Goal: Transaction & Acquisition: Obtain resource

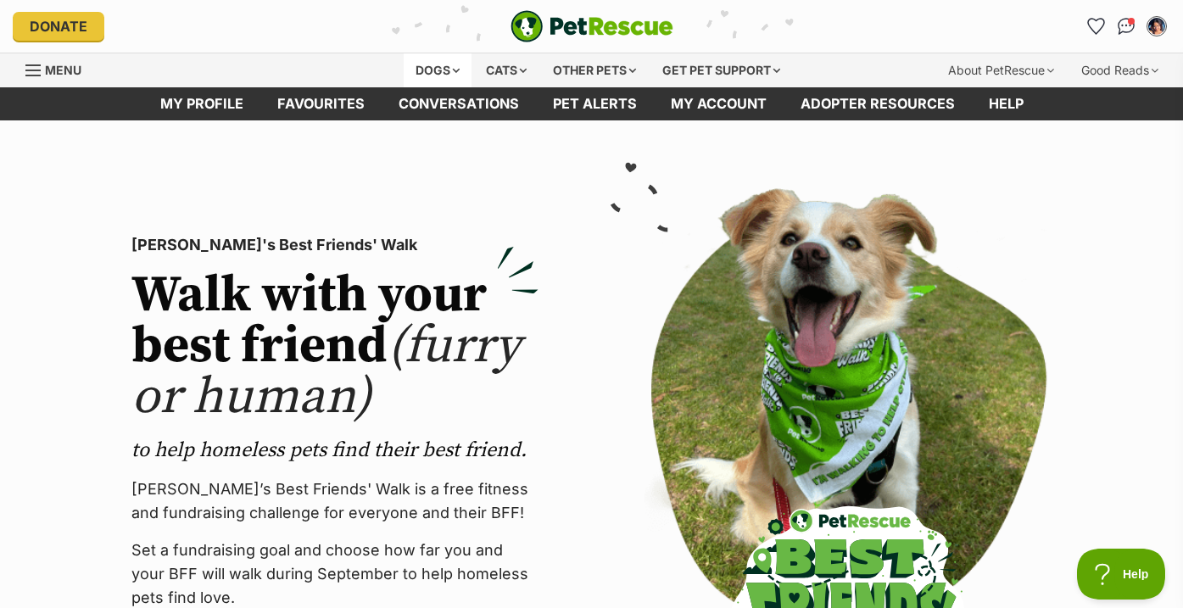
click at [409, 79] on div "Dogs" at bounding box center [438, 70] width 68 height 34
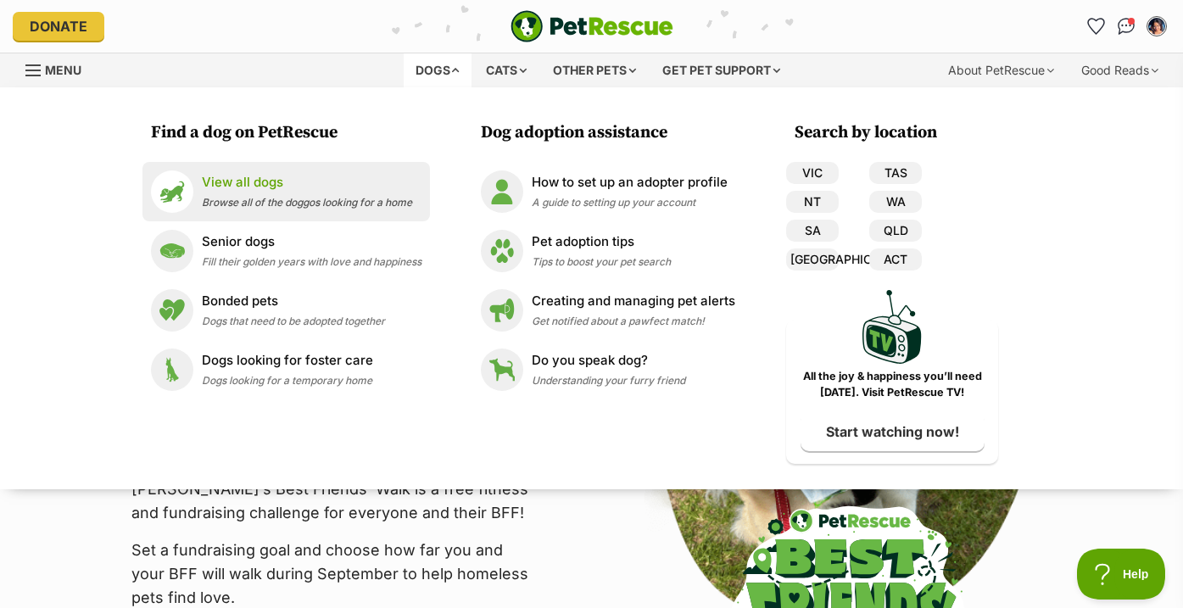
click at [332, 182] on p "View all dogs" at bounding box center [307, 182] width 210 height 19
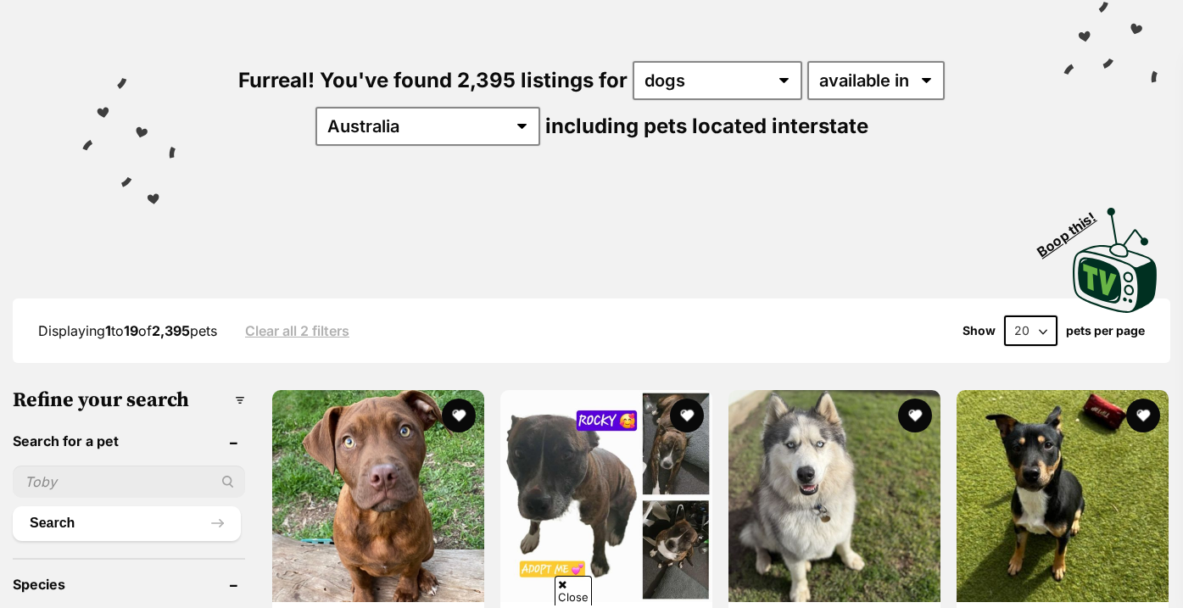
scroll to position [157, 0]
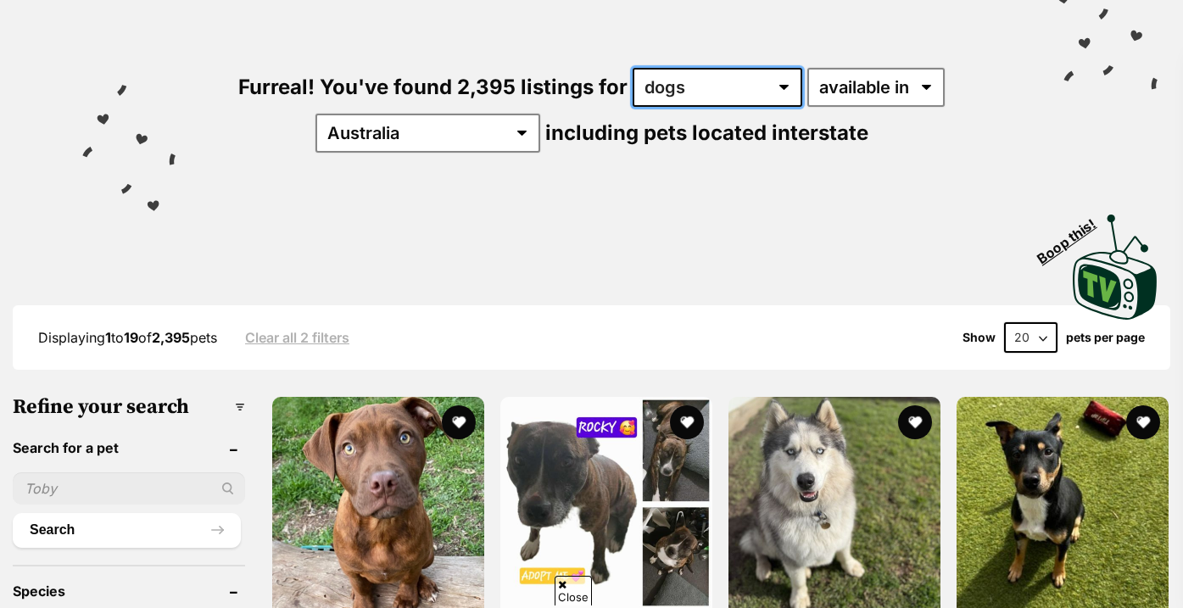
click at [670, 73] on select "any type of pet cats dogs other pets" at bounding box center [717, 87] width 170 height 39
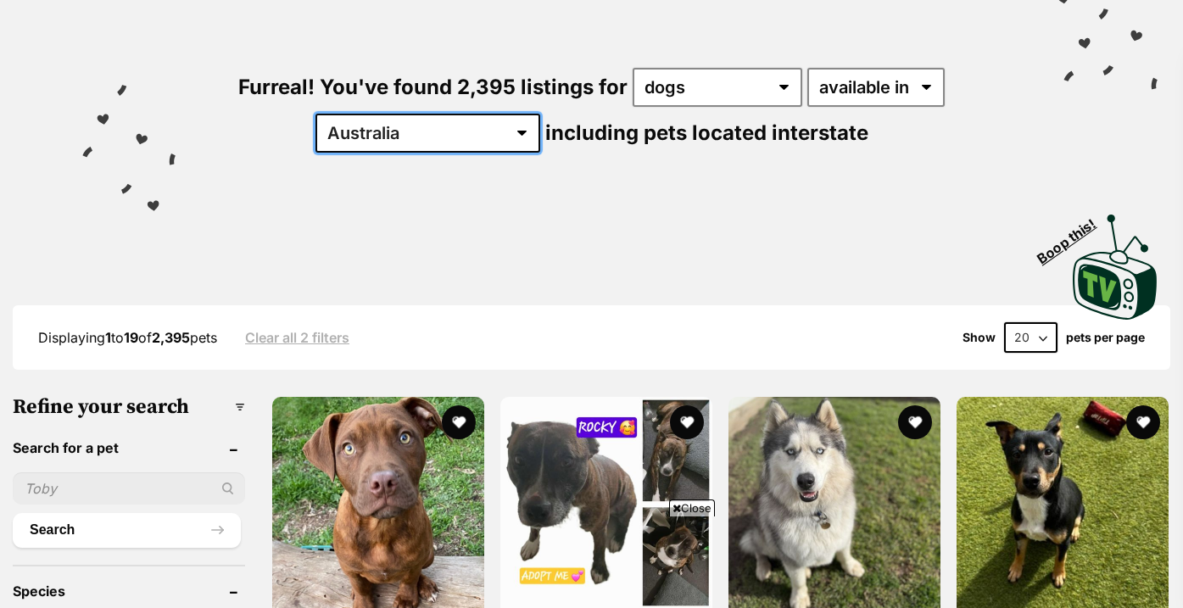
click at [432, 148] on select "Australia ACT NSW NT QLD SA TAS VIC WA" at bounding box center [427, 133] width 225 height 39
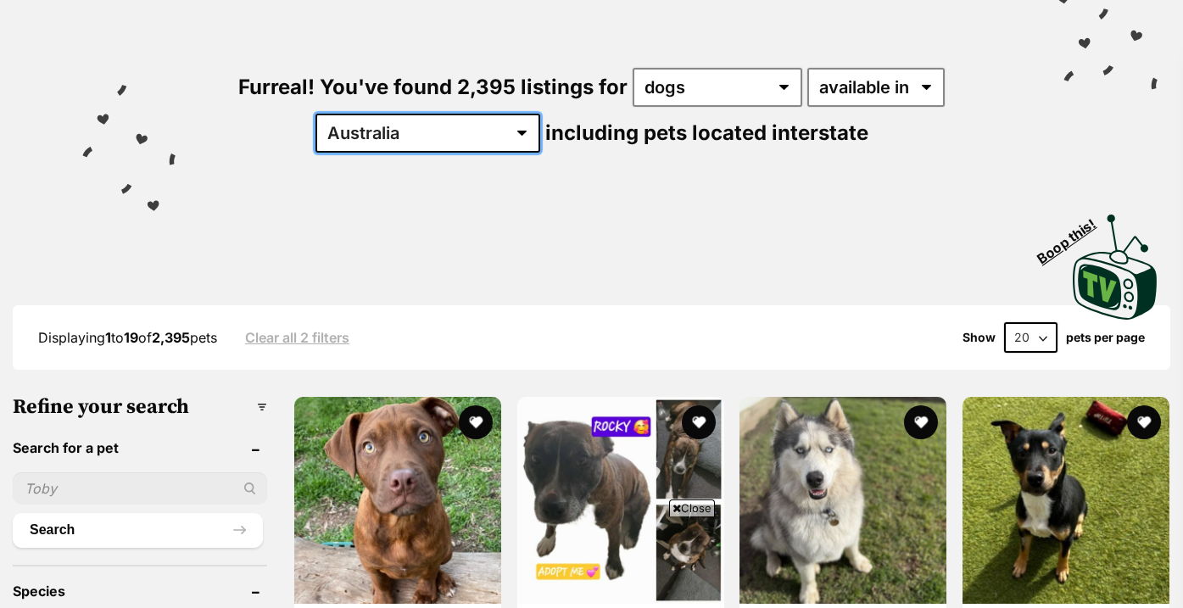
scroll to position [0, 0]
select select "VIC"
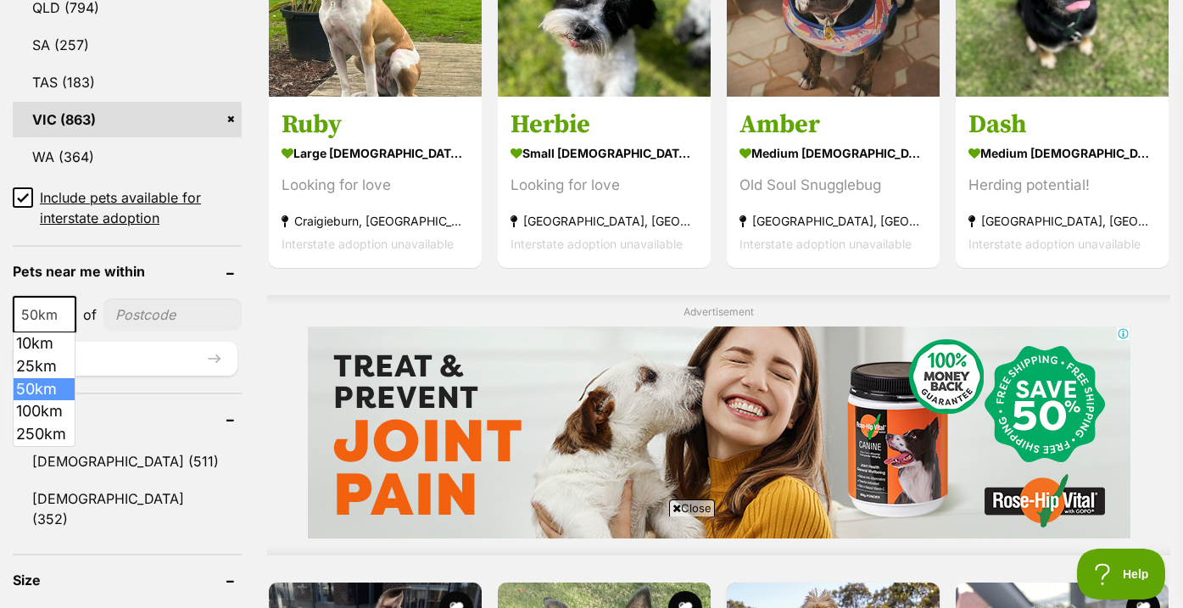
click at [72, 317] on span at bounding box center [66, 314] width 17 height 37
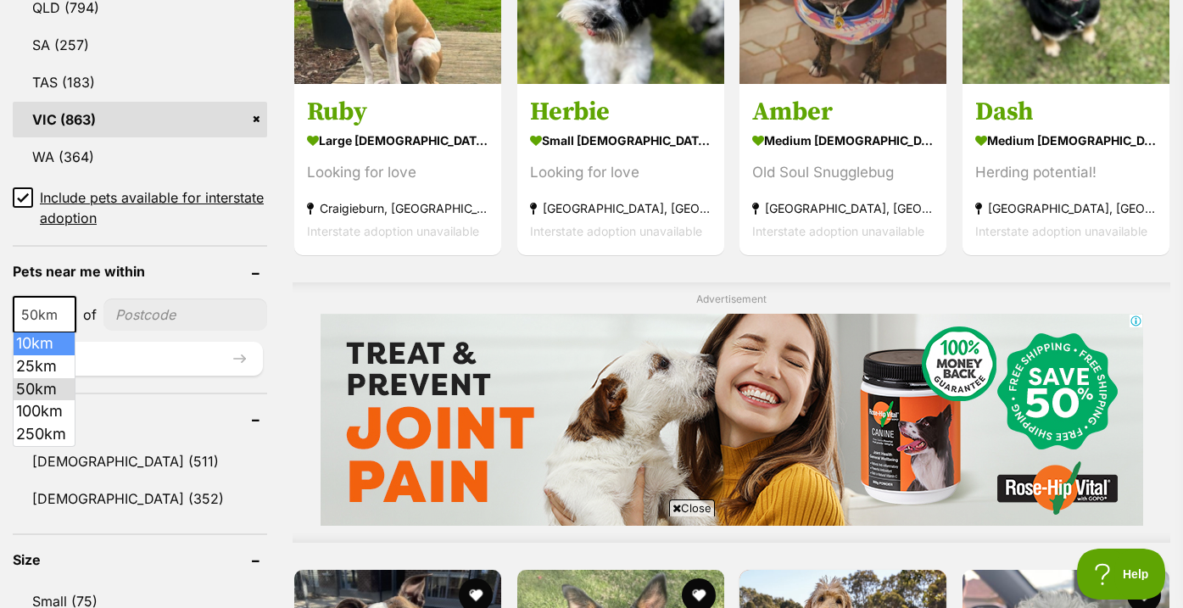
select select "25"
click at [150, 317] on input"] "postcode" at bounding box center [185, 314] width 164 height 32
type input"] "3144"
click at [184, 365] on button "Update" at bounding box center [138, 359] width 250 height 34
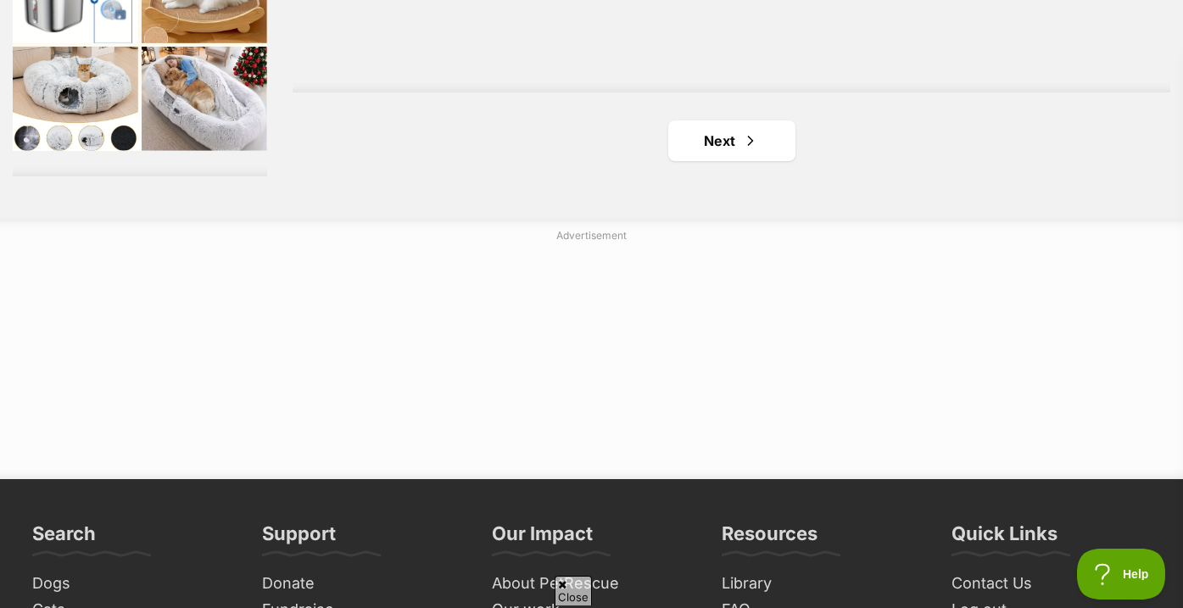
scroll to position [3171, 0]
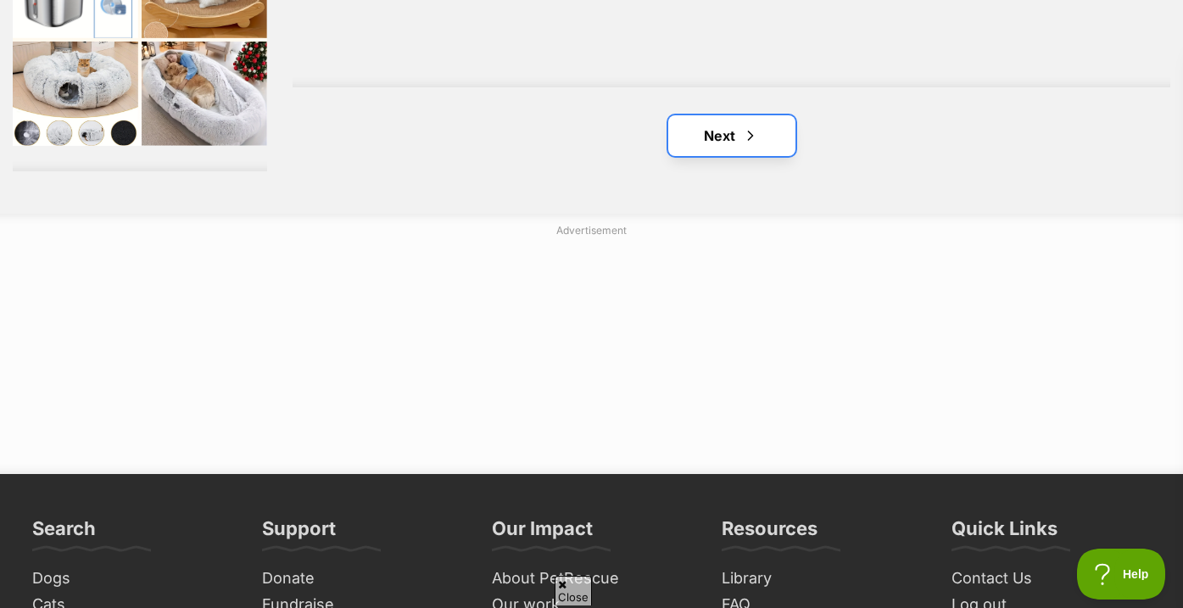
click at [739, 140] on link "Next" at bounding box center [731, 135] width 127 height 41
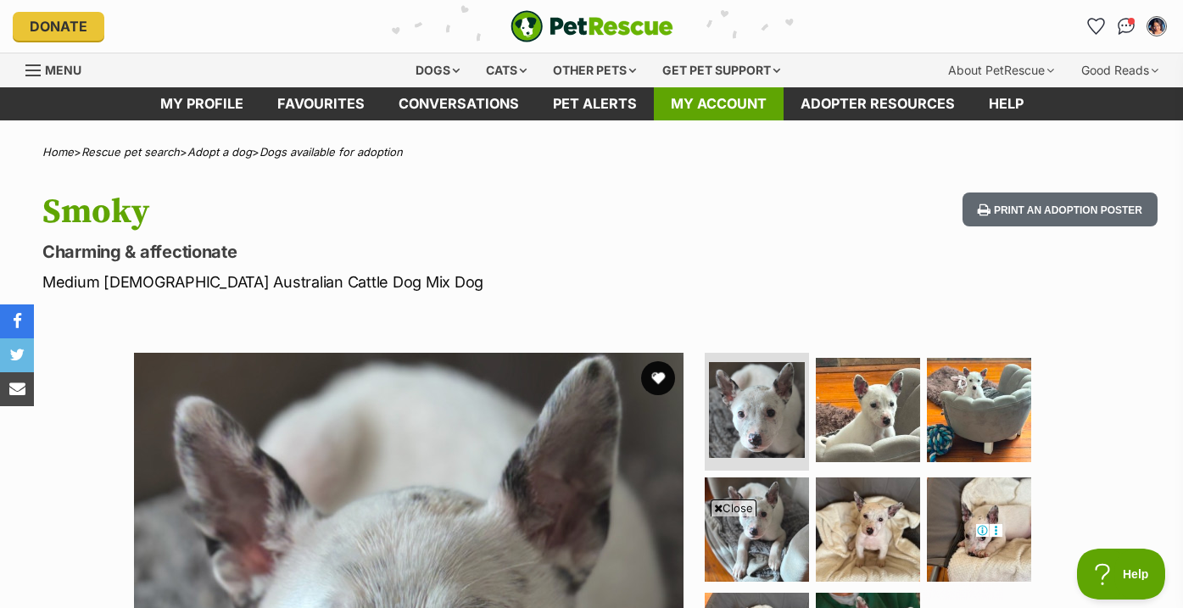
scroll to position [281, 0]
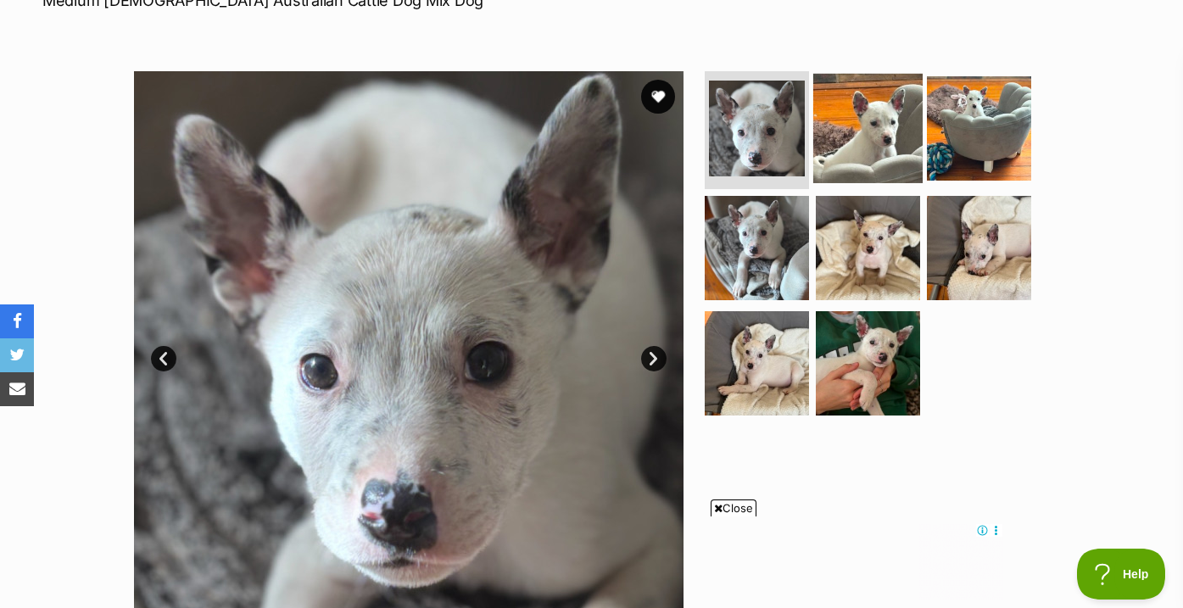
click at [847, 102] on img at bounding box center [867, 127] width 109 height 109
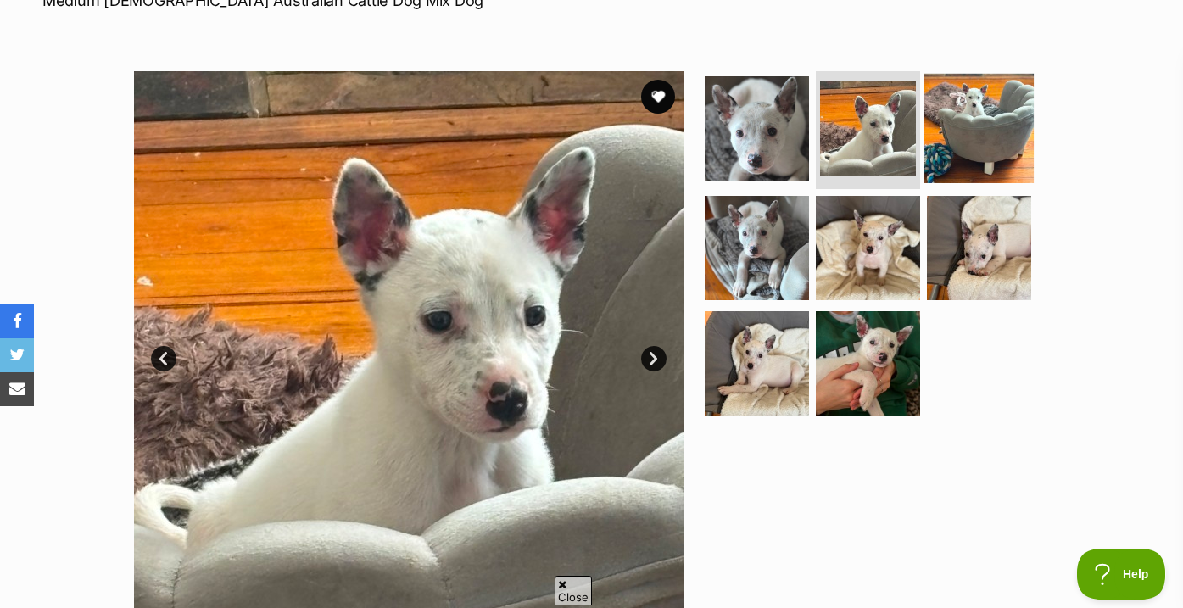
click at [966, 142] on img at bounding box center [978, 127] width 109 height 109
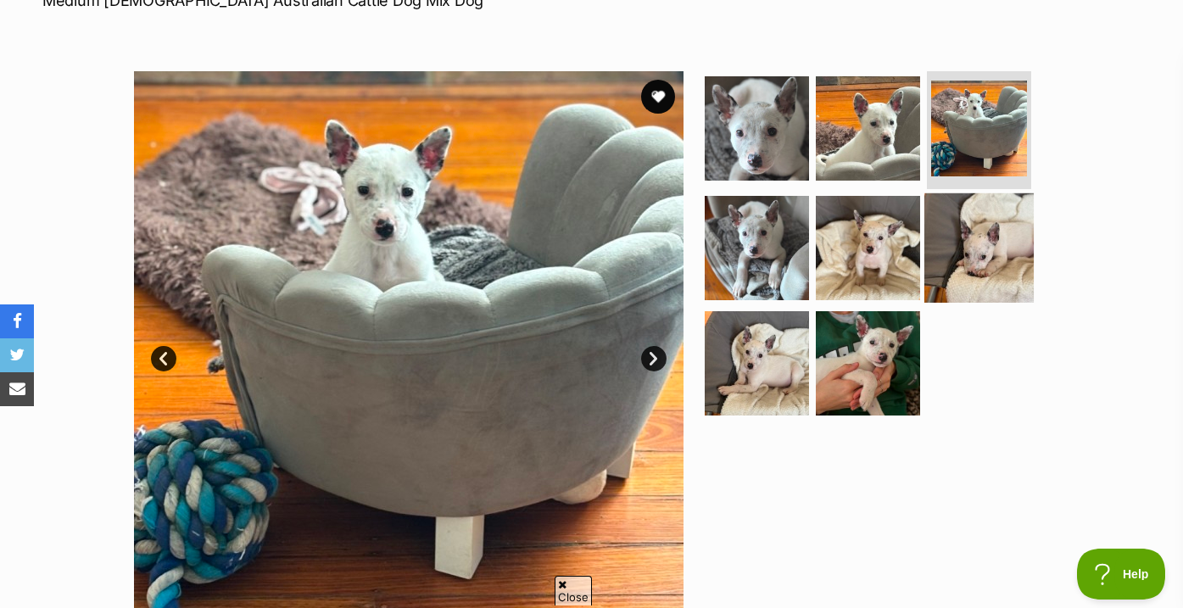
click at [942, 223] on img at bounding box center [978, 247] width 109 height 109
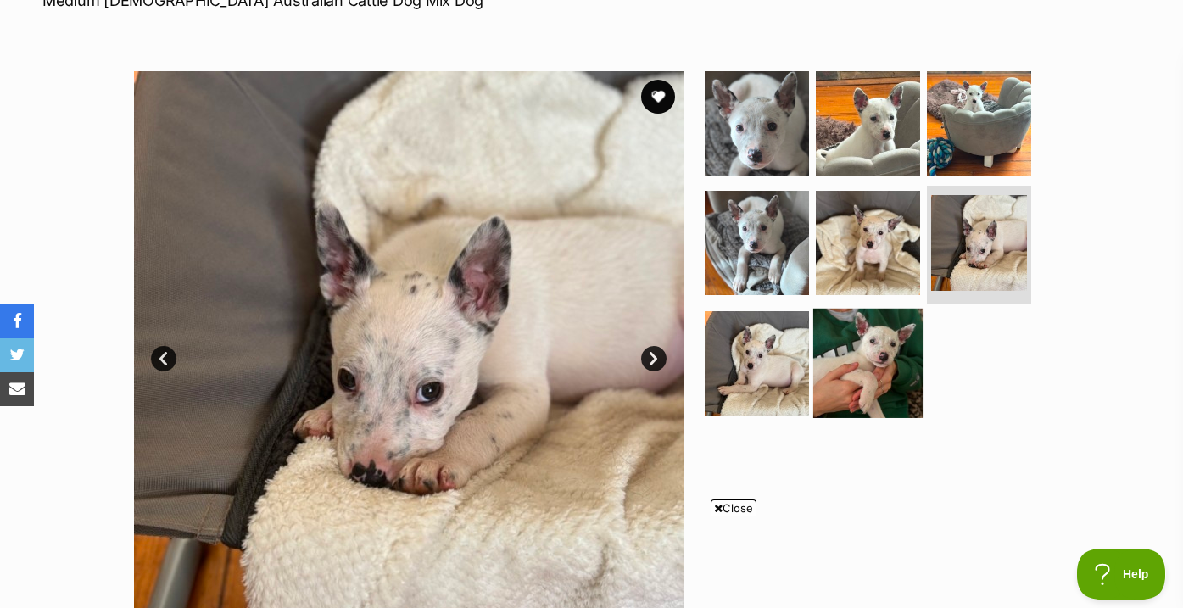
click at [867, 342] on img at bounding box center [867, 363] width 109 height 109
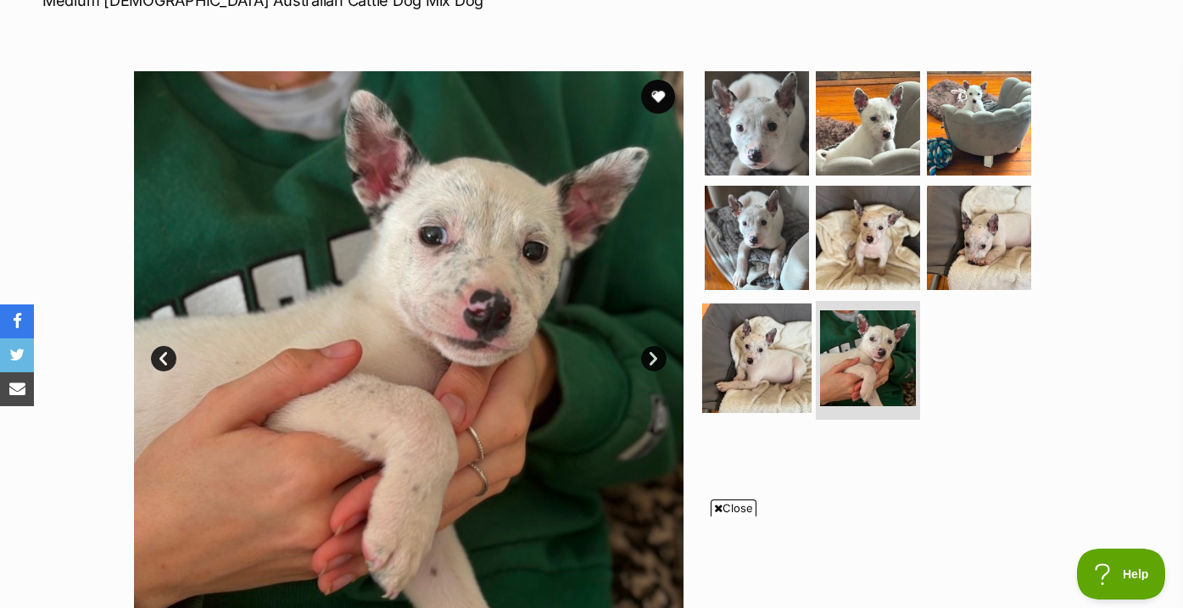
click at [793, 341] on img at bounding box center [756, 357] width 109 height 109
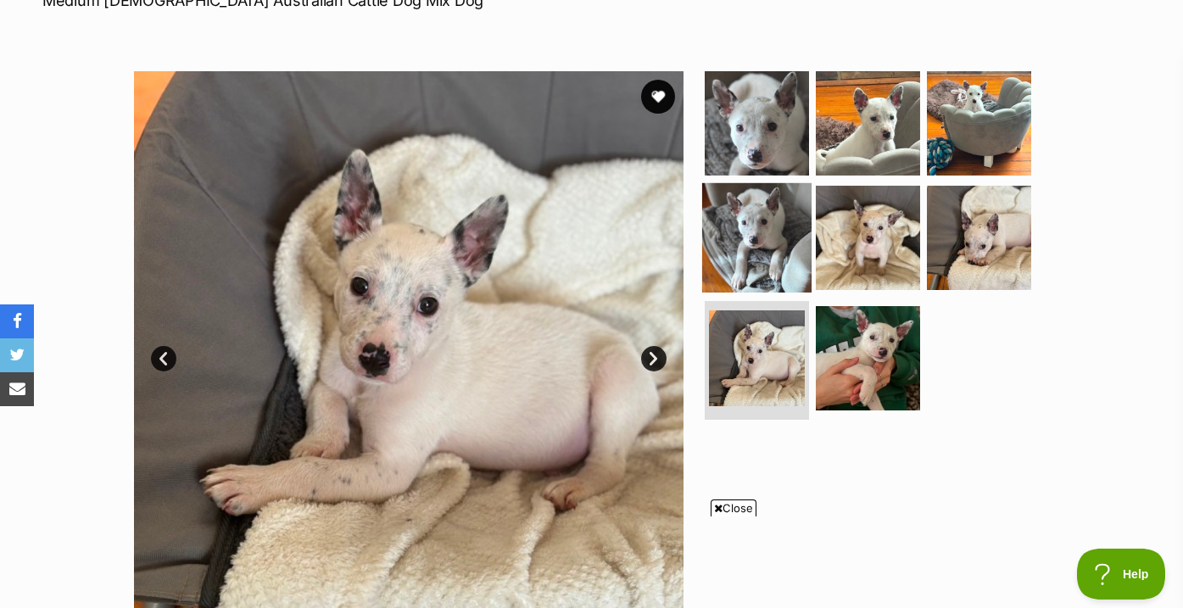
click at [777, 285] on img at bounding box center [756, 237] width 109 height 109
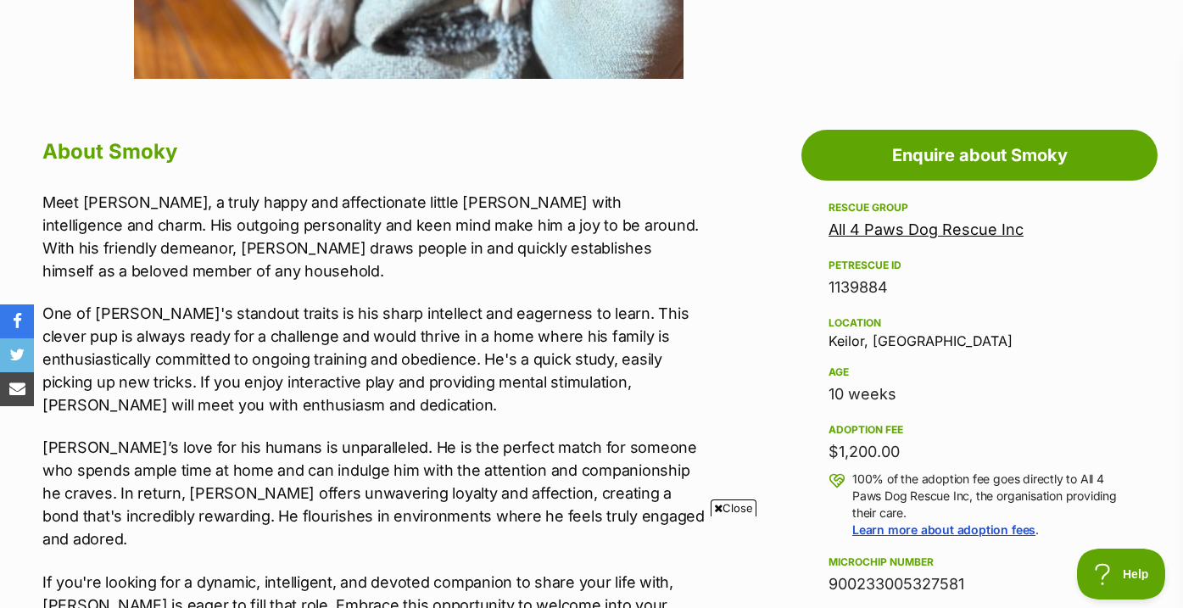
scroll to position [834, 0]
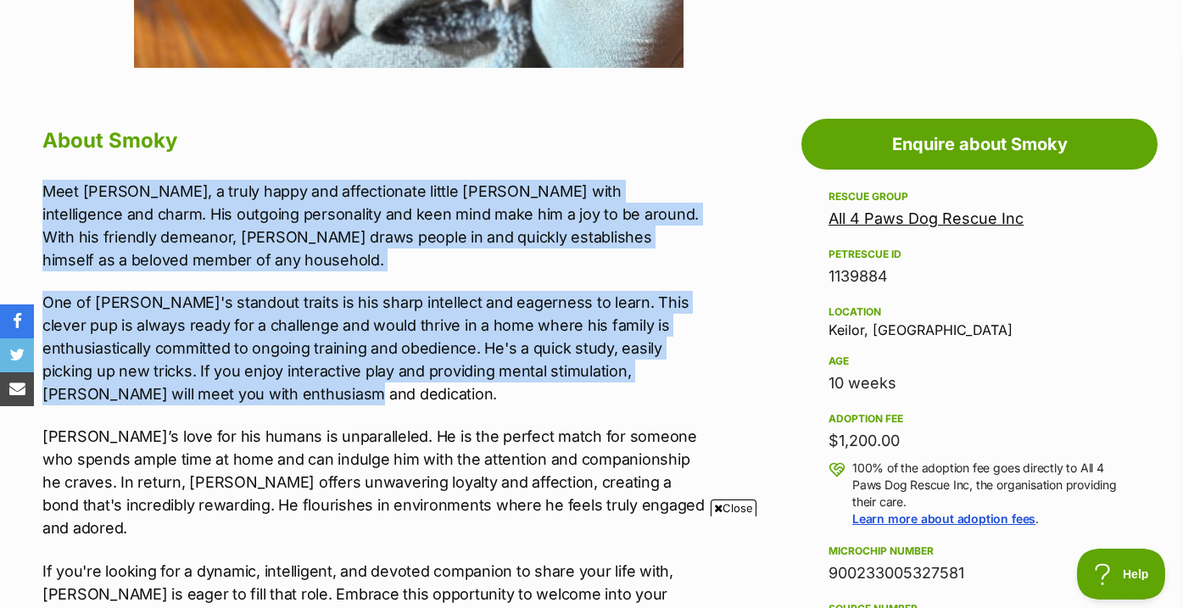
drag, startPoint x: 725, startPoint y: 178, endPoint x: 731, endPoint y: 404, distance: 225.6
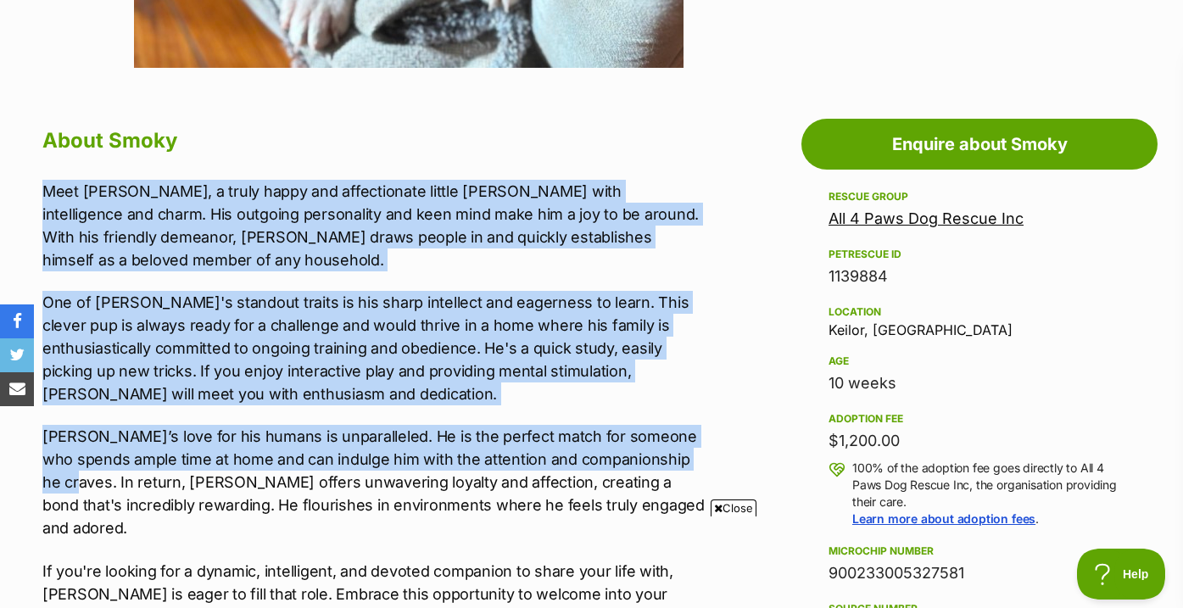
drag, startPoint x: 726, startPoint y: 454, endPoint x: 725, endPoint y: 163, distance: 291.6
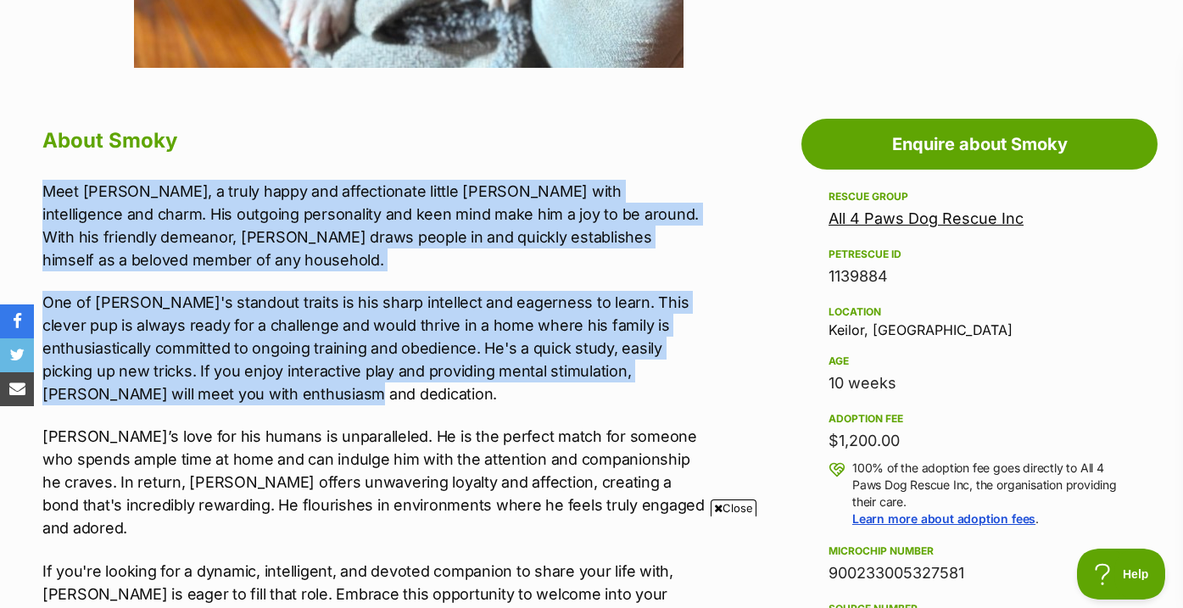
drag, startPoint x: 721, startPoint y: 161, endPoint x: 713, endPoint y: 384, distance: 223.1
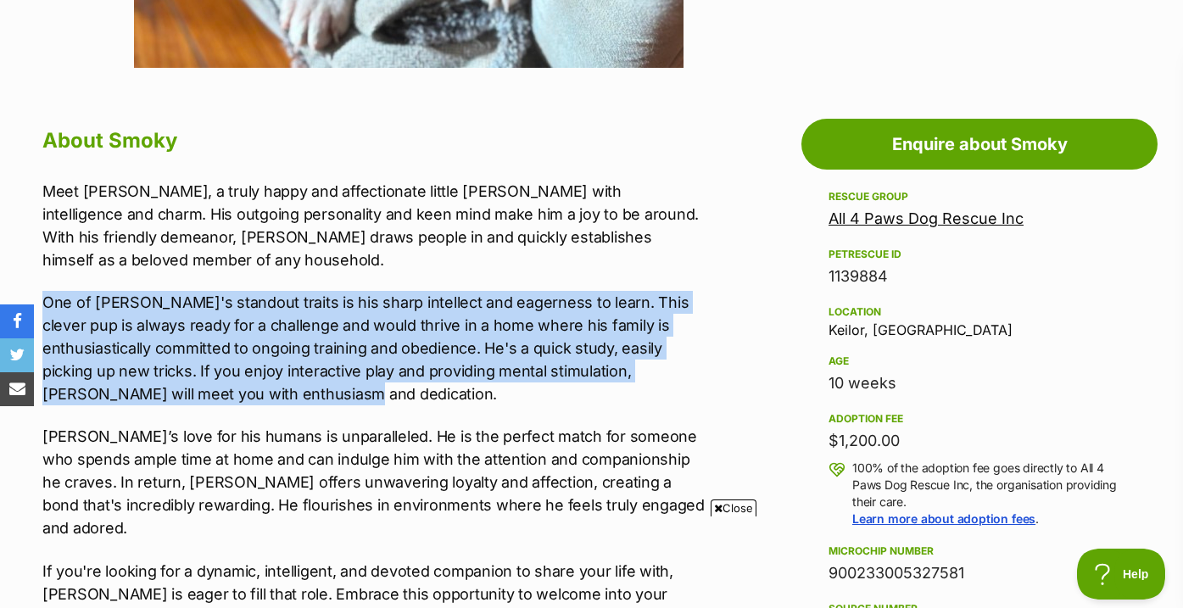
drag, startPoint x: 713, startPoint y: 385, endPoint x: 708, endPoint y: 272, distance: 112.9
drag, startPoint x: 708, startPoint y: 272, endPoint x: 704, endPoint y: 401, distance: 128.9
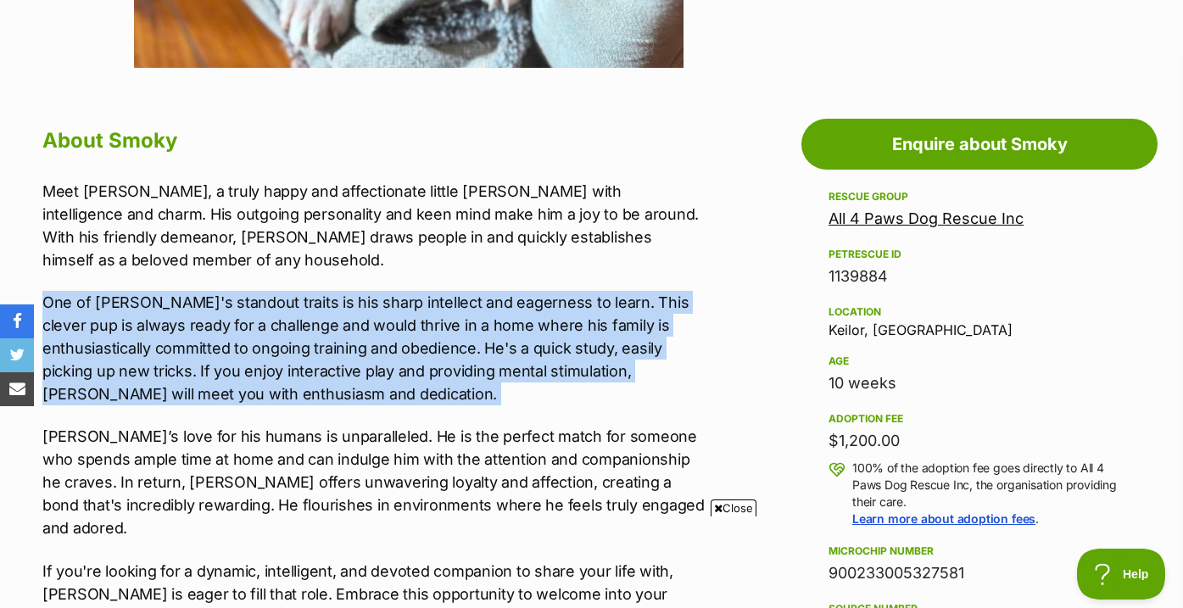
click at [704, 401] on p "One of Smoky's standout traits is his sharp intellect and eagerness to learn. T…" at bounding box center [373, 348] width 662 height 114
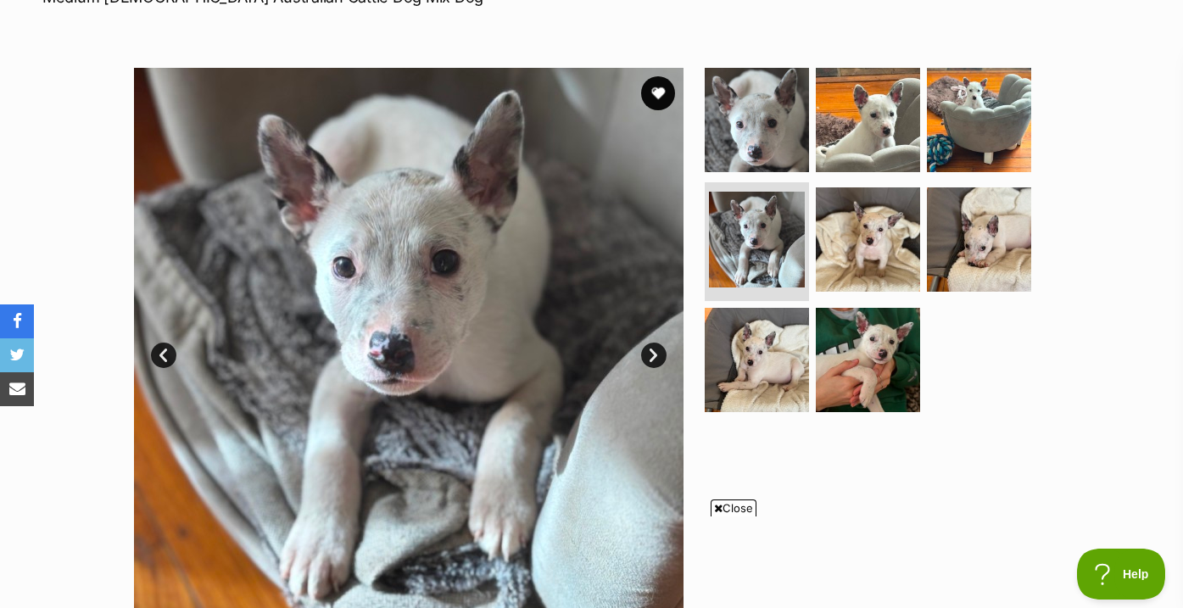
scroll to position [290, 0]
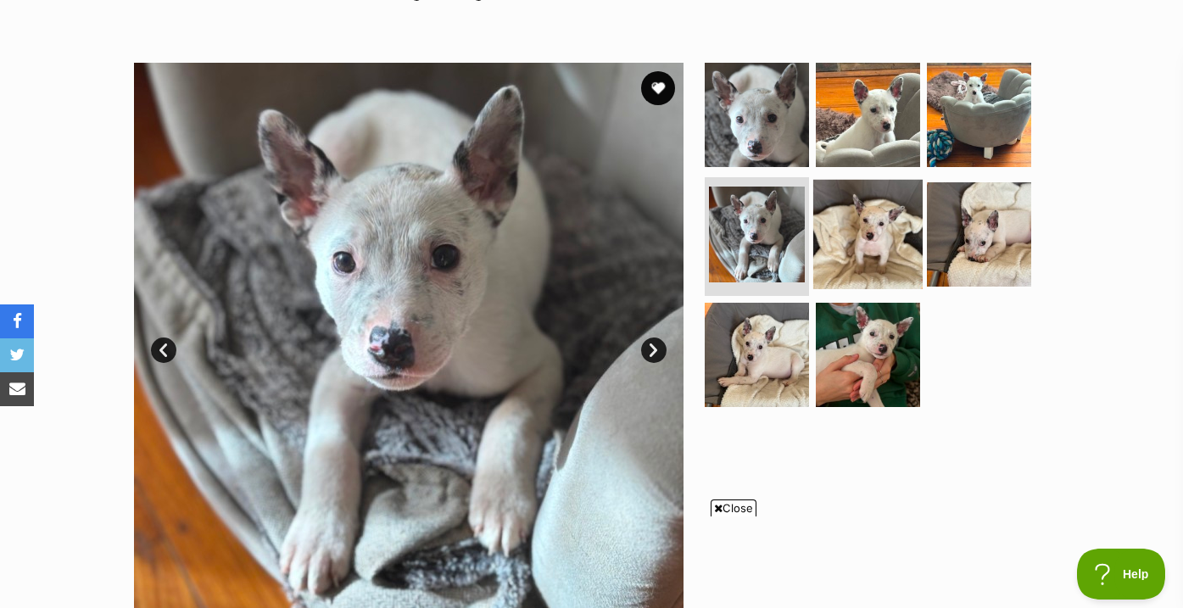
click at [819, 265] on img at bounding box center [867, 234] width 109 height 109
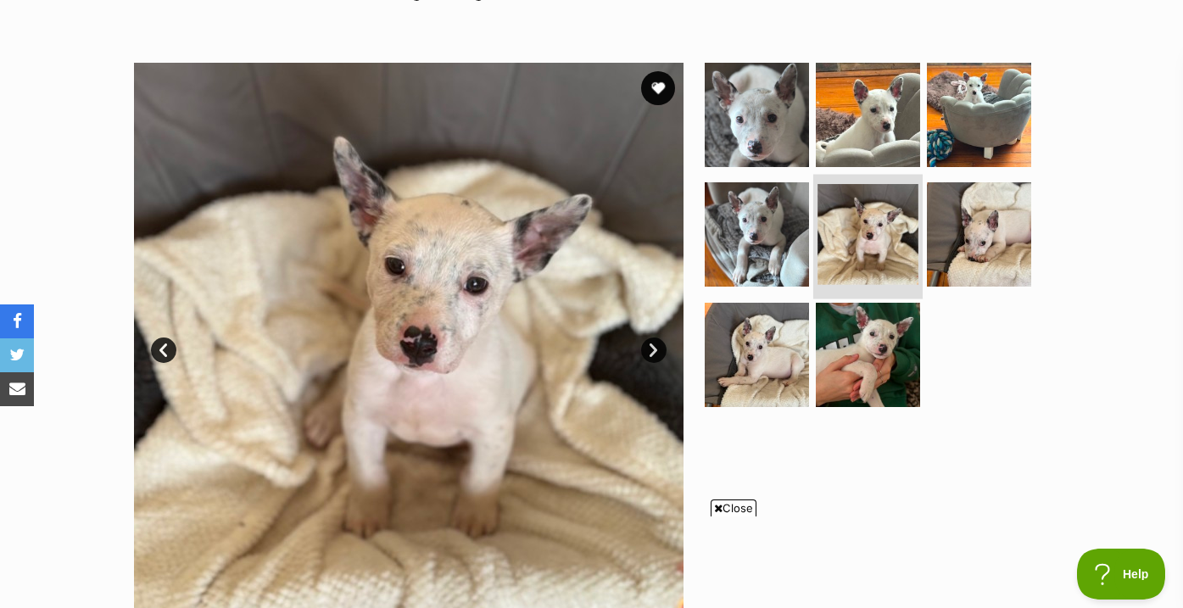
click at [877, 238] on img at bounding box center [867, 234] width 101 height 101
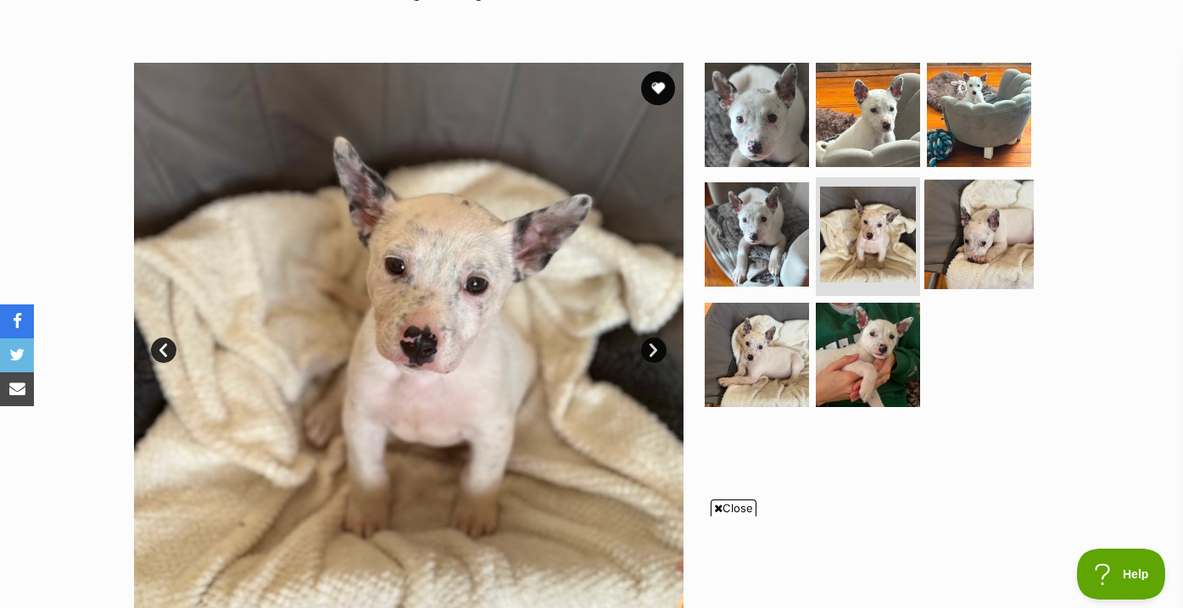
click at [957, 236] on img at bounding box center [978, 234] width 109 height 109
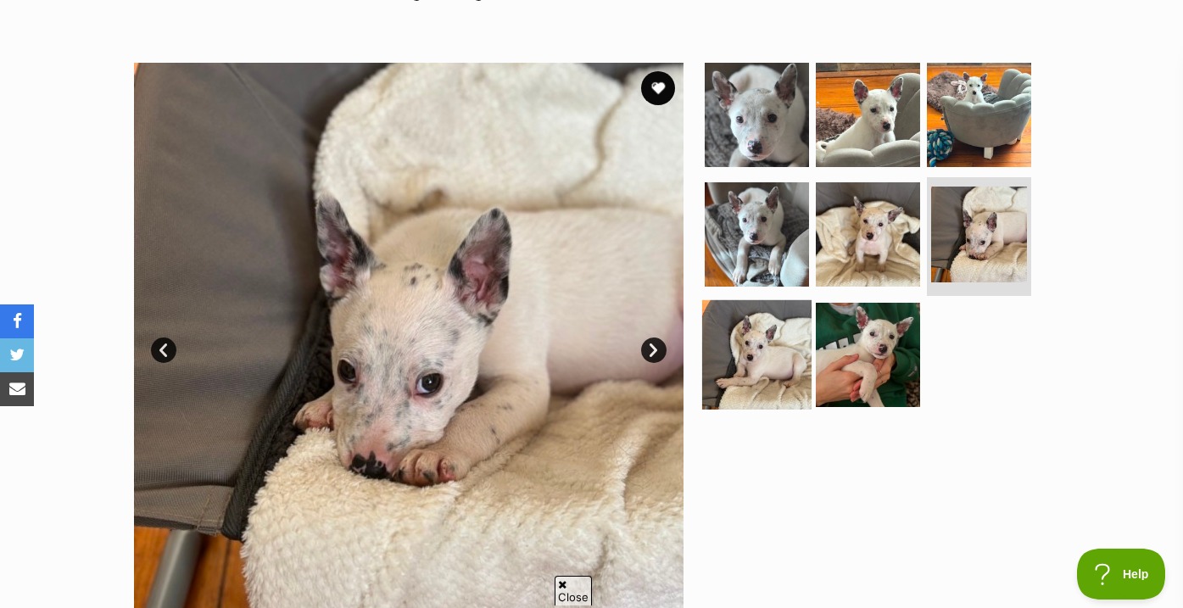
click at [796, 348] on img at bounding box center [756, 354] width 109 height 109
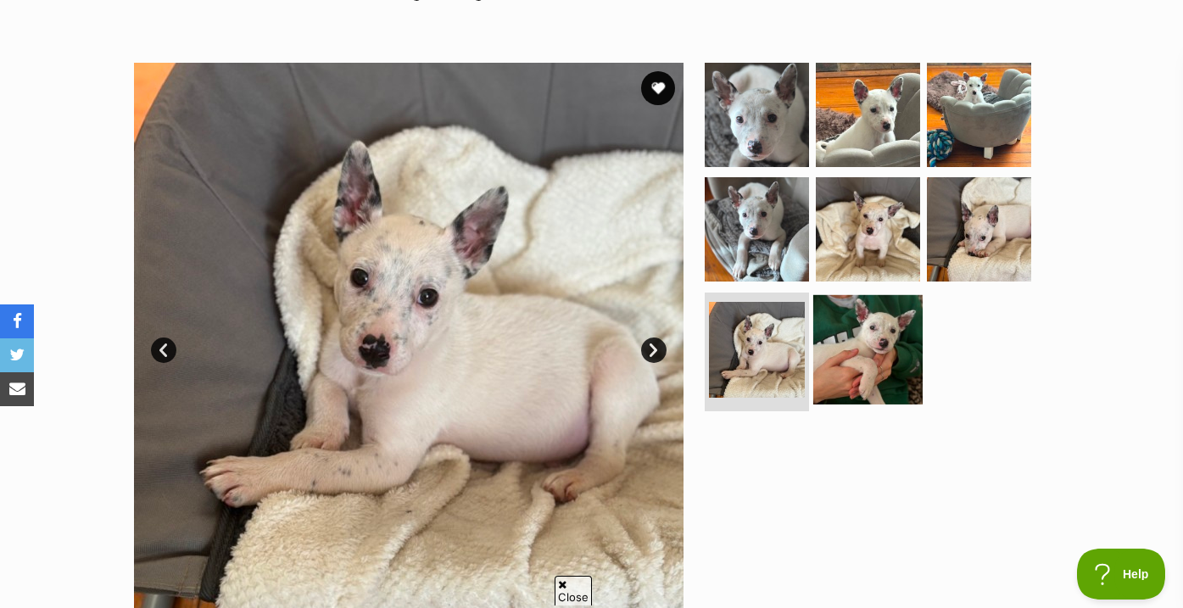
click at [867, 353] on img at bounding box center [867, 349] width 109 height 109
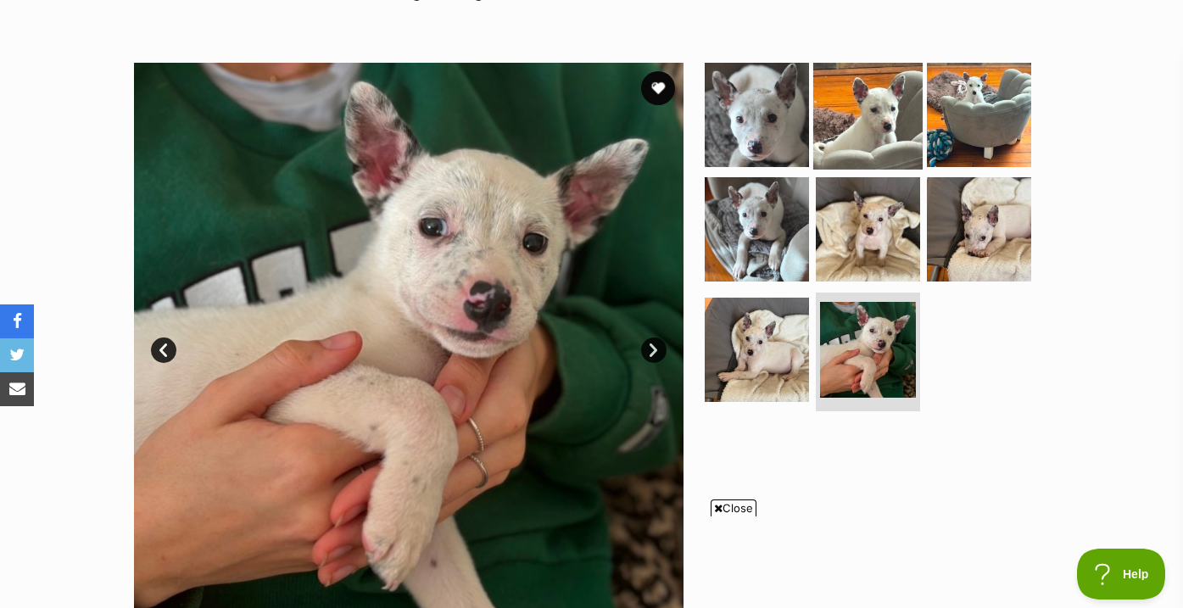
click at [872, 152] on img at bounding box center [867, 113] width 109 height 109
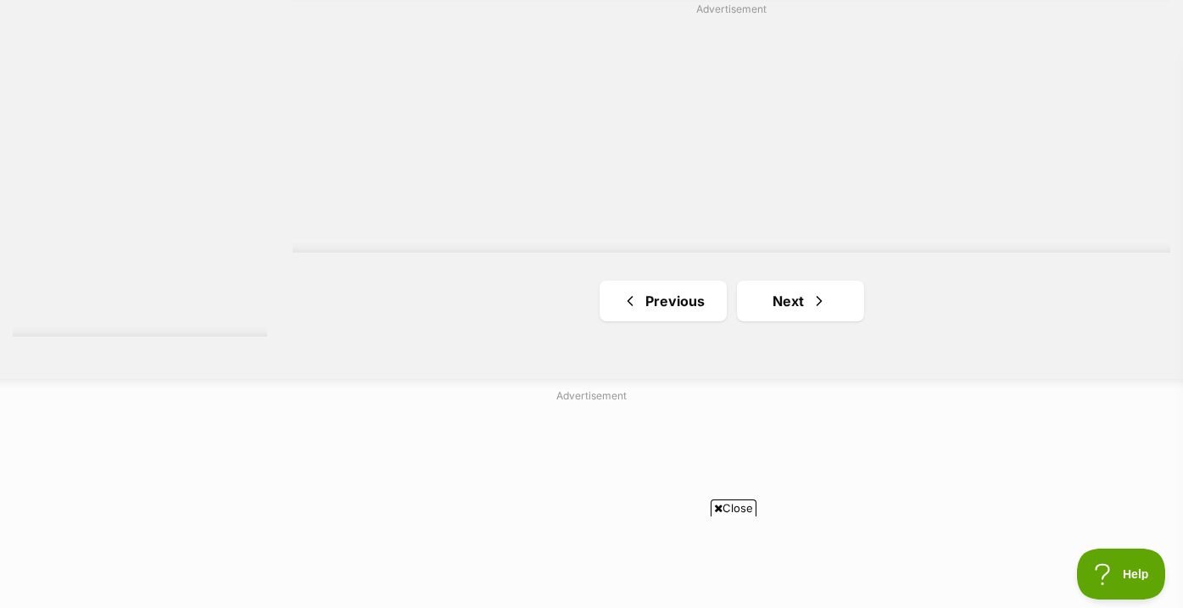
scroll to position [3030, 0]
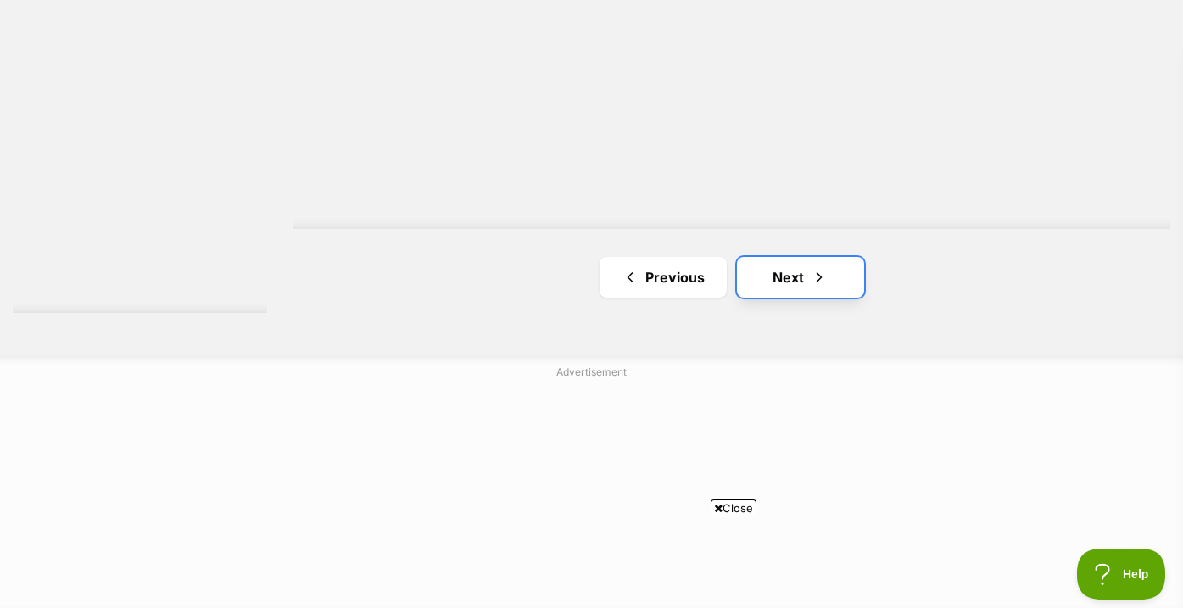
click at [791, 287] on link "Next" at bounding box center [800, 277] width 127 height 41
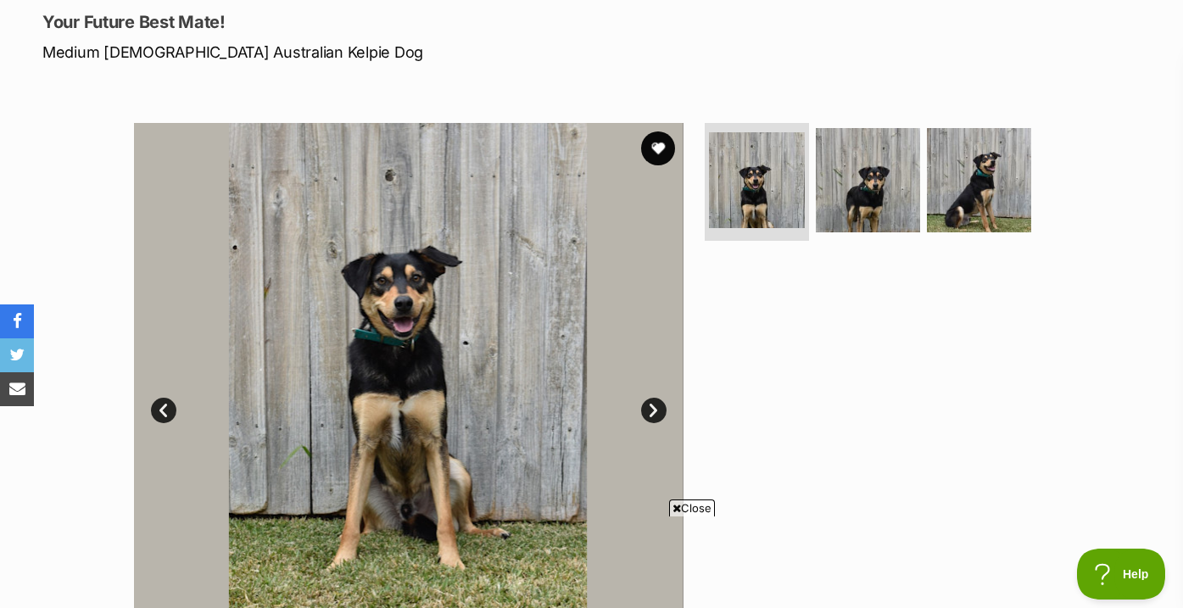
scroll to position [278, 0]
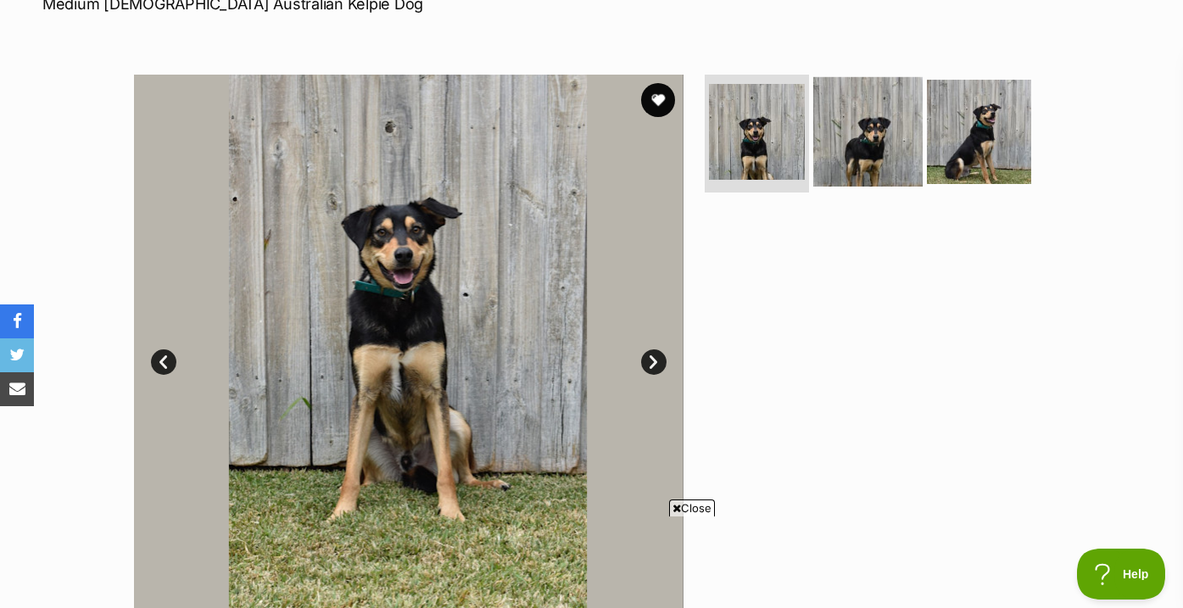
click at [910, 127] on img at bounding box center [867, 130] width 109 height 109
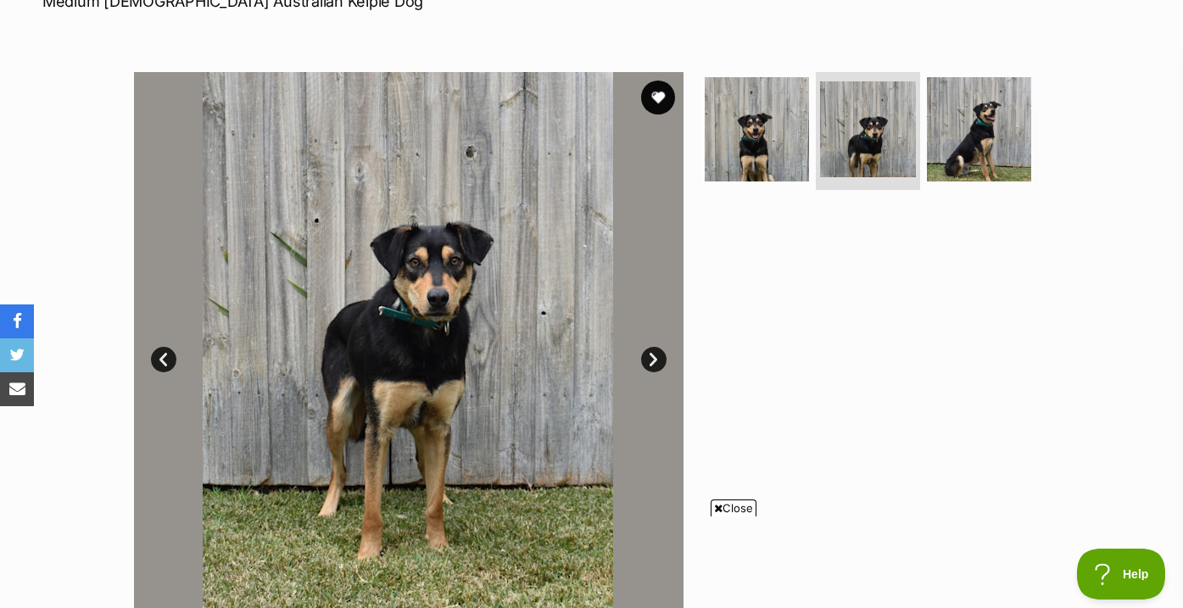
scroll to position [236, 0]
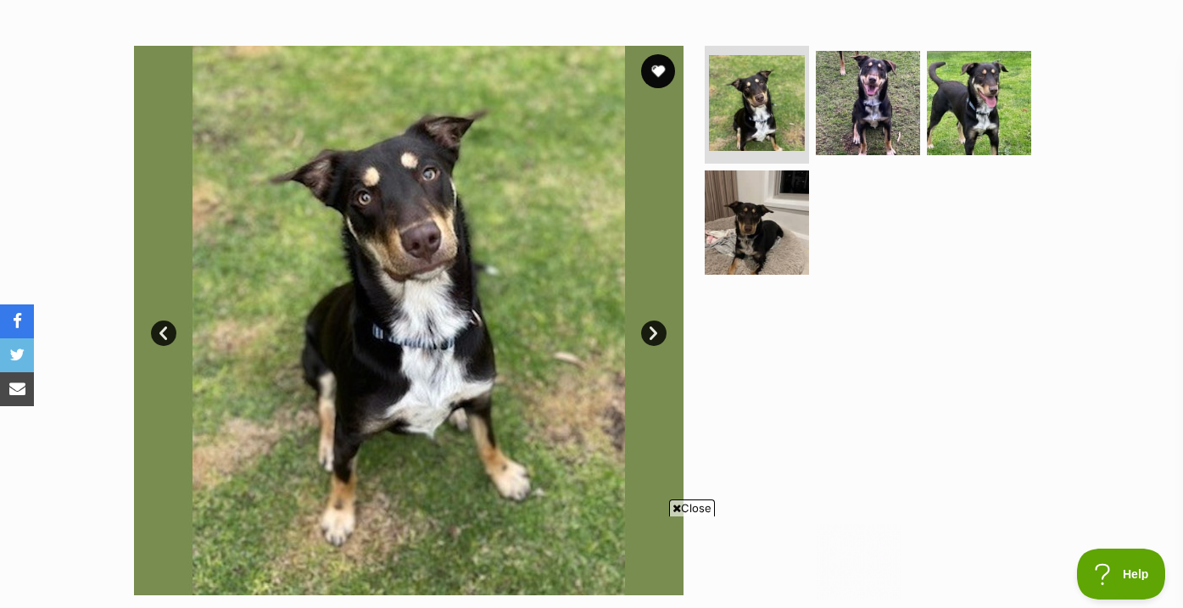
scroll to position [331, 0]
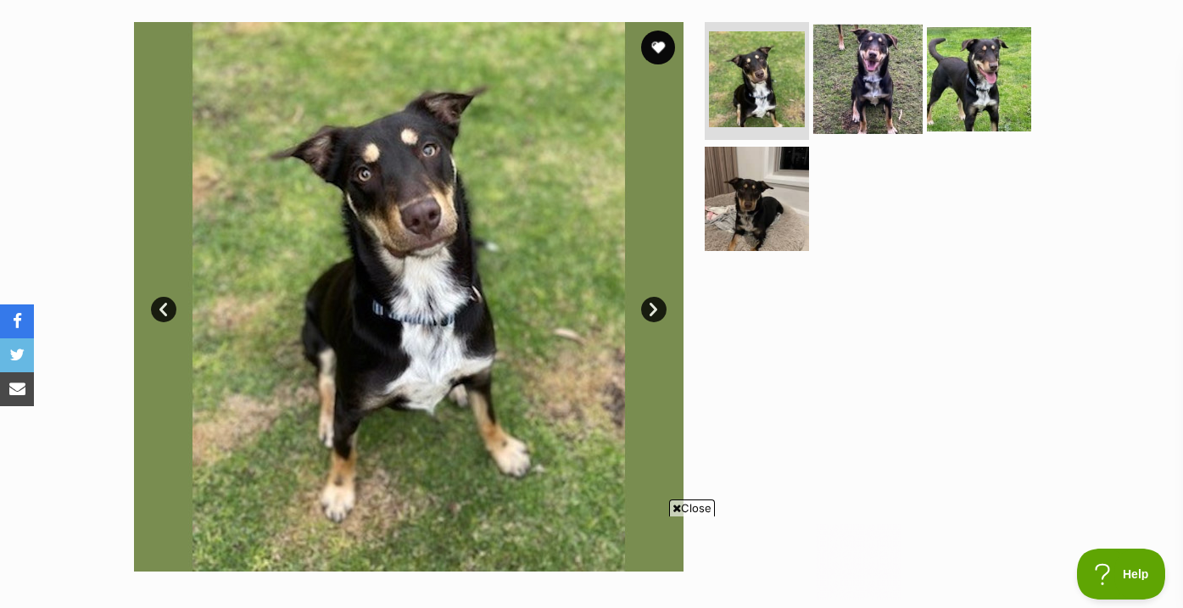
click at [834, 99] on img at bounding box center [867, 78] width 109 height 109
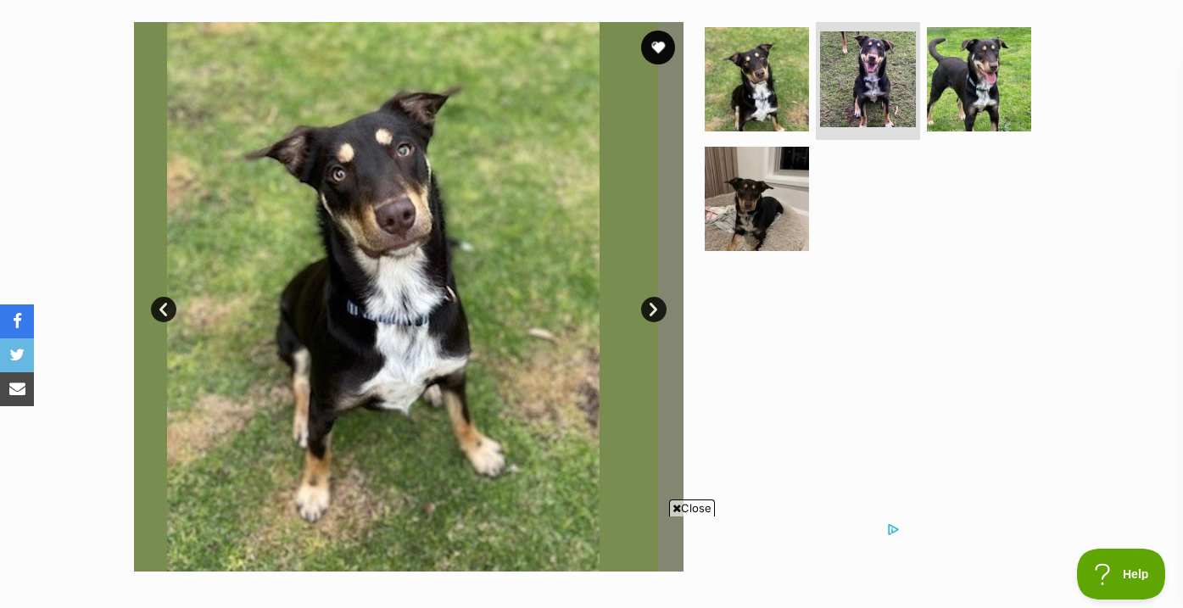
scroll to position [0, 0]
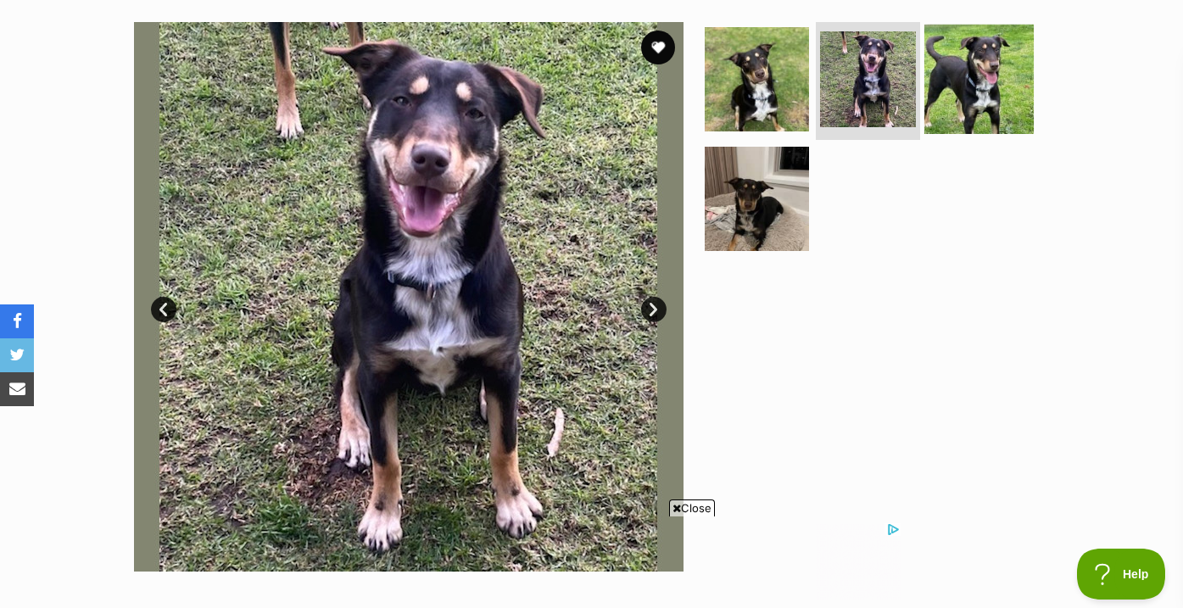
click at [955, 100] on img at bounding box center [978, 78] width 109 height 109
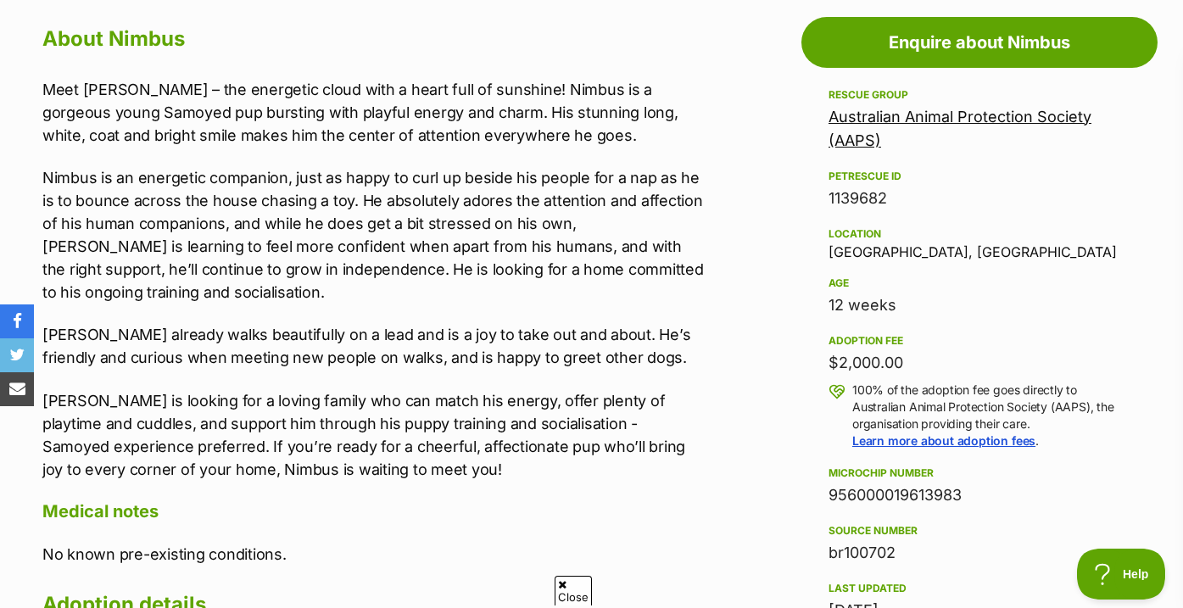
drag, startPoint x: 709, startPoint y: 40, endPoint x: 701, endPoint y: 298, distance: 258.7
click at [701, 298] on p "Nimbus is an energetic companion, just as happy to curl up beside his people fo…" at bounding box center [373, 234] width 662 height 137
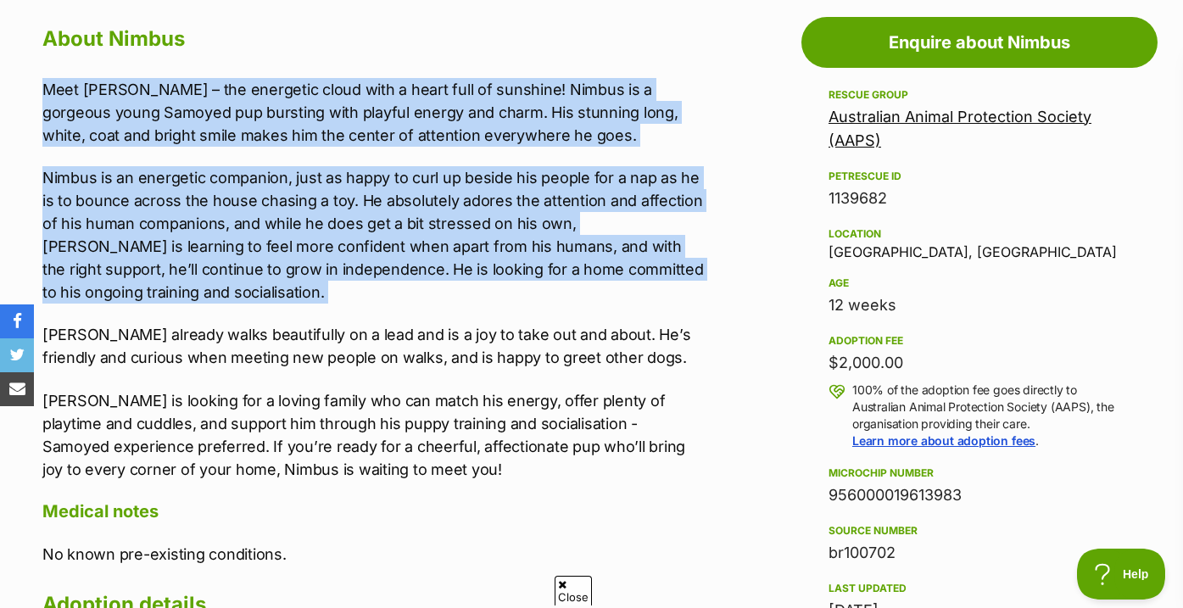
drag, startPoint x: 702, startPoint y: 305, endPoint x: 706, endPoint y: 71, distance: 234.0
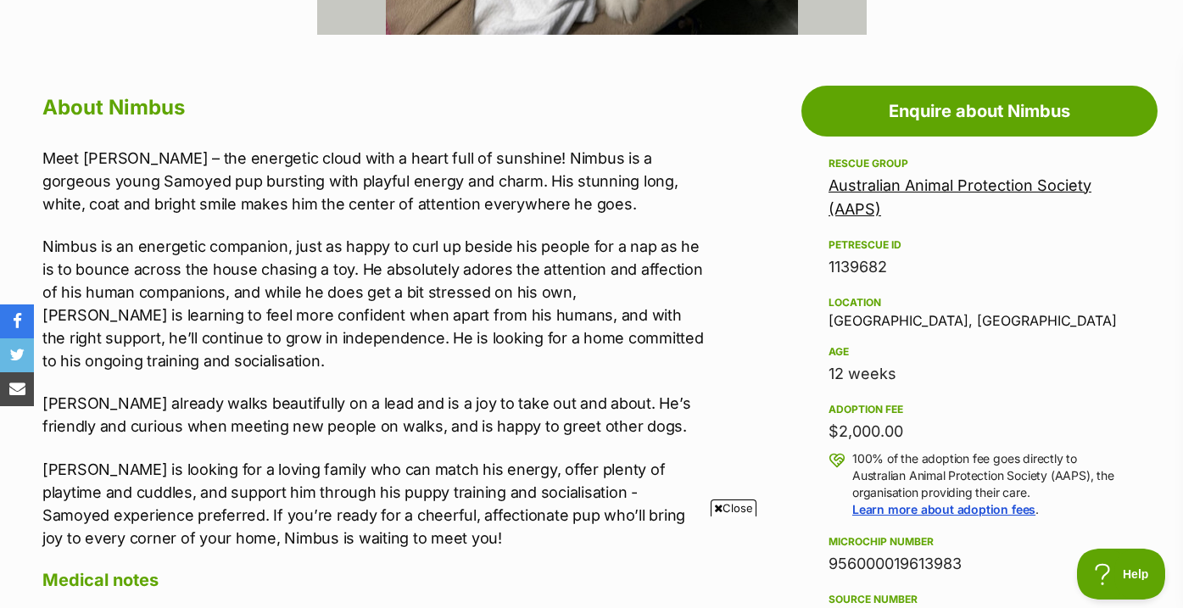
scroll to position [877, 0]
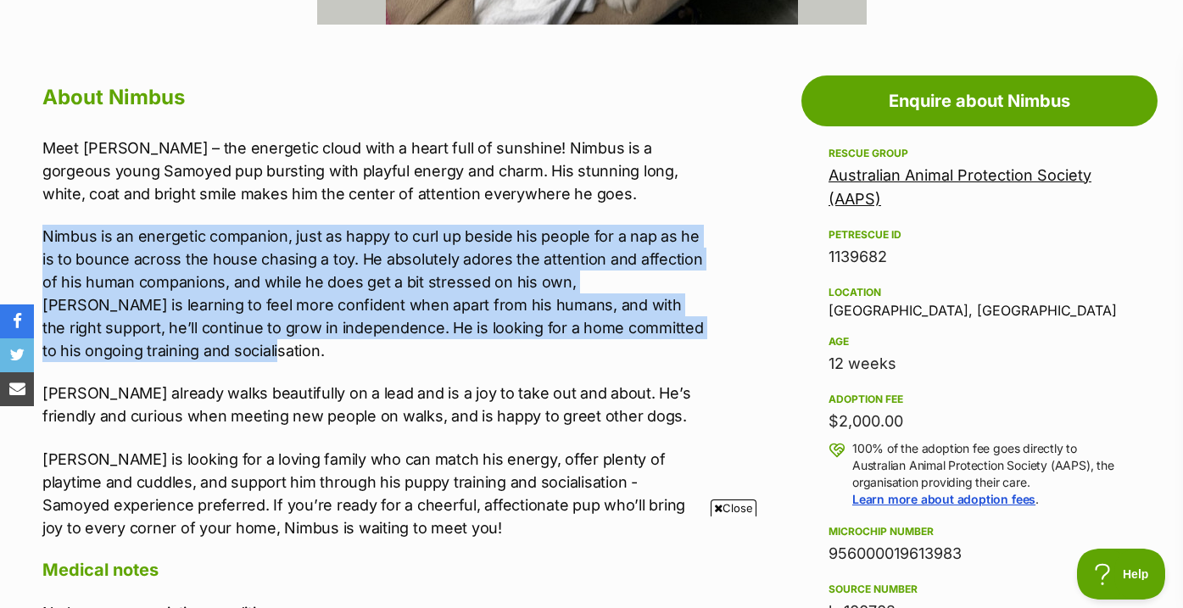
drag, startPoint x: 650, startPoint y: 356, endPoint x: 650, endPoint y: 213, distance: 143.3
click at [650, 213] on div "Meet Nimbus – the energetic cloud with a heart full of sunshine! Nimbus is a go…" at bounding box center [373, 337] width 662 height 403
drag, startPoint x: 680, startPoint y: 213, endPoint x: 680, endPoint y: 345, distance: 132.2
click at [680, 345] on div "Meet Nimbus – the energetic cloud with a heart full of sunshine! Nimbus is a go…" at bounding box center [373, 337] width 662 height 403
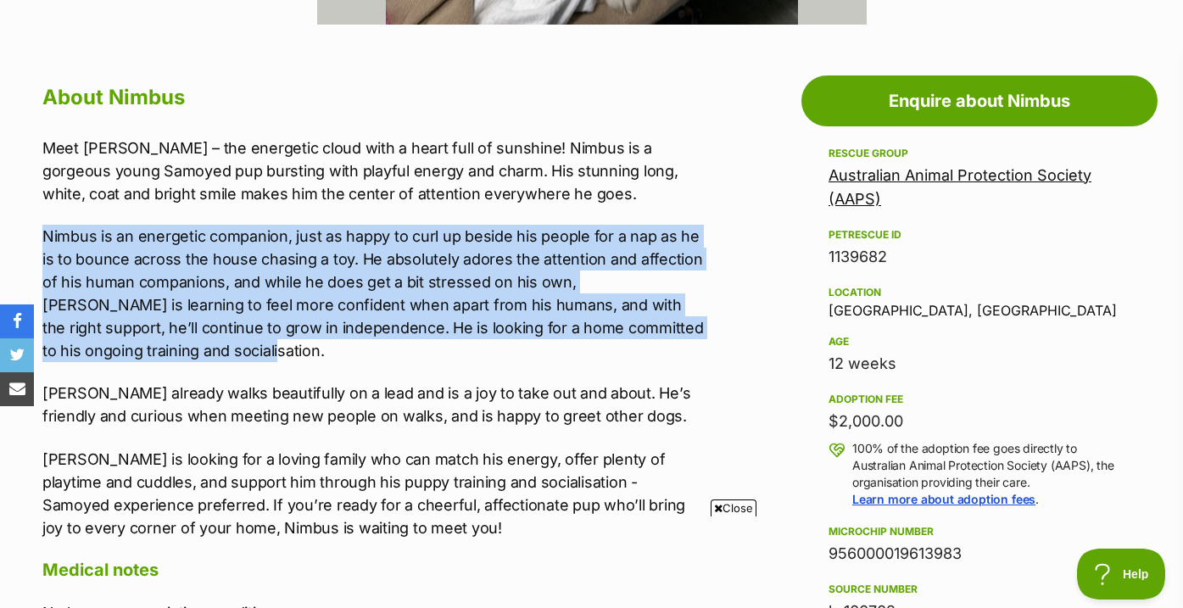
click at [680, 345] on p "Nimbus is an energetic companion, just as happy to curl up beside his people fo…" at bounding box center [373, 293] width 662 height 137
drag, startPoint x: 680, startPoint y: 362, endPoint x: 680, endPoint y: 220, distance: 142.4
click at [680, 220] on div "Meet Nimbus – the energetic cloud with a heart full of sunshine! Nimbus is a go…" at bounding box center [373, 337] width 662 height 403
drag, startPoint x: 680, startPoint y: 220, endPoint x: 680, endPoint y: 373, distance: 153.4
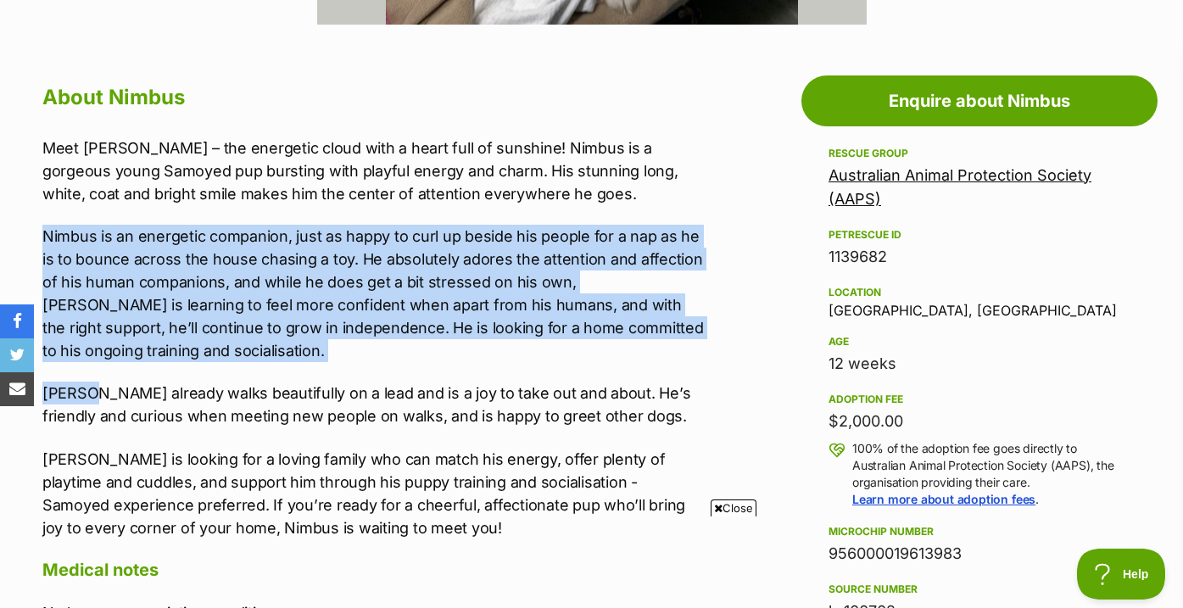
click at [680, 373] on div "Meet Nimbus – the energetic cloud with a heart full of sunshine! Nimbus is a go…" at bounding box center [373, 337] width 662 height 403
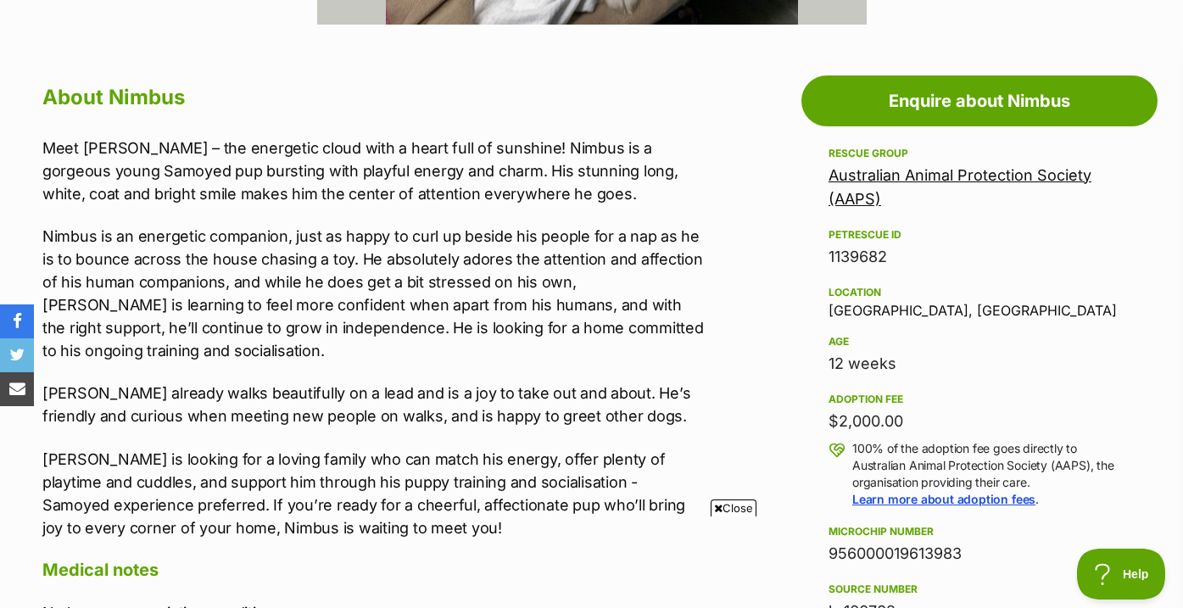
scroll to position [1007, 0]
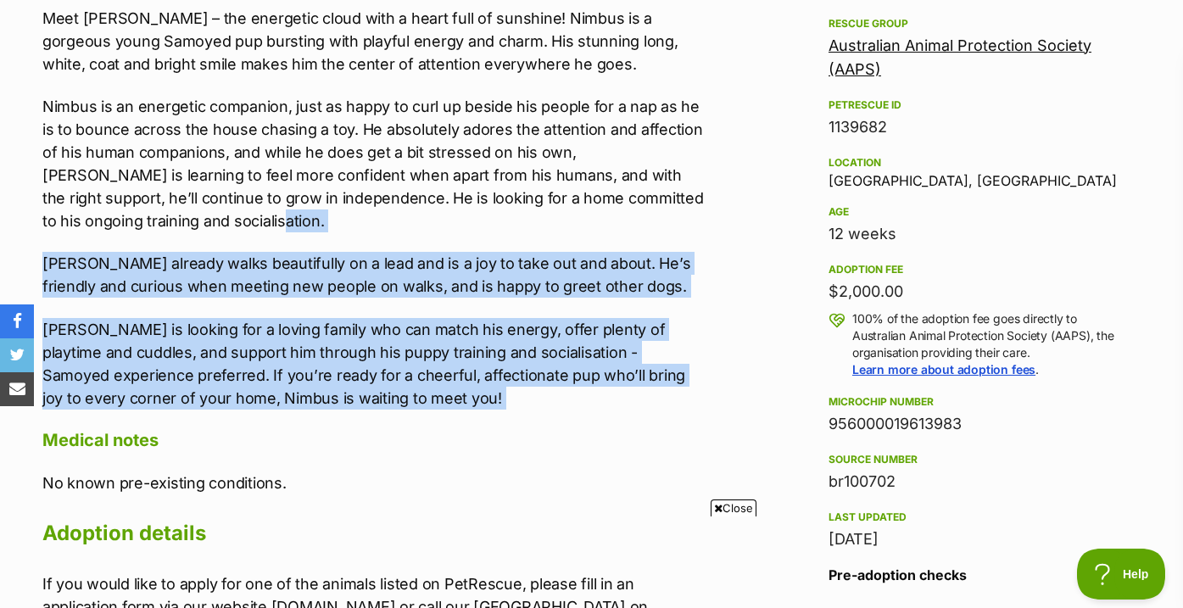
drag, startPoint x: 674, startPoint y: 416, endPoint x: 674, endPoint y: 221, distance: 195.0
click at [674, 221] on div "About Nimbus Meet Nimbus – the energetic cloud with a heart full of sunshine! N…" at bounding box center [373, 295] width 662 height 692
click at [674, 221] on p "Nimbus is an energetic companion, just as happy to curl up beside his people fo…" at bounding box center [373, 163] width 662 height 137
drag, startPoint x: 674, startPoint y: 221, endPoint x: 674, endPoint y: 390, distance: 168.7
click at [674, 390] on div "Meet Nimbus – the energetic cloud with a heart full of sunshine! Nimbus is a go…" at bounding box center [373, 208] width 662 height 403
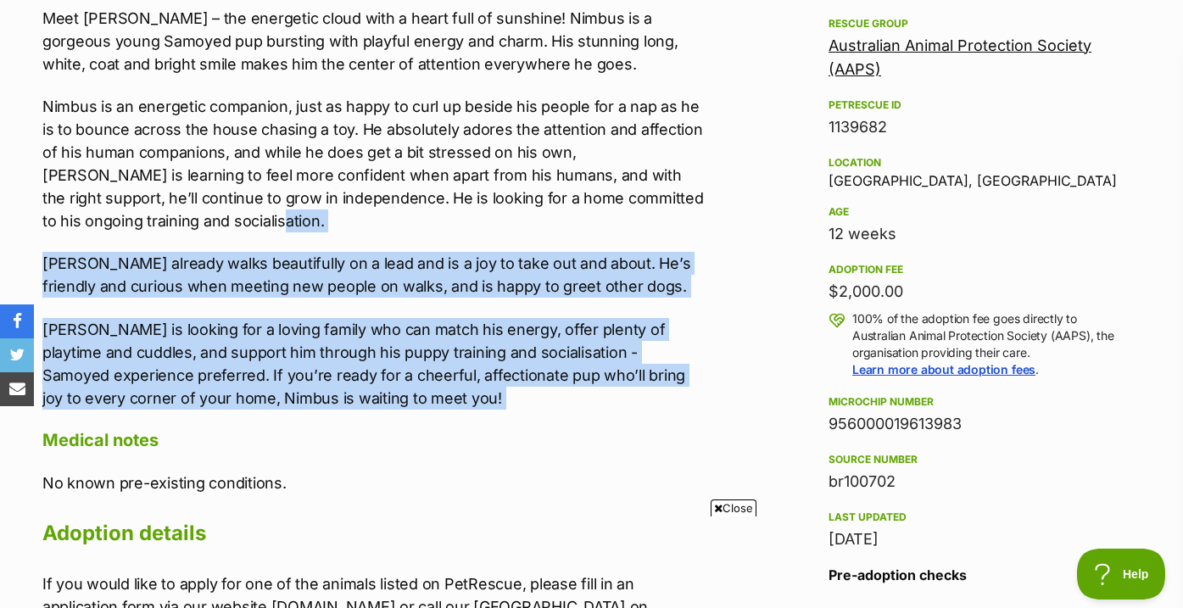
click at [674, 390] on p "Nimbus is looking for a loving family who can match his energy, offer plenty of…" at bounding box center [373, 364] width 662 height 92
drag, startPoint x: 672, startPoint y: 404, endPoint x: 688, endPoint y: 233, distance: 171.2
click at [688, 233] on div "Meet Nimbus – the energetic cloud with a heart full of sunshine! Nimbus is a go…" at bounding box center [373, 208] width 662 height 403
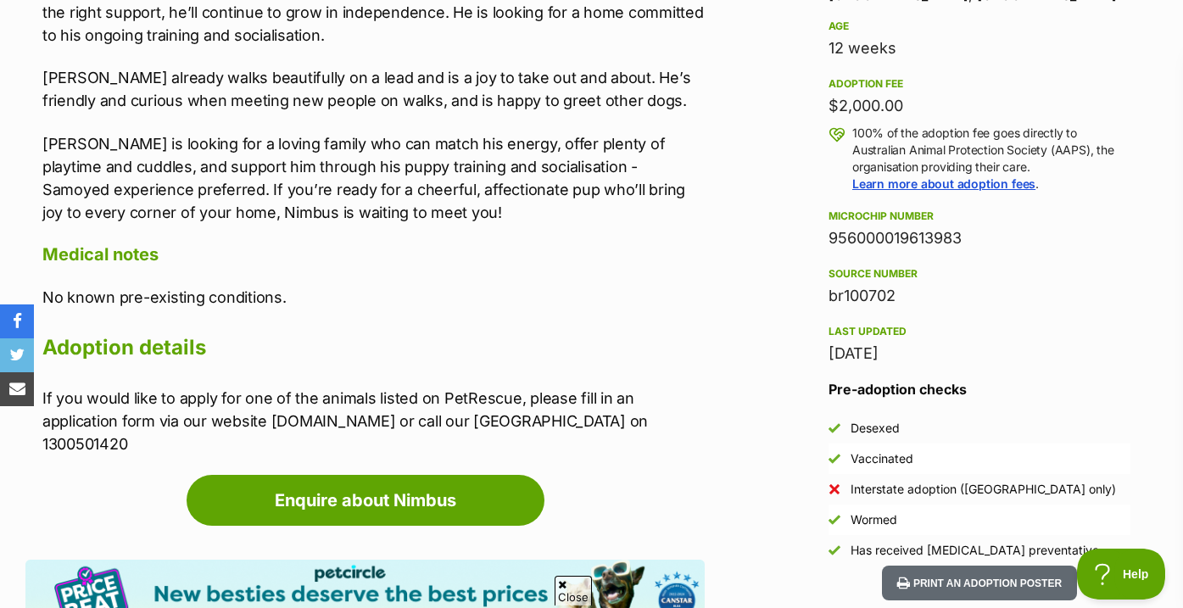
scroll to position [1221, 0]
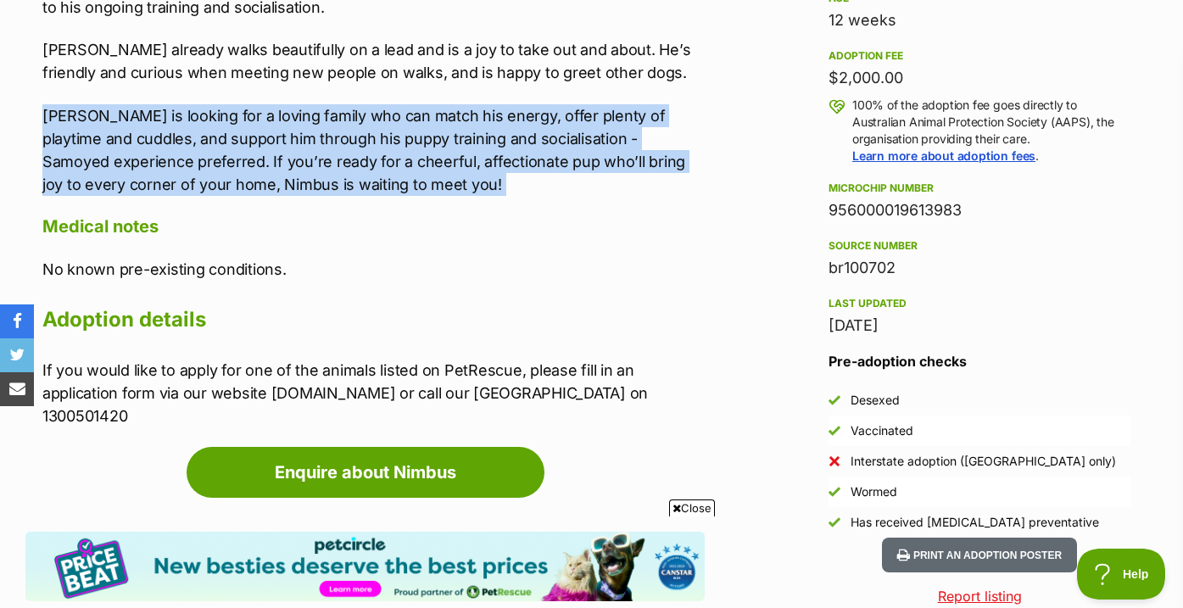
drag, startPoint x: 683, startPoint y: 201, endPoint x: 691, endPoint y: 87, distance: 113.9
click at [691, 87] on div "About Nimbus Meet Nimbus – the energetic cloud with a heart full of sunshine! N…" at bounding box center [373, 82] width 662 height 692
drag, startPoint x: 691, startPoint y: 87, endPoint x: 691, endPoint y: 188, distance: 100.9
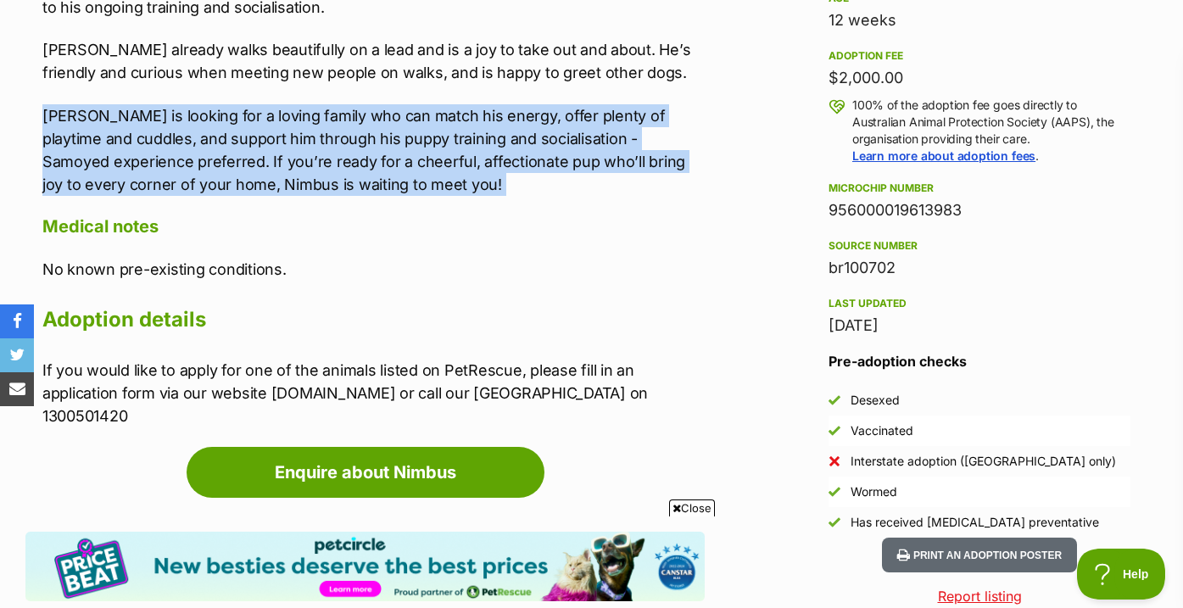
click at [691, 188] on p "Nimbus is looking for a loving family who can match his energy, offer plenty of…" at bounding box center [373, 150] width 662 height 92
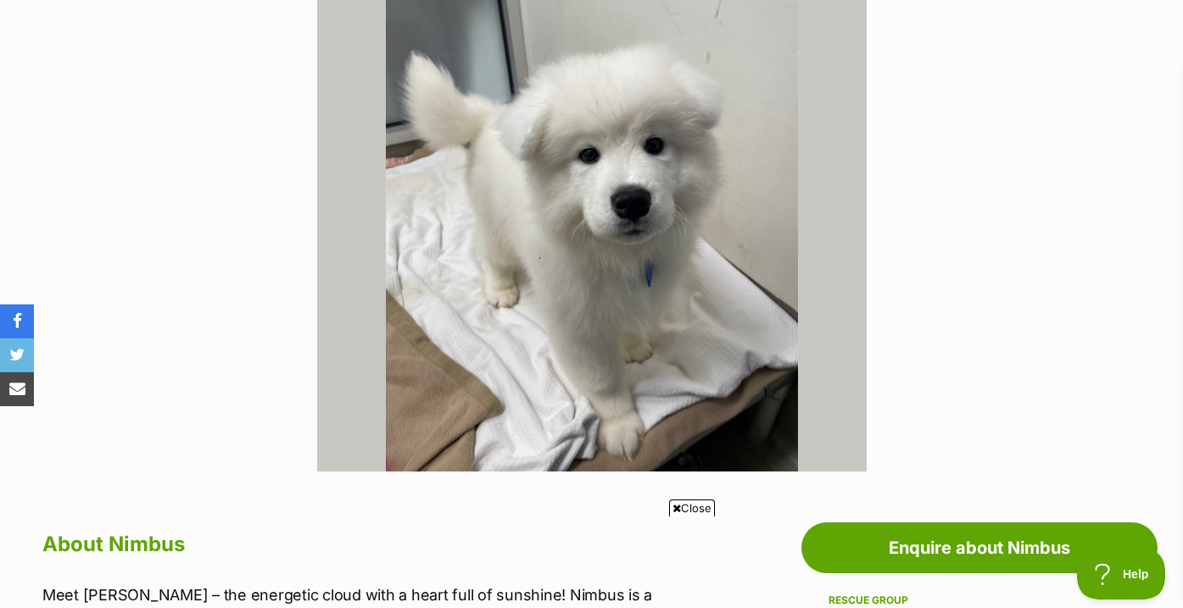
scroll to position [392, 0]
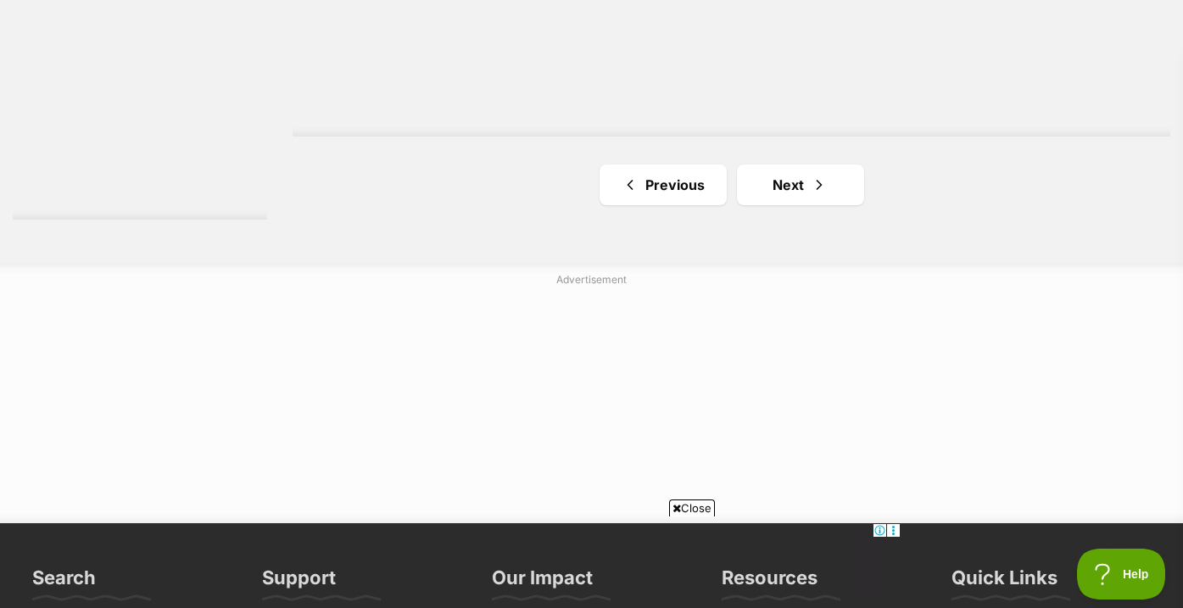
scroll to position [3226, 0]
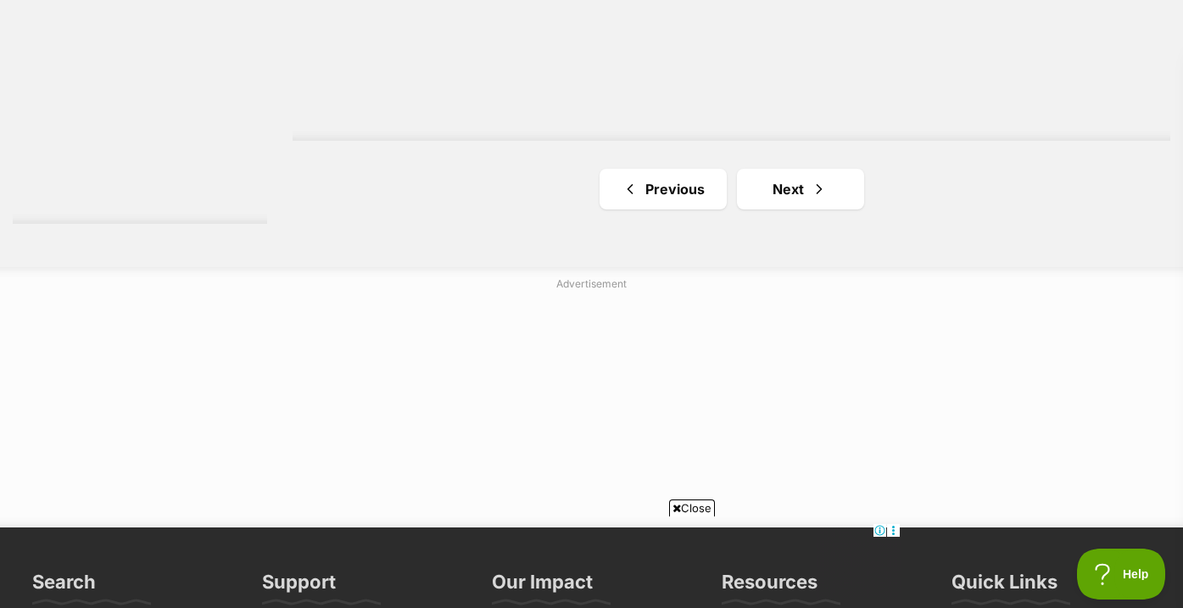
click at [785, 198] on link "Next" at bounding box center [800, 189] width 127 height 41
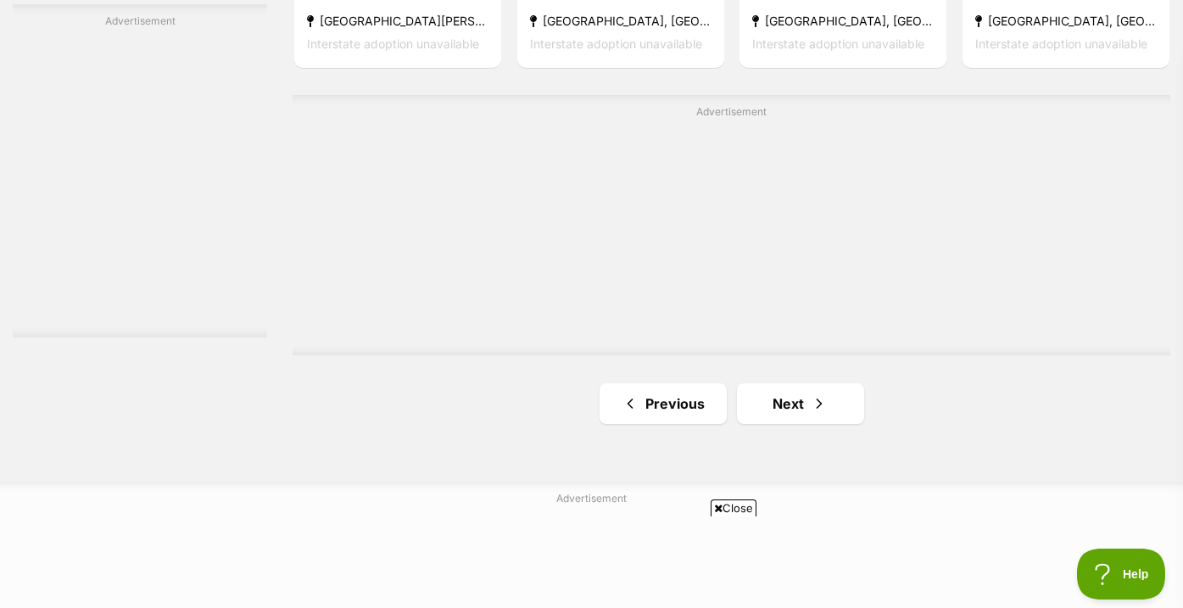
scroll to position [3054, 0]
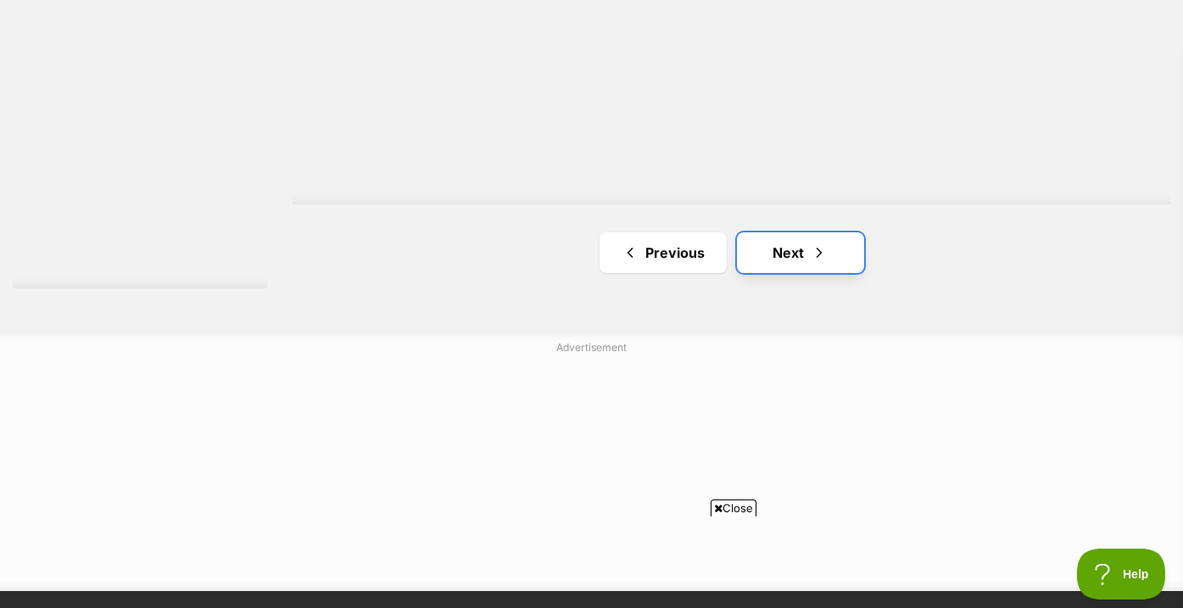
click at [787, 264] on link "Next" at bounding box center [800, 252] width 127 height 41
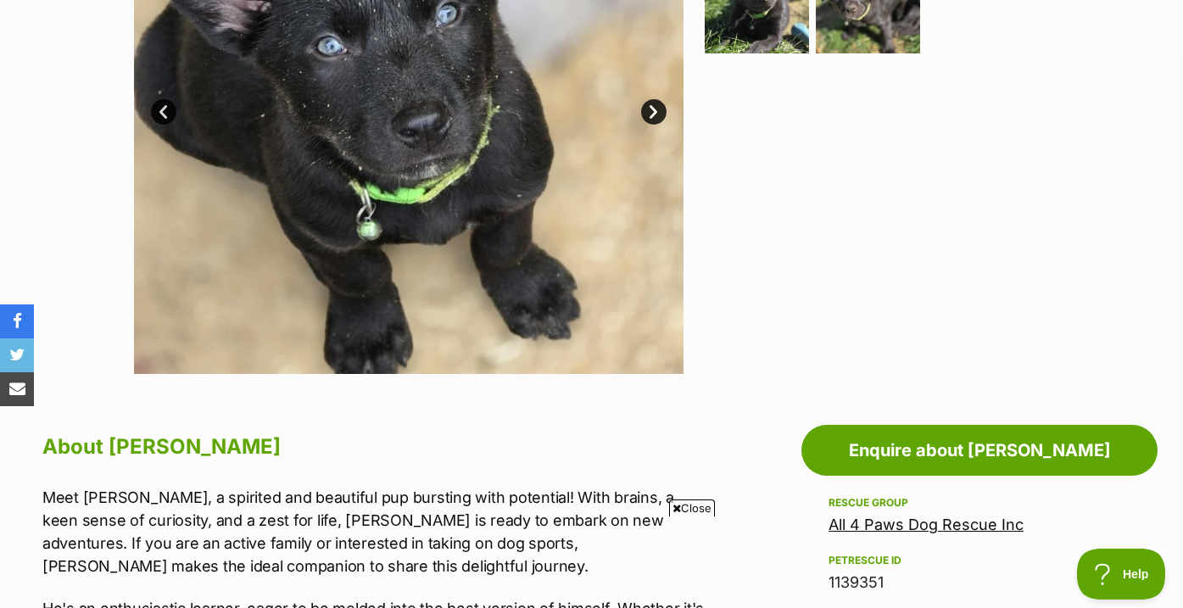
scroll to position [540, 0]
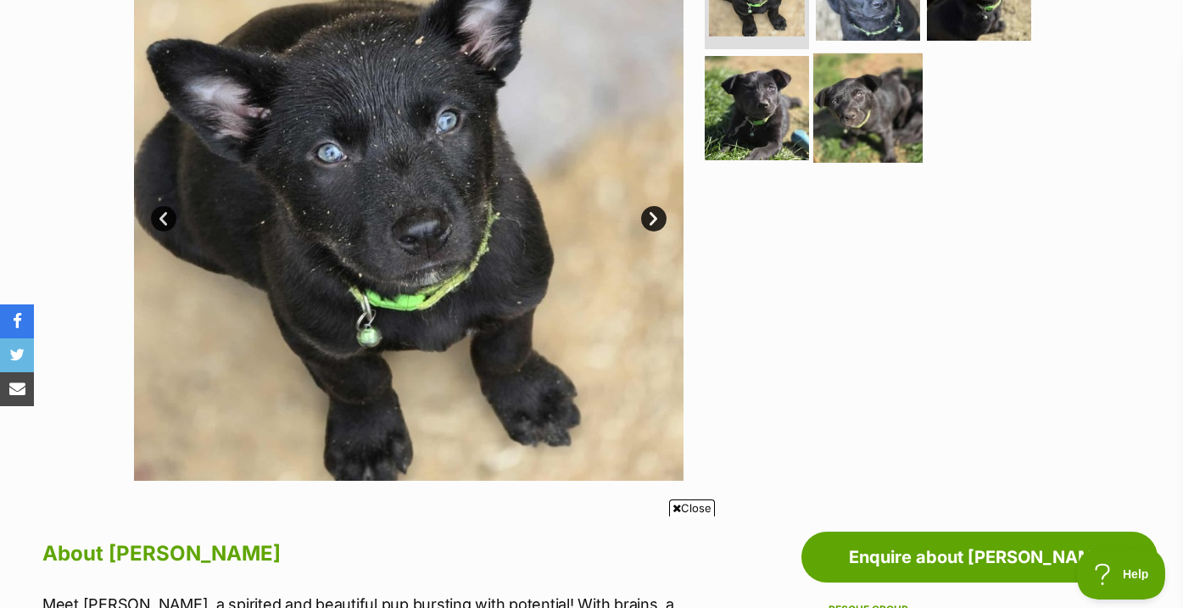
click at [839, 147] on img at bounding box center [867, 107] width 109 height 109
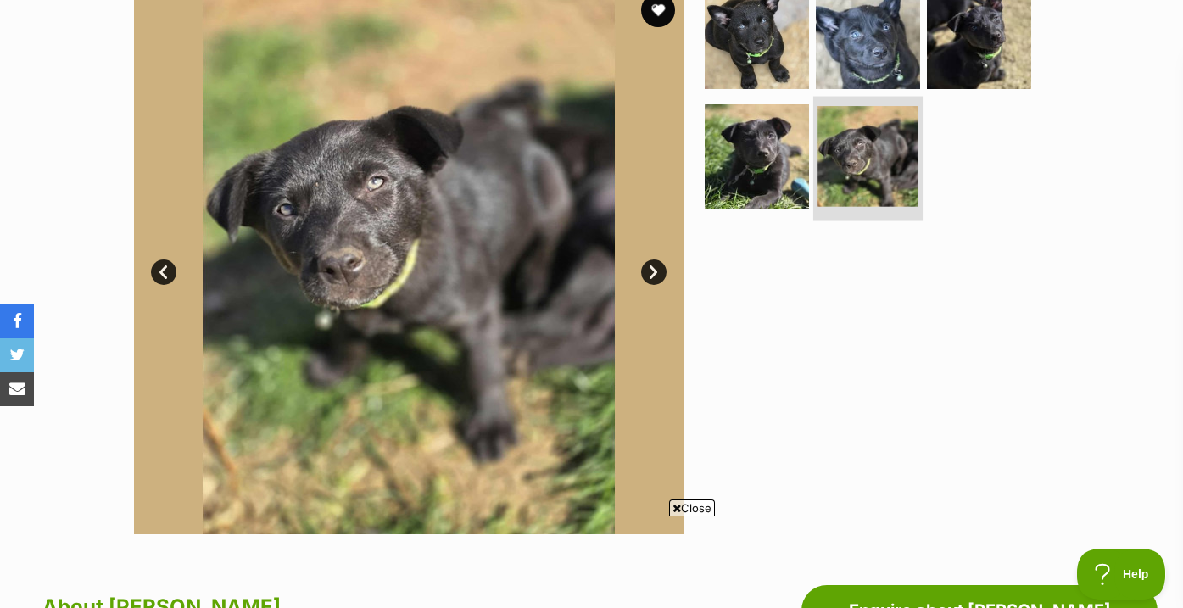
scroll to position [351, 0]
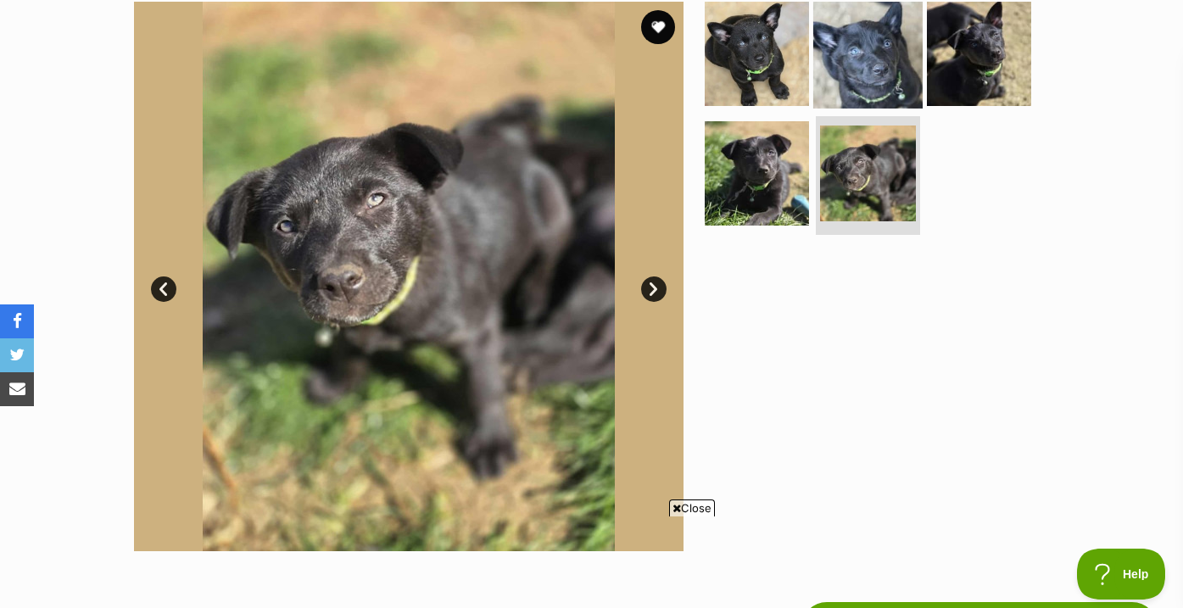
click at [857, 93] on img at bounding box center [867, 52] width 109 height 109
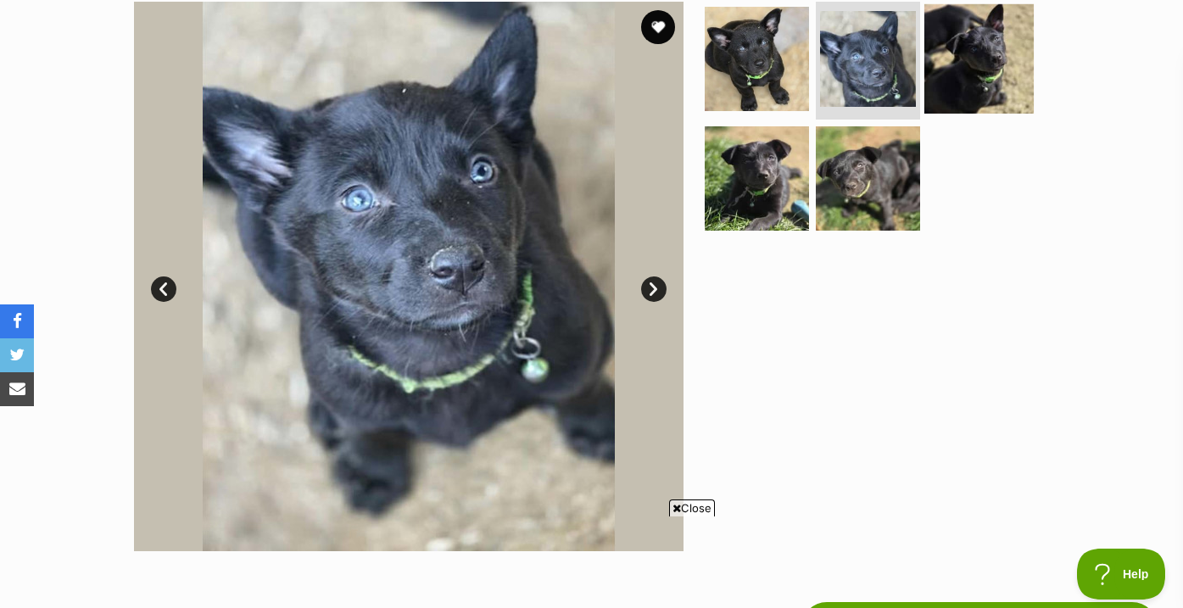
click at [960, 78] on img at bounding box center [978, 57] width 109 height 109
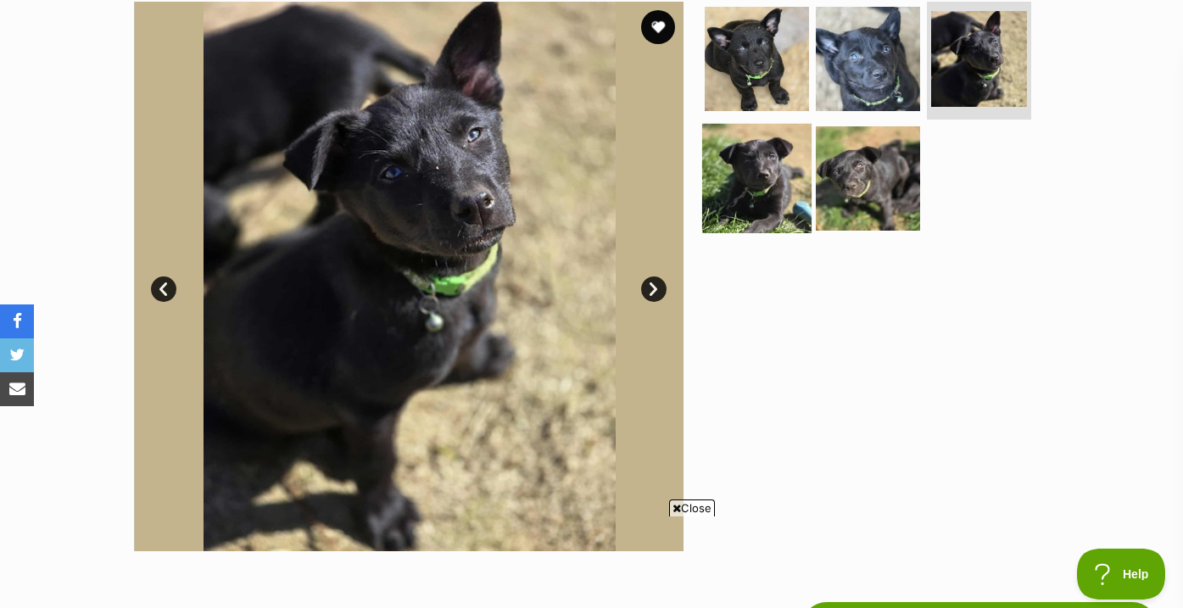
click at [770, 211] on img at bounding box center [756, 178] width 109 height 109
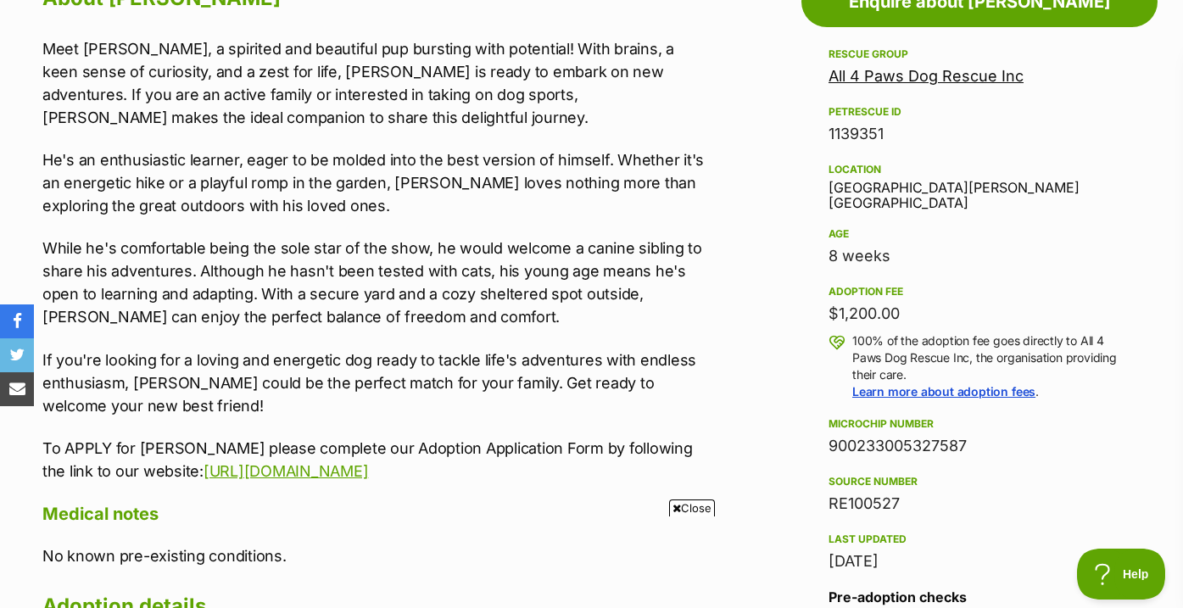
scroll to position [976, 0]
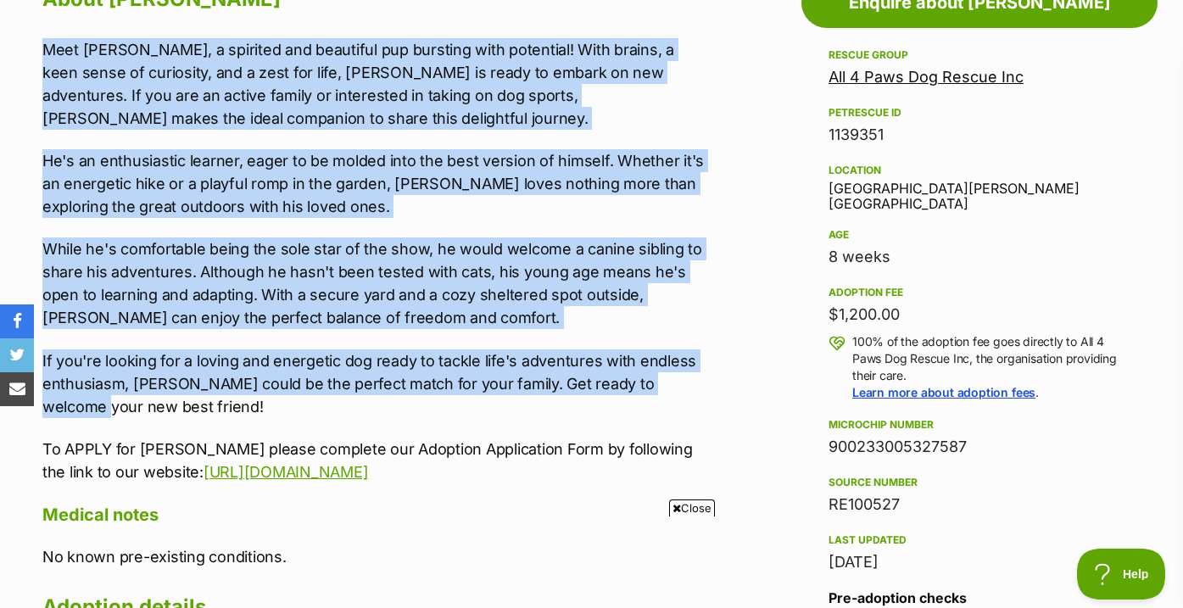
drag, startPoint x: 737, startPoint y: 376, endPoint x: 733, endPoint y: 28, distance: 348.4
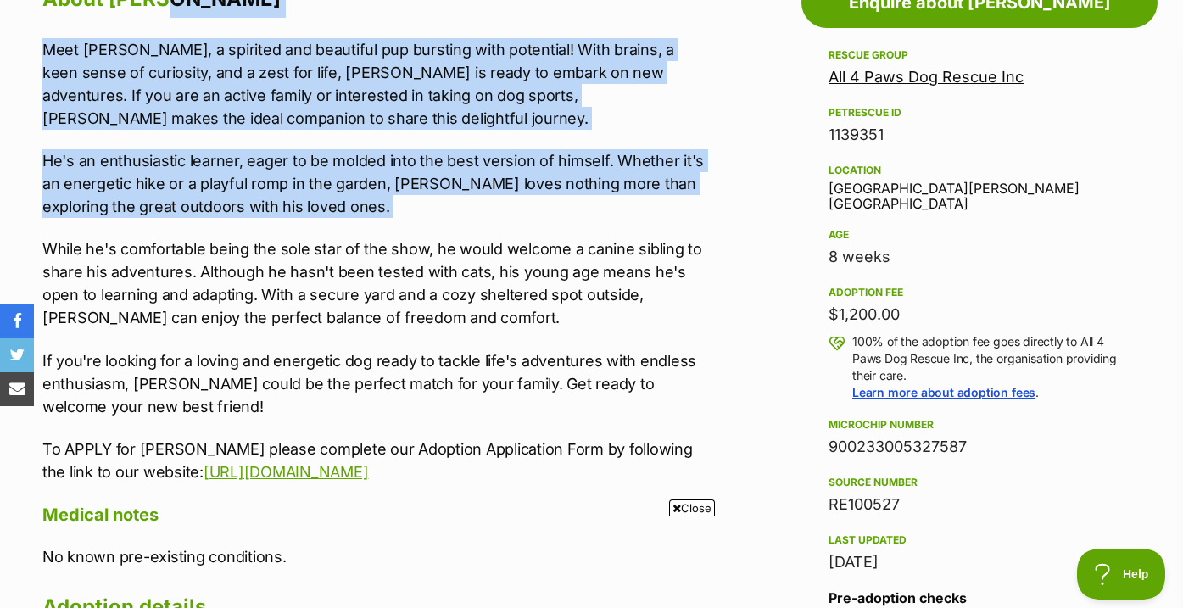
drag, startPoint x: 733, startPoint y: 14, endPoint x: 740, endPoint y: 220, distance: 207.0
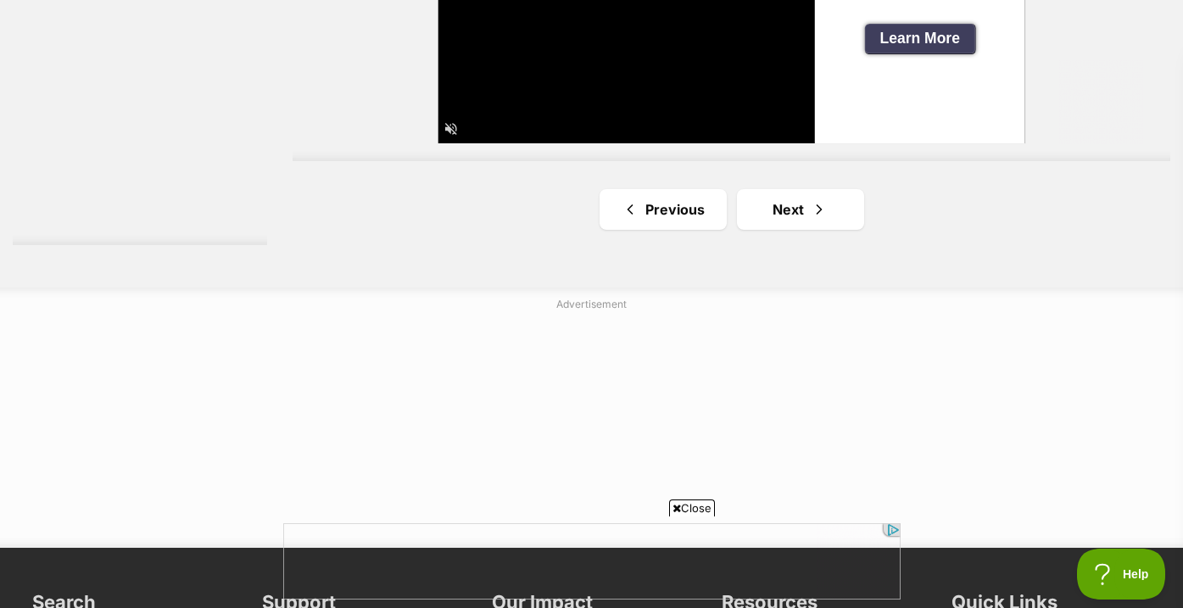
scroll to position [2996, 0]
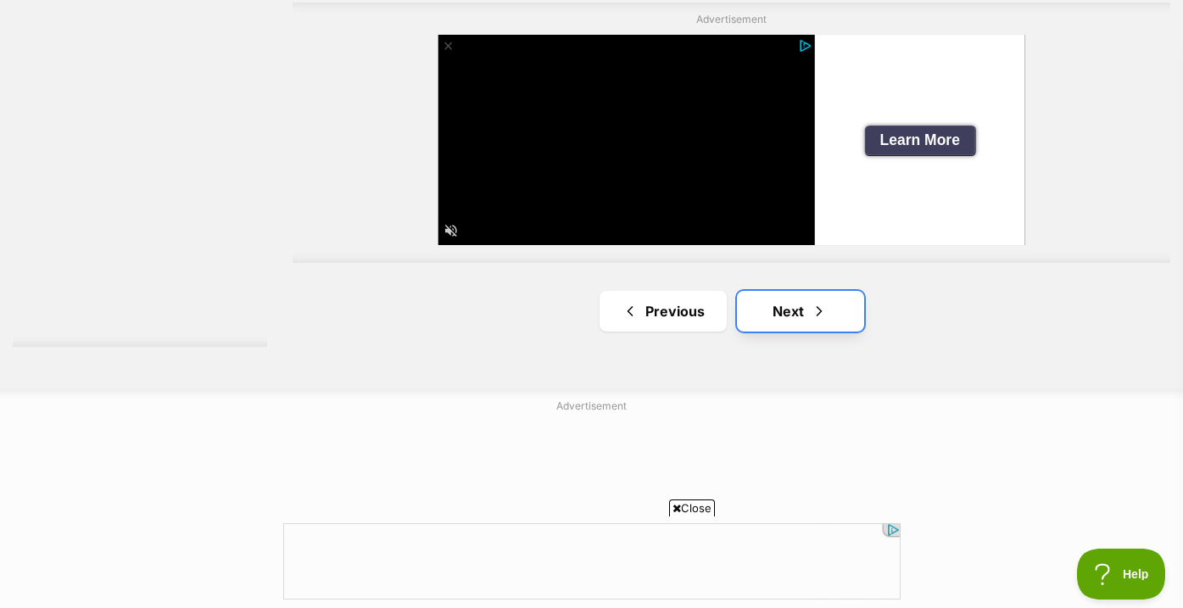
click at [832, 304] on link "Next" at bounding box center [800, 311] width 127 height 41
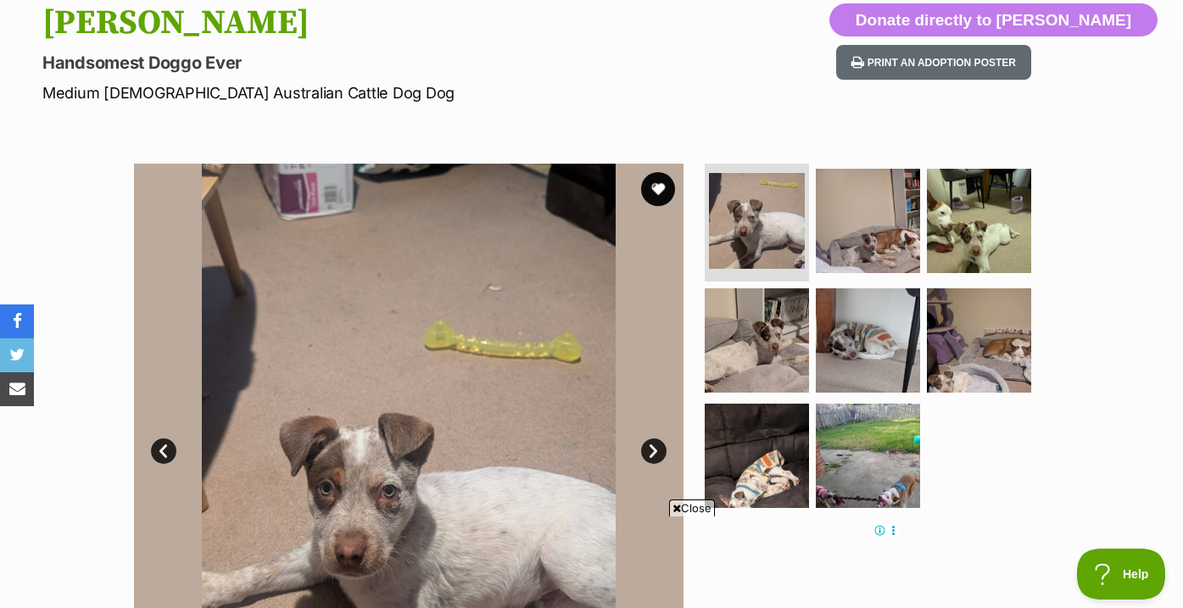
click at [813, 251] on ul at bounding box center [875, 341] width 348 height 355
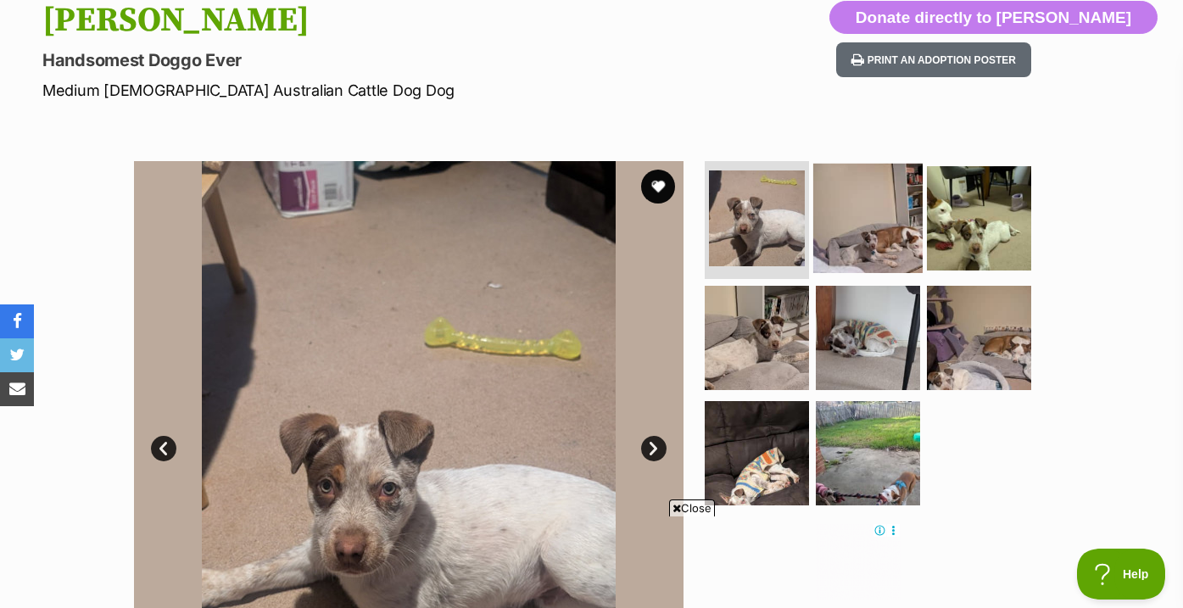
click at [881, 250] on img at bounding box center [867, 217] width 109 height 109
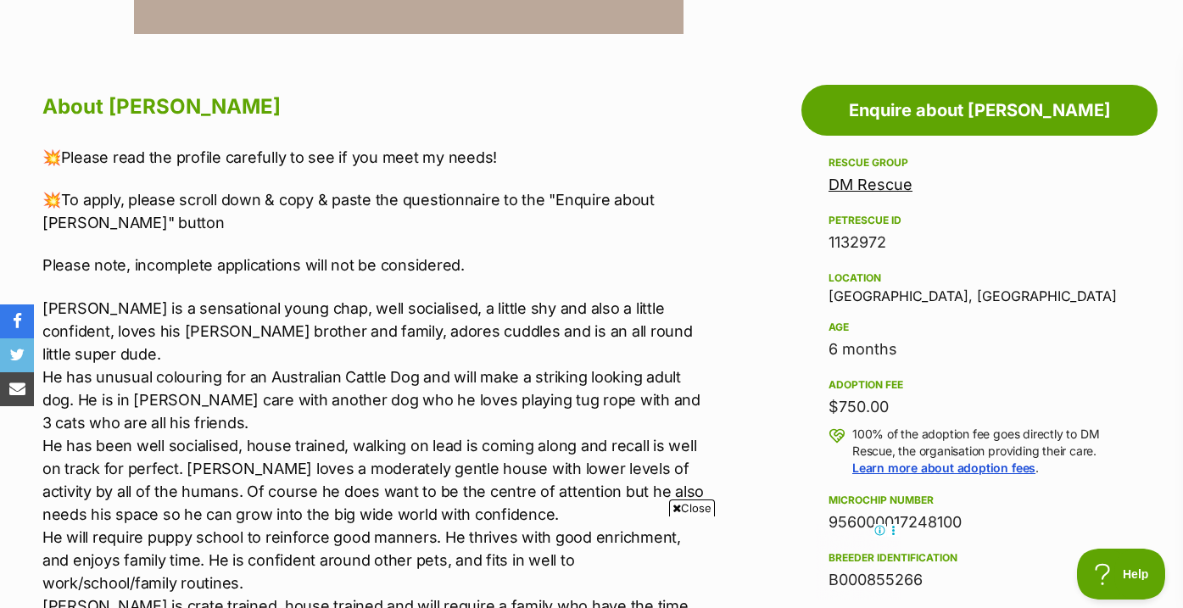
scroll to position [860, 0]
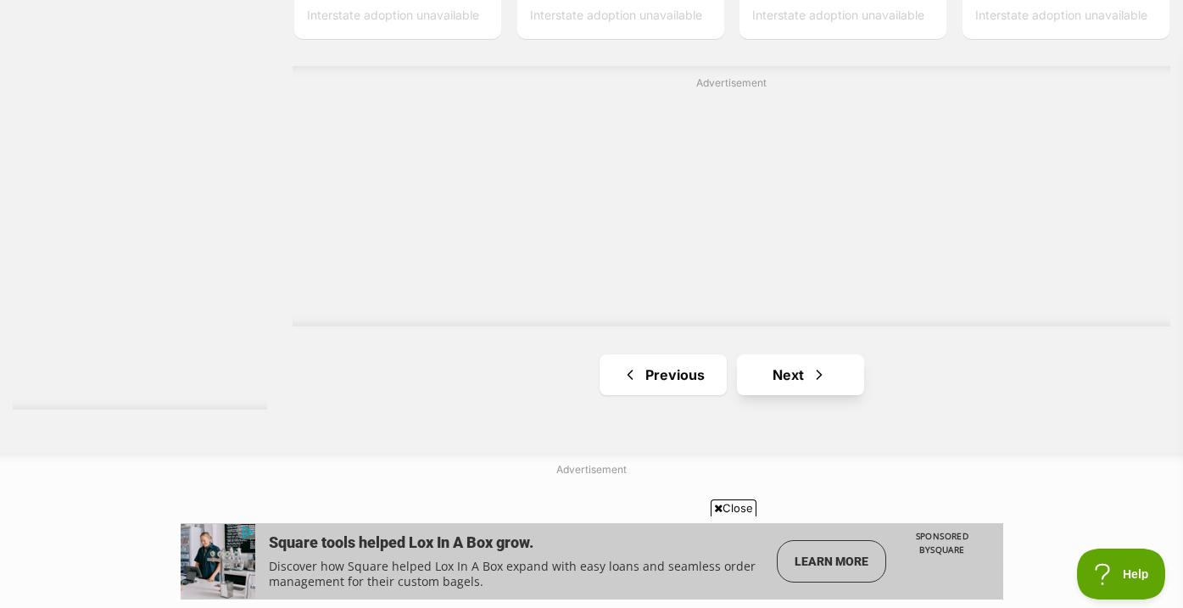
scroll to position [3038, 0]
click at [768, 391] on link "Next" at bounding box center [800, 376] width 127 height 41
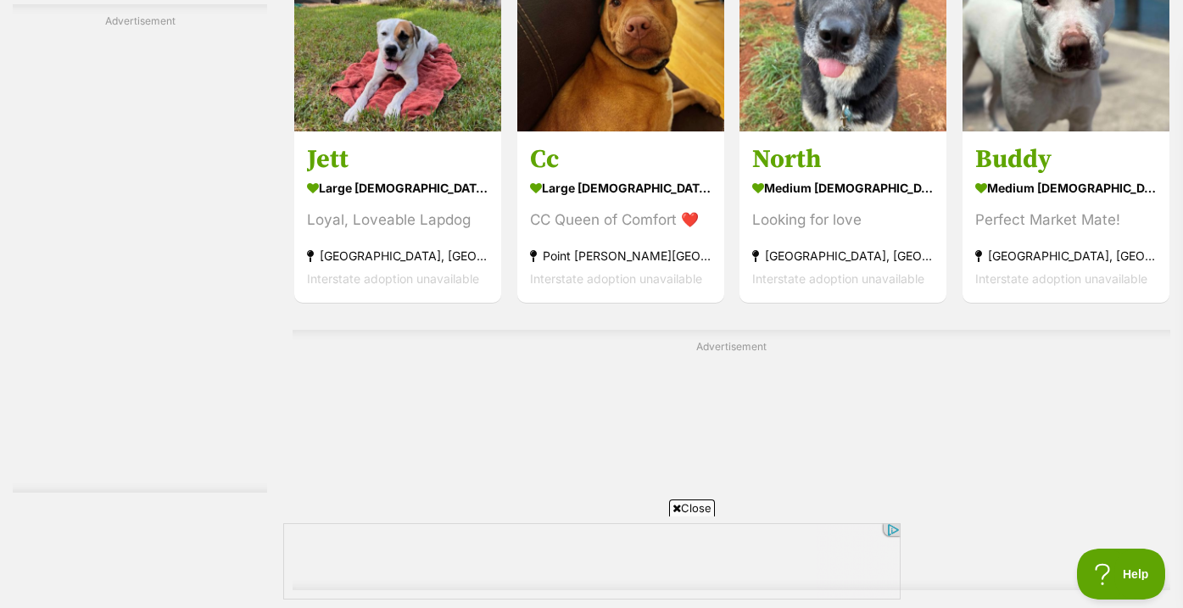
scroll to position [3047, 0]
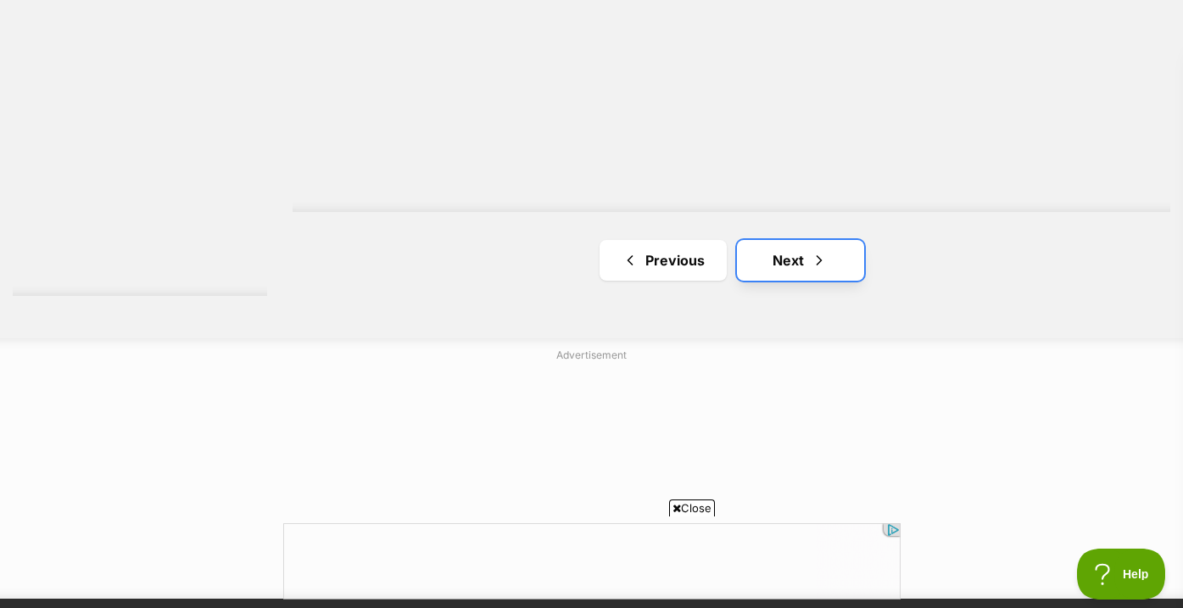
click at [780, 264] on link "Next" at bounding box center [800, 260] width 127 height 41
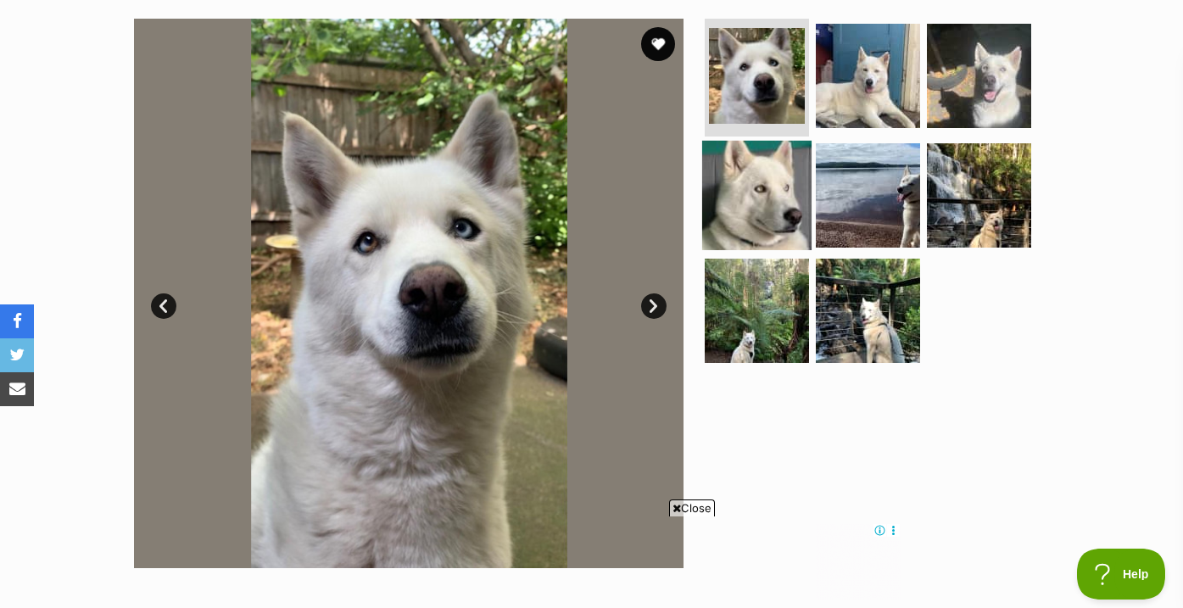
click at [789, 241] on img at bounding box center [756, 195] width 109 height 109
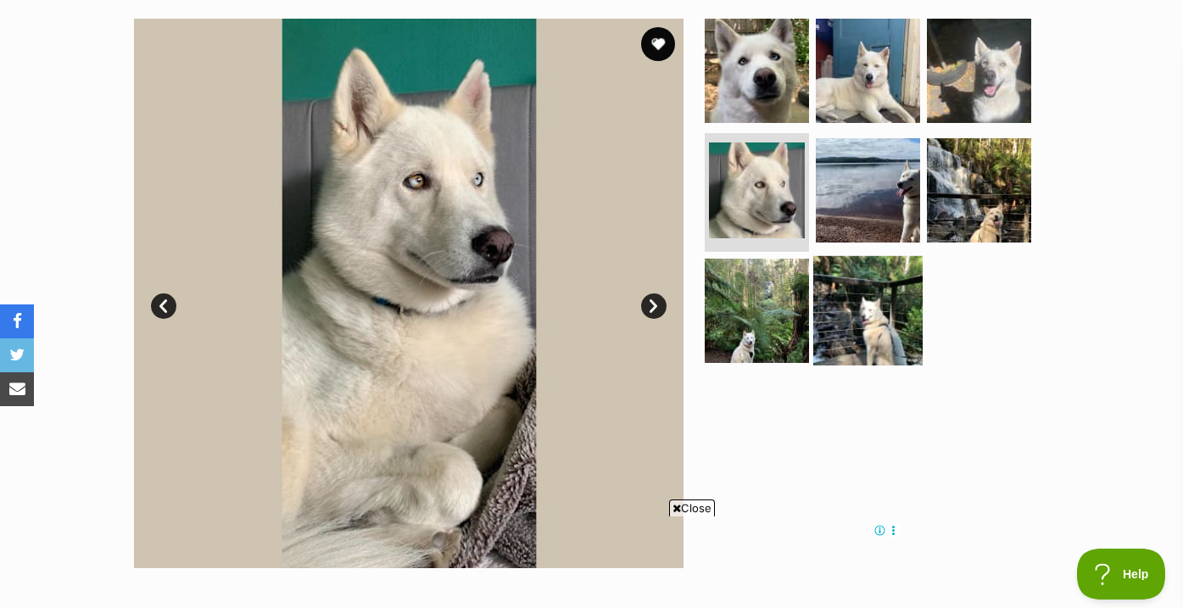
click at [855, 309] on img at bounding box center [867, 310] width 109 height 109
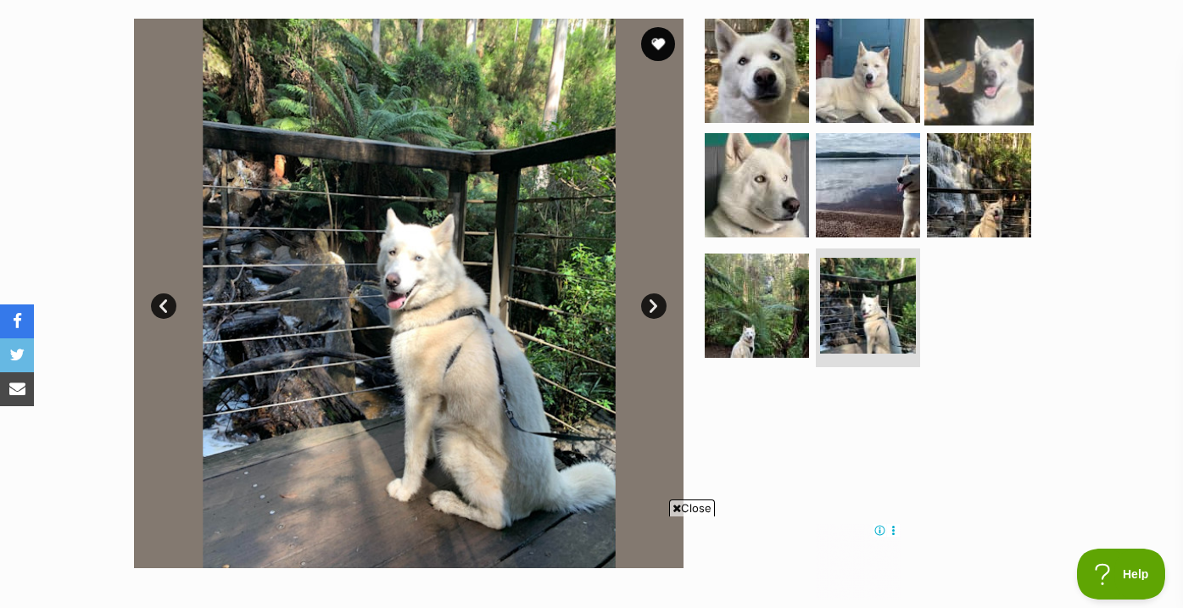
click at [960, 62] on img at bounding box center [978, 69] width 109 height 109
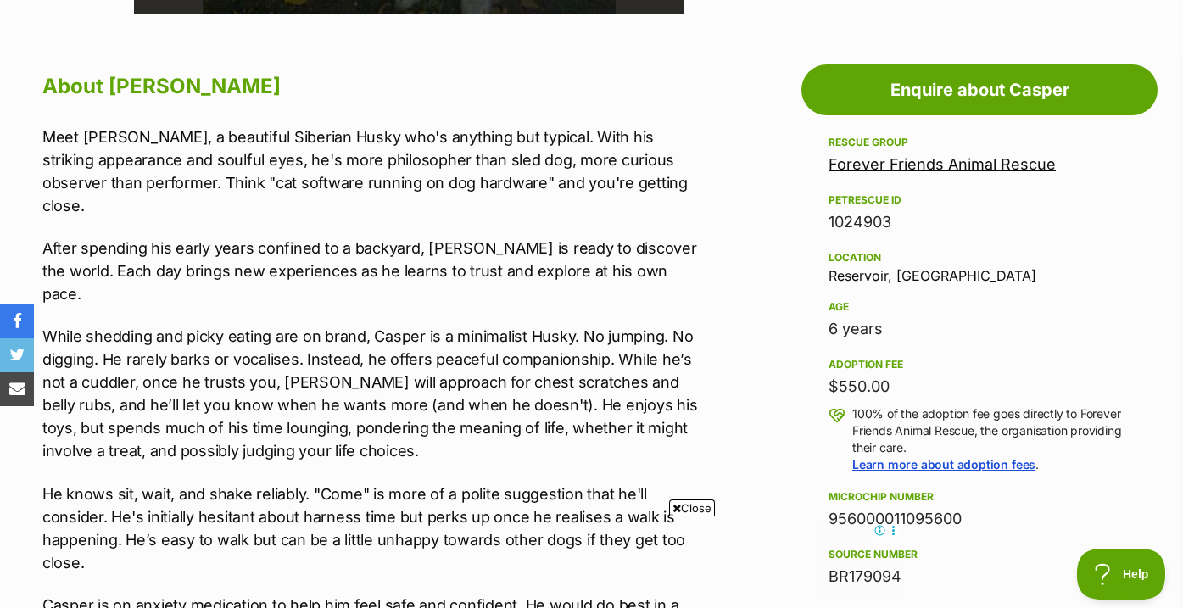
scroll to position [882, 0]
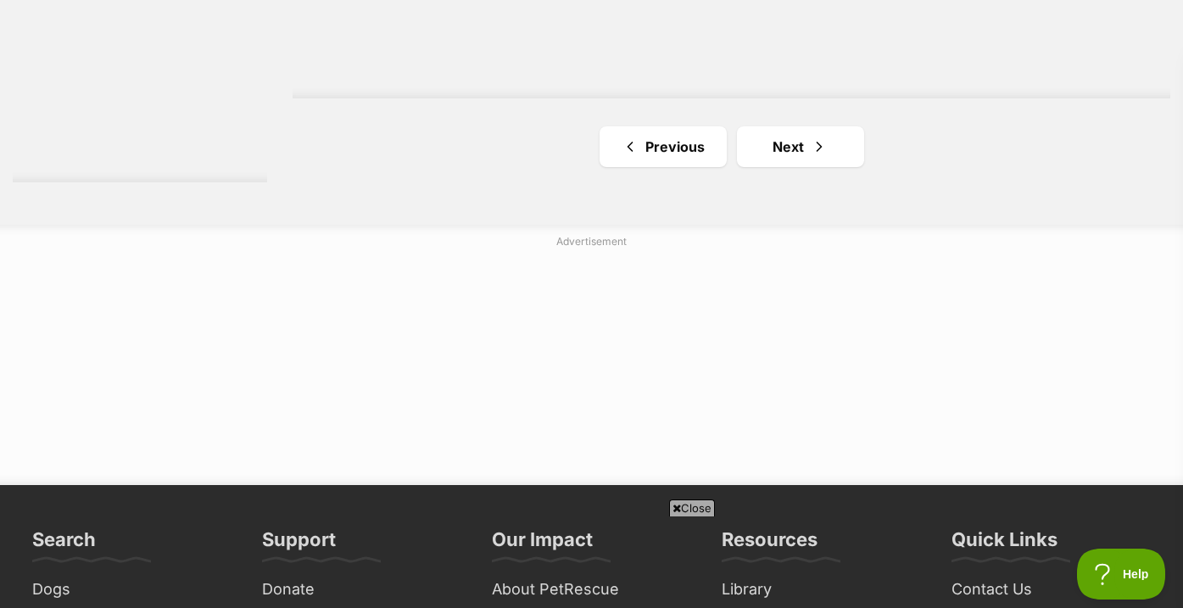
scroll to position [3163, 0]
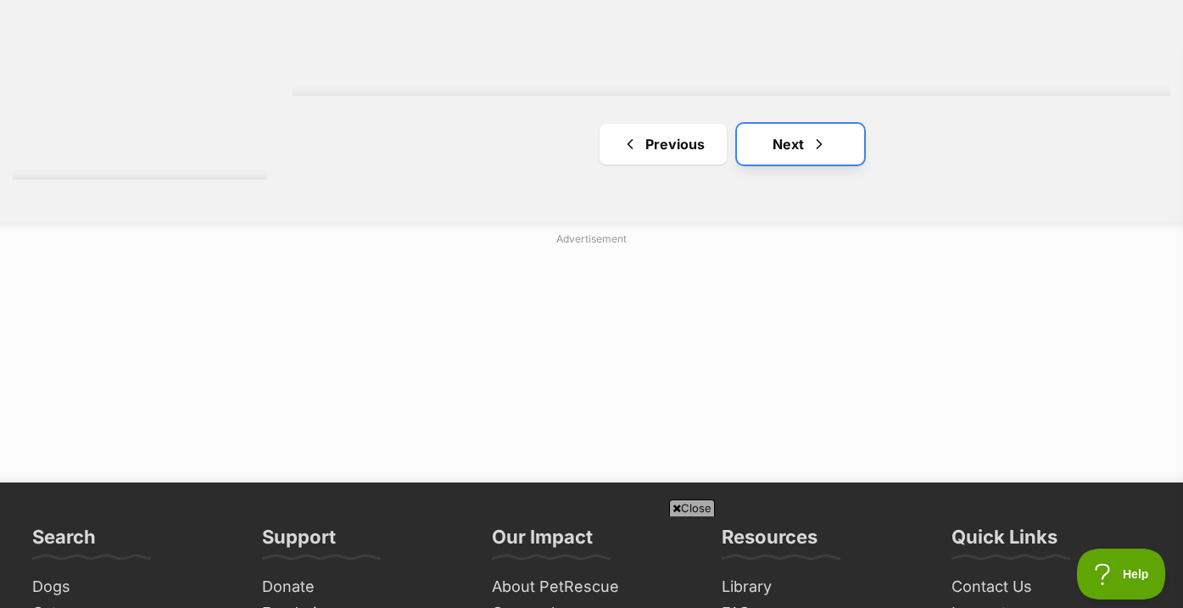
click at [800, 162] on link "Next" at bounding box center [800, 144] width 127 height 41
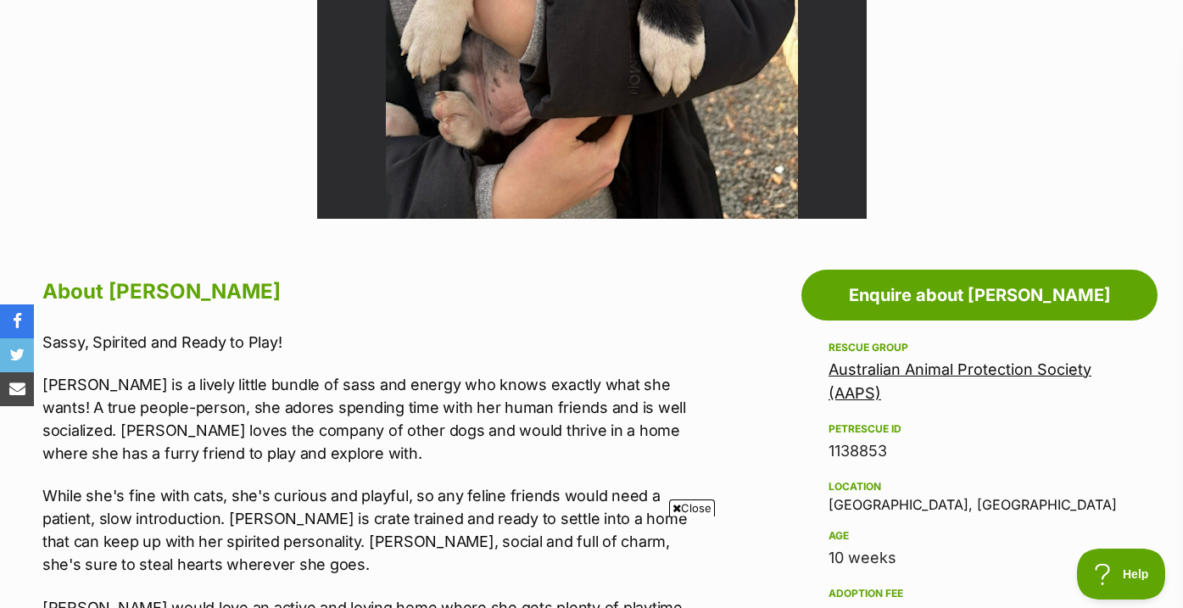
scroll to position [911, 0]
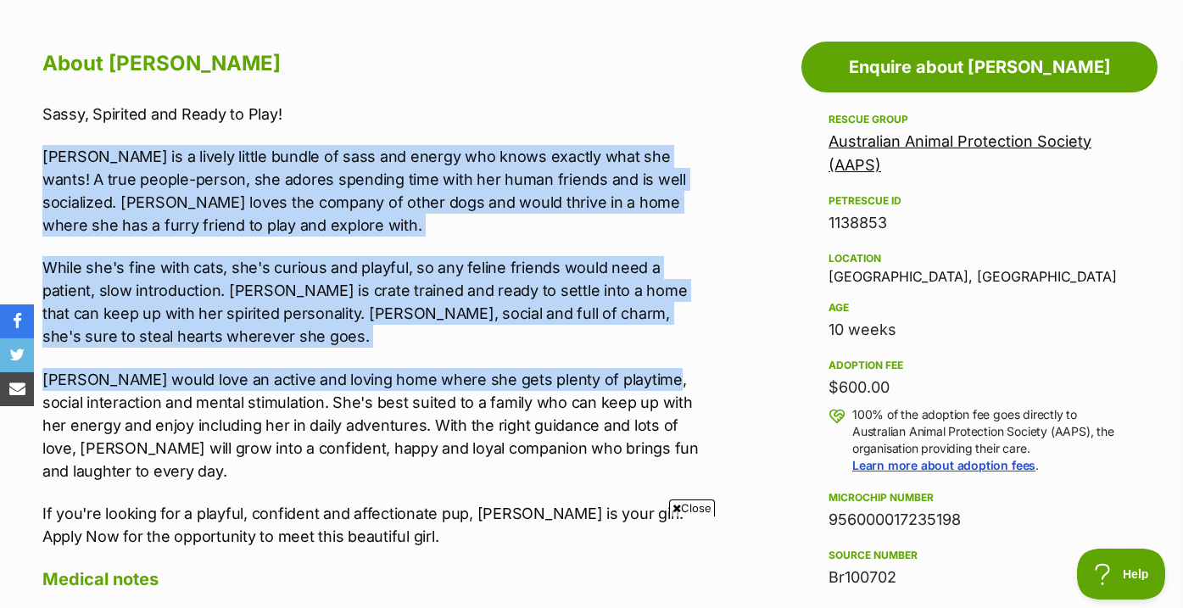
drag, startPoint x: 715, startPoint y: 371, endPoint x: 732, endPoint y: 105, distance: 266.7
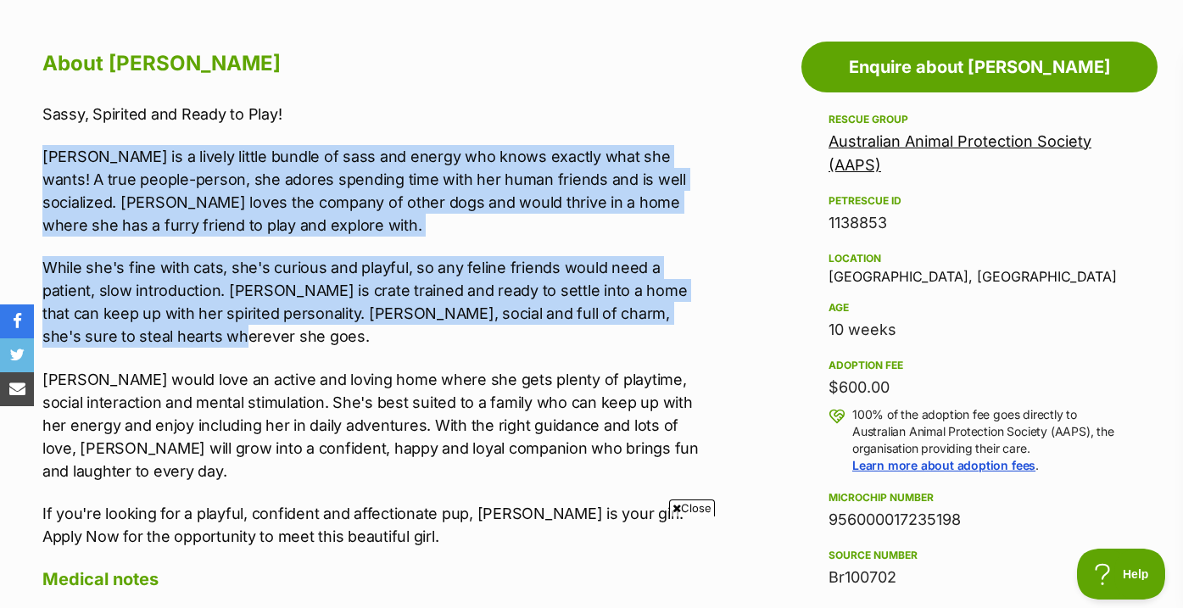
drag, startPoint x: 716, startPoint y: 115, endPoint x: 719, endPoint y: 327, distance: 212.0
drag, startPoint x: 719, startPoint y: 332, endPoint x: 719, endPoint y: 125, distance: 207.7
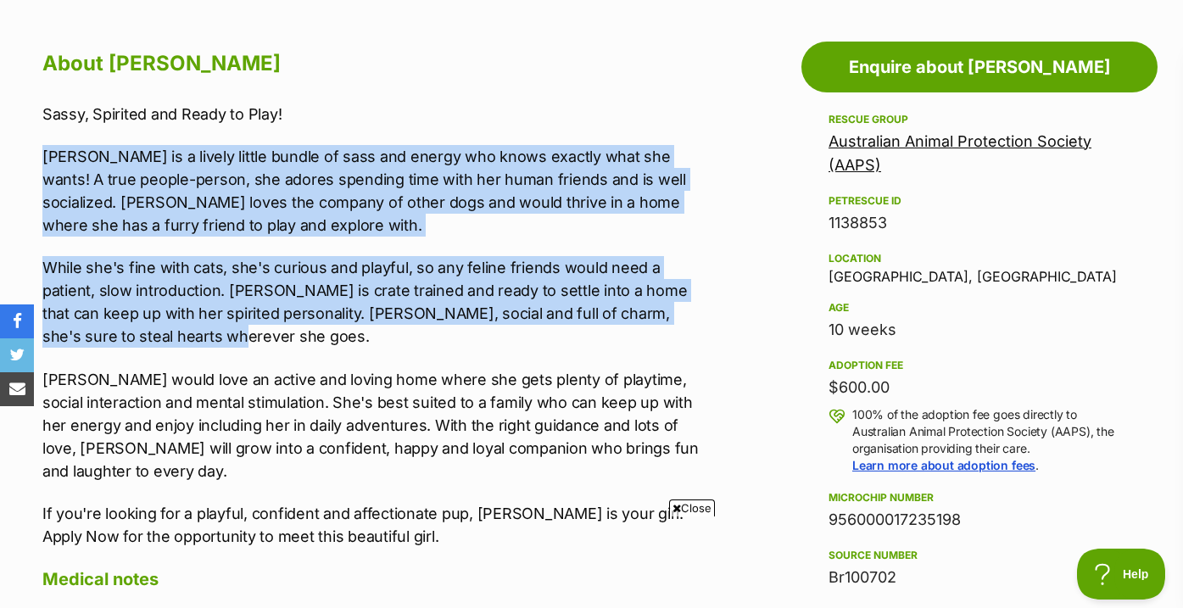
drag, startPoint x: 710, startPoint y: 114, endPoint x: 700, endPoint y: 326, distance: 212.1
click at [700, 326] on p "While she's fine with cats, she's curious and playful, so any feline friends wo…" at bounding box center [373, 302] width 662 height 92
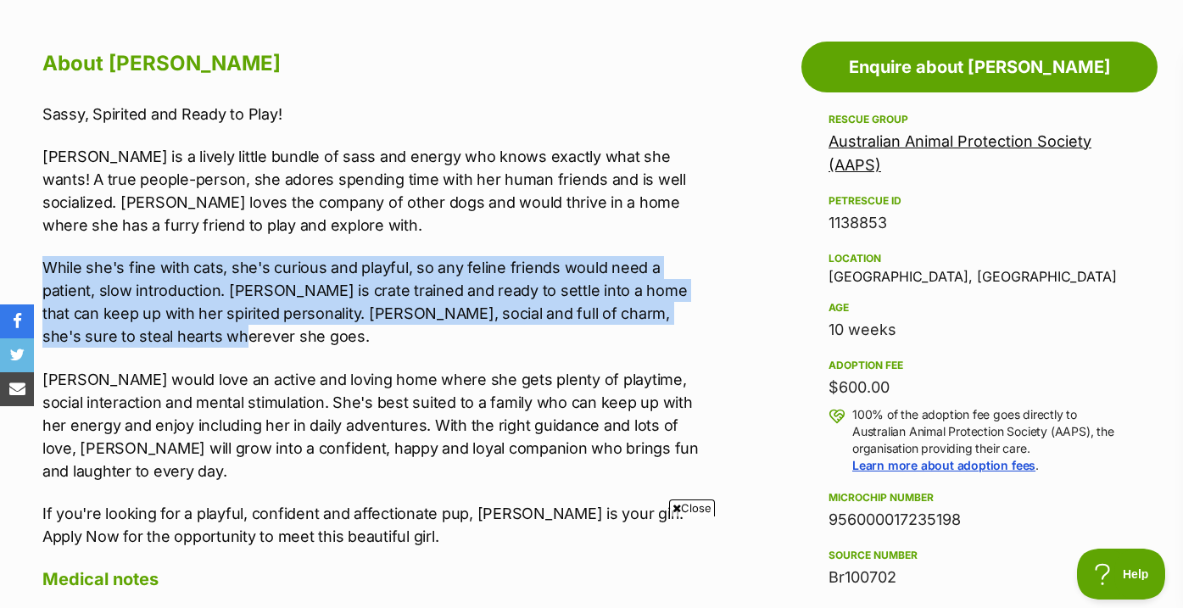
drag, startPoint x: 700, startPoint y: 333, endPoint x: 701, endPoint y: 254, distance: 78.8
click at [701, 254] on div "Sassy, Spirited and Ready to Play! Ziggy is a lively little bundle of sass and …" at bounding box center [373, 326] width 662 height 446
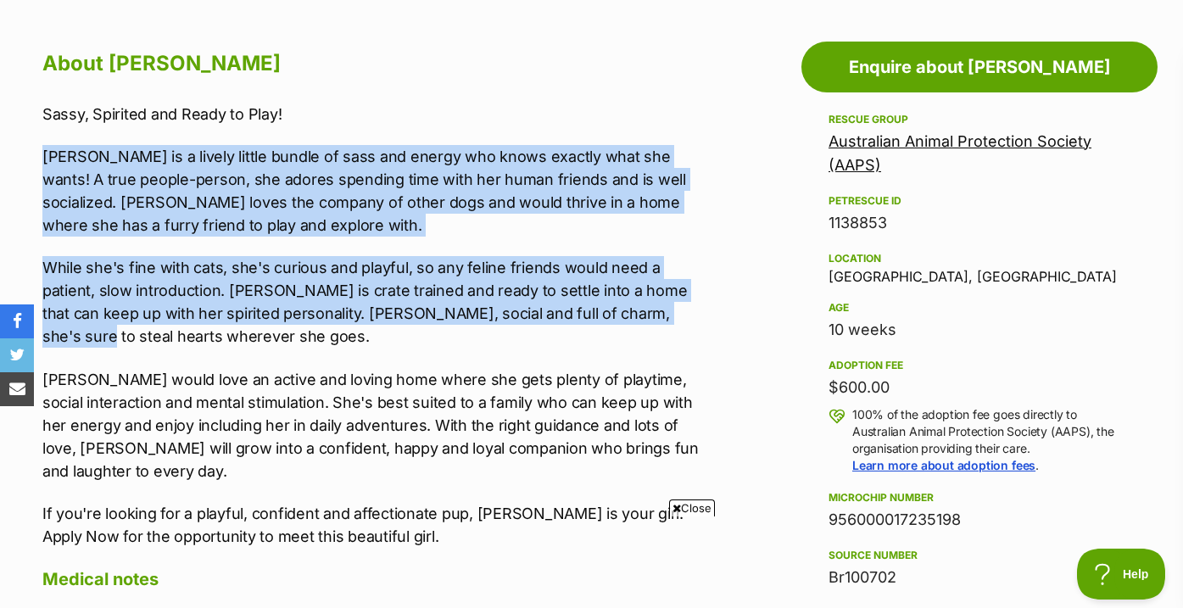
drag, startPoint x: 685, startPoint y: 319, endPoint x: 680, endPoint y: 133, distance: 185.7
click at [680, 133] on div "Sassy, Spirited and Ready to Play! Ziggy is a lively little bundle of sass and …" at bounding box center [373, 326] width 662 height 446
drag, startPoint x: 680, startPoint y: 133, endPoint x: 681, endPoint y: 342, distance: 208.5
click at [681, 342] on div "Sassy, Spirited and Ready to Play! Ziggy is a lively little bundle of sass and …" at bounding box center [373, 326] width 662 height 446
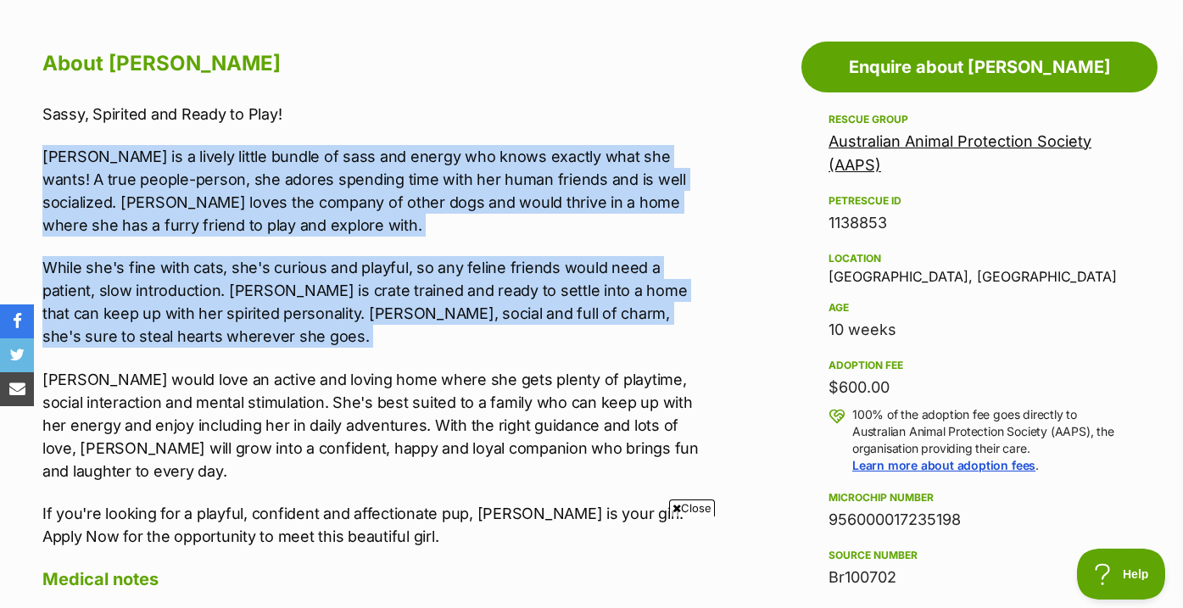
click at [681, 342] on p "While she's fine with cats, she's curious and playful, so any feline friends wo…" at bounding box center [373, 302] width 662 height 92
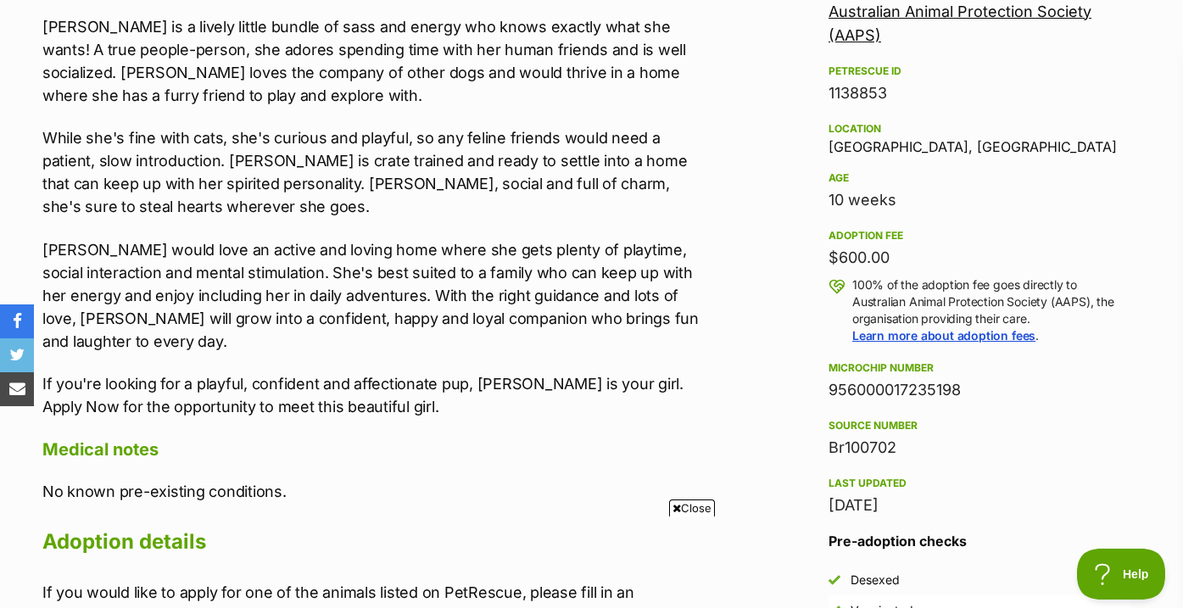
scroll to position [1044, 0]
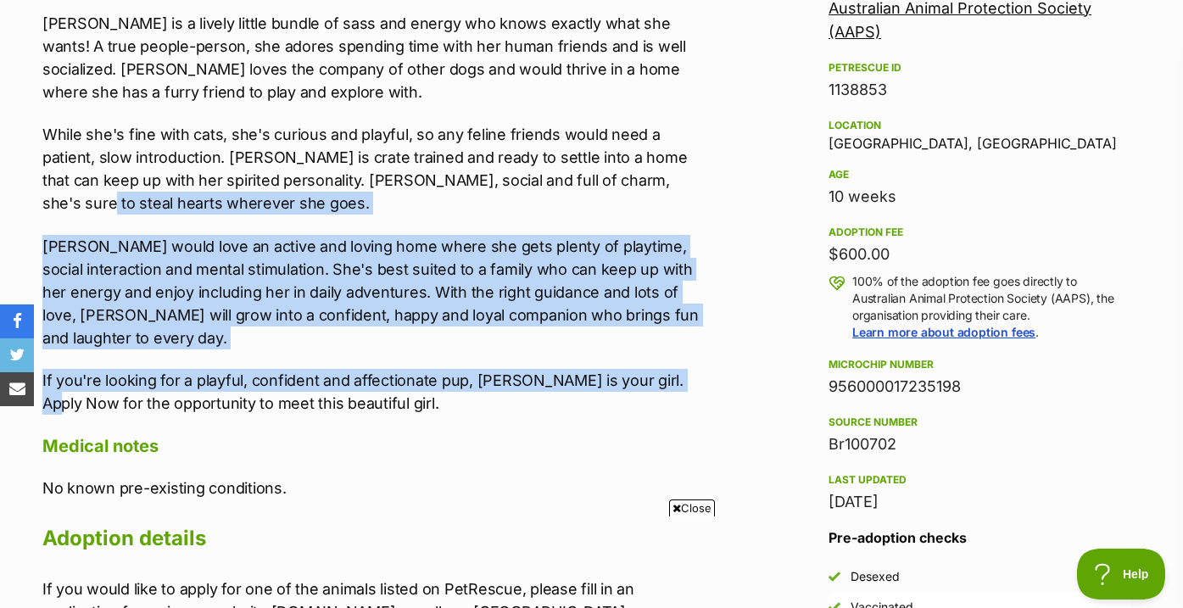
drag, startPoint x: 680, startPoint y: 386, endPoint x: 678, endPoint y: 190, distance: 195.8
click at [678, 190] on div "Sassy, Spirited and Ready to Play! Ziggy is a lively little bundle of sass and …" at bounding box center [373, 192] width 662 height 446
click at [678, 189] on p "While she's fine with cats, she's curious and playful, so any feline friends wo…" at bounding box center [373, 169] width 662 height 92
drag, startPoint x: 676, startPoint y: 194, endPoint x: 677, endPoint y: 370, distance: 175.5
click at [677, 370] on div "Sassy, Spirited and Ready to Play! Ziggy is a lively little bundle of sass and …" at bounding box center [373, 192] width 662 height 446
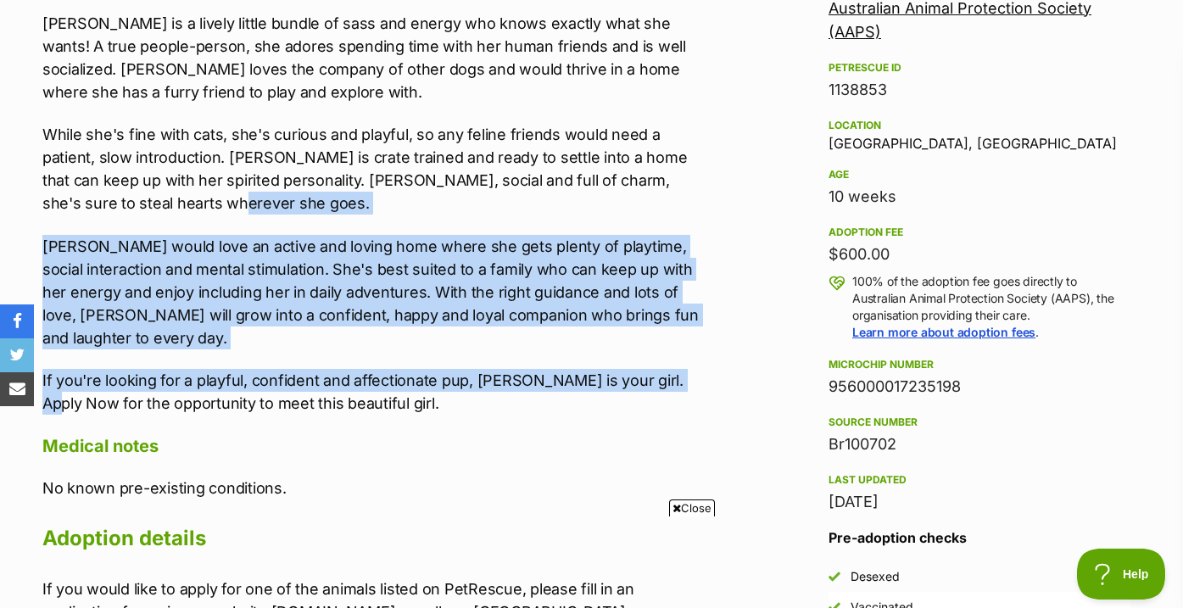
click at [677, 370] on p "If you're looking for a playful, confident and affectionate pup, Ziggy is your …" at bounding box center [373, 392] width 662 height 46
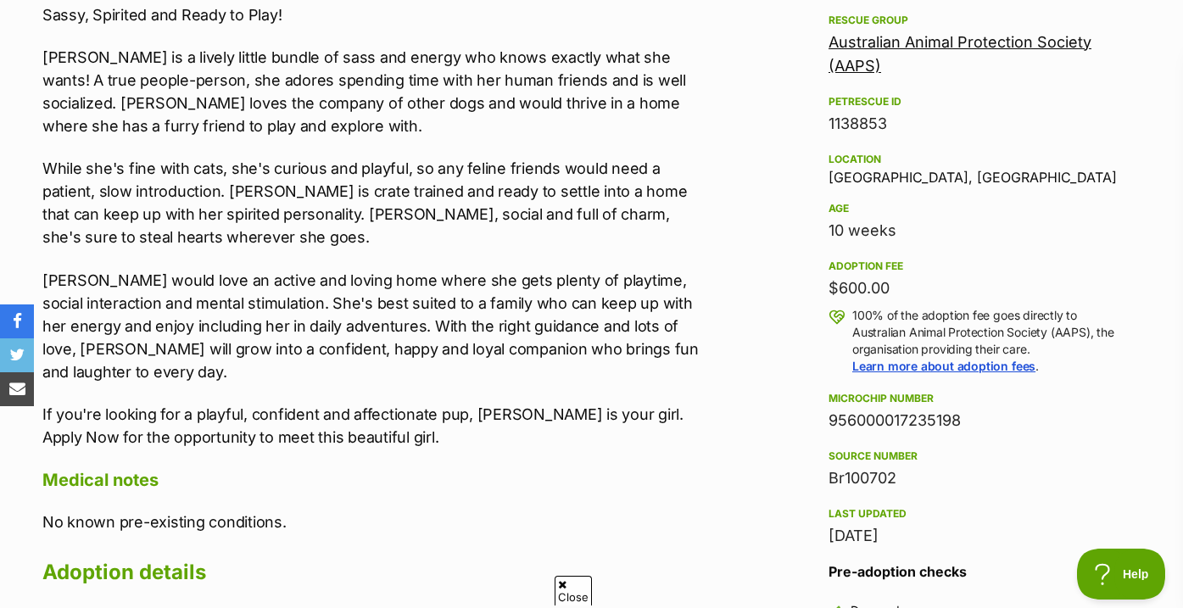
scroll to position [1000, 0]
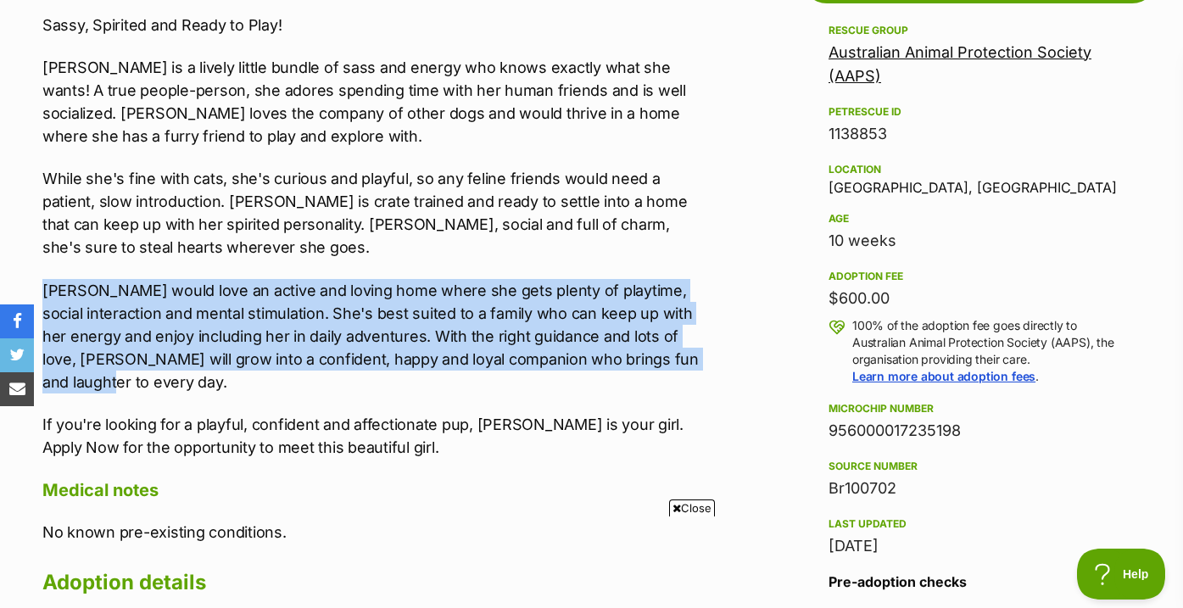
drag, startPoint x: 678, startPoint y: 377, endPoint x: 683, endPoint y: 261, distance: 116.3
click at [683, 261] on div "Sassy, Spirited and Ready to Play! Ziggy is a lively little bundle of sass and …" at bounding box center [373, 237] width 662 height 446
drag, startPoint x: 683, startPoint y: 261, endPoint x: 683, endPoint y: 362, distance: 100.9
click at [683, 362] on div "Sassy, Spirited and Ready to Play! Ziggy is a lively little bundle of sass and …" at bounding box center [373, 237] width 662 height 446
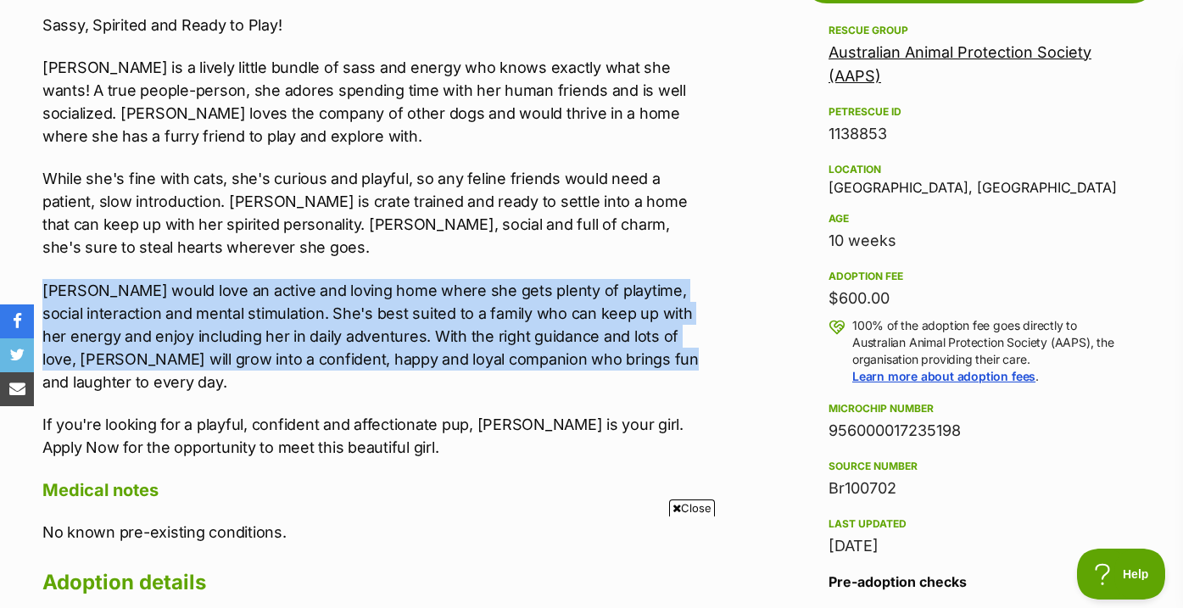
click at [683, 362] on p "Ziggy would love an active and loving home where she gets plenty of playtime, s…" at bounding box center [373, 336] width 662 height 114
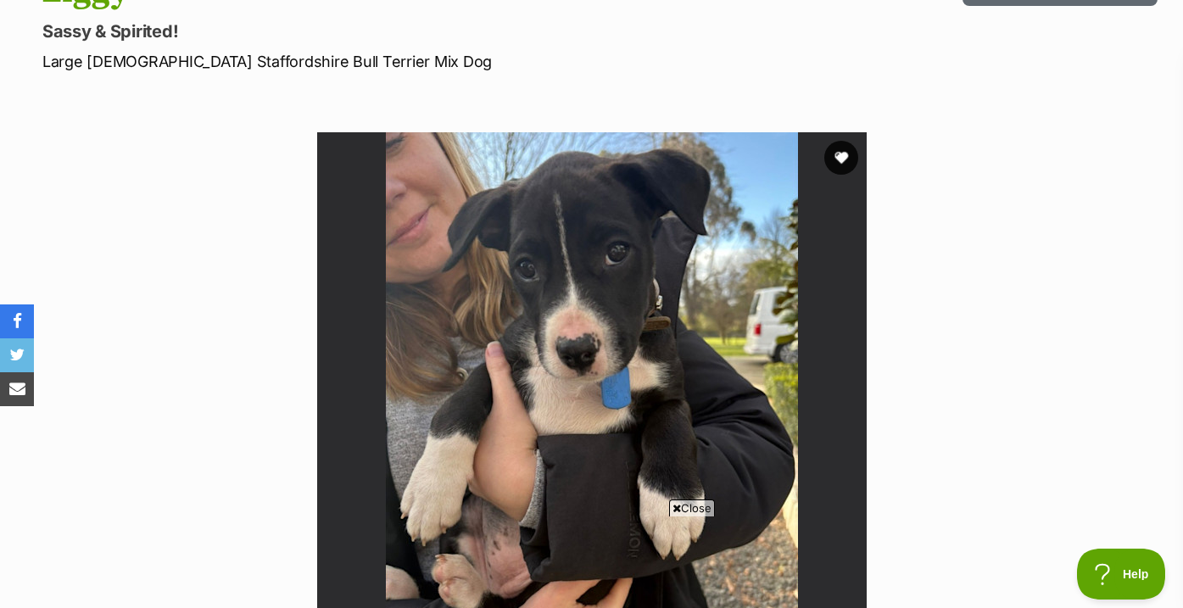
scroll to position [128, 0]
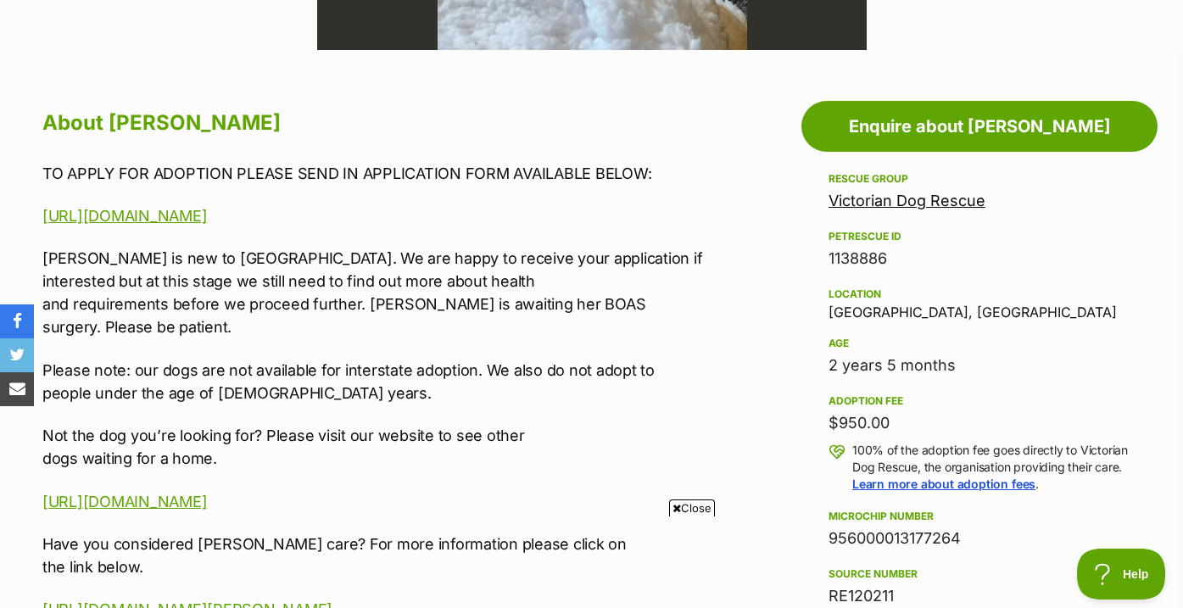
scroll to position [921, 0]
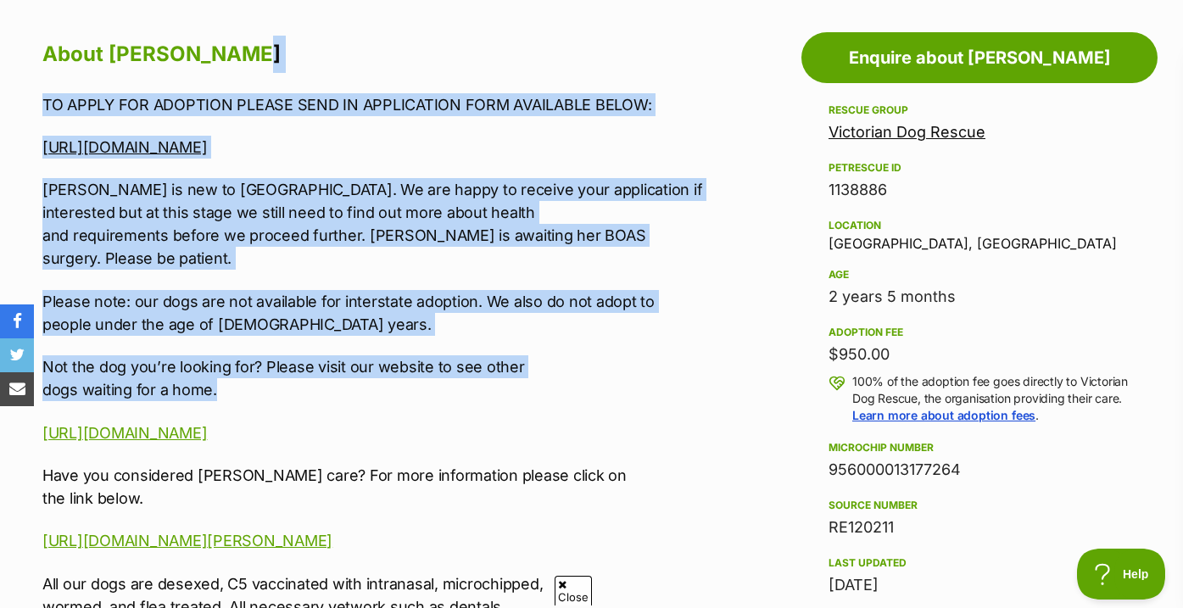
drag, startPoint x: 684, startPoint y: 61, endPoint x: 665, endPoint y: 383, distance: 322.7
click at [665, 383] on p "Not the dog you’re looking for? Please visit our website to see other dogs wait…" at bounding box center [373, 378] width 662 height 46
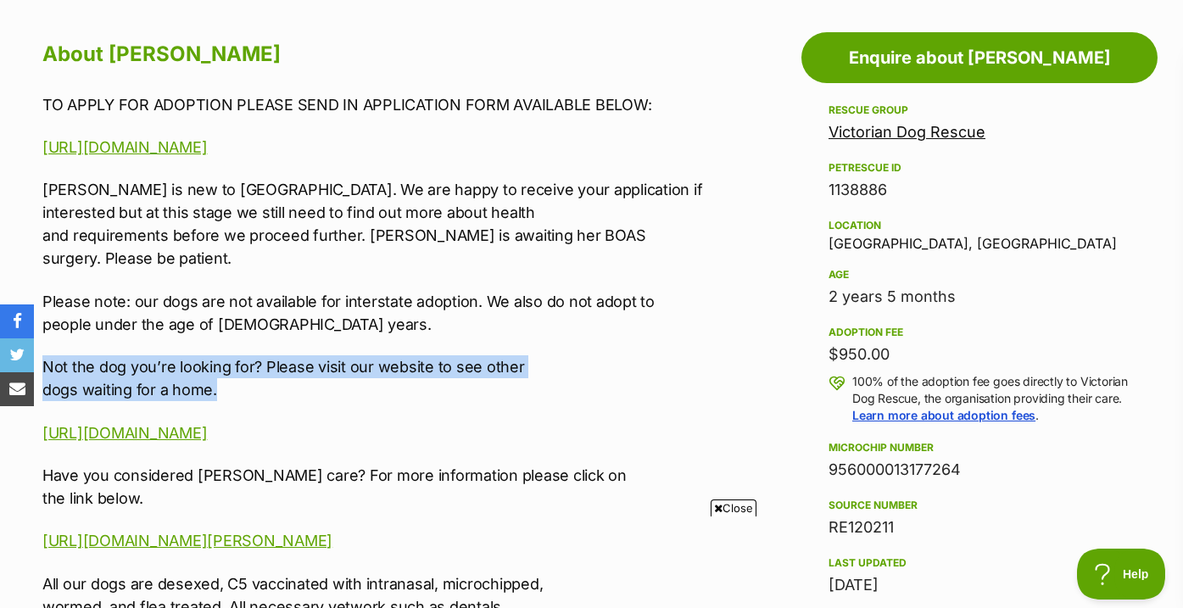
drag, startPoint x: 655, startPoint y: 393, endPoint x: 635, endPoint y: 342, distance: 55.6
click at [635, 342] on div "TO APPLY FOR ADOPTION PLEASE SEND IN APPLICATION FORM AVAILABLE BELOW: [URL][DO…" at bounding box center [373, 389] width 662 height 593
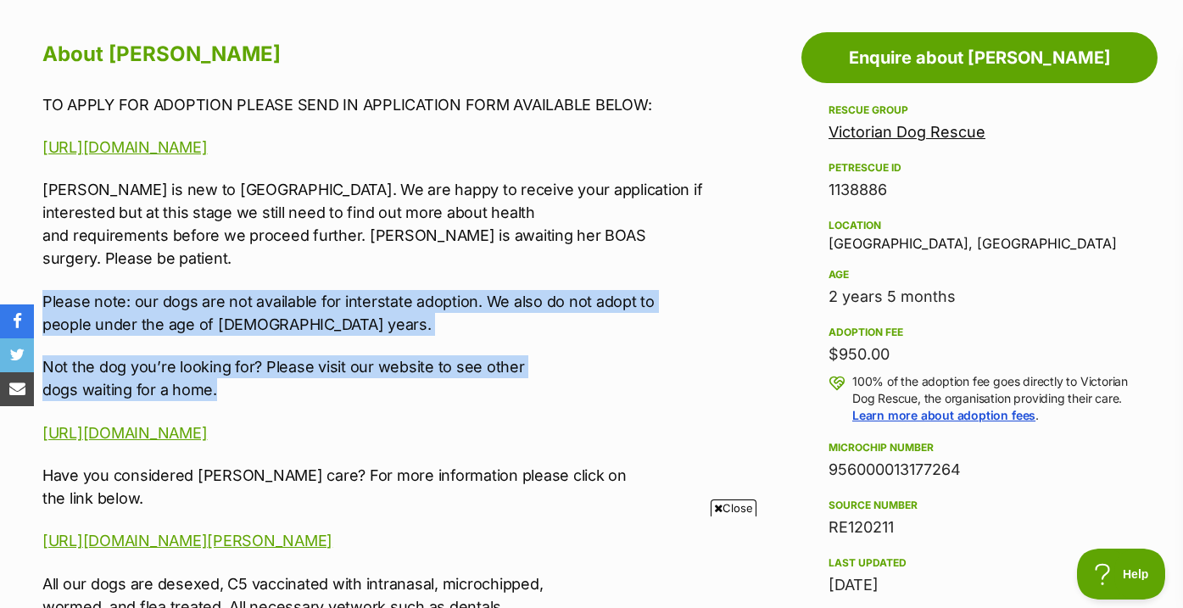
drag, startPoint x: 627, startPoint y: 412, endPoint x: 636, endPoint y: 277, distance: 135.1
click at [636, 277] on div "TO APPLY FOR ADOPTION PLEASE SEND IN APPLICATION FORM AVAILABLE BELOW: [URL][DO…" at bounding box center [373, 389] width 662 height 593
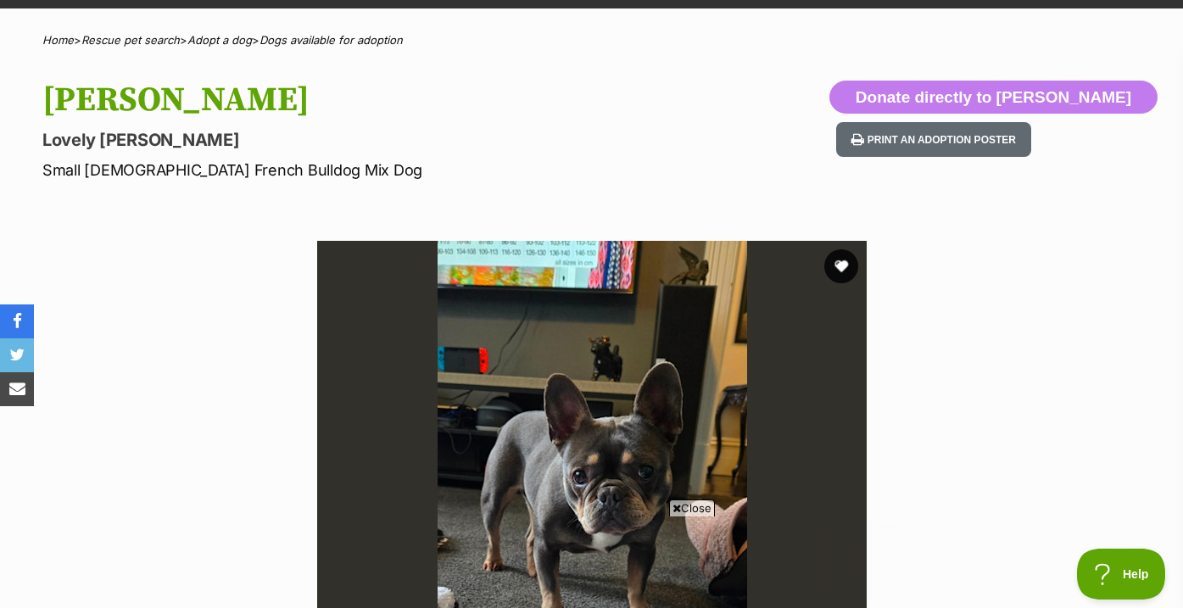
scroll to position [109, 0]
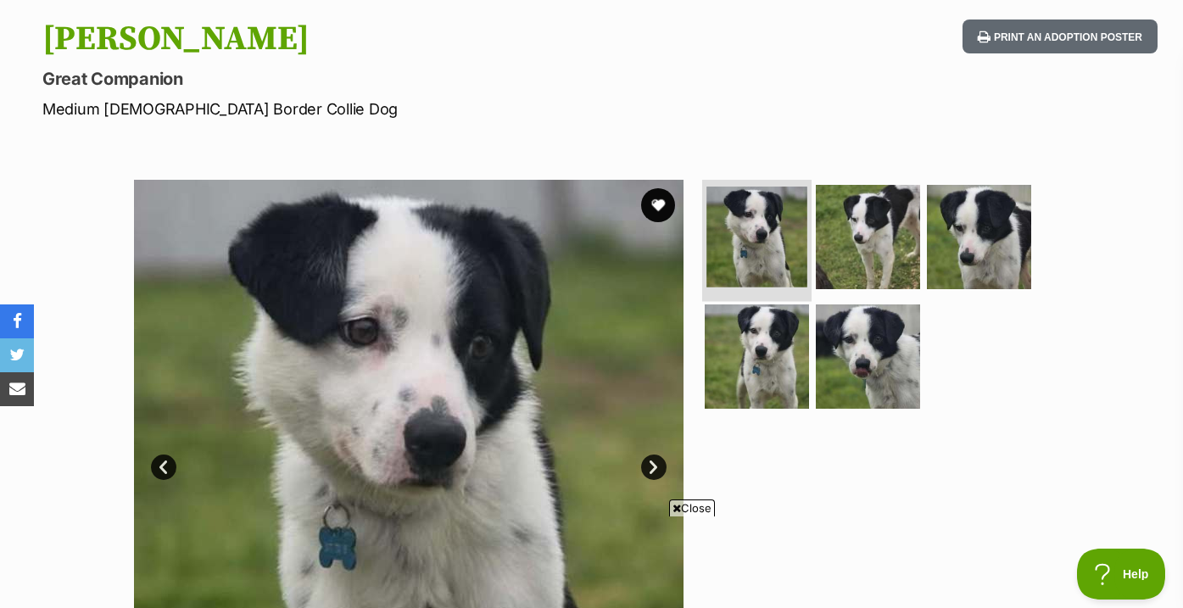
scroll to position [335, 0]
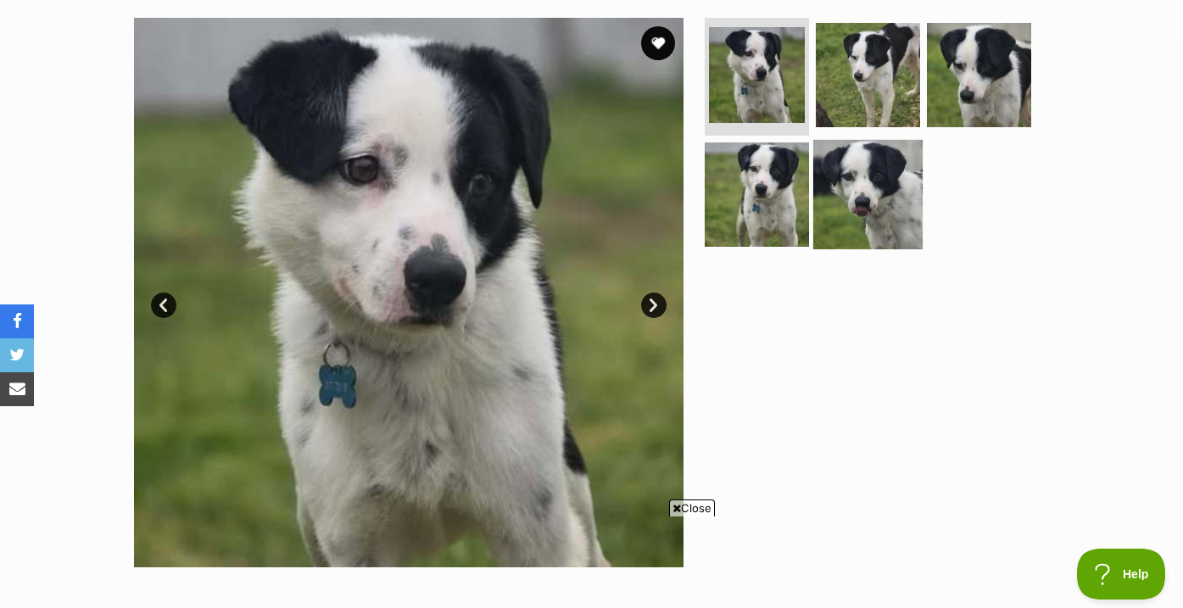
click at [876, 179] on img at bounding box center [867, 194] width 109 height 109
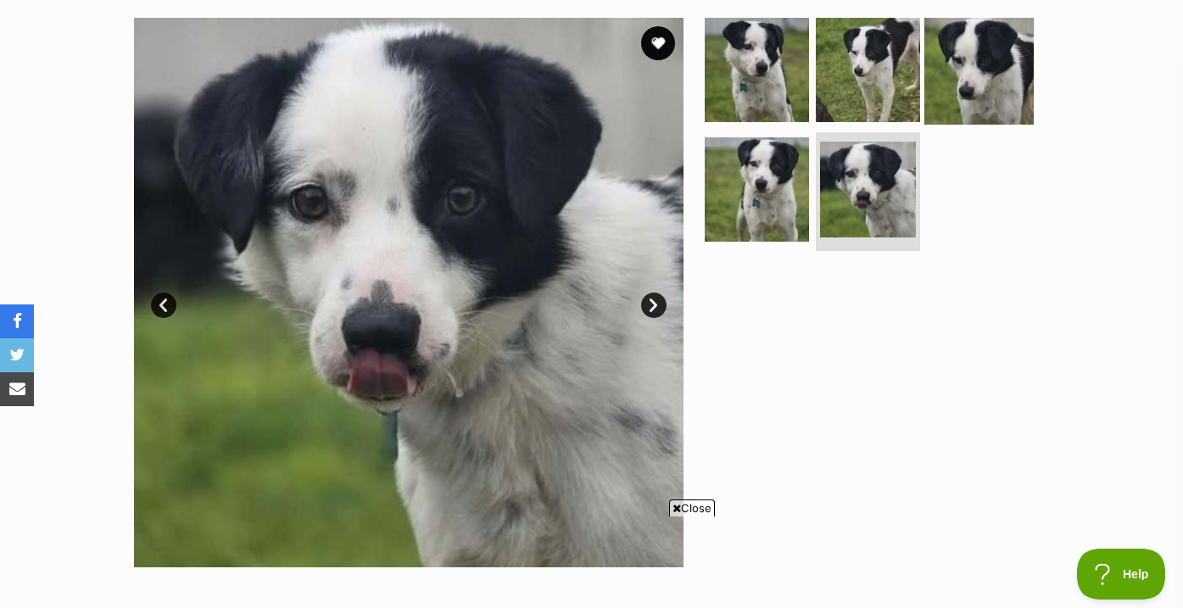
click at [953, 80] on img at bounding box center [978, 68] width 109 height 109
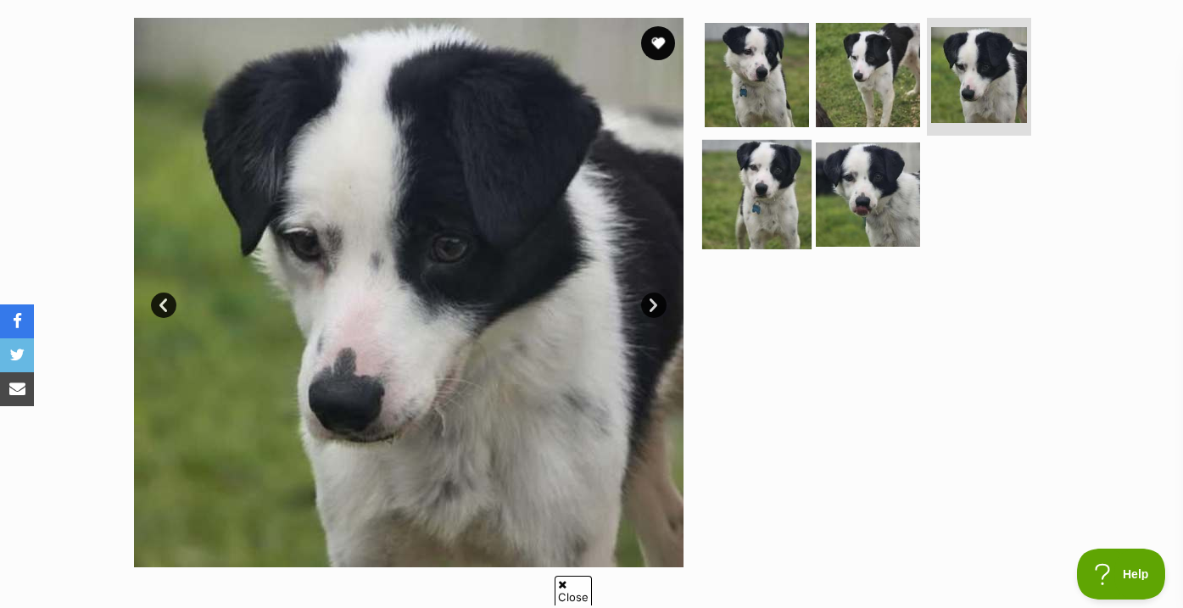
click at [794, 184] on img at bounding box center [756, 194] width 109 height 109
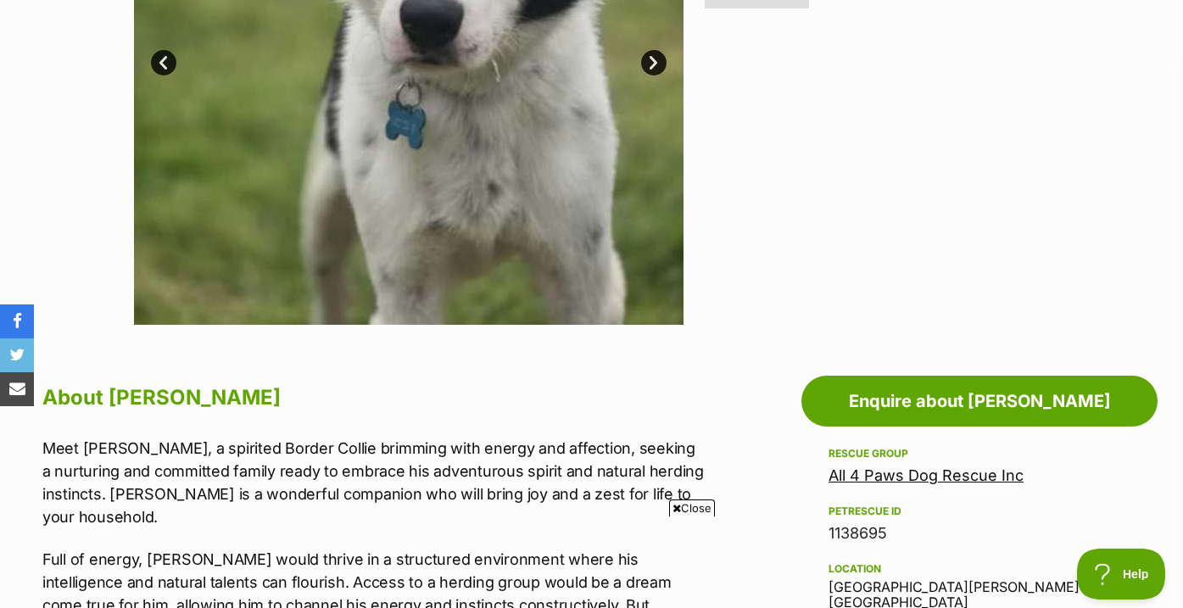
scroll to position [854, 0]
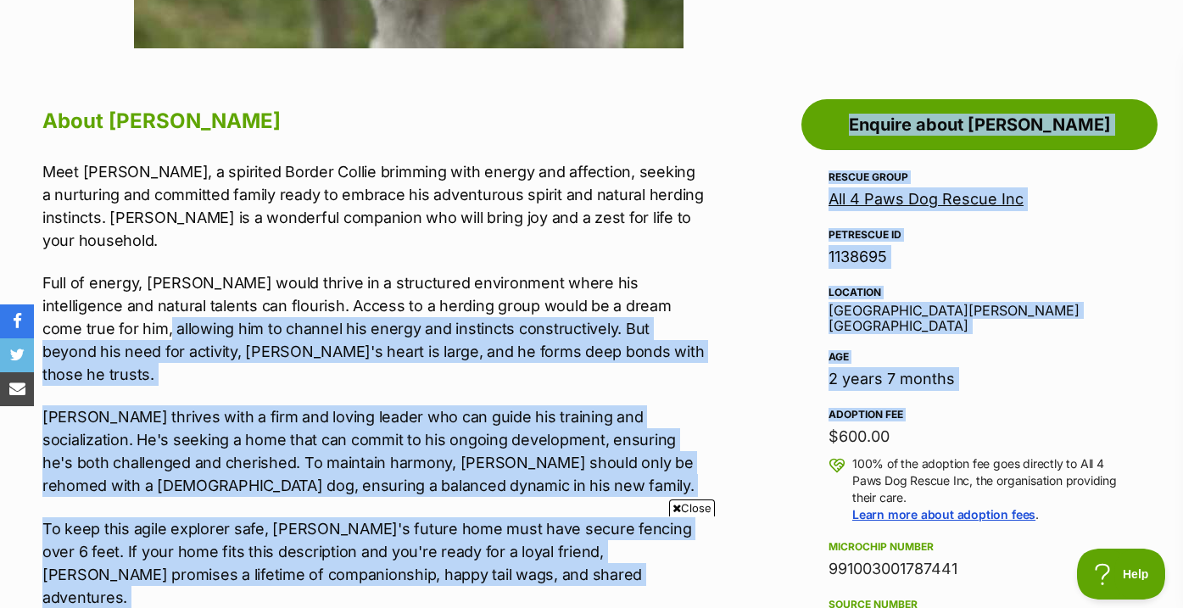
drag, startPoint x: 751, startPoint y: 415, endPoint x: 723, endPoint y: 283, distance: 135.2
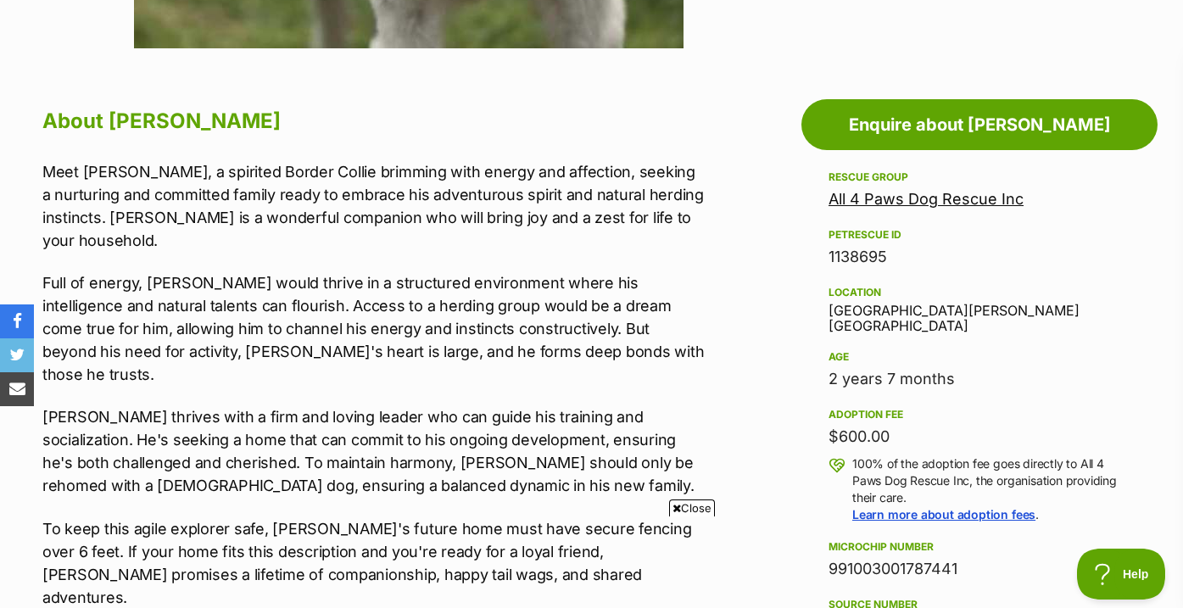
click at [690, 271] on p "Full of energy, [PERSON_NAME] would thrive in a structured environment where hi…" at bounding box center [373, 328] width 662 height 114
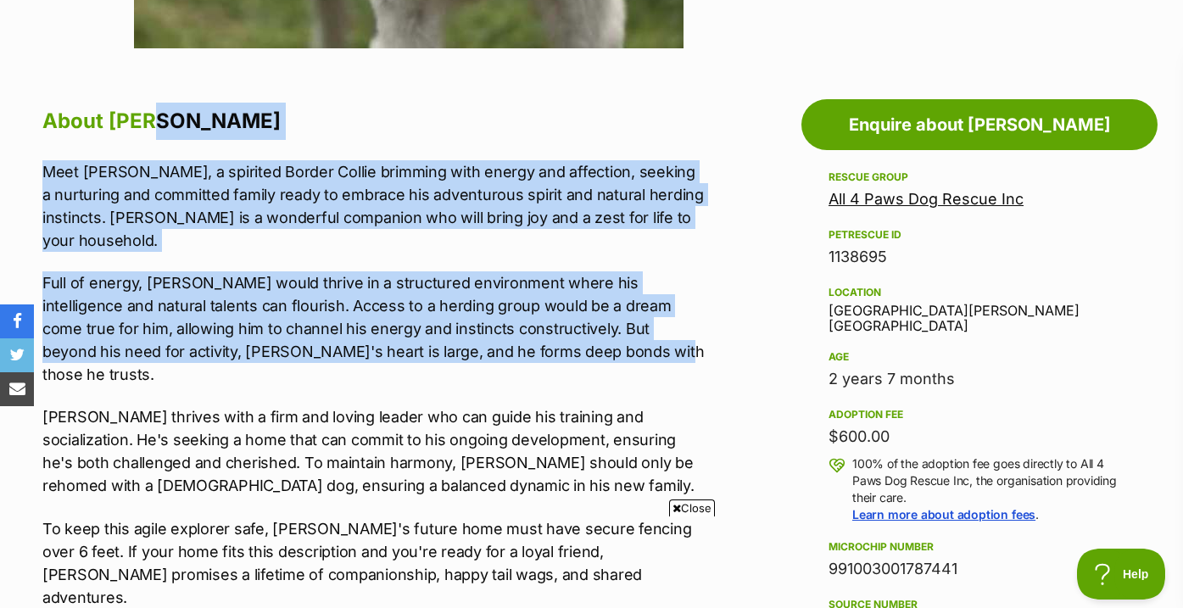
drag, startPoint x: 692, startPoint y: 139, endPoint x: 694, endPoint y: 322, distance: 183.1
click at [694, 322] on p "Full of energy, [PERSON_NAME] would thrive in a structured environment where hi…" at bounding box center [373, 328] width 662 height 114
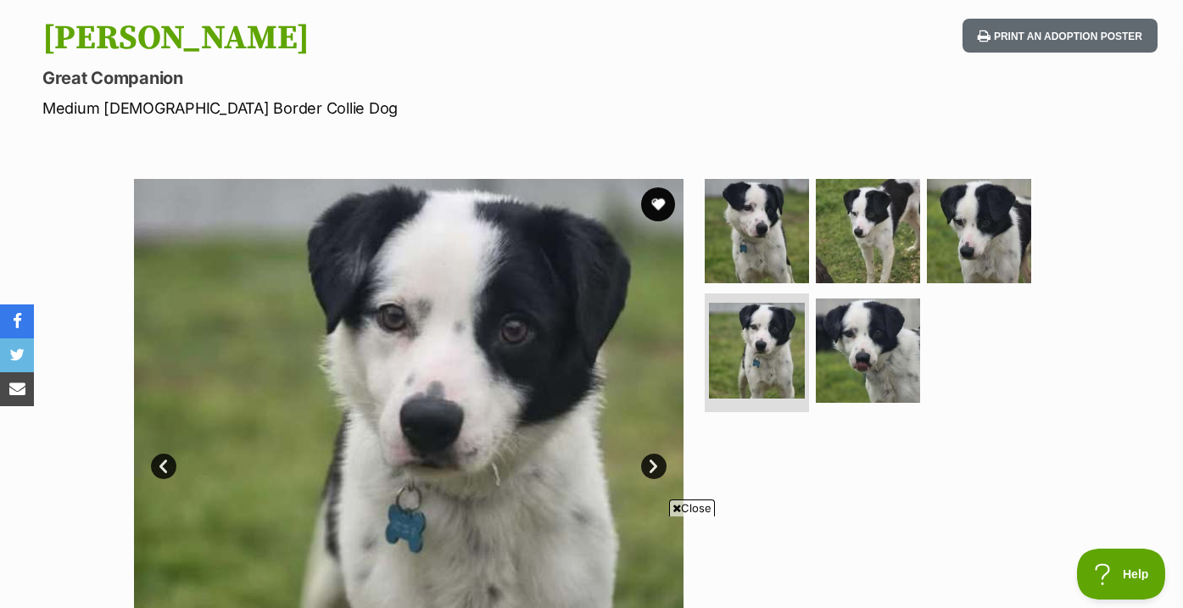
scroll to position [175, 0]
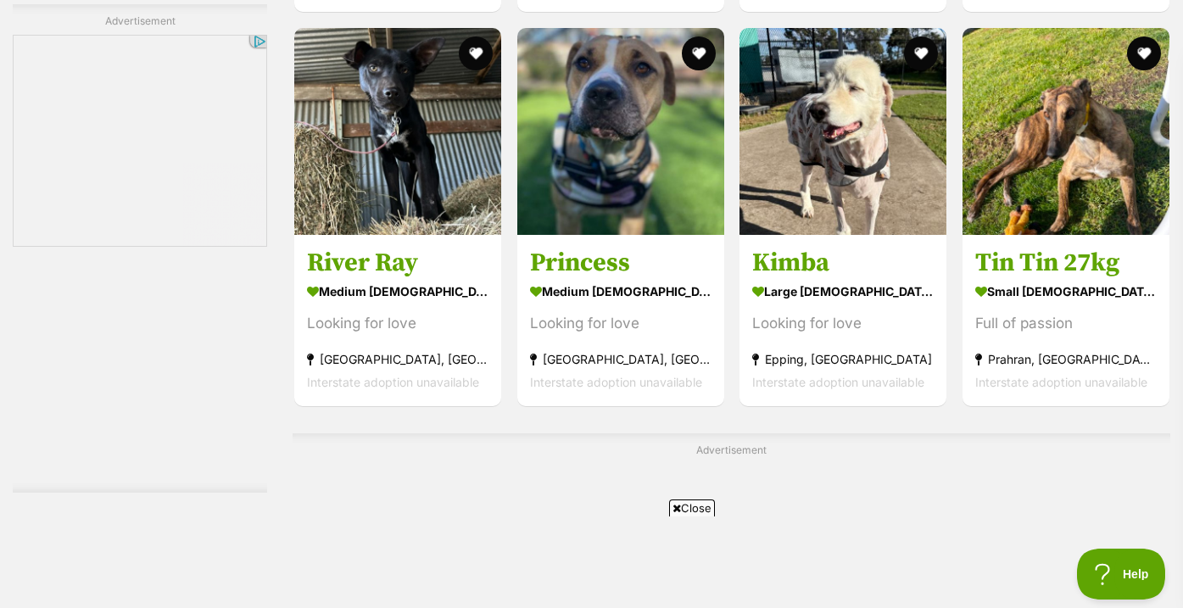
scroll to position [3162, 0]
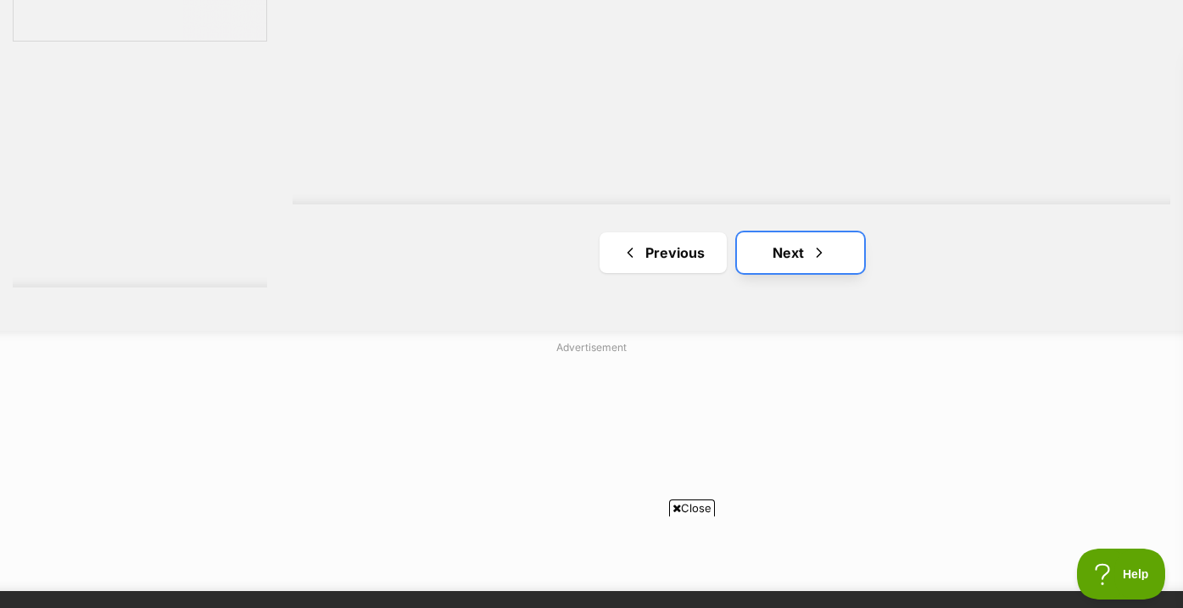
click at [770, 265] on link "Next" at bounding box center [800, 252] width 127 height 41
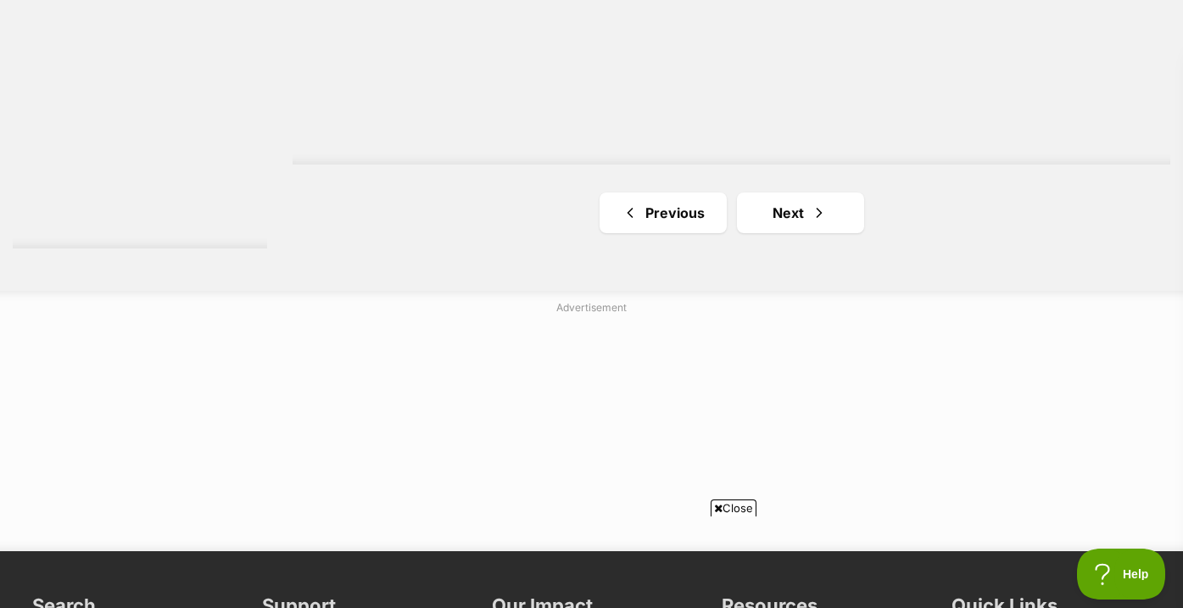
scroll to position [3091, 0]
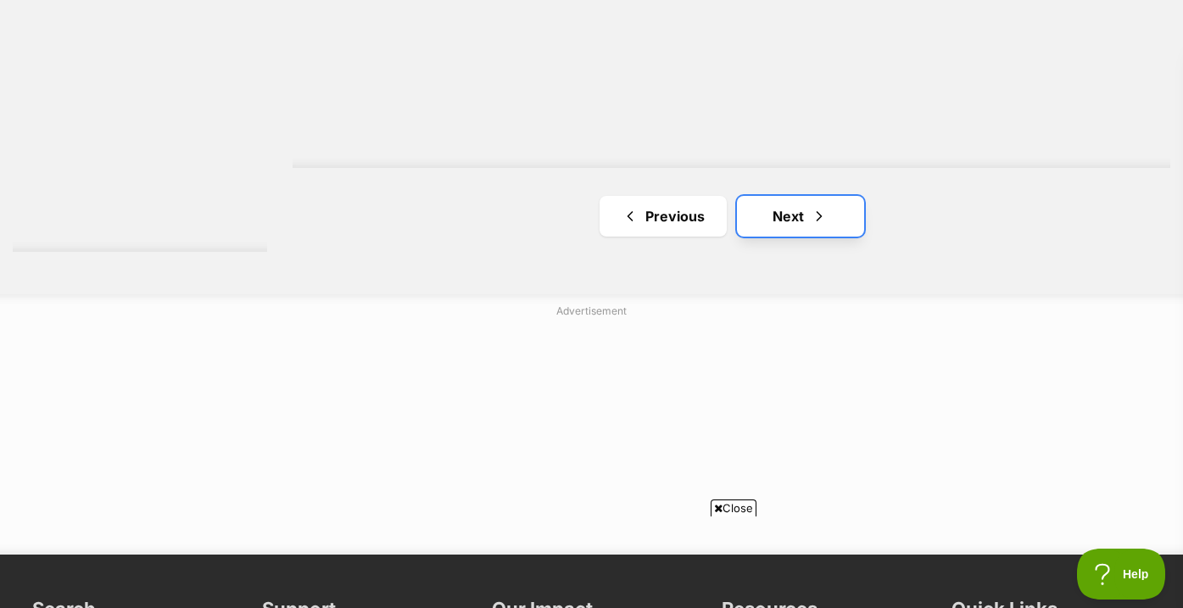
click at [810, 218] on link "Next" at bounding box center [800, 216] width 127 height 41
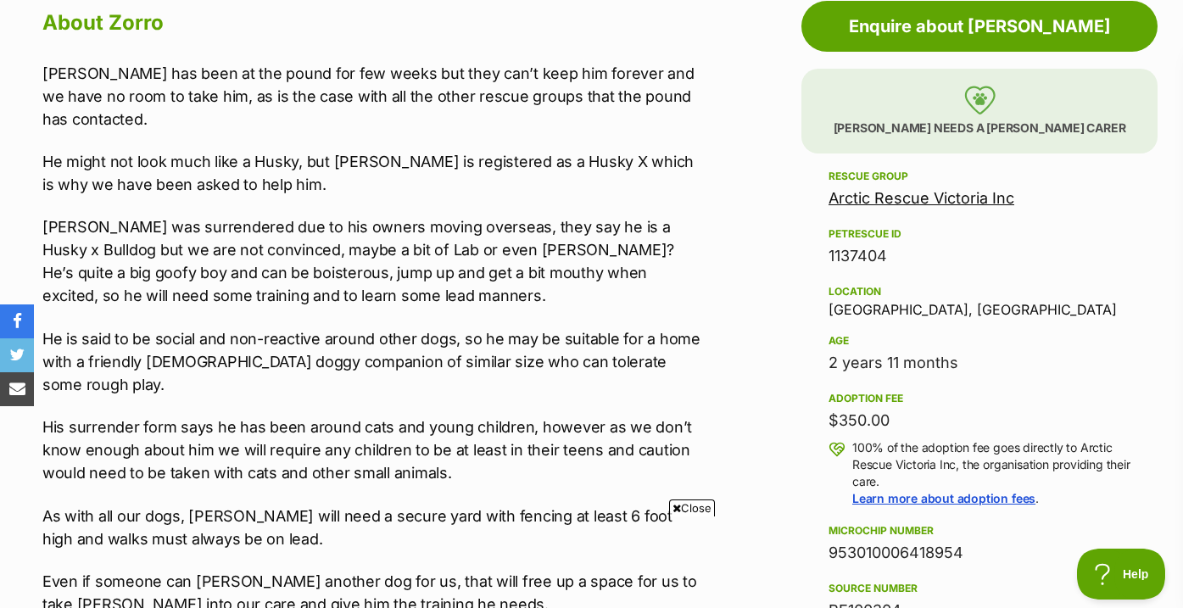
scroll to position [954, 0]
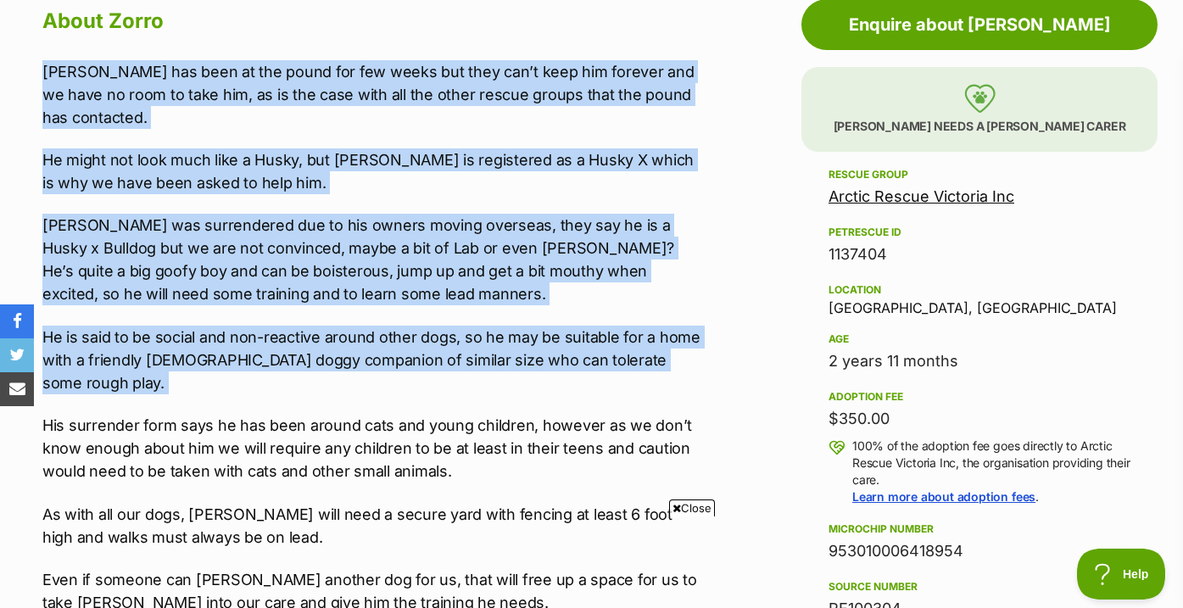
drag, startPoint x: 704, startPoint y: 59, endPoint x: 679, endPoint y: 363, distance: 304.6
click at [679, 363] on div "[PERSON_NAME] has been at the pound for few weeks but they can’t keep him forev…" at bounding box center [373, 569] width 662 height 1019
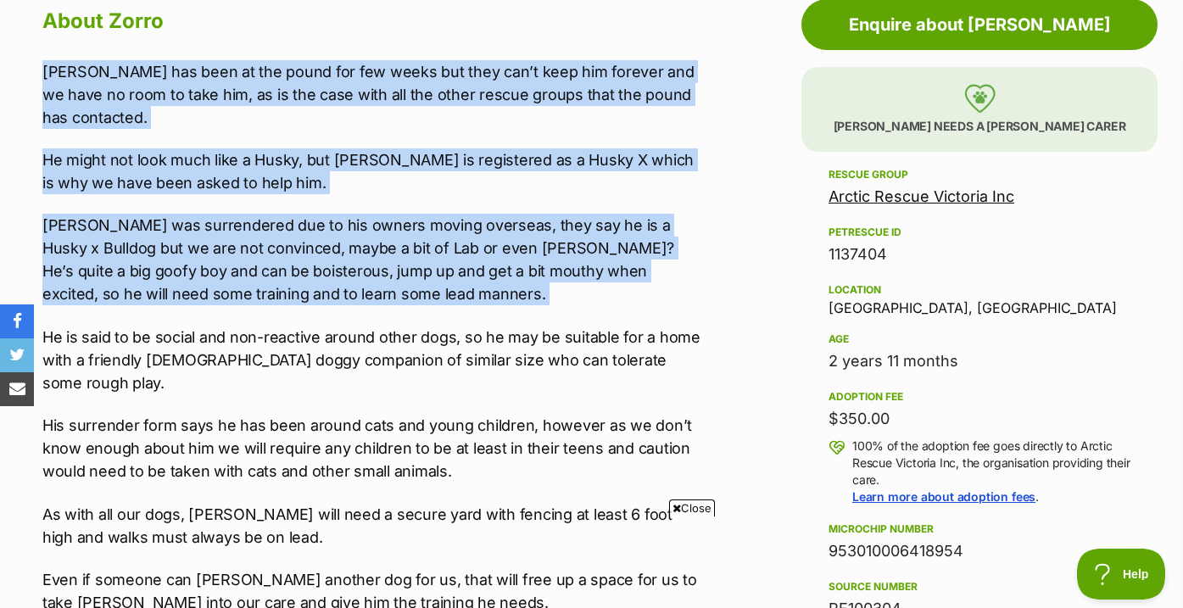
drag, startPoint x: 712, startPoint y: 293, endPoint x: 729, endPoint y: 50, distance: 243.9
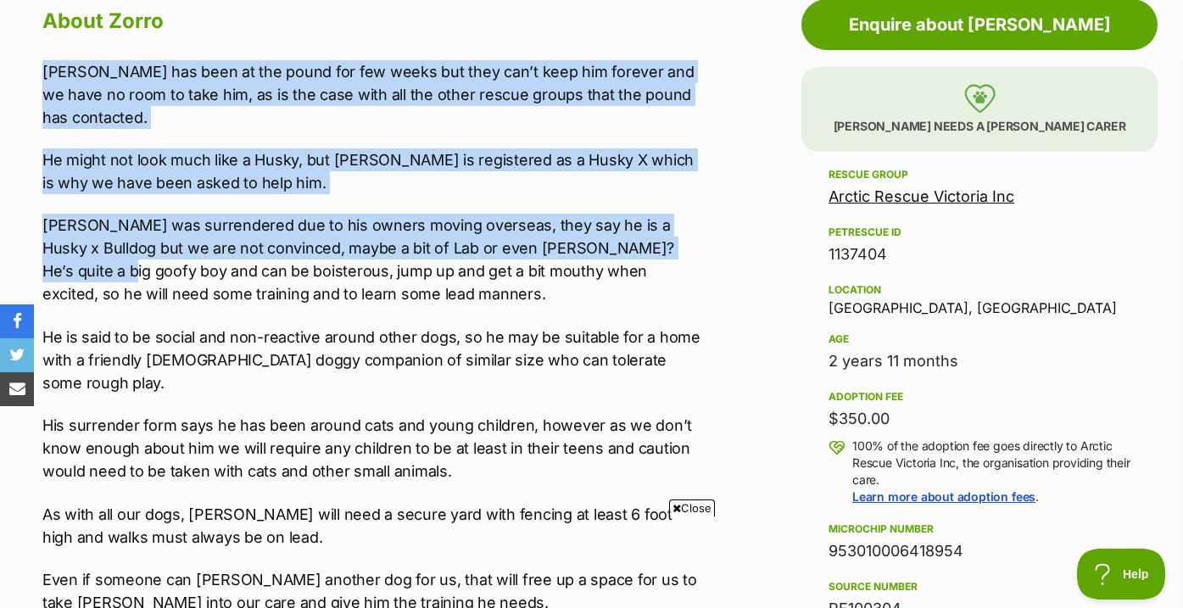
drag, startPoint x: 729, startPoint y: 50, endPoint x: 727, endPoint y: 236, distance: 185.7
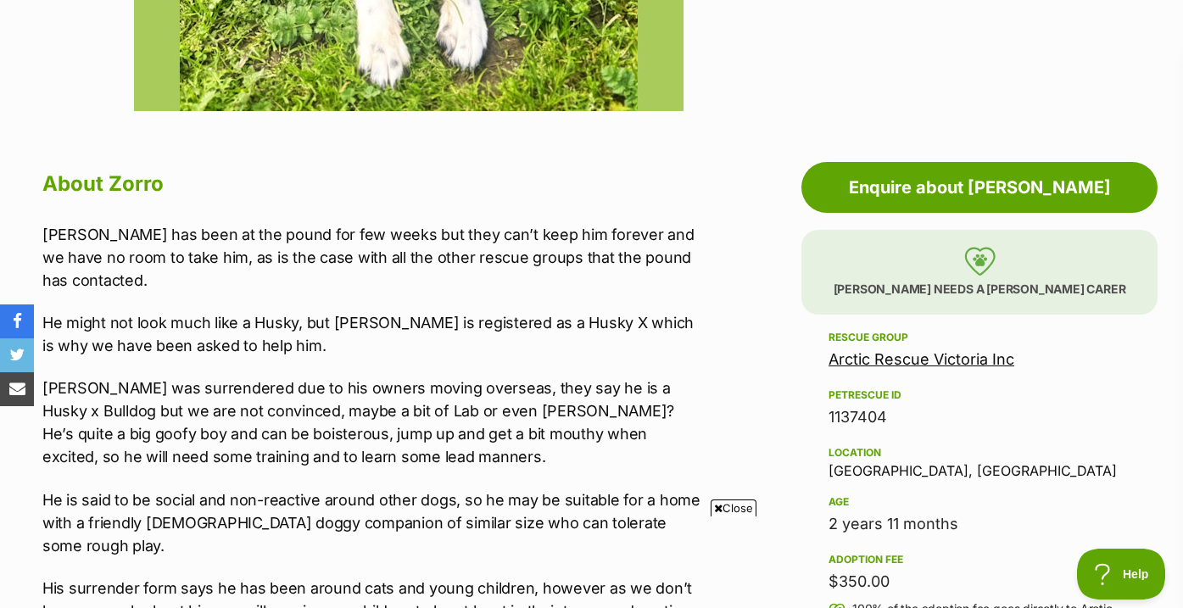
scroll to position [790, 0]
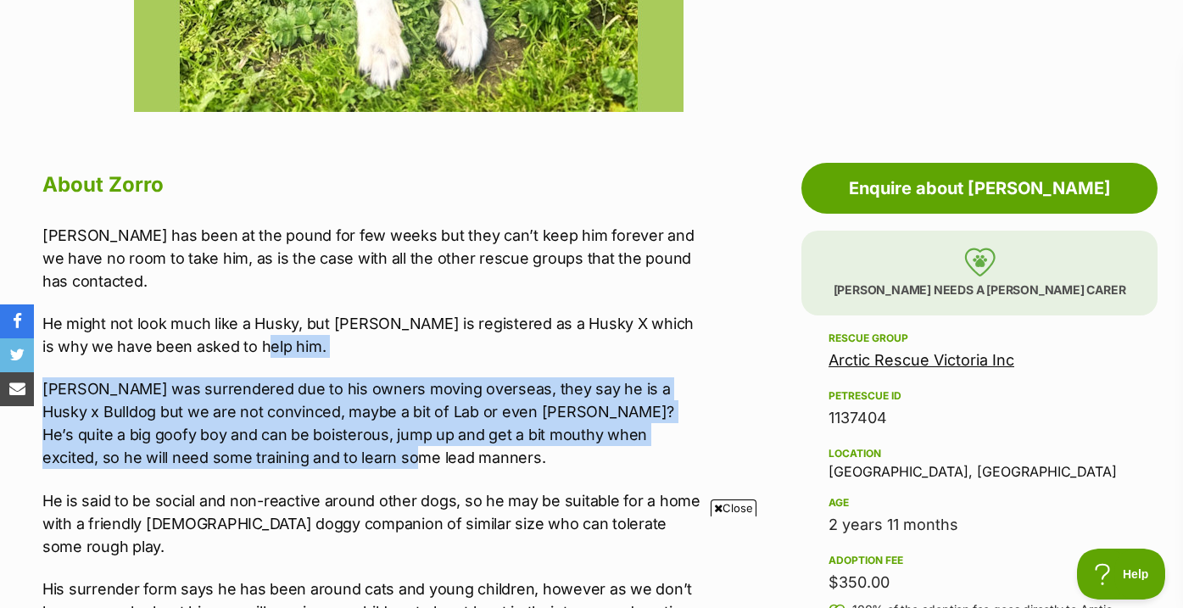
drag, startPoint x: 649, startPoint y: 319, endPoint x: 650, endPoint y: 432, distance: 112.8
click at [650, 432] on p "Zorro was surrendered due to his owners moving overseas, they say he is a Husky…" at bounding box center [373, 423] width 662 height 92
drag, startPoint x: 659, startPoint y: 444, endPoint x: 658, endPoint y: 338, distance: 106.0
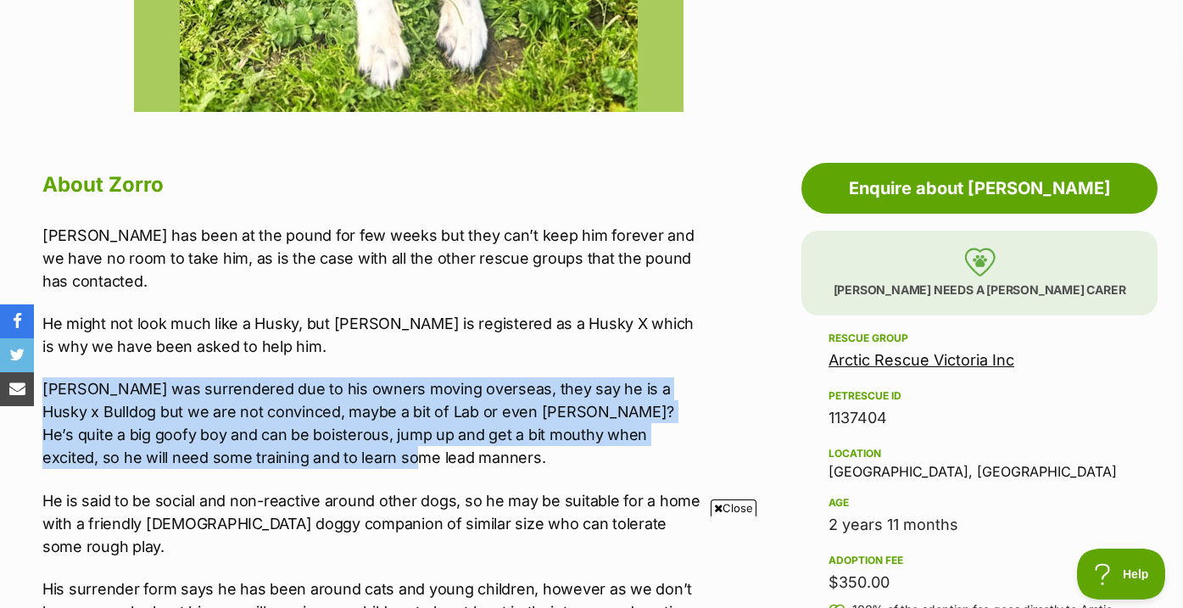
drag, startPoint x: 688, startPoint y: 340, endPoint x: 681, endPoint y: 446, distance: 106.2
click at [681, 446] on p "Zorro was surrendered due to his owners moving overseas, they say he is a Husky…" at bounding box center [373, 423] width 662 height 92
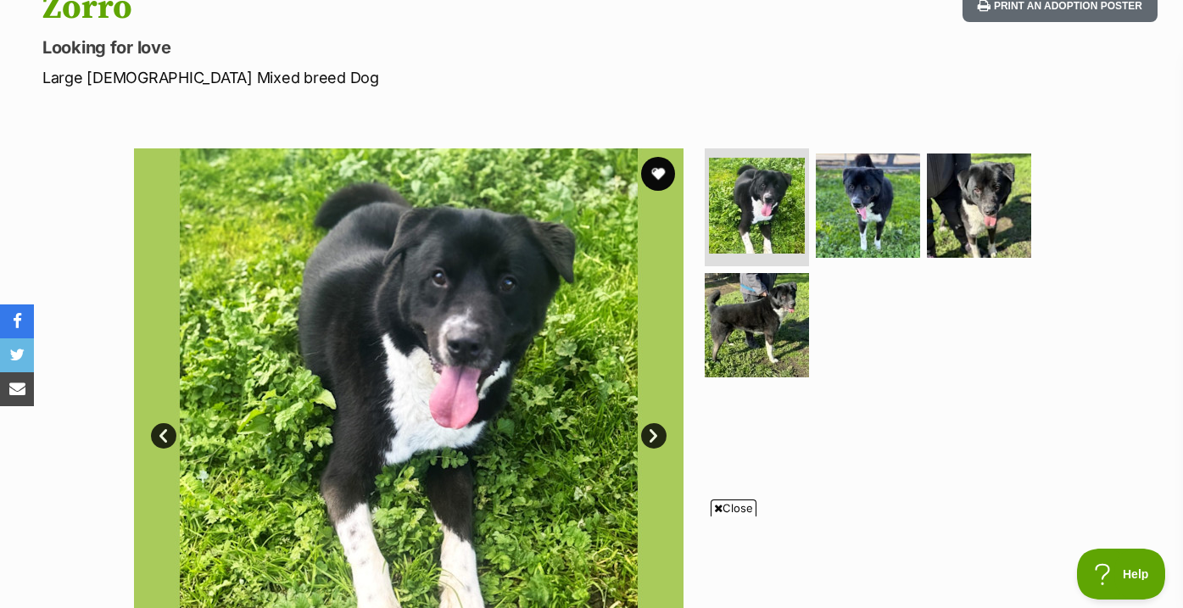
scroll to position [158, 0]
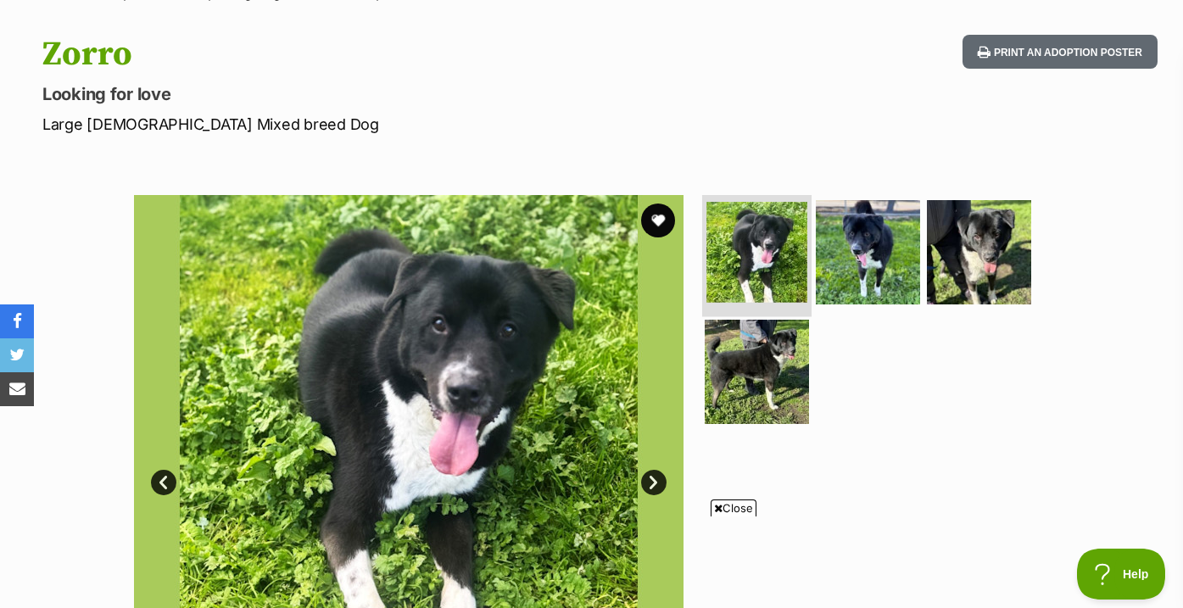
click at [780, 266] on img at bounding box center [756, 252] width 101 height 101
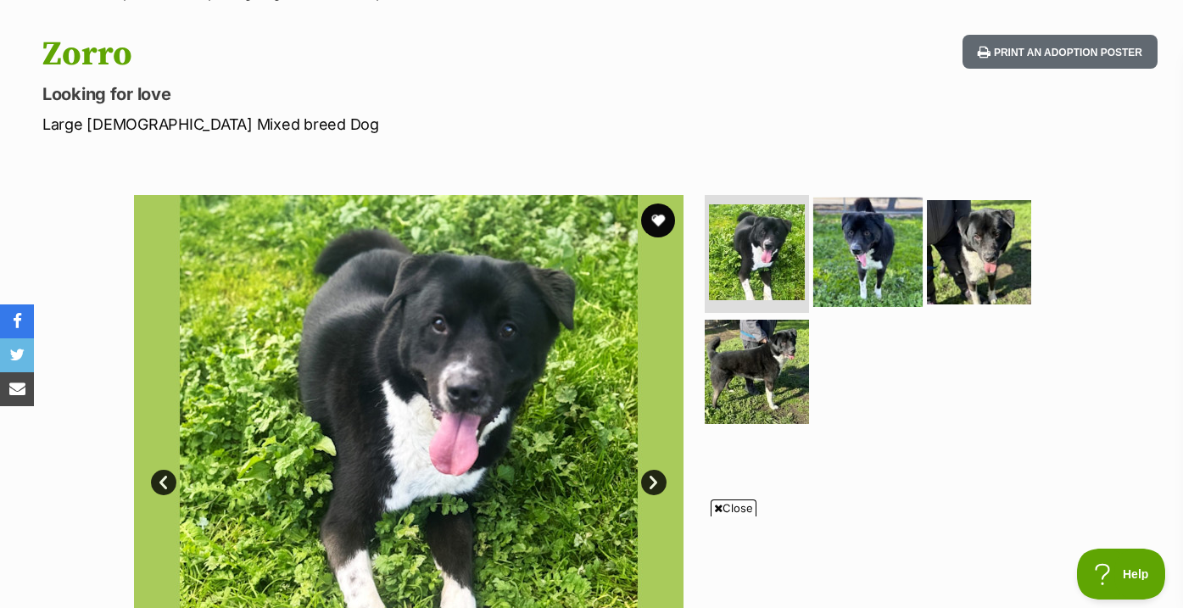
click at [859, 266] on img at bounding box center [867, 251] width 109 height 109
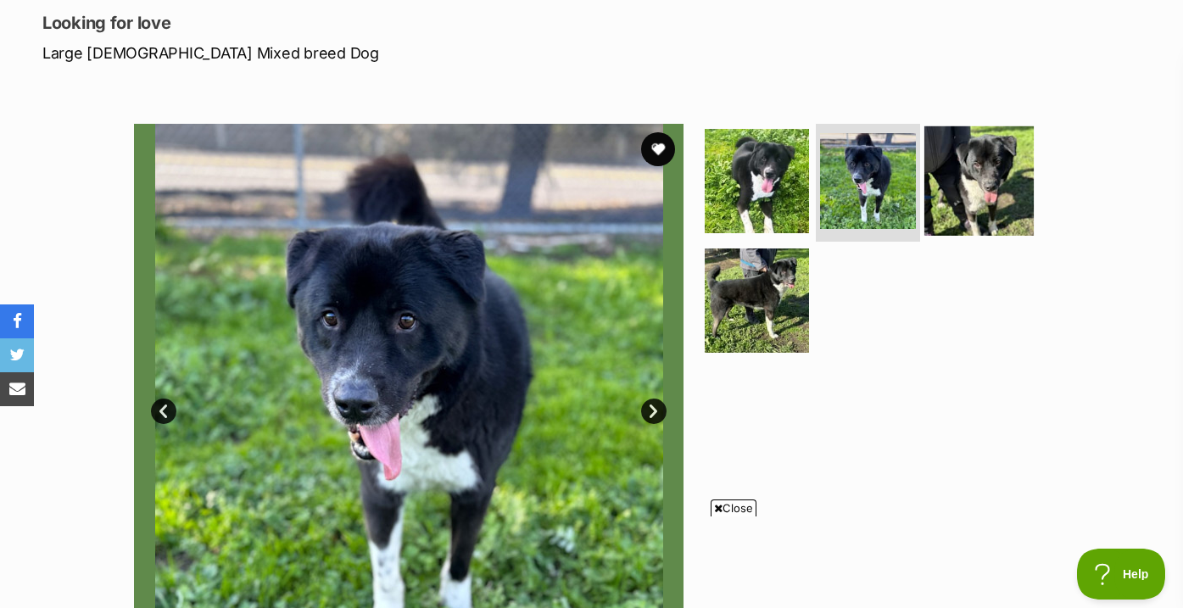
scroll to position [233, 0]
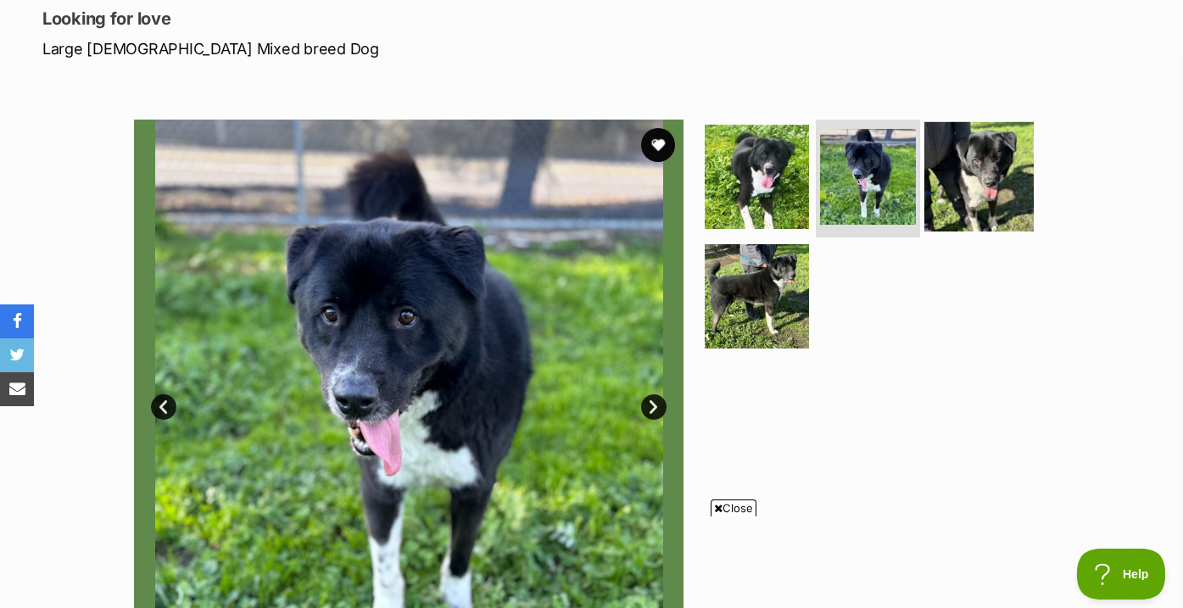
click at [984, 178] on img at bounding box center [978, 175] width 109 height 109
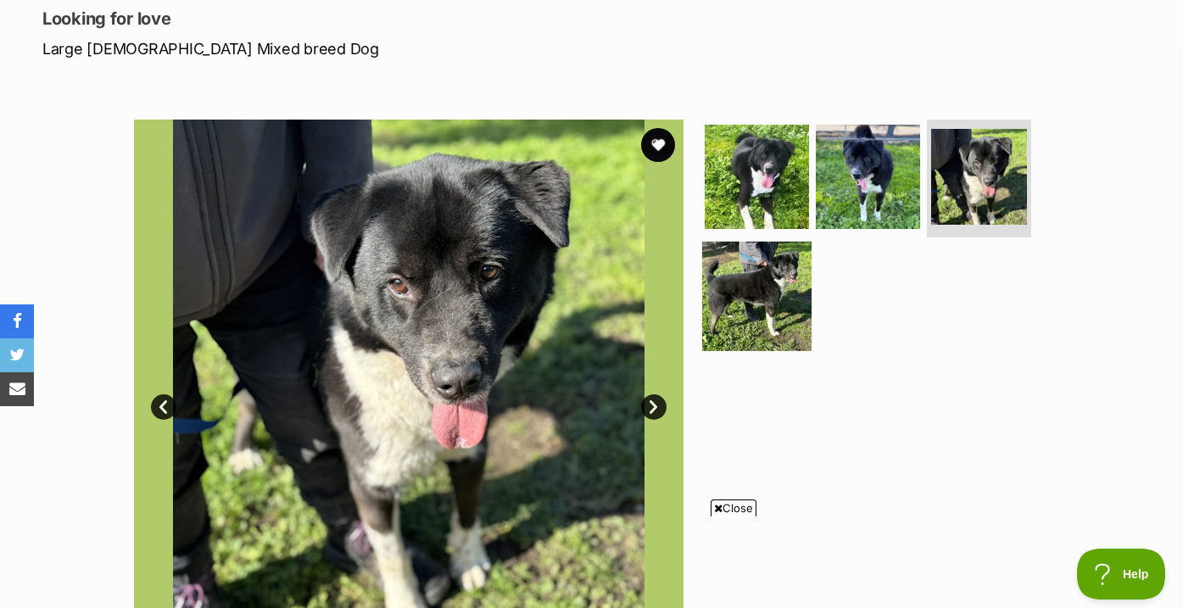
click at [784, 293] on img at bounding box center [756, 296] width 109 height 109
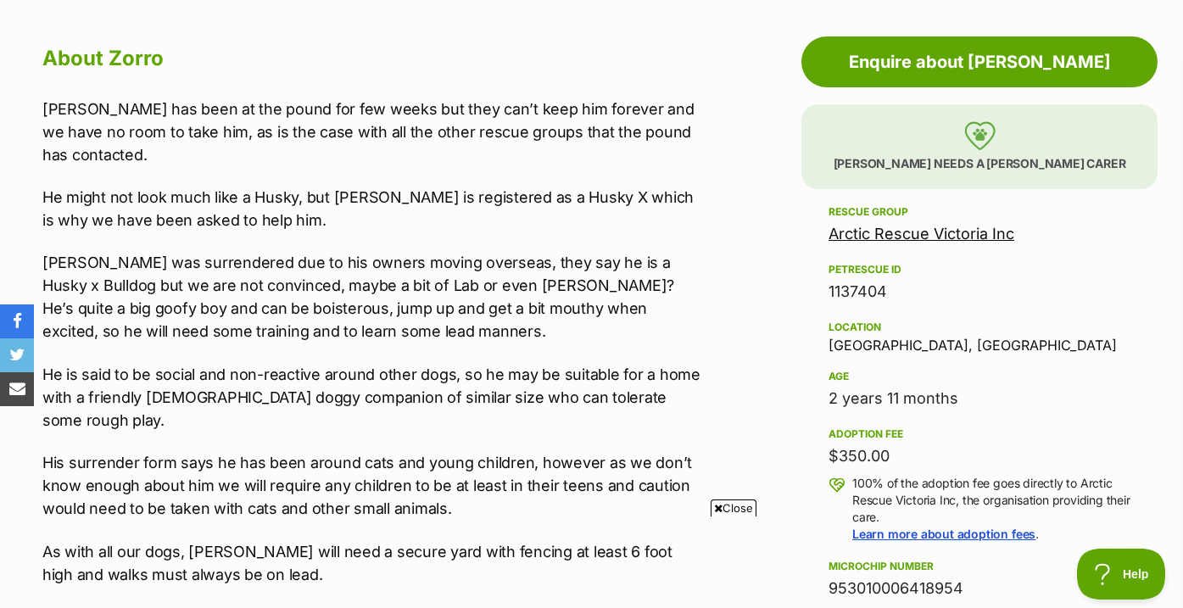
scroll to position [916, 0]
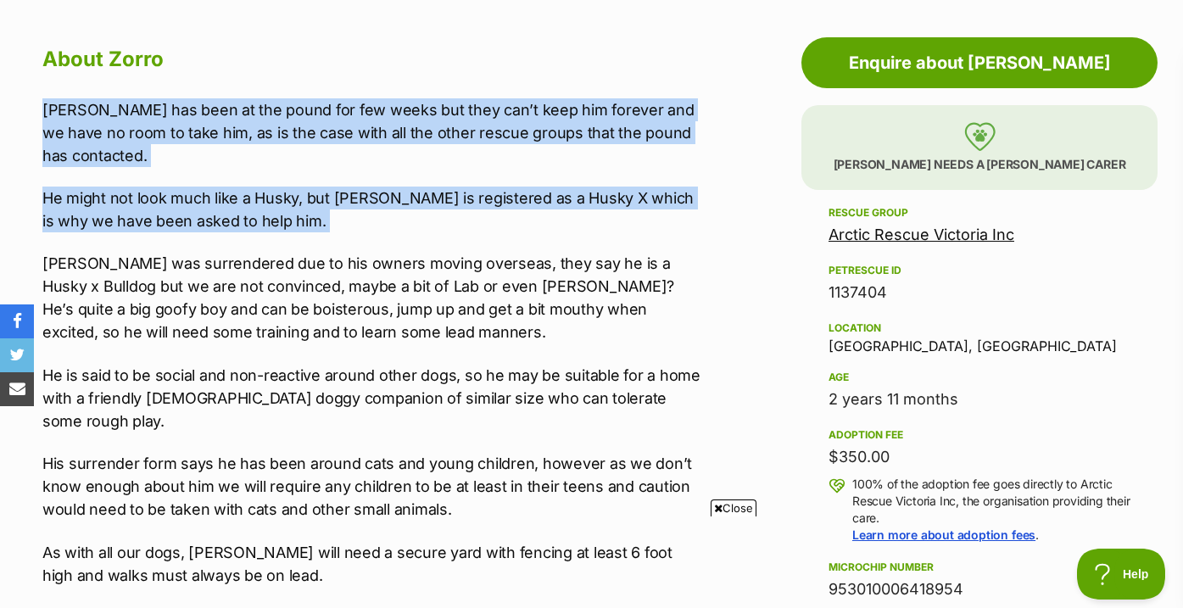
drag, startPoint x: 689, startPoint y: 86, endPoint x: 693, endPoint y: 209, distance: 123.8
click at [693, 209] on div "Zorro has been at the pound for few weeks but they can’t keep him forever and w…" at bounding box center [373, 607] width 662 height 1019
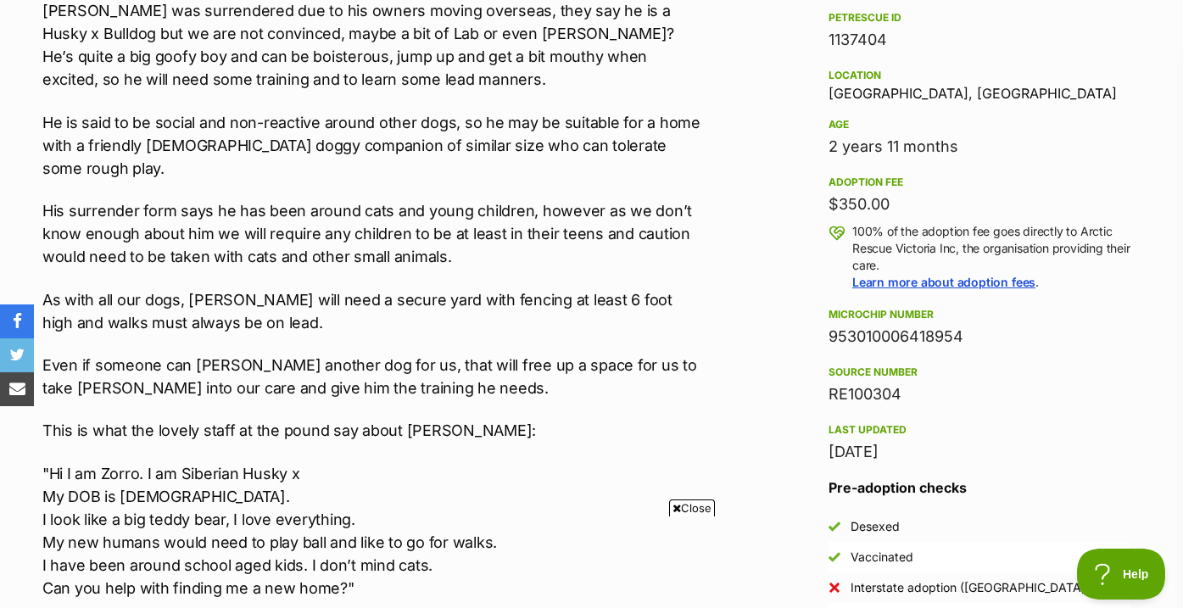
scroll to position [1172, 0]
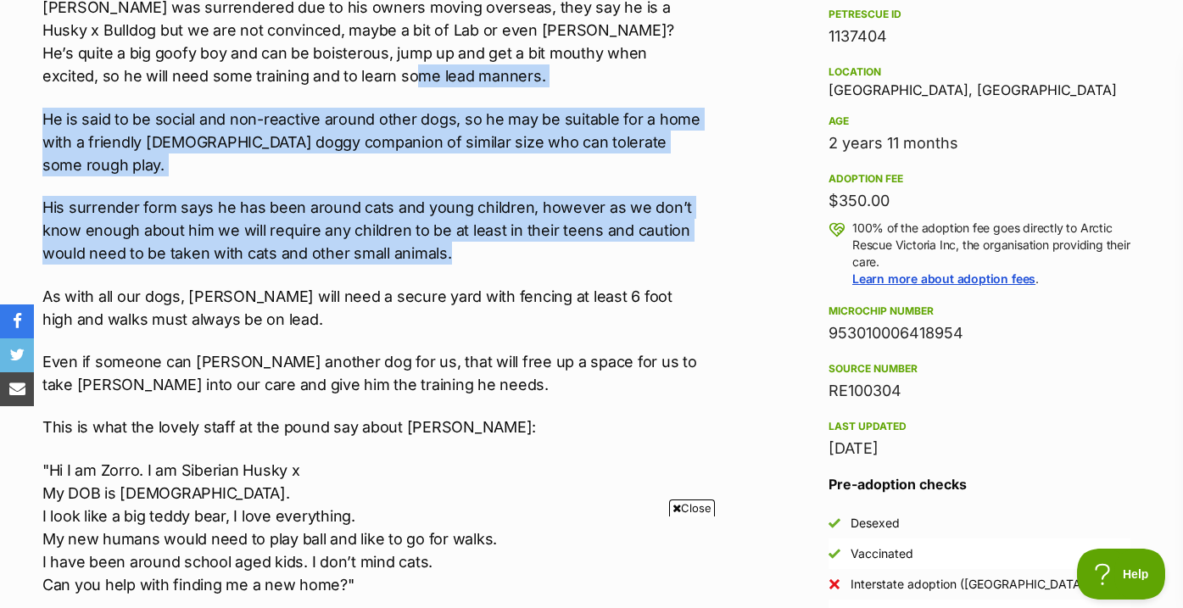
drag, startPoint x: 699, startPoint y: 63, endPoint x: 713, endPoint y: 216, distance: 154.0
drag, startPoint x: 713, startPoint y: 225, endPoint x: 712, endPoint y: 81, distance: 144.1
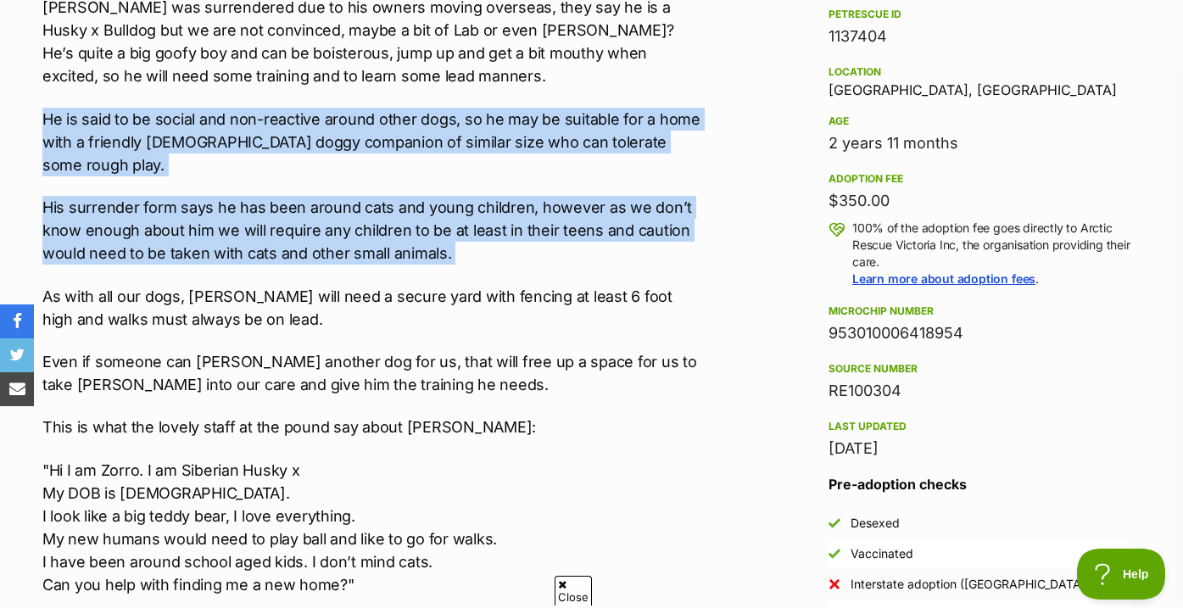
drag, startPoint x: 712, startPoint y: 81, endPoint x: 712, endPoint y: 207, distance: 126.3
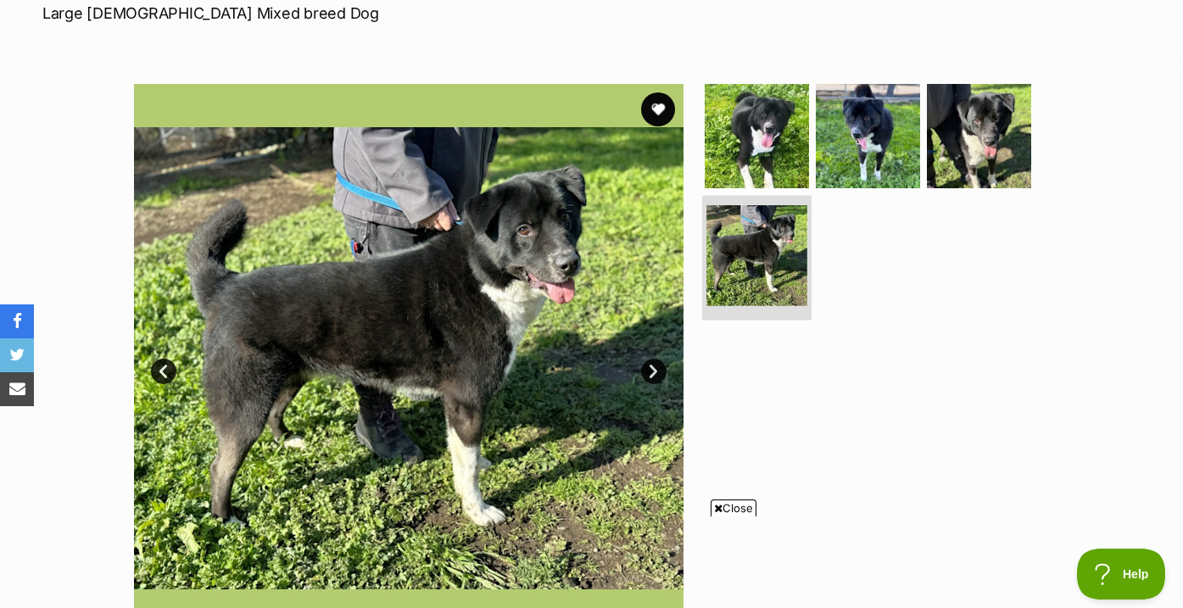
scroll to position [268, 0]
click at [772, 265] on img at bounding box center [756, 256] width 101 height 101
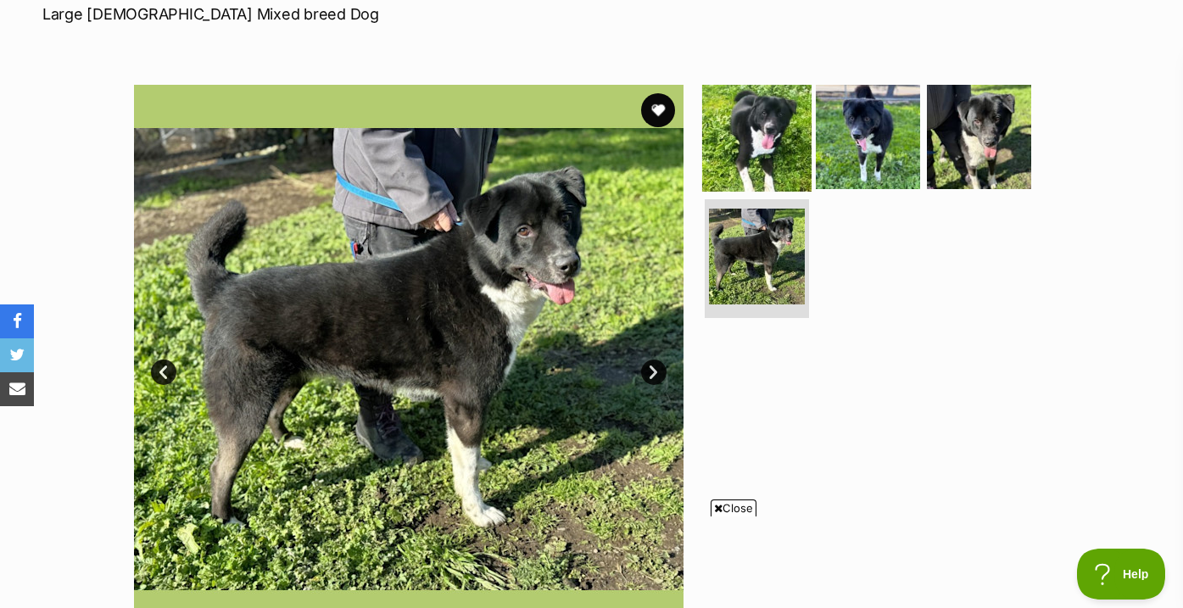
click at [782, 171] on img at bounding box center [756, 135] width 109 height 109
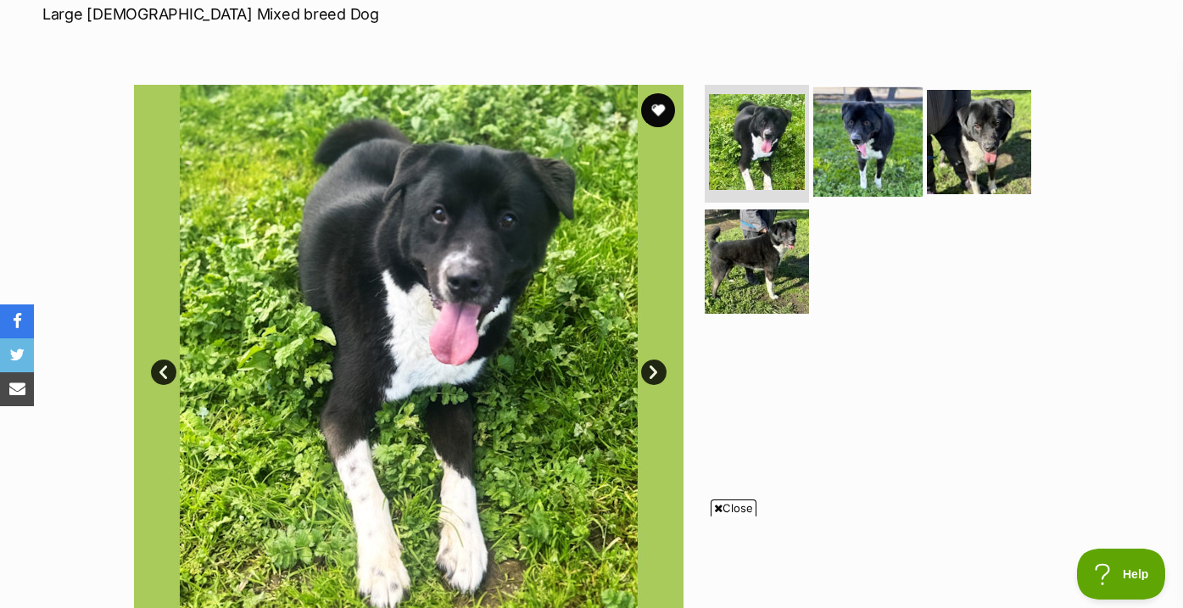
click at [888, 129] on img at bounding box center [867, 140] width 109 height 109
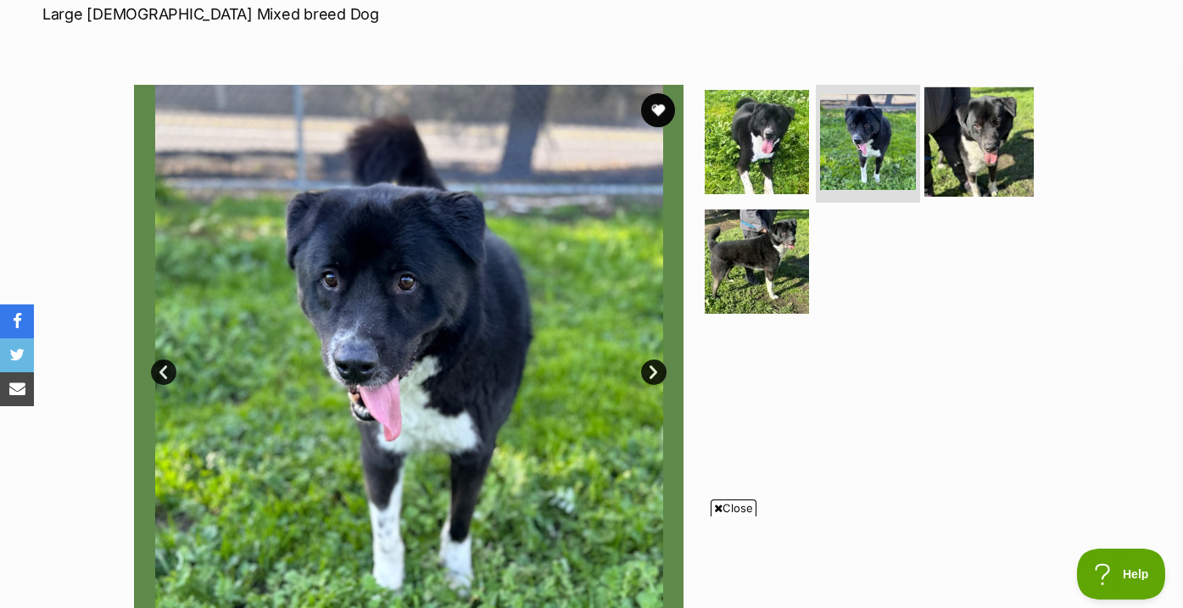
click at [971, 148] on img at bounding box center [978, 140] width 109 height 109
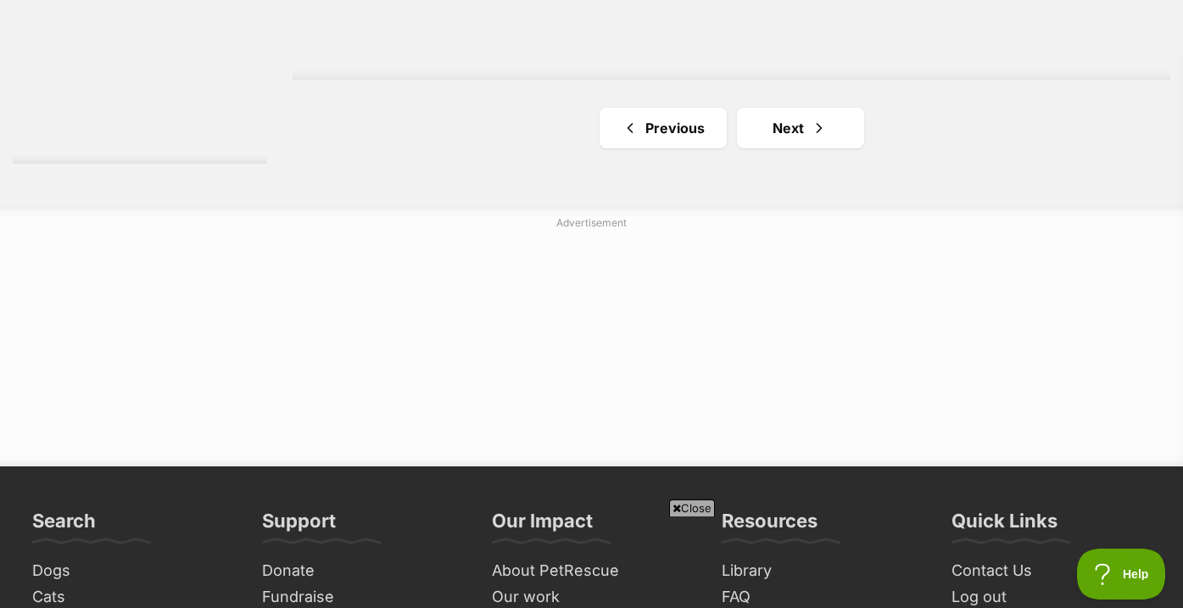
scroll to position [3185, 0]
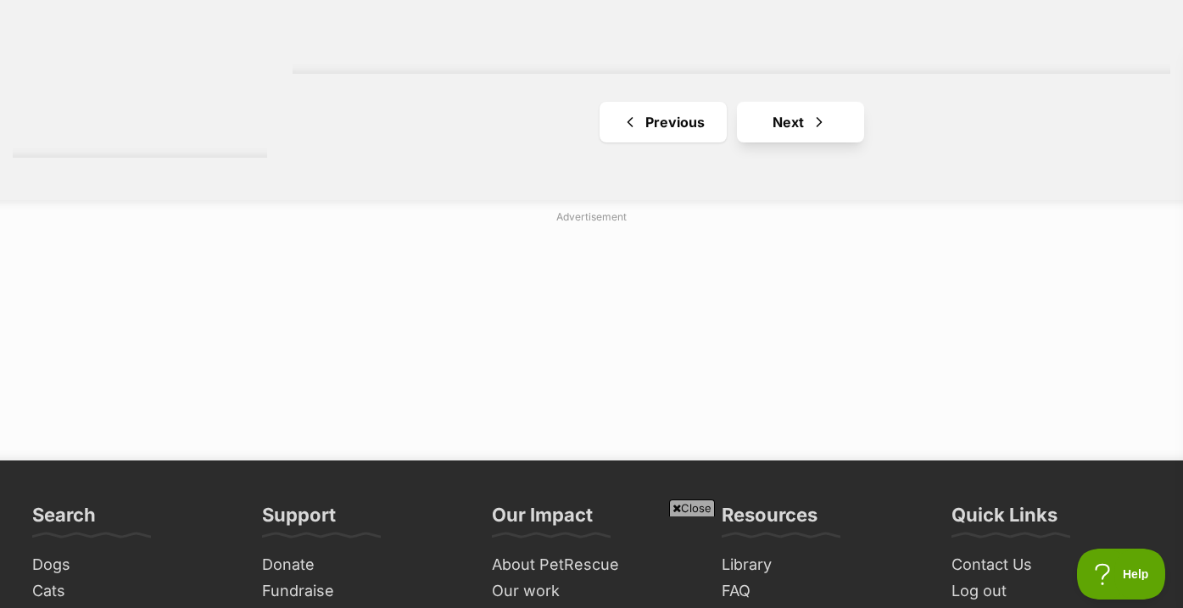
click at [793, 125] on link "Next" at bounding box center [800, 122] width 127 height 41
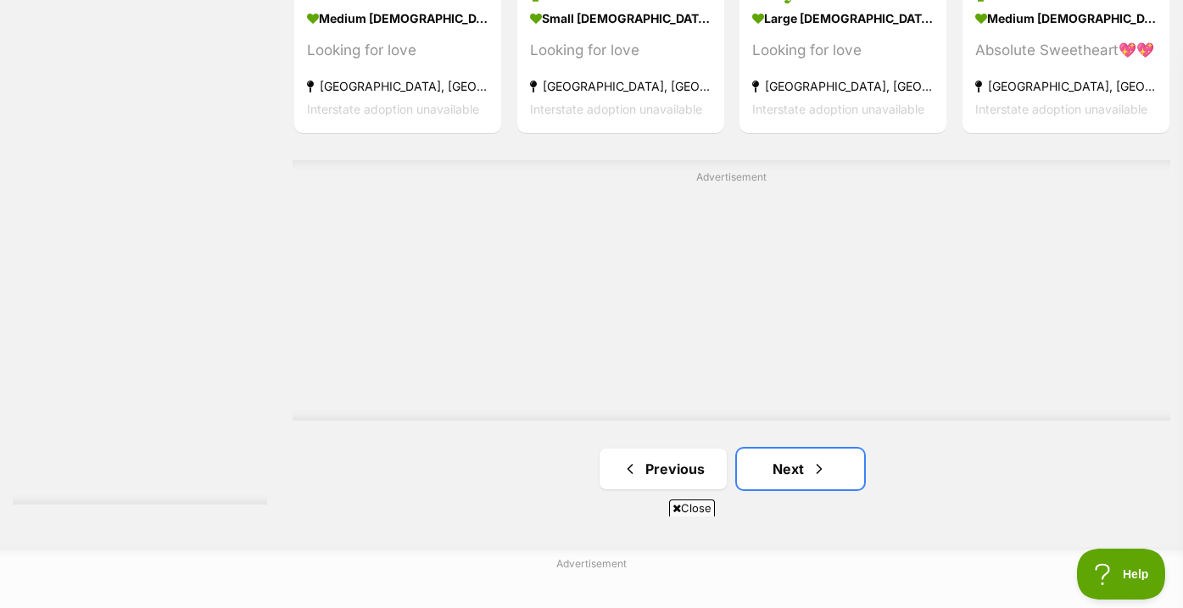
scroll to position [2844, 0]
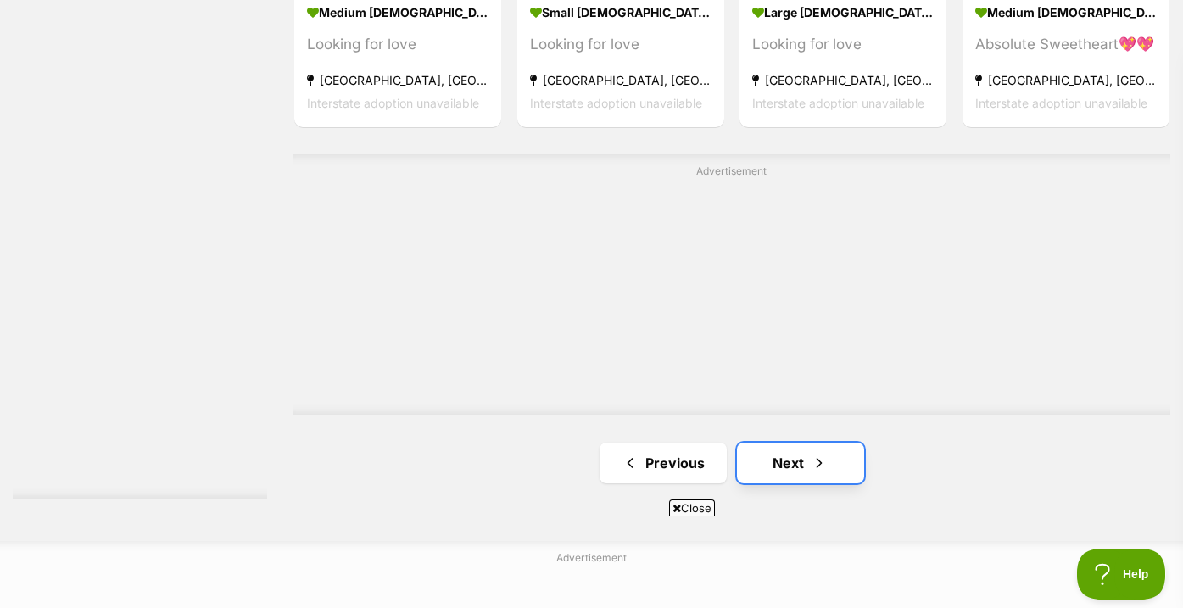
click at [780, 465] on link "Next" at bounding box center [800, 463] width 127 height 41
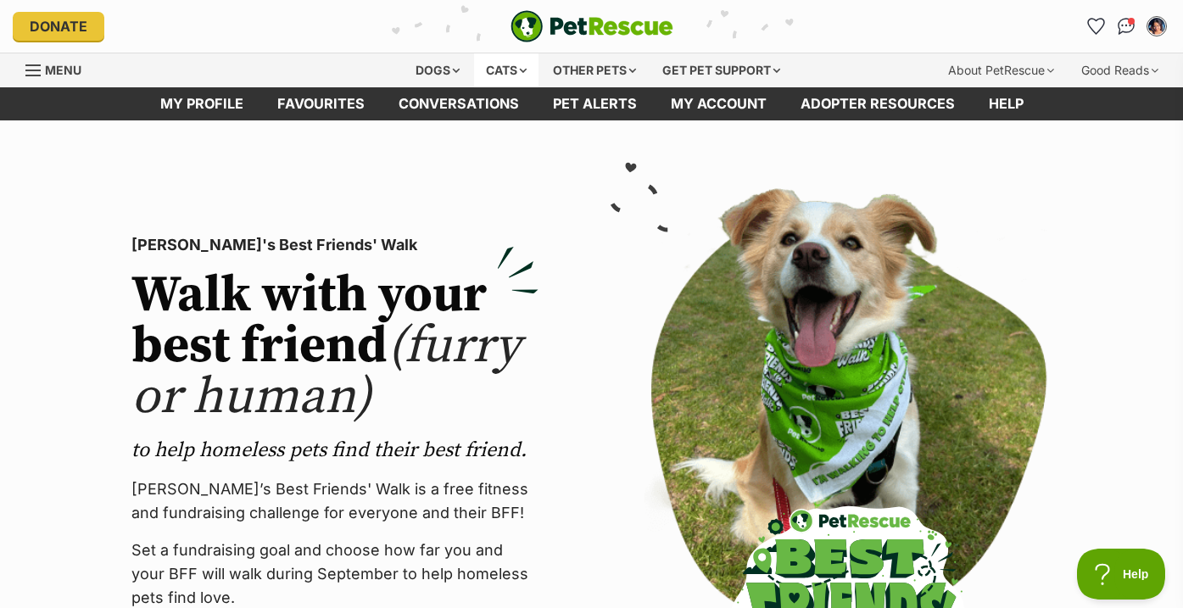
click at [483, 75] on div "Cats" at bounding box center [506, 70] width 64 height 34
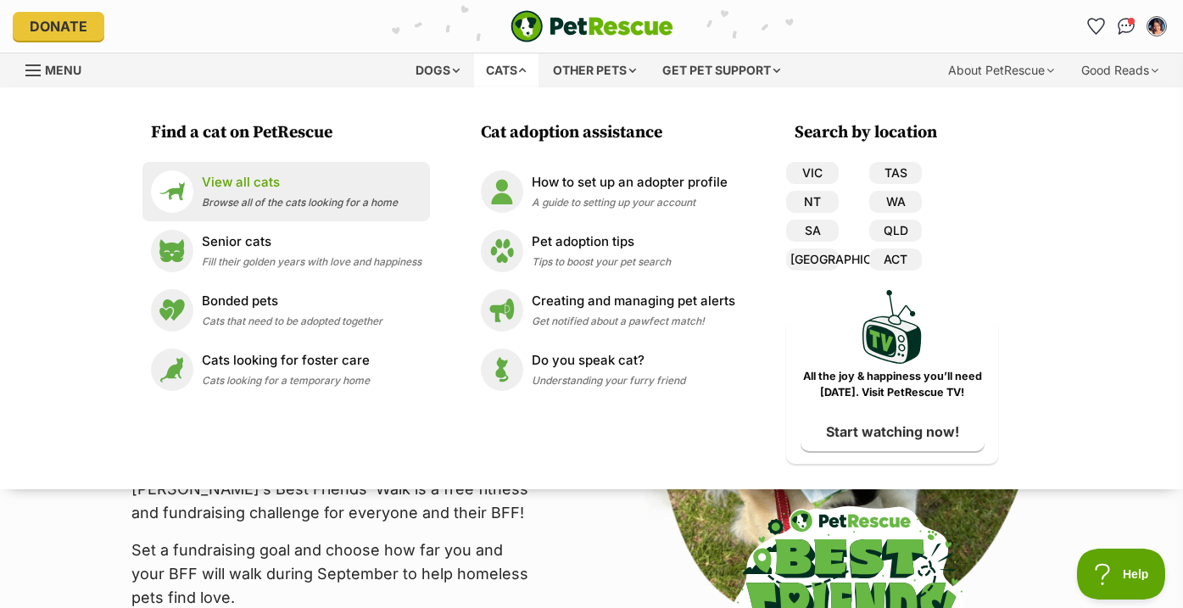
click at [299, 190] on p "View all cats" at bounding box center [300, 182] width 196 height 19
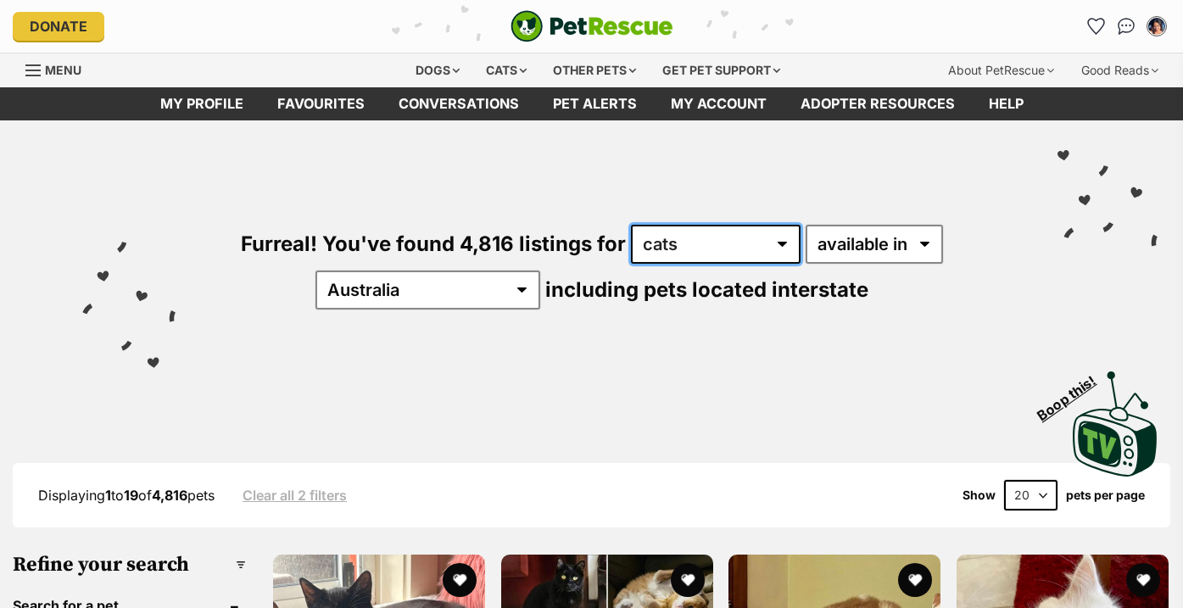
click at [676, 256] on select "any type of pet cats dogs other pets" at bounding box center [716, 244] width 170 height 39
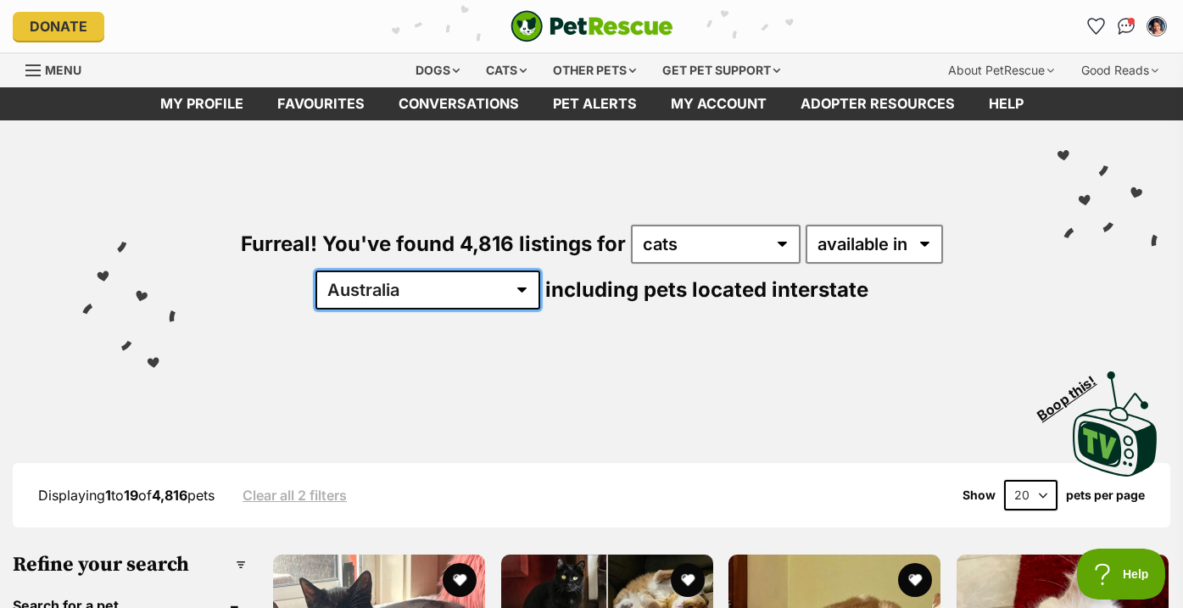
click at [455, 303] on select "Australia ACT NSW NT QLD SA TAS VIC WA" at bounding box center [427, 289] width 225 height 39
select select "VIC"
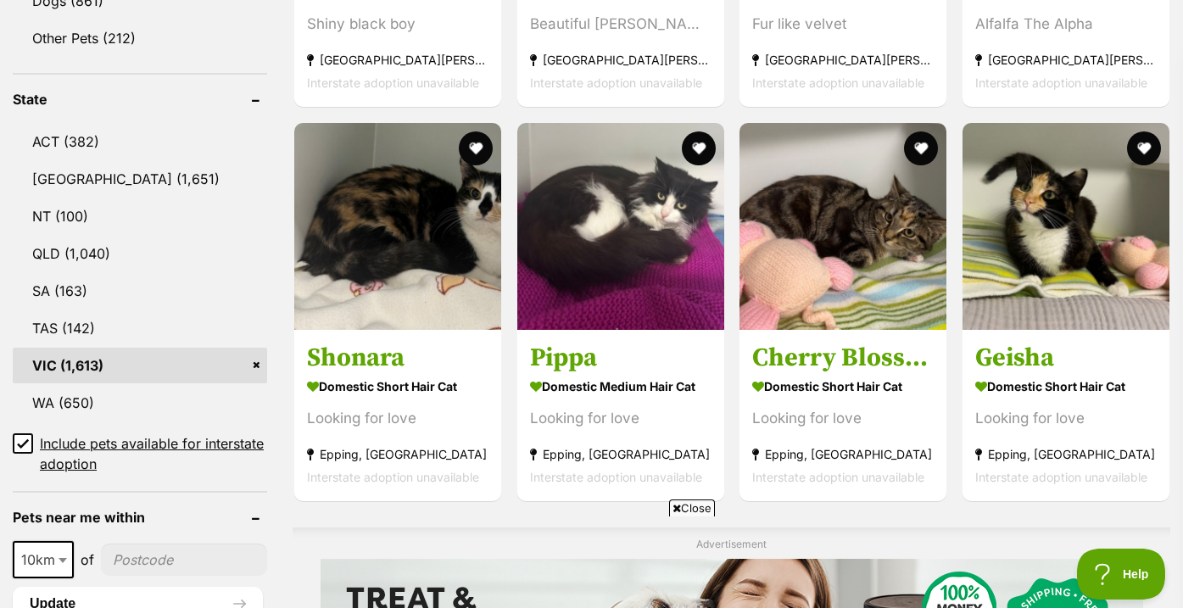
scroll to position [827, 0]
click at [49, 559] on span "10km" at bounding box center [43, 559] width 58 height 24
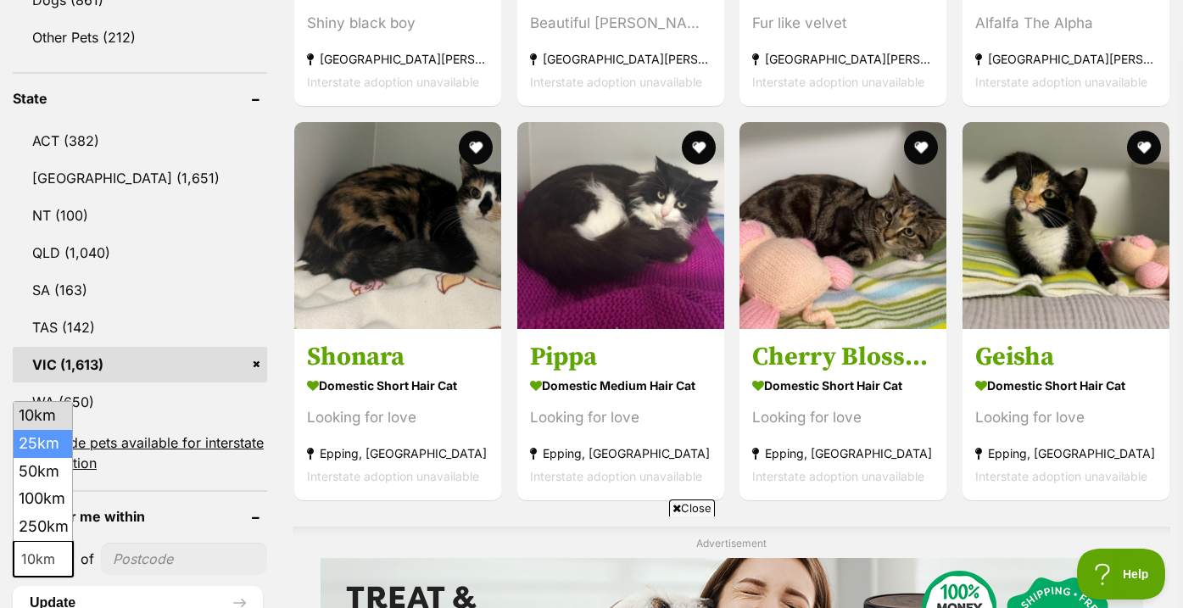
select select "25"
click at [136, 561] on input"] "postcode" at bounding box center [185, 559] width 164 height 32
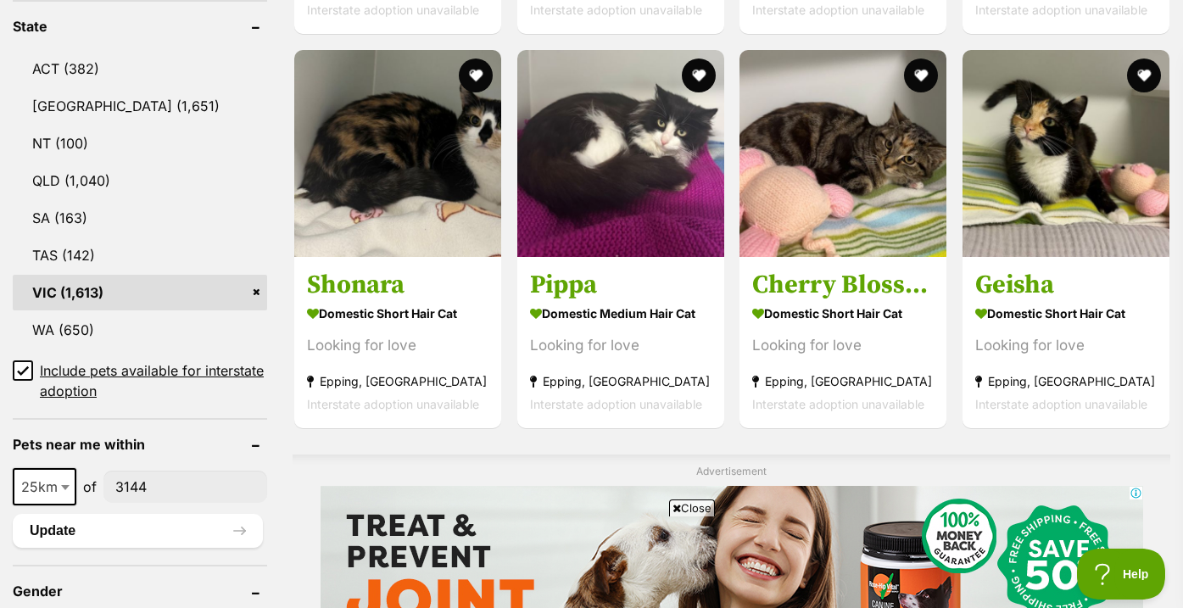
scroll to position [903, 0]
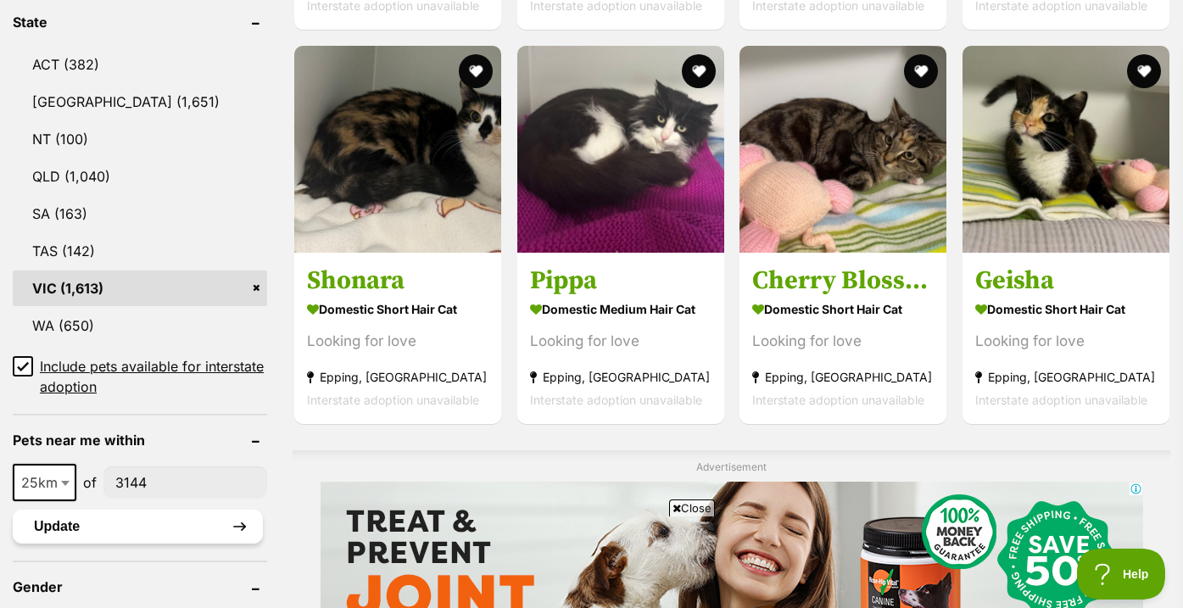
type input"] "3144"
click at [122, 538] on button "Update" at bounding box center [138, 526] width 250 height 34
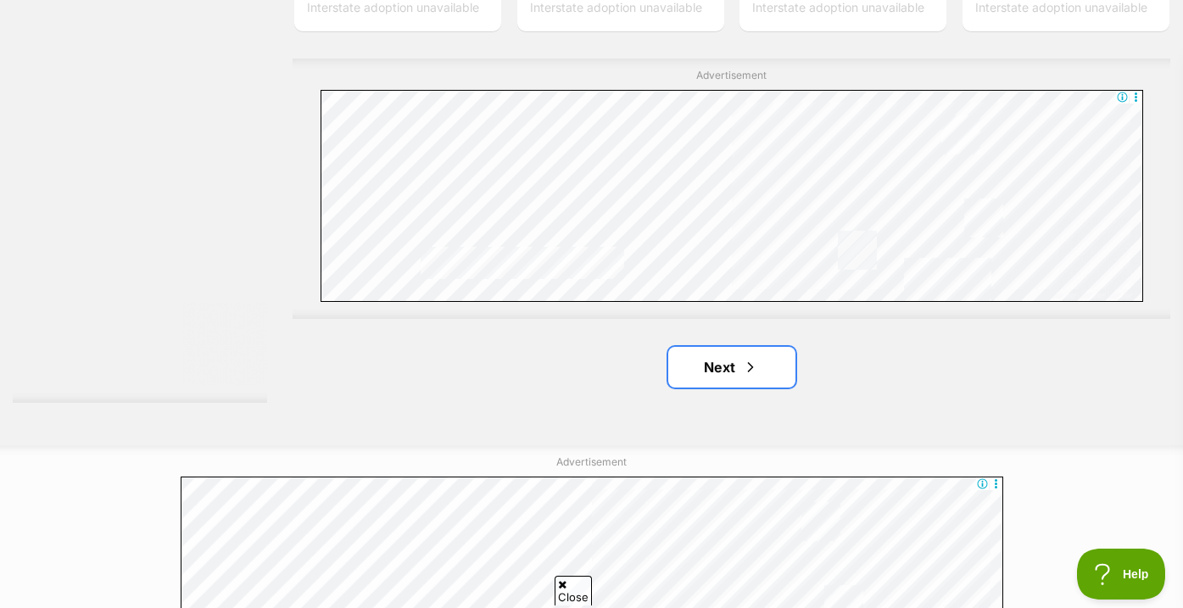
click at [726, 350] on link "Next" at bounding box center [731, 367] width 127 height 41
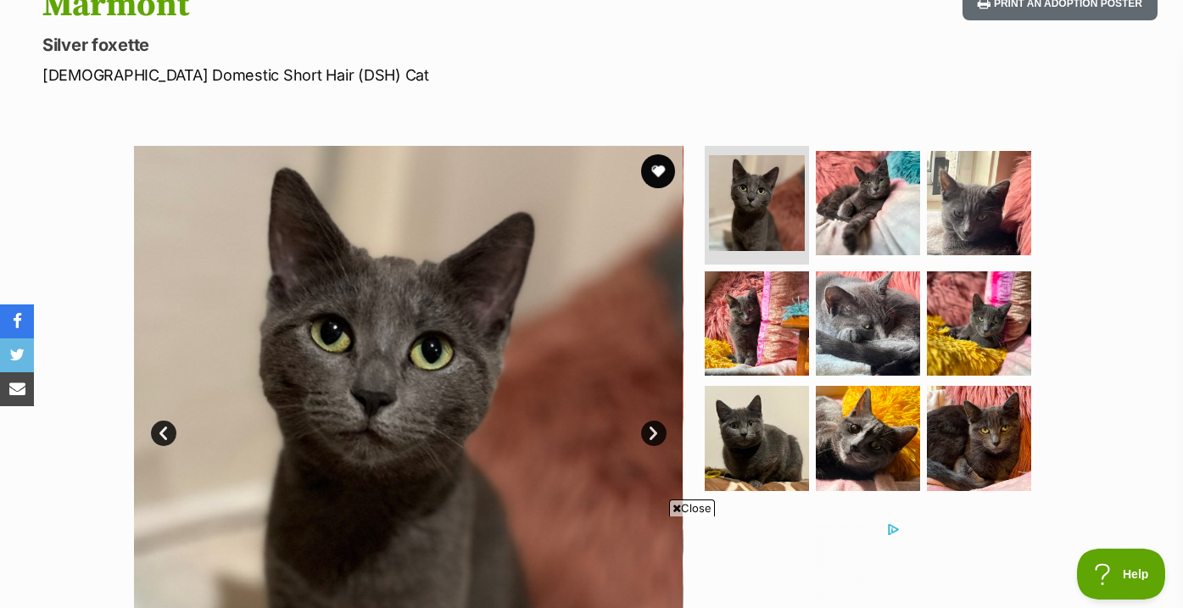
scroll to position [277, 0]
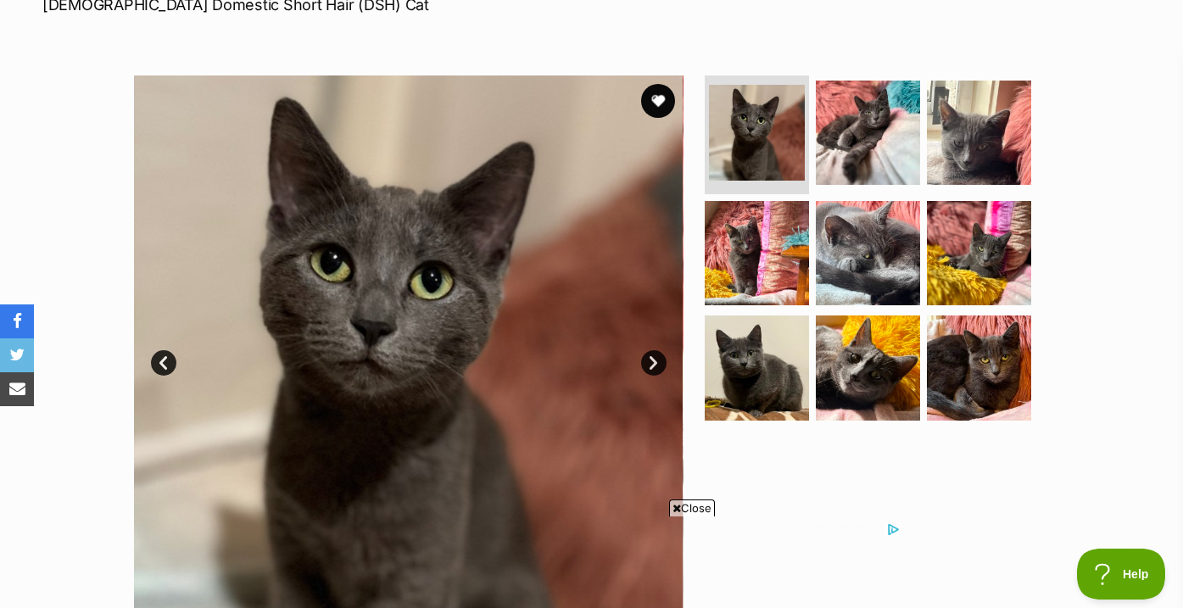
click at [858, 210] on img at bounding box center [868, 253] width 104 height 104
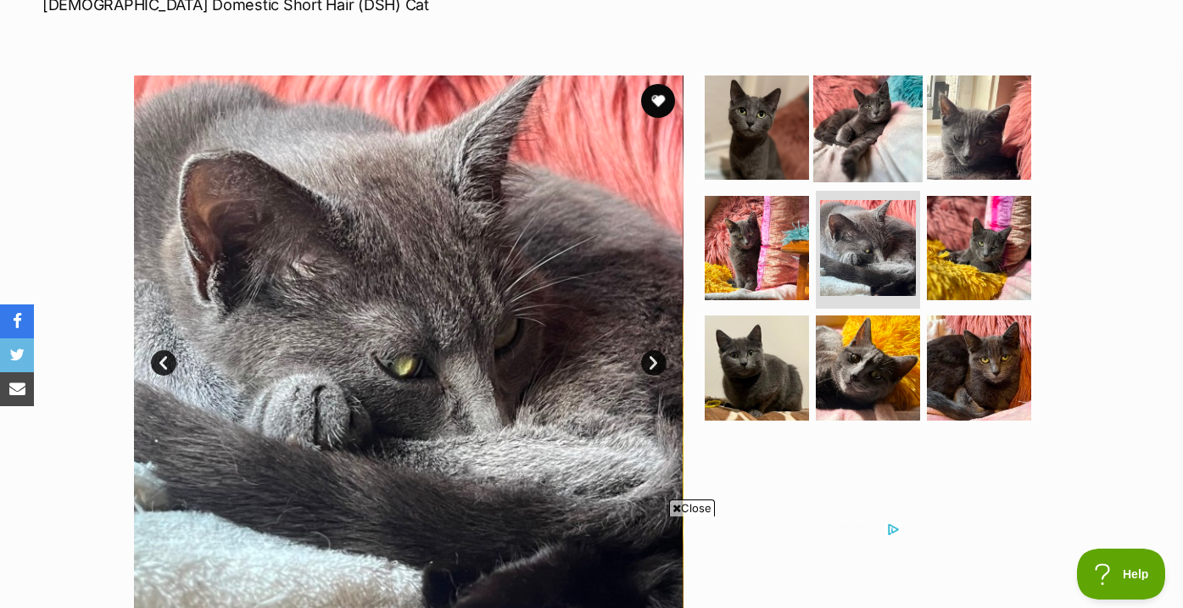
click at [857, 133] on img at bounding box center [867, 127] width 109 height 109
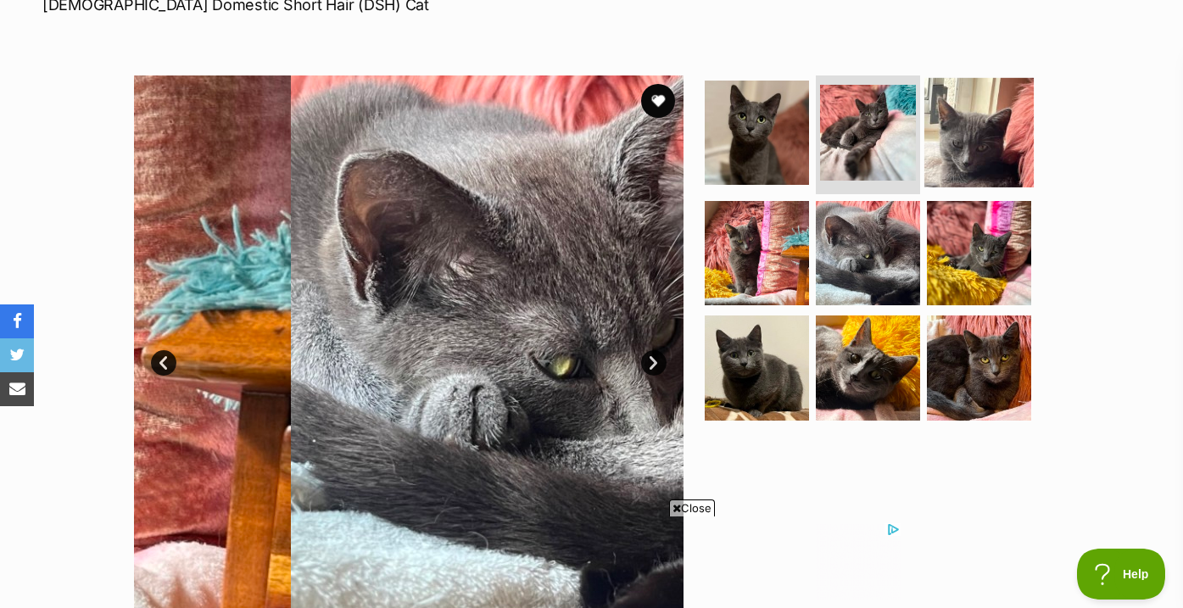
click at [1024, 135] on img at bounding box center [978, 132] width 109 height 109
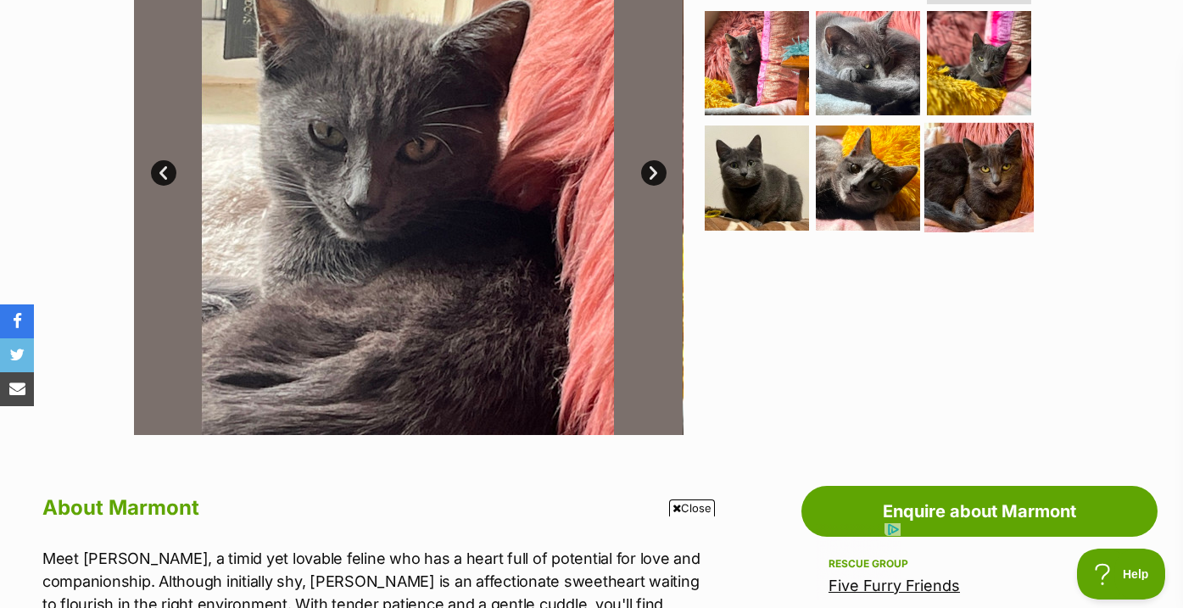
scroll to position [464, 0]
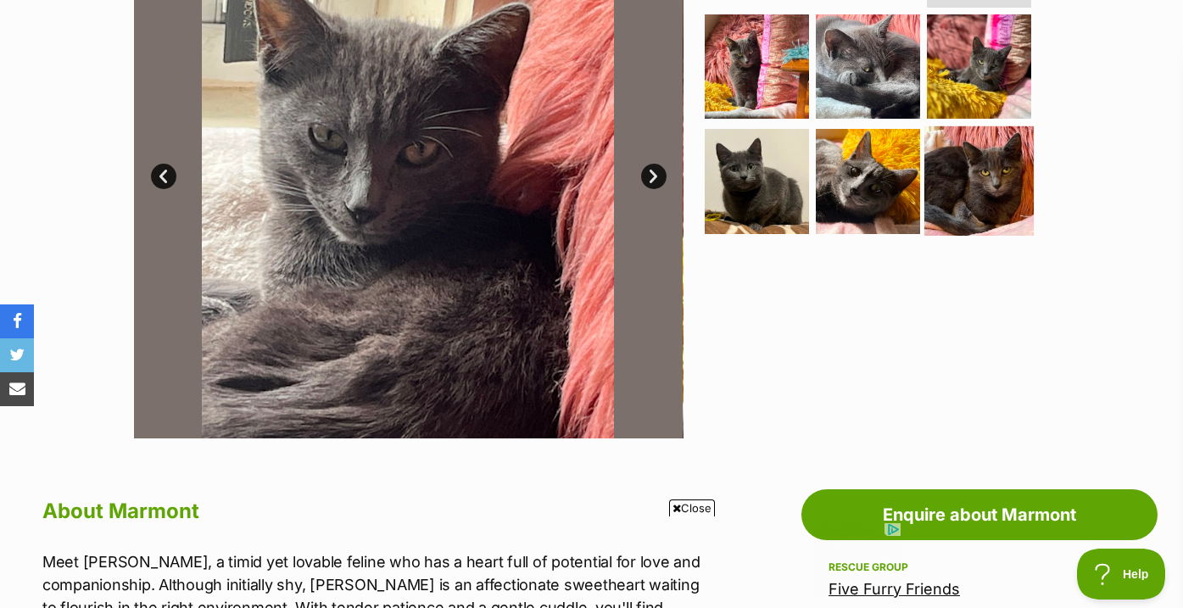
click at [973, 174] on img at bounding box center [978, 180] width 109 height 109
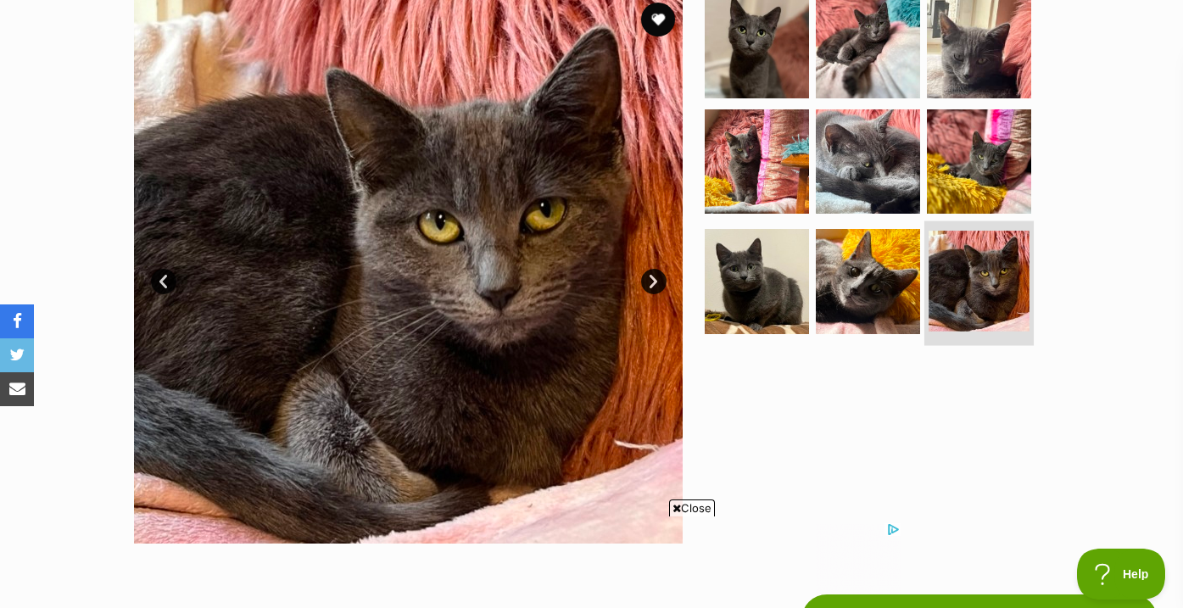
scroll to position [339, 0]
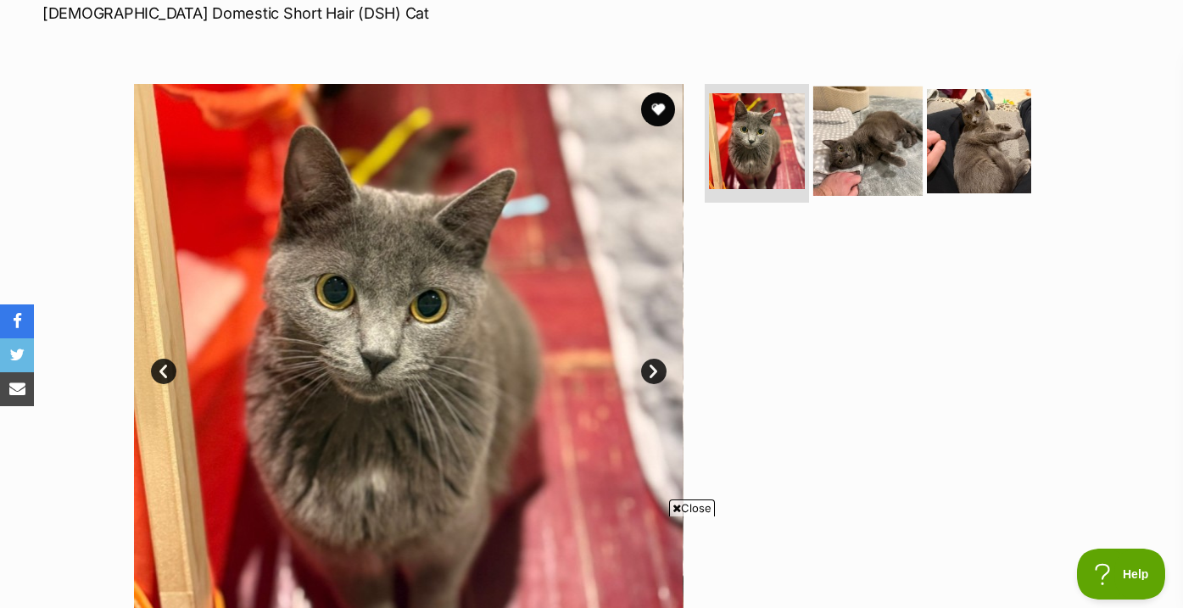
click at [847, 151] on img at bounding box center [867, 140] width 109 height 109
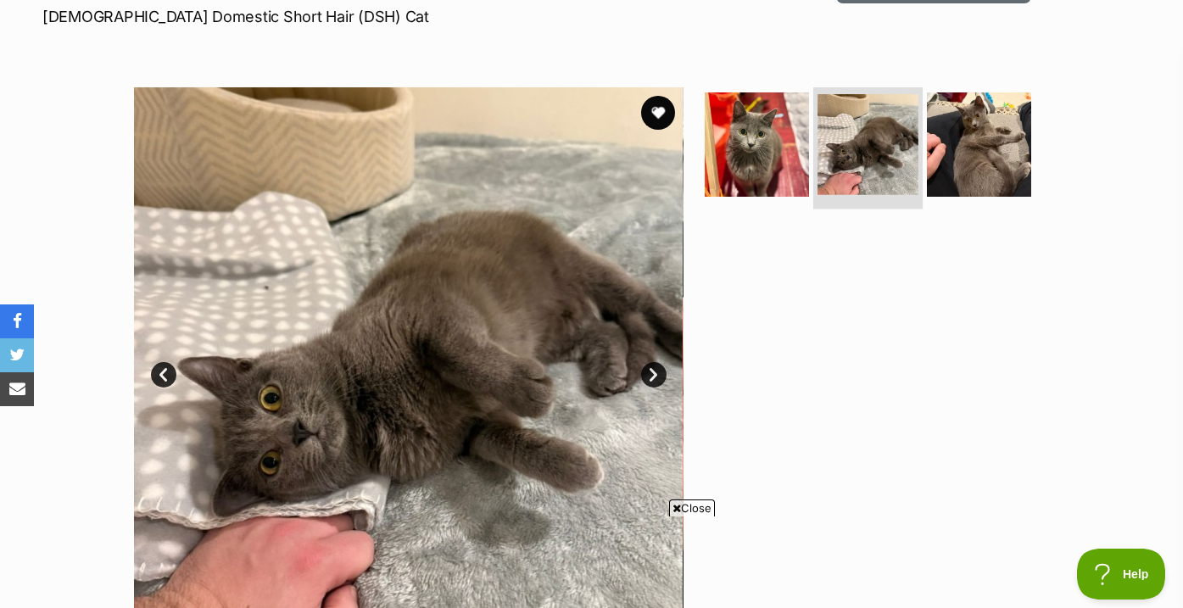
scroll to position [323, 0]
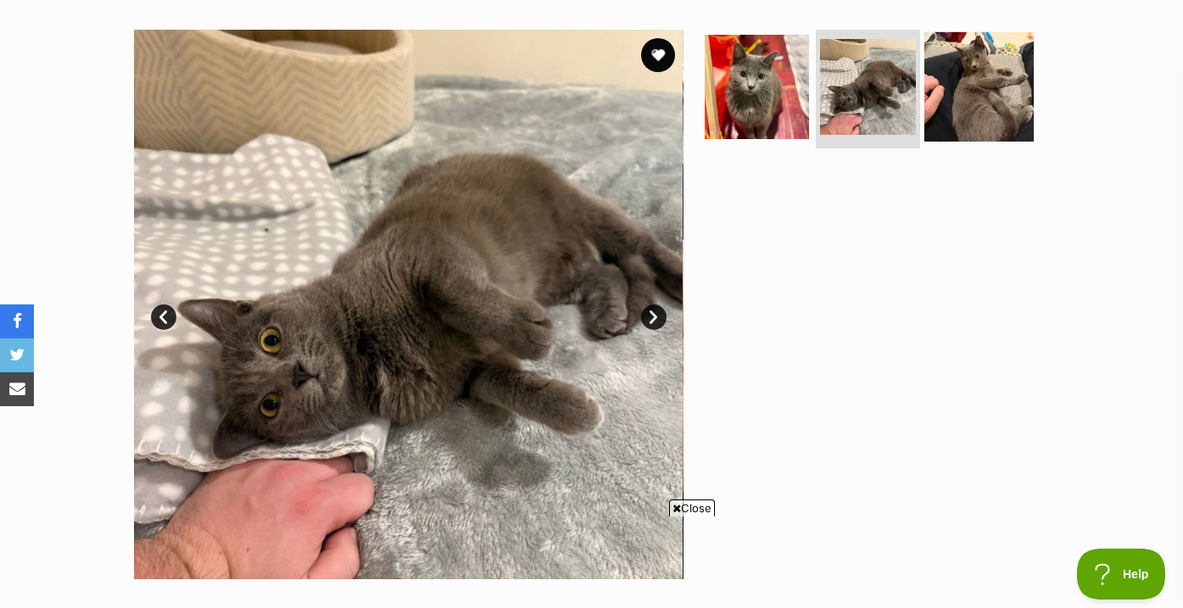
click at [1012, 81] on img at bounding box center [978, 86] width 109 height 109
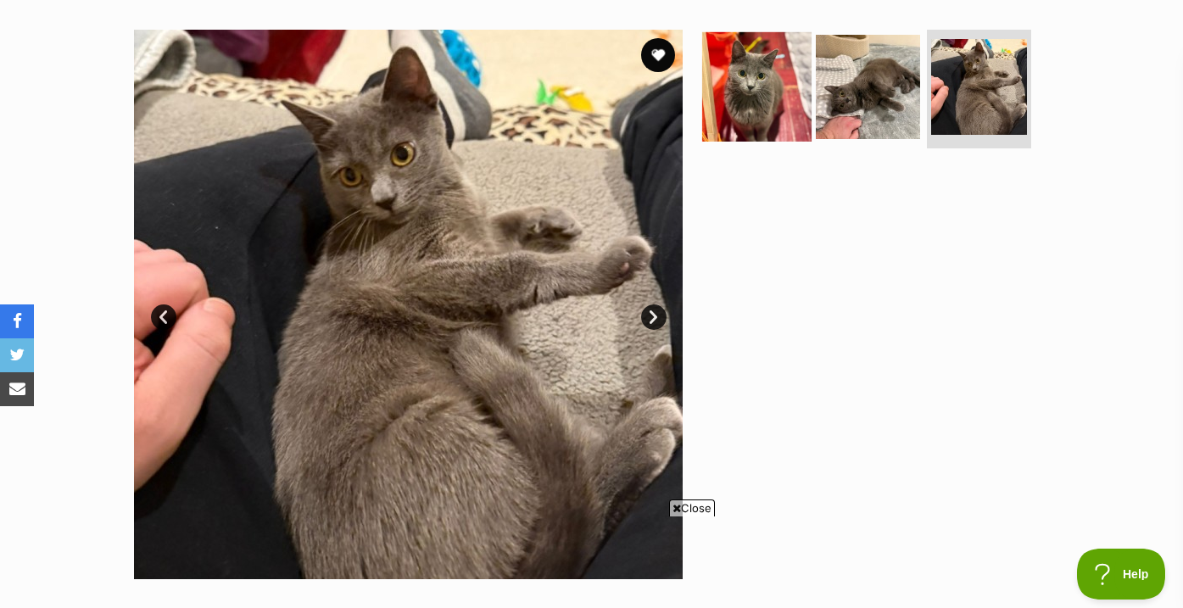
click at [754, 101] on img at bounding box center [756, 86] width 109 height 109
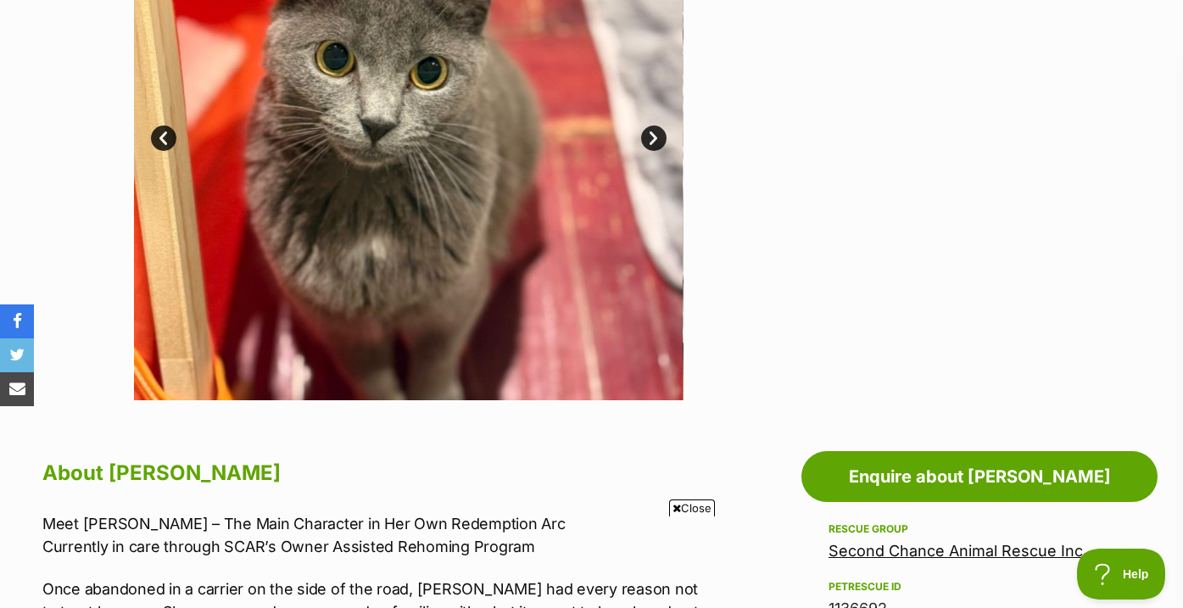
scroll to position [938, 0]
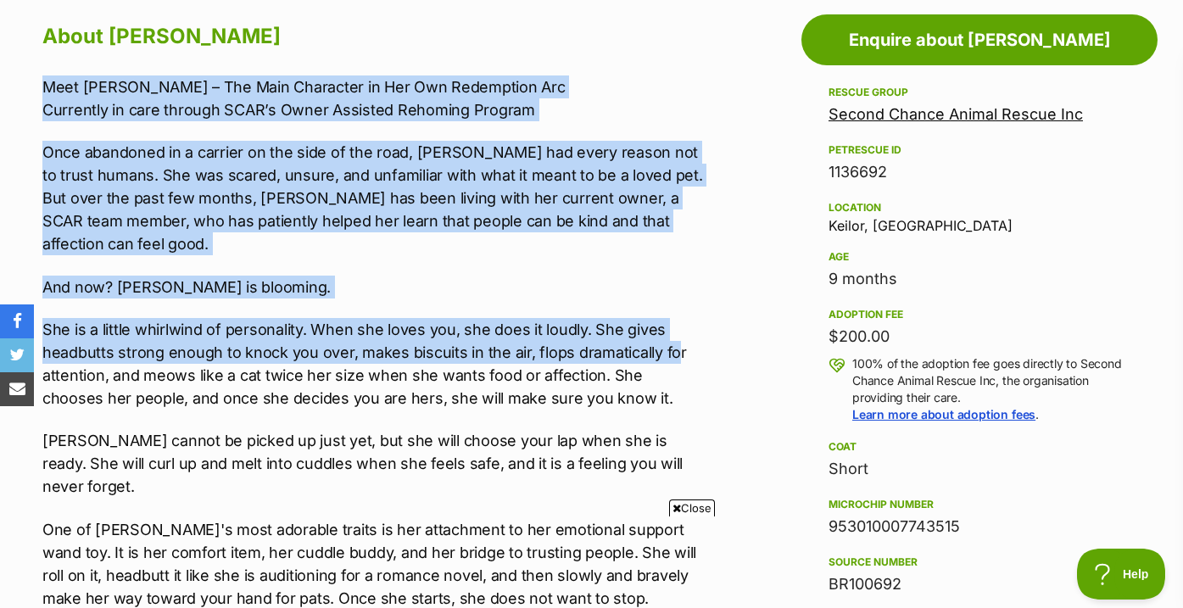
drag, startPoint x: 668, startPoint y: 68, endPoint x: 669, endPoint y: 338, distance: 270.4
click at [669, 337] on p "She is a little whirlwind of personality. When she loves you, she does it loudl…" at bounding box center [373, 364] width 662 height 92
drag, startPoint x: 669, startPoint y: 335, endPoint x: 667, endPoint y: 73, distance: 262.0
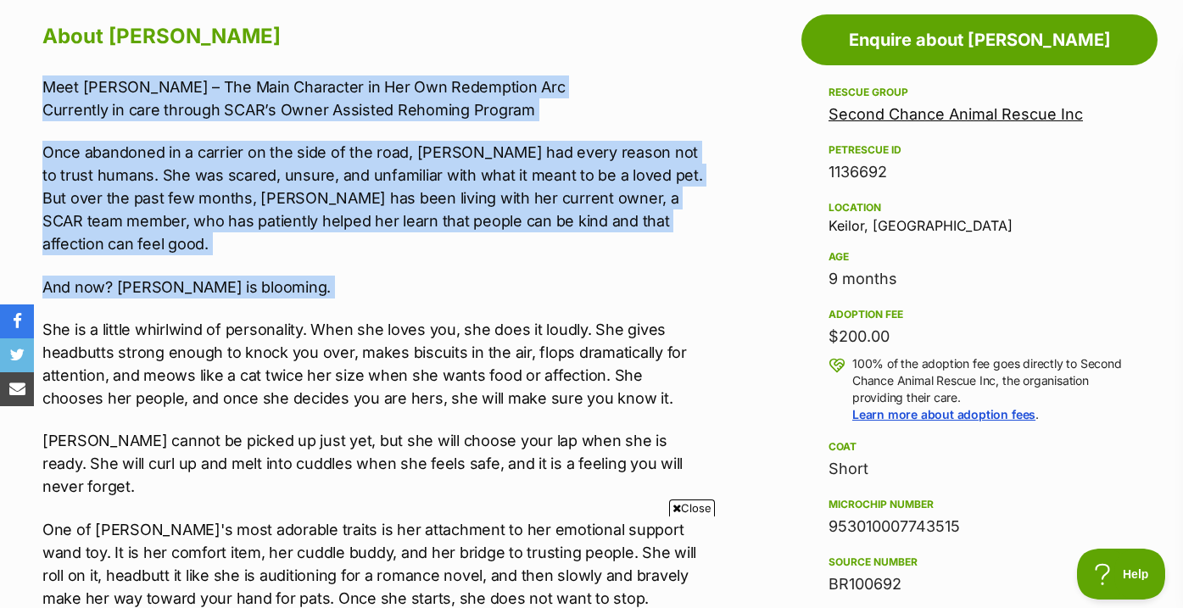
drag, startPoint x: 667, startPoint y: 73, endPoint x: 671, endPoint y: 270, distance: 197.6
click at [671, 276] on p "And now? Vera is blooming." at bounding box center [373, 287] width 662 height 23
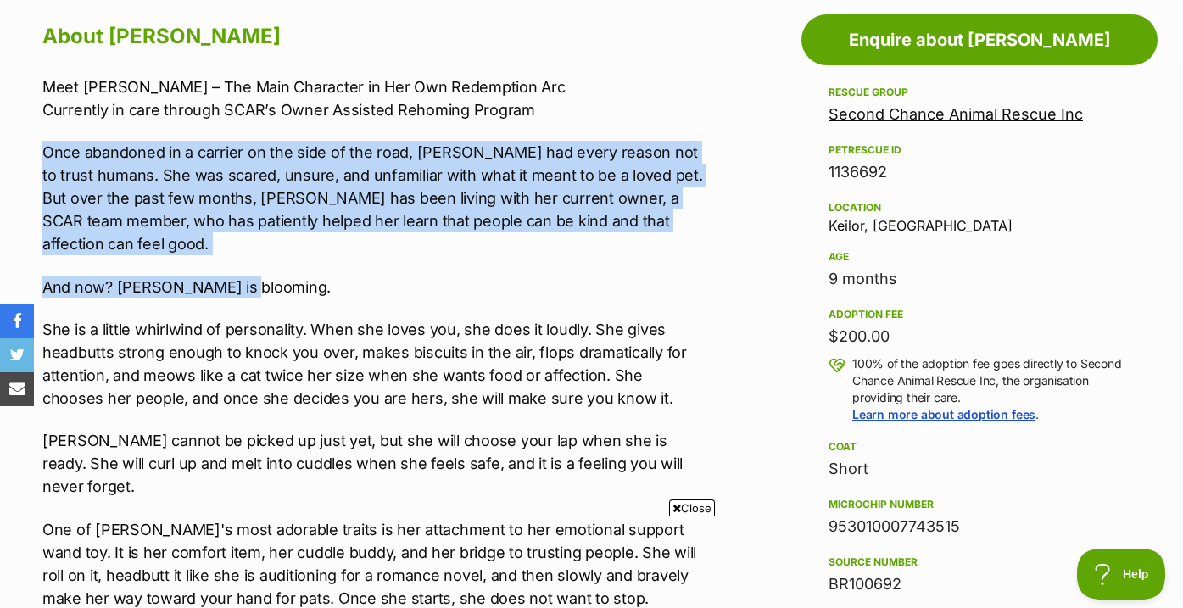
drag, startPoint x: 686, startPoint y: 229, endPoint x: 685, endPoint y: 120, distance: 109.4
click at [685, 120] on p "Meet Vera – The Main Character in Her Own Redemption Arc Currently in care thro…" at bounding box center [373, 98] width 662 height 46
drag, startPoint x: 685, startPoint y: 120, endPoint x: 681, endPoint y: 264, distance: 144.2
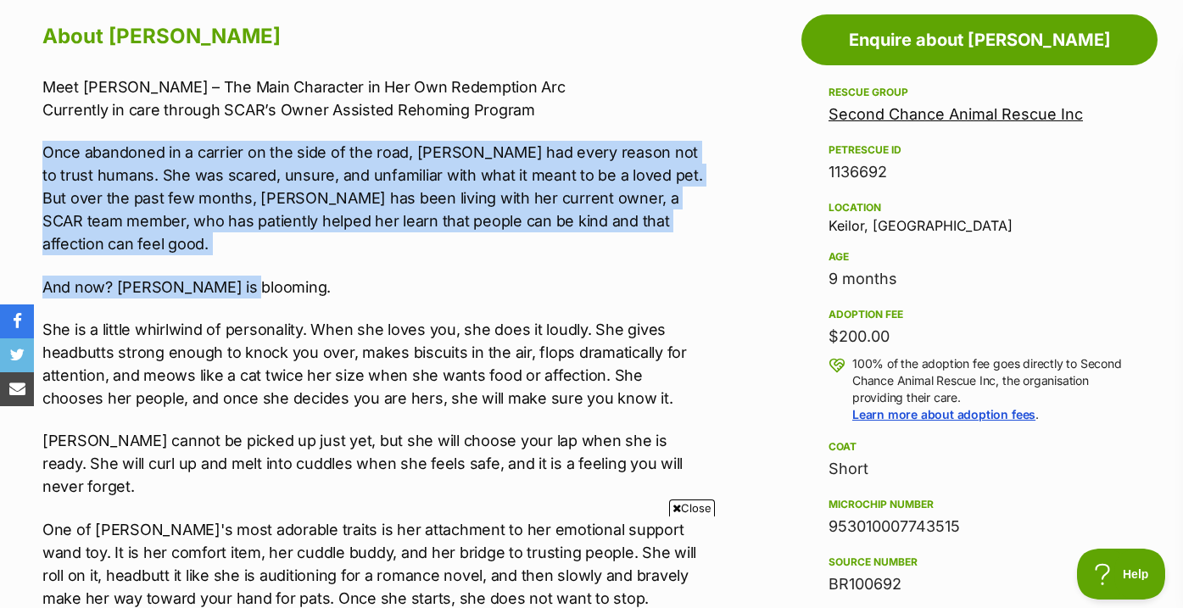
click at [681, 276] on p "And now? Vera is blooming." at bounding box center [373, 287] width 662 height 23
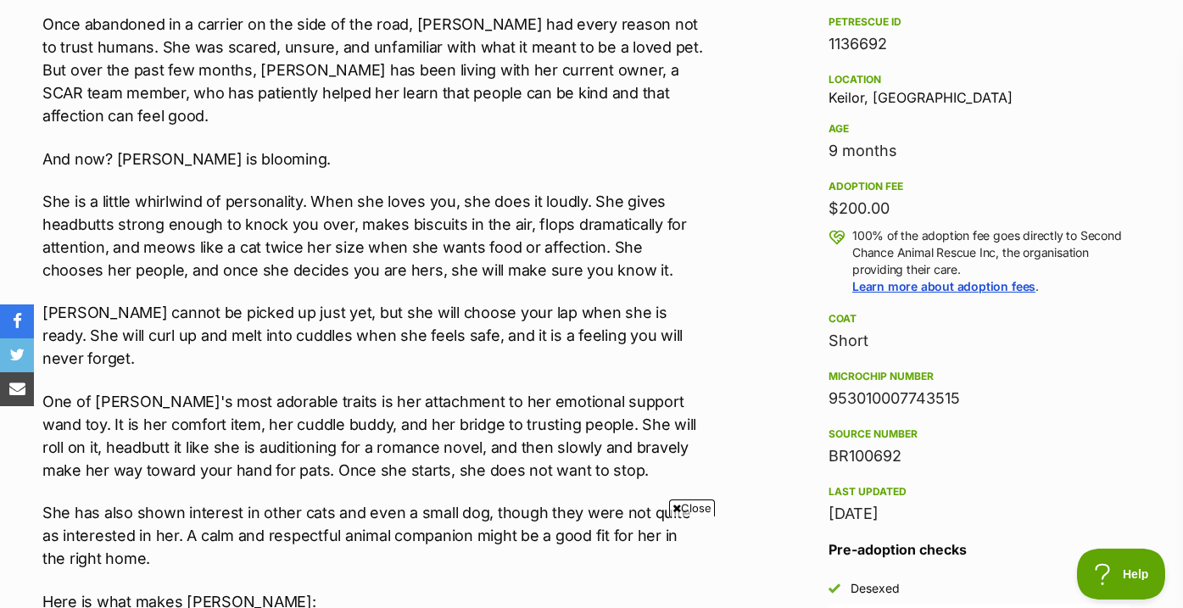
scroll to position [1105, 0]
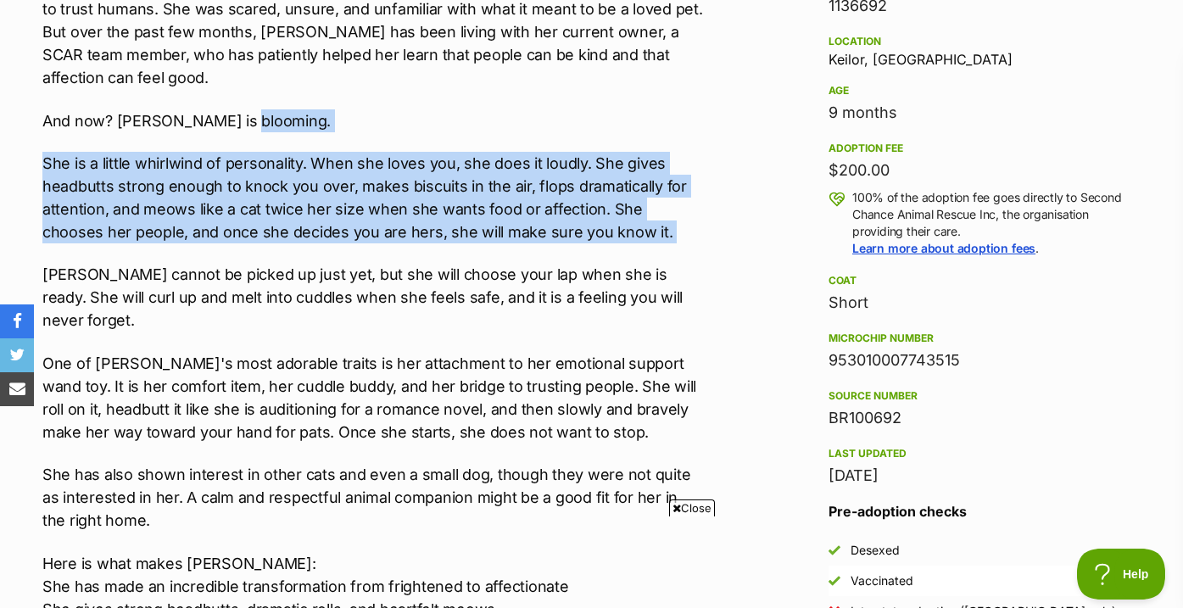
drag, startPoint x: 692, startPoint y: 92, endPoint x: 694, endPoint y: 226, distance: 134.0
click at [694, 227] on div "Meet Vera – The Main Character in Her Own Redemption Arc Currently in care thro…" at bounding box center [373, 454] width 662 height 1091
click at [694, 226] on div "Meet Vera – The Main Character in Her Own Redemption Arc Currently in care thro…" at bounding box center [373, 454] width 662 height 1091
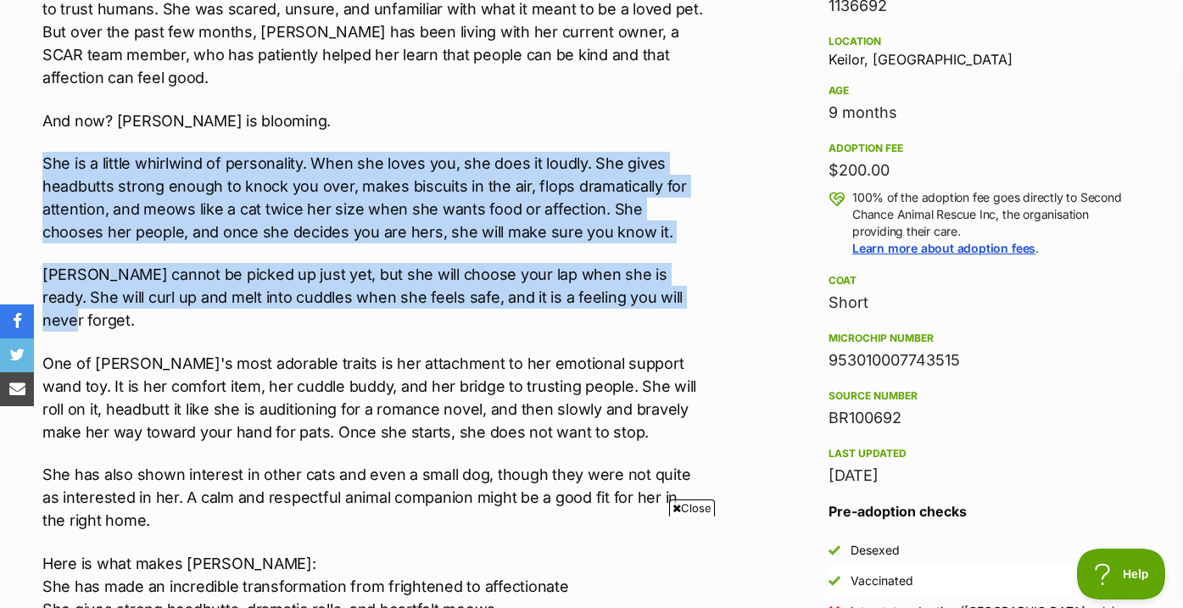
drag, startPoint x: 699, startPoint y: 273, endPoint x: 694, endPoint y: 110, distance: 162.8
click at [694, 110] on div "Meet Vera – The Main Character in Her Own Redemption Arc Currently in care thro…" at bounding box center [373, 454] width 662 height 1091
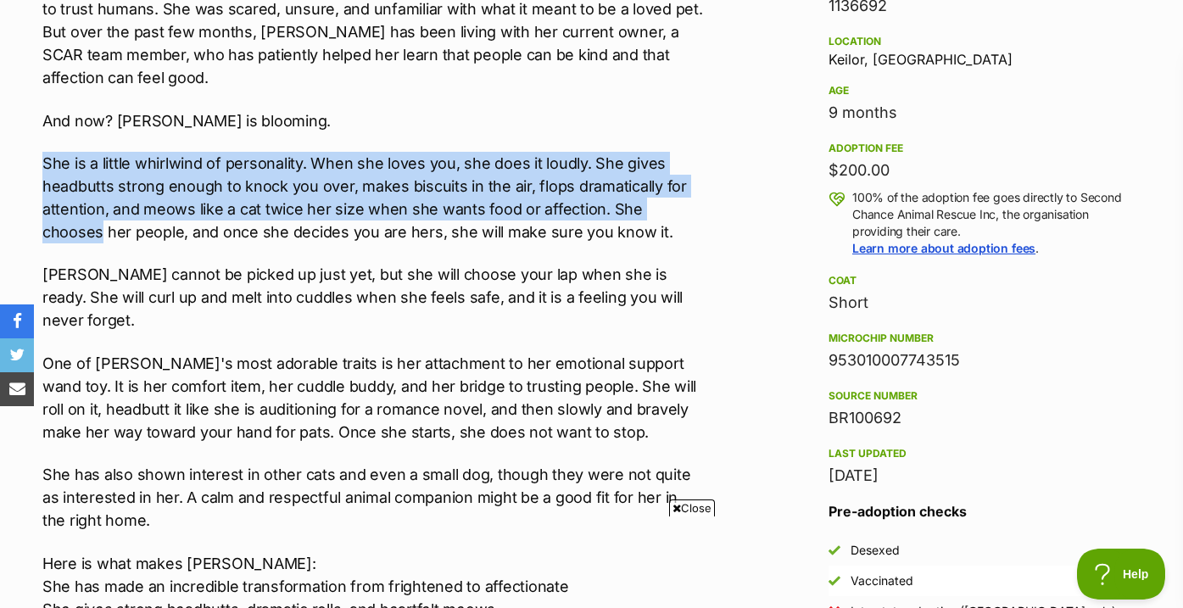
scroll to position [0, 0]
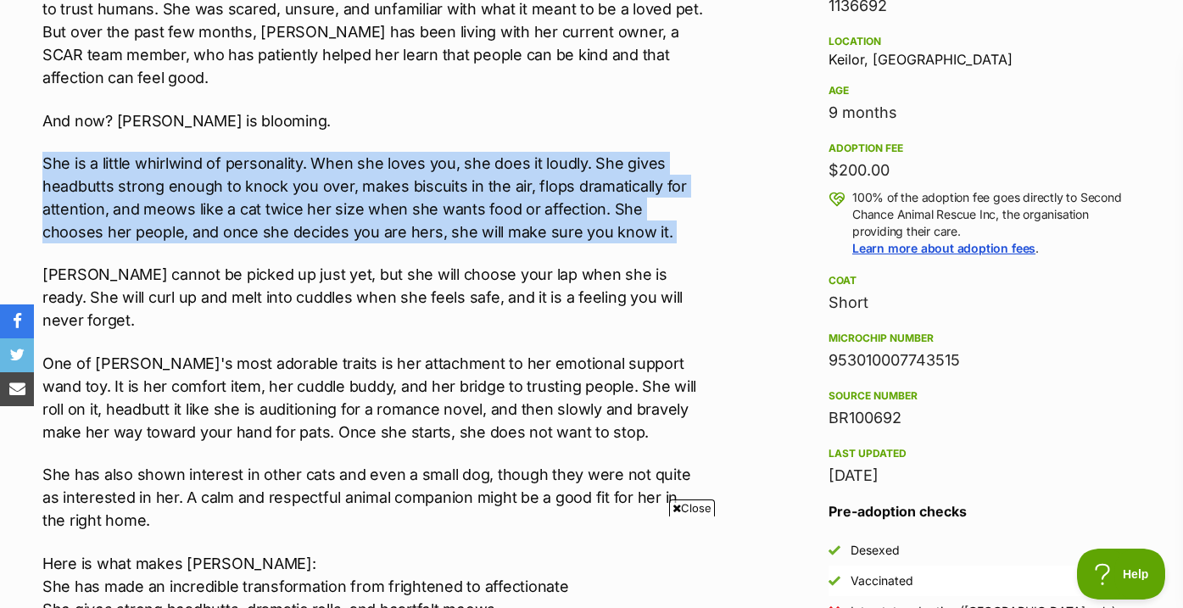
drag, startPoint x: 694, startPoint y: 110, endPoint x: 694, endPoint y: 199, distance: 89.0
click at [694, 199] on div "Meet Vera – The Main Character in Her Own Redemption Arc Currently in care thro…" at bounding box center [373, 454] width 662 height 1091
click at [694, 199] on p "She is a little whirlwind of personality. When she loves you, she does it loudl…" at bounding box center [373, 198] width 662 height 92
drag, startPoint x: 695, startPoint y: 204, endPoint x: 695, endPoint y: 114, distance: 90.7
click at [695, 114] on div "Meet Vera – The Main Character in Her Own Redemption Arc Currently in care thro…" at bounding box center [373, 454] width 662 height 1091
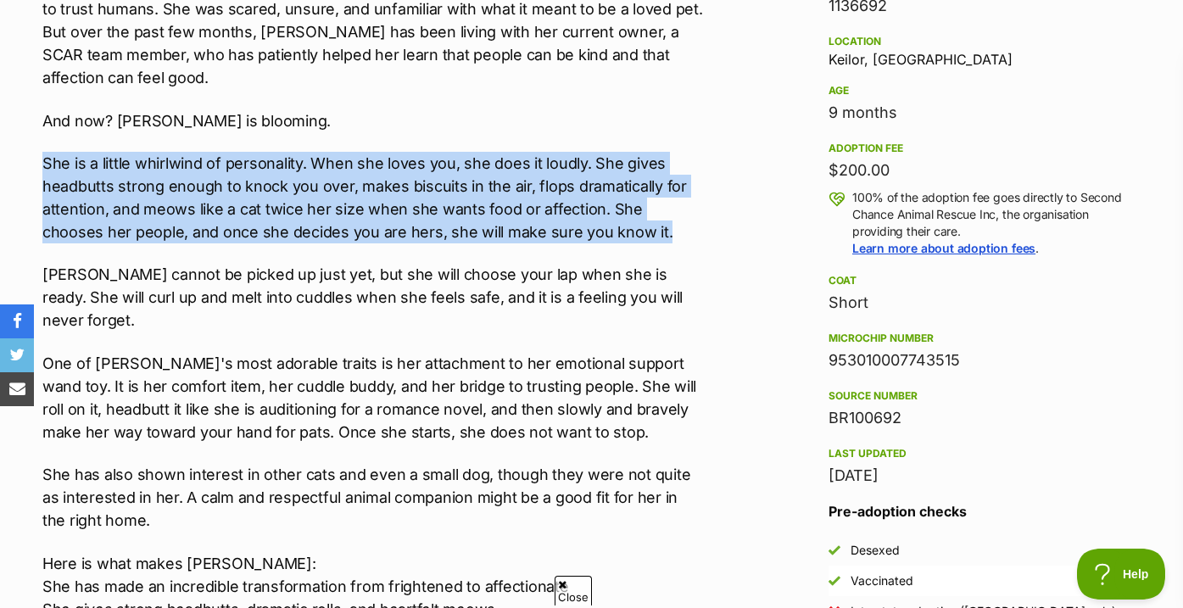
click at [695, 114] on div "Meet Vera – The Main Character in Her Own Redemption Arc Currently in care thro…" at bounding box center [373, 454] width 662 height 1091
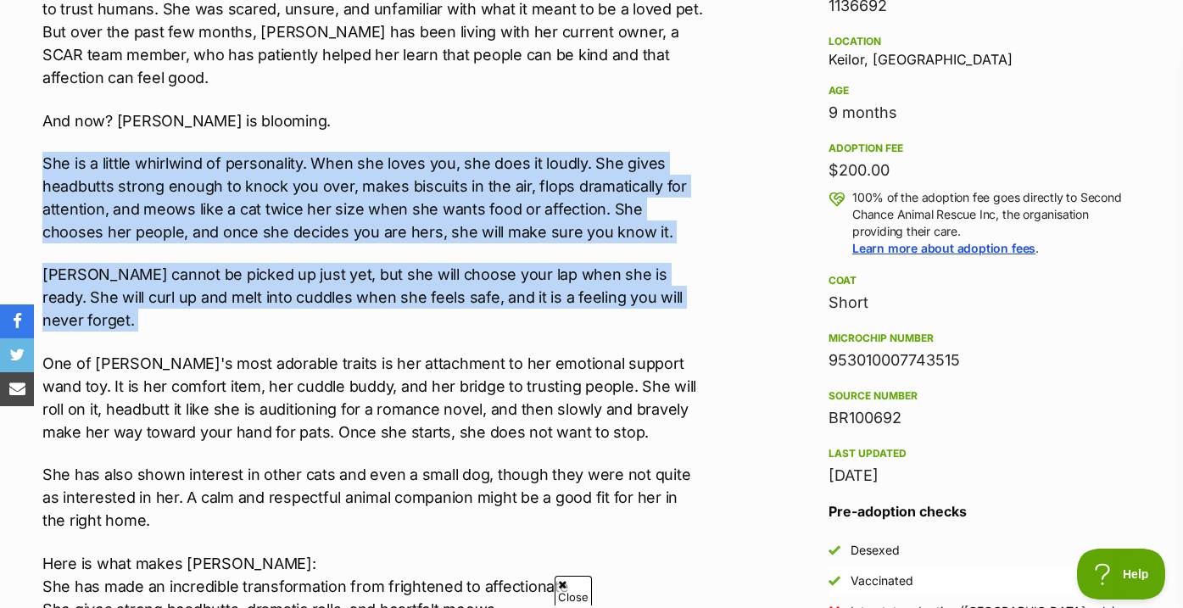
drag, startPoint x: 695, startPoint y: 114, endPoint x: 695, endPoint y: 268, distance: 154.3
click at [695, 268] on div "Meet Vera – The Main Character in Her Own Redemption Arc Currently in care thro…" at bounding box center [373, 454] width 662 height 1091
click at [695, 268] on p "Vera cannot be picked up just yet, but she will choose your lap when she is rea…" at bounding box center [373, 297] width 662 height 69
drag, startPoint x: 696, startPoint y: 276, endPoint x: 694, endPoint y: 108, distance: 167.9
click at [694, 108] on div "Meet Vera – The Main Character in Her Own Redemption Arc Currently in care thro…" at bounding box center [373, 454] width 662 height 1091
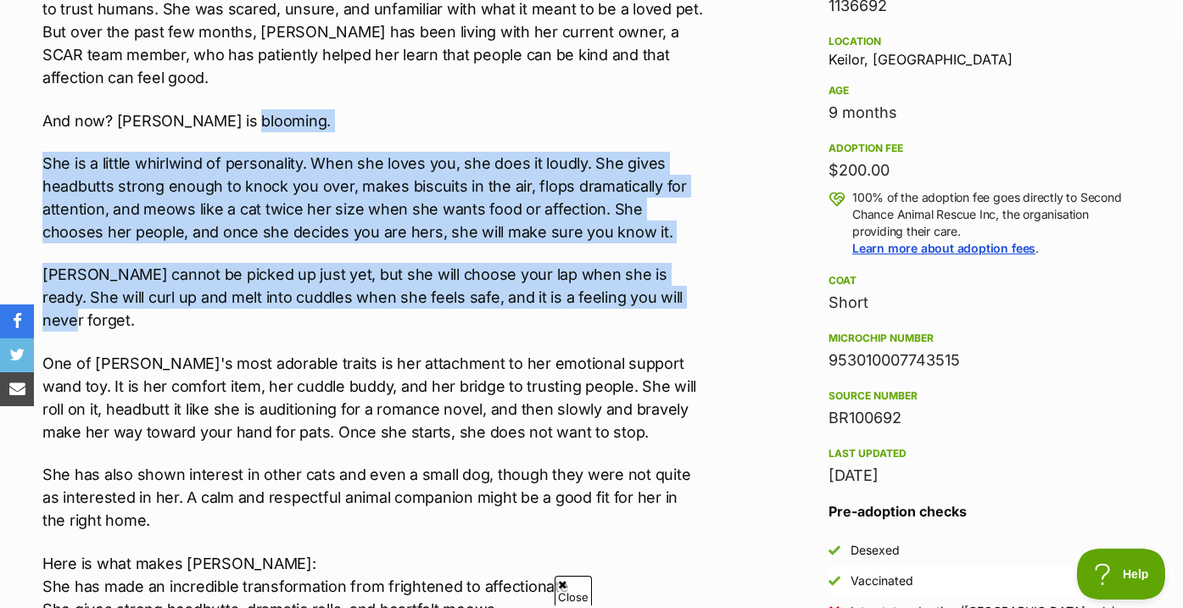
click at [694, 109] on p "And now? Vera is blooming." at bounding box center [373, 120] width 662 height 23
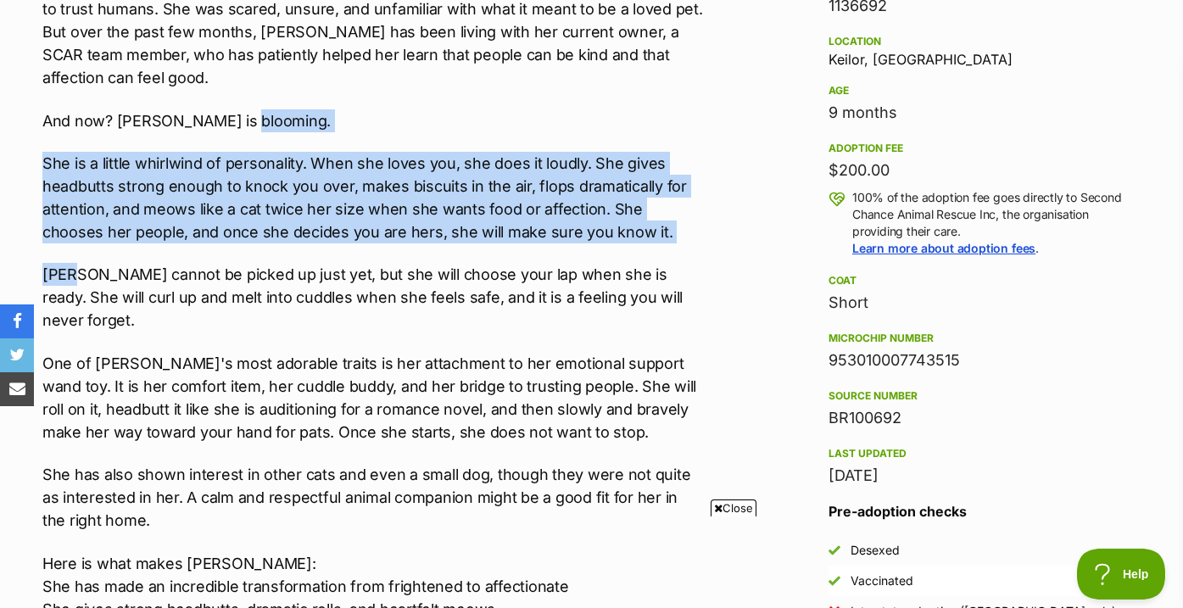
drag, startPoint x: 694, startPoint y: 108, endPoint x: 694, endPoint y: 228, distance: 120.4
click at [694, 228] on div "Meet Vera – The Main Character in Her Own Redemption Arc Currently in care thro…" at bounding box center [373, 454] width 662 height 1091
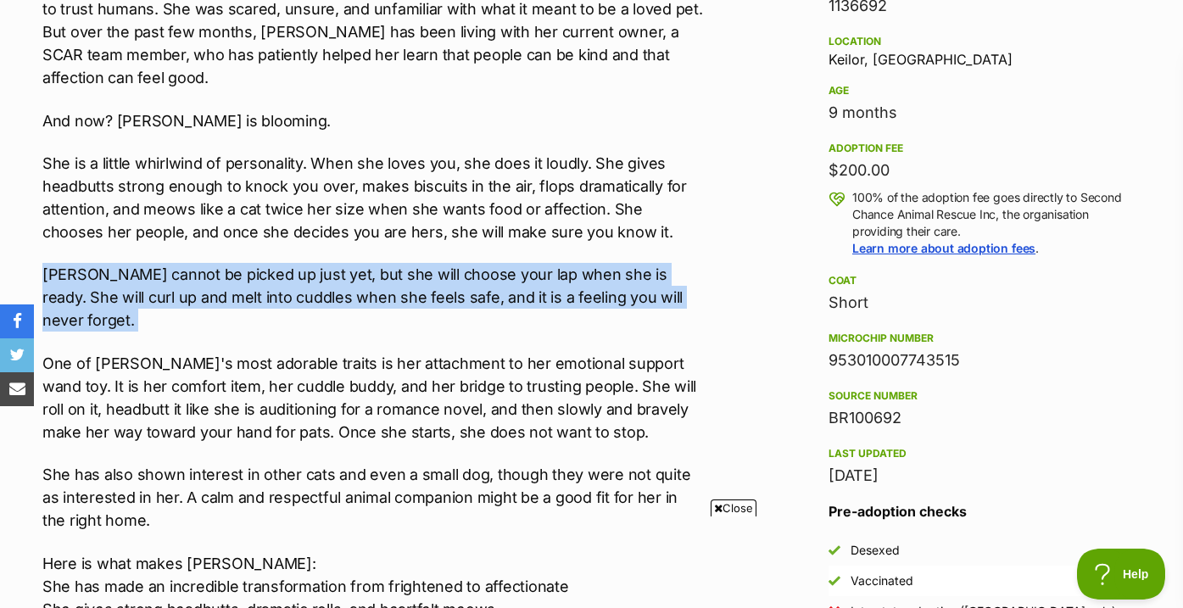
drag, startPoint x: 695, startPoint y: 287, endPoint x: 693, endPoint y: 228, distance: 59.4
click at [693, 228] on div "Meet Vera – The Main Character in Her Own Redemption Arc Currently in care thro…" at bounding box center [373, 454] width 662 height 1091
drag, startPoint x: 693, startPoint y: 223, endPoint x: 693, endPoint y: 277, distance: 54.3
click at [693, 277] on div "Meet Vera – The Main Character in Her Own Redemption Arc Currently in care thro…" at bounding box center [373, 454] width 662 height 1091
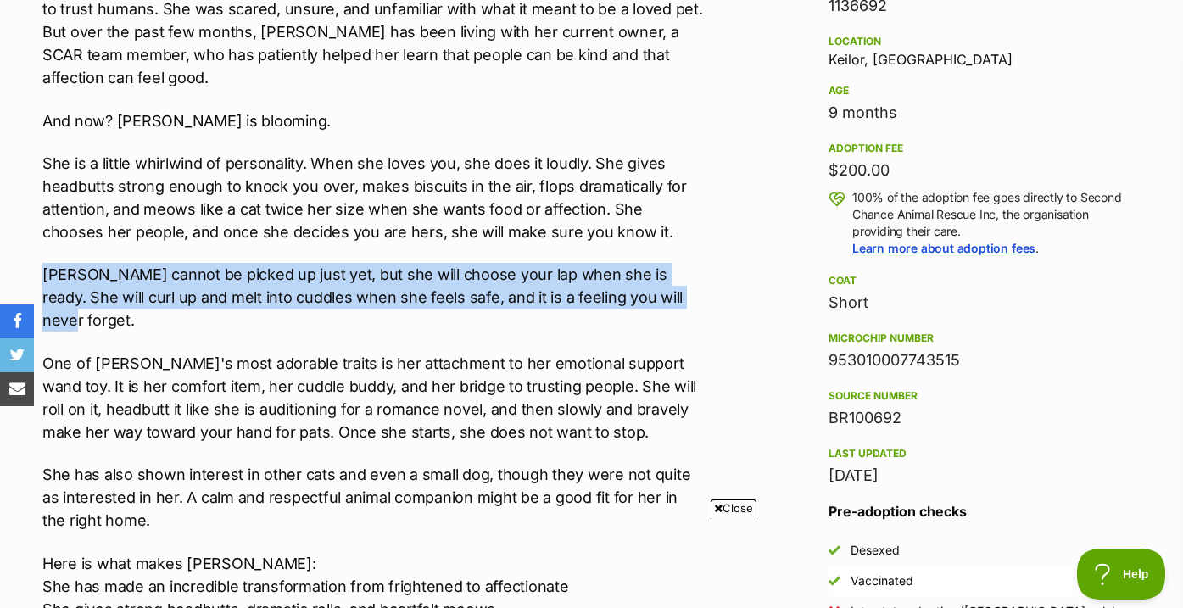
click at [693, 277] on p "Vera cannot be picked up just yet, but she will choose your lap when she is rea…" at bounding box center [373, 297] width 662 height 69
drag, startPoint x: 693, startPoint y: 278, endPoint x: 693, endPoint y: 215, distance: 62.7
click at [693, 215] on div "Meet Vera – The Main Character in Her Own Redemption Arc Currently in care thro…" at bounding box center [373, 454] width 662 height 1091
click at [693, 215] on p "She is a little whirlwind of personality. When she loves you, she does it loudl…" at bounding box center [373, 198] width 662 height 92
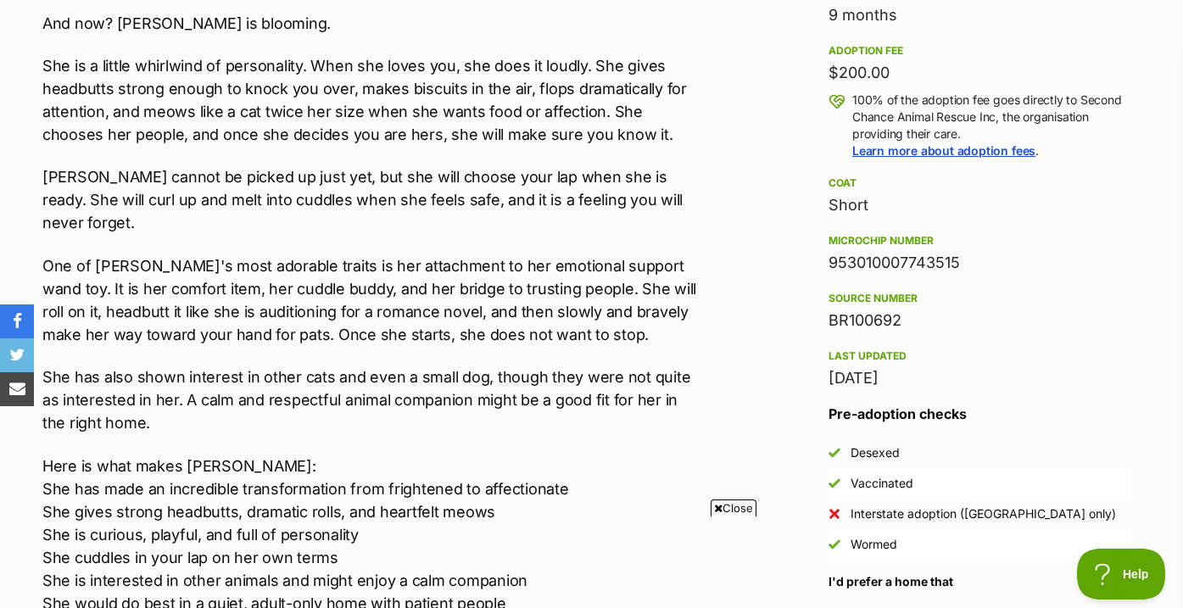
scroll to position [1228, 0]
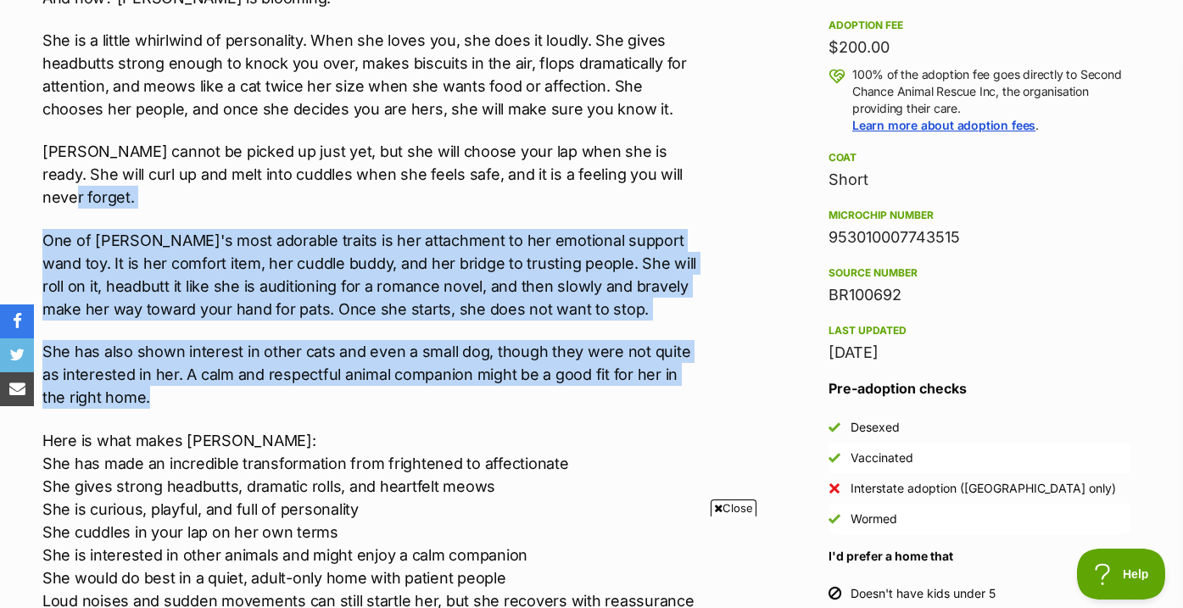
drag, startPoint x: 679, startPoint y: 152, endPoint x: 682, endPoint y: 343, distance: 191.6
click at [682, 343] on div "Meet Vera – The Main Character in Her Own Redemption Arc Currently in care thro…" at bounding box center [373, 331] width 662 height 1091
click at [682, 343] on p "She has also shown interest in other cats and even a small dog, though they wer…" at bounding box center [373, 374] width 662 height 69
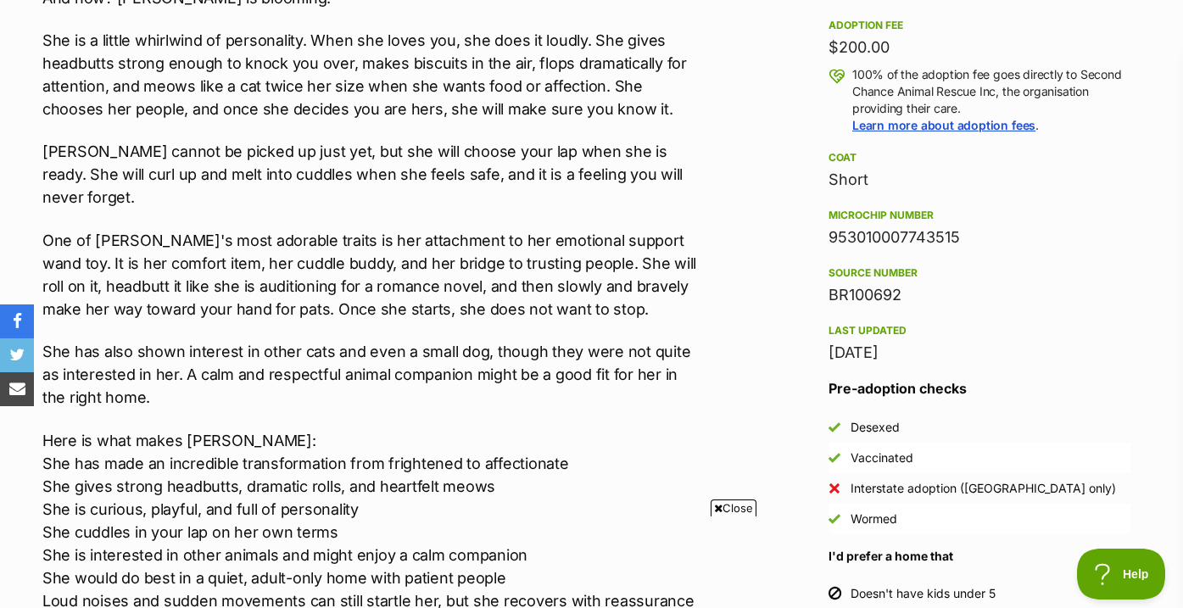
scroll to position [0, 0]
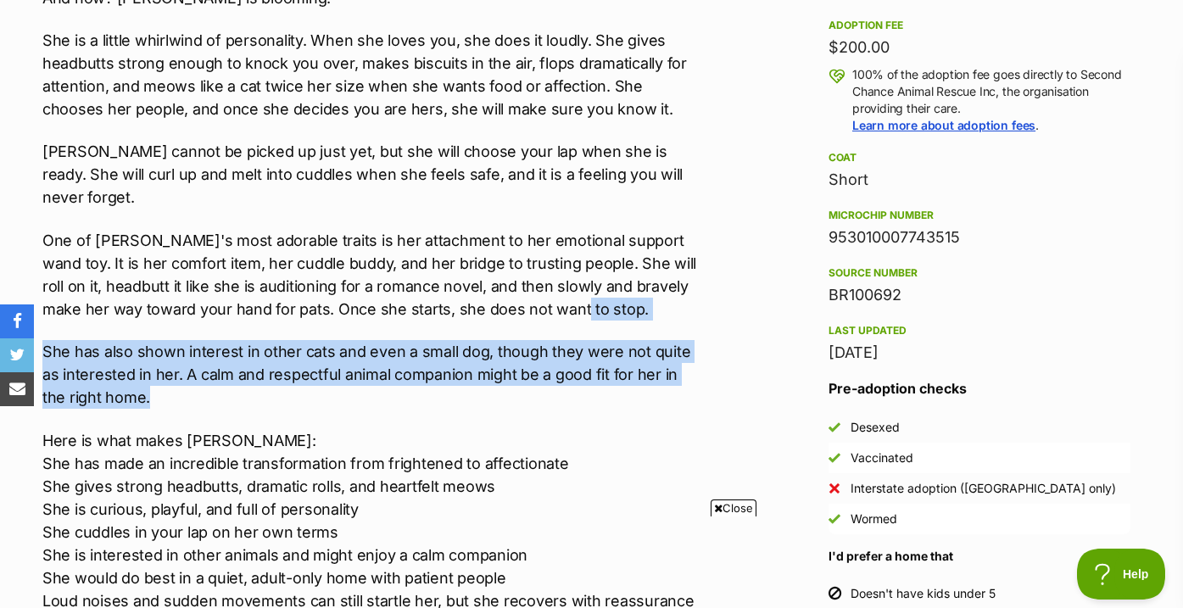
drag, startPoint x: 682, startPoint y: 343, endPoint x: 682, endPoint y: 271, distance: 72.1
click at [682, 271] on div "Meet Vera – The Main Character in Her Own Redemption Arc Currently in care thro…" at bounding box center [373, 331] width 662 height 1091
click at [682, 271] on p "One of [PERSON_NAME]'s most adorable traits is her attachment to her emotional …" at bounding box center [373, 275] width 662 height 92
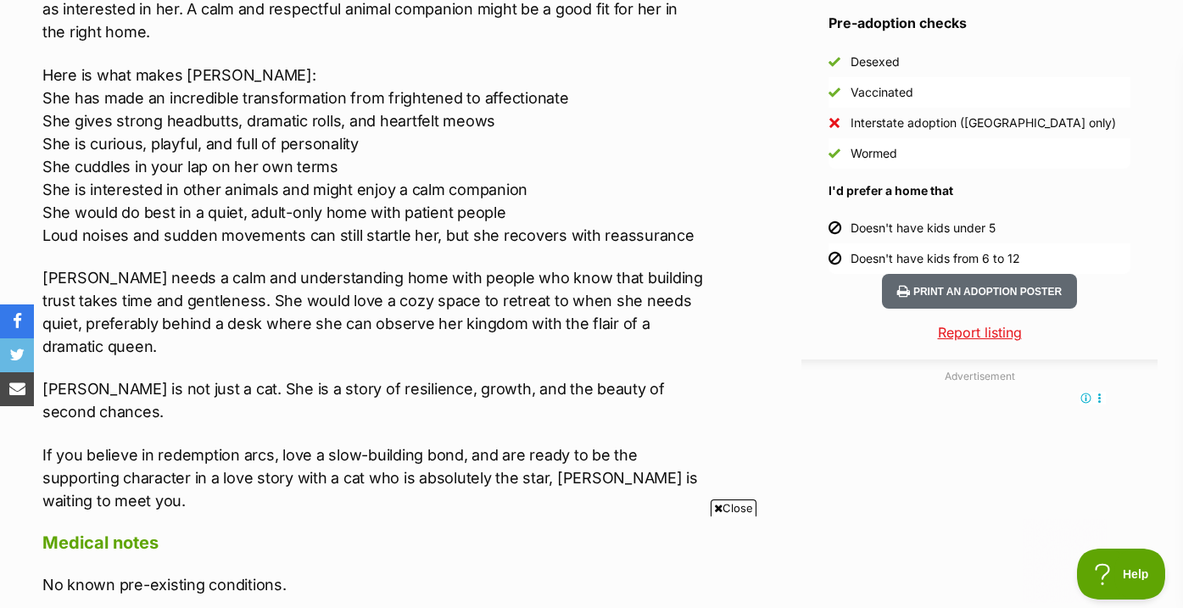
scroll to position [1594, 0]
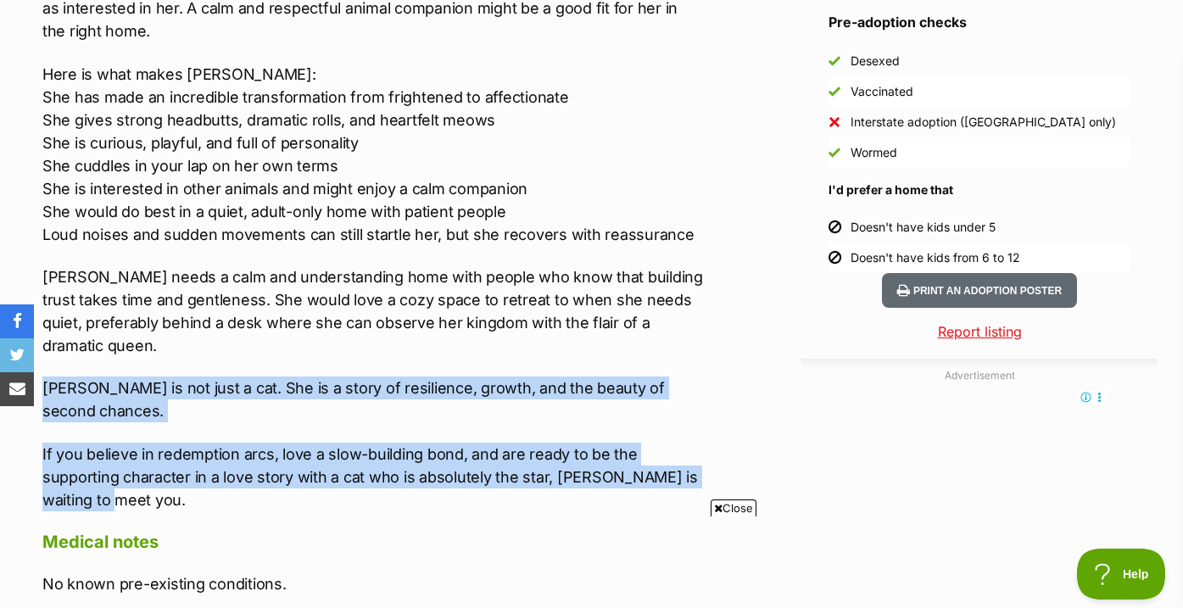
drag, startPoint x: 678, startPoint y: 328, endPoint x: 678, endPoint y: 442, distance: 113.6
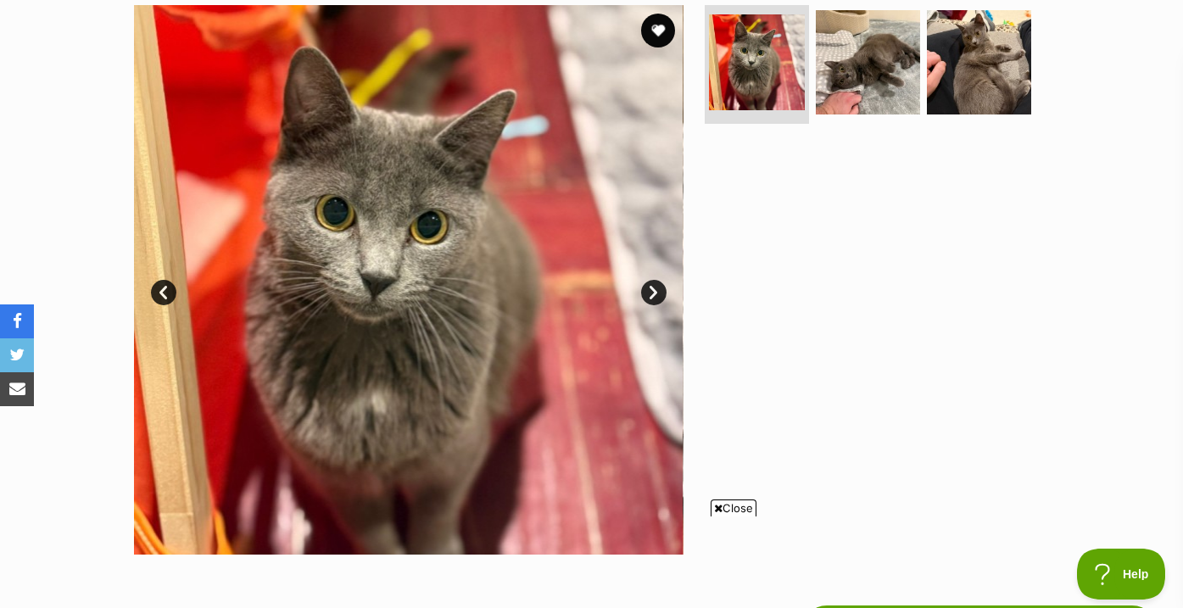
scroll to position [0, 0]
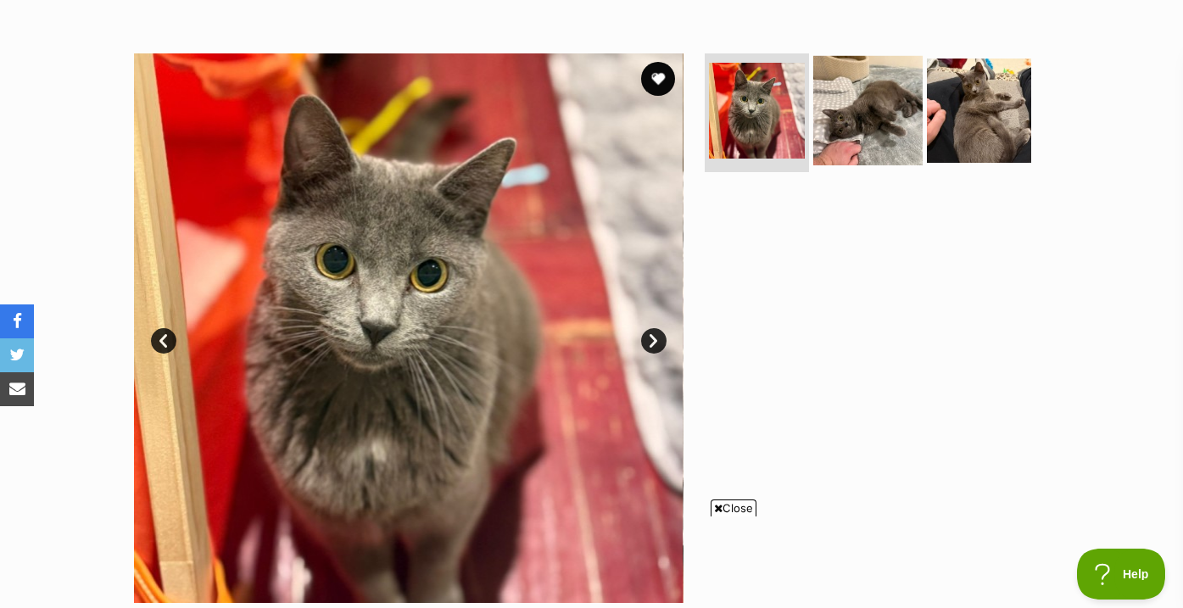
click at [827, 157] on img at bounding box center [867, 110] width 109 height 109
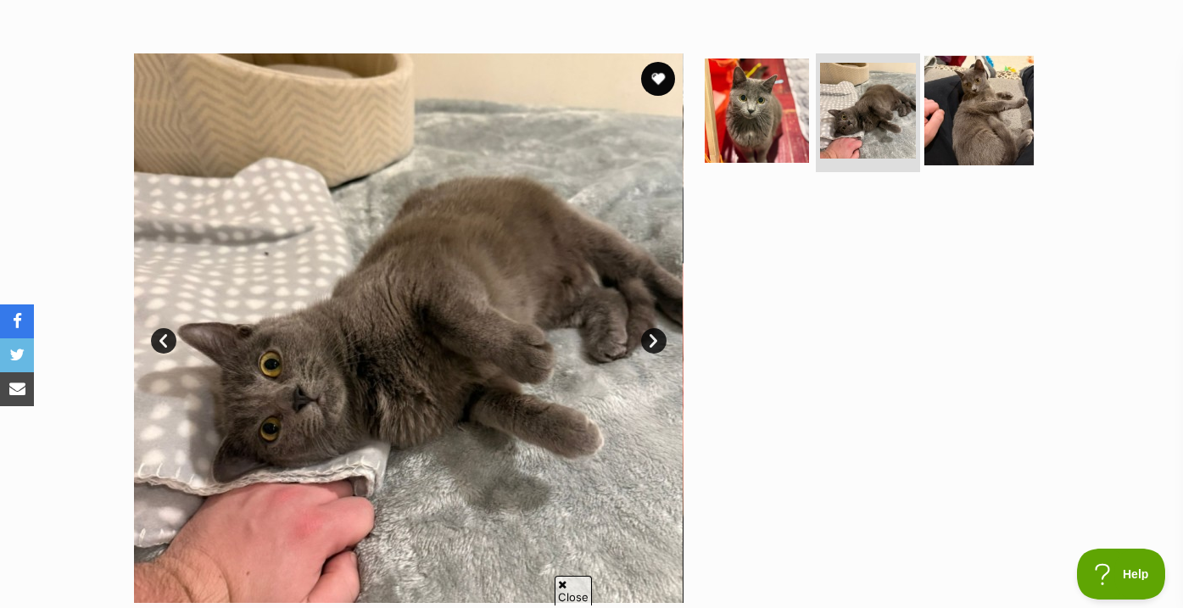
click at [958, 132] on img at bounding box center [978, 110] width 109 height 109
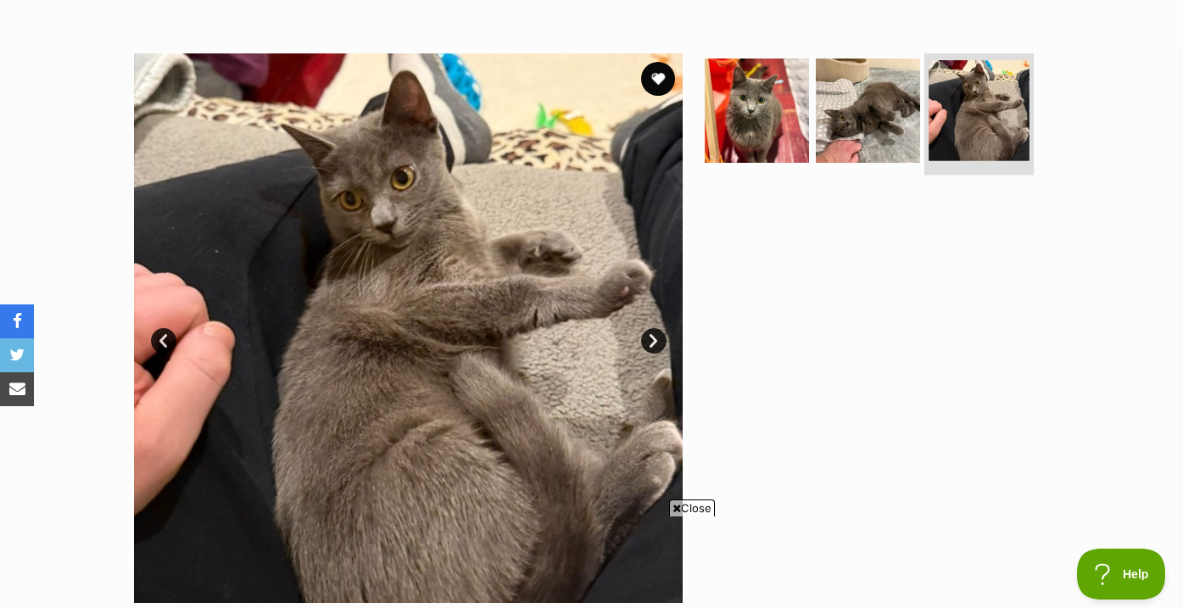
scroll to position [159, 0]
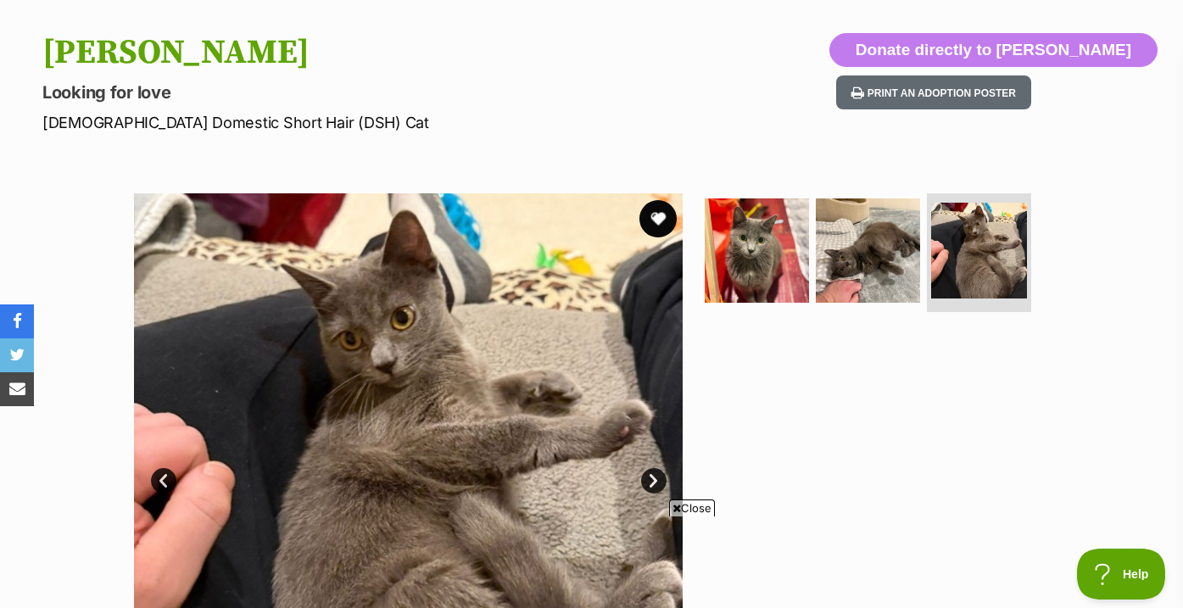
click at [660, 216] on button "favourite" at bounding box center [657, 218] width 37 height 37
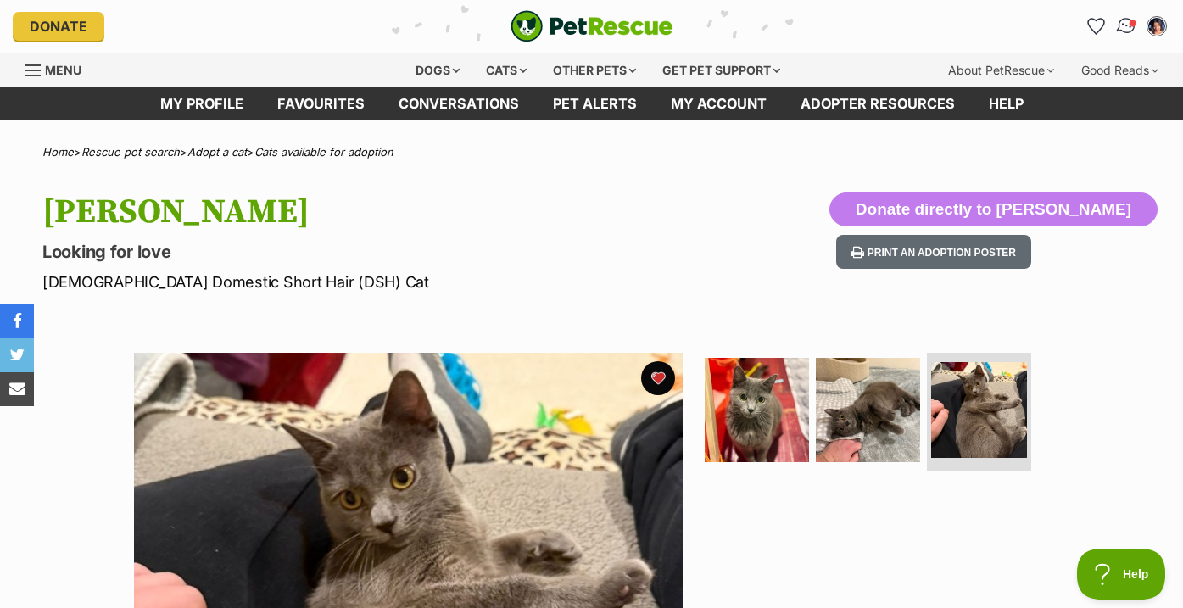
click at [1121, 35] on link "Conversations" at bounding box center [1125, 26] width 35 height 35
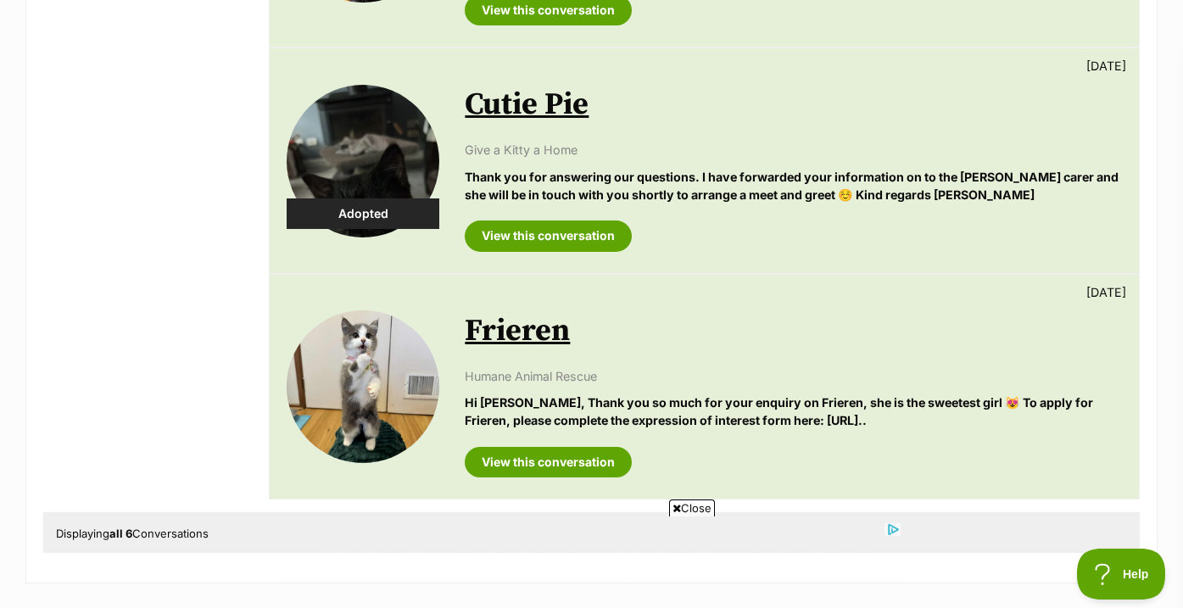
scroll to position [1180, 0]
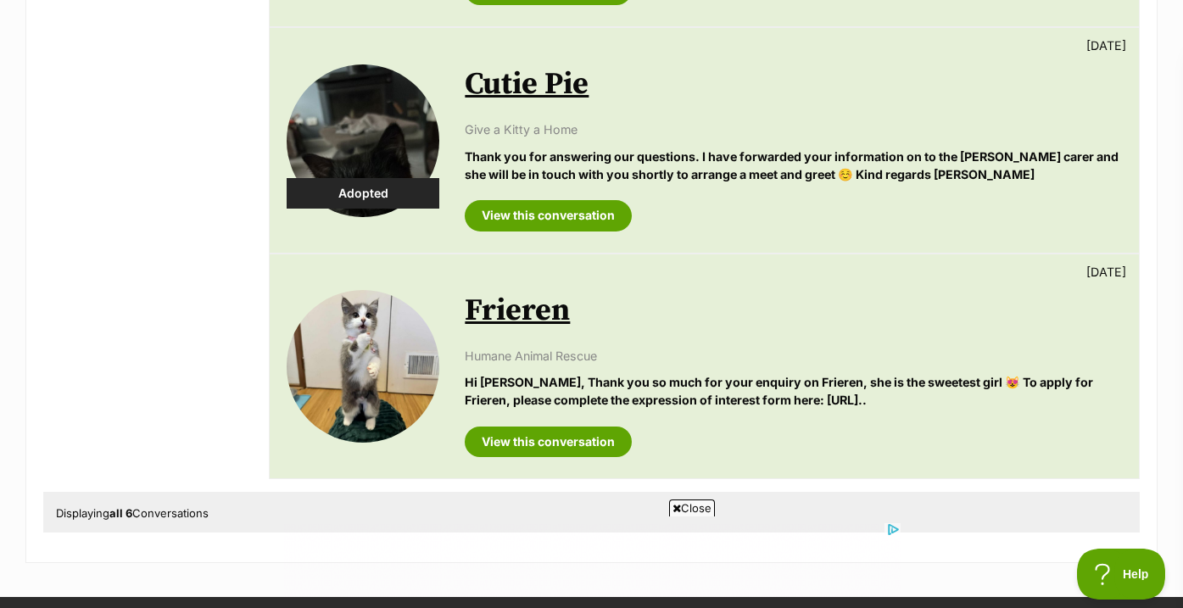
click at [807, 354] on div "Humane Animal Rescue Hi Vivienne, Thank you so much for your enquiry on Frieren…" at bounding box center [793, 378] width 657 height 63
click at [525, 292] on link "Frieren" at bounding box center [517, 311] width 105 height 38
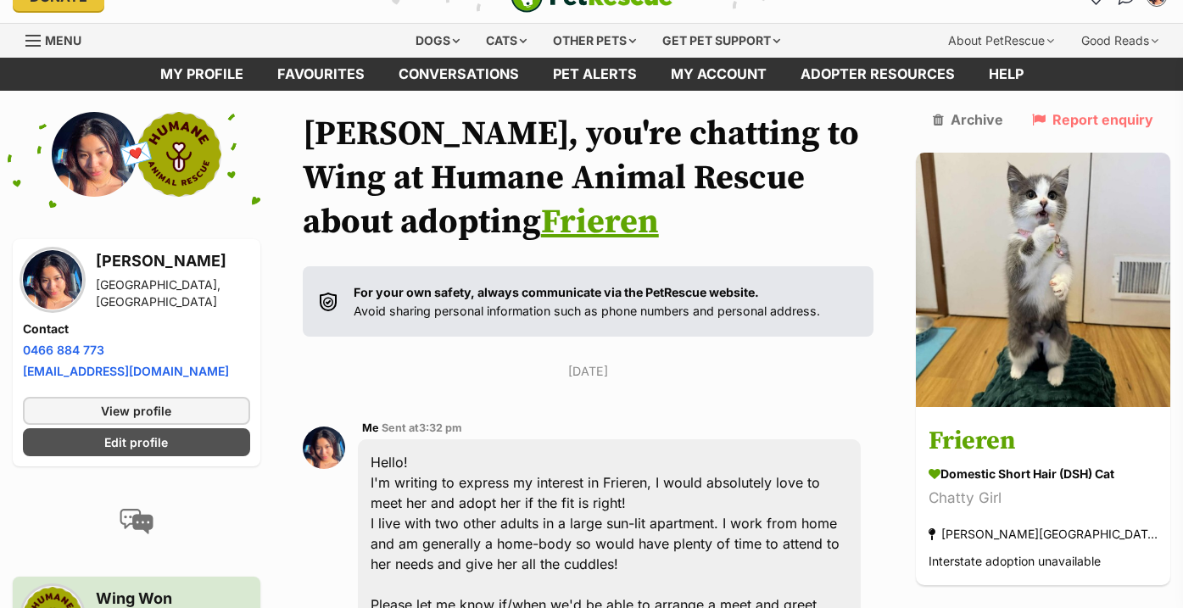
scroll to position [48, 0]
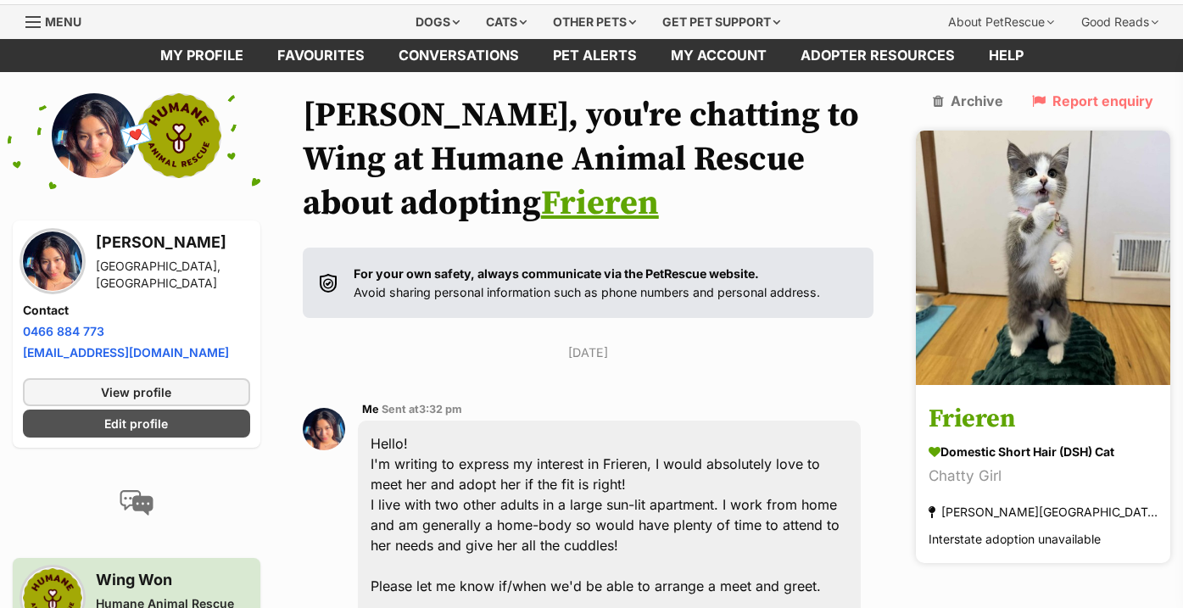
click at [985, 400] on h3 "Frieren" at bounding box center [1042, 419] width 229 height 38
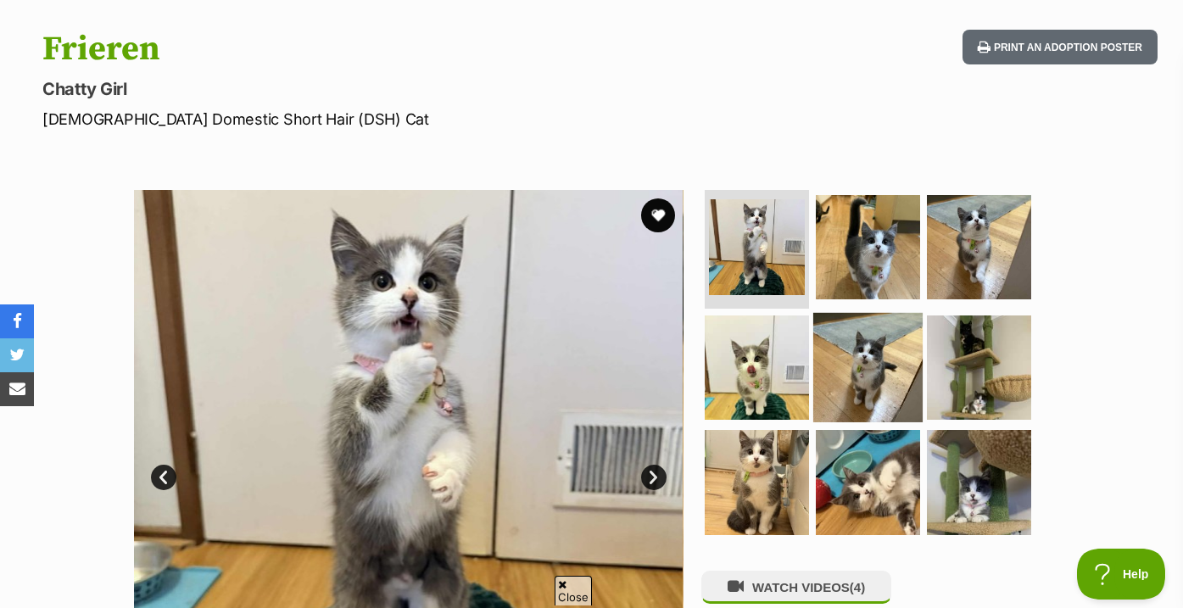
click at [907, 319] on img at bounding box center [867, 366] width 109 height 109
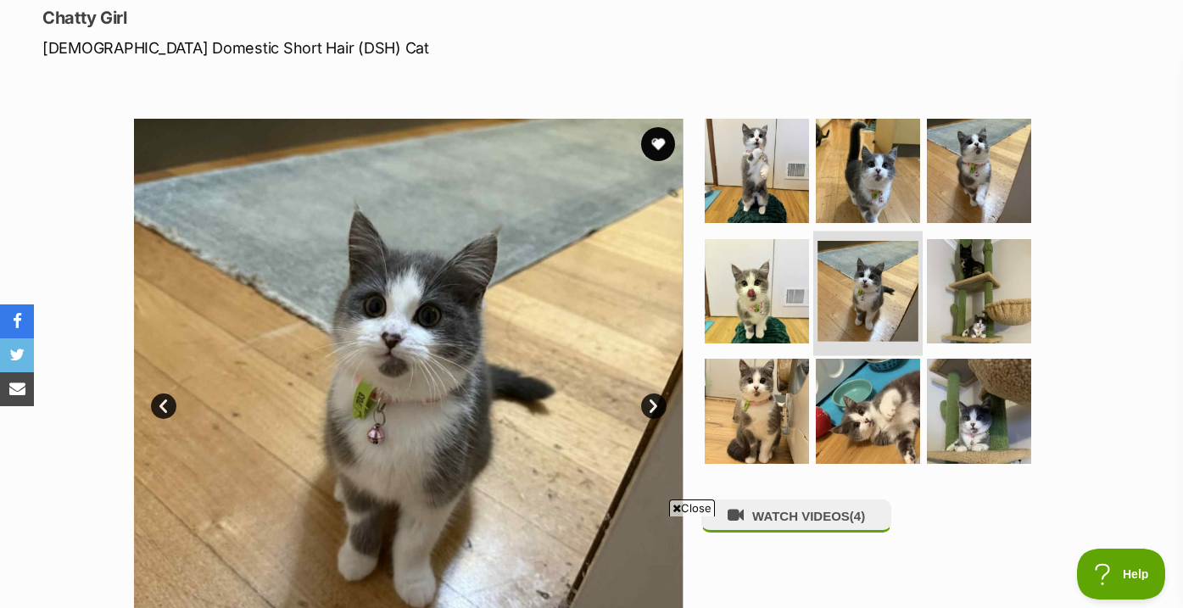
click at [907, 319] on img at bounding box center [867, 291] width 101 height 101
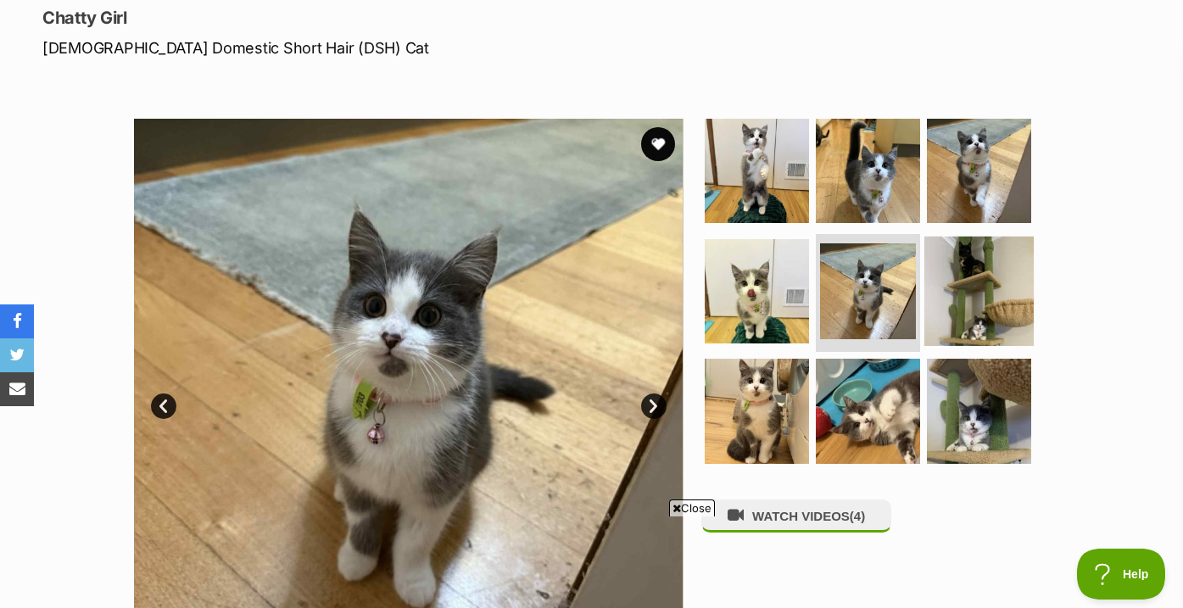
click at [944, 319] on img at bounding box center [978, 290] width 109 height 109
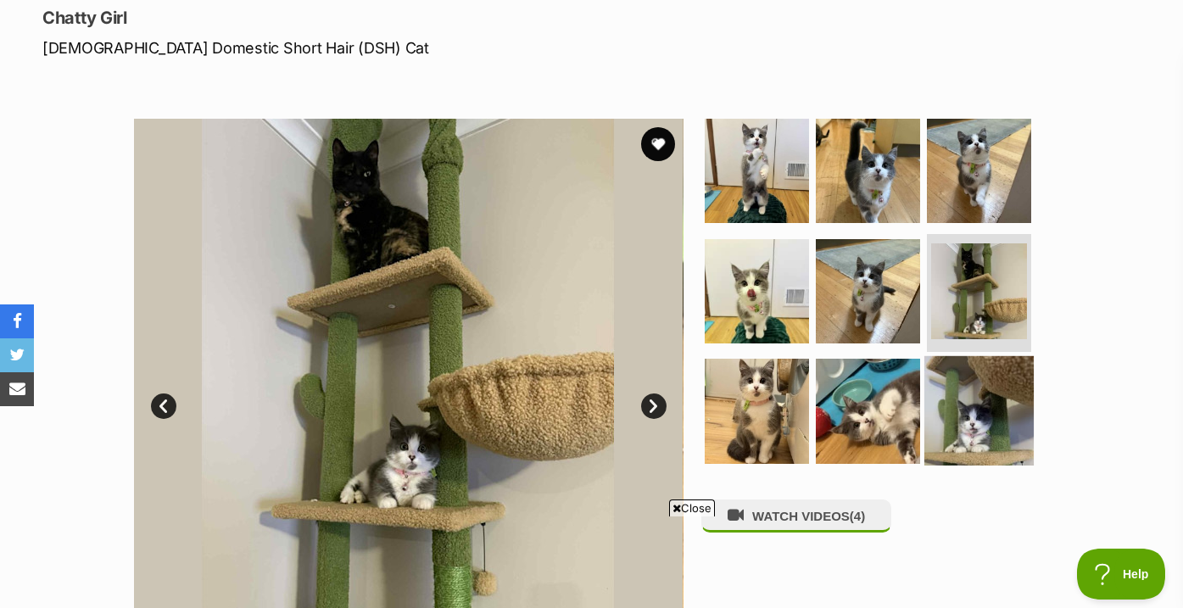
click at [954, 420] on img at bounding box center [978, 410] width 109 height 109
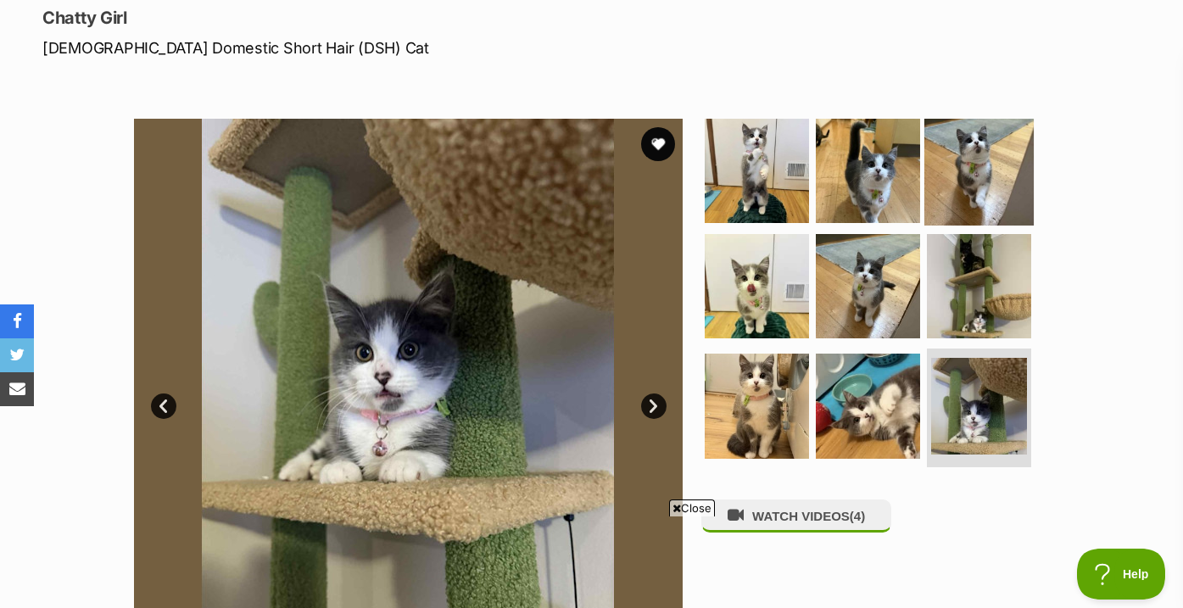
click at [972, 182] on img at bounding box center [978, 170] width 109 height 109
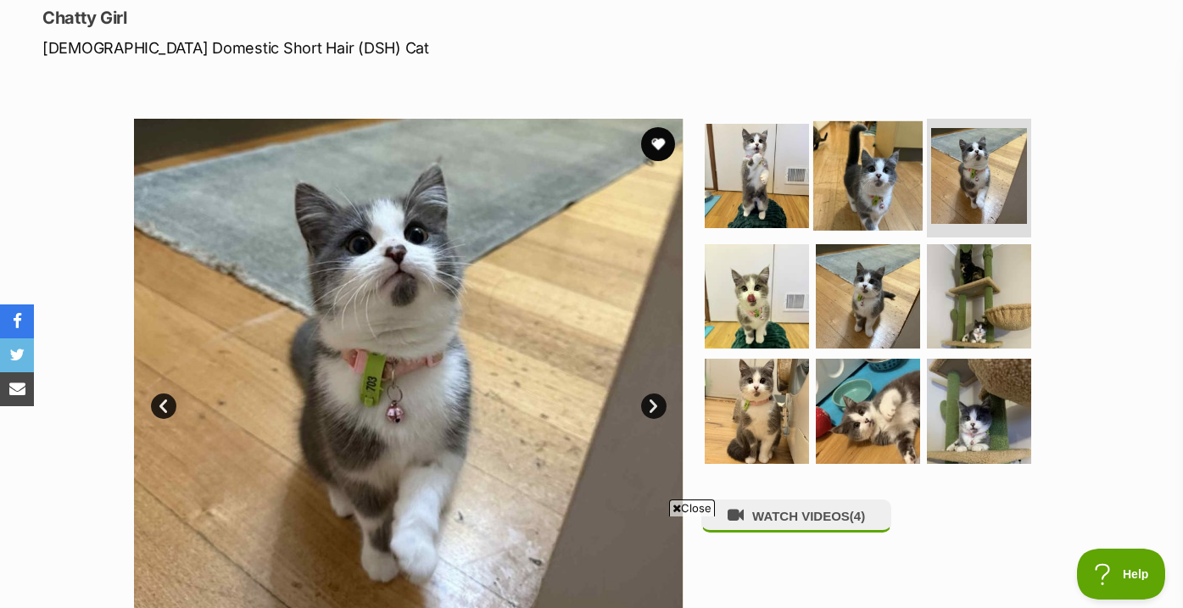
click at [890, 189] on img at bounding box center [867, 175] width 109 height 109
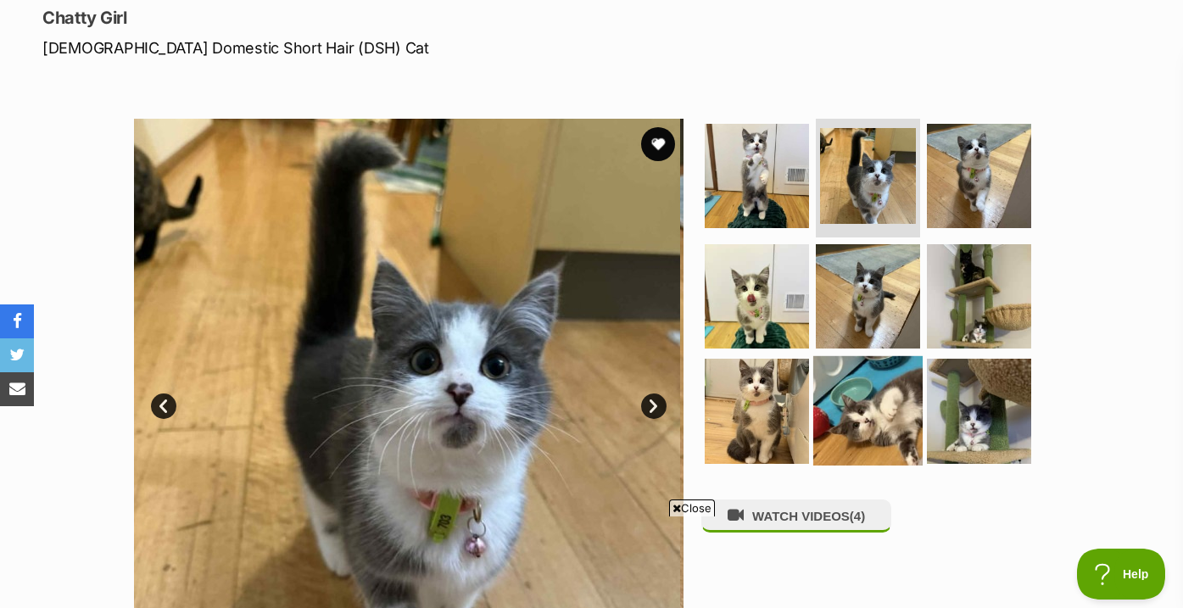
click at [883, 401] on img at bounding box center [867, 410] width 109 height 109
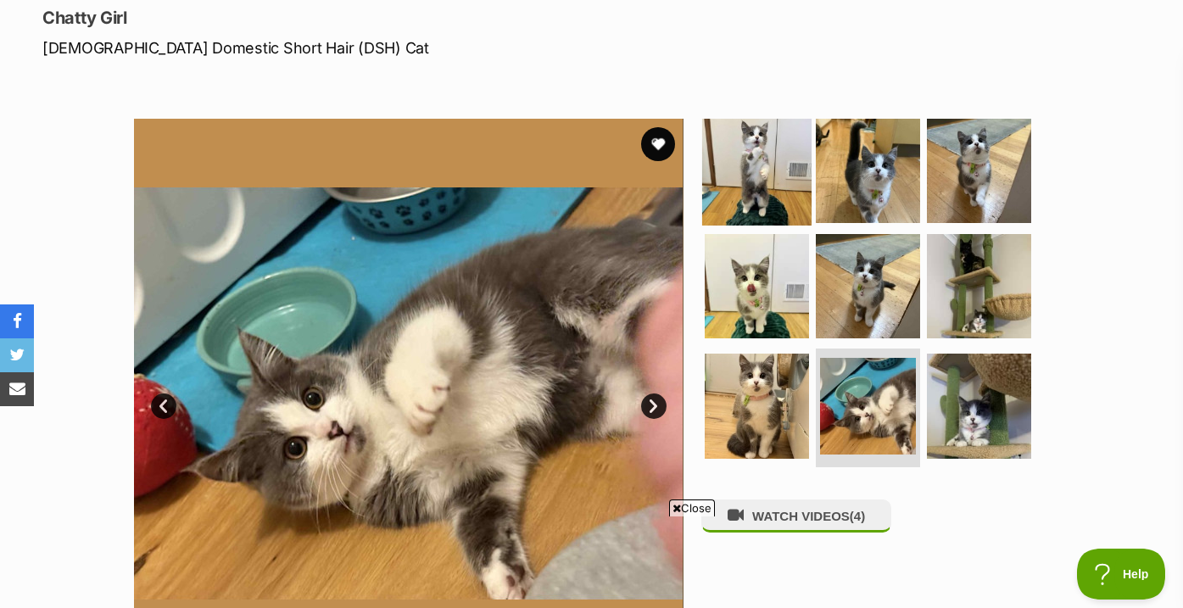
click at [754, 181] on img at bounding box center [756, 170] width 109 height 109
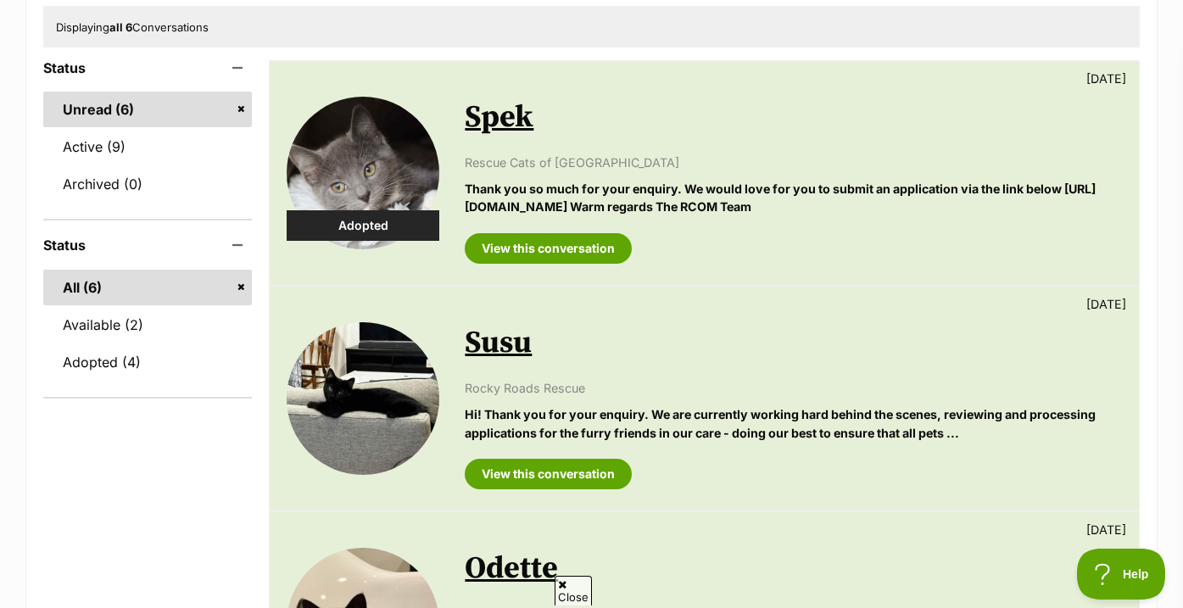
scroll to position [226, 0]
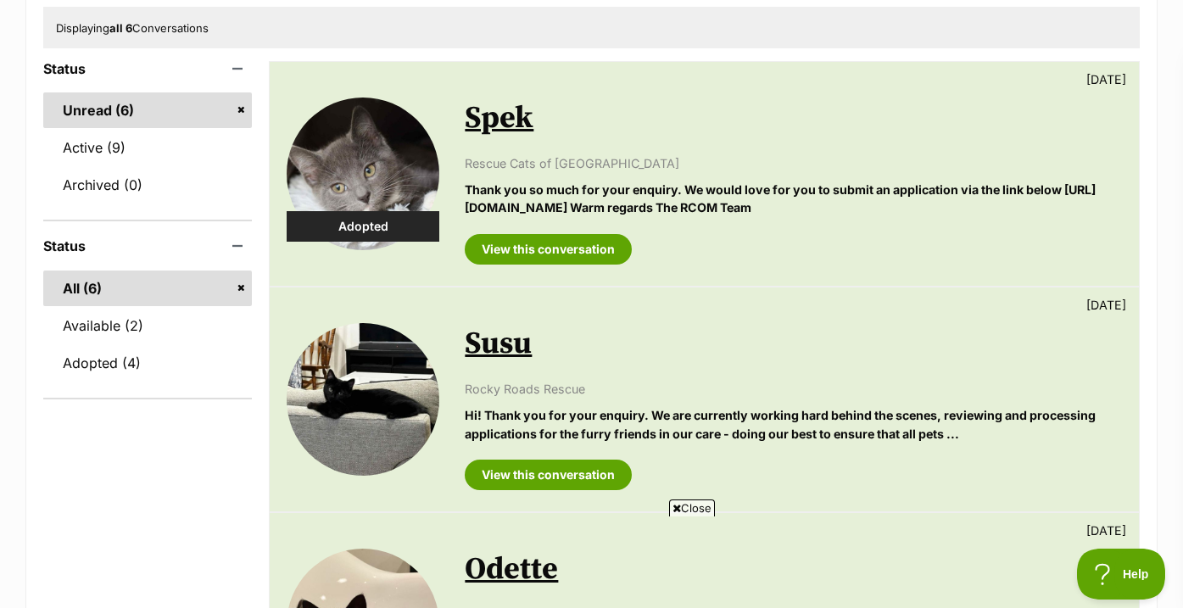
click at [486, 351] on link "Susu" at bounding box center [498, 344] width 67 height 38
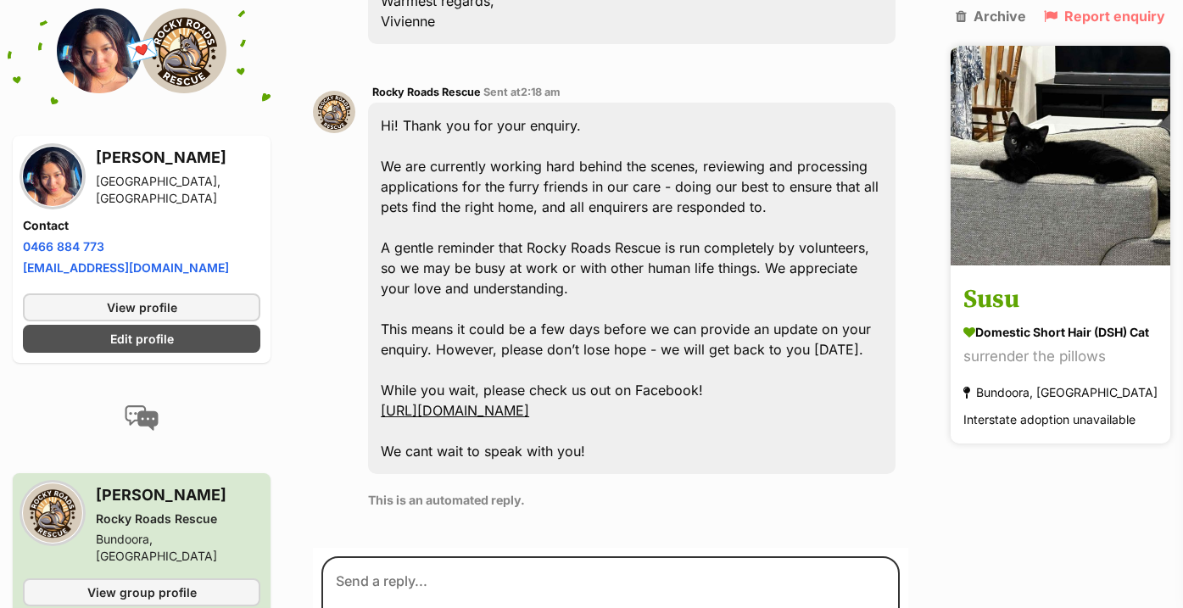
scroll to position [682, 0]
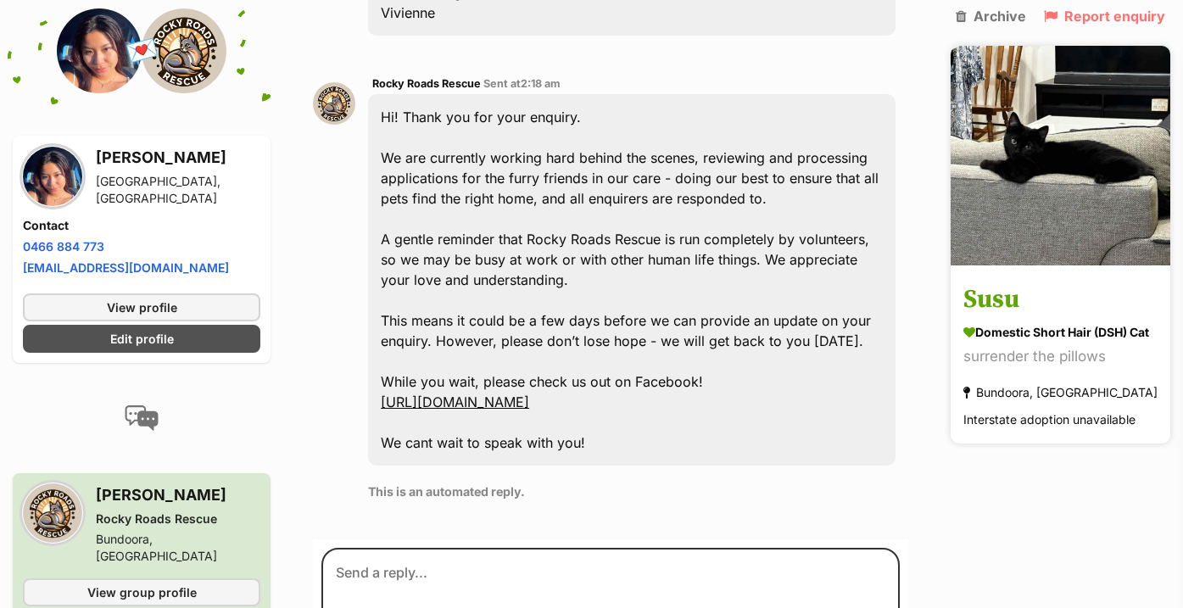
click at [1076, 208] on img at bounding box center [1060, 156] width 220 height 220
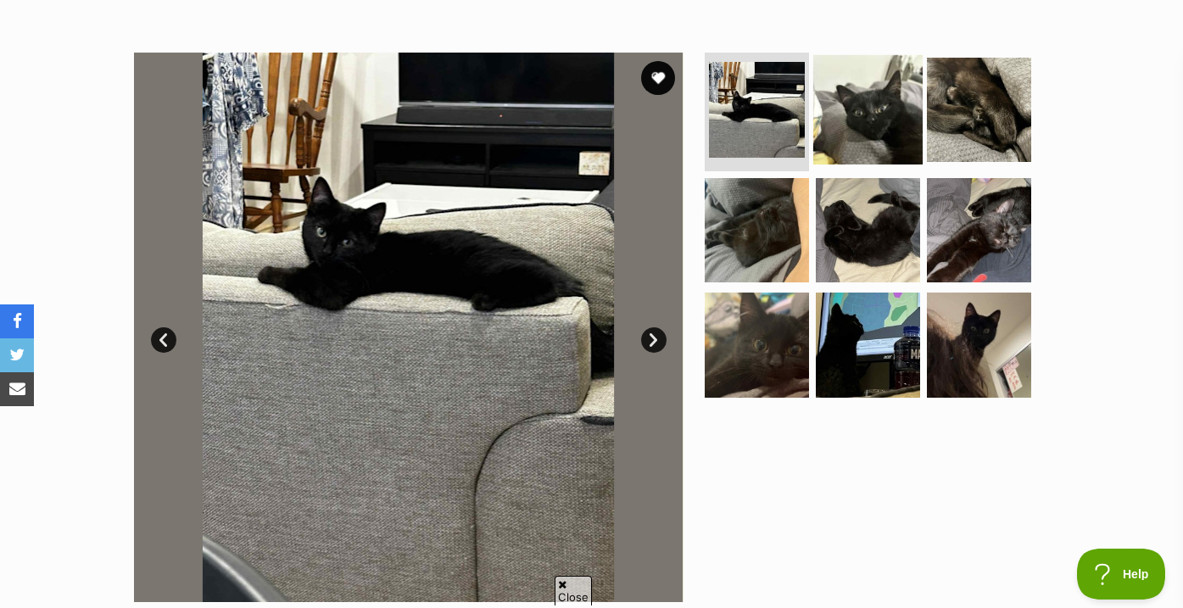
click at [841, 120] on img at bounding box center [867, 109] width 109 height 109
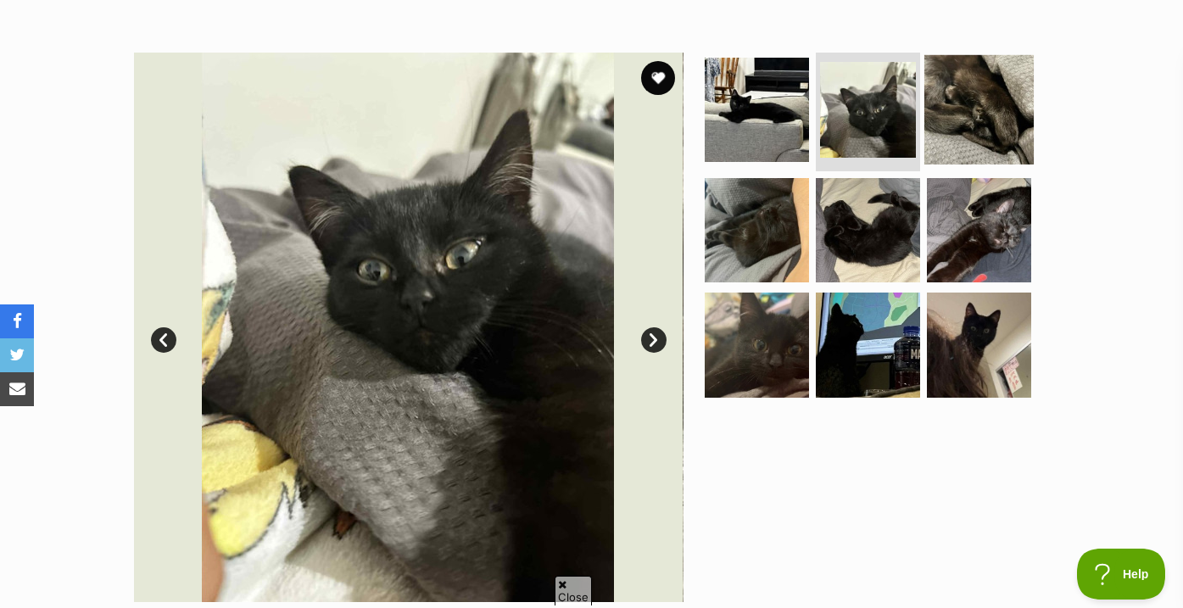
click at [944, 139] on img at bounding box center [978, 109] width 109 height 109
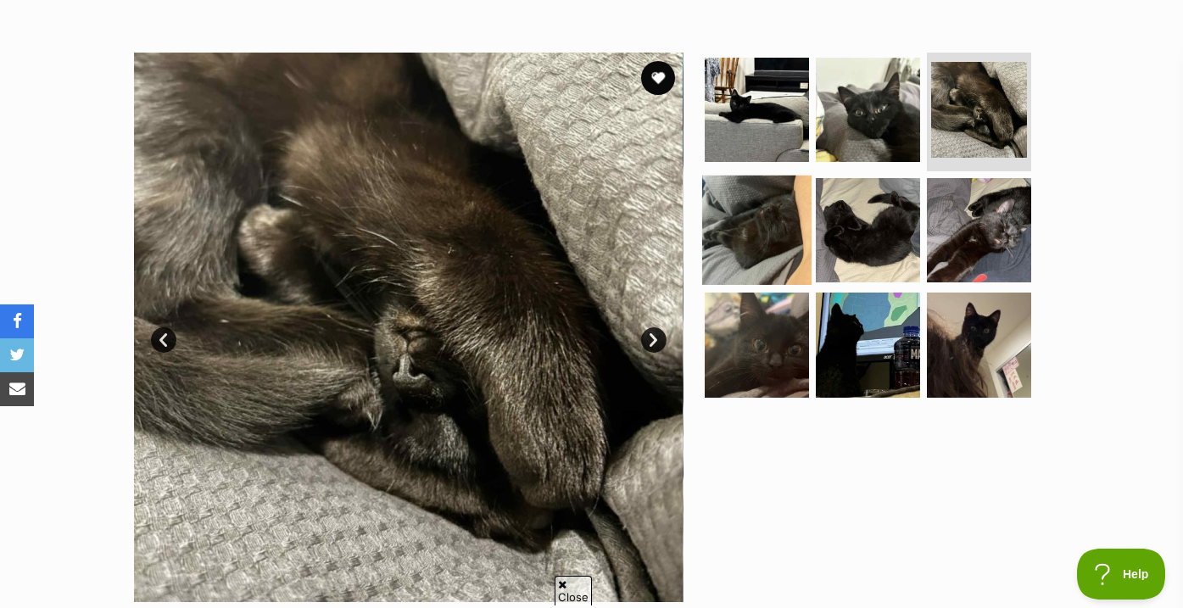
click at [771, 232] on img at bounding box center [756, 229] width 109 height 109
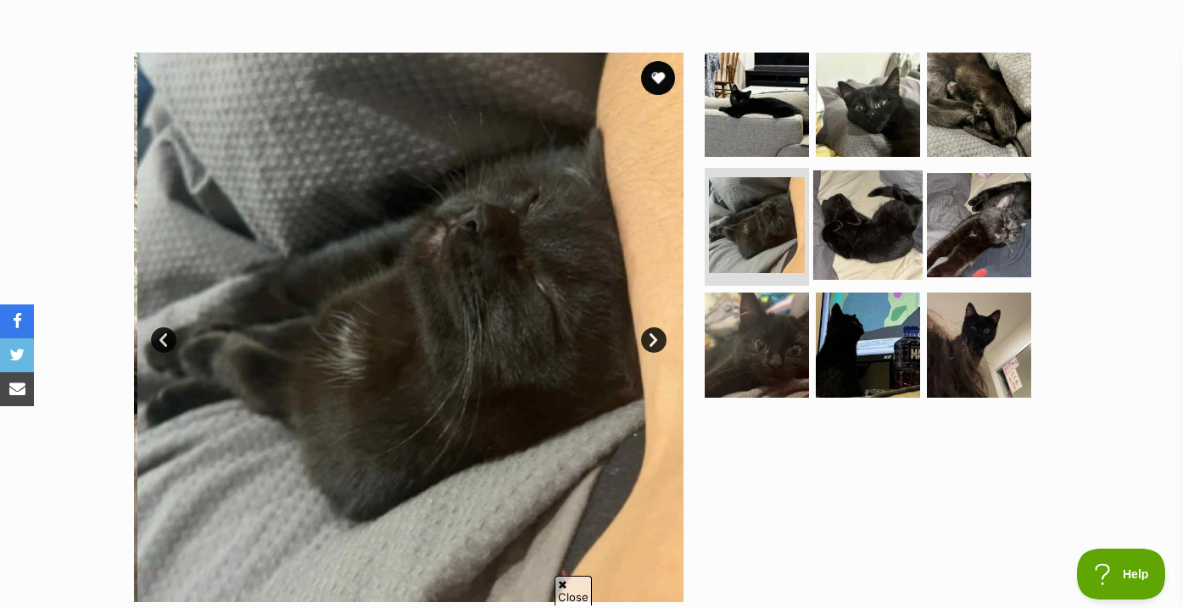
click at [856, 232] on img at bounding box center [867, 224] width 109 height 109
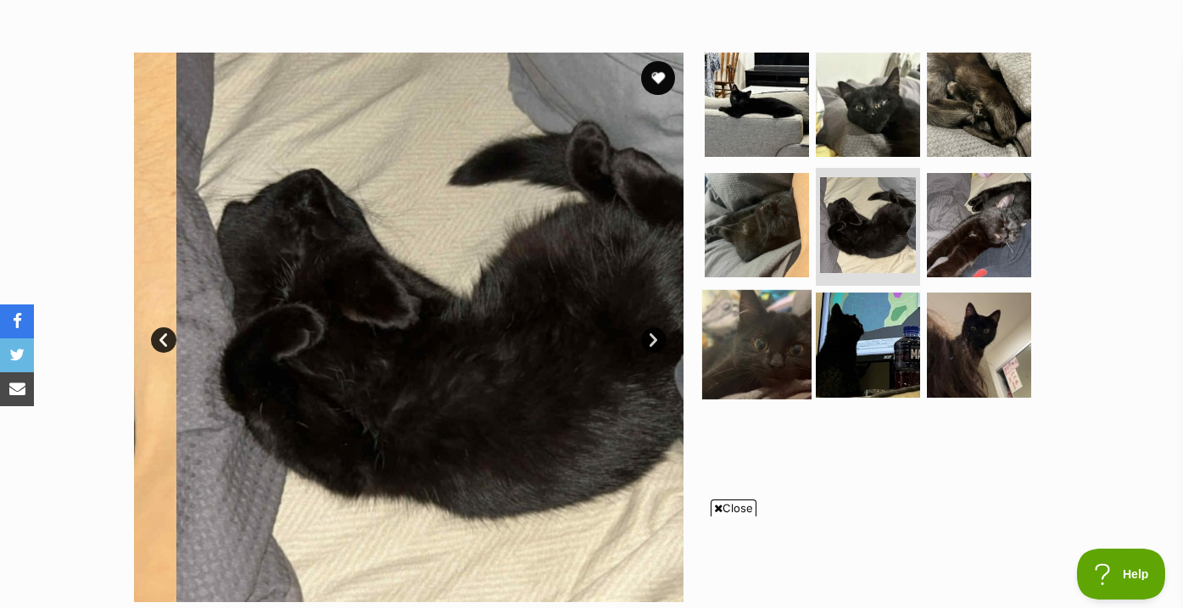
click at [780, 319] on img at bounding box center [756, 344] width 109 height 109
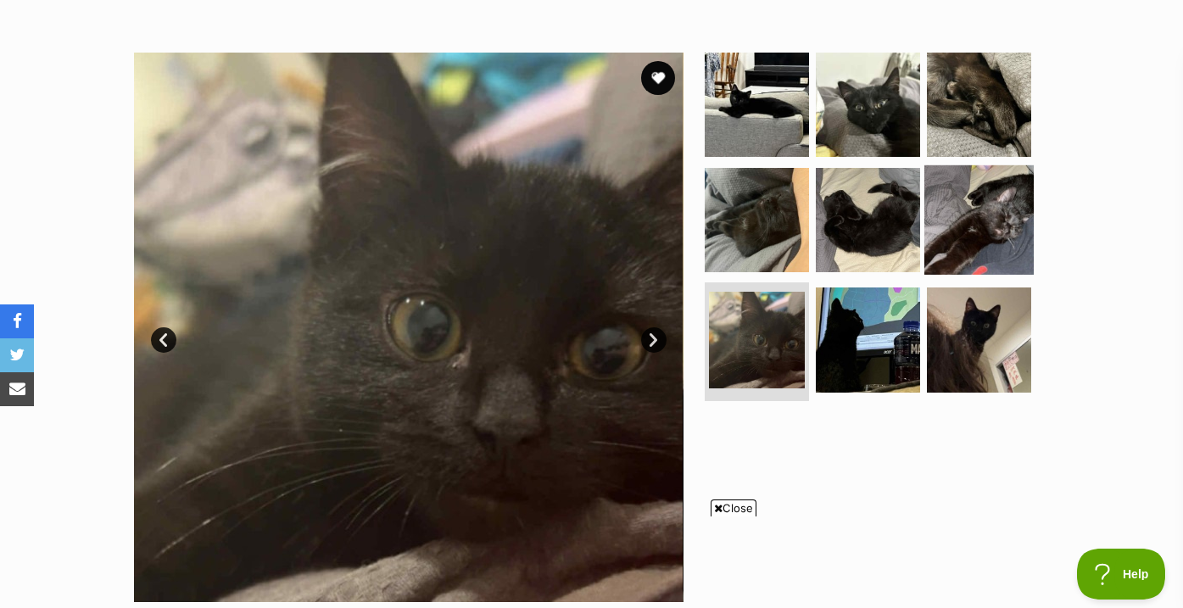
click at [954, 262] on img at bounding box center [978, 218] width 109 height 109
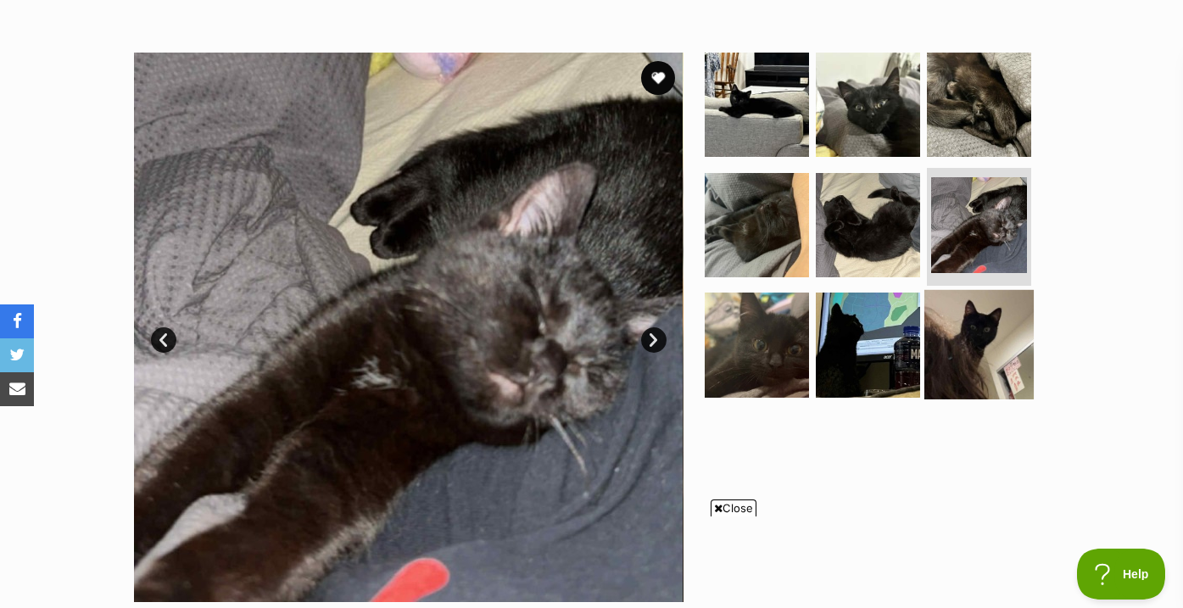
click at [964, 349] on img at bounding box center [978, 344] width 109 height 109
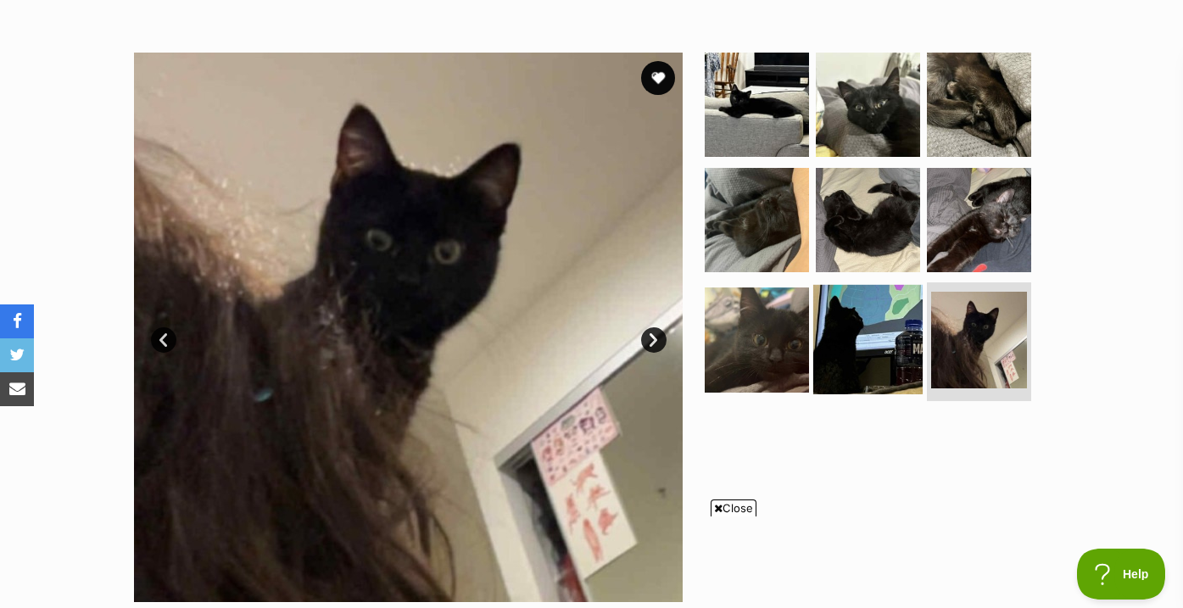
click at [860, 348] on img at bounding box center [867, 339] width 109 height 109
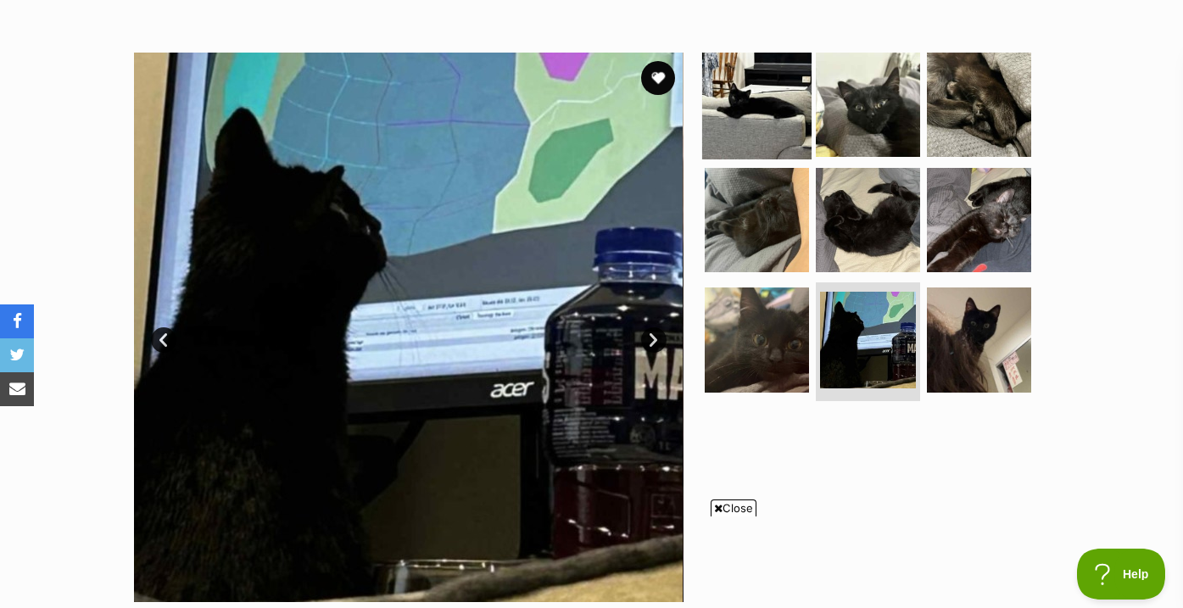
click at [763, 128] on img at bounding box center [756, 104] width 109 height 109
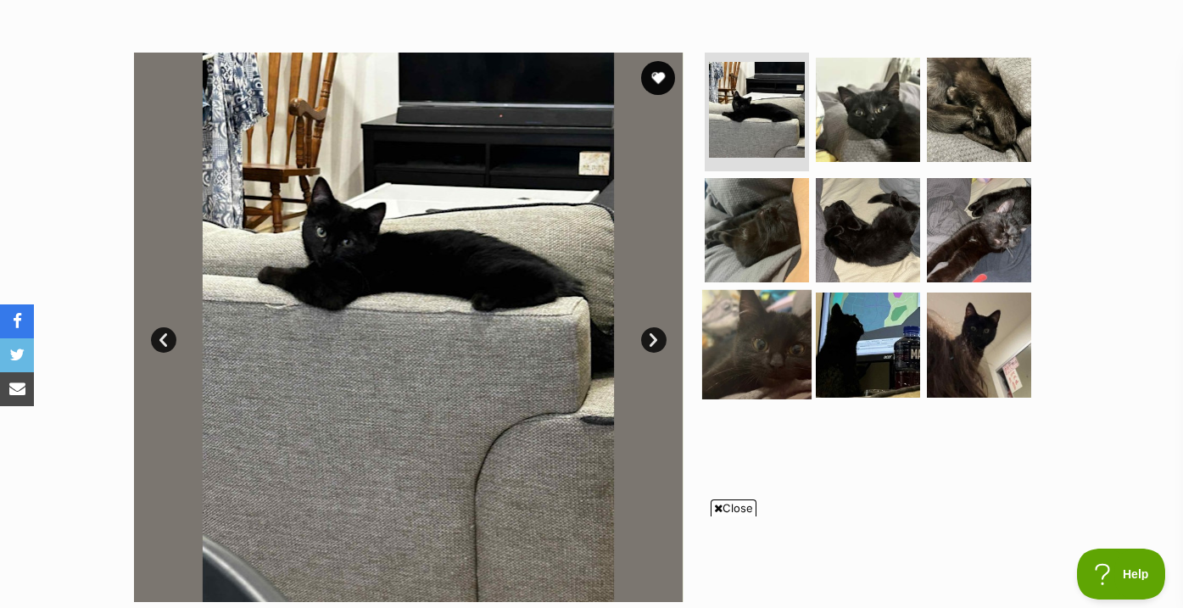
scroll to position [326, 0]
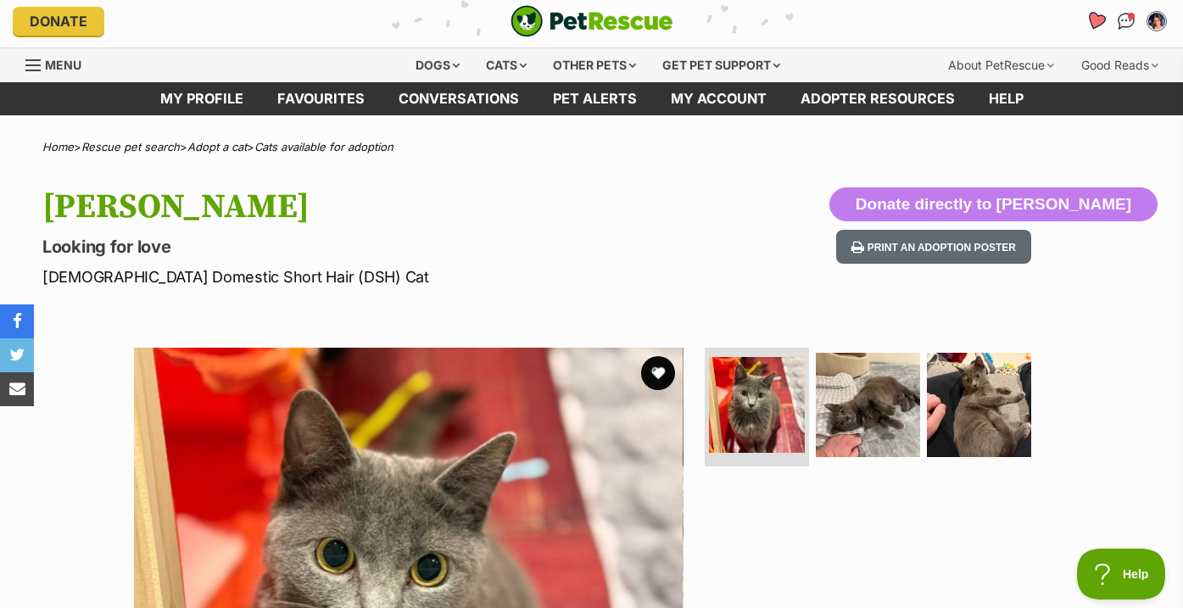
click at [1094, 18] on icon "Favourites" at bounding box center [1095, 20] width 20 height 19
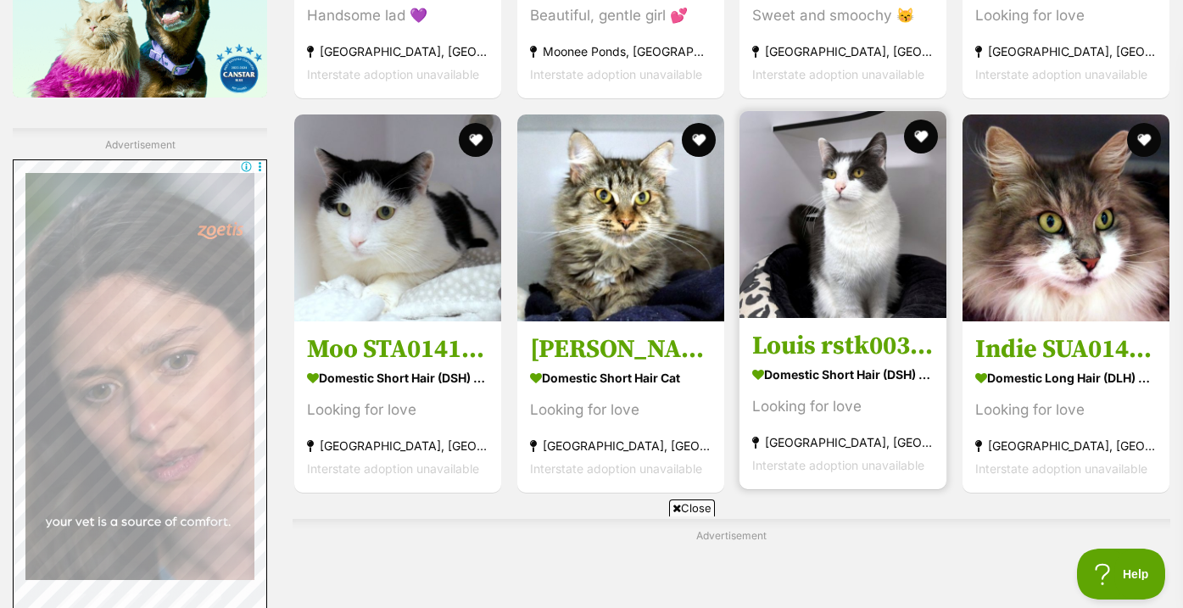
scroll to position [2968, 0]
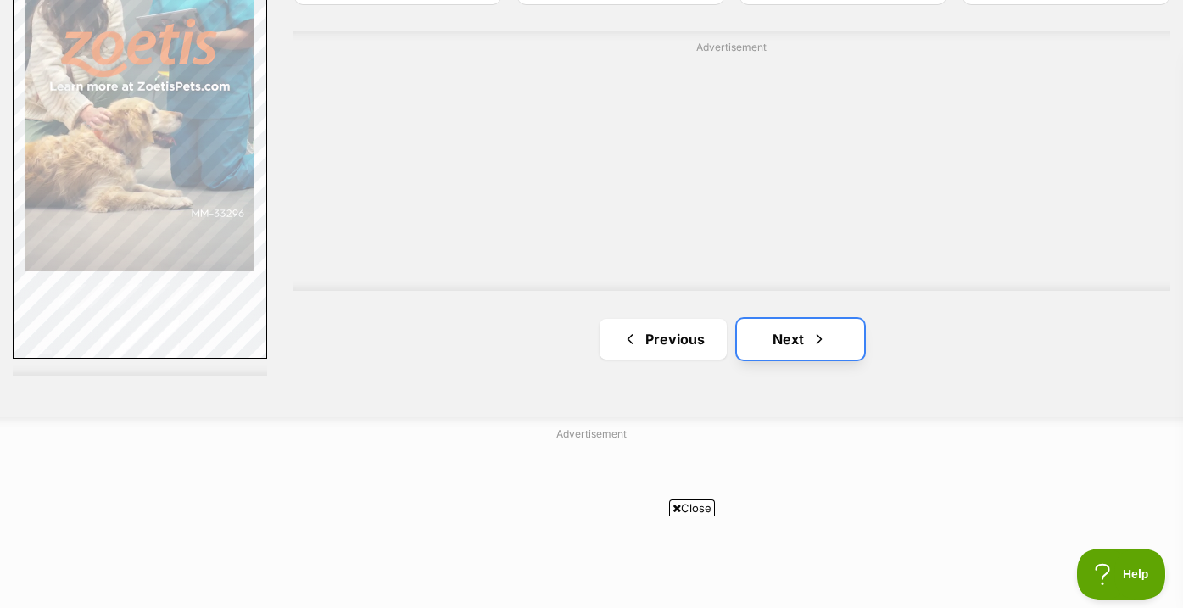
click at [760, 342] on link "Next" at bounding box center [800, 339] width 127 height 41
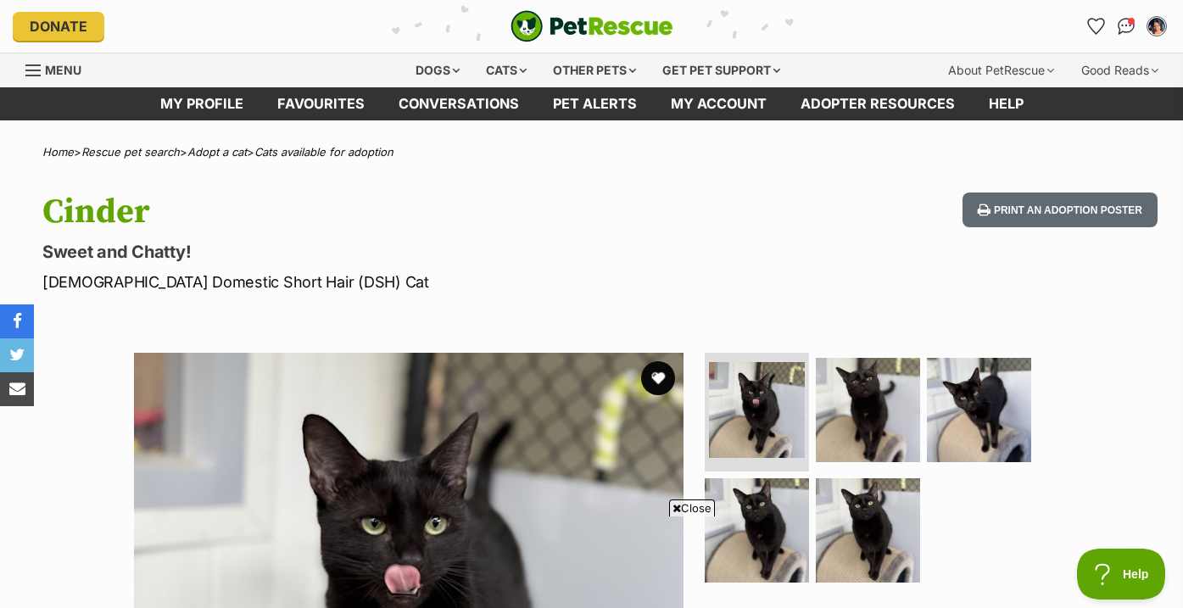
scroll to position [347, 0]
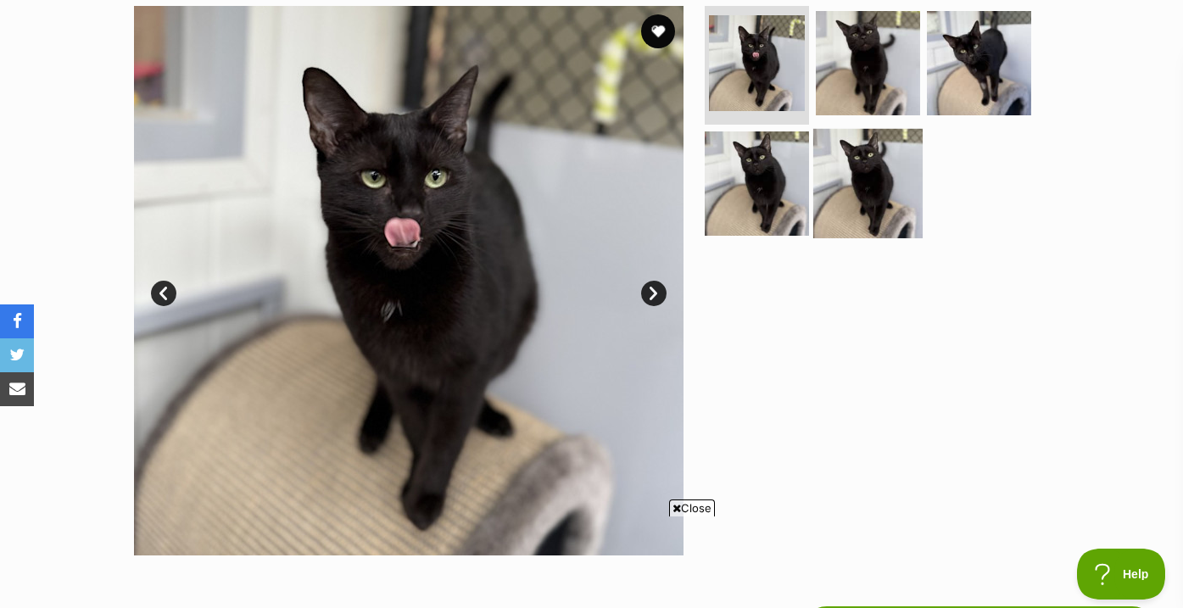
click at [855, 194] on img at bounding box center [867, 182] width 109 height 109
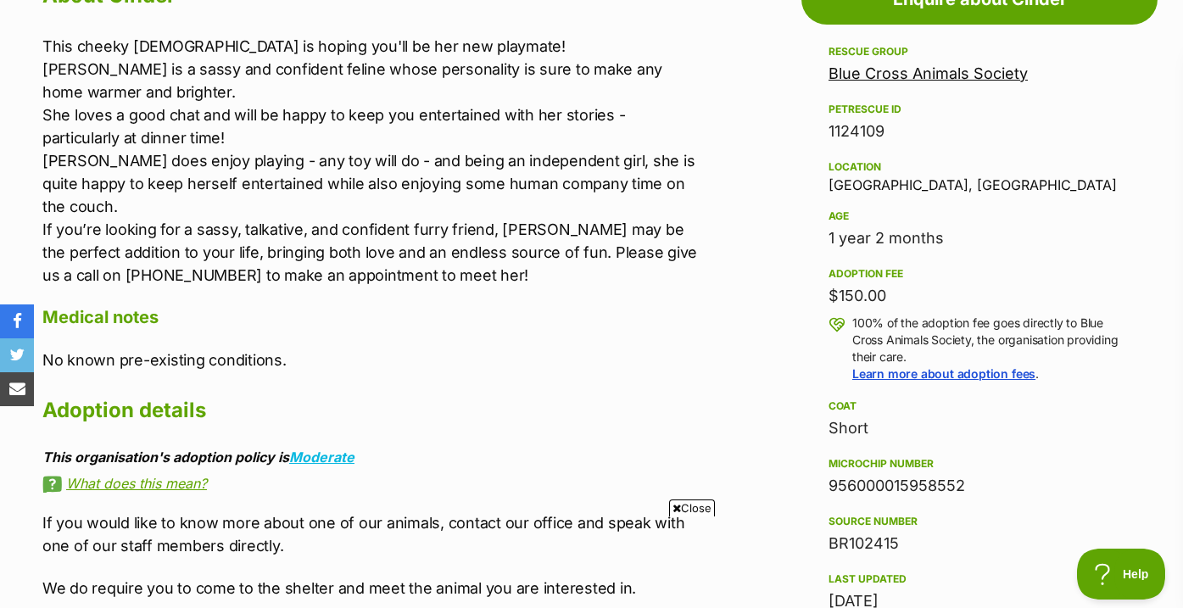
scroll to position [974, 0]
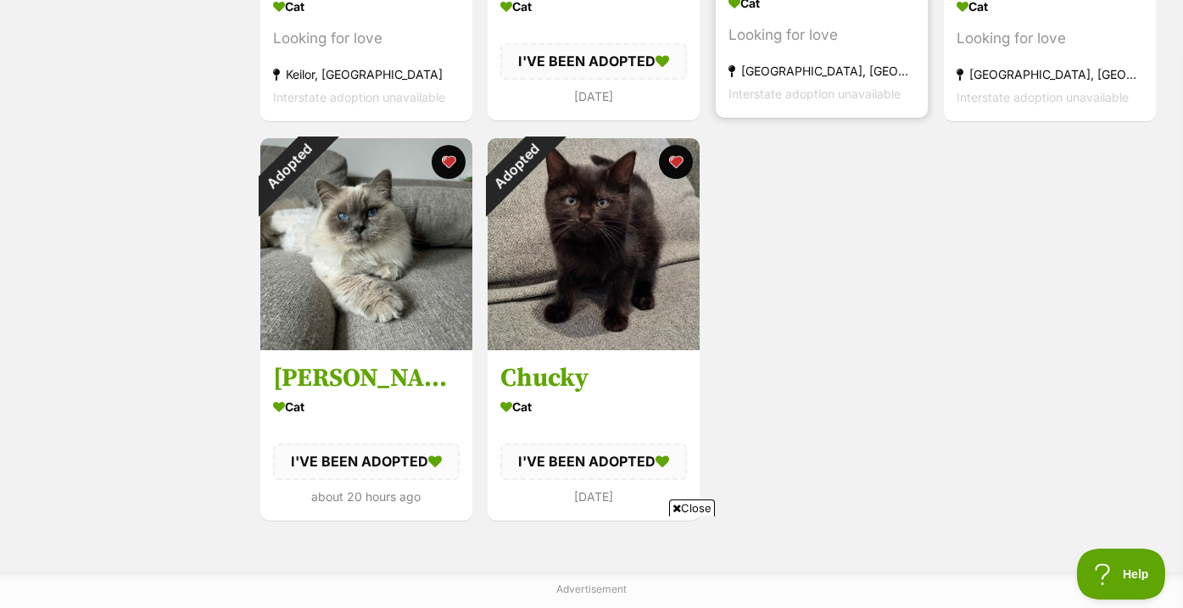
scroll to position [610, 0]
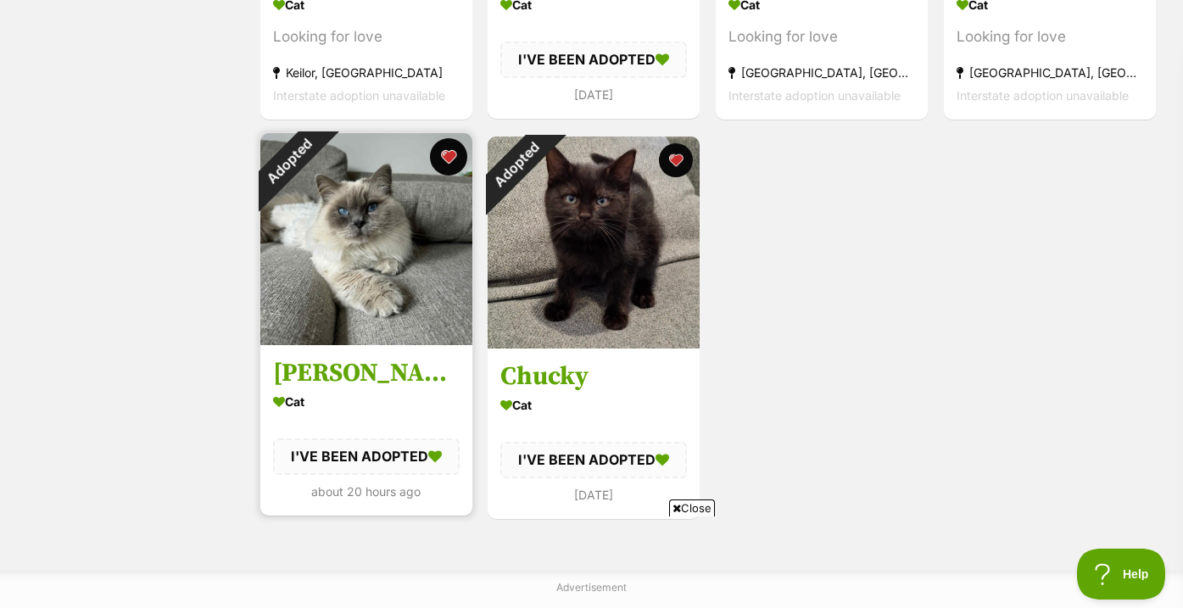
click at [443, 159] on button "favourite" at bounding box center [447, 156] width 37 height 37
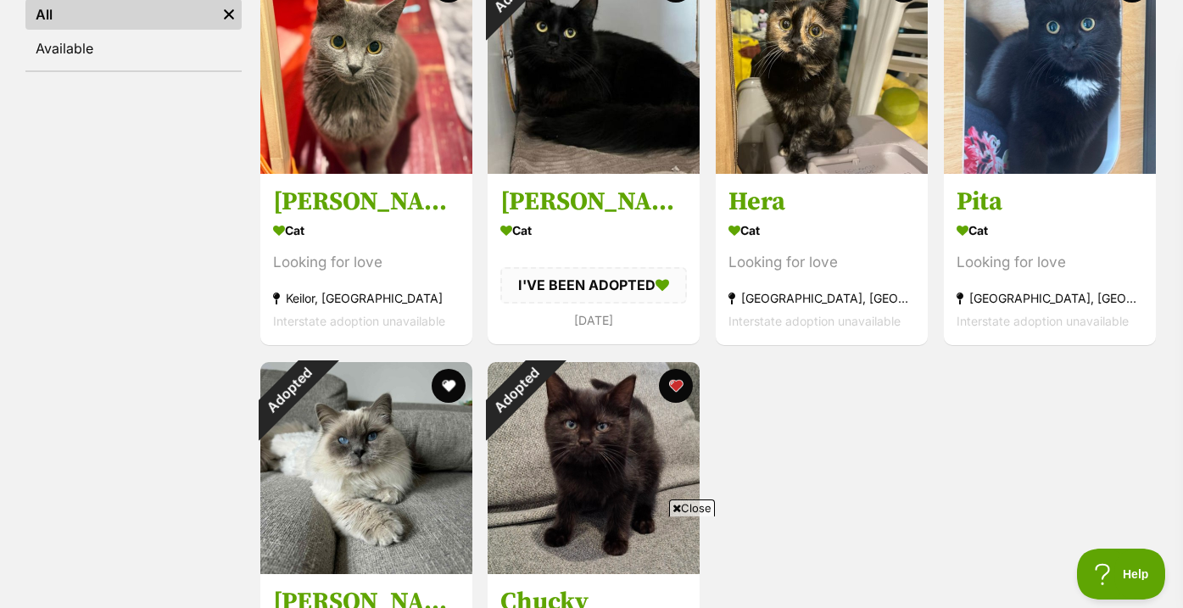
scroll to position [346, 0]
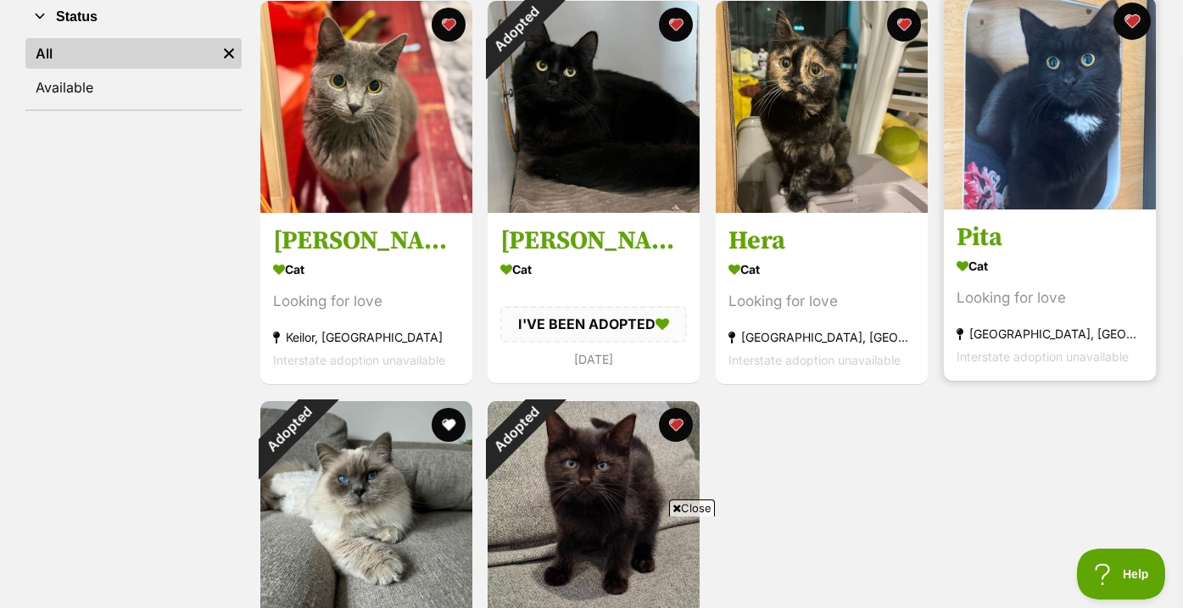
click at [1134, 18] on button "favourite" at bounding box center [1131, 21] width 37 height 37
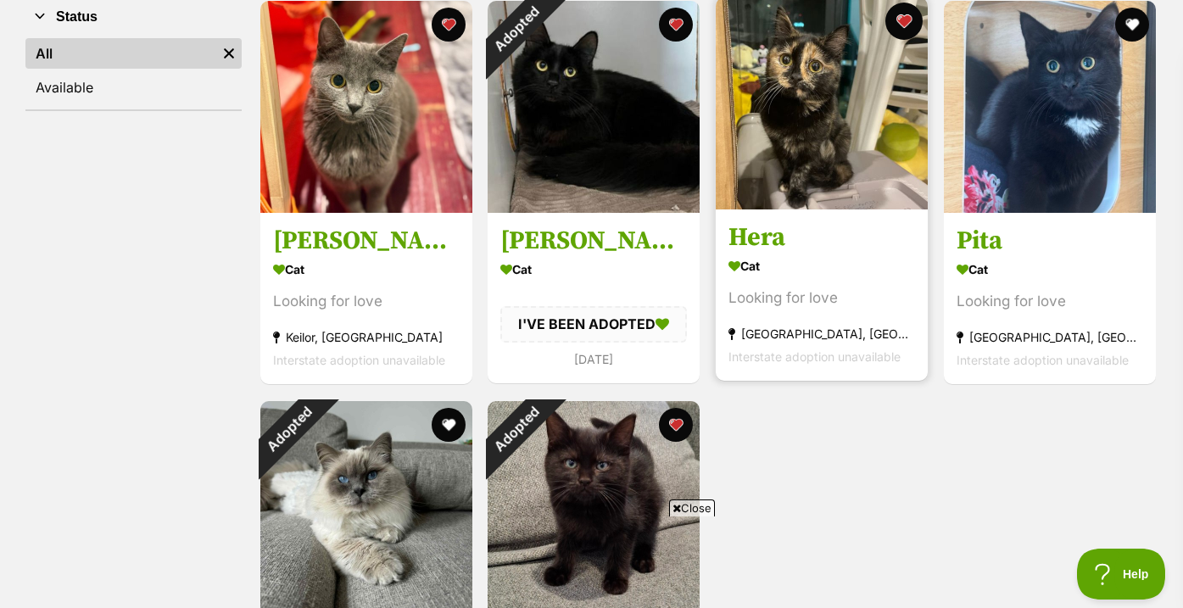
click at [902, 17] on button "favourite" at bounding box center [903, 21] width 37 height 37
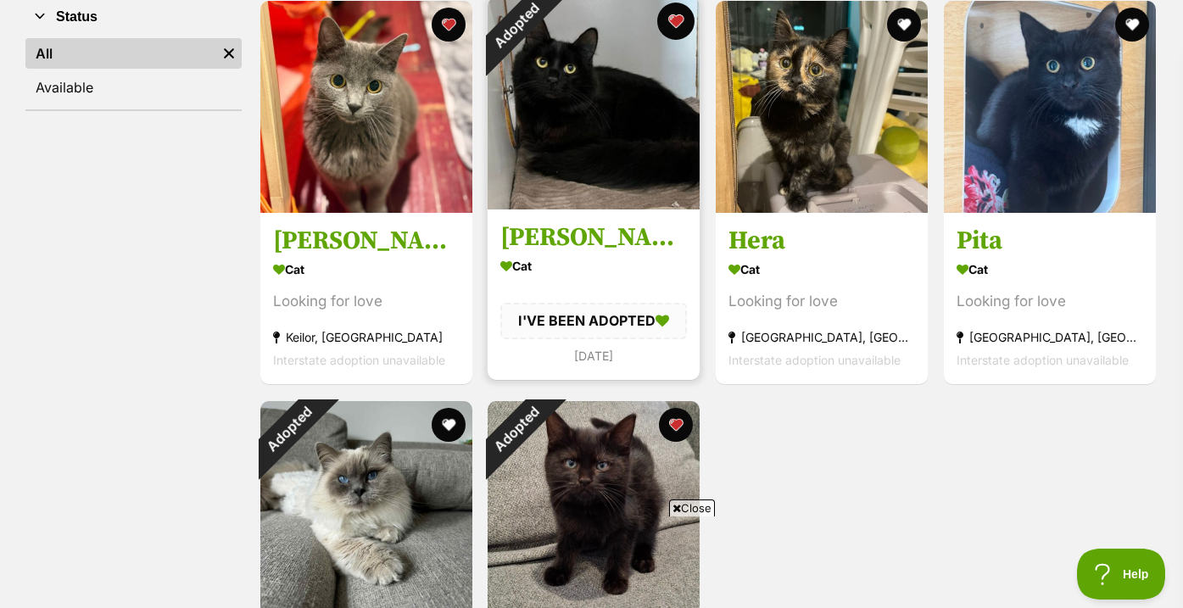
click at [683, 26] on button "favourite" at bounding box center [675, 21] width 37 height 37
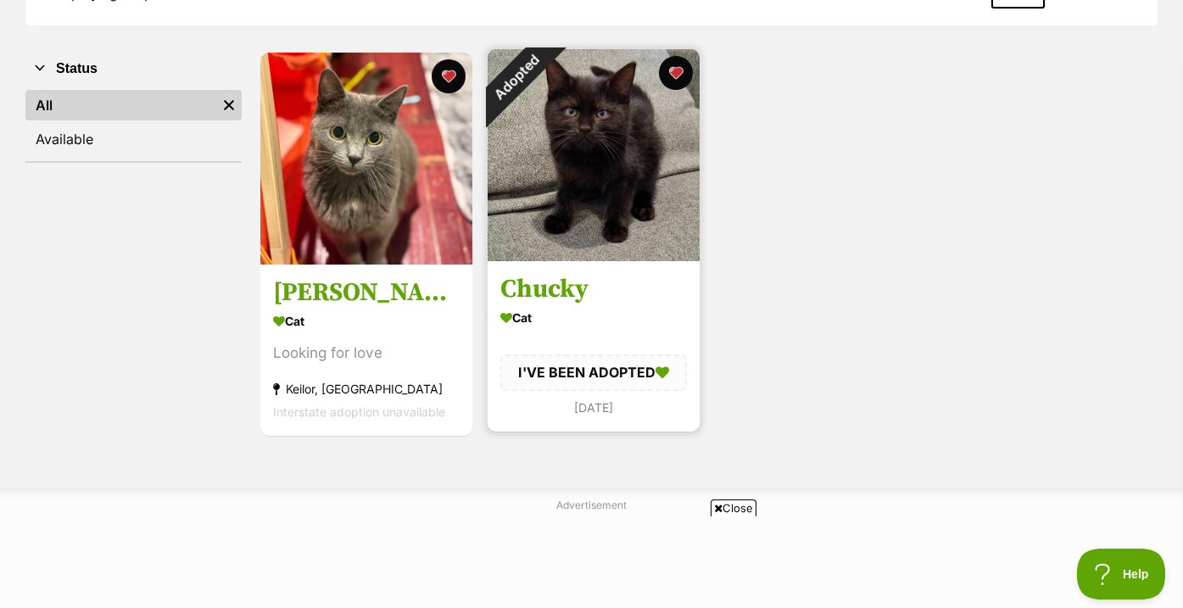
click at [634, 168] on img at bounding box center [593, 155] width 212 height 212
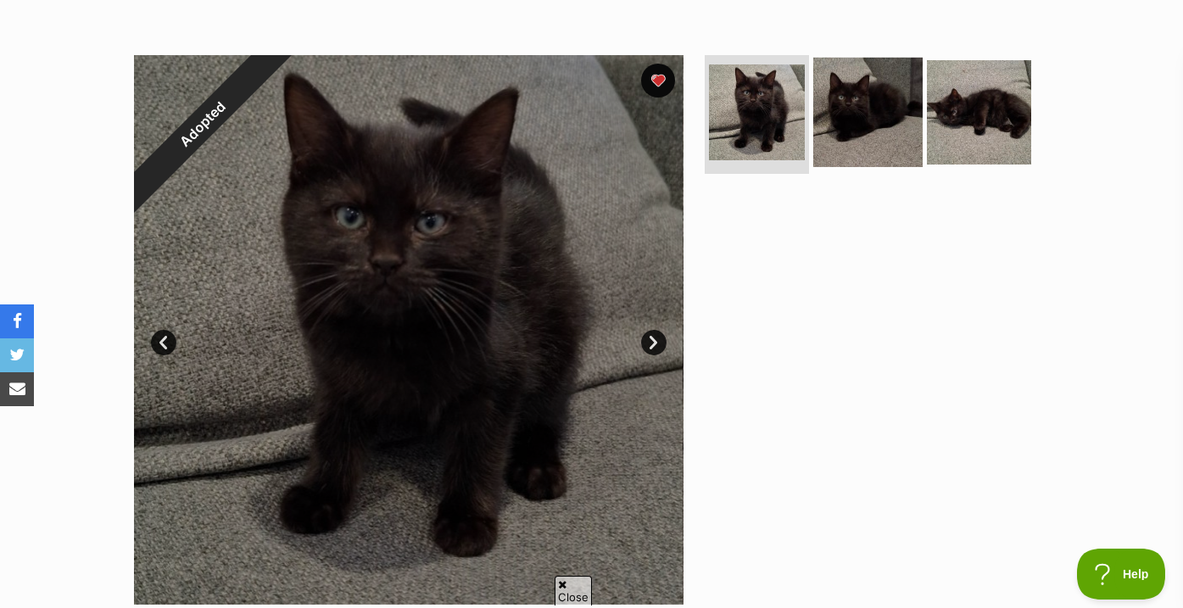
click at [839, 117] on img at bounding box center [867, 112] width 109 height 109
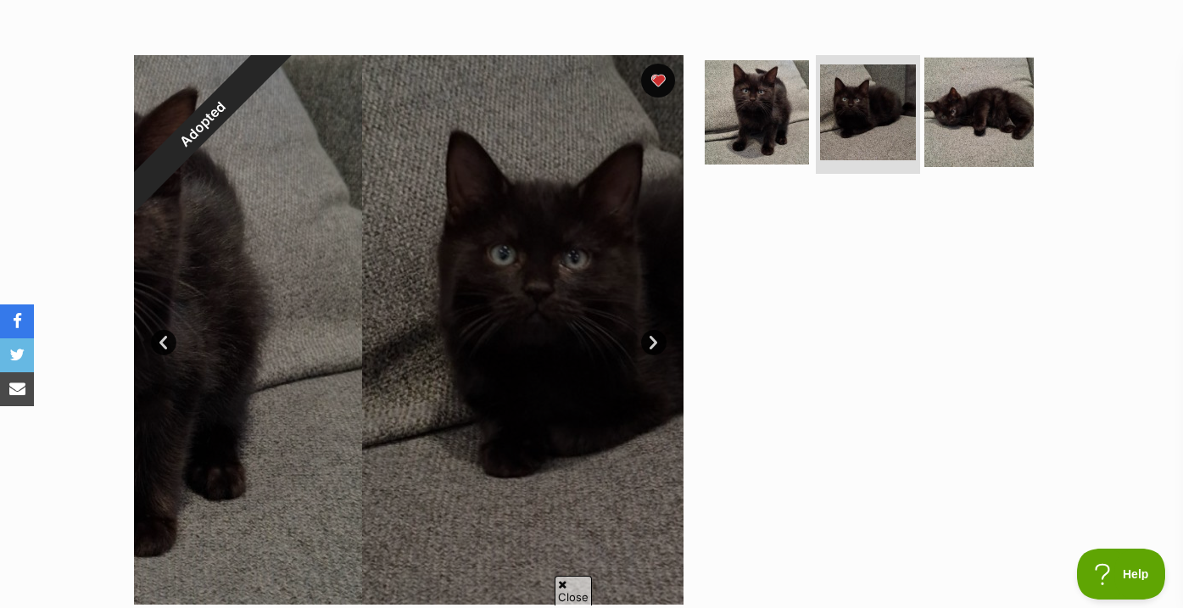
click at [987, 132] on img at bounding box center [978, 112] width 109 height 109
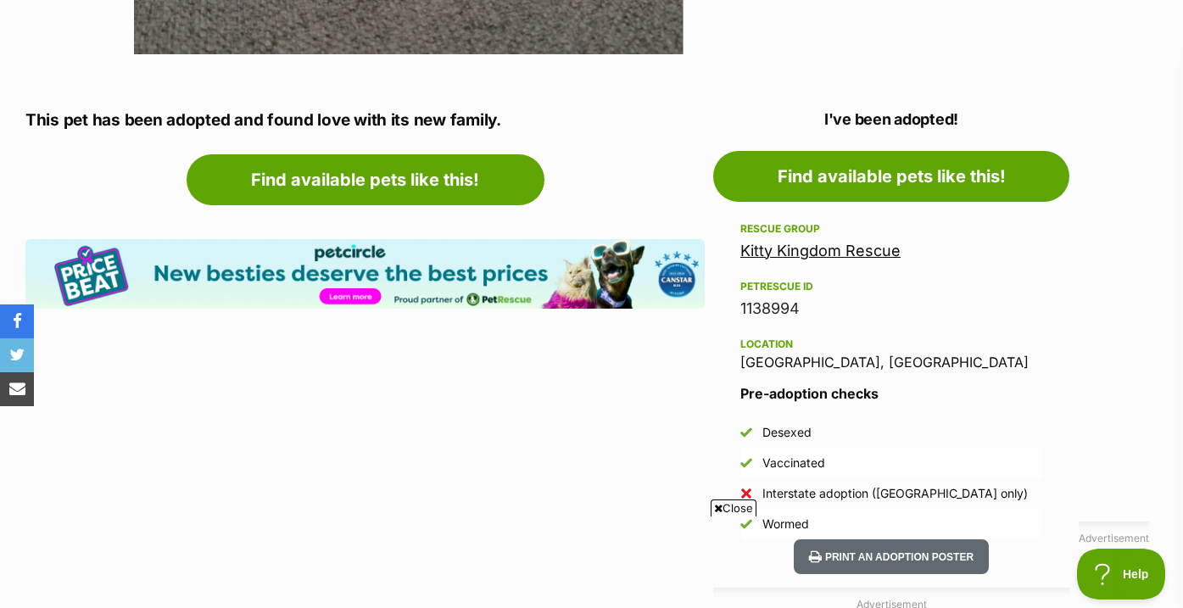
click at [878, 245] on link "Kitty Kingdom Rescue" at bounding box center [820, 251] width 160 height 18
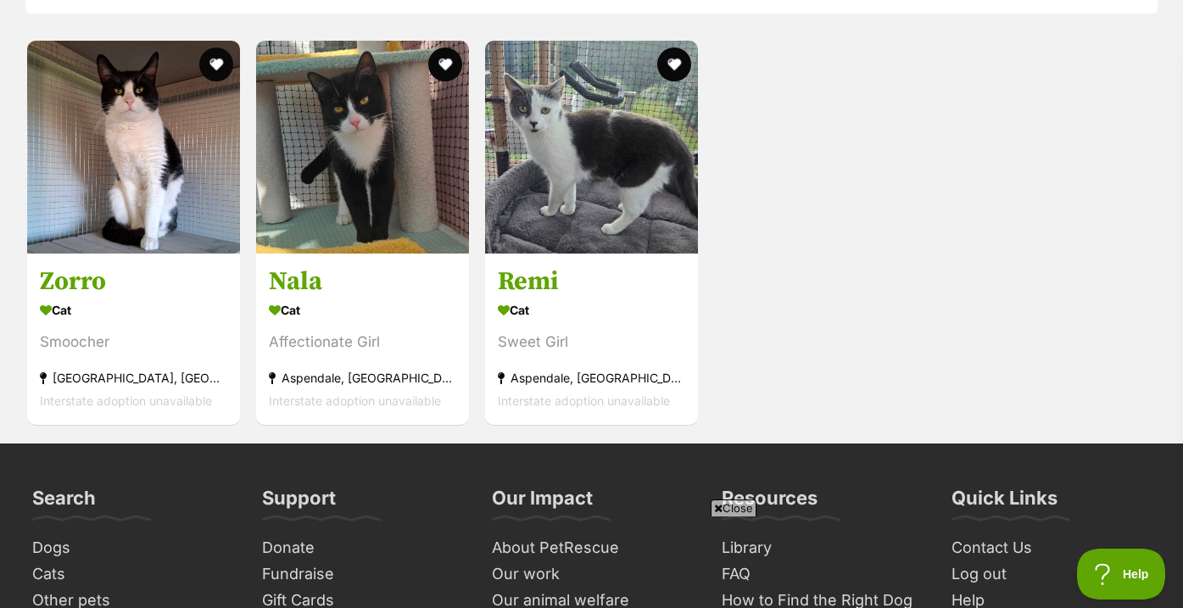
scroll to position [1580, 0]
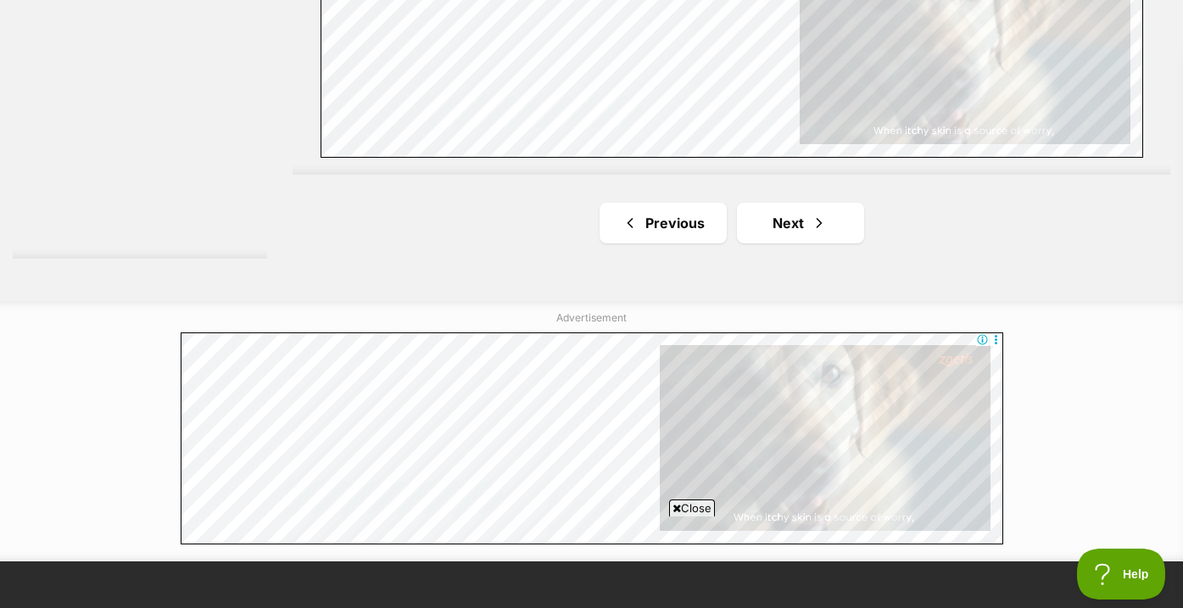
scroll to position [3166, 0]
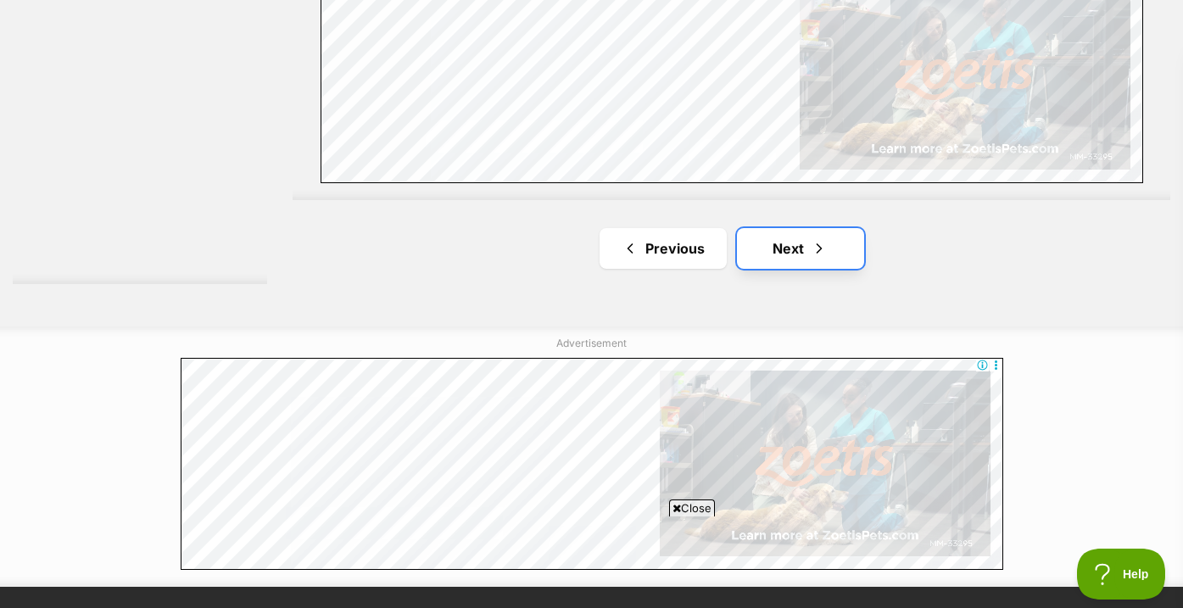
click at [803, 250] on link "Next" at bounding box center [800, 248] width 127 height 41
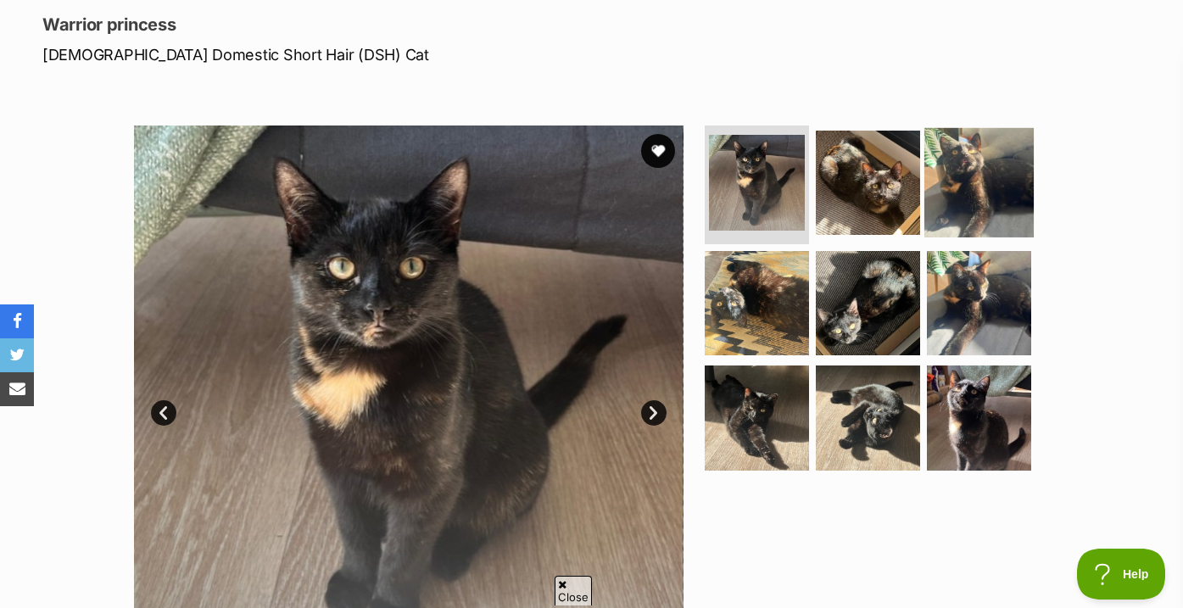
click at [969, 204] on img at bounding box center [978, 182] width 109 height 109
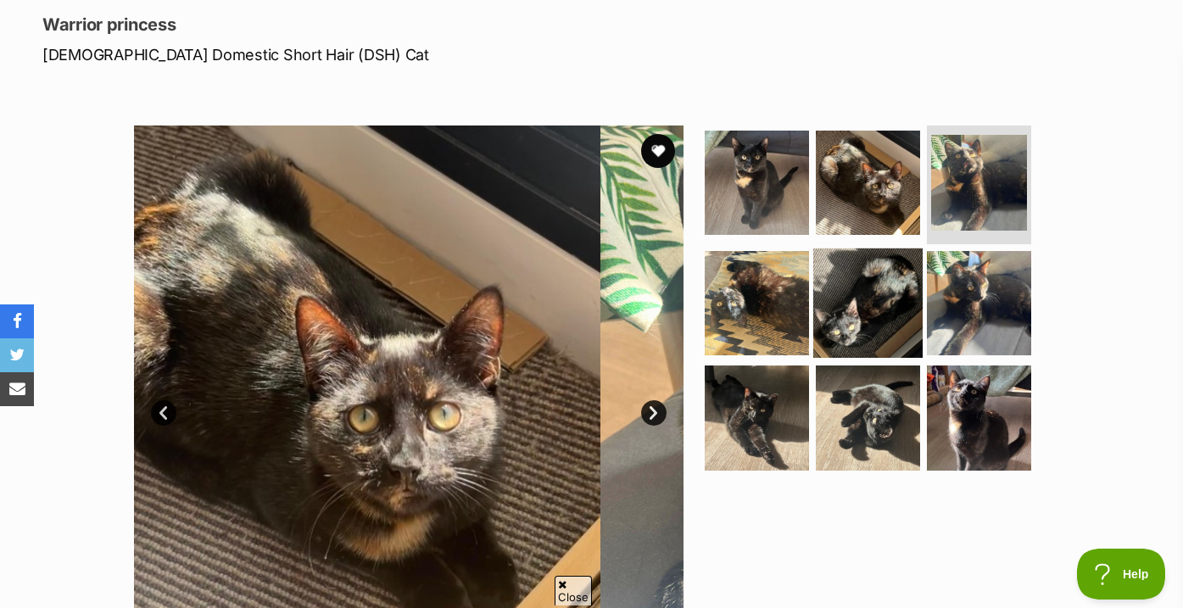
click at [892, 305] on img at bounding box center [867, 302] width 109 height 109
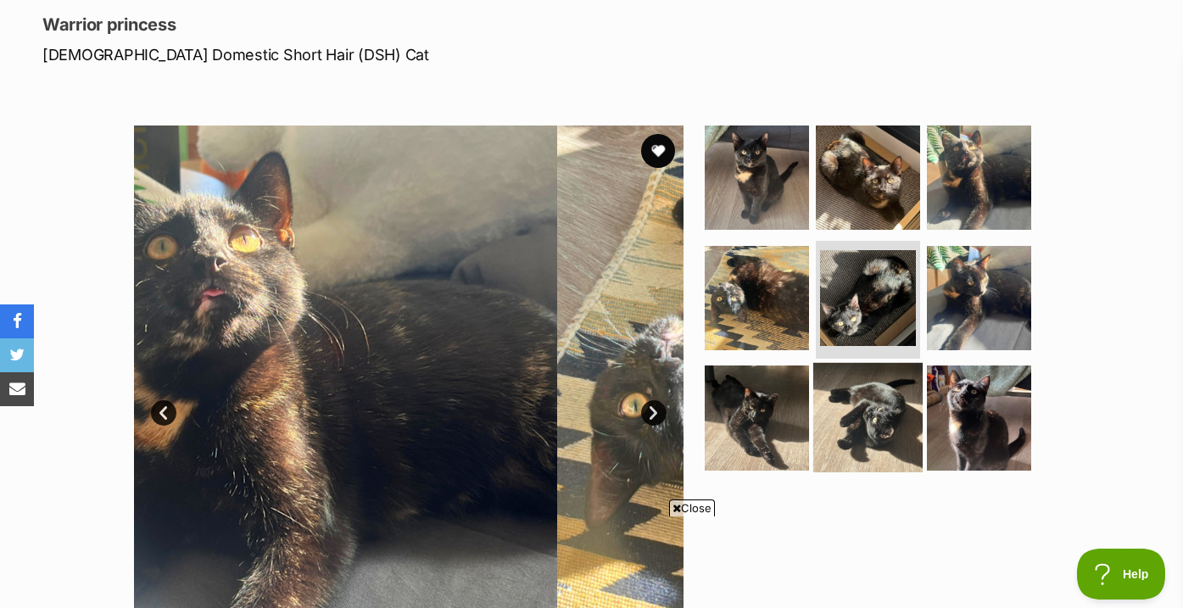
click at [893, 396] on img at bounding box center [867, 417] width 109 height 109
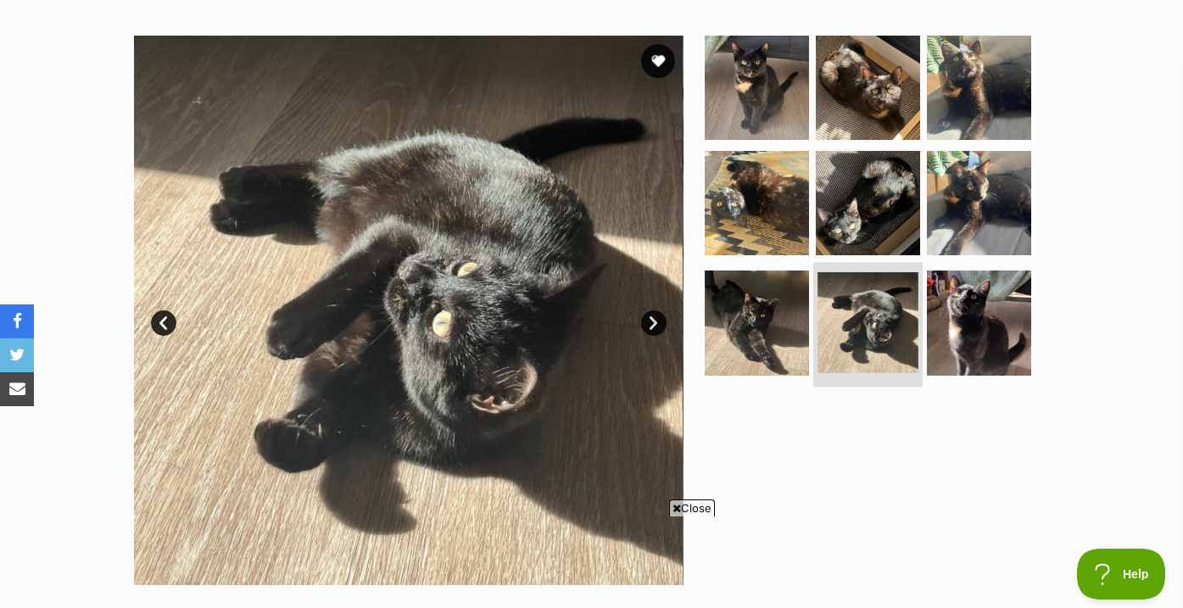
scroll to position [315, 0]
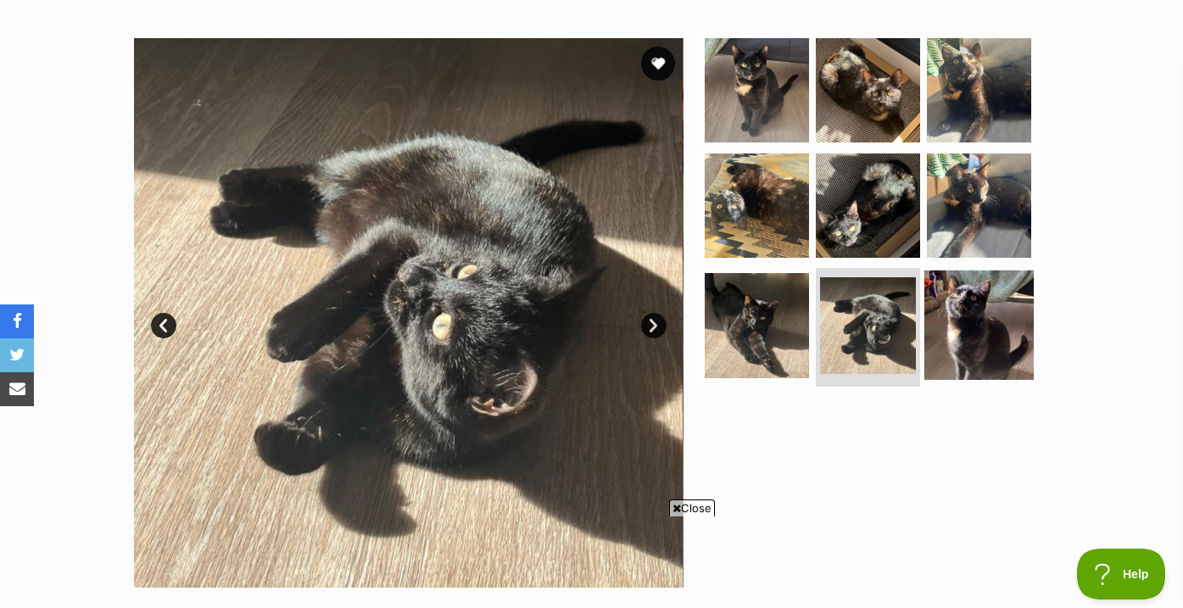
click at [999, 370] on img at bounding box center [978, 324] width 109 height 109
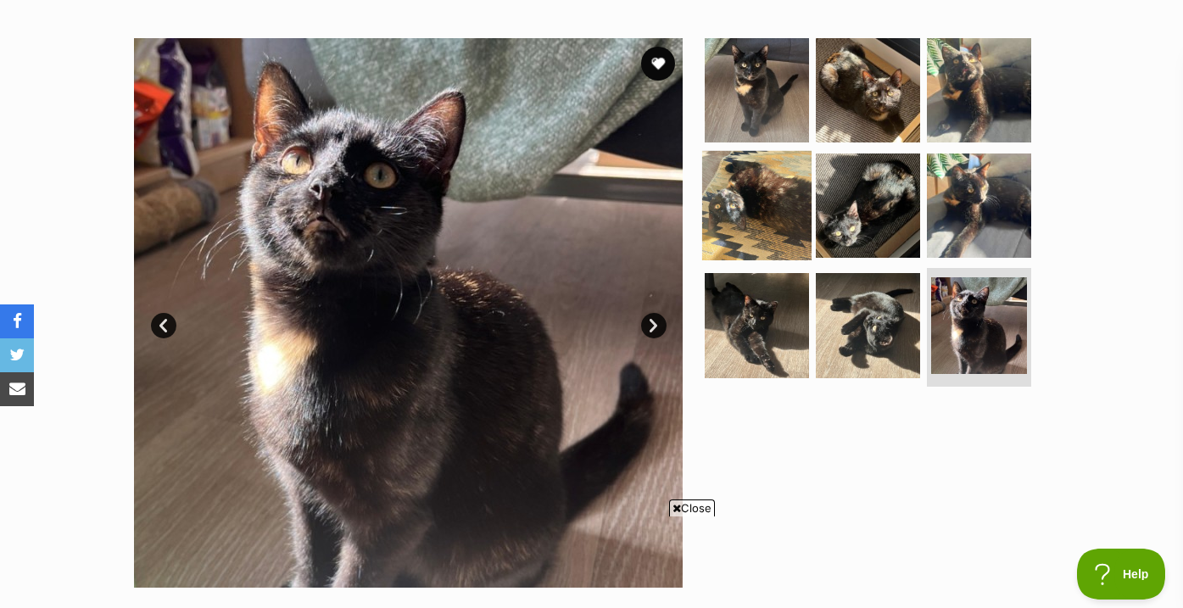
click at [760, 221] on img at bounding box center [756, 204] width 109 height 109
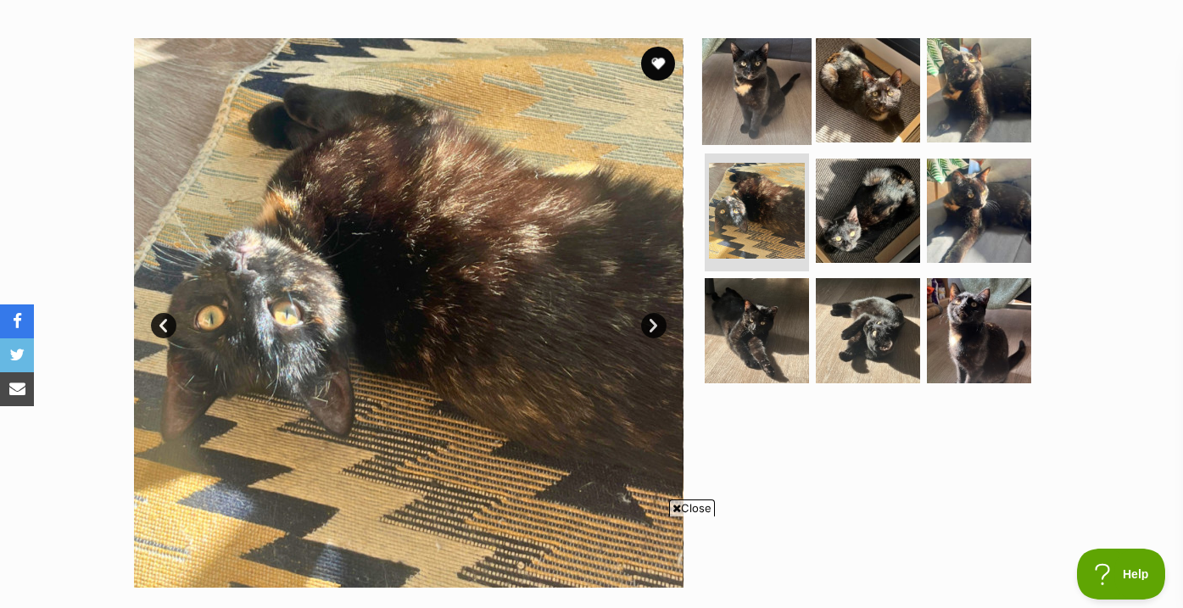
click at [769, 119] on img at bounding box center [756, 90] width 109 height 109
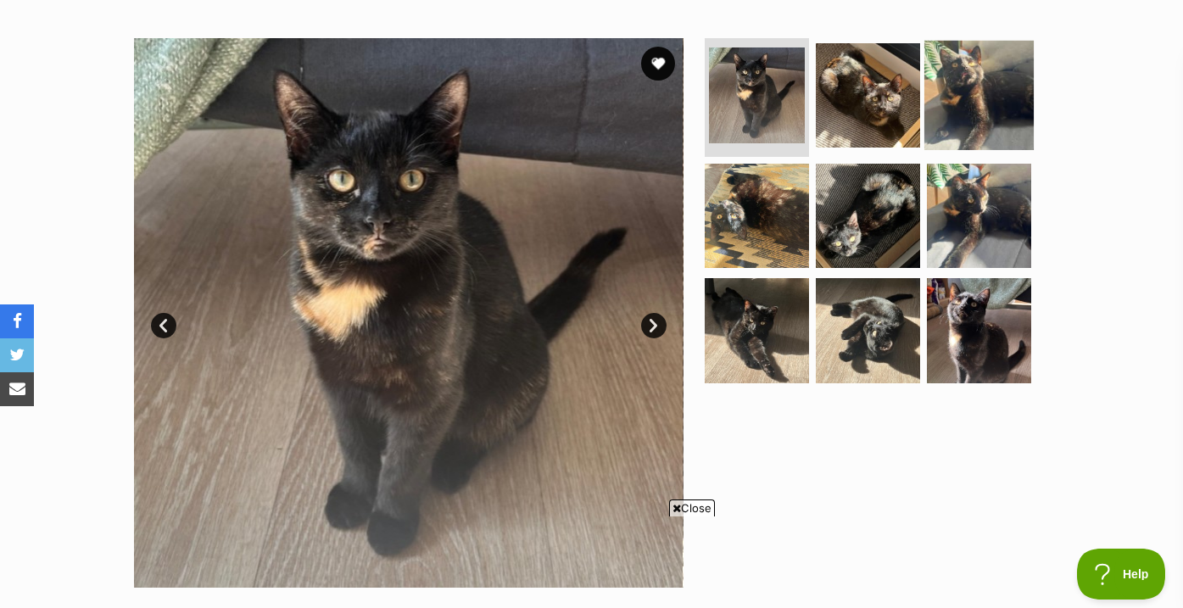
click at [957, 112] on img at bounding box center [978, 95] width 109 height 109
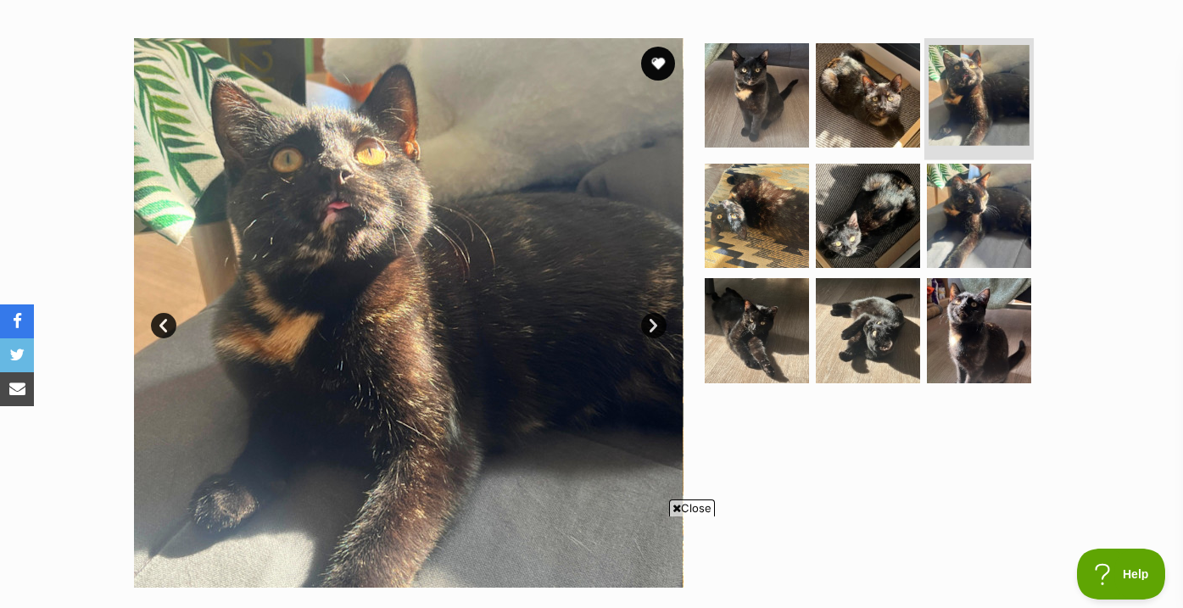
click at [995, 85] on img at bounding box center [978, 95] width 101 height 101
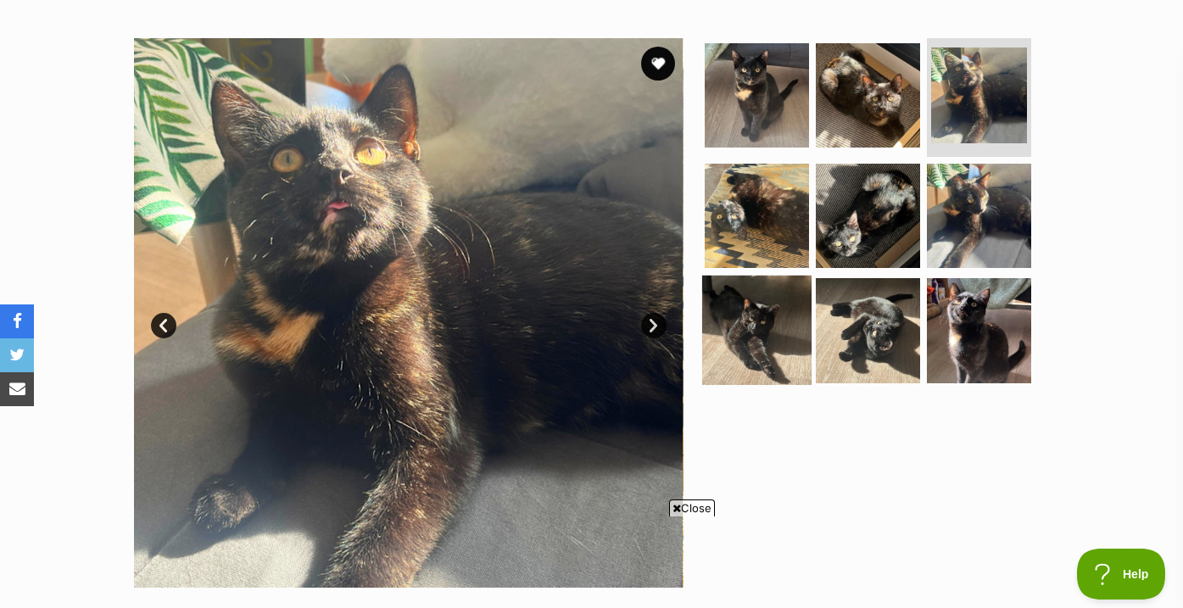
click at [783, 282] on img at bounding box center [756, 330] width 109 height 109
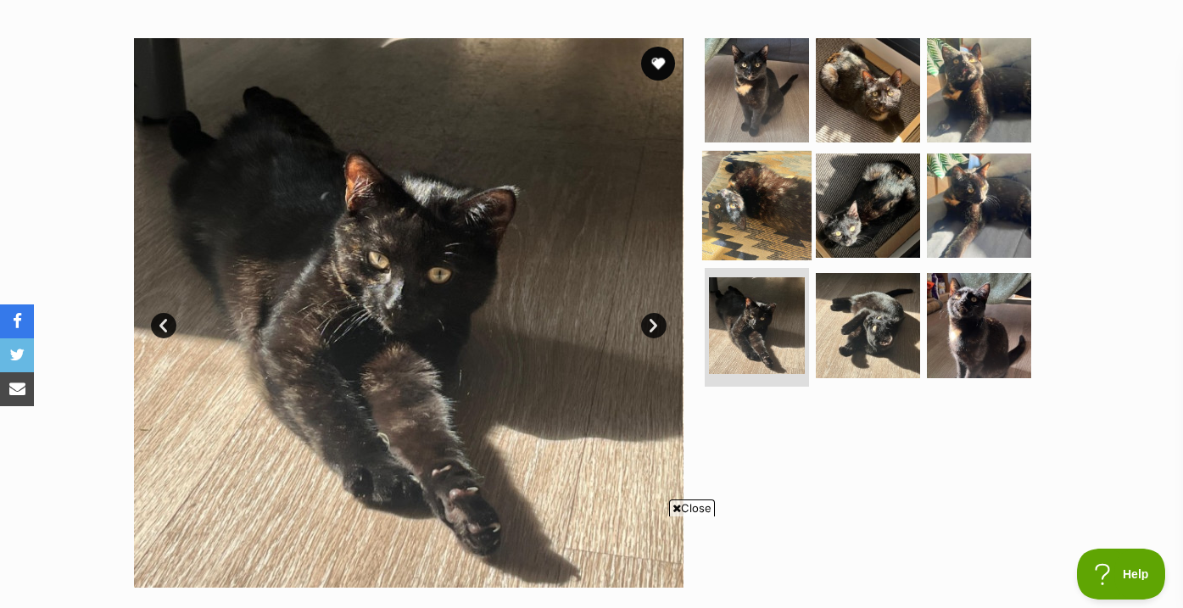
click at [769, 216] on img at bounding box center [756, 204] width 109 height 109
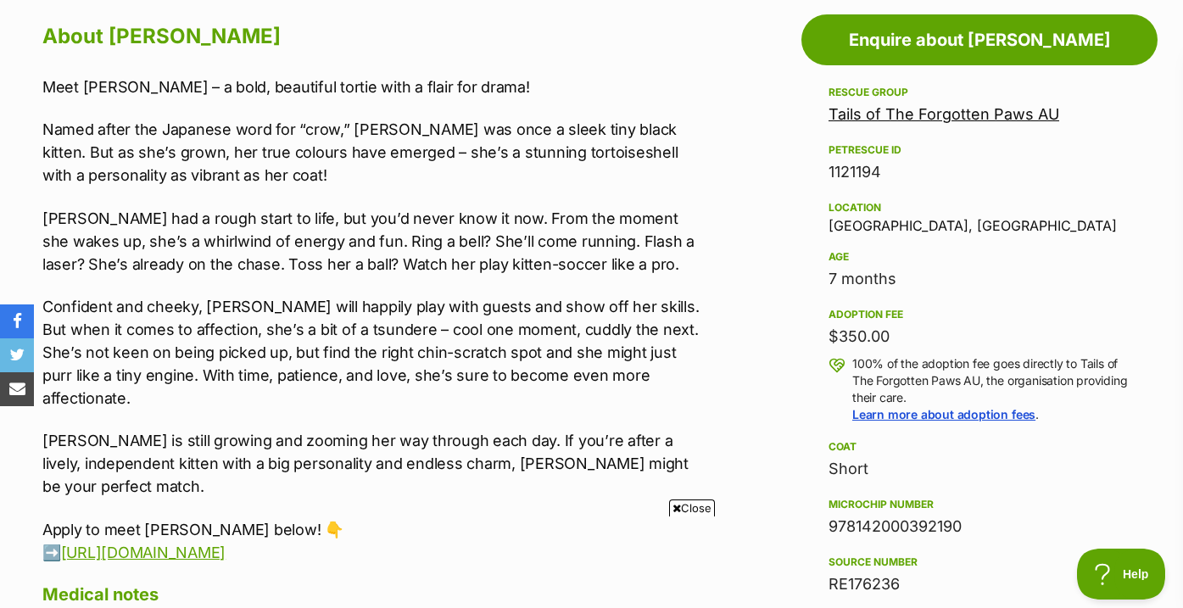
scroll to position [937, 0]
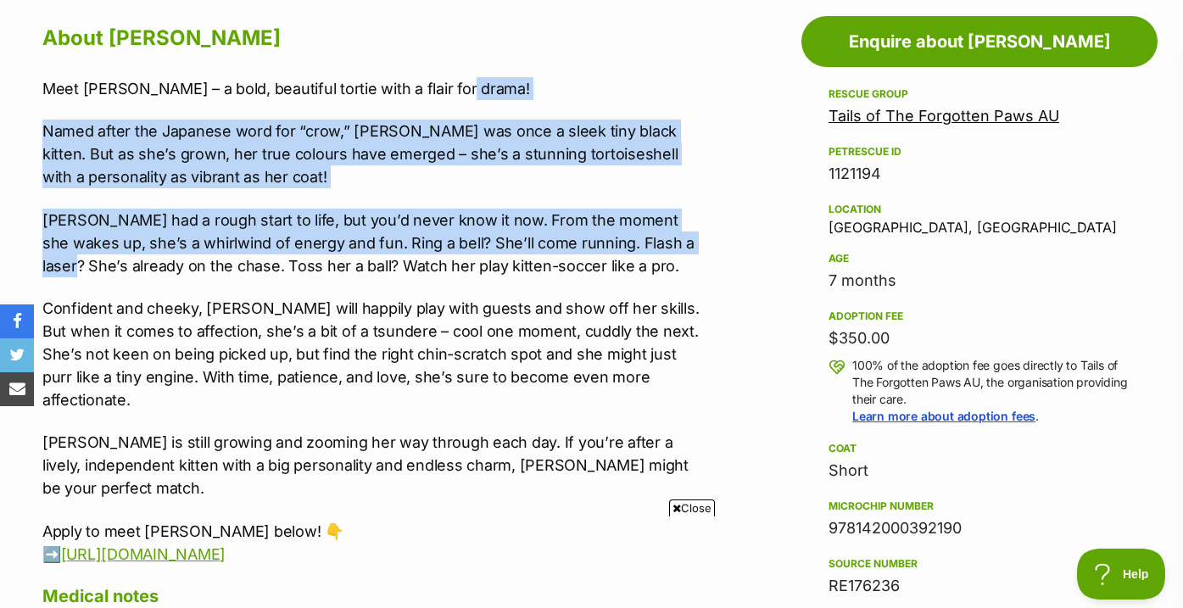
drag, startPoint x: 729, startPoint y: 91, endPoint x: 719, endPoint y: 242, distance: 152.1
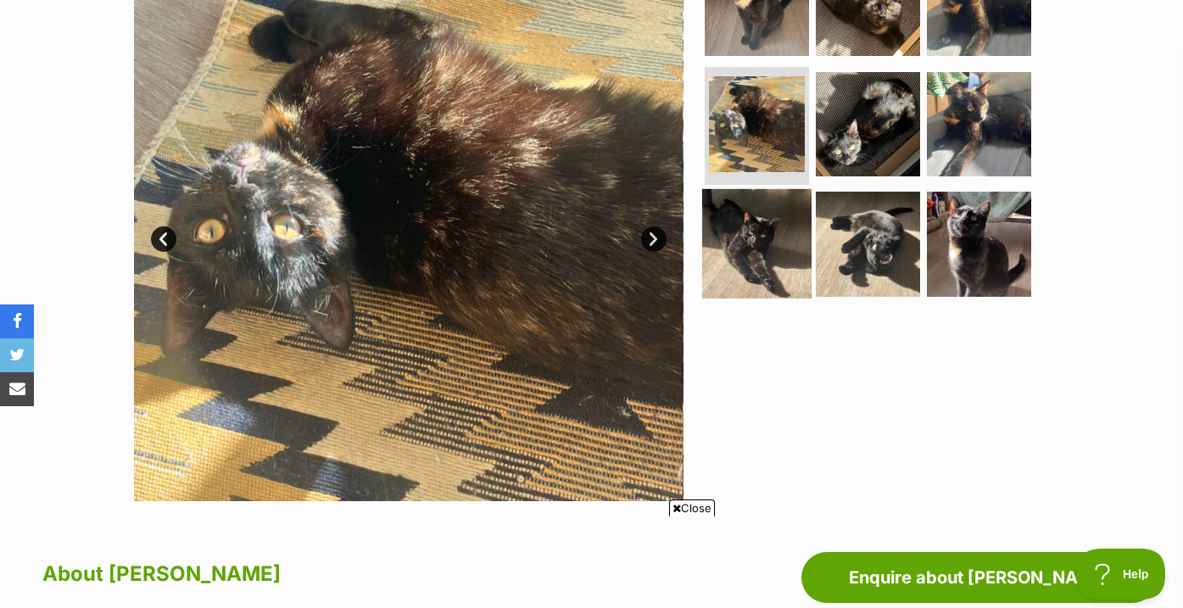
scroll to position [392, 0]
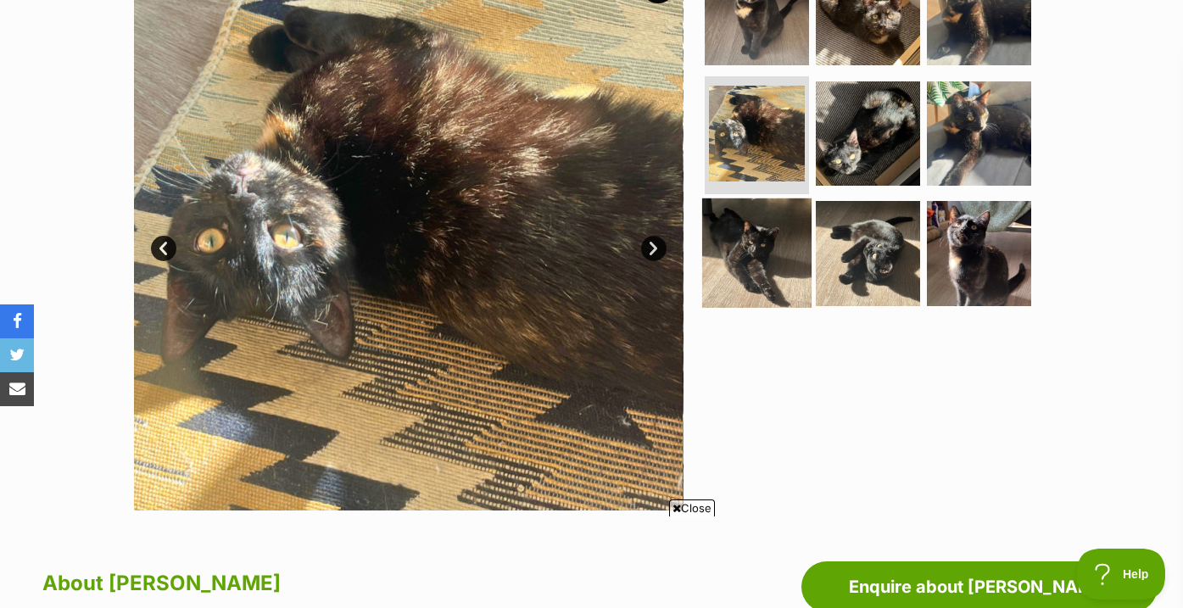
click at [747, 257] on img at bounding box center [756, 252] width 109 height 109
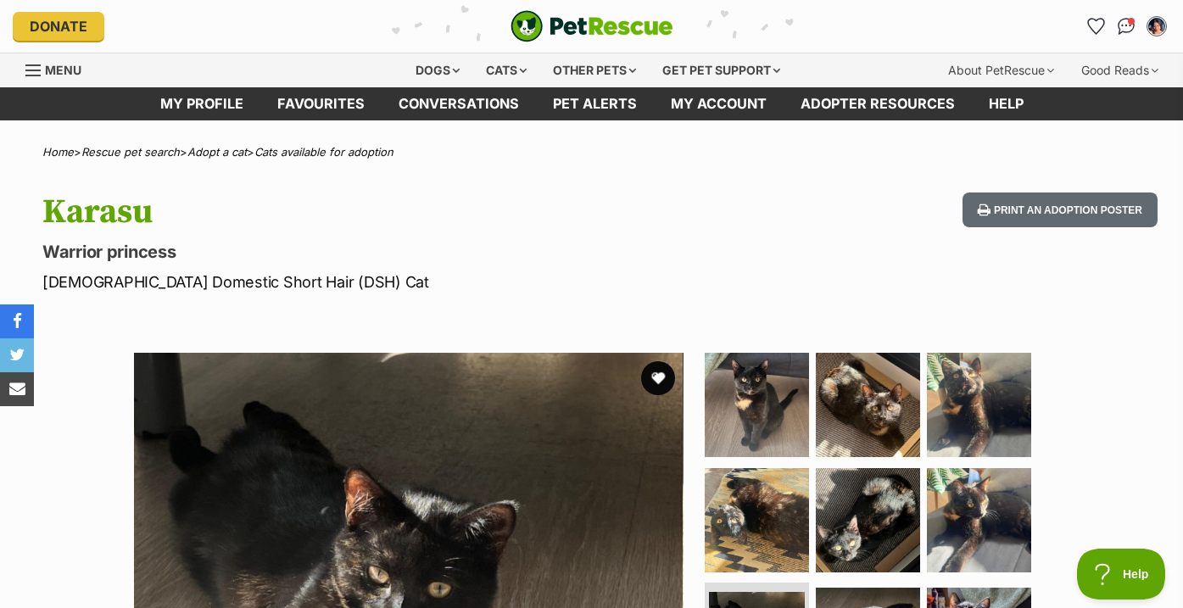
scroll to position [0, 0]
click at [655, 378] on button "favourite" at bounding box center [657, 377] width 37 height 37
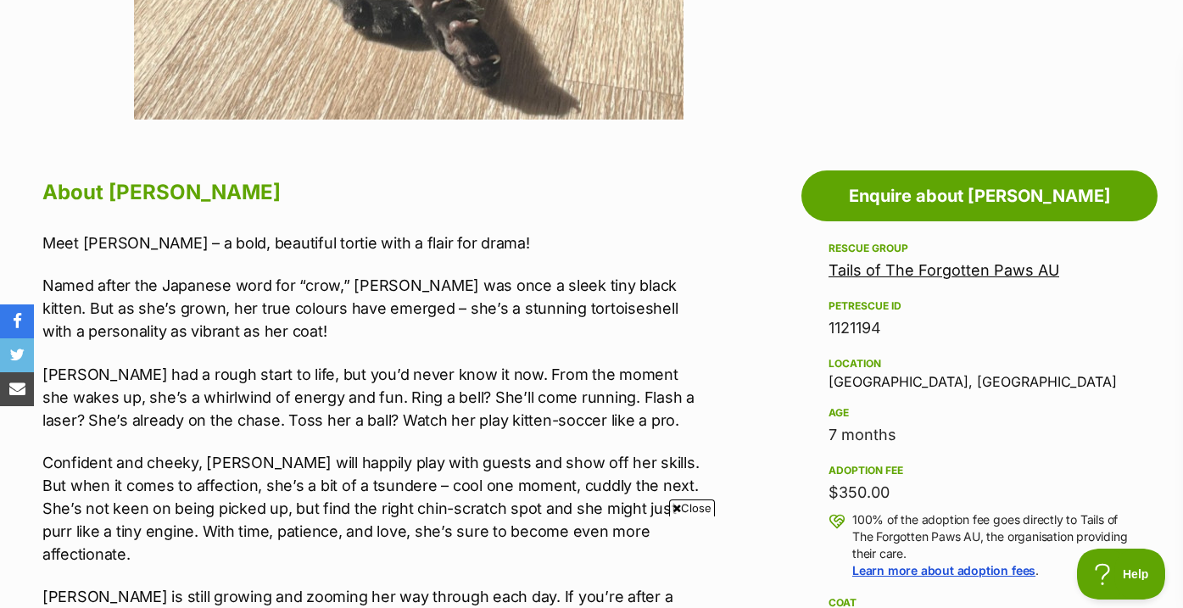
scroll to position [808, 0]
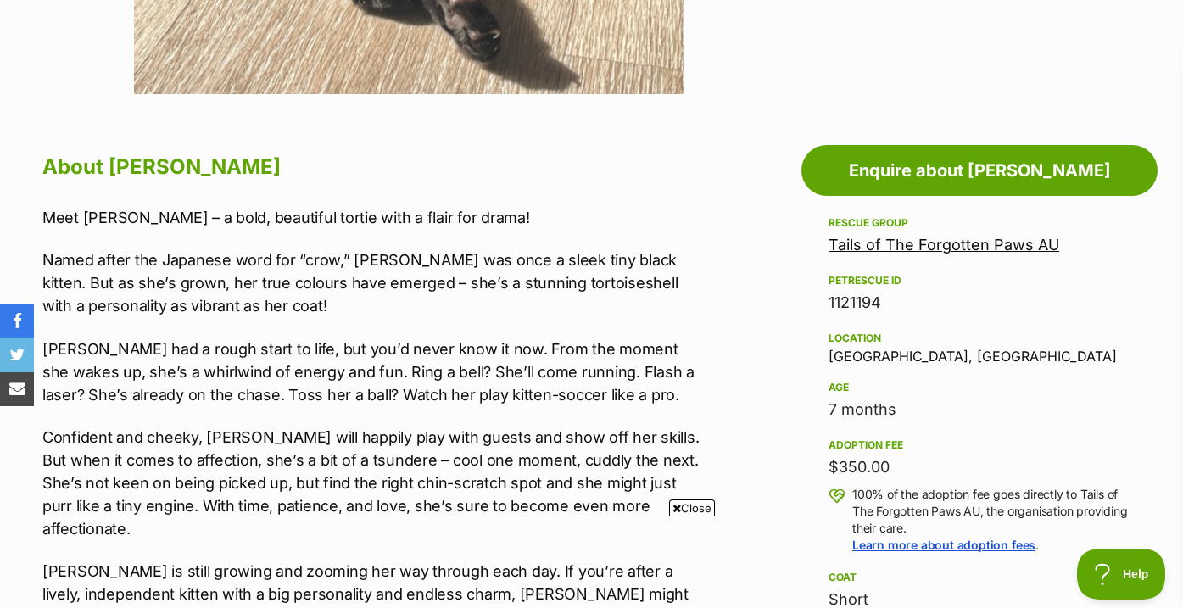
click at [693, 297] on p "Named after the Japanese word for “crow,” Karasu was once a sleek tiny black ki…" at bounding box center [373, 282] width 662 height 69
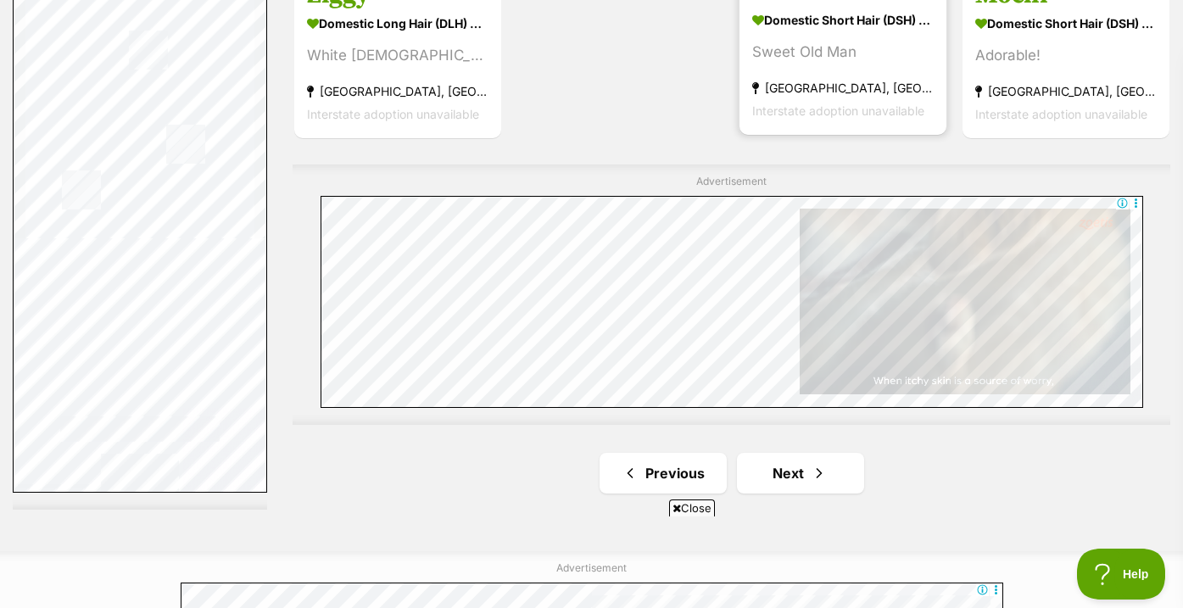
scroll to position [2892, 0]
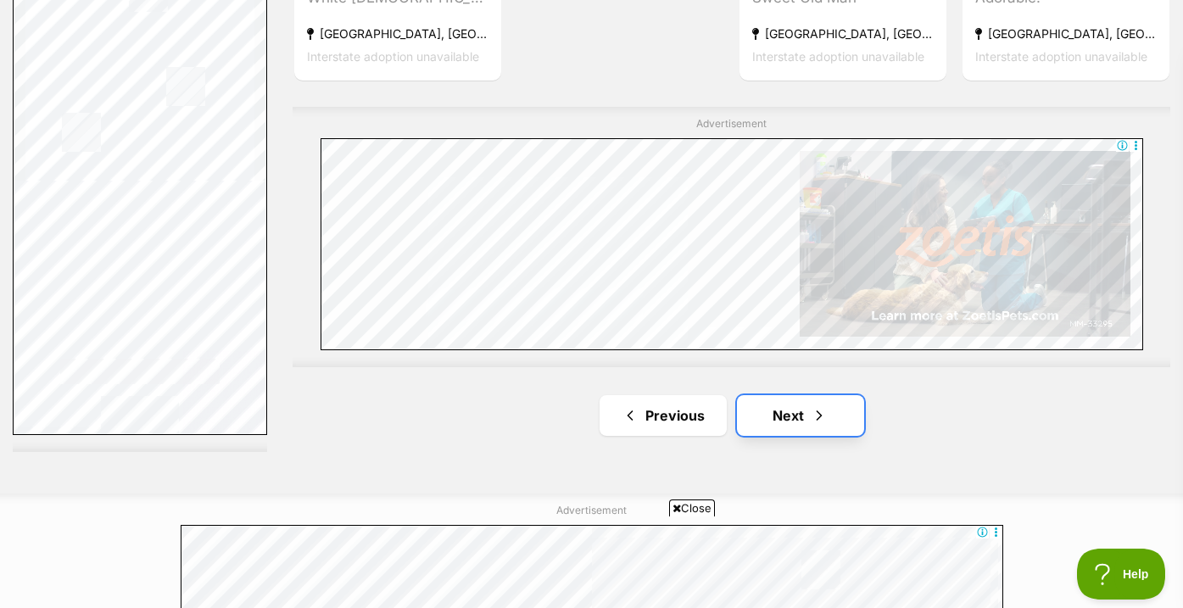
click at [811, 408] on span "Next page" at bounding box center [818, 415] width 17 height 20
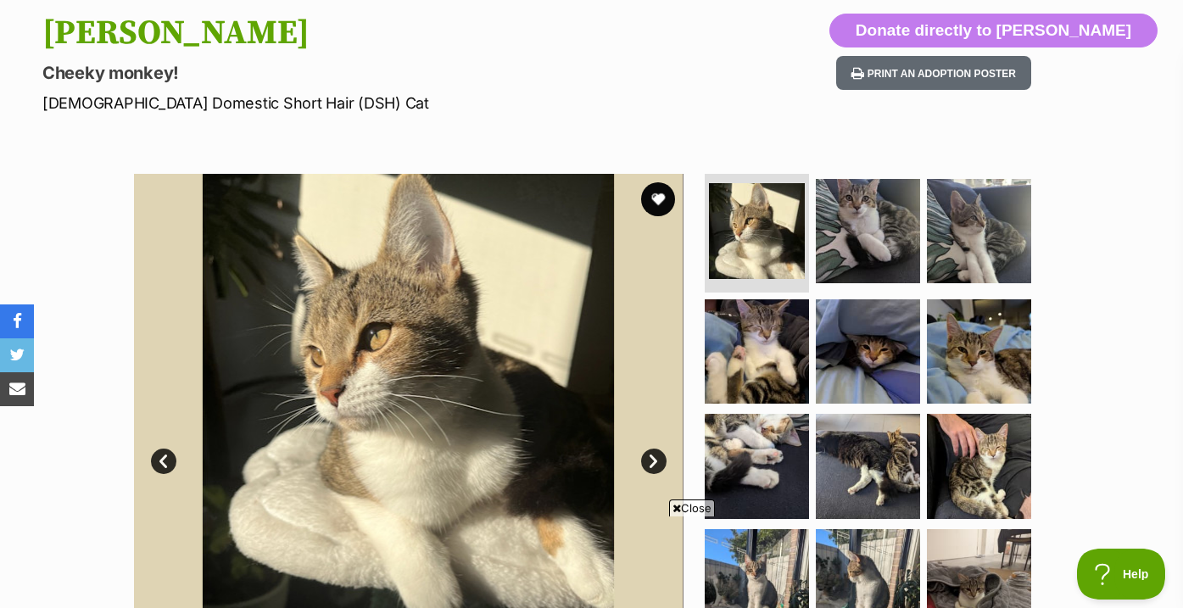
scroll to position [266, 0]
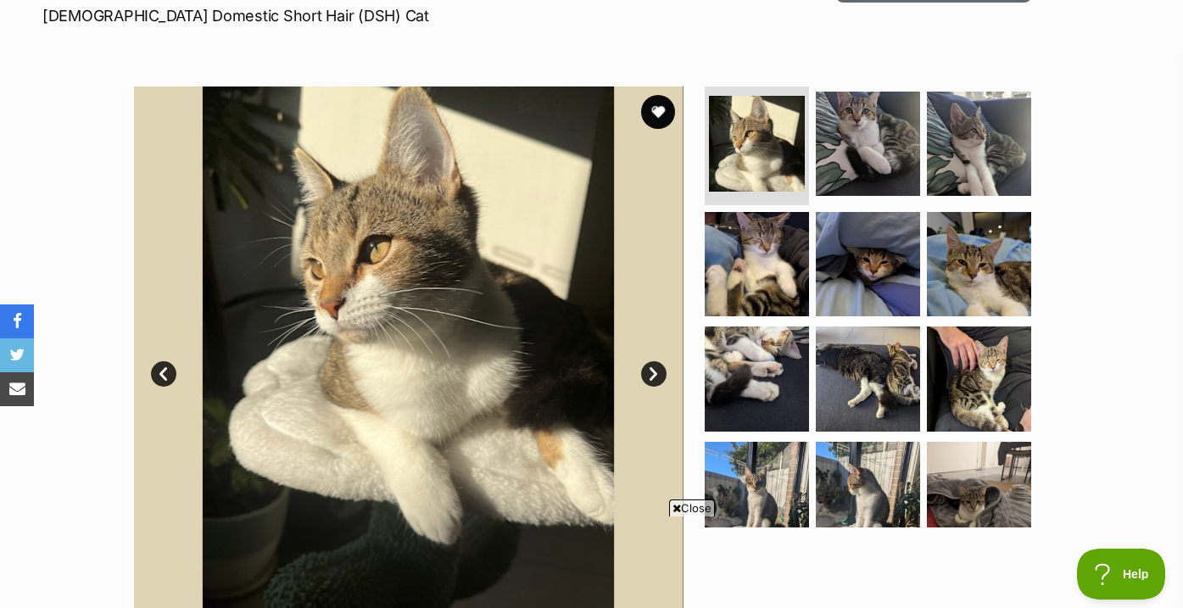
click at [850, 206] on ul at bounding box center [875, 306] width 348 height 441
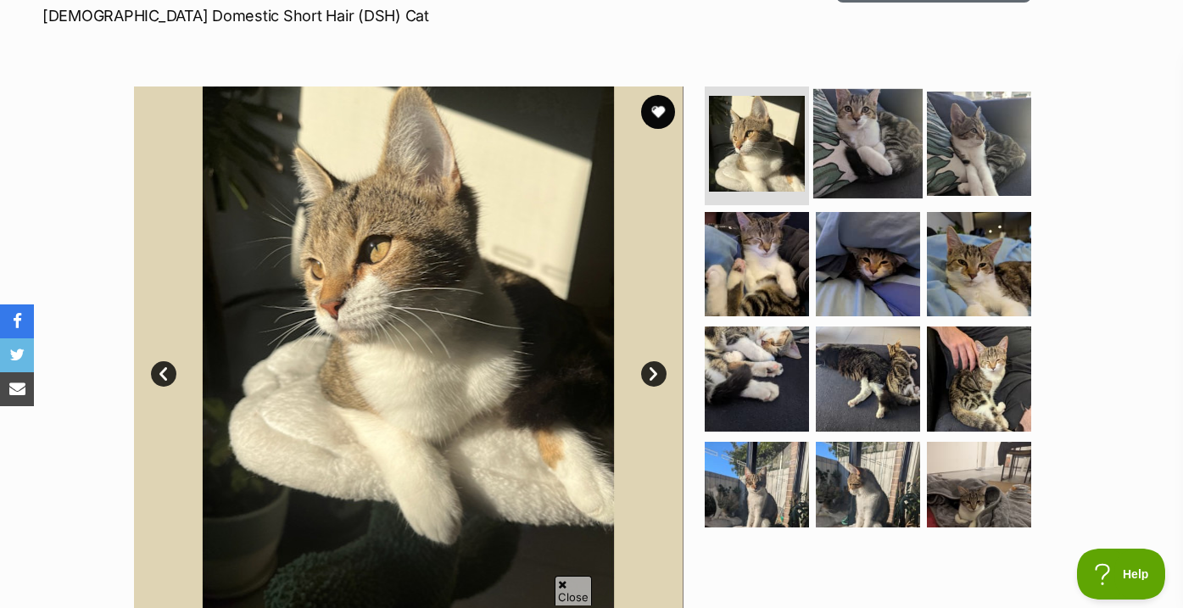
click at [877, 156] on img at bounding box center [867, 143] width 109 height 109
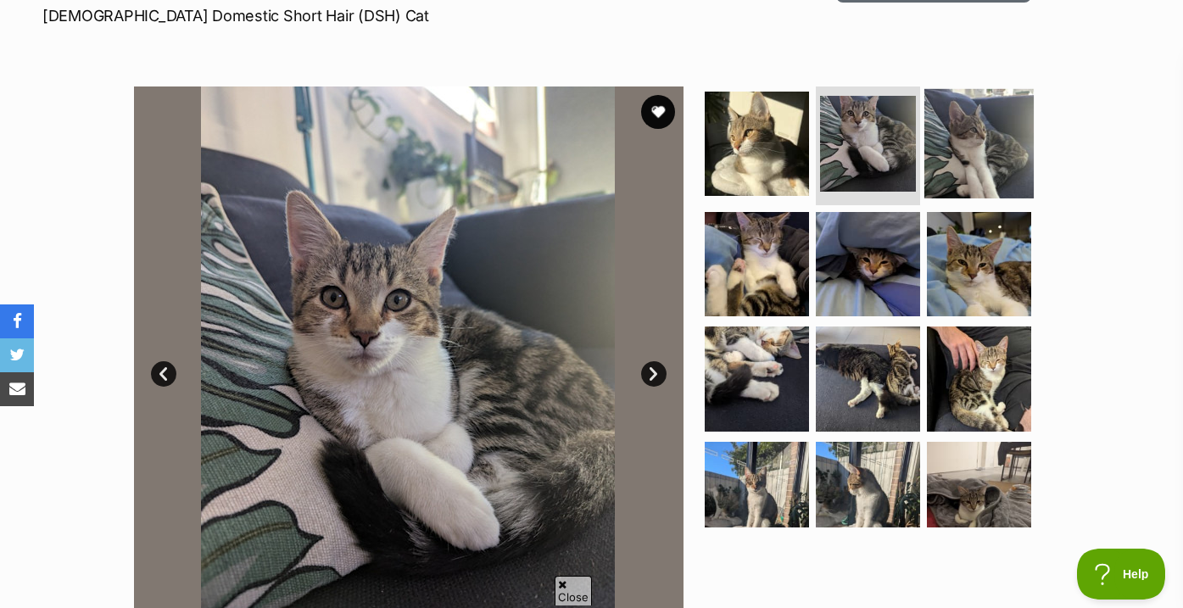
click at [967, 162] on img at bounding box center [978, 143] width 109 height 109
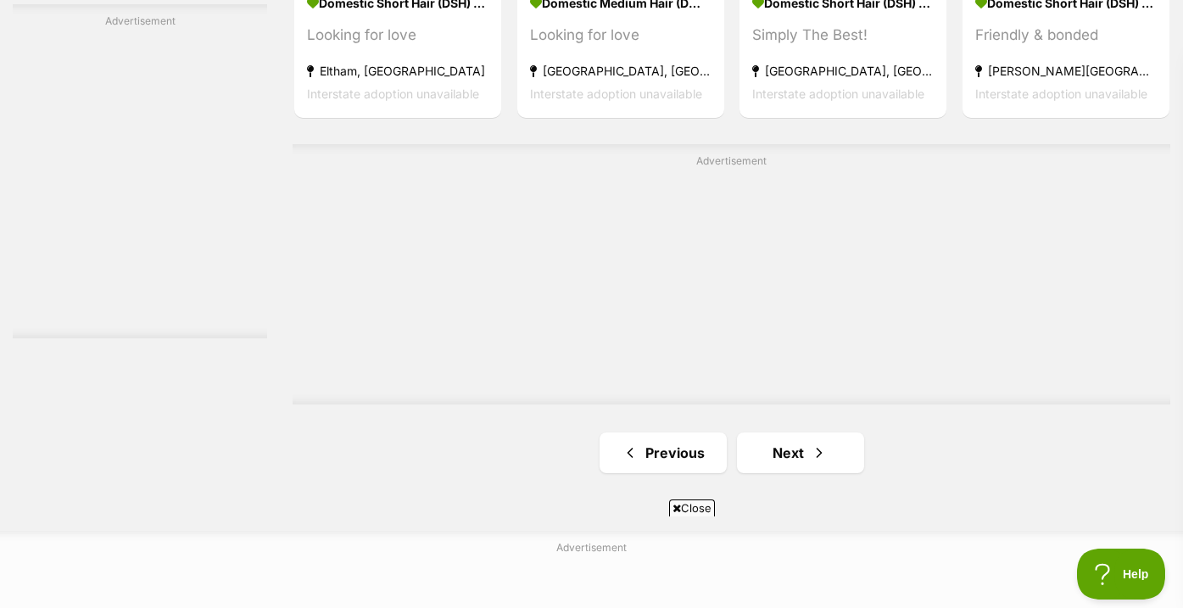
scroll to position [3113, 0]
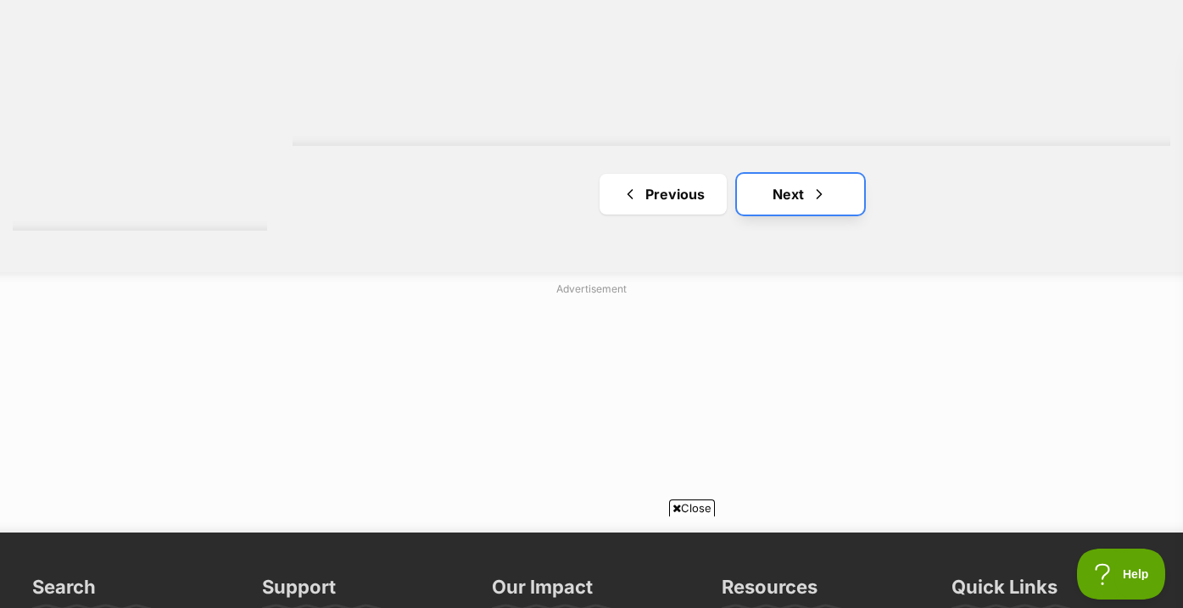
click at [827, 211] on link "Next" at bounding box center [800, 194] width 127 height 41
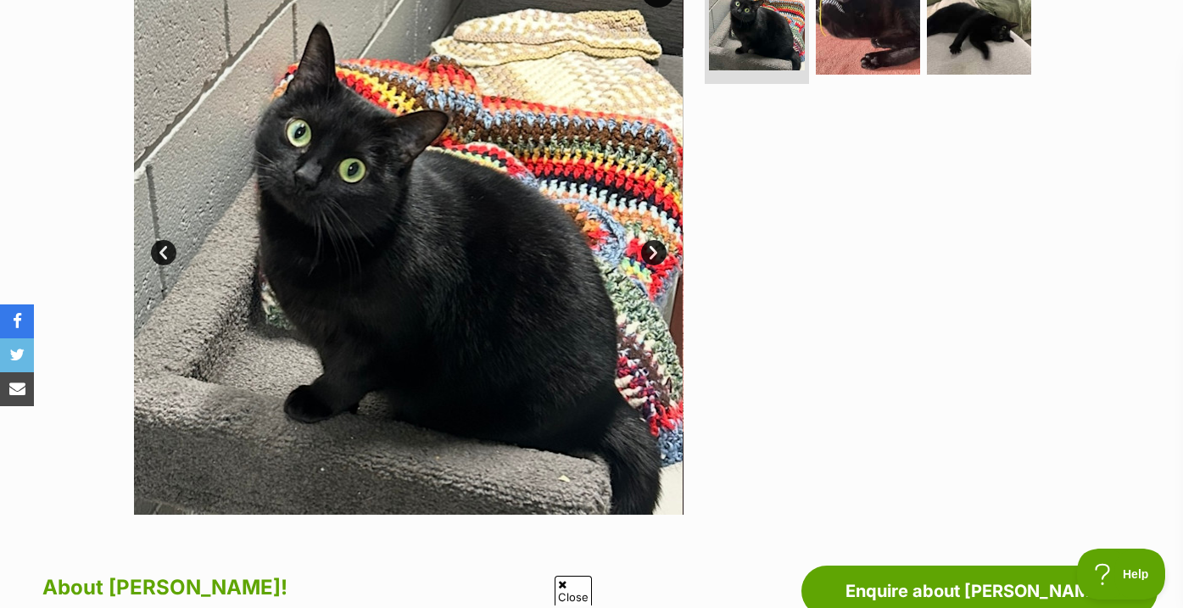
scroll to position [365, 0]
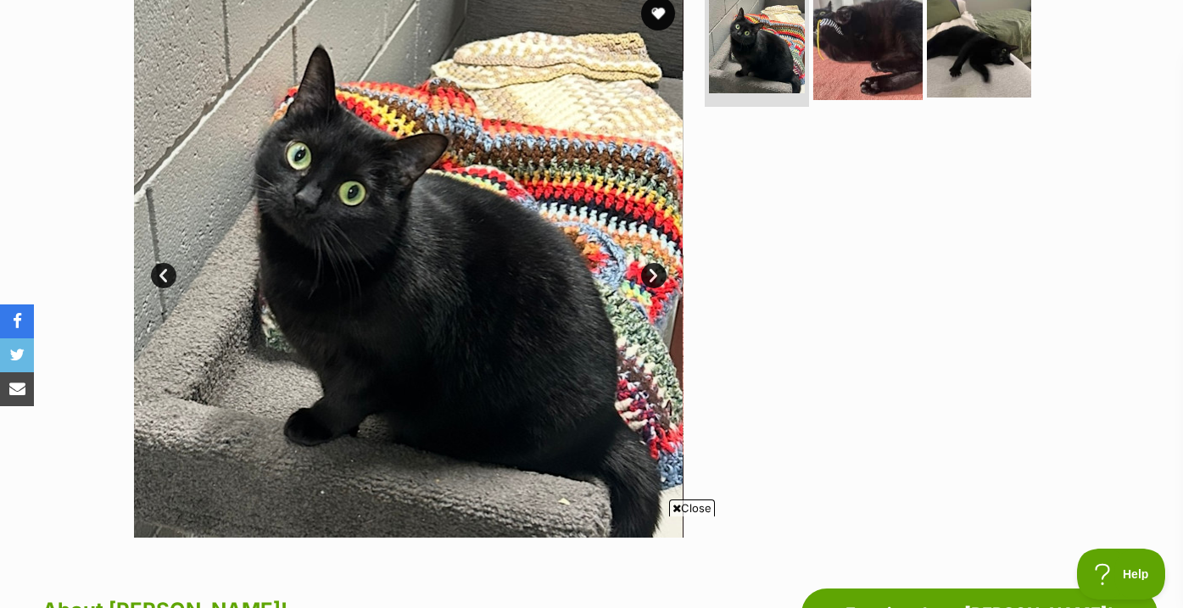
click at [865, 19] on img at bounding box center [867, 45] width 109 height 109
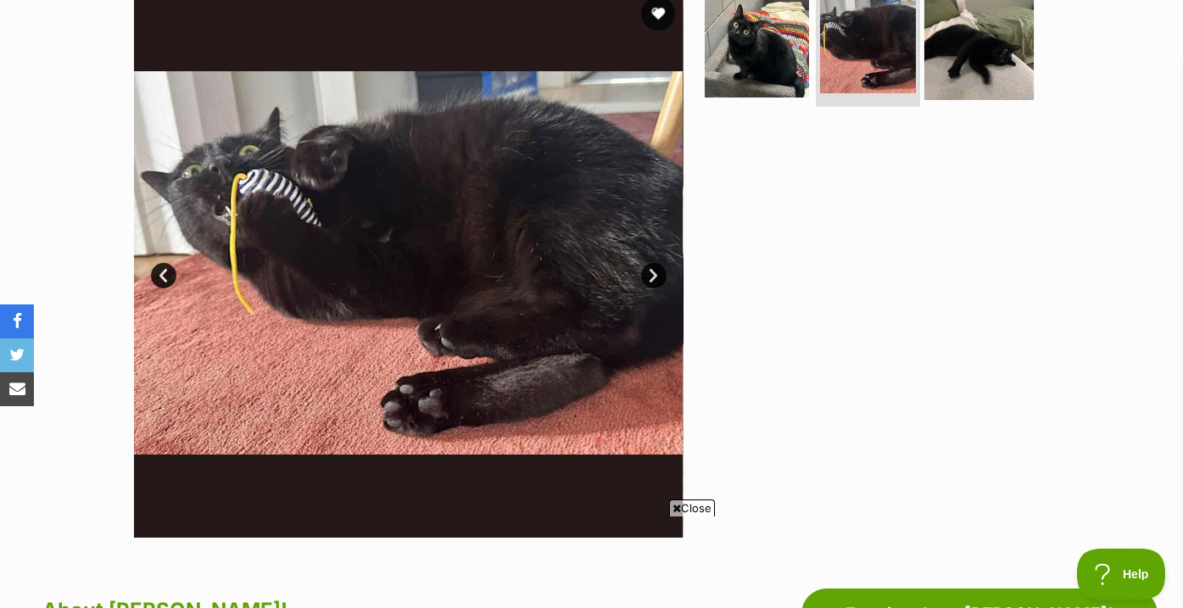
click at [972, 53] on img at bounding box center [978, 45] width 109 height 109
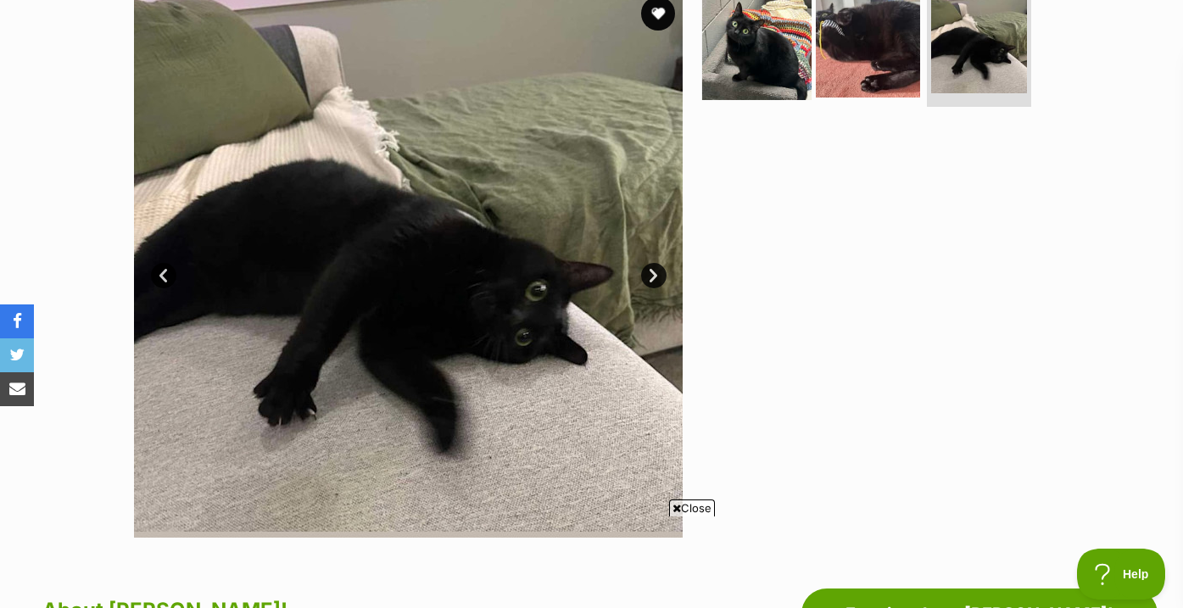
click at [752, 64] on img at bounding box center [756, 45] width 109 height 109
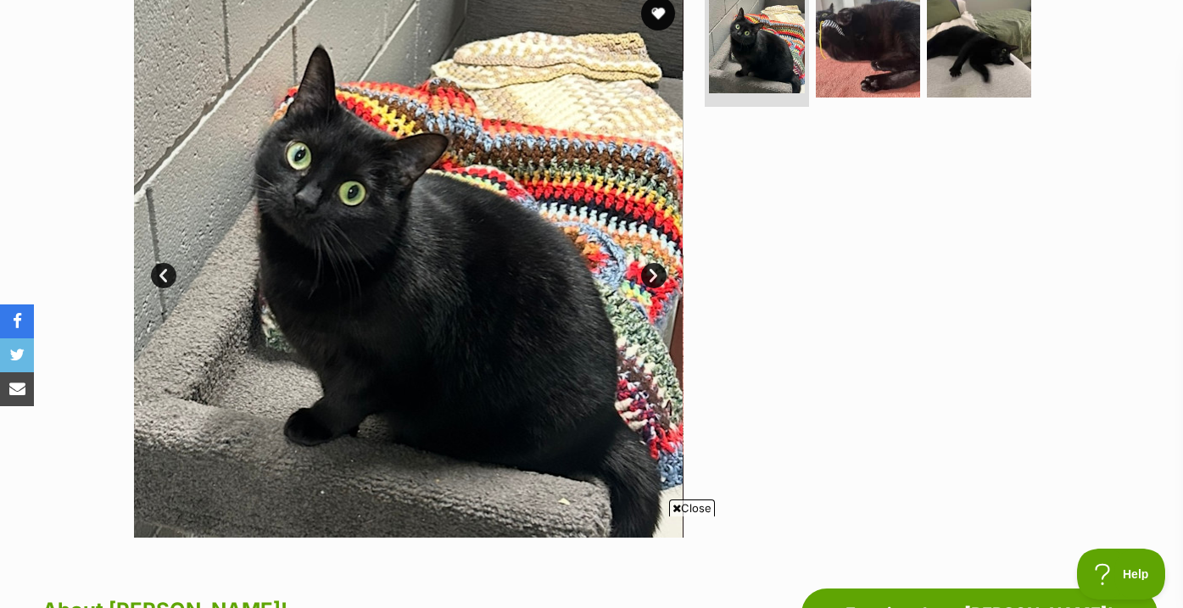
scroll to position [752, 0]
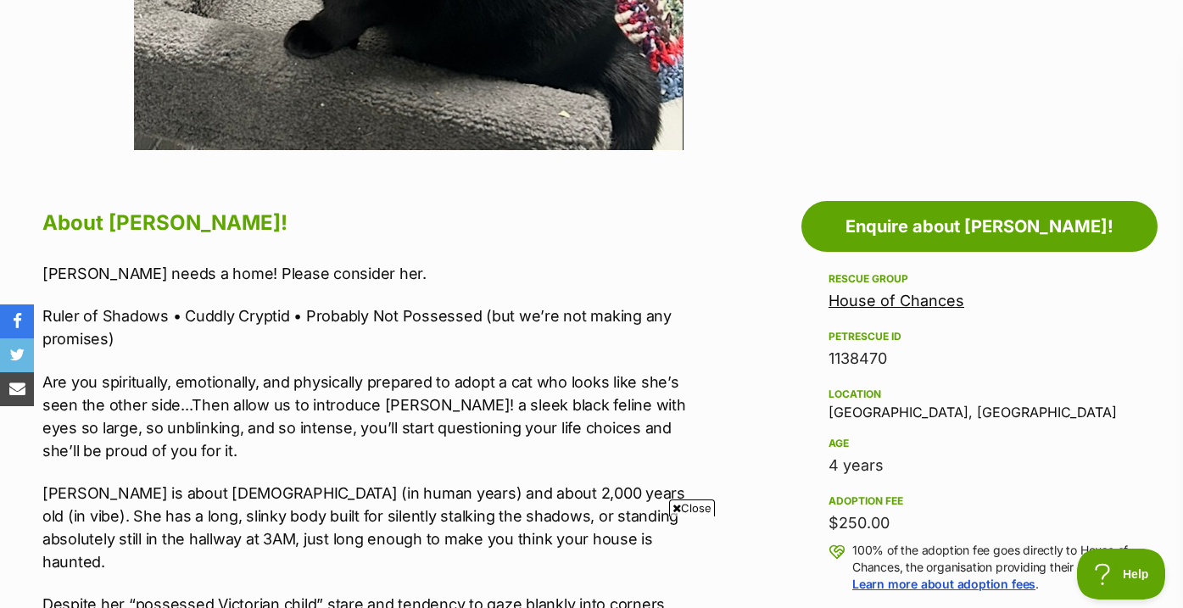
drag, startPoint x: 683, startPoint y: 484, endPoint x: 687, endPoint y: 245, distance: 239.1
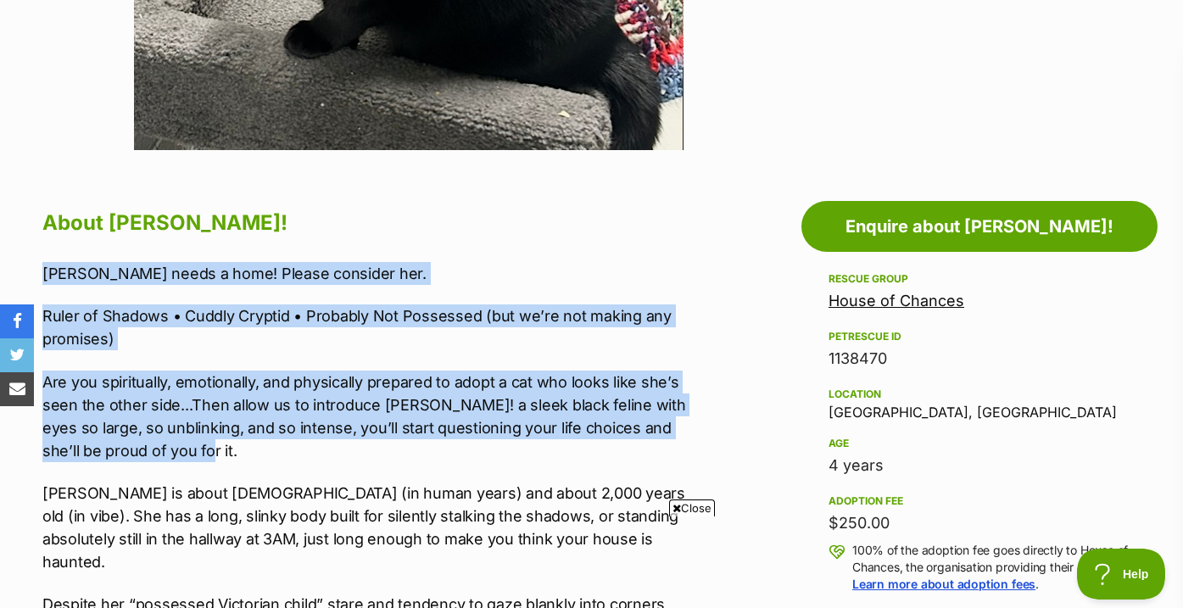
drag, startPoint x: 687, startPoint y: 245, endPoint x: 682, endPoint y: 443, distance: 198.4
click at [682, 443] on p "Are you spiritually, emotionally, and physically prepared to adopt a cat who lo…" at bounding box center [373, 416] width 662 height 92
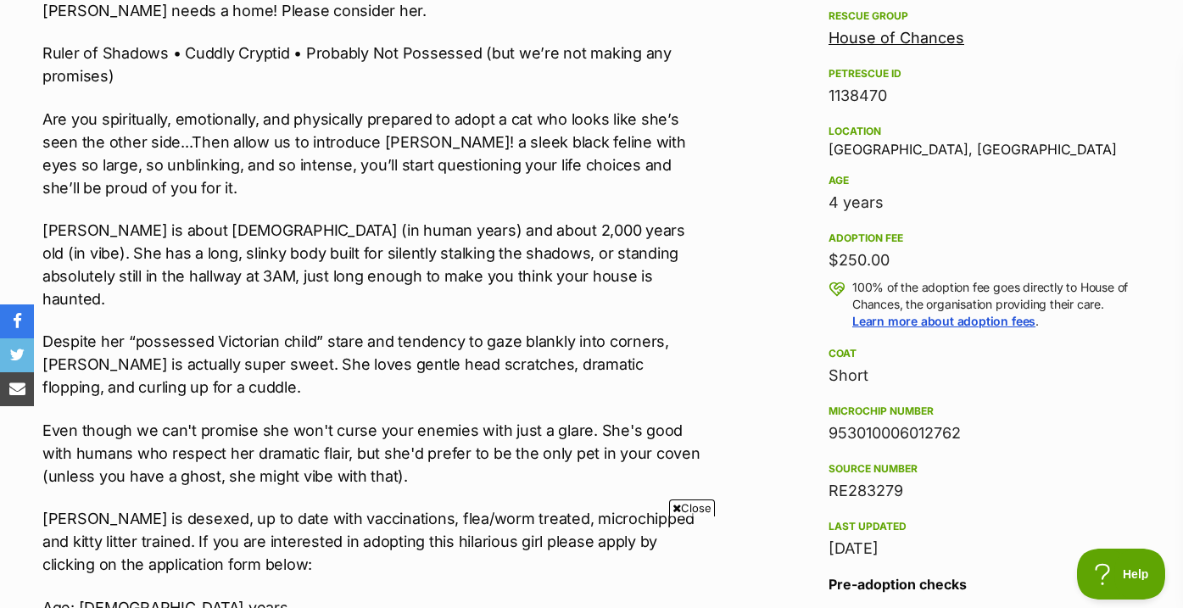
scroll to position [0, 0]
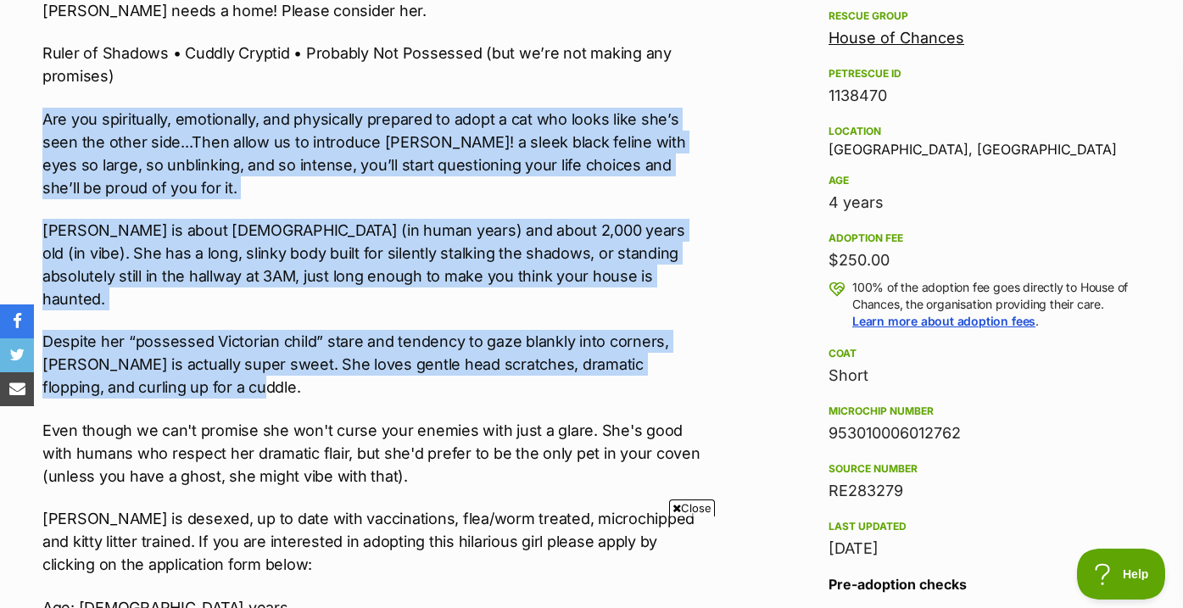
drag, startPoint x: 718, startPoint y: 98, endPoint x: 709, endPoint y: 365, distance: 266.4
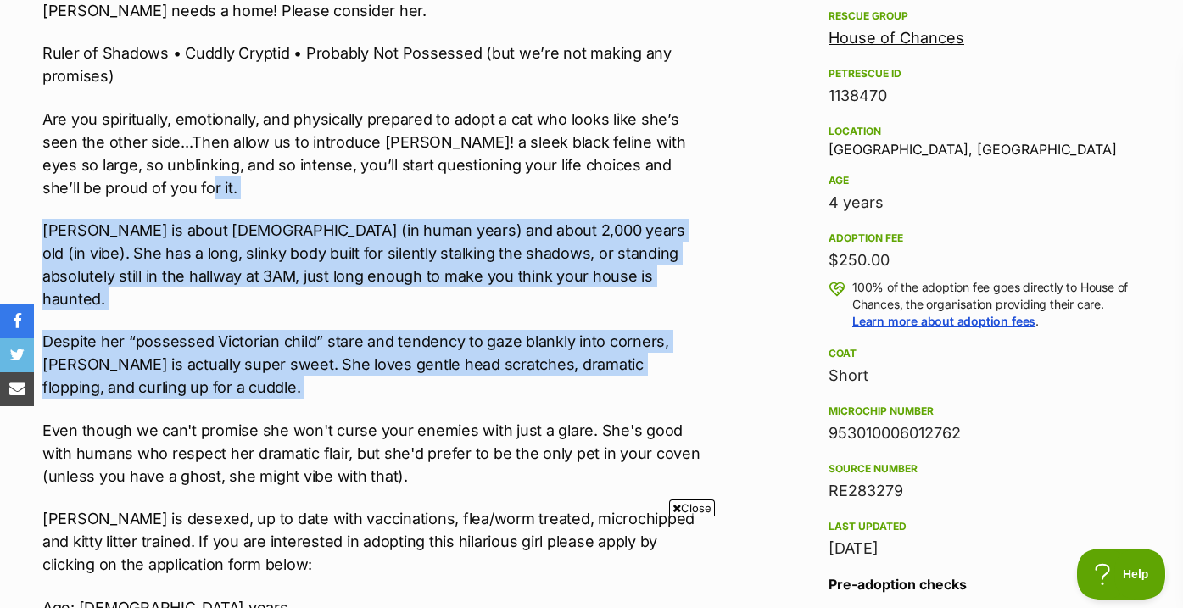
drag, startPoint x: 709, startPoint y: 365, endPoint x: 705, endPoint y: 198, distance: 166.2
drag, startPoint x: 706, startPoint y: 171, endPoint x: 704, endPoint y: 368, distance: 196.7
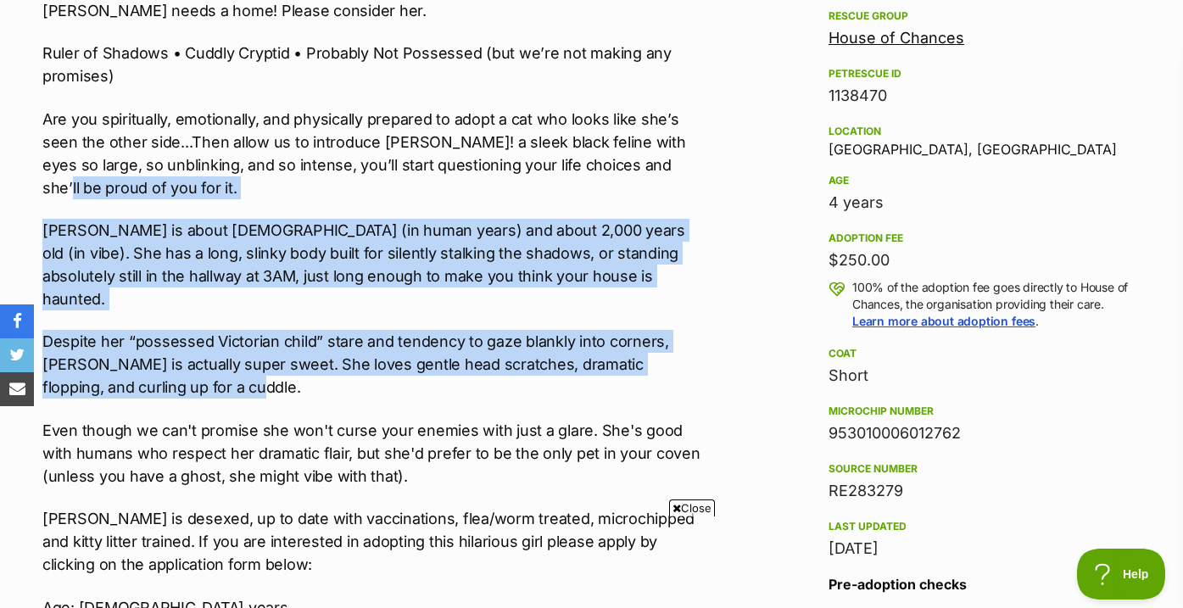
drag, startPoint x: 704, startPoint y: 368, endPoint x: 704, endPoint y: 198, distance: 170.4
drag, startPoint x: 704, startPoint y: 198, endPoint x: 704, endPoint y: 358, distance: 160.2
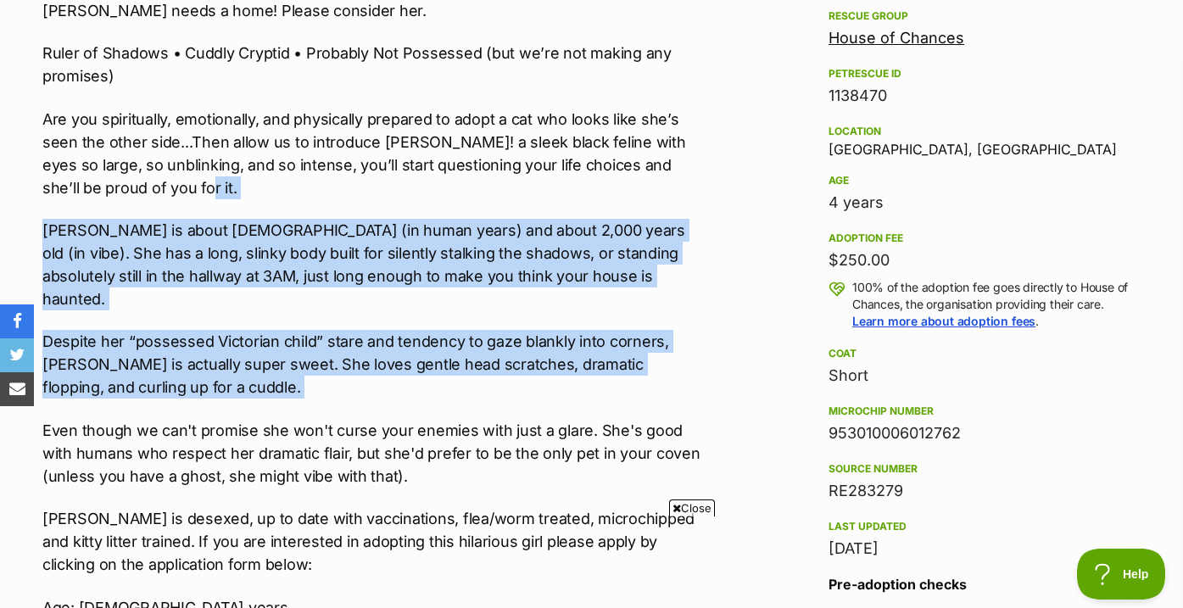
click at [704, 358] on p "Despite her “possessed Victorian child” stare and tendency to gaze blankly into…" at bounding box center [373, 364] width 662 height 69
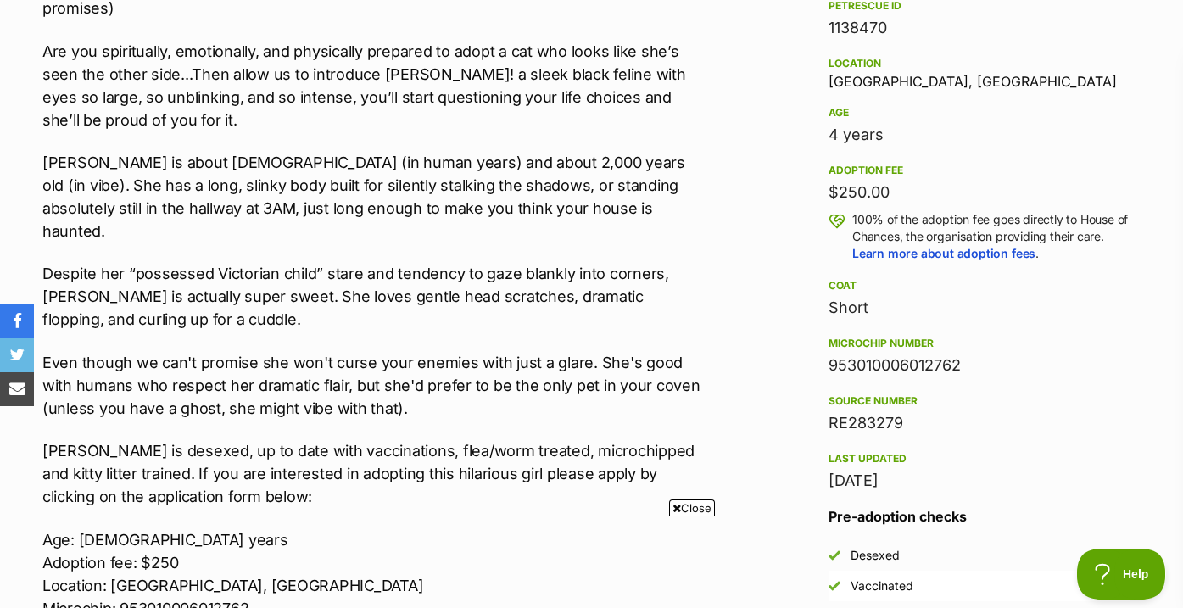
scroll to position [1095, 0]
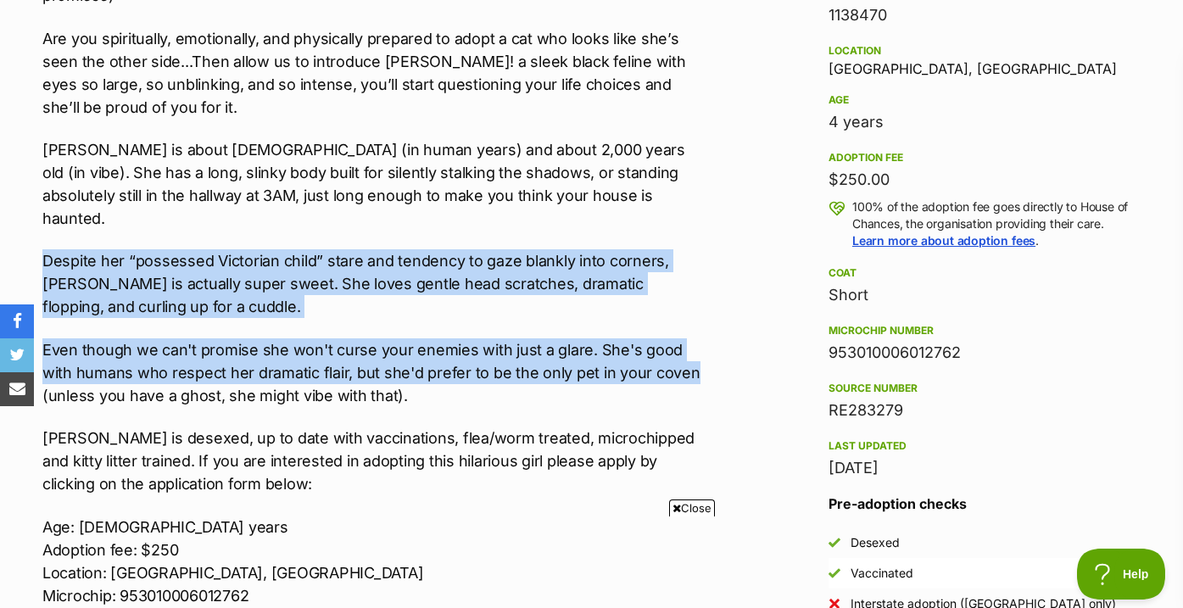
drag, startPoint x: 704, startPoint y: 358, endPoint x: 703, endPoint y: 217, distance: 140.7
click at [703, 217] on div "Morticia needs a home! Please consider her. Ruler of Shadows • Cuddly Cryptid •…" at bounding box center [373, 307] width 662 height 777
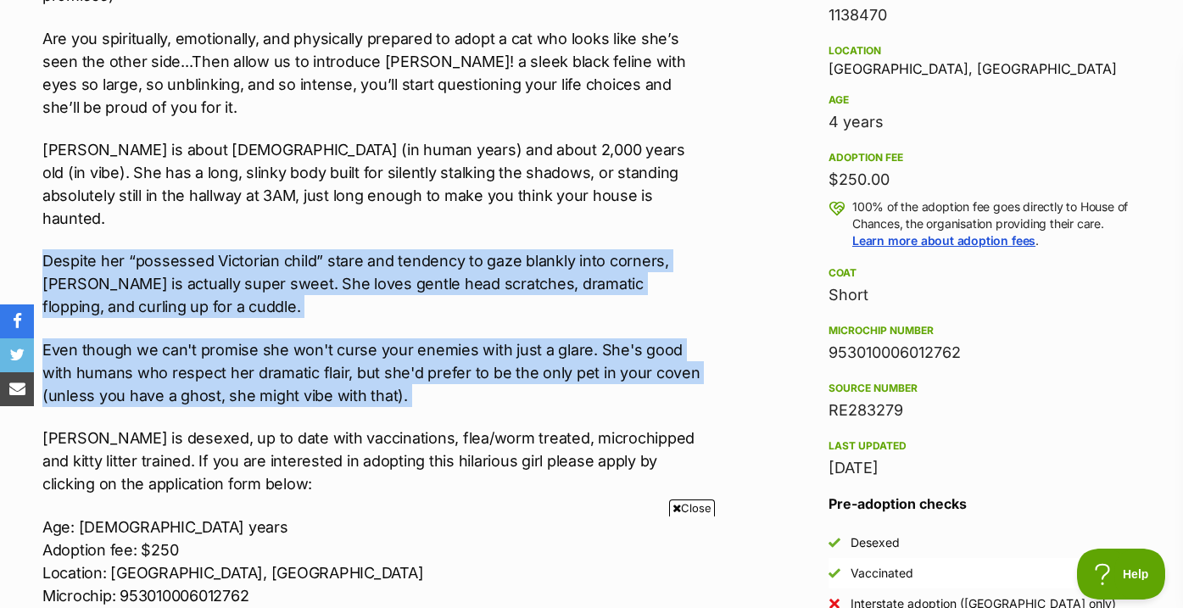
drag, startPoint x: 703, startPoint y: 217, endPoint x: 703, endPoint y: 364, distance: 146.7
click at [703, 364] on div "Morticia needs a home! Please consider her. Ruler of Shadows • Cuddly Cryptid •…" at bounding box center [373, 307] width 662 height 777
click at [703, 364] on p "Even though we can't promise she won't curse your enemies with just a glare. Sh…" at bounding box center [373, 372] width 662 height 69
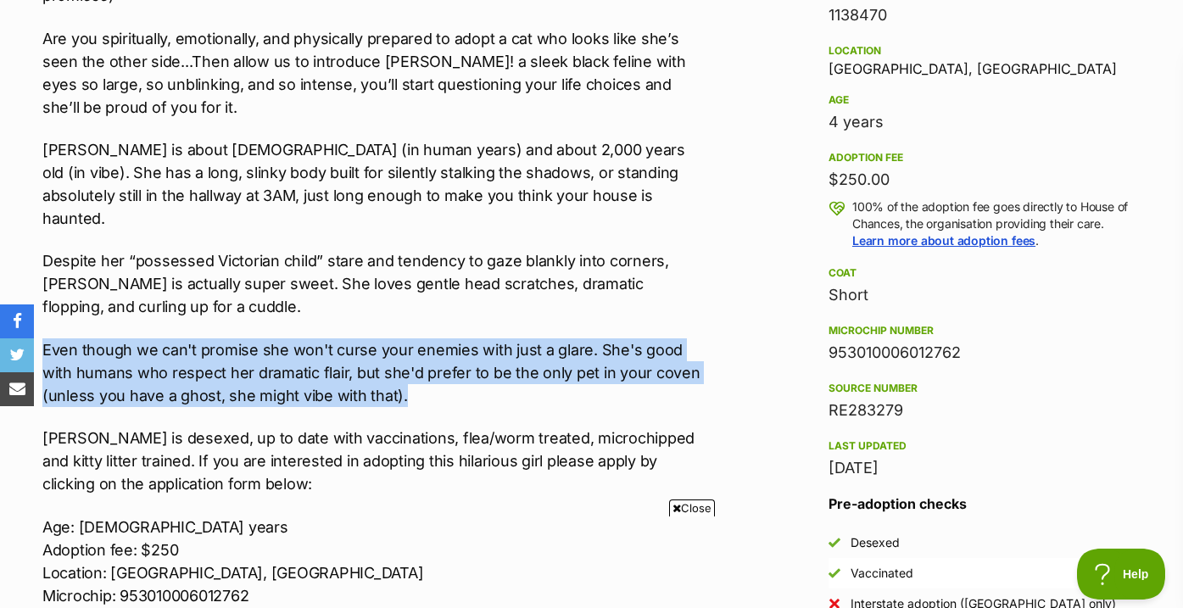
drag, startPoint x: 703, startPoint y: 354, endPoint x: 703, endPoint y: 307, distance: 47.5
click at [703, 307] on div "Morticia needs a home! Please consider her. Ruler of Shadows • Cuddly Cryptid •…" at bounding box center [373, 307] width 662 height 777
drag, startPoint x: 706, startPoint y: 274, endPoint x: 706, endPoint y: 395, distance: 121.2
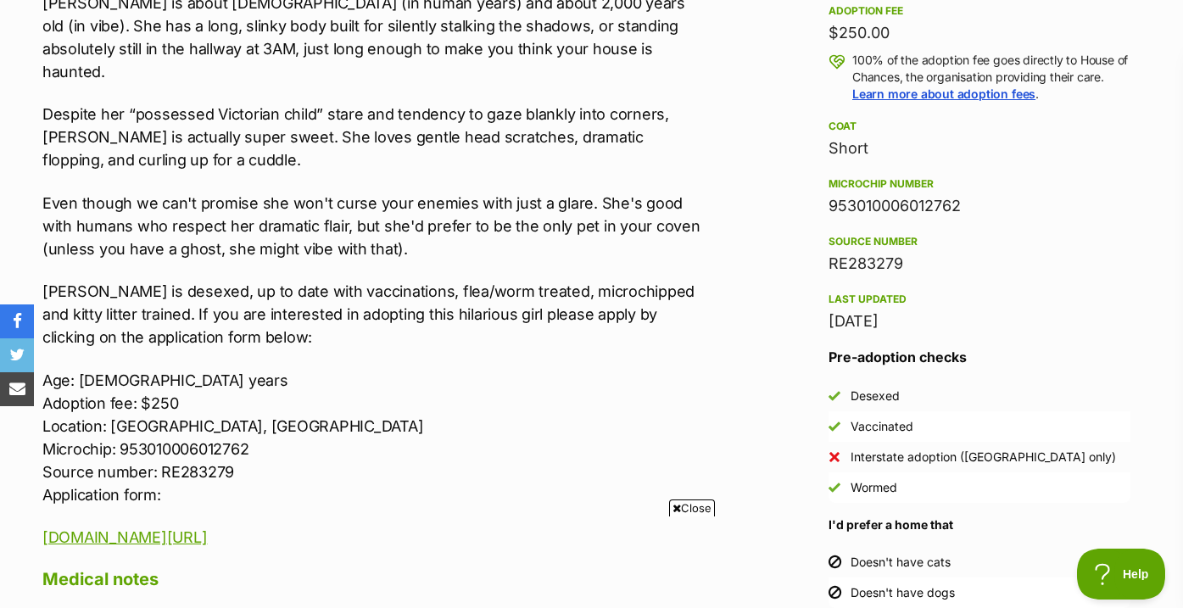
scroll to position [1247, 0]
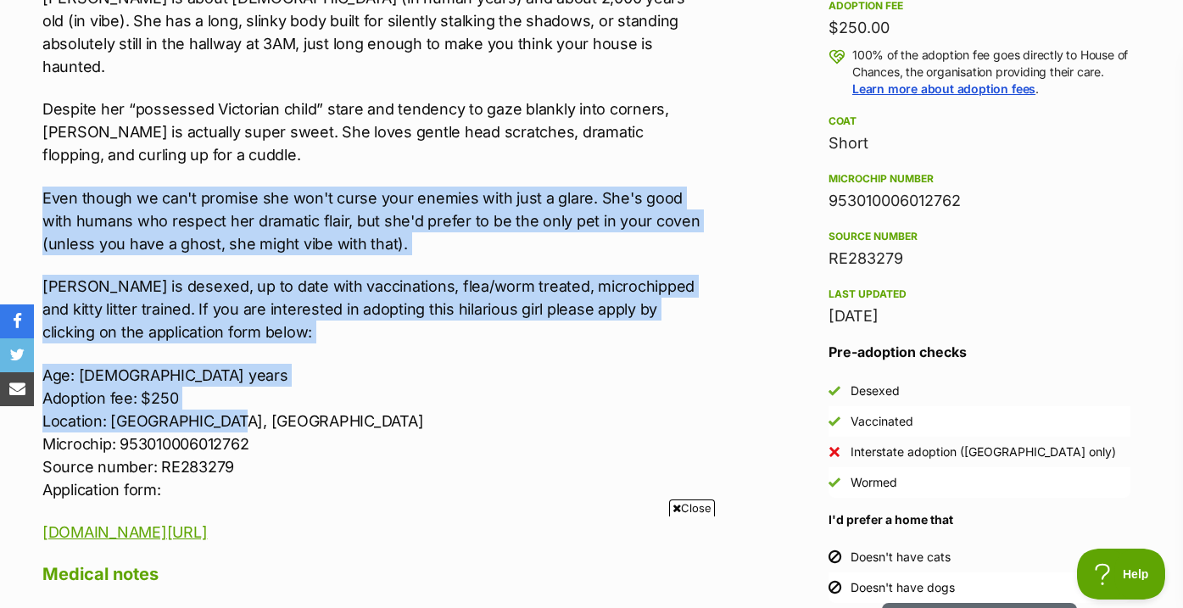
drag, startPoint x: 680, startPoint y: 393, endPoint x: 689, endPoint y: 150, distance: 243.5
click at [689, 150] on div "Morticia needs a home! Please consider her. Ruler of Shadows • Cuddly Cryptid •…" at bounding box center [373, 155] width 662 height 777
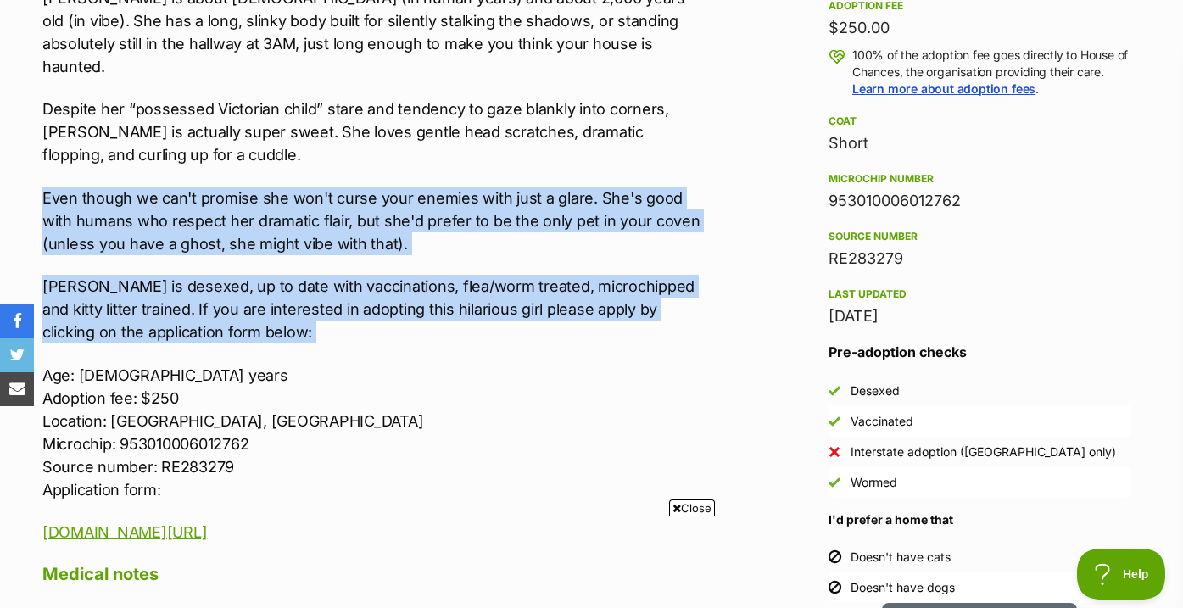
drag, startPoint x: 689, startPoint y: 150, endPoint x: 684, endPoint y: 307, distance: 156.9
click at [684, 307] on div "Morticia needs a home! Please consider her. Ruler of Shadows • Cuddly Cryptid •…" at bounding box center [373, 155] width 662 height 777
click at [684, 307] on p "Morticia is desexed, up to date with vaccinations, flea/worm treated, microchip…" at bounding box center [373, 309] width 662 height 69
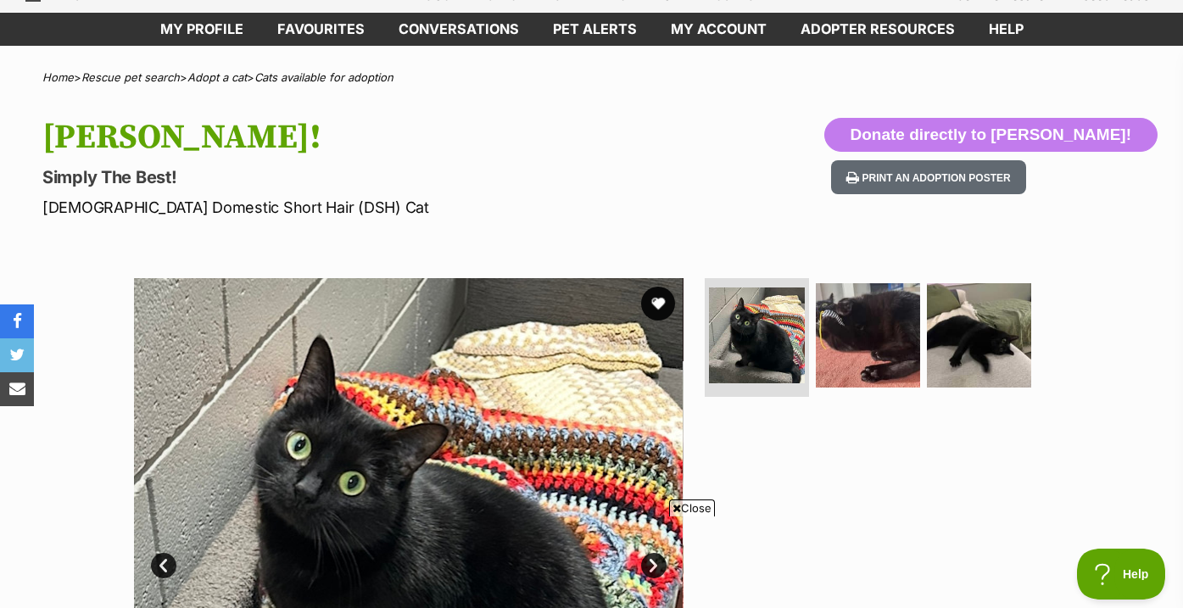
scroll to position [187, 0]
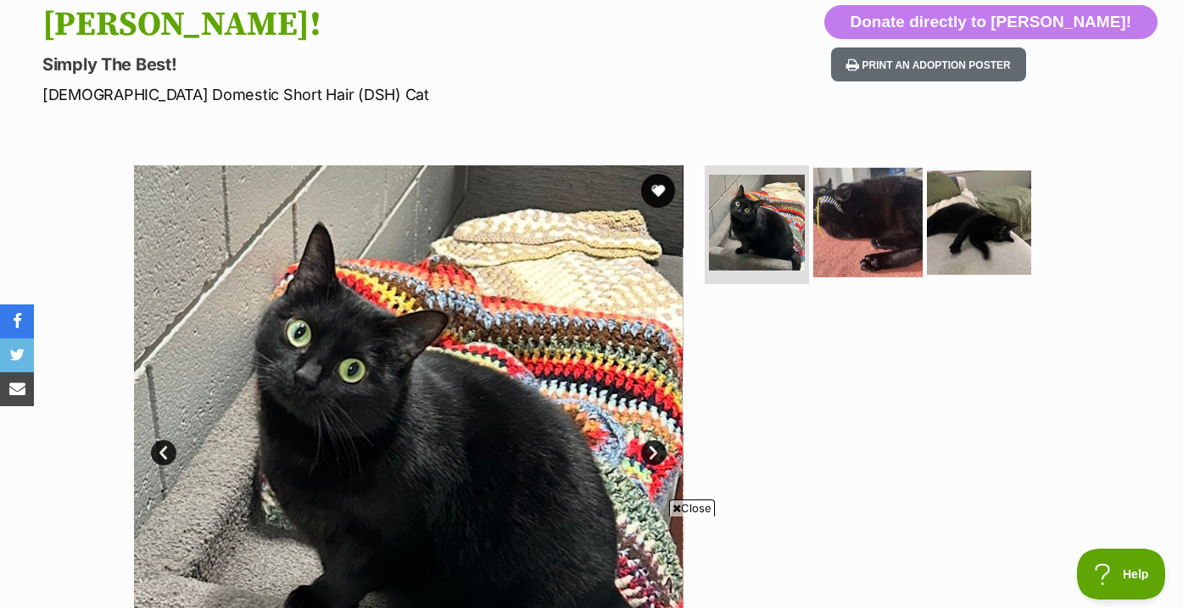
click at [859, 244] on img at bounding box center [867, 222] width 109 height 109
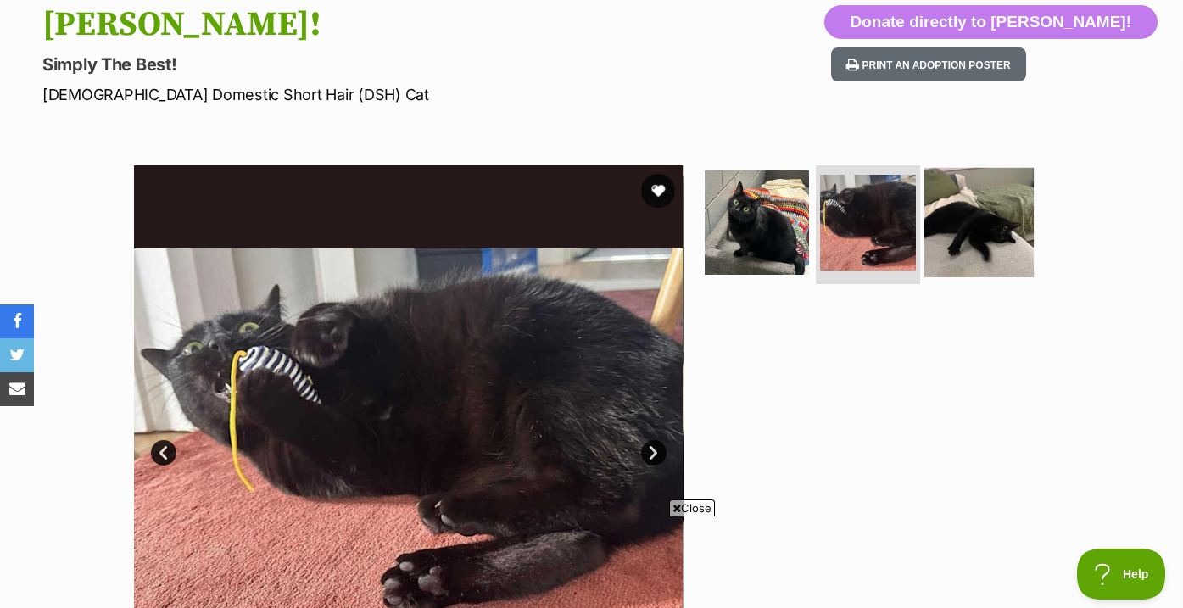
click at [967, 235] on img at bounding box center [978, 222] width 109 height 109
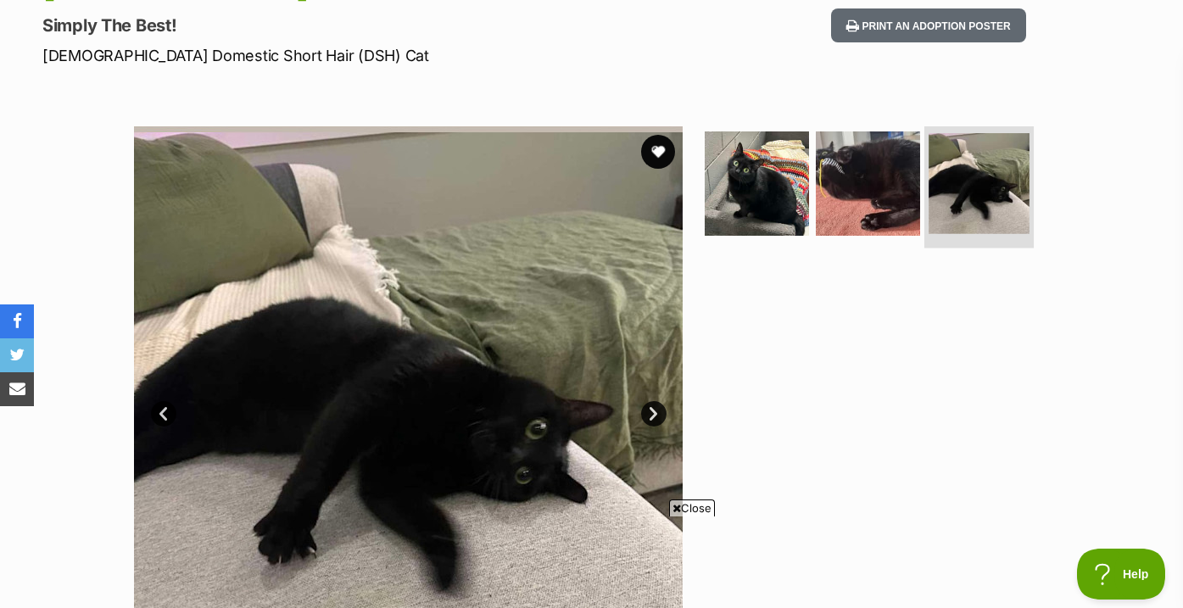
scroll to position [263, 0]
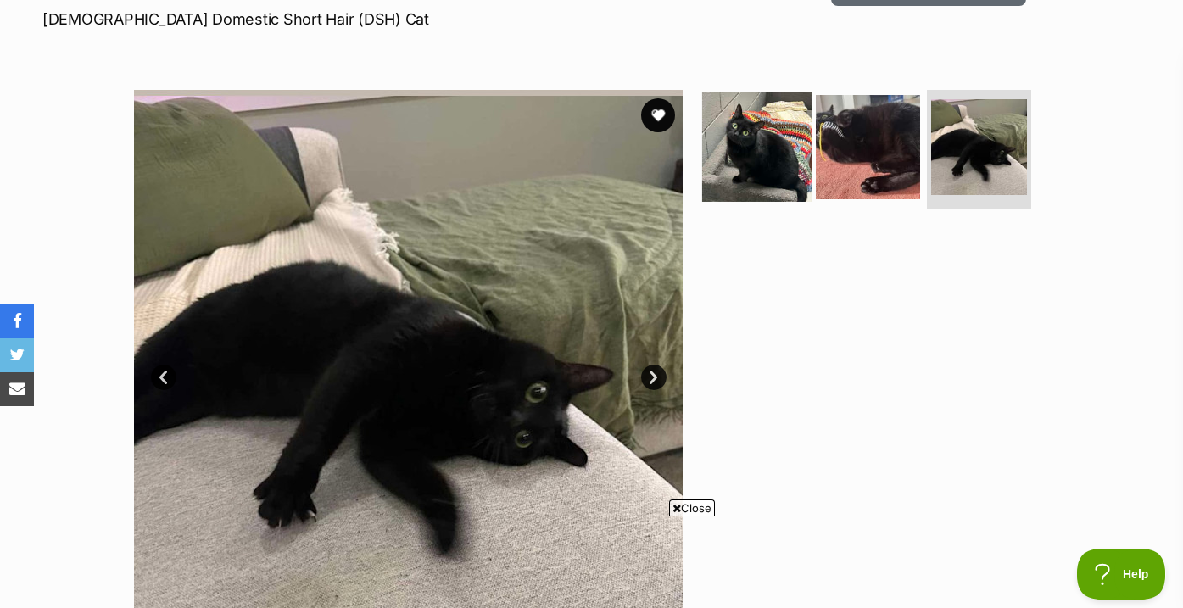
click at [769, 164] on img at bounding box center [756, 146] width 109 height 109
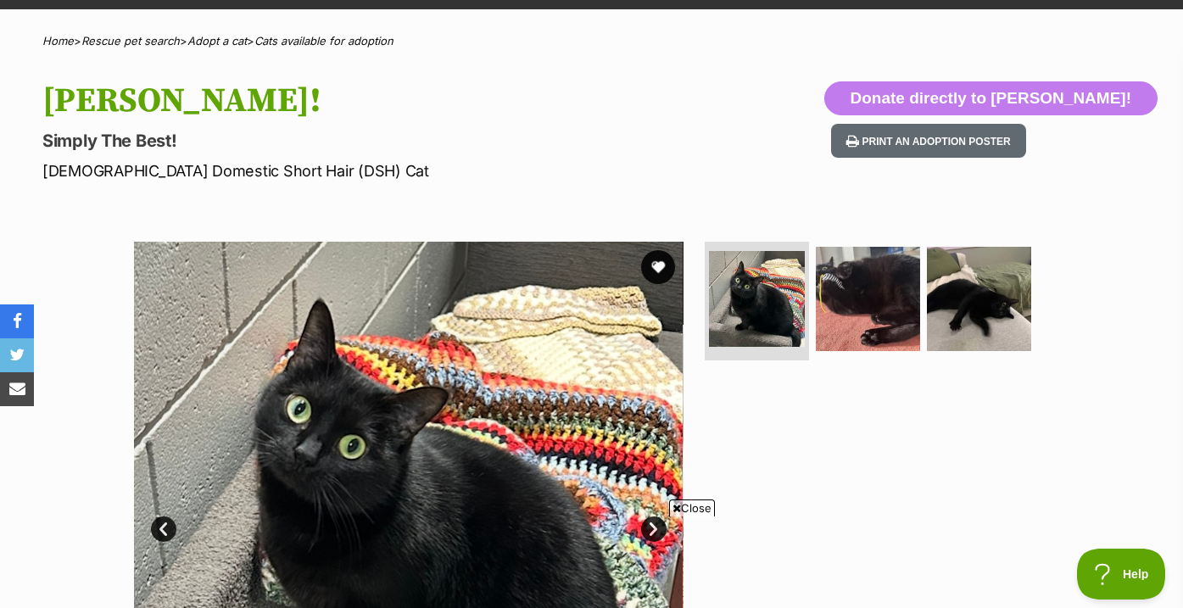
scroll to position [110, 0]
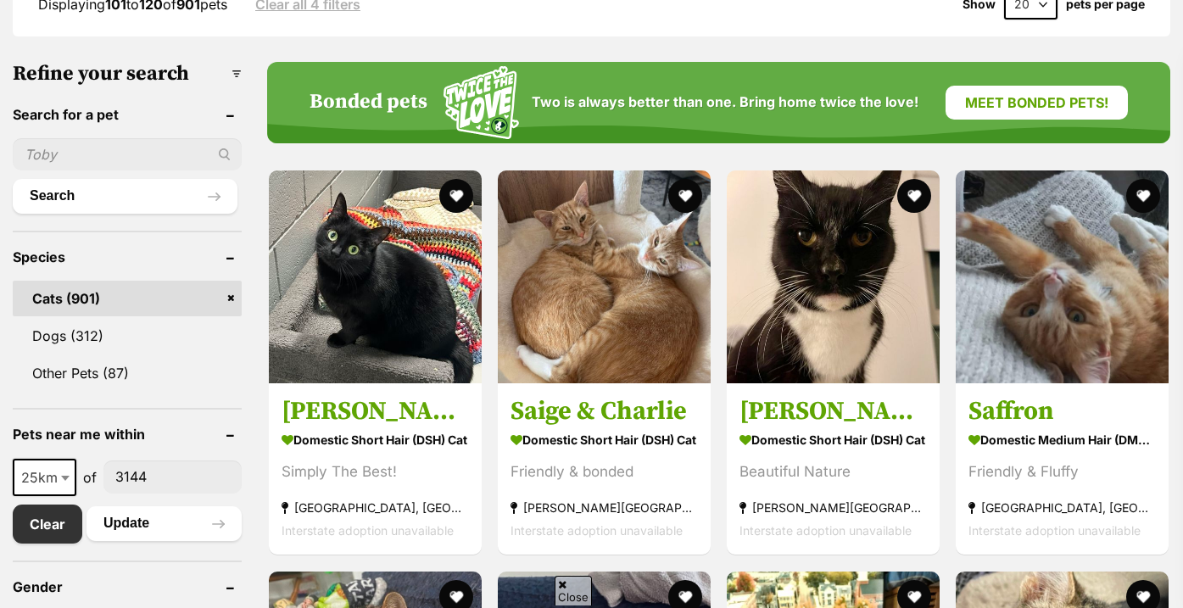
scroll to position [587, 0]
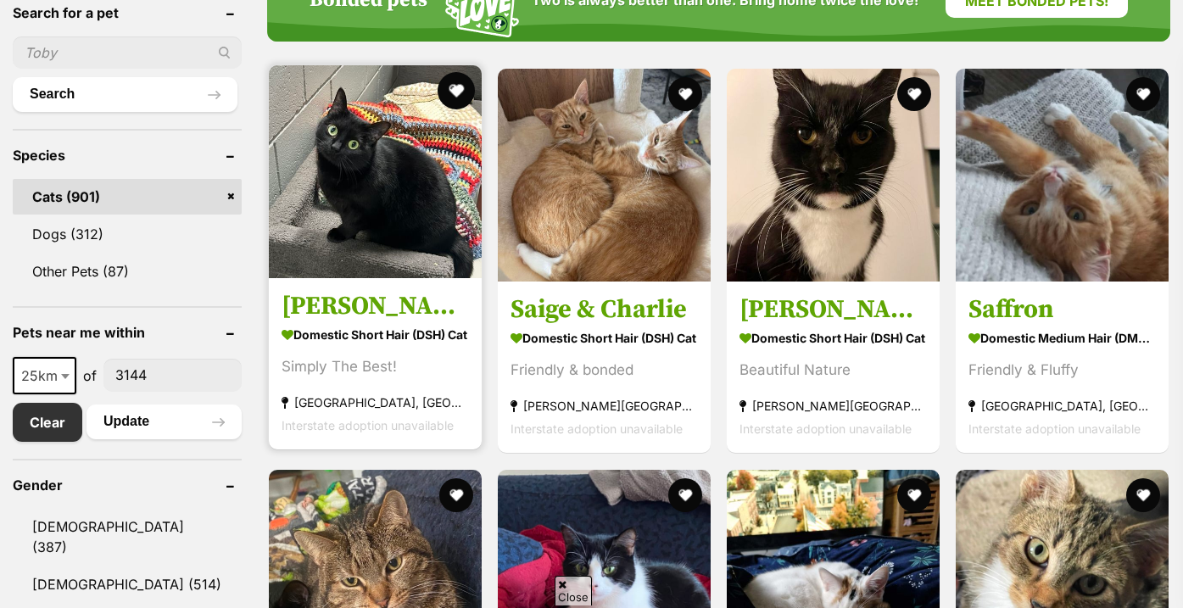
click at [462, 97] on button "favourite" at bounding box center [455, 90] width 37 height 37
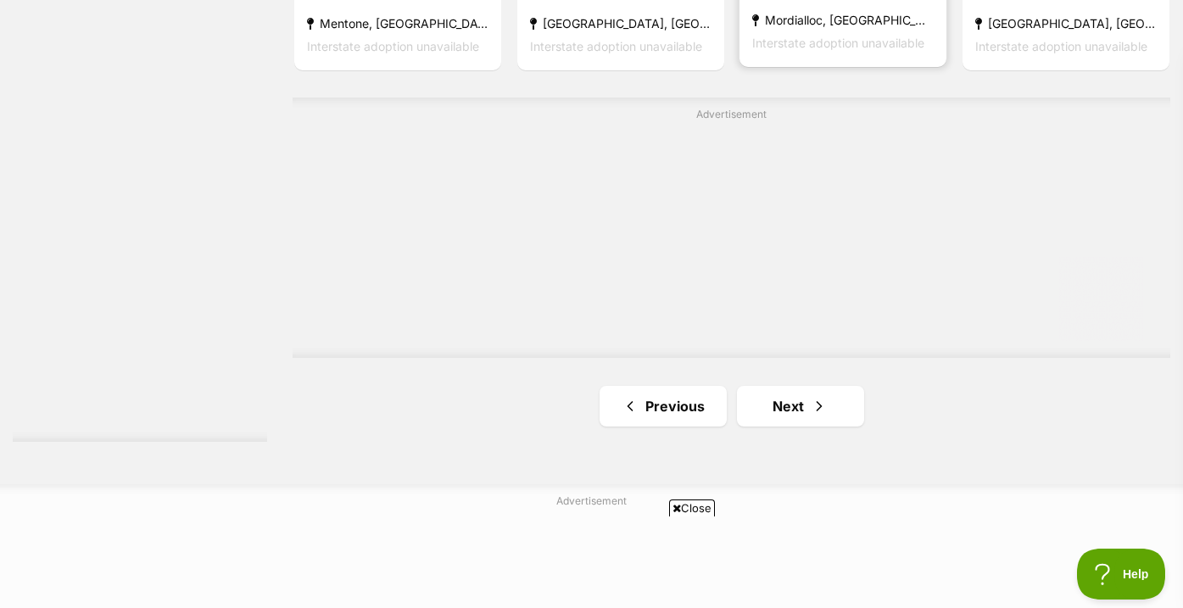
scroll to position [3009, 0]
click at [784, 405] on link "Next" at bounding box center [800, 405] width 127 height 41
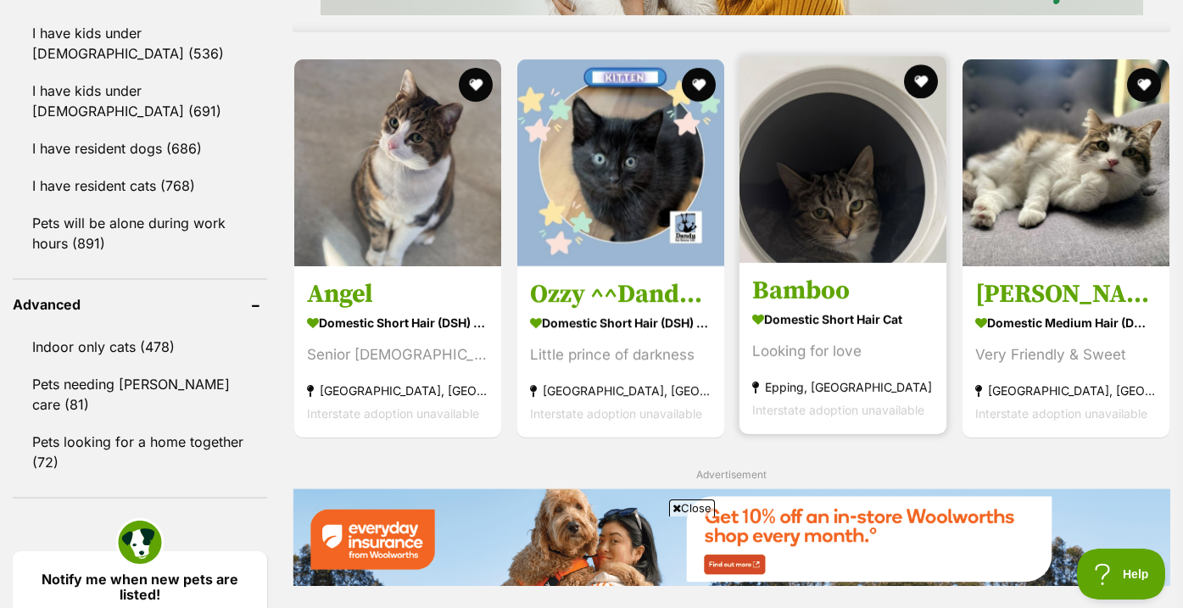
scroll to position [1557, 0]
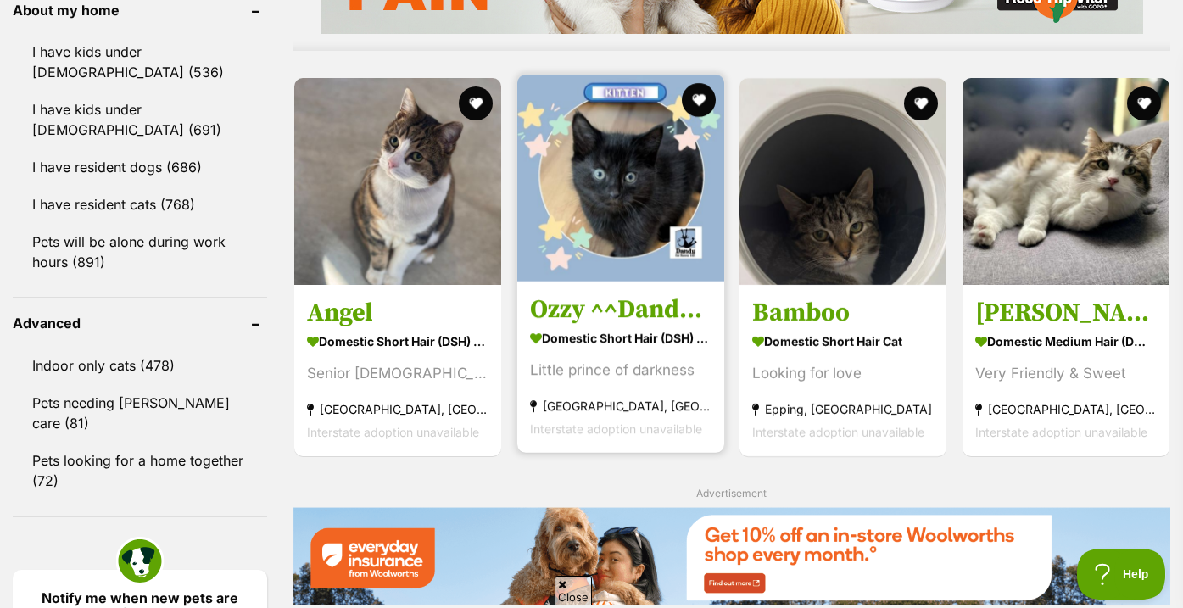
click at [677, 185] on img at bounding box center [620, 178] width 207 height 207
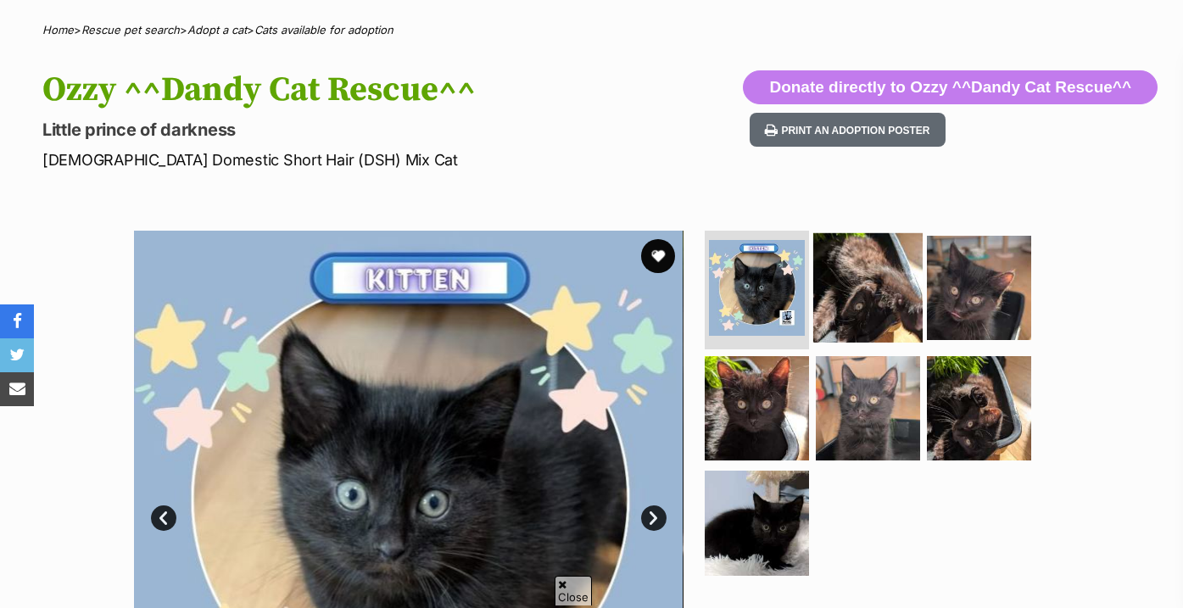
click at [878, 294] on img at bounding box center [867, 287] width 109 height 109
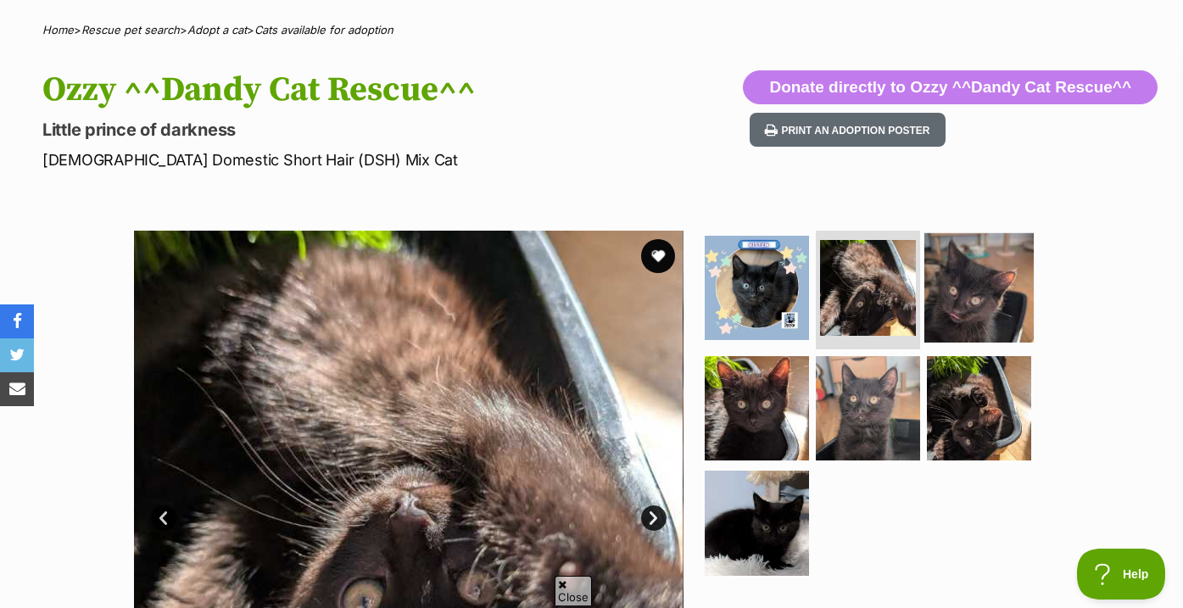
click at [958, 311] on img at bounding box center [978, 287] width 109 height 109
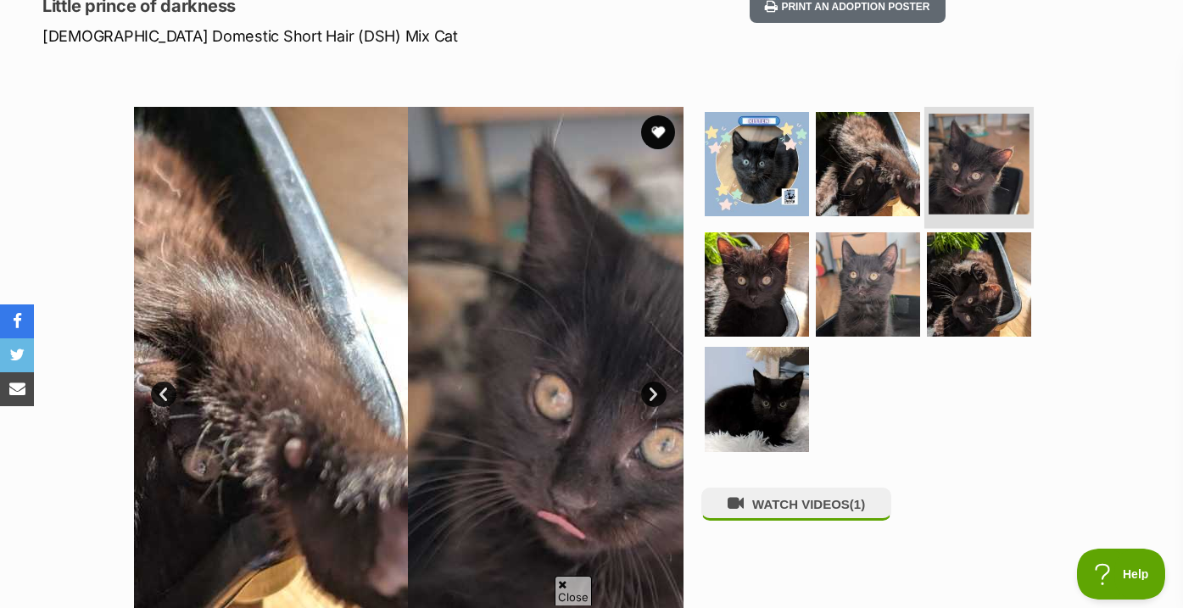
scroll to position [293, 0]
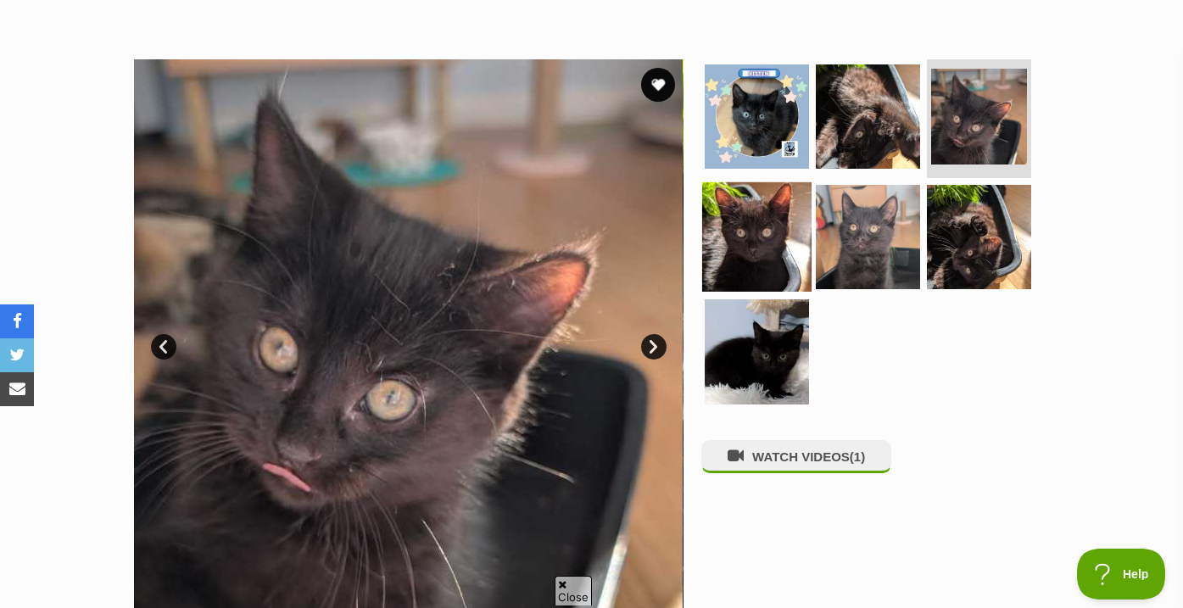
click at [743, 276] on img at bounding box center [756, 235] width 109 height 109
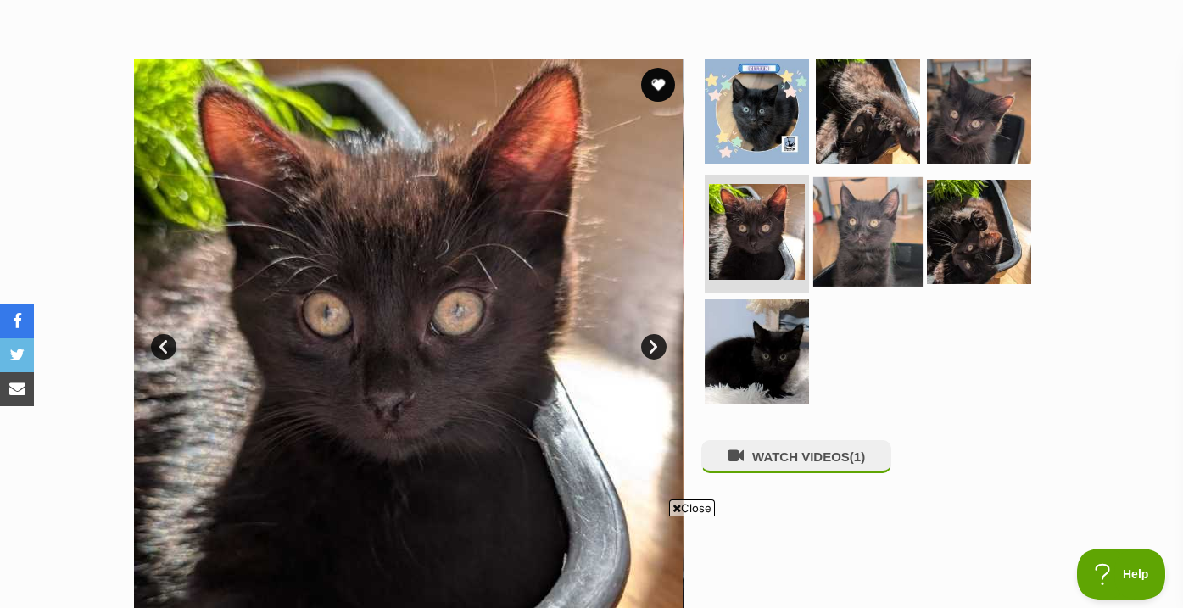
scroll to position [0, 0]
click at [865, 235] on img at bounding box center [867, 230] width 109 height 109
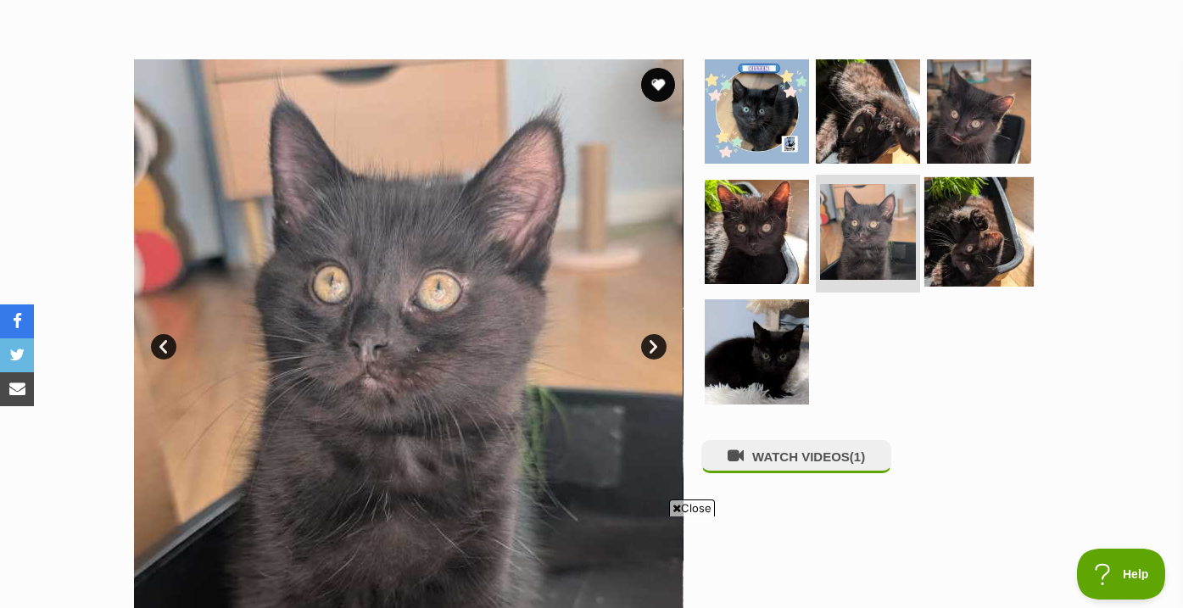
click at [966, 254] on img at bounding box center [978, 230] width 109 height 109
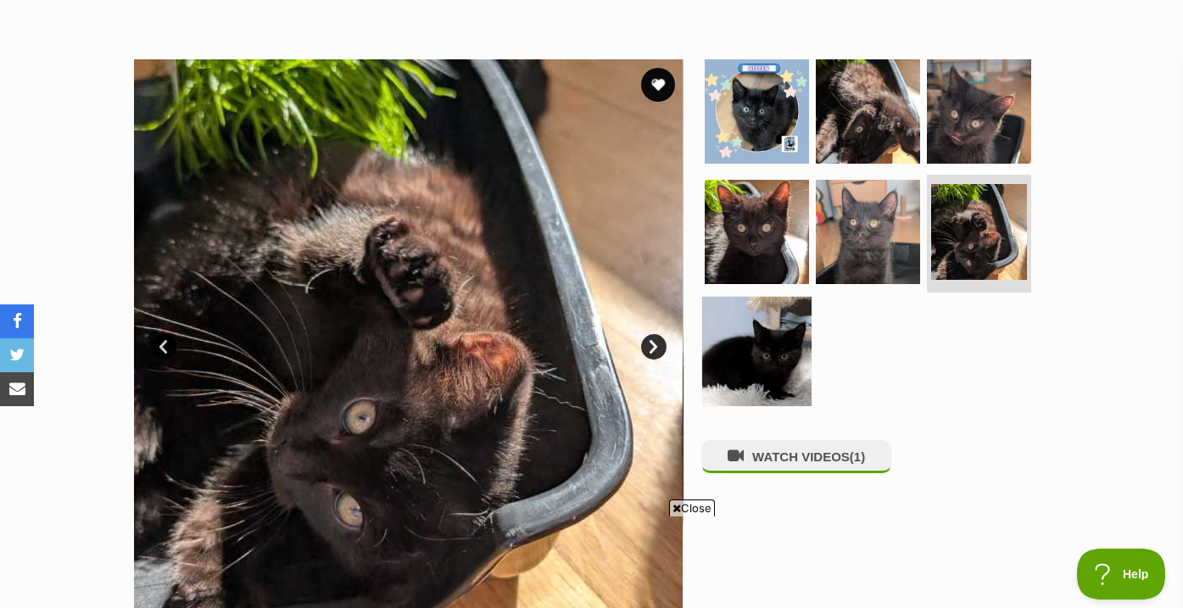
click at [744, 337] on img at bounding box center [756, 351] width 109 height 109
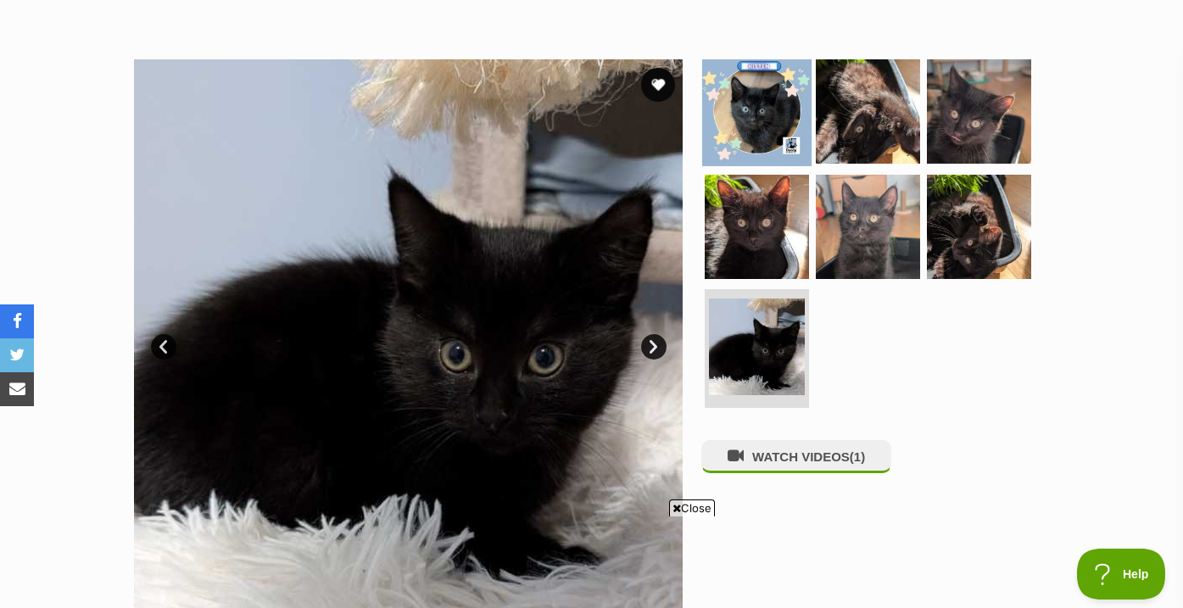
click at [753, 117] on img at bounding box center [756, 111] width 109 height 109
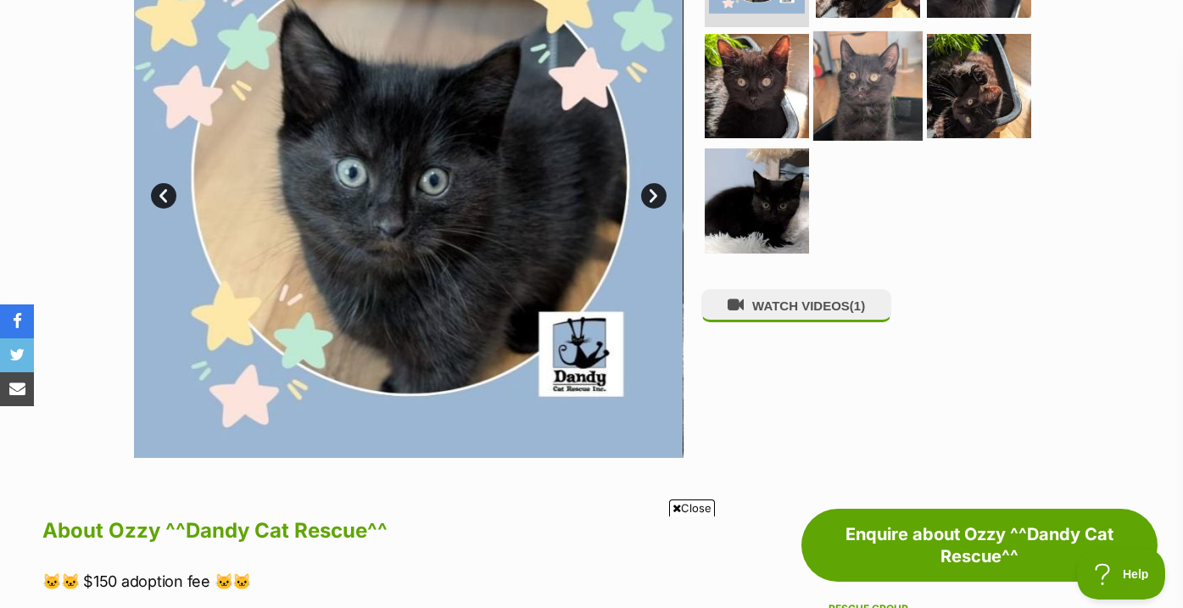
scroll to position [476, 0]
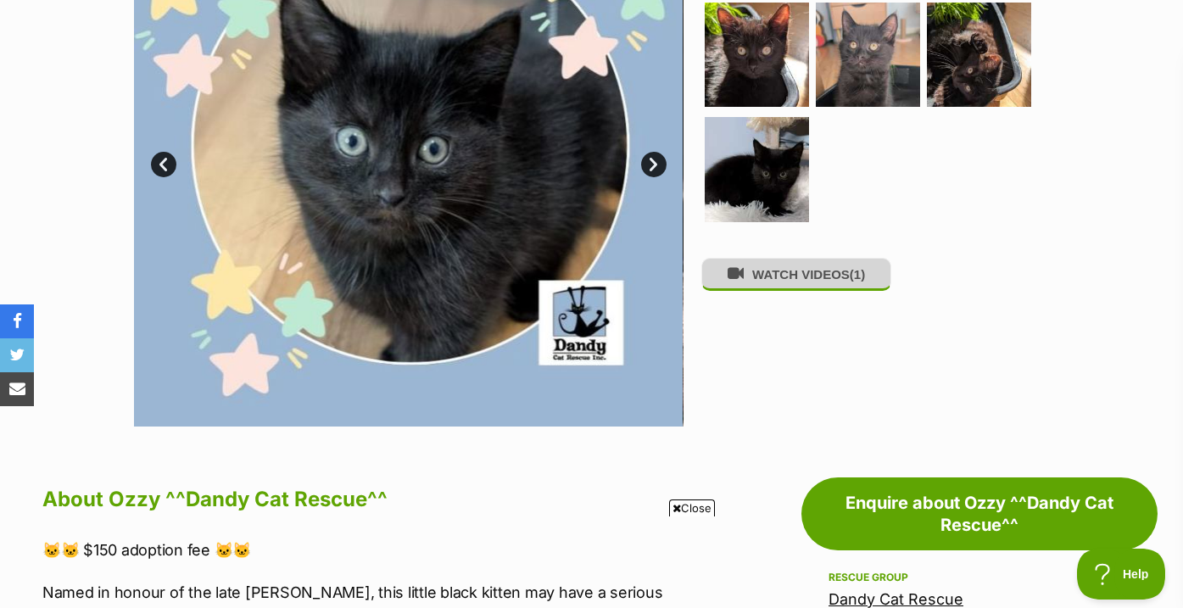
click at [817, 291] on button "WATCH VIDEOS (1)" at bounding box center [796, 274] width 190 height 33
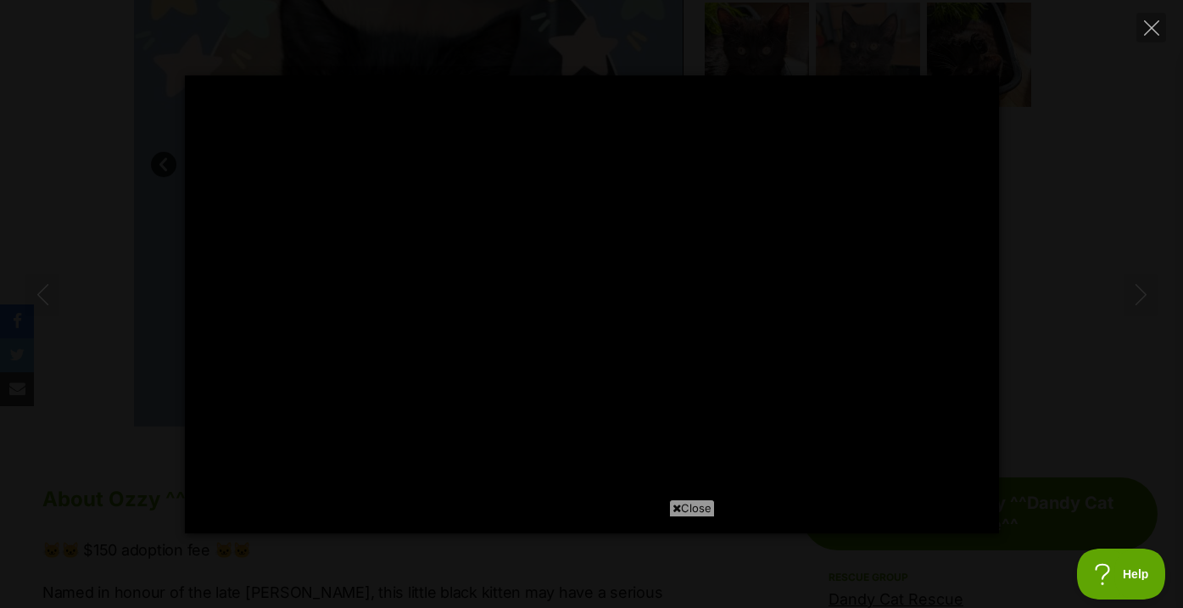
click at [1063, 197] on div "Pause Play % buffered 00:00 -00:05 Unmute Mute Disable captions Enable captions…" at bounding box center [591, 304] width 1183 height 458
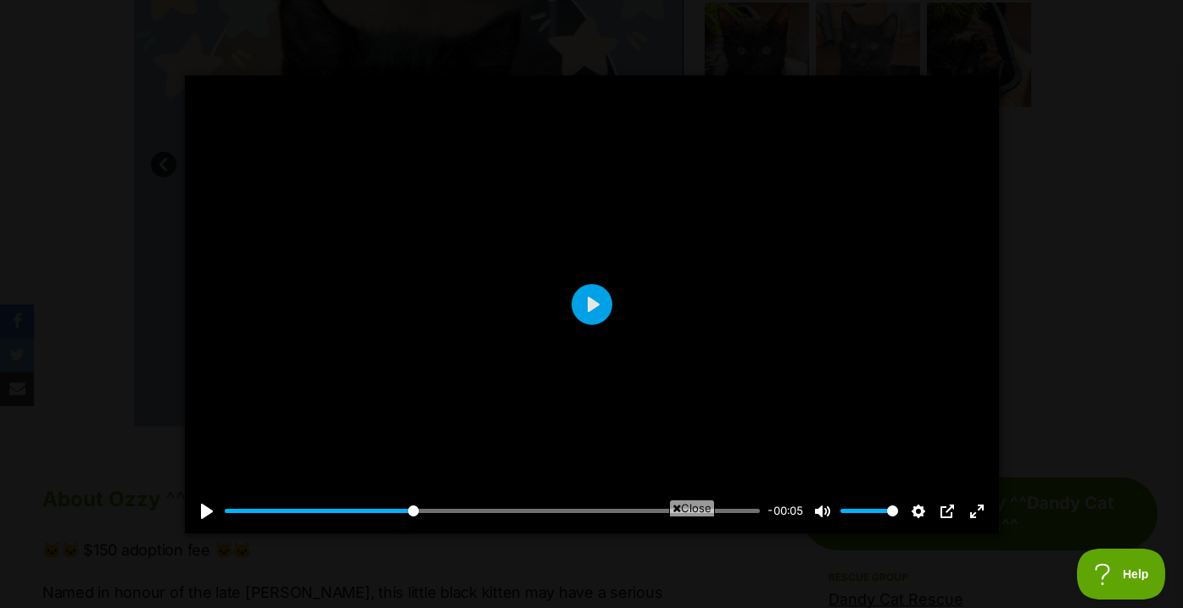
type input "36.27"
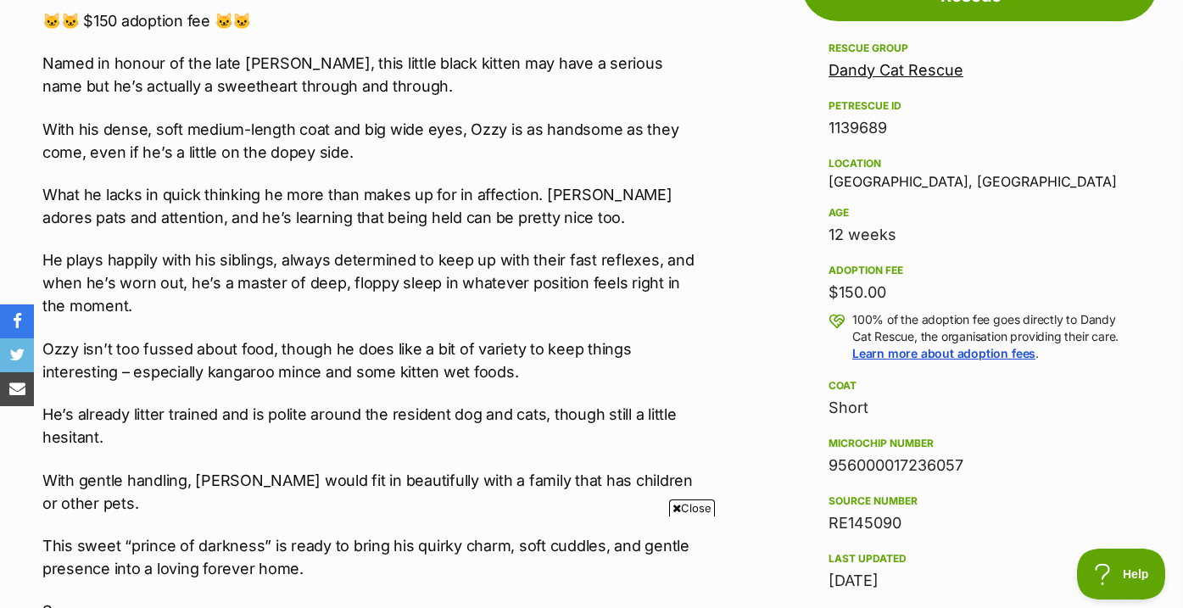
scroll to position [1019, 0]
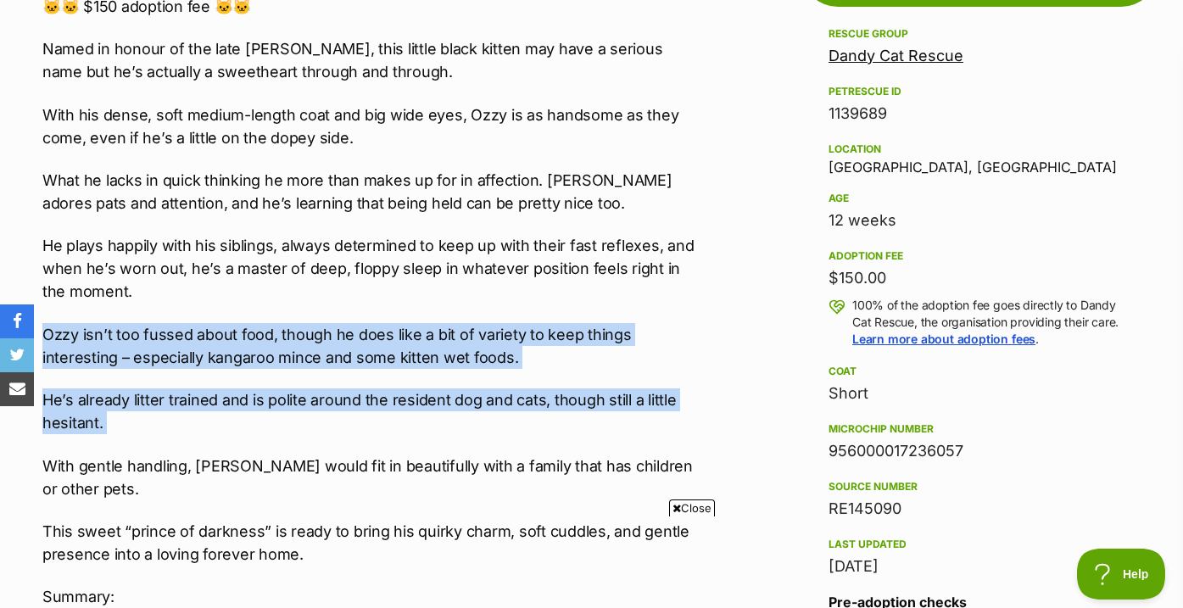
drag, startPoint x: 728, startPoint y: 434, endPoint x: 728, endPoint y: 315, distance: 119.5
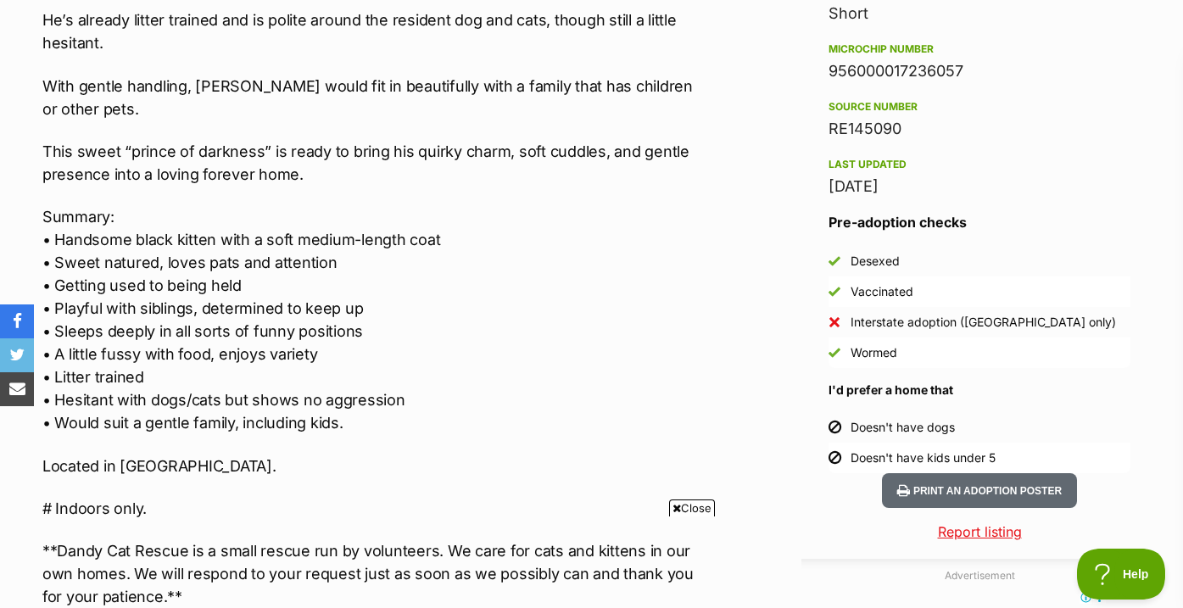
scroll to position [1417, 0]
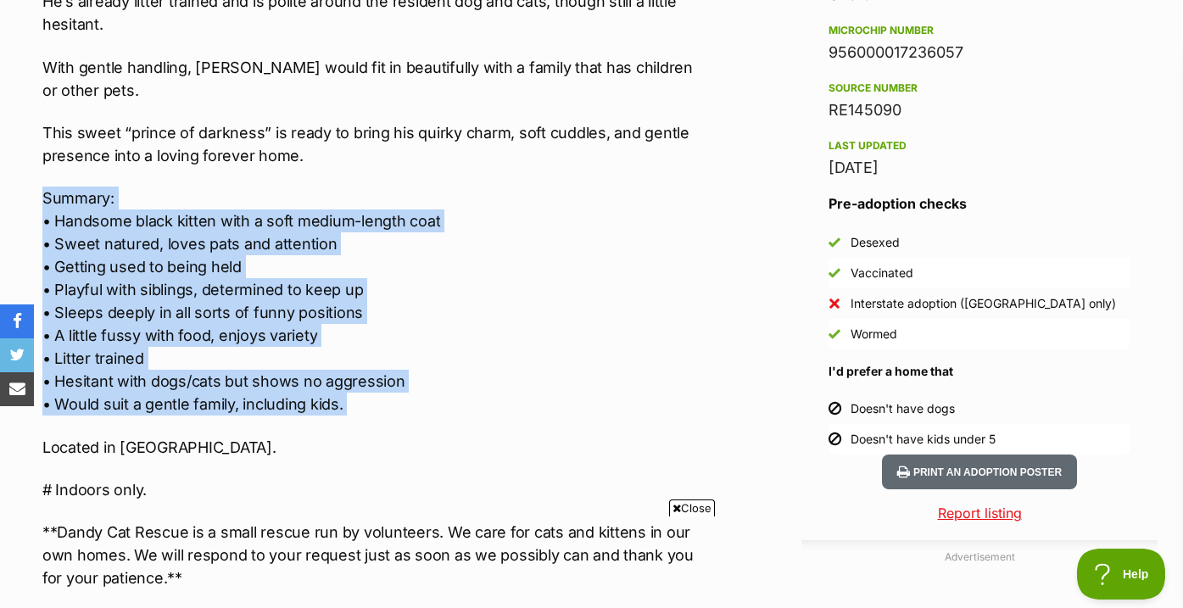
drag, startPoint x: 459, startPoint y: 160, endPoint x: 463, endPoint y: 400, distance: 239.9
click at [463, 400] on div "🐱🐱 $150 adoption fee 🐱🐱 Named in honour of the late Ozzy Osbourne, this little …" at bounding box center [373, 93] width 662 height 994
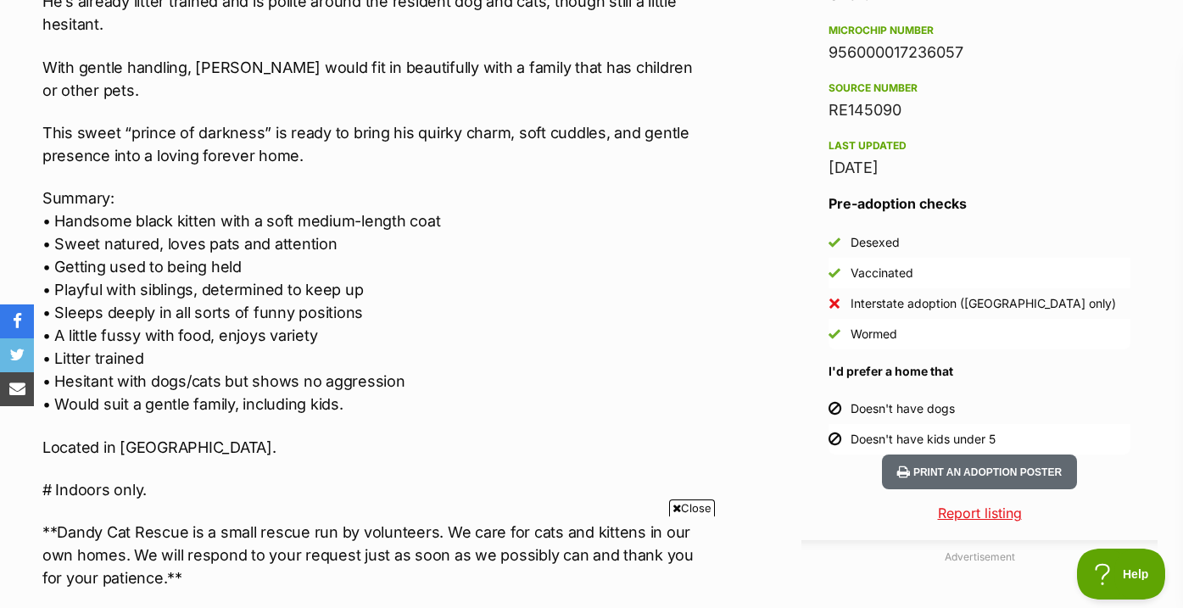
drag, startPoint x: 454, startPoint y: 400, endPoint x: 446, endPoint y: 376, distance: 24.9
click at [446, 376] on div "🐱🐱 $150 adoption fee 🐱🐱 Named in honour of the late Ozzy Osbourne, this little …" at bounding box center [373, 93] width 662 height 994
click at [446, 376] on p "Summary: • Handsome black kitten with a soft medium-length coat • Sweet natured…" at bounding box center [373, 301] width 662 height 229
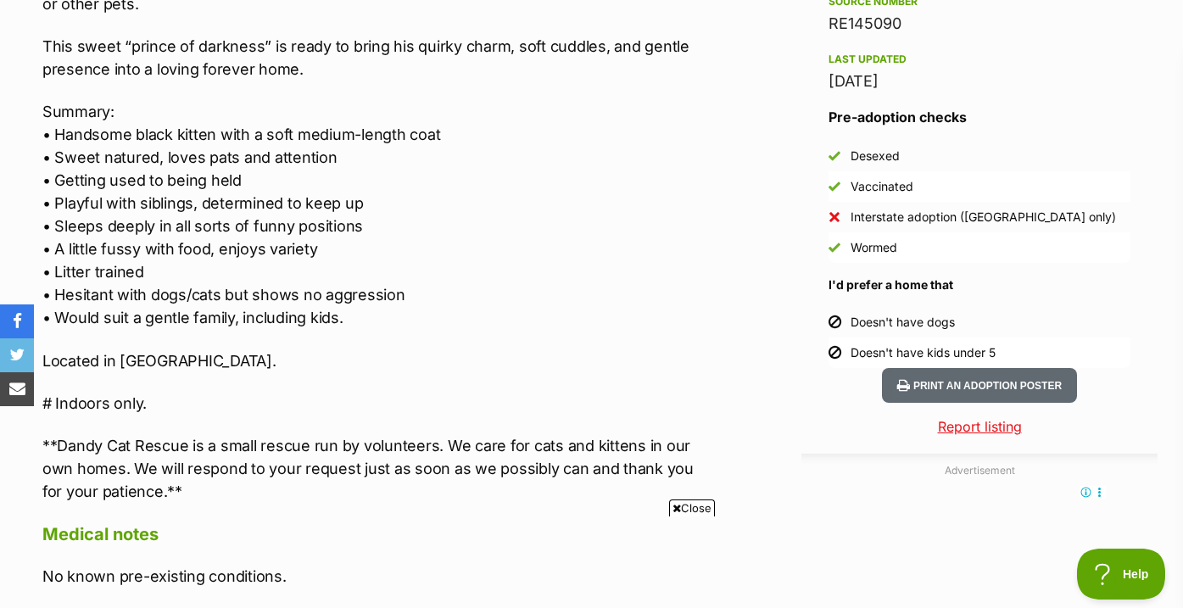
scroll to position [1545, 0]
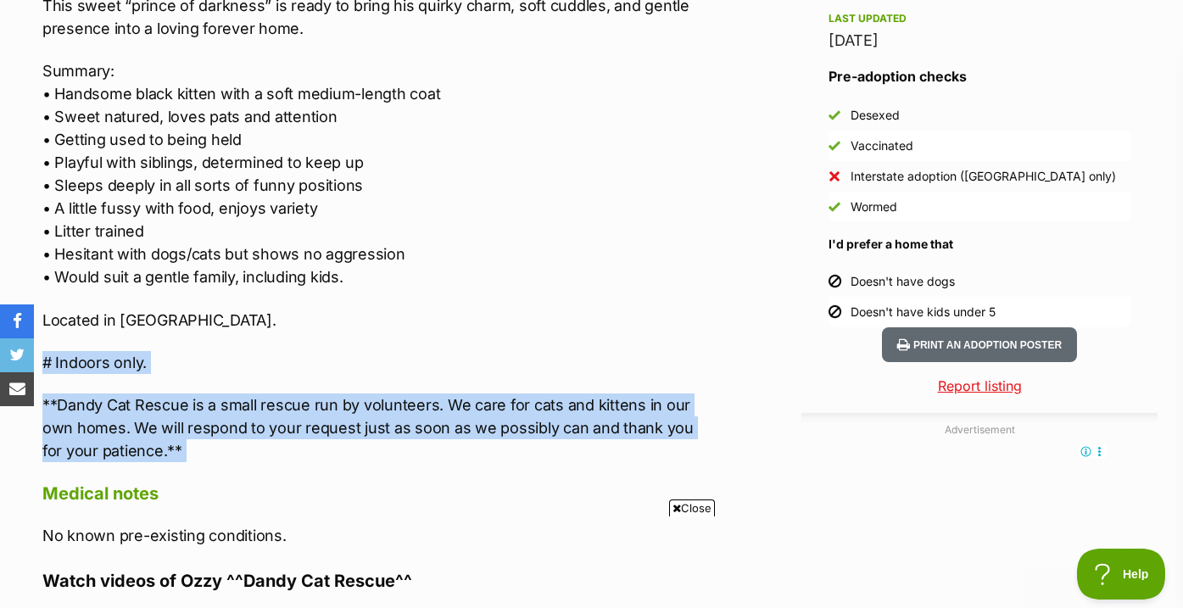
drag, startPoint x: 446, startPoint y: 455, endPoint x: 448, endPoint y: 309, distance: 145.8
click at [449, 309] on div "About Ozzy ^^Dandy Cat Rescue^^ 🐱🐱 $150 adoption fee 🐱🐱 Named in honour of the …" at bounding box center [373, 290] width 662 height 1756
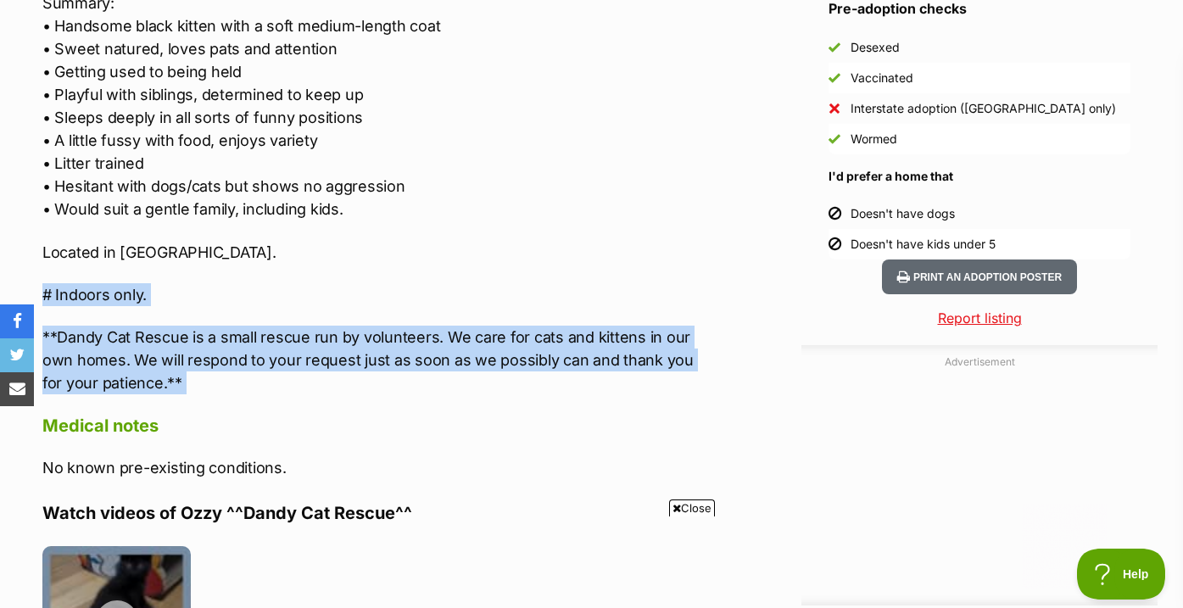
scroll to position [0, 0]
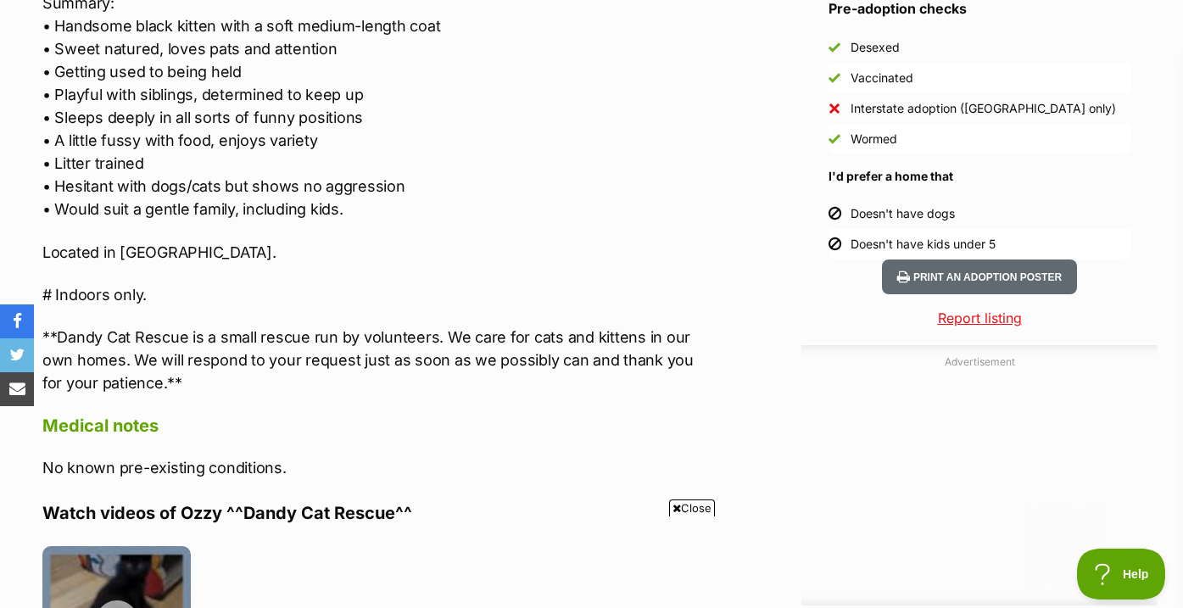
click at [449, 326] on p "**Dandy Cat Rescue is a small rescue run by volunteers. We care for cats and ki…" at bounding box center [373, 360] width 662 height 69
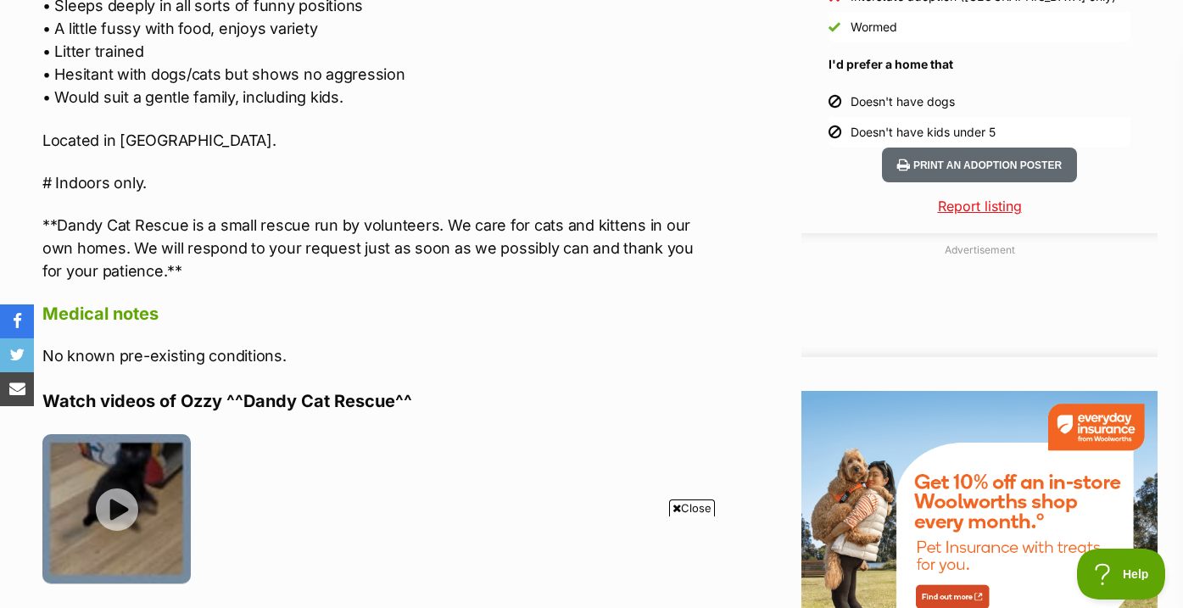
scroll to position [1734, 0]
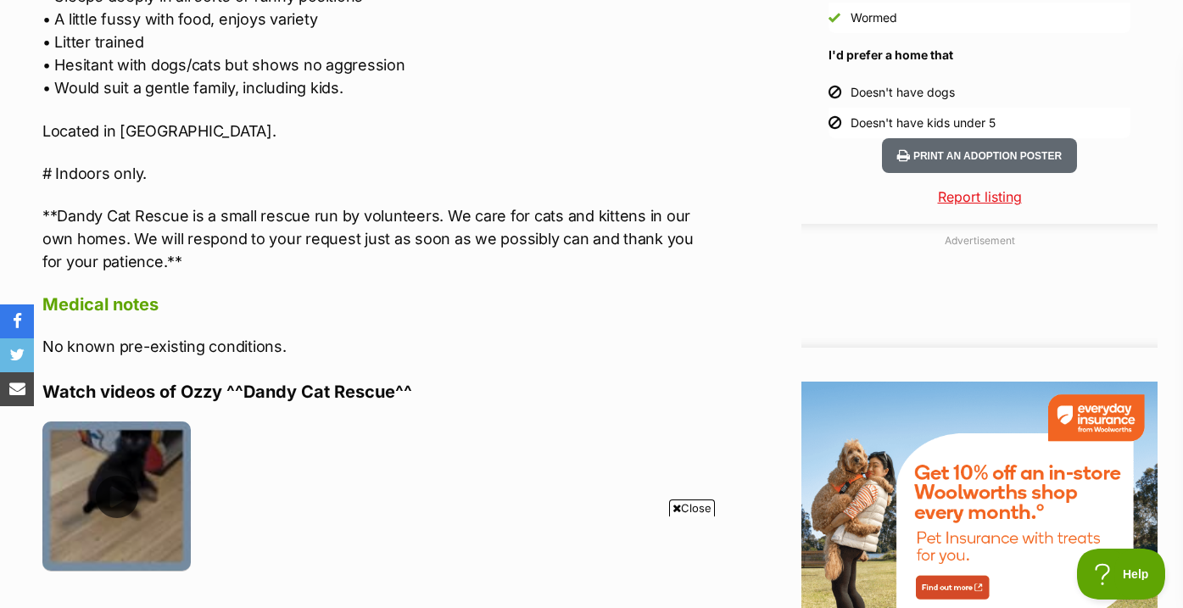
click at [116, 450] on img at bounding box center [116, 495] width 148 height 148
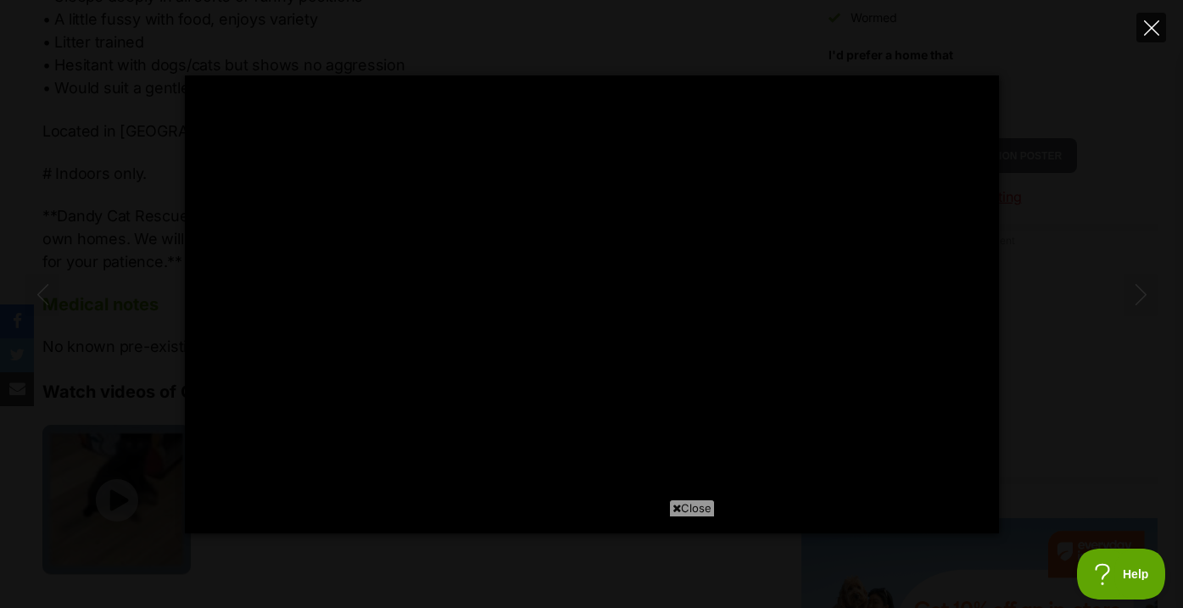
click at [1144, 23] on icon "Close" at bounding box center [1151, 27] width 15 height 15
type input "23.83"
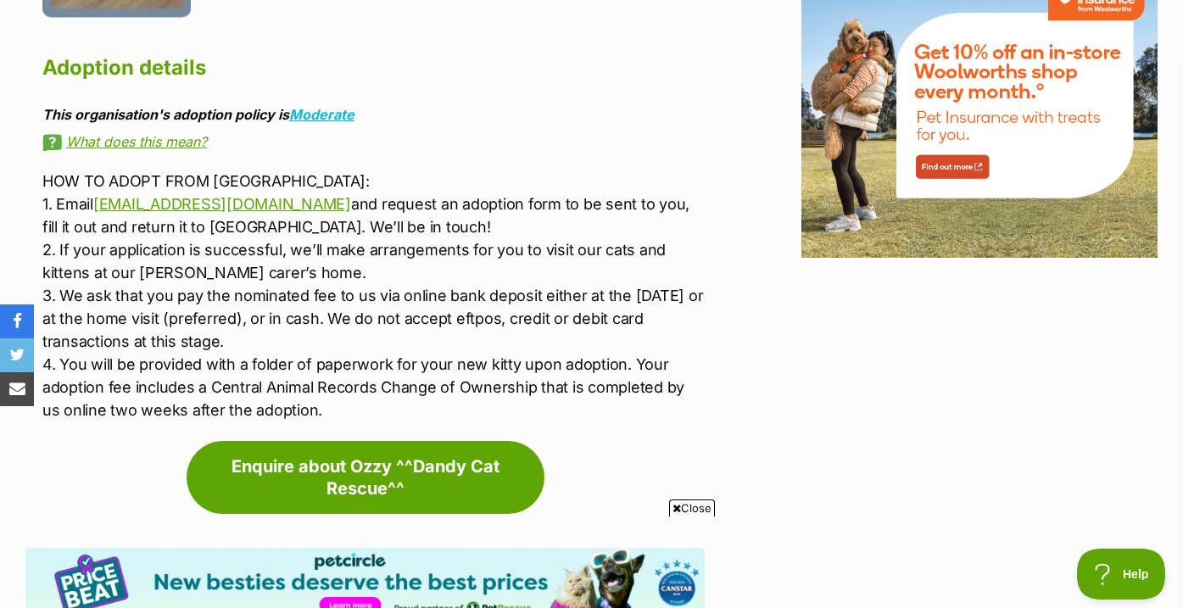
scroll to position [2309, 0]
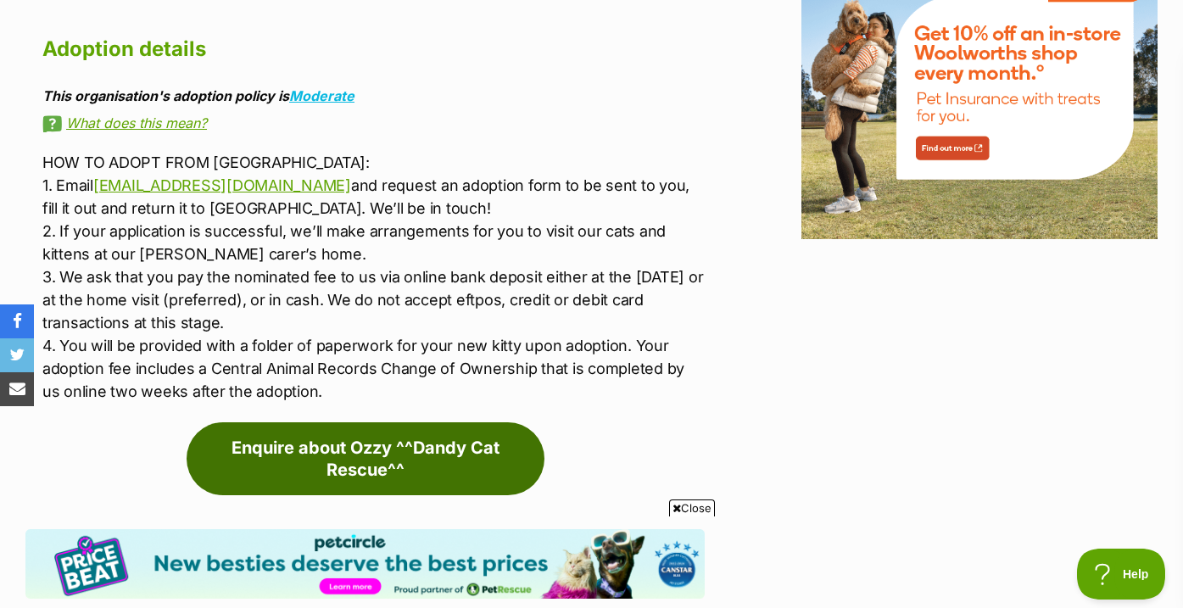
click at [491, 422] on link "Enquire about Ozzy ^^Dandy Cat Rescue^^" at bounding box center [366, 458] width 358 height 73
click at [299, 432] on link "Enquire about Ozzy ^^Dandy Cat Rescue^^" at bounding box center [366, 458] width 358 height 73
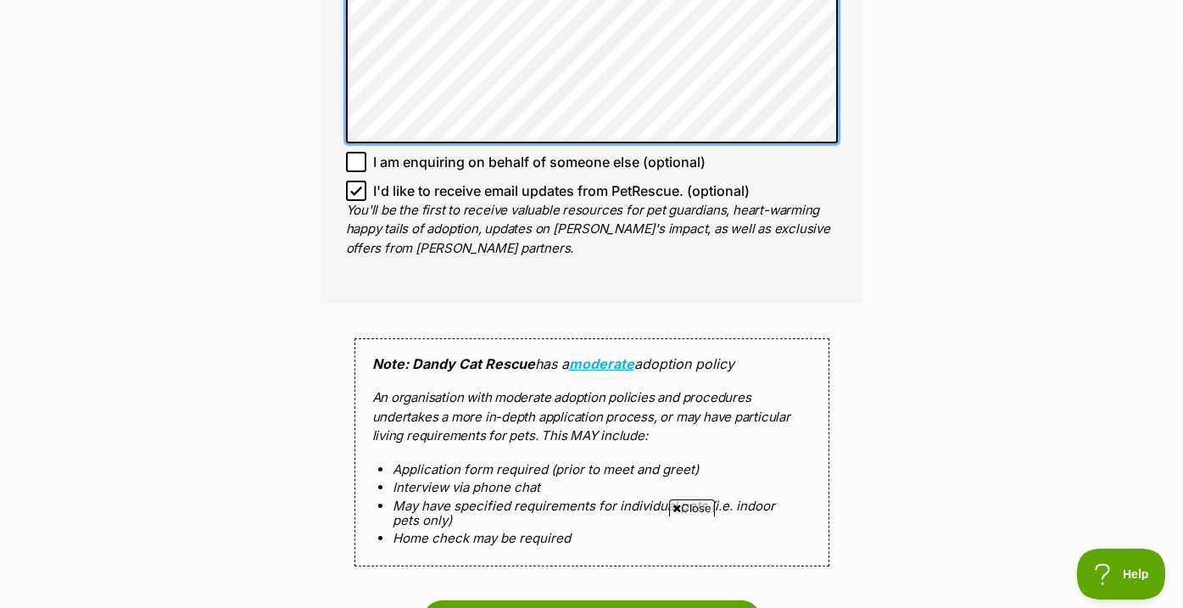
scroll to position [1233, 0]
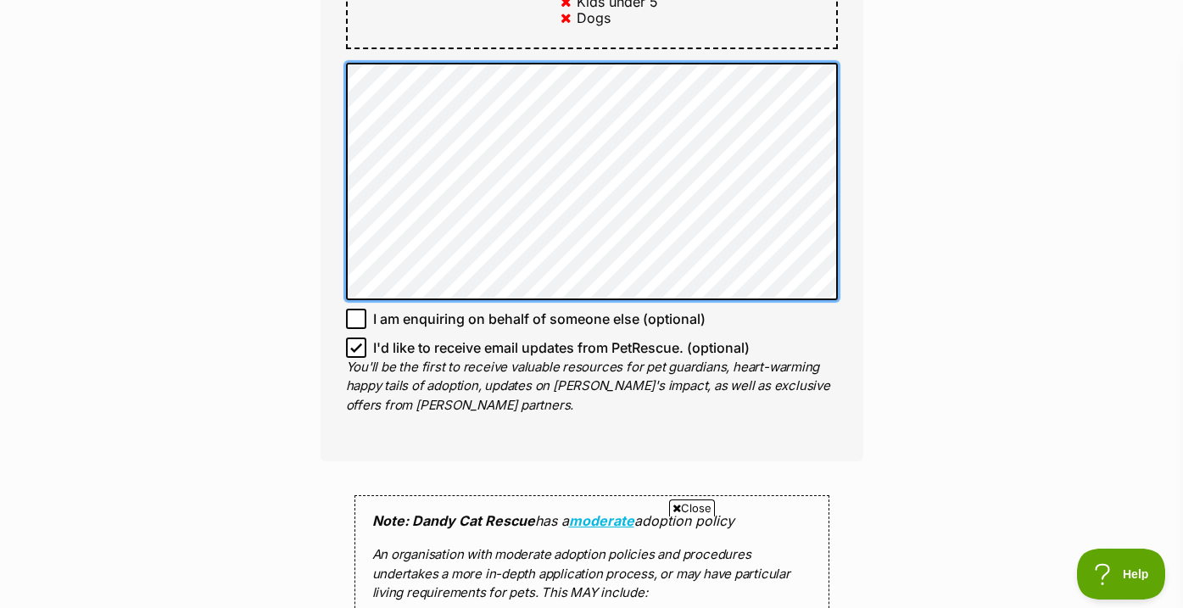
click at [287, 25] on div "Enquire about Ozzy ^^Dandy Cat Rescue^^ Want to increase your chances of a succ…" at bounding box center [591, 77] width 1183 height 2312
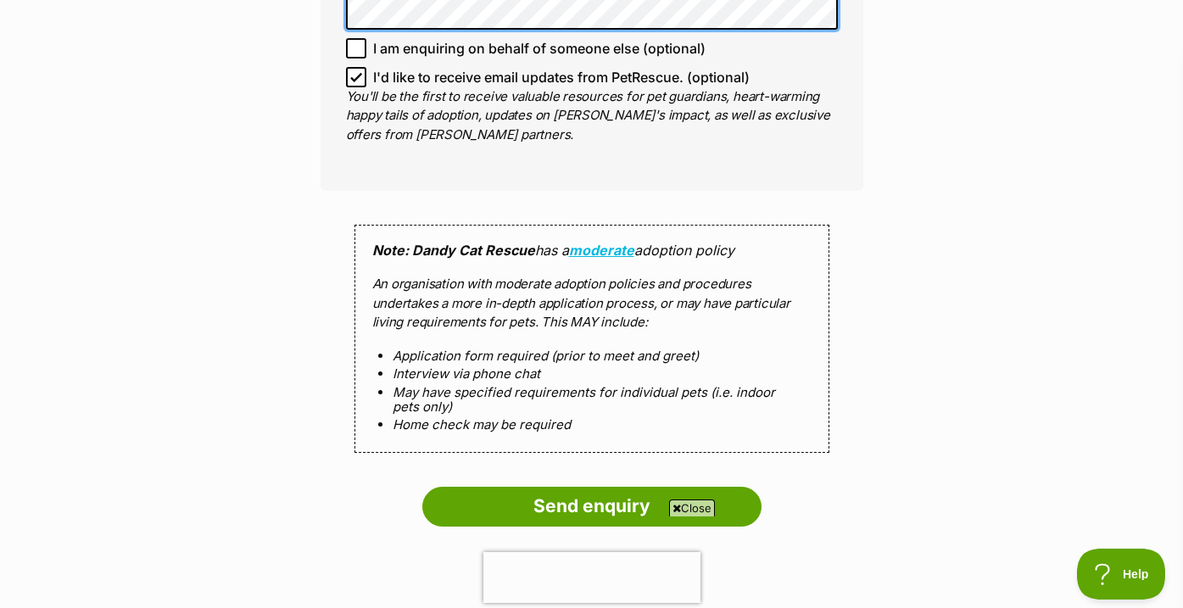
scroll to position [1585, 0]
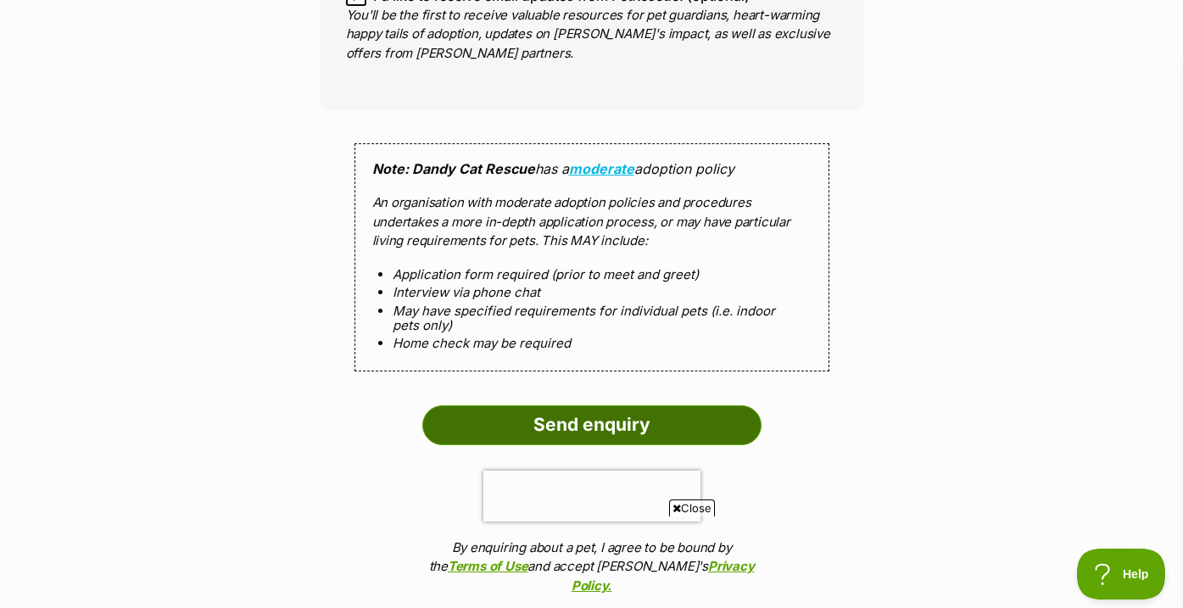
click at [562, 434] on input "Send enquiry" at bounding box center [591, 424] width 339 height 39
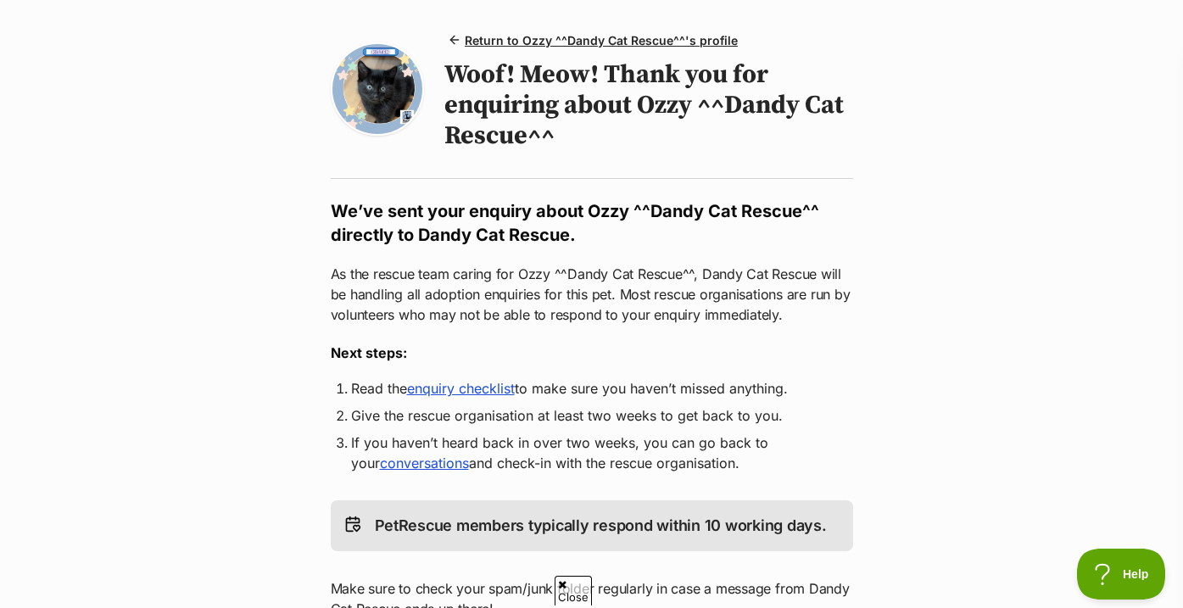
scroll to position [155, 0]
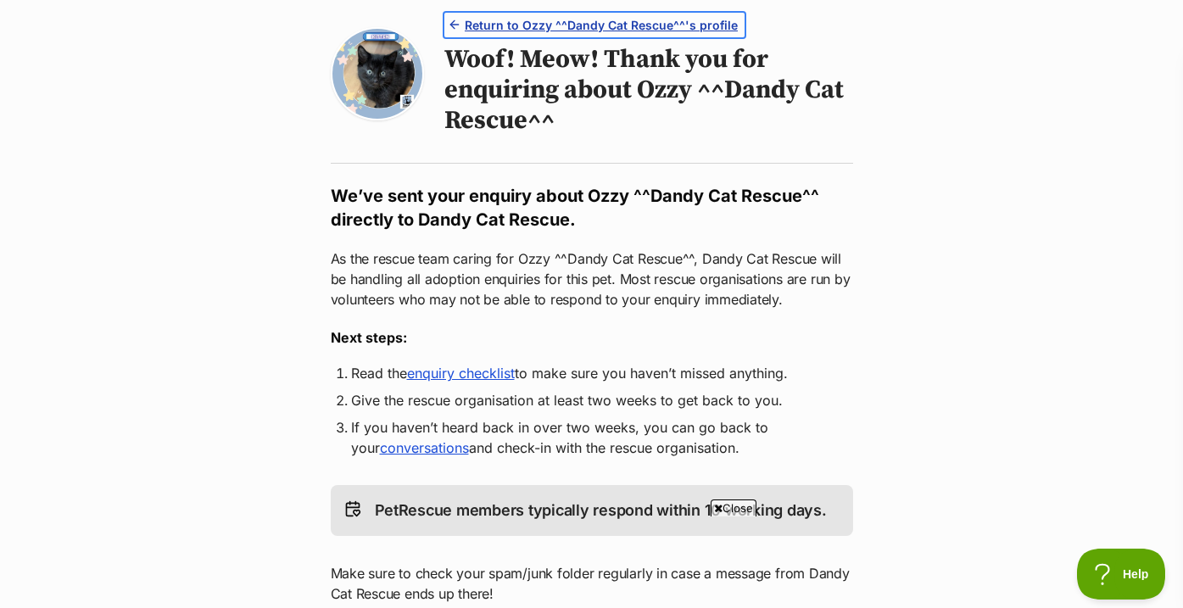
click at [547, 19] on span "Return to Ozzy ^^Dandy Cat Rescue^^'s profile" at bounding box center [601, 25] width 273 height 18
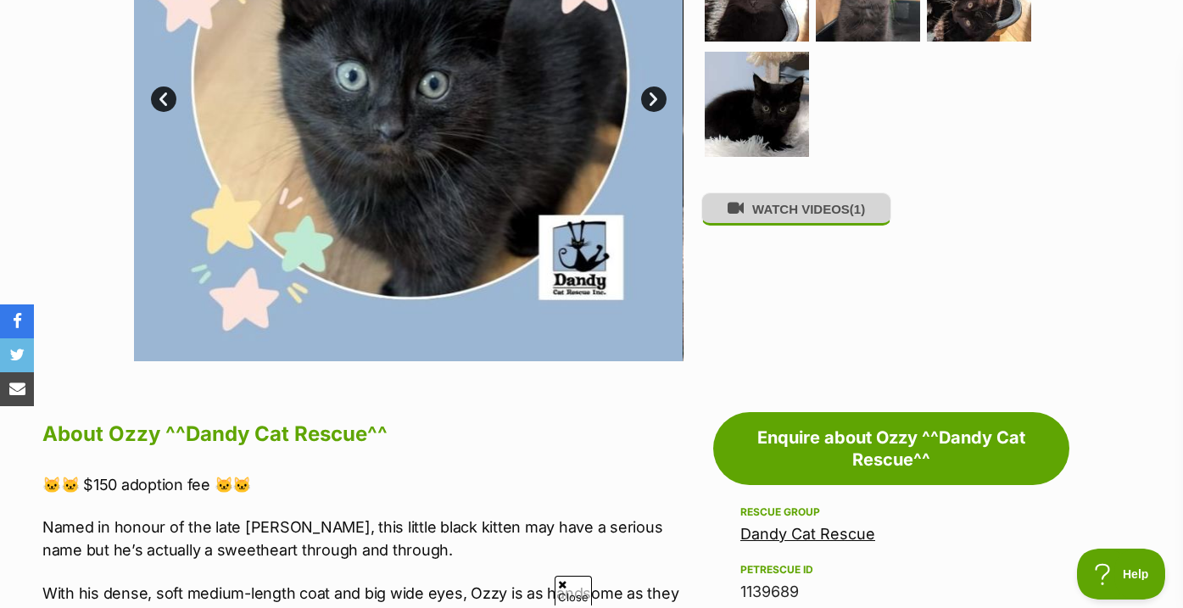
scroll to position [540, 0]
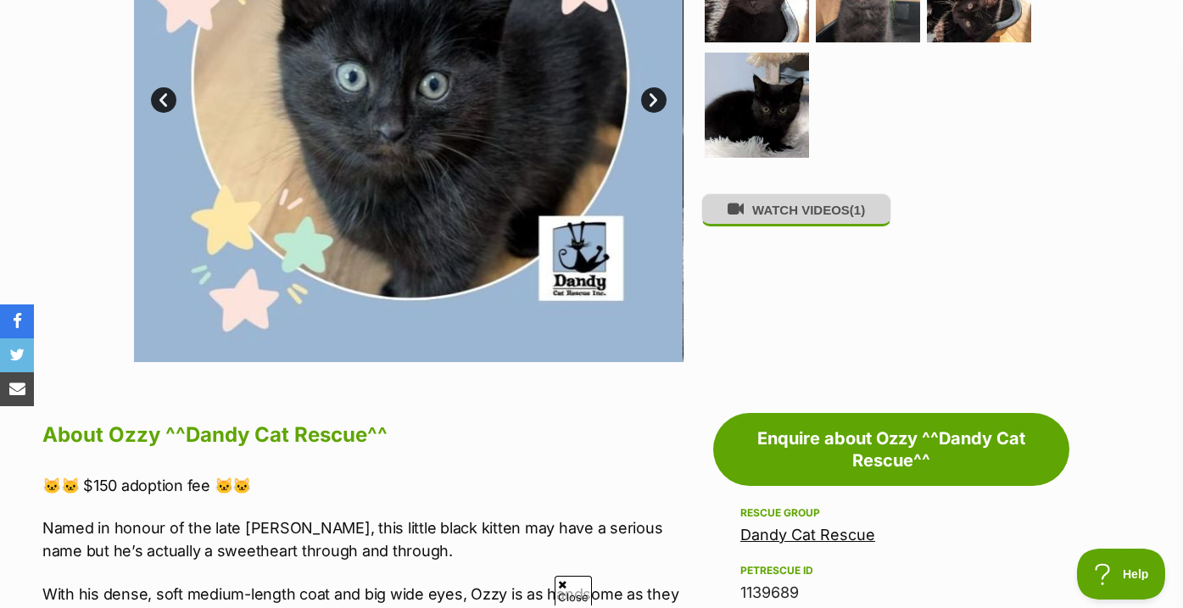
click at [784, 216] on button "WATCH VIDEOS (1)" at bounding box center [796, 209] width 190 height 33
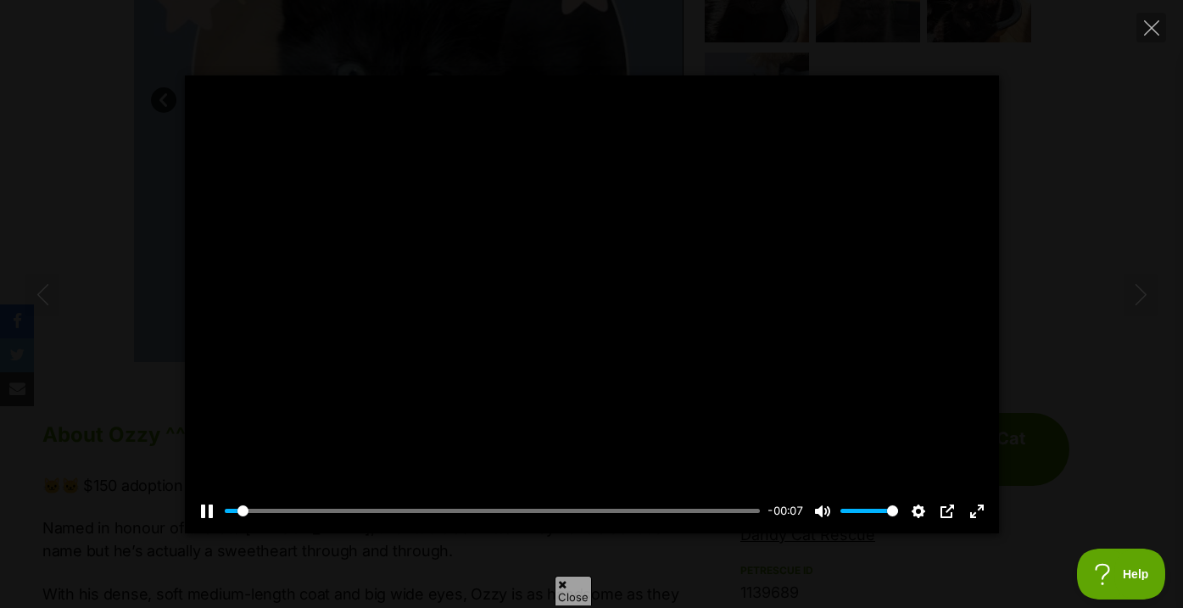
click at [591, 303] on div at bounding box center [592, 304] width 814 height 458
click at [679, 296] on div at bounding box center [592, 304] width 814 height 458
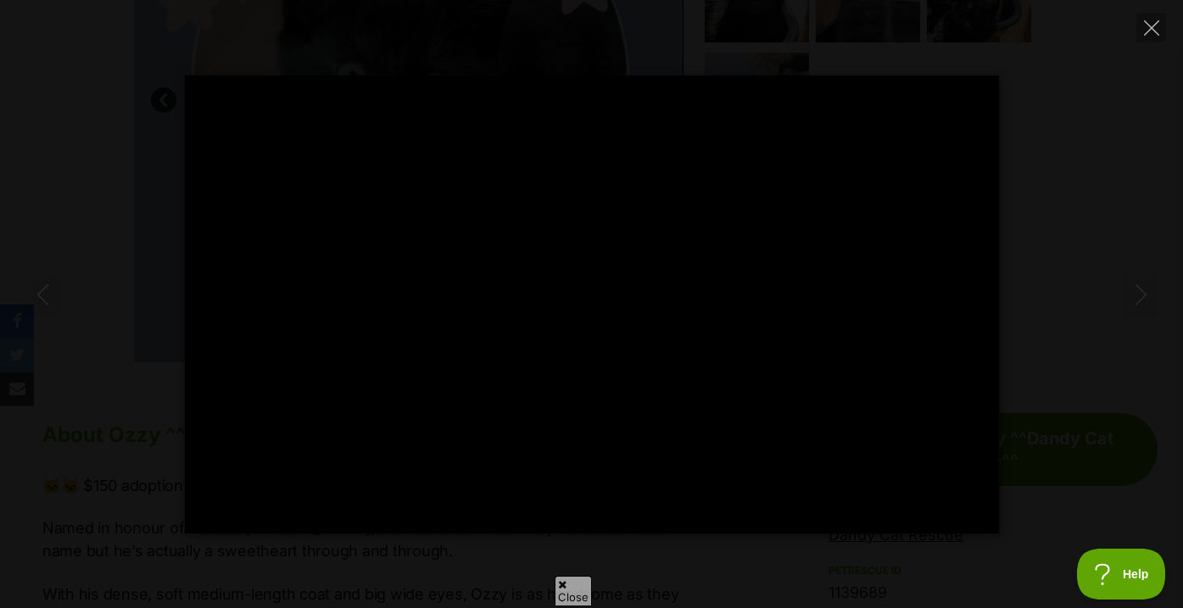
scroll to position [0, 0]
click at [1072, 255] on div "Pause Play % buffered 00:00 -00:04 Unmute Mute Disable captions Enable captions…" at bounding box center [591, 304] width 1183 height 458
type input "47.05"
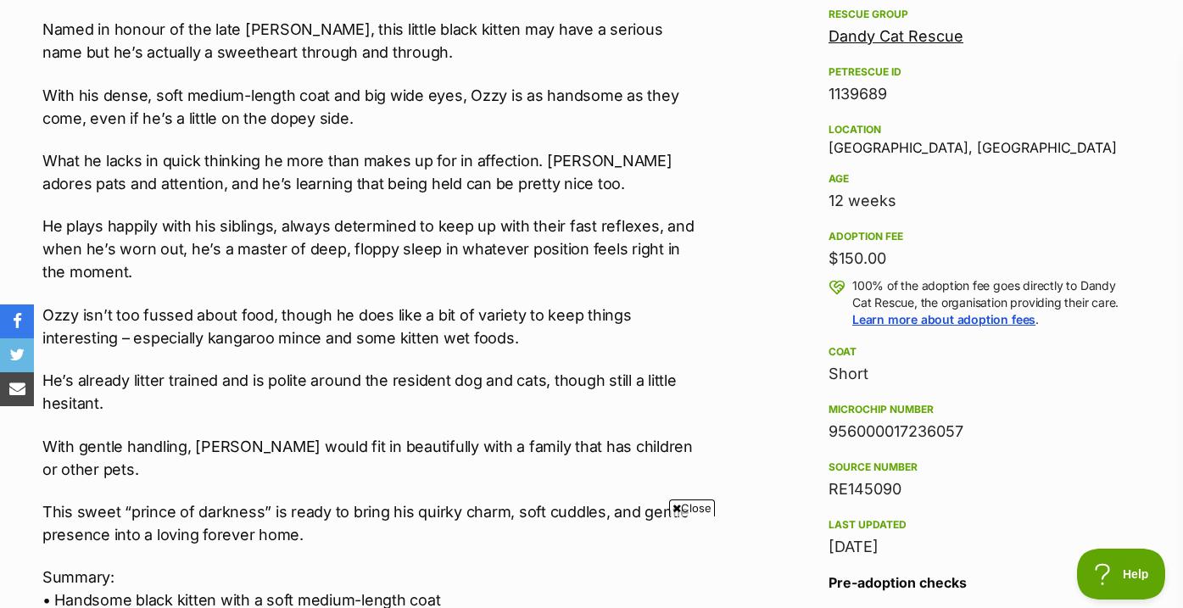
scroll to position [1041, 0]
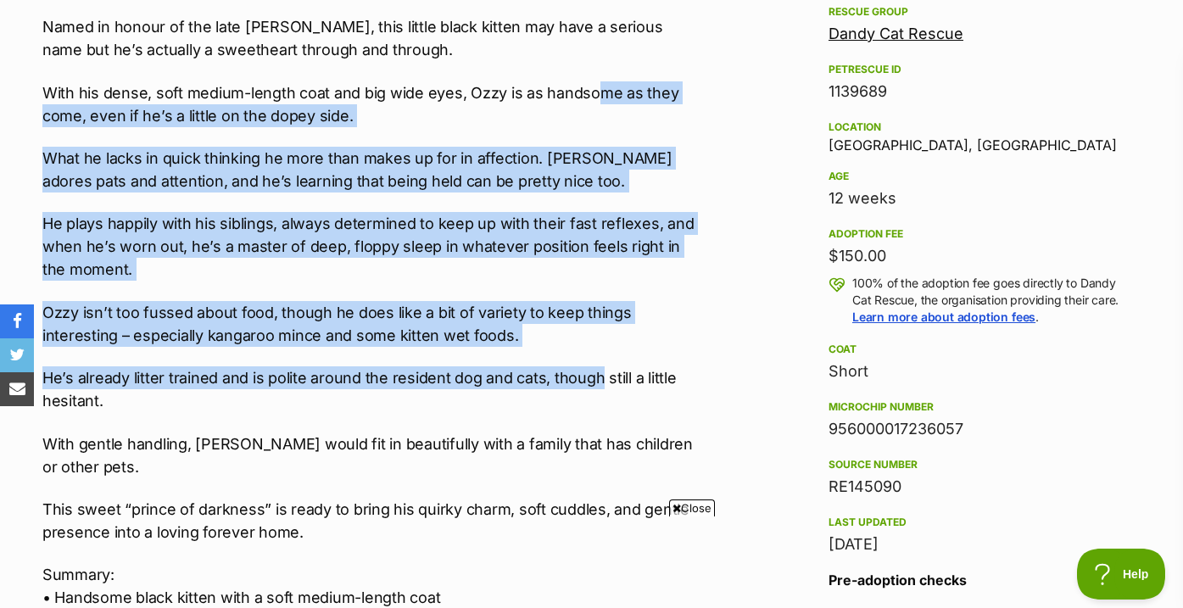
drag, startPoint x: 593, startPoint y: 371, endPoint x: 592, endPoint y: 95, distance: 276.4
click at [593, 95] on div "🐱🐱 $150 adoption fee 🐱🐱 Named in honour of the late [PERSON_NAME], this little …" at bounding box center [373, 470] width 662 height 994
click at [592, 95] on p "With his dense, soft medium-length coat and big wide eyes, Ozzy is as handsome …" at bounding box center [373, 104] width 662 height 46
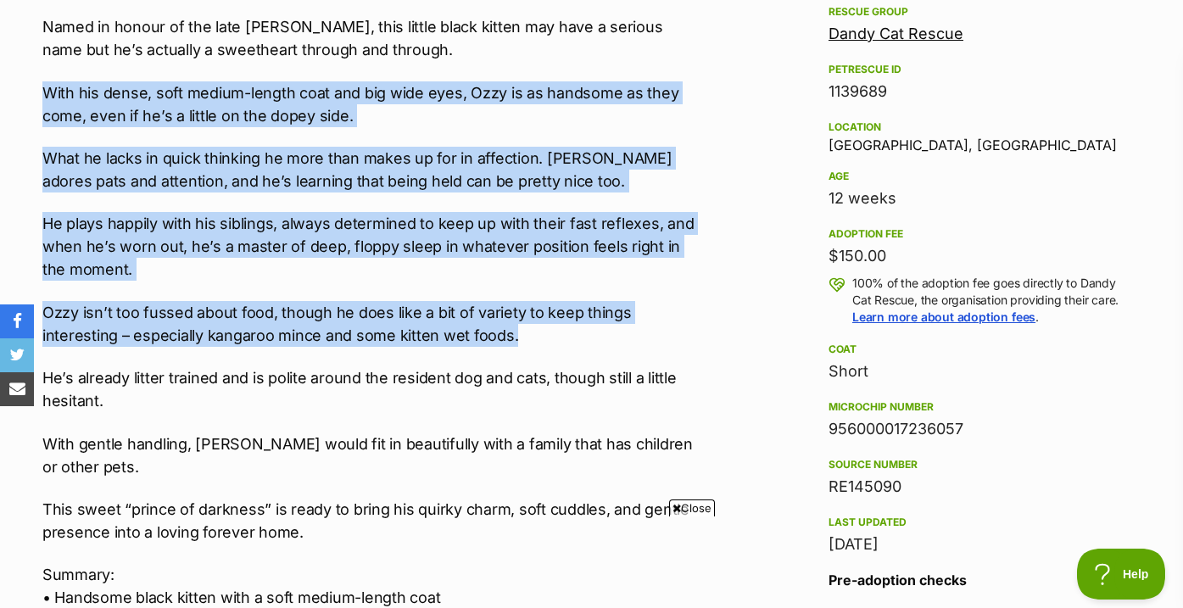
drag, startPoint x: 591, startPoint y: 64, endPoint x: 591, endPoint y: 326, distance: 262.0
click at [591, 326] on div "🐱🐱 $150 adoption fee 🐱🐱 Named in honour of the late [PERSON_NAME], this little …" at bounding box center [373, 470] width 662 height 994
click at [591, 326] on p "Ozzy isn’t too fussed about food, though he does like a bit of variety to keep …" at bounding box center [373, 324] width 662 height 46
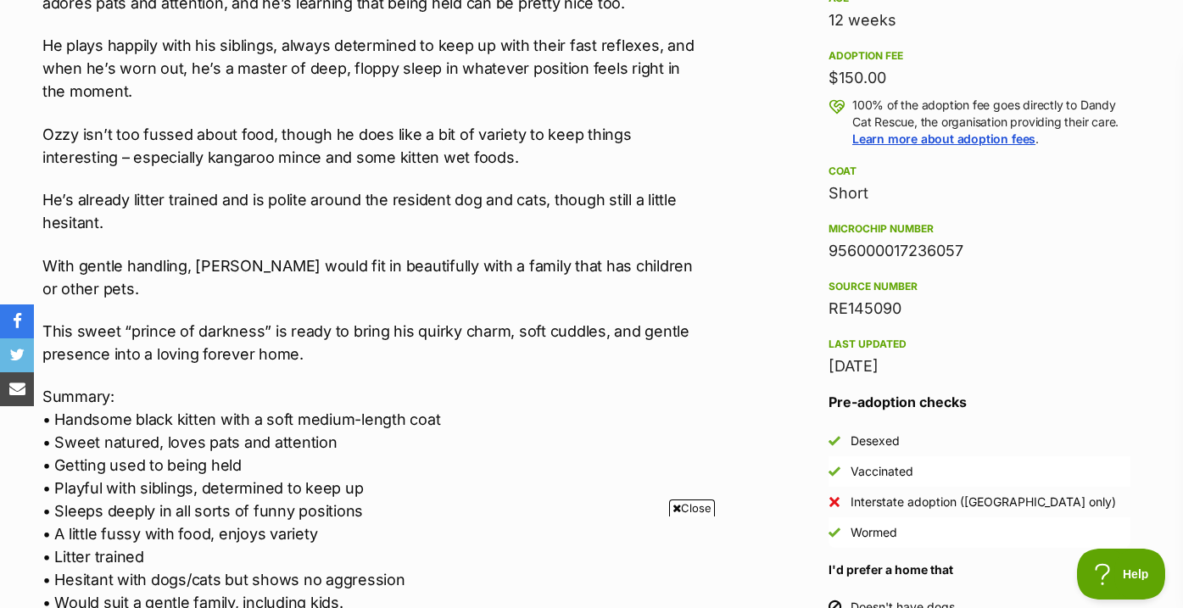
scroll to position [1264, 0]
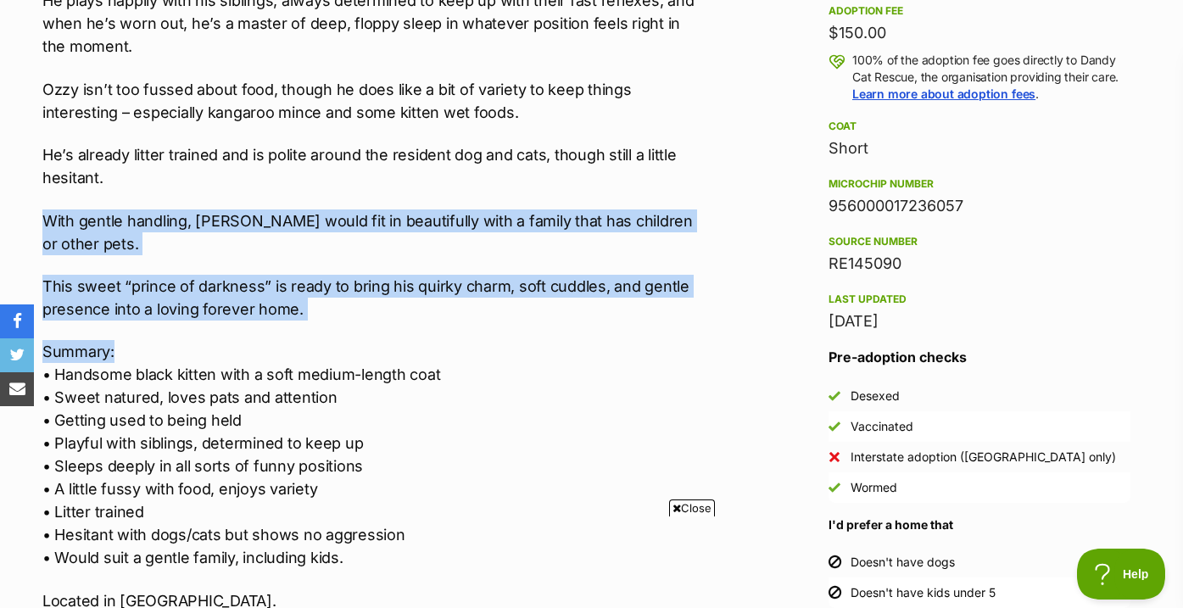
drag, startPoint x: 591, startPoint y: 326, endPoint x: 587, endPoint y: 193, distance: 133.1
click at [588, 193] on div "🐱🐱 $150 adoption fee 🐱🐱 Named in honour of the late [PERSON_NAME], this little …" at bounding box center [373, 247] width 662 height 994
click at [587, 193] on div "🐱🐱 $150 adoption fee 🐱🐱 Named in honour of the late [PERSON_NAME], this little …" at bounding box center [373, 247] width 662 height 994
drag, startPoint x: 587, startPoint y: 193, endPoint x: 588, endPoint y: 296, distance: 102.6
click at [588, 296] on div "🐱🐱 $150 adoption fee 🐱🐱 Named in honour of the late [PERSON_NAME], this little …" at bounding box center [373, 247] width 662 height 994
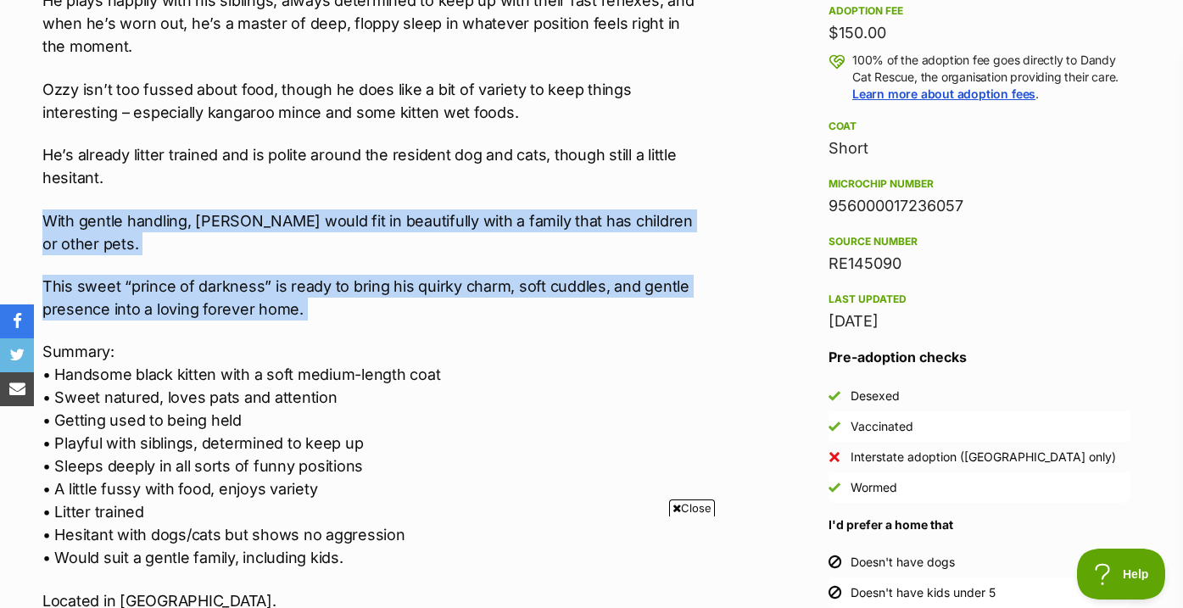
click at [588, 296] on p "This sweet “prince of darkness” is ready to bring his quirky charm, soft cuddle…" at bounding box center [373, 298] width 662 height 46
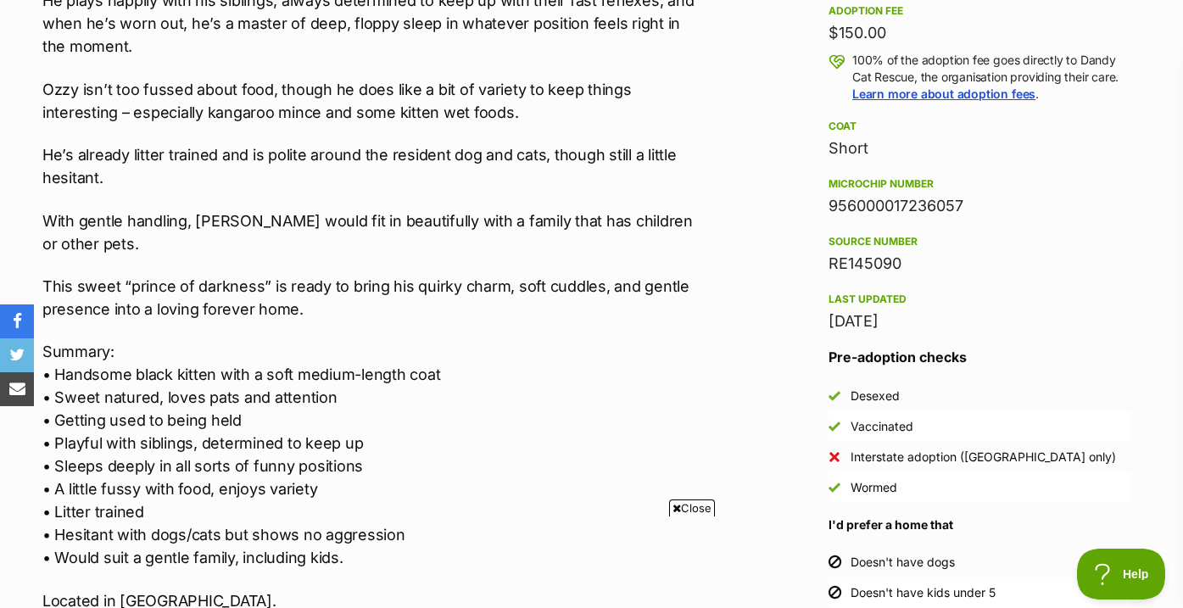
drag, startPoint x: 588, startPoint y: 296, endPoint x: 587, endPoint y: 188, distance: 107.7
click at [587, 188] on div "🐱🐱 $150 adoption fee 🐱🐱 Named in honour of the late [PERSON_NAME], this little …" at bounding box center [373, 247] width 662 height 994
click at [587, 188] on p "He’s already litter trained and is polite around the resident dog and cats, tho…" at bounding box center [373, 166] width 662 height 46
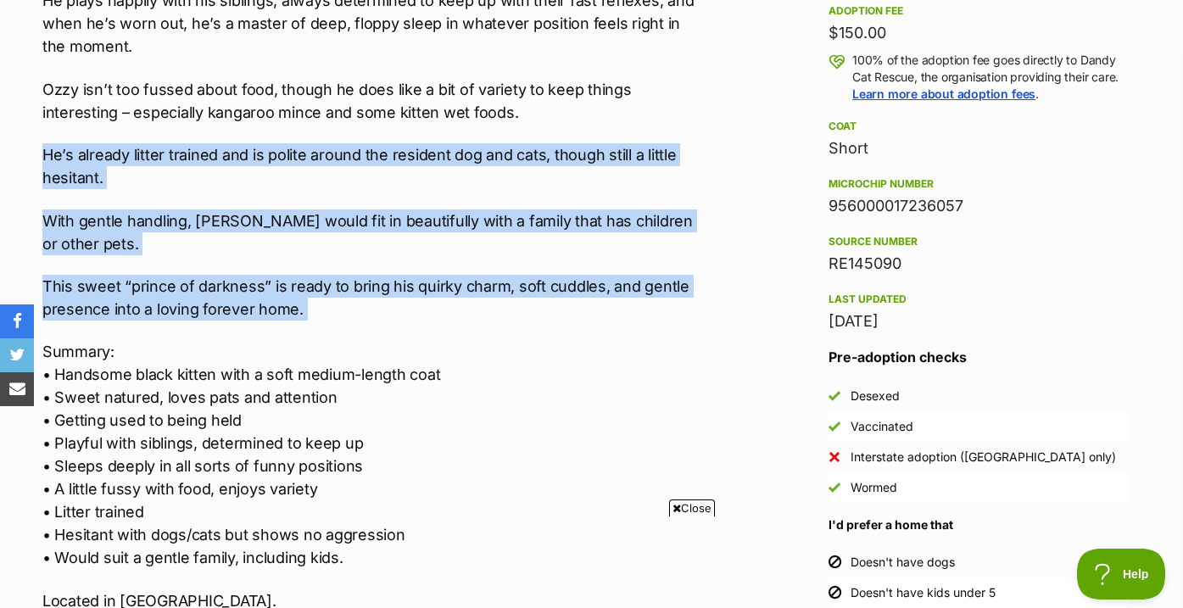
drag, startPoint x: 605, startPoint y: 131, endPoint x: 604, endPoint y: 302, distance: 170.4
click at [604, 302] on div "🐱🐱 $150 adoption fee 🐱🐱 Named in honour of the late [PERSON_NAME], this little …" at bounding box center [373, 247] width 662 height 994
drag, startPoint x: 604, startPoint y: 276, endPoint x: 604, endPoint y: 137, distance: 138.2
click at [604, 137] on div "🐱🐱 $150 adoption fee 🐱🐱 Named in honour of the late [PERSON_NAME], this little …" at bounding box center [373, 247] width 662 height 994
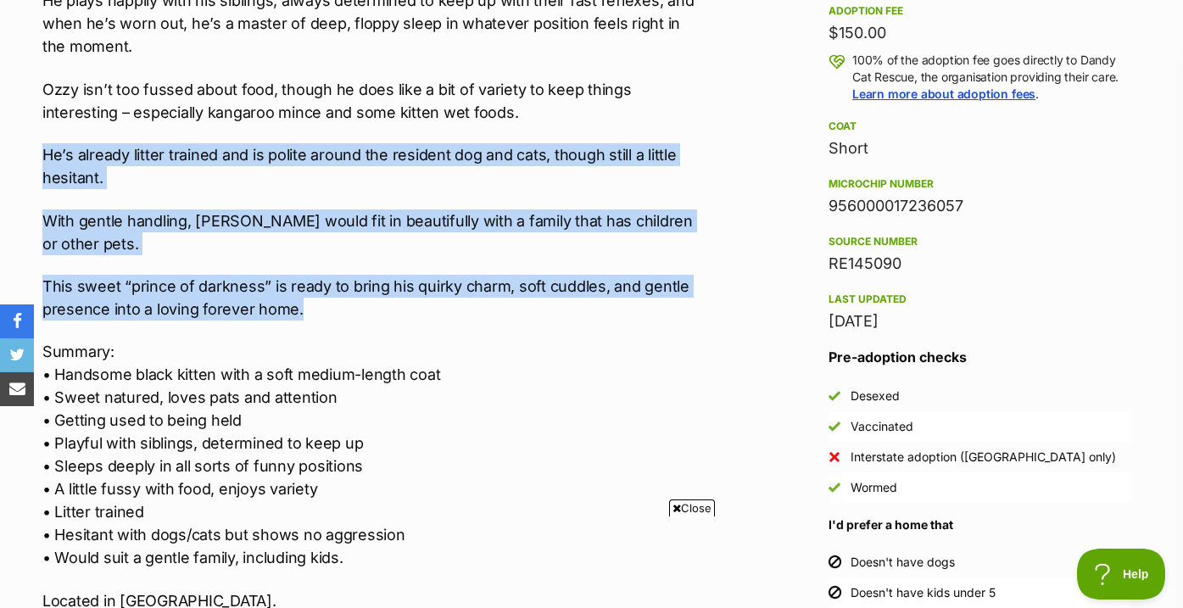
click at [604, 137] on div "🐱🐱 $150 adoption fee 🐱🐱 Named in honour of the late [PERSON_NAME], this little …" at bounding box center [373, 247] width 662 height 994
drag, startPoint x: 604, startPoint y: 137, endPoint x: 604, endPoint y: 280, distance: 142.4
click at [604, 279] on div "🐱🐱 $150 adoption fee 🐱🐱 Named in honour of the late [PERSON_NAME], this little …" at bounding box center [373, 247] width 662 height 994
click at [604, 280] on p "This sweet “prince of darkness” is ready to bring his quirky charm, soft cuddle…" at bounding box center [373, 298] width 662 height 46
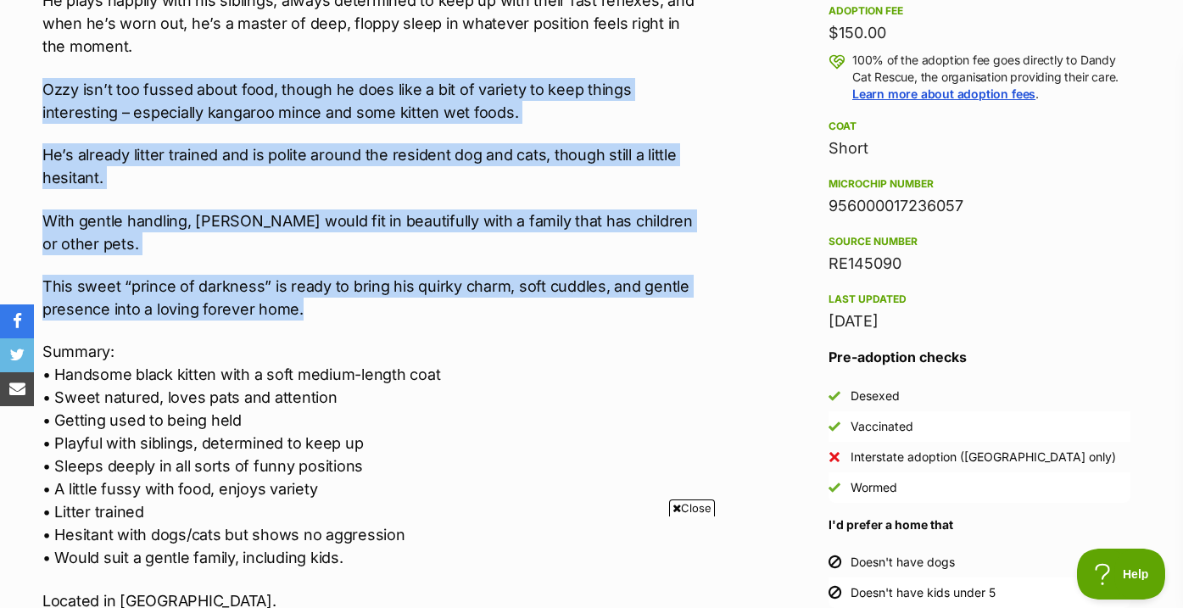
drag, startPoint x: 604, startPoint y: 280, endPoint x: 599, endPoint y: 64, distance: 215.4
click at [599, 64] on div "🐱🐱 $150 adoption fee 🐱🐱 Named in honour of the late [PERSON_NAME], this little …" at bounding box center [373, 247] width 662 height 994
drag, startPoint x: 599, startPoint y: 64, endPoint x: 595, endPoint y: 331, distance: 267.1
click at [595, 331] on div "🐱🐱 $150 adoption fee 🐱🐱 Named in honour of the late [PERSON_NAME], this little …" at bounding box center [373, 247] width 662 height 994
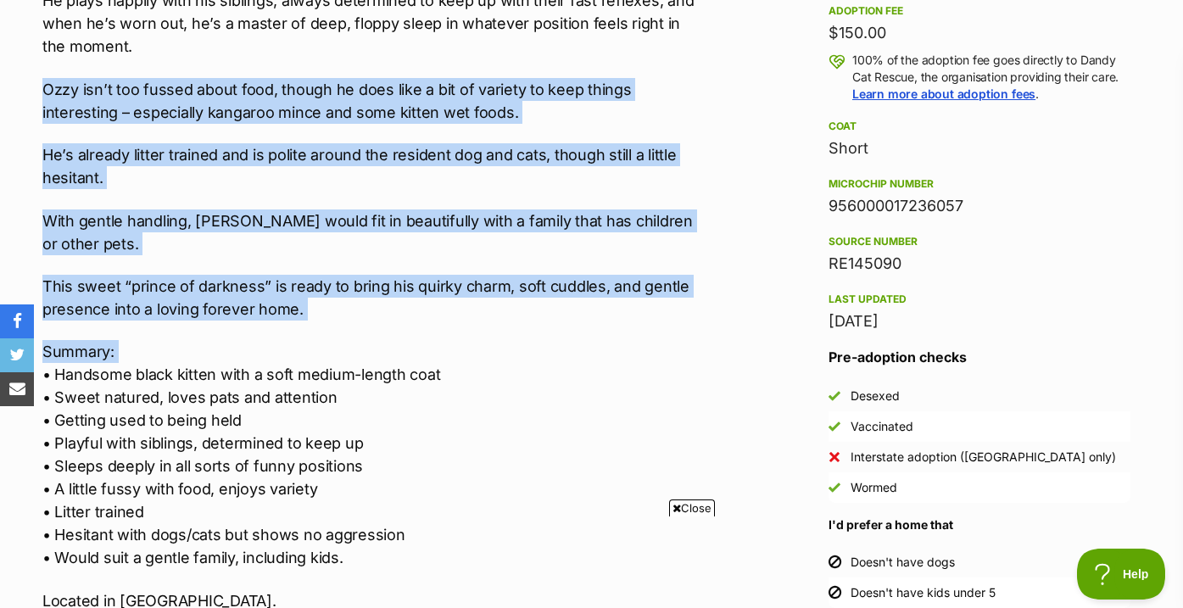
click at [595, 340] on p "Summary: • Handsome black kitten with a soft medium-length coat • Sweet natured…" at bounding box center [373, 454] width 662 height 229
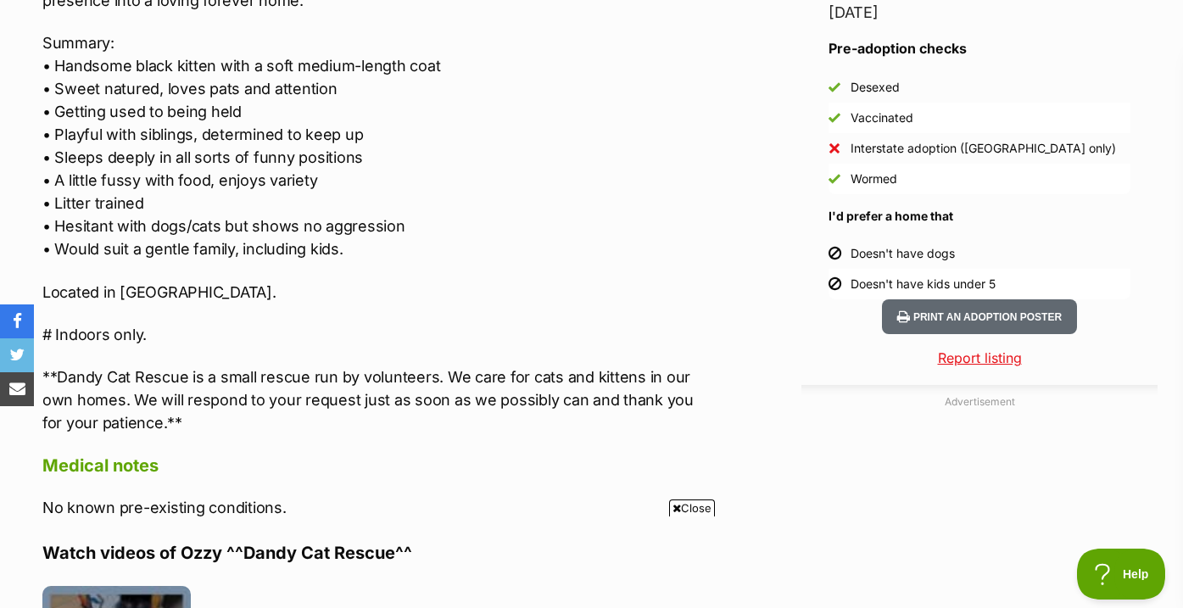
scroll to position [1645, 0]
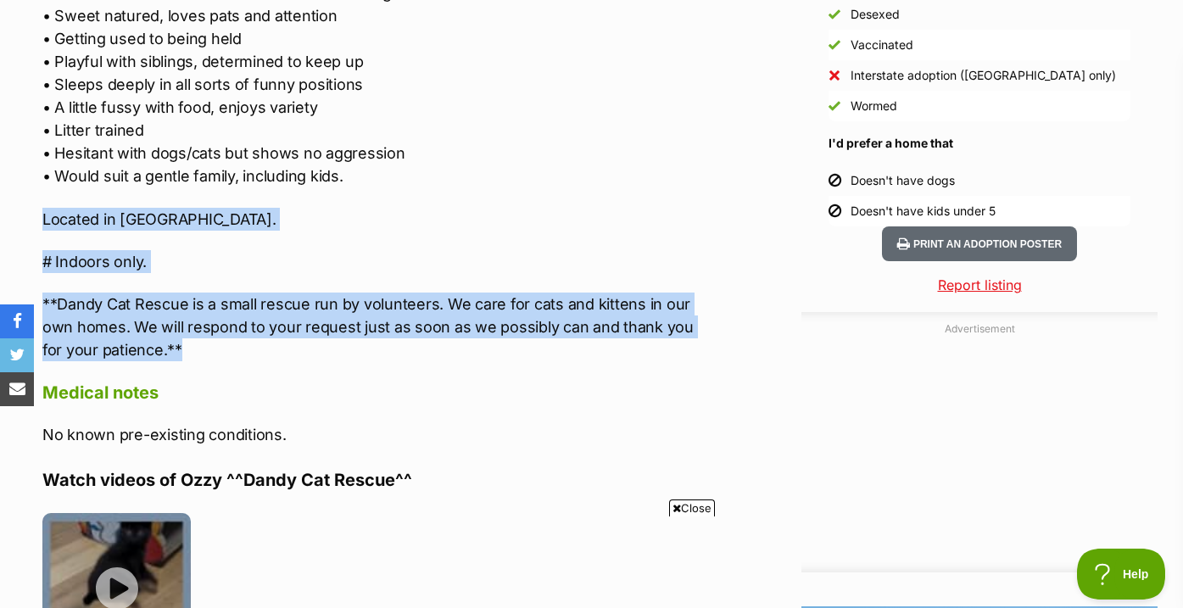
drag, startPoint x: 595, startPoint y: 331, endPoint x: 596, endPoint y: 157, distance: 174.6
click at [596, 157] on p "Summary: • Handsome black kitten with a soft medium-length coat • Sweet natured…" at bounding box center [373, 72] width 662 height 229
drag, startPoint x: 596, startPoint y: 157, endPoint x: 579, endPoint y: 352, distance: 195.7
click at [579, 352] on div "About Ozzy ^^Dandy Cat Rescue^^ 🐱🐱 $150 adoption fee 🐱🐱 Named in honour of the …" at bounding box center [373, 189] width 662 height 1756
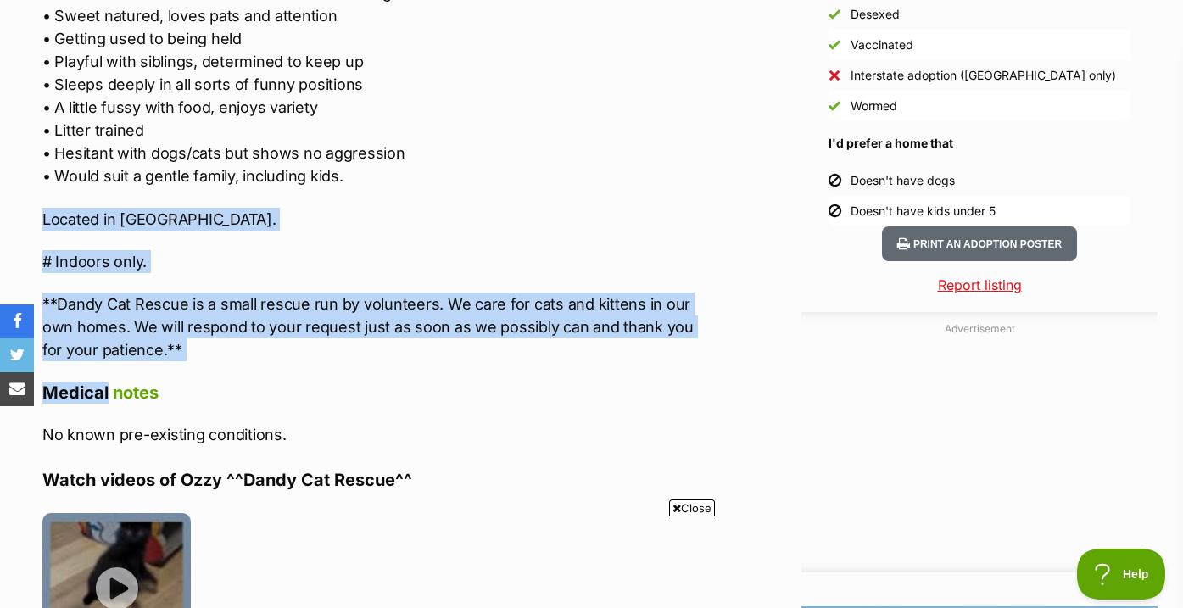
click at [579, 352] on div "About Ozzy ^^Dandy Cat Rescue^^ 🐱🐱 $150 adoption fee 🐱🐱 Named in honour of the …" at bounding box center [373, 189] width 662 height 1756
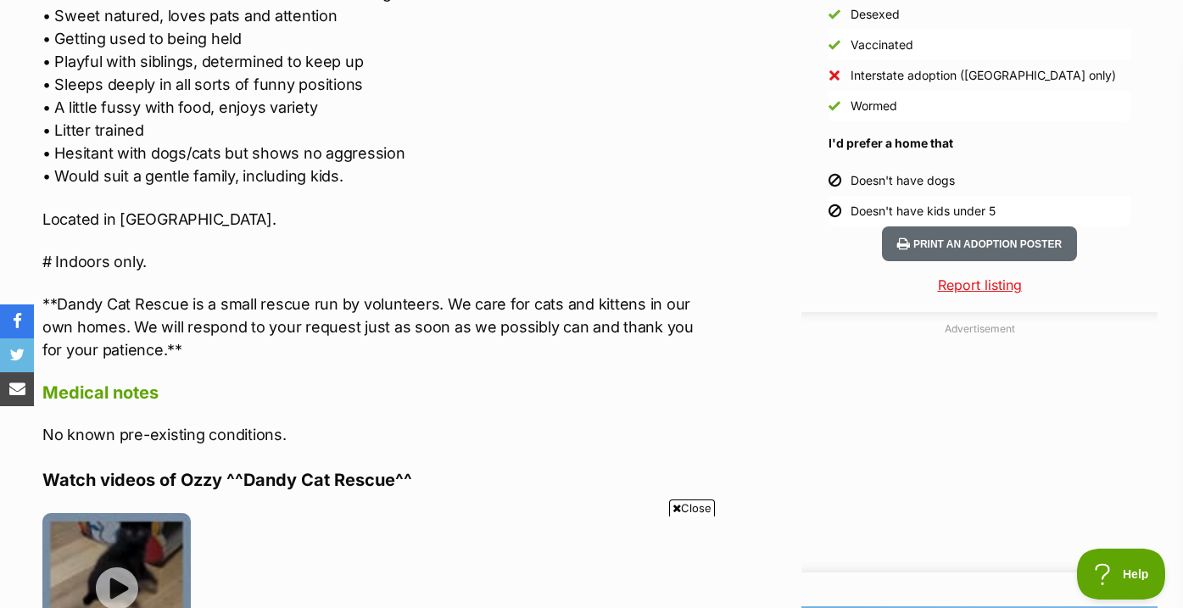
scroll to position [1648, 0]
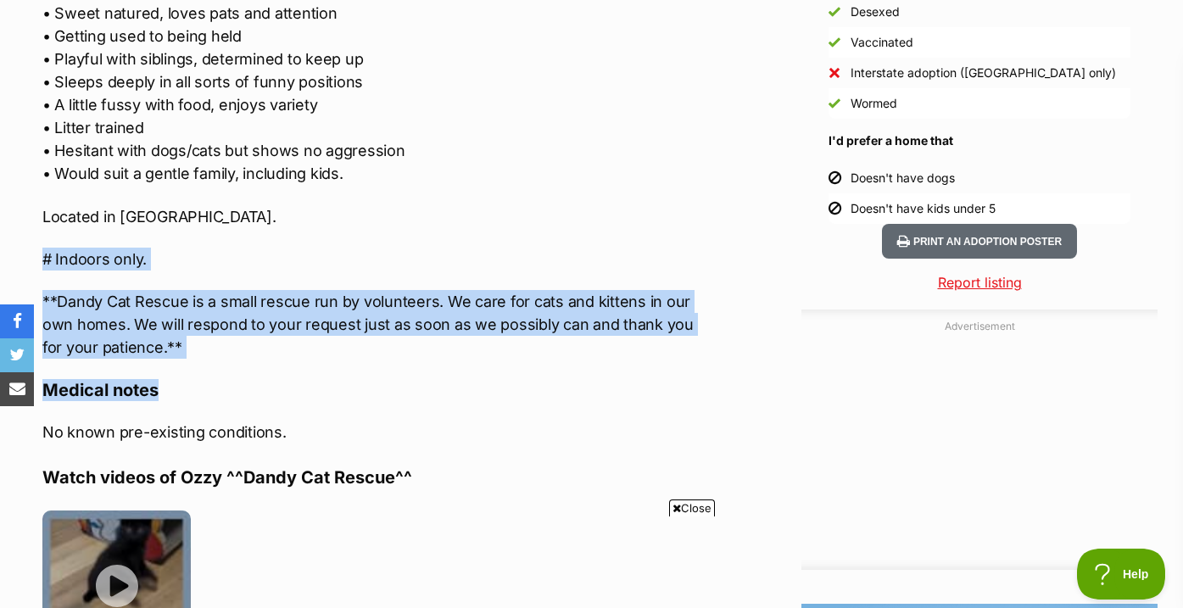
drag, startPoint x: 569, startPoint y: 375, endPoint x: 569, endPoint y: 206, distance: 168.7
click at [569, 206] on div "About Ozzy ^^Dandy Cat Rescue^^ 🐱🐱 $150 adoption fee 🐱🐱 Named in honour of the …" at bounding box center [373, 186] width 662 height 1756
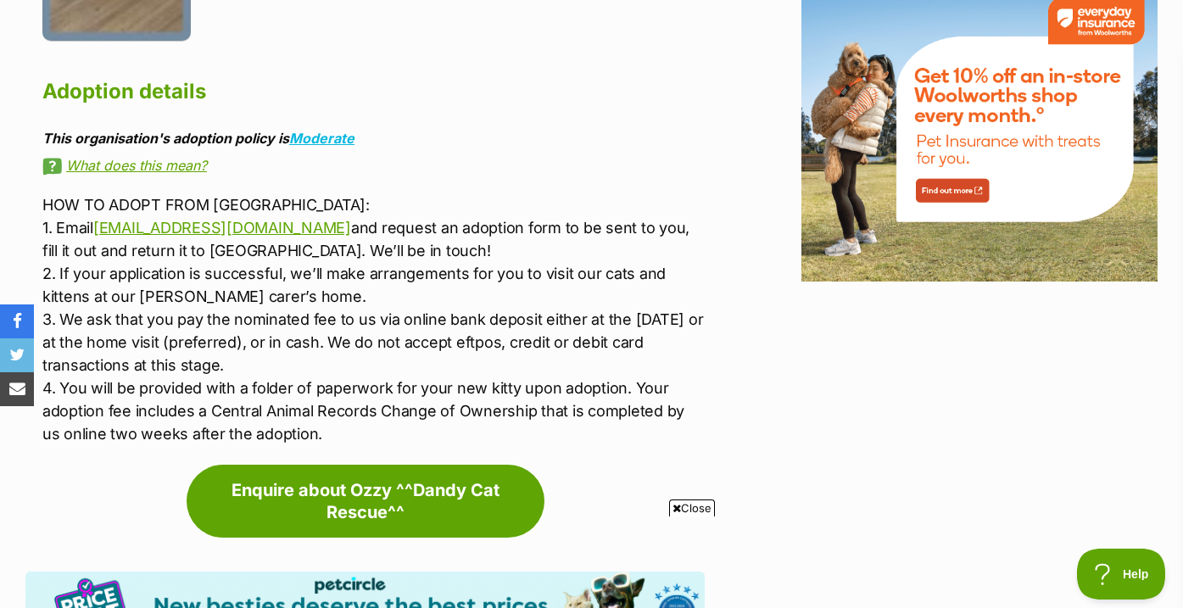
scroll to position [2338, 0]
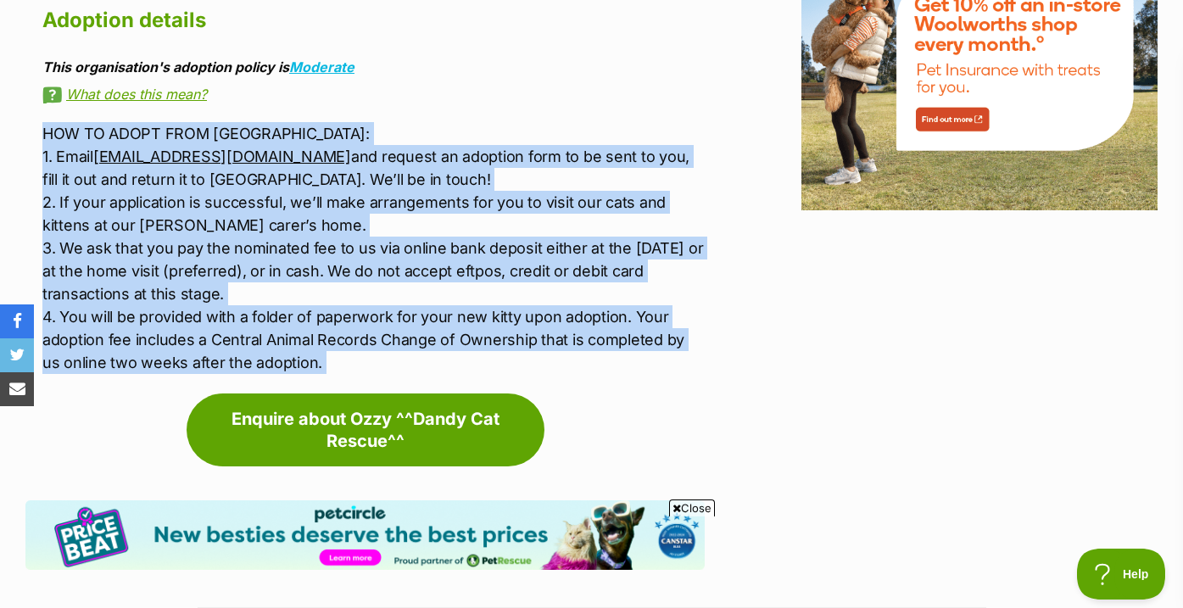
drag, startPoint x: 575, startPoint y: 373, endPoint x: 575, endPoint y: 93, distance: 279.8
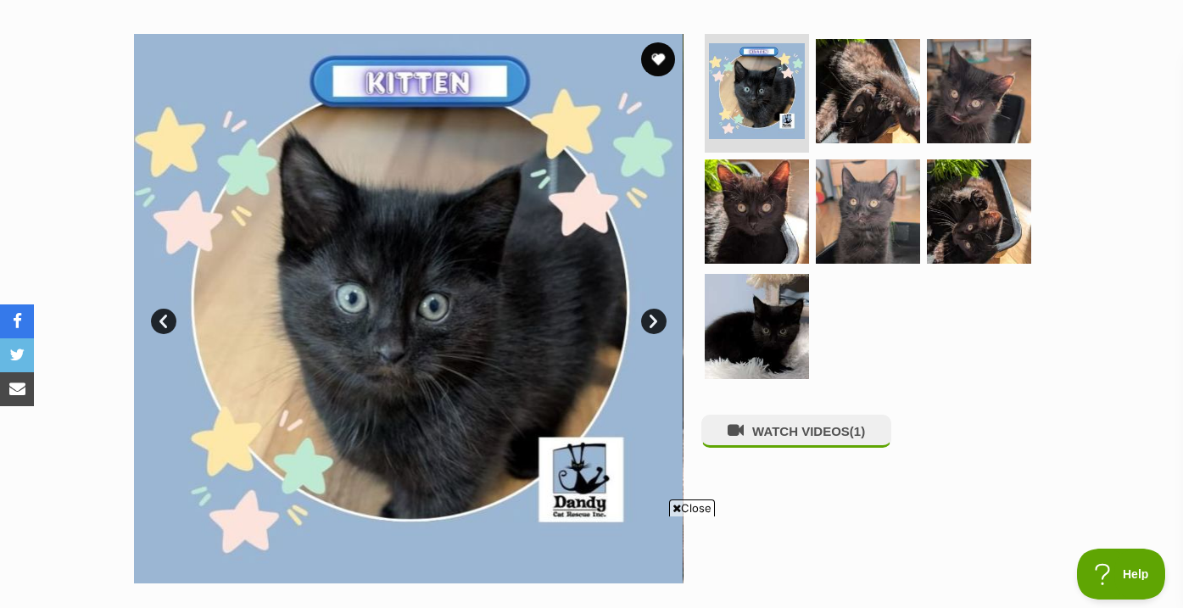
scroll to position [301, 0]
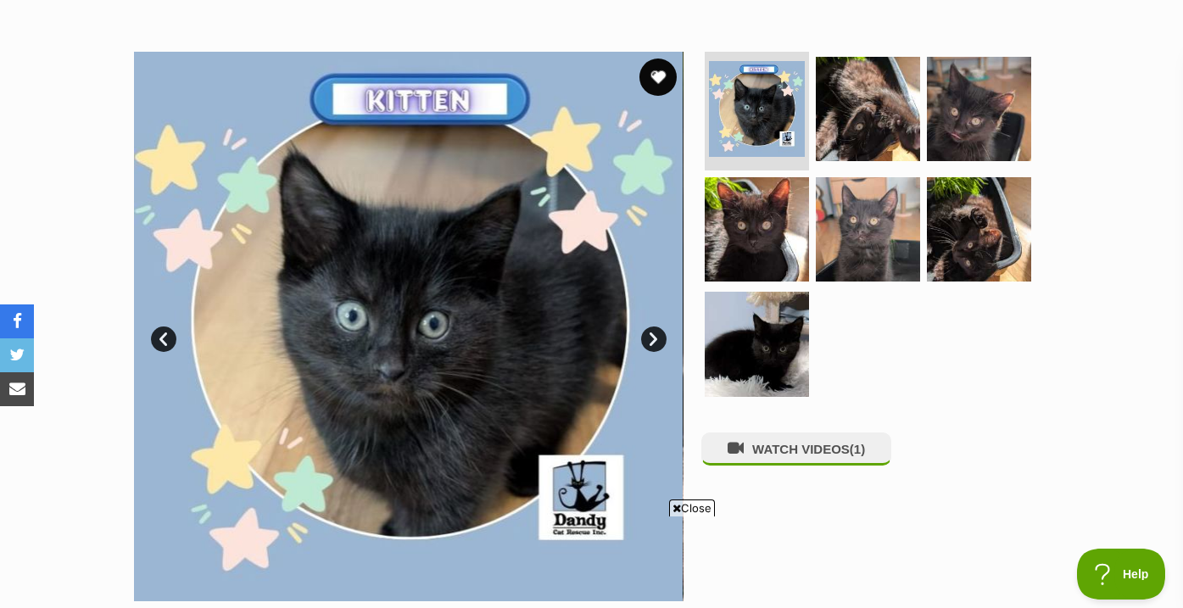
click at [657, 65] on button "favourite" at bounding box center [657, 76] width 37 height 37
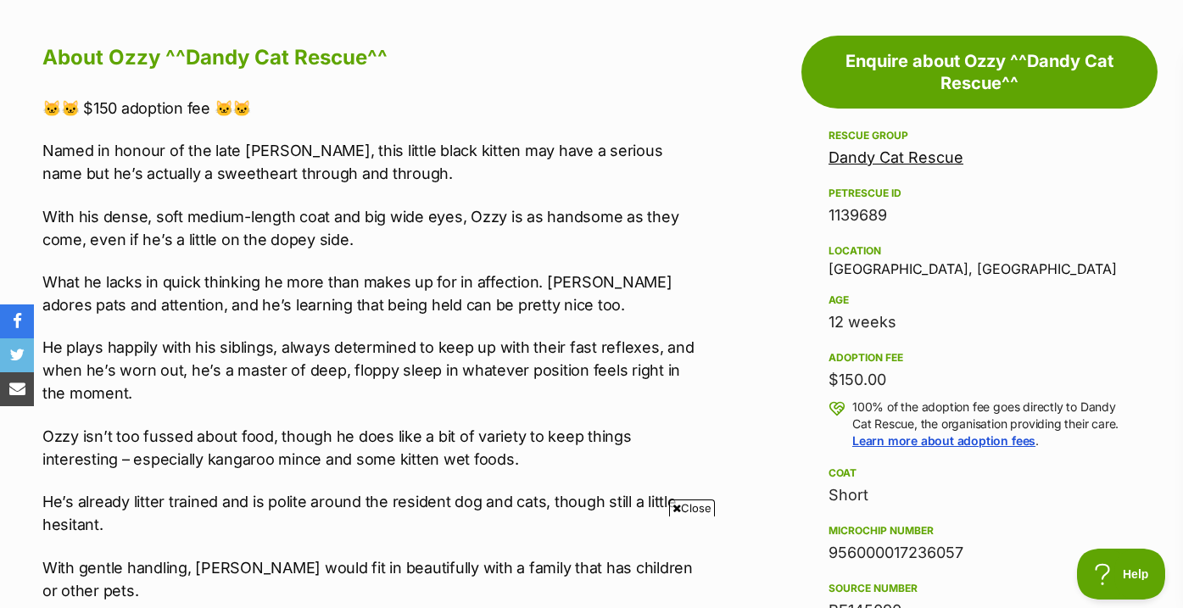
scroll to position [968, 0]
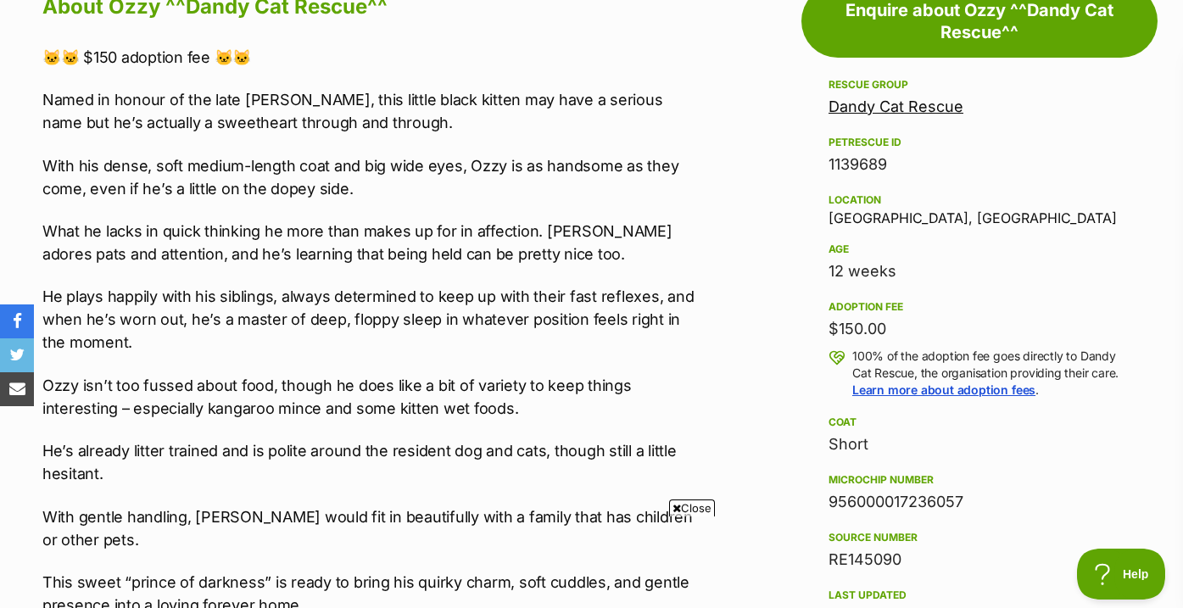
click at [874, 82] on div "Rescue group" at bounding box center [979, 85] width 302 height 14
click at [871, 102] on link "Dandy Cat Rescue" at bounding box center [895, 106] width 135 height 18
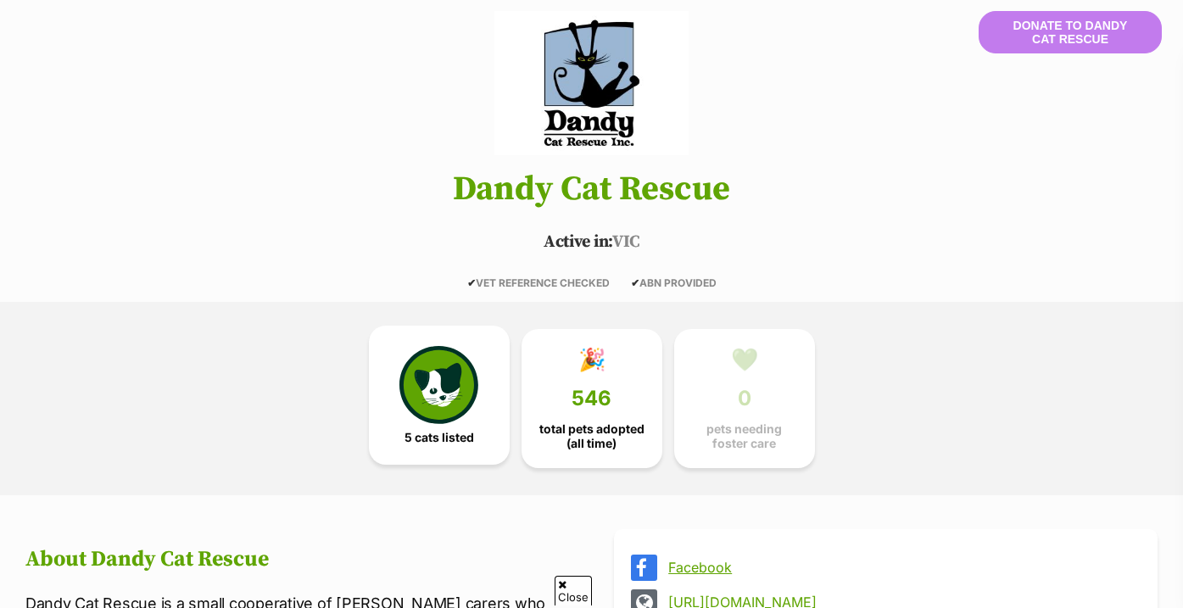
click at [443, 399] on img at bounding box center [438, 385] width 78 height 78
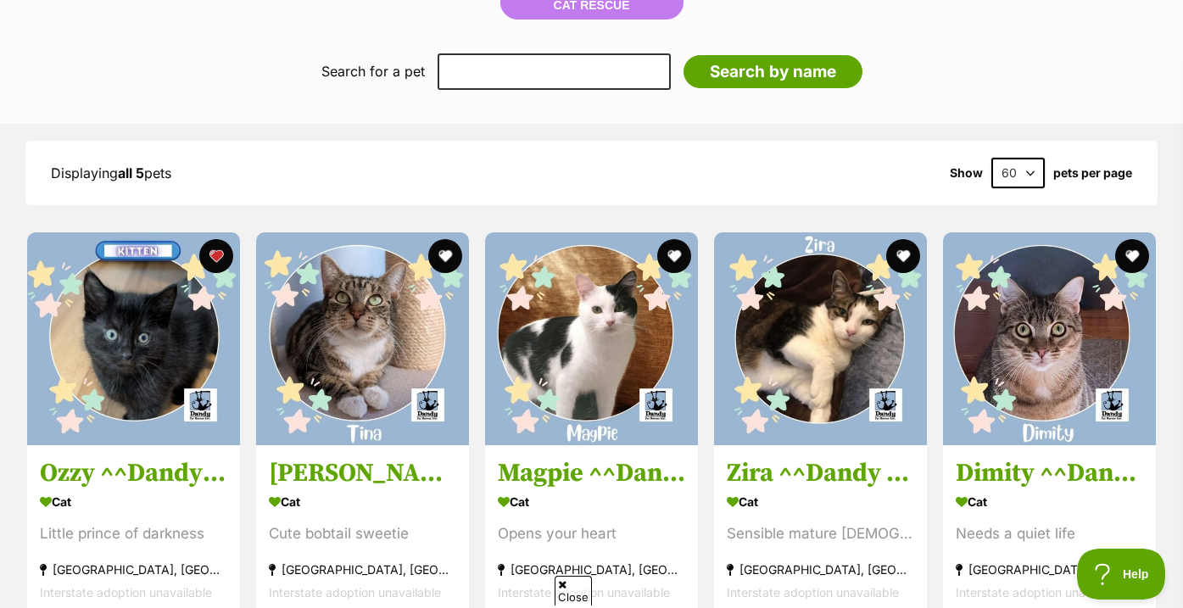
scroll to position [1846, 0]
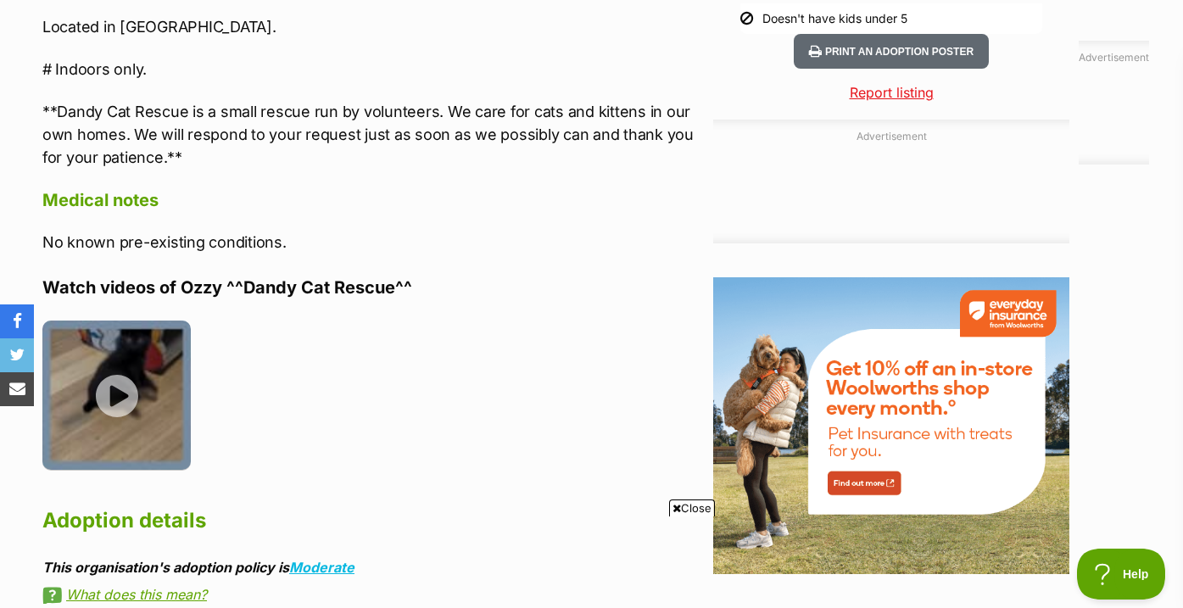
scroll to position [2188, 0]
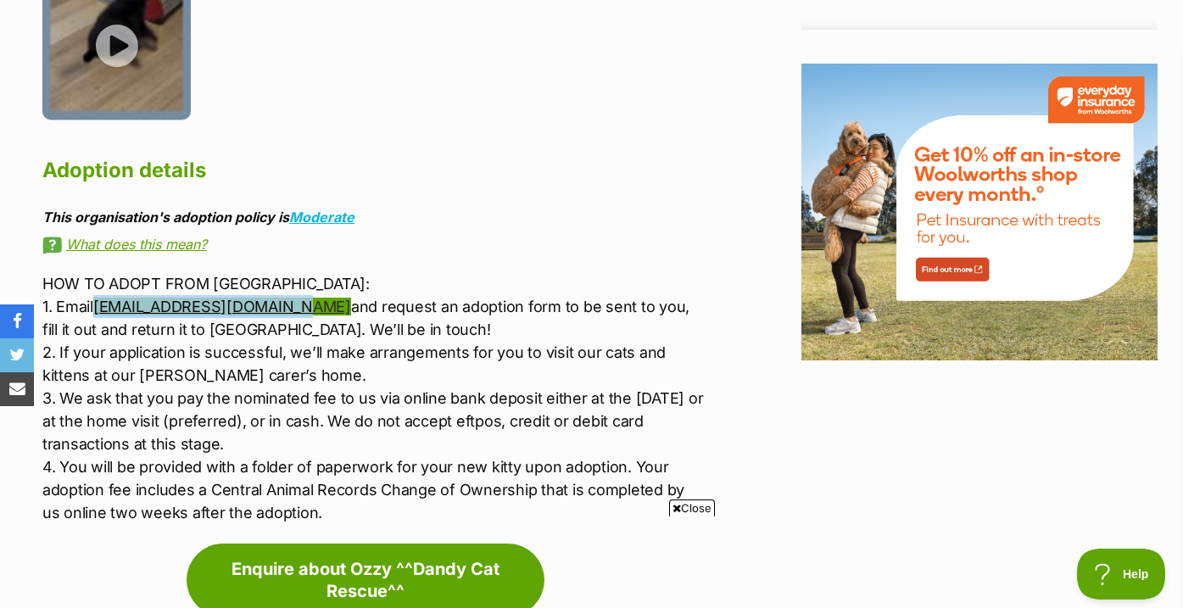
click at [212, 298] on link "dandycatrescue@yahoo.com" at bounding box center [222, 307] width 258 height 18
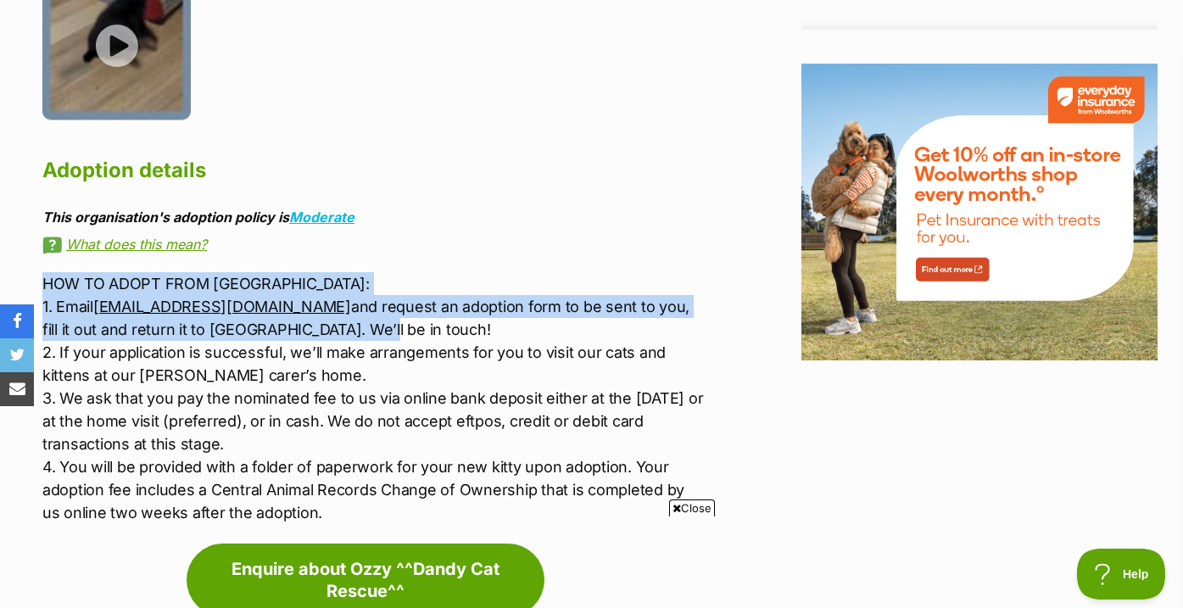
drag, startPoint x: 696, startPoint y: 309, endPoint x: 696, endPoint y: 270, distance: 39.0
click at [696, 272] on p "HOW TO ADOPT FROM US: 1. Email dandycatrescue@yahoo.com and request an adoption…" at bounding box center [373, 398] width 662 height 252
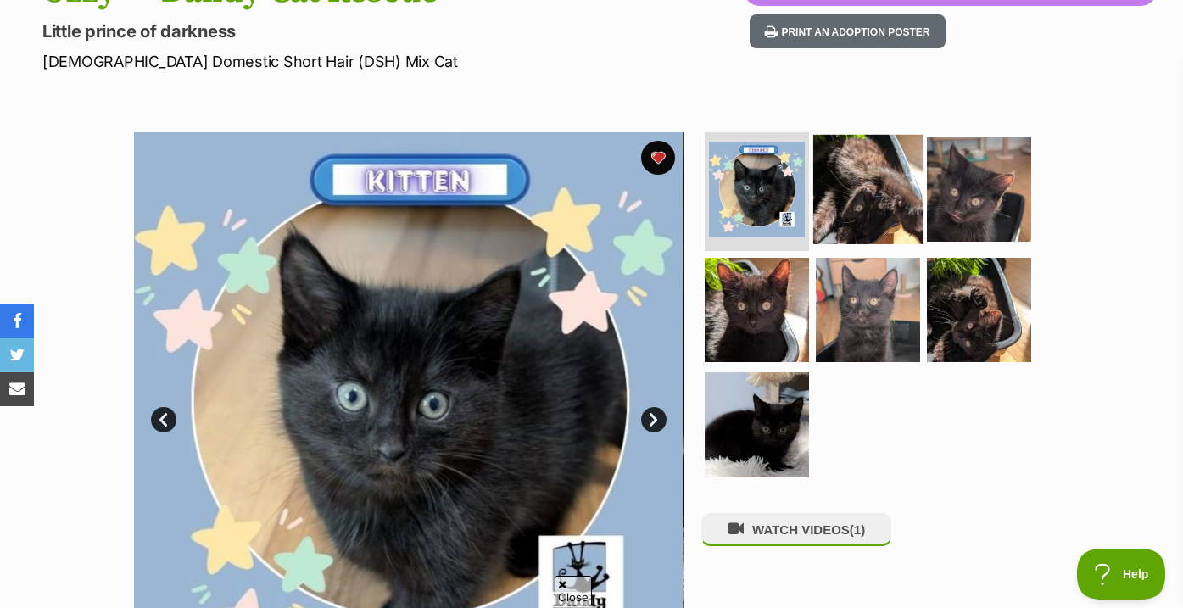
scroll to position [0, 0]
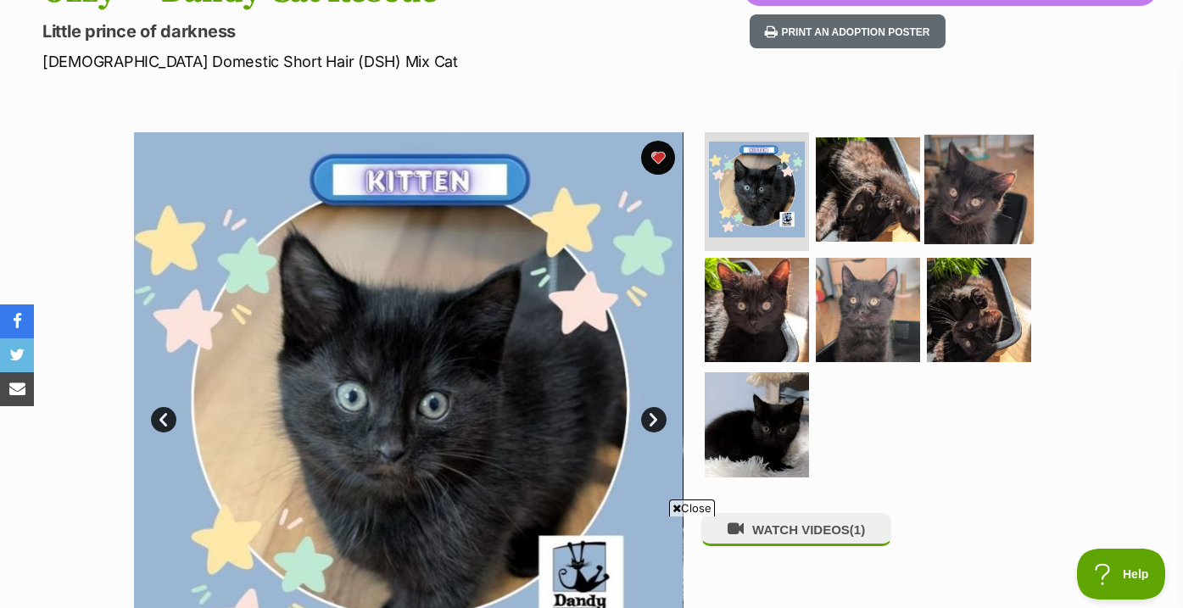
click at [966, 198] on img at bounding box center [978, 189] width 109 height 109
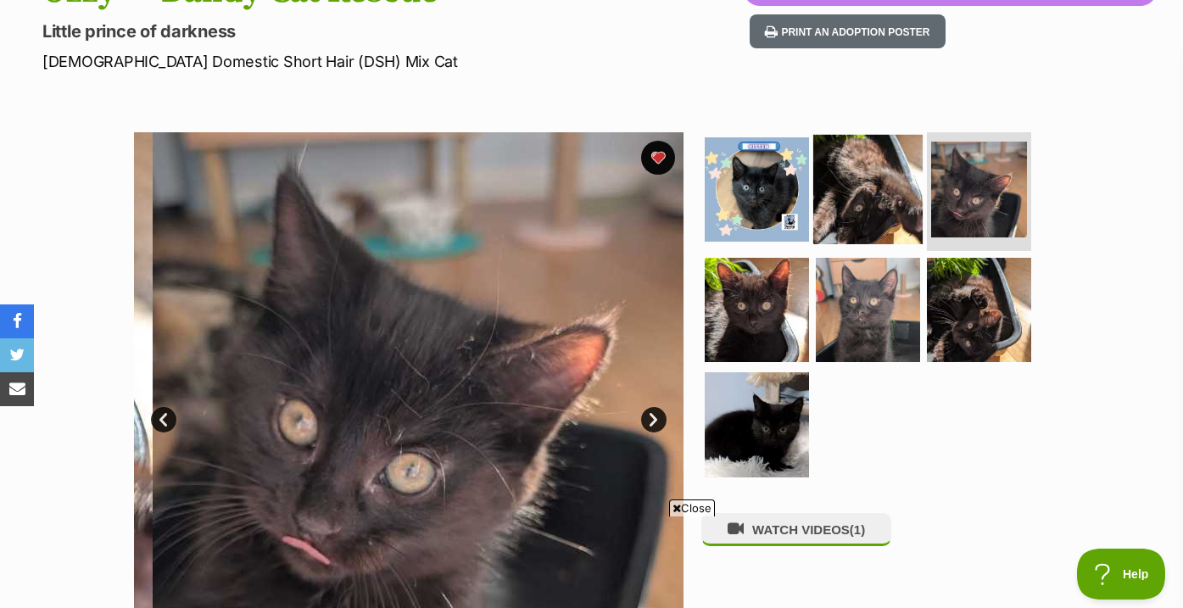
click at [876, 220] on img at bounding box center [867, 189] width 109 height 109
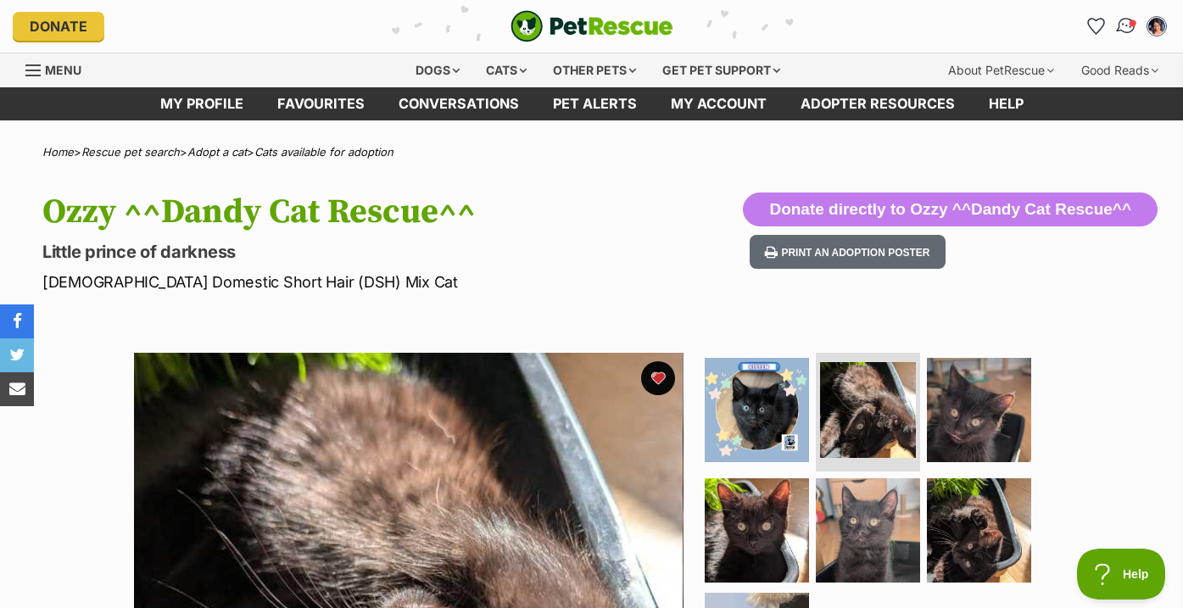
click at [1116, 31] on img "Conversations" at bounding box center [1126, 26] width 23 height 22
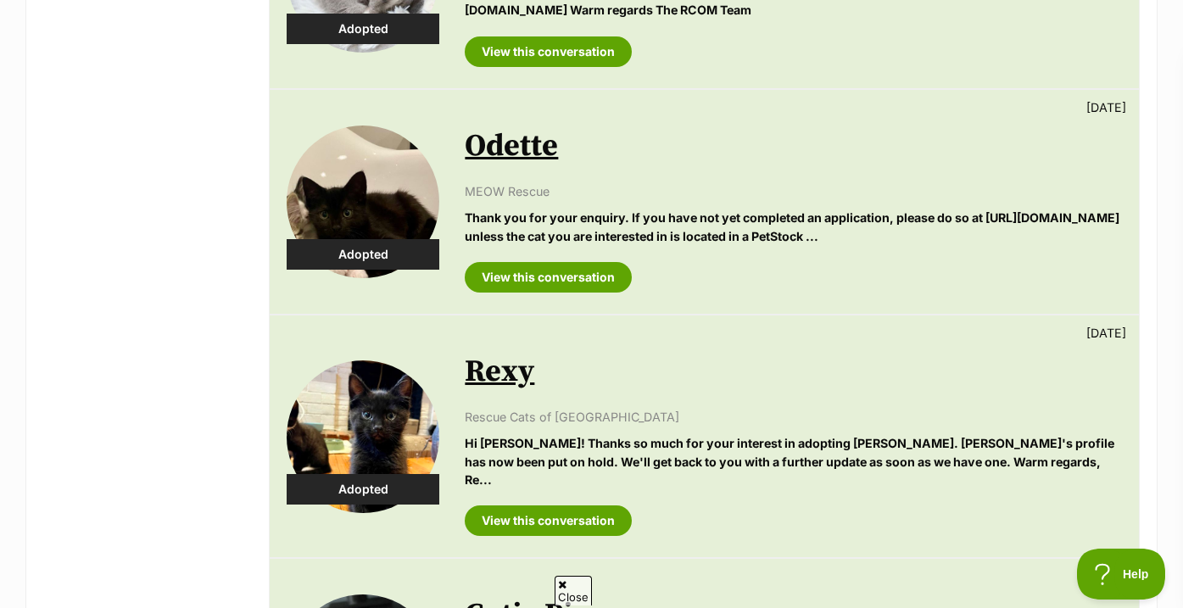
scroll to position [436, 0]
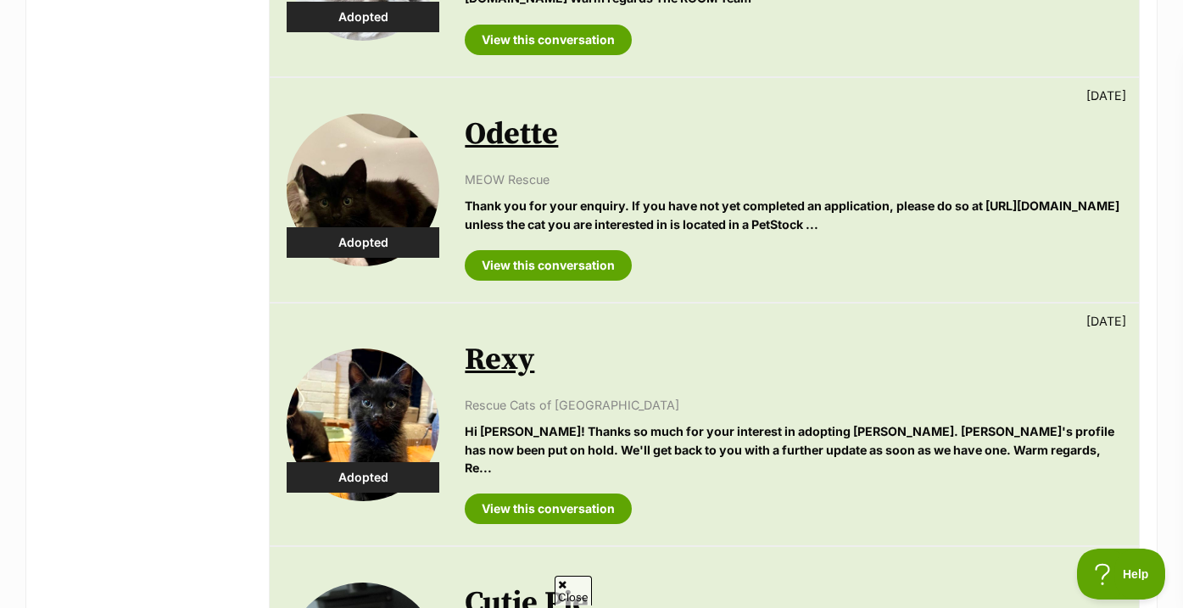
click at [538, 359] on h2 "Rexy" at bounding box center [793, 360] width 657 height 37
click at [510, 363] on link "Rexy" at bounding box center [500, 360] width 70 height 38
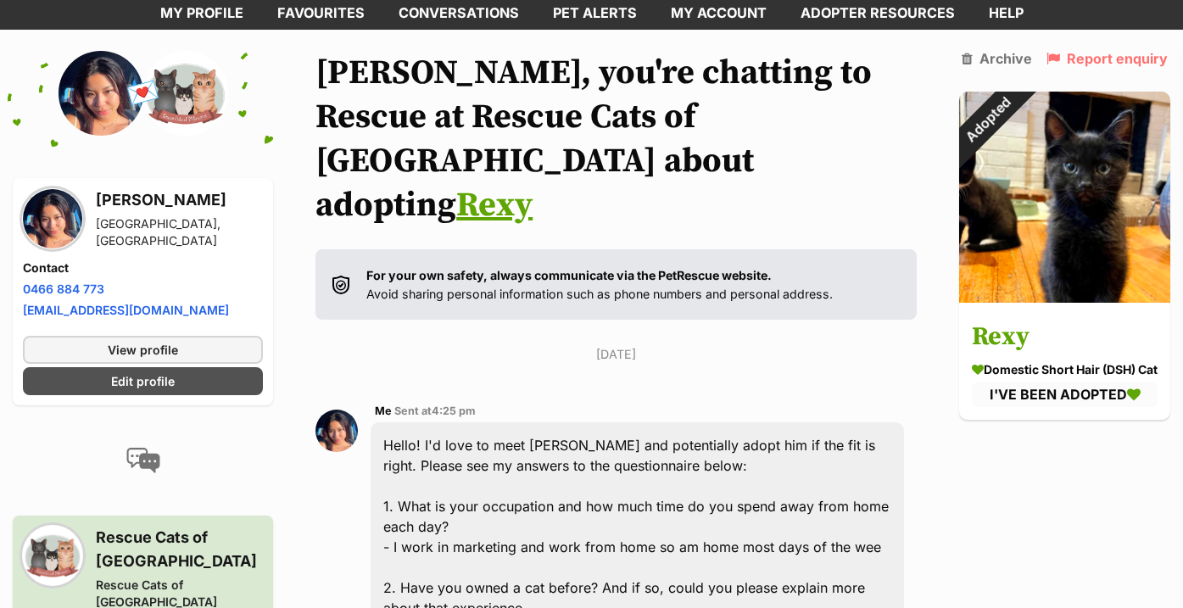
scroll to position [105, 0]
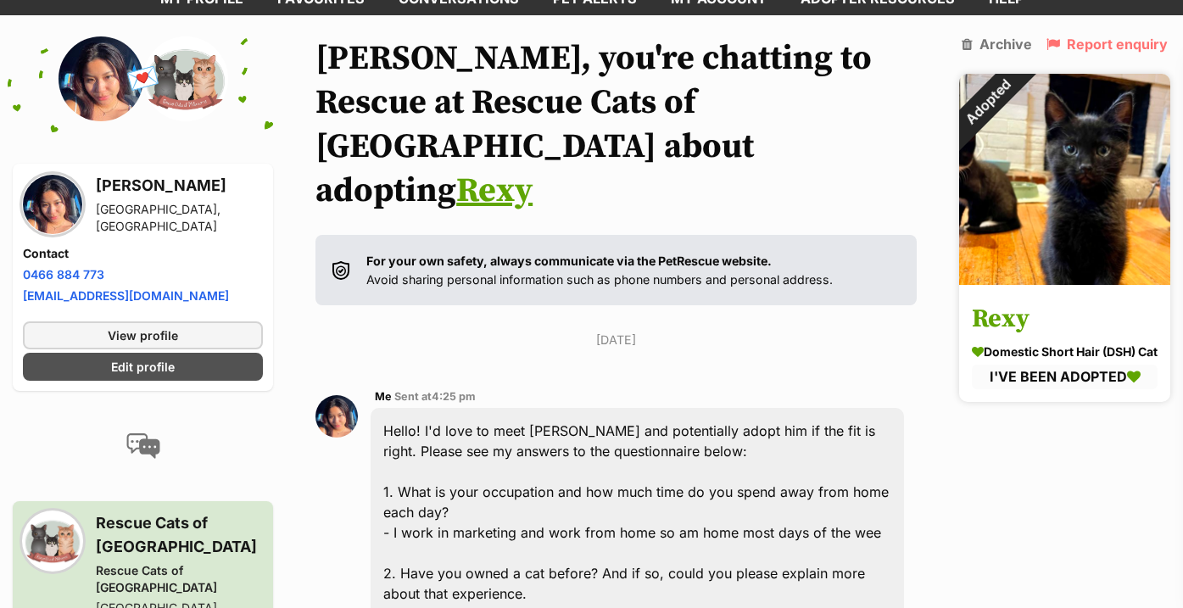
click at [1098, 209] on img at bounding box center [1064, 179] width 211 height 211
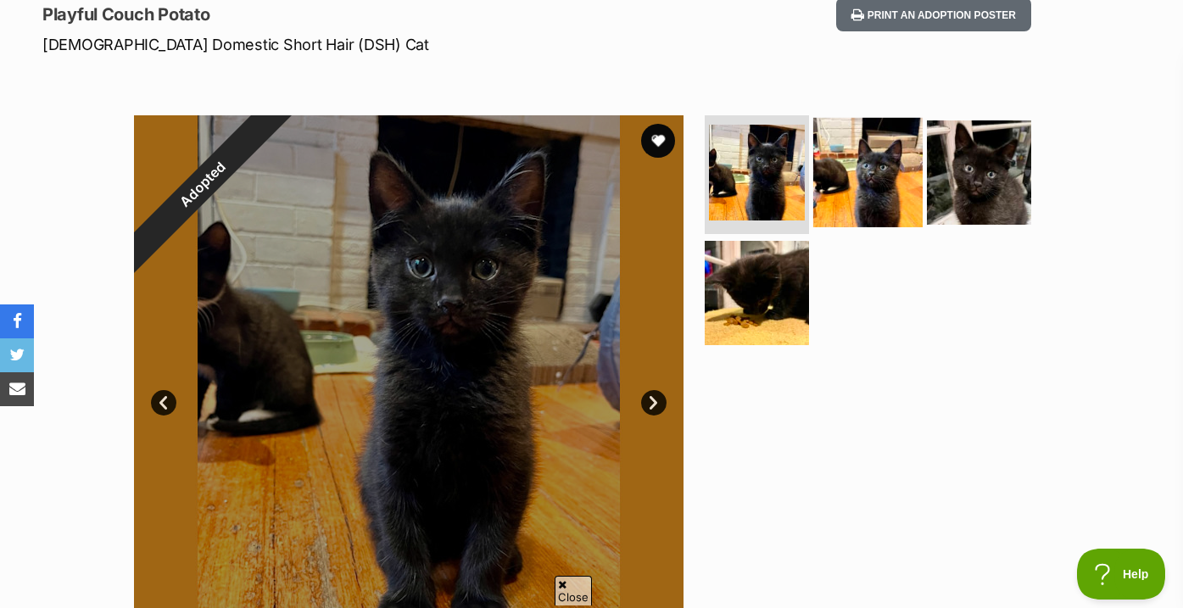
click at [867, 146] on img at bounding box center [867, 172] width 109 height 109
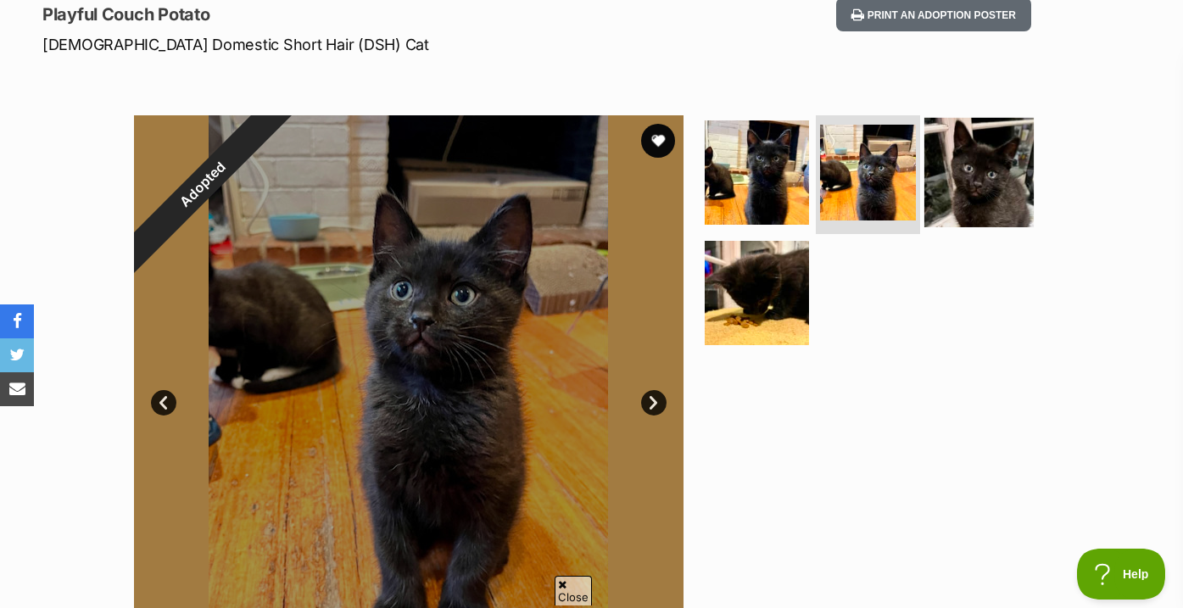
click at [937, 194] on img at bounding box center [978, 172] width 109 height 109
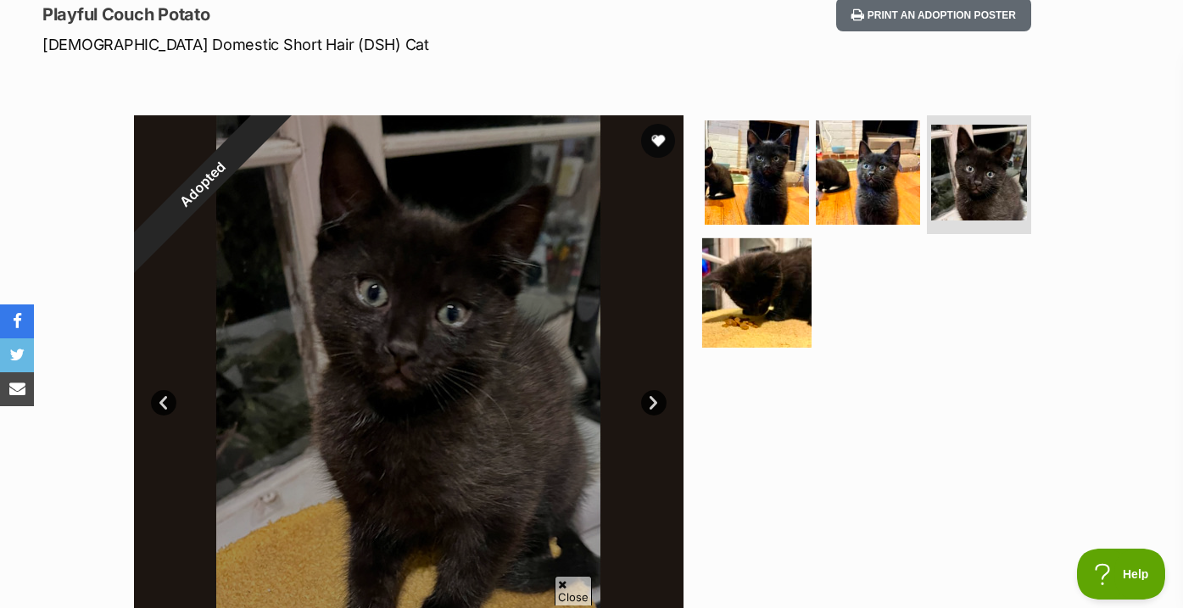
click at [760, 317] on img at bounding box center [756, 291] width 109 height 109
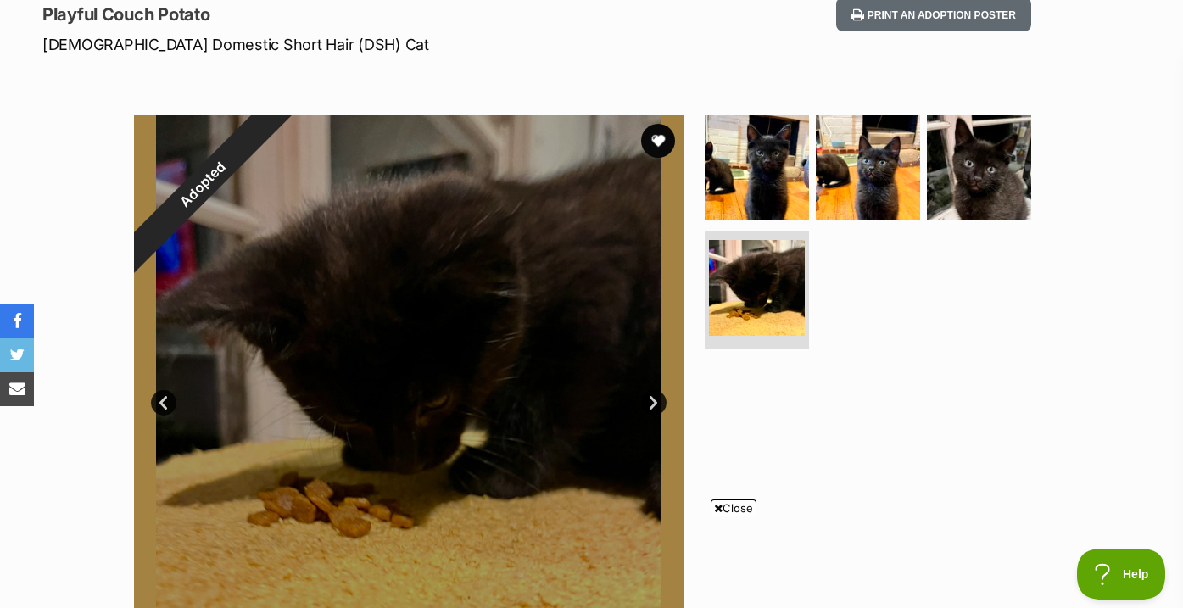
scroll to position [254, 0]
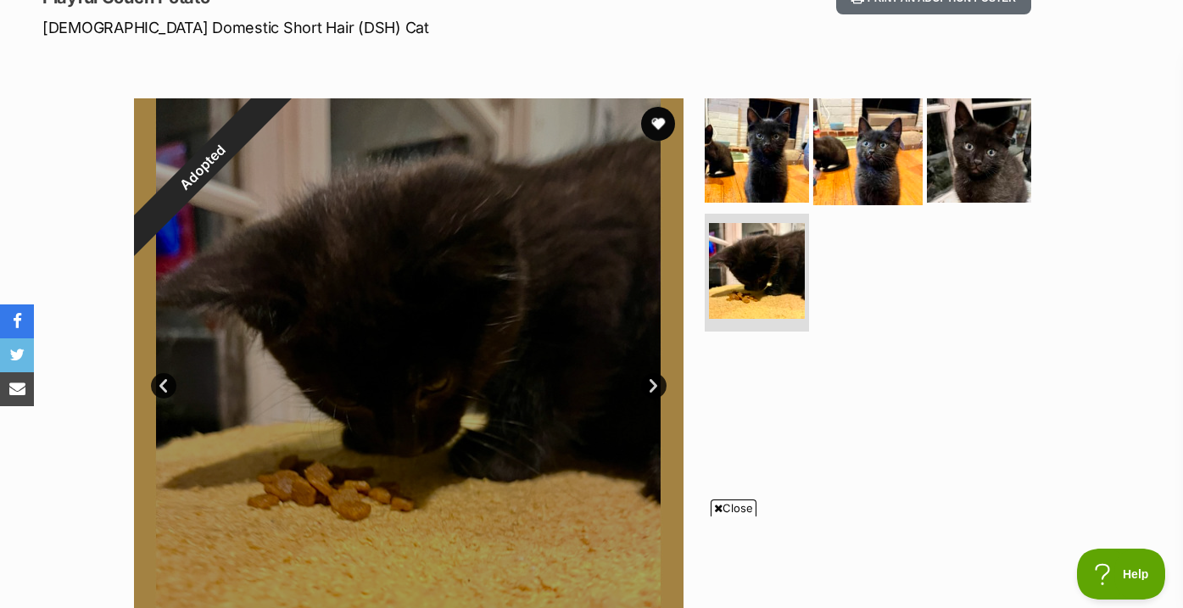
click at [891, 180] on img at bounding box center [867, 150] width 109 height 109
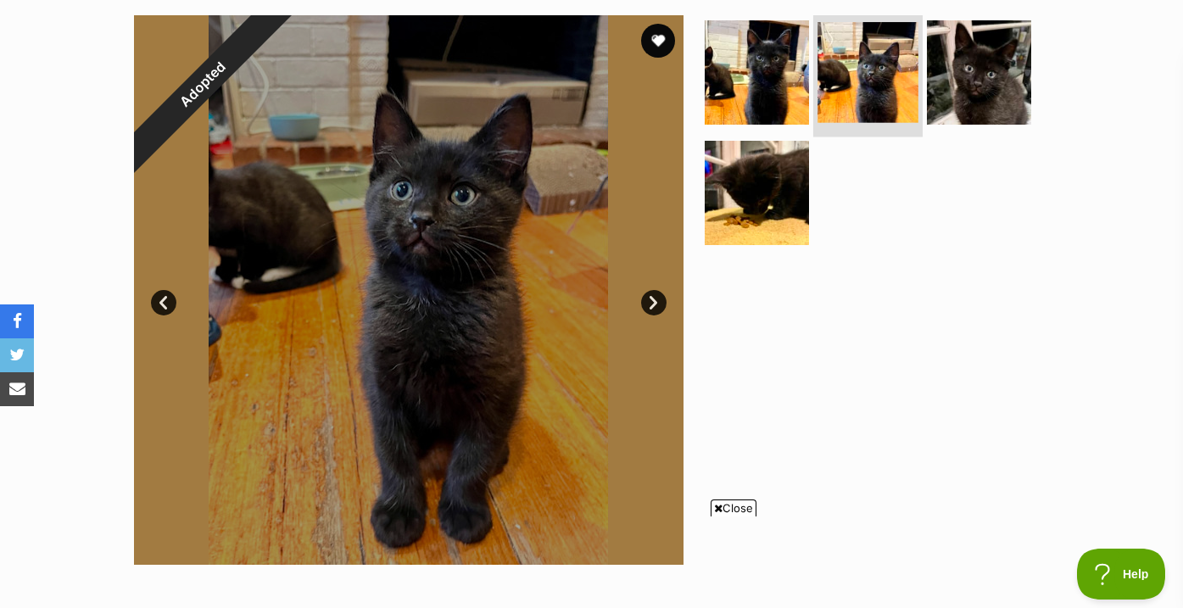
scroll to position [357, 0]
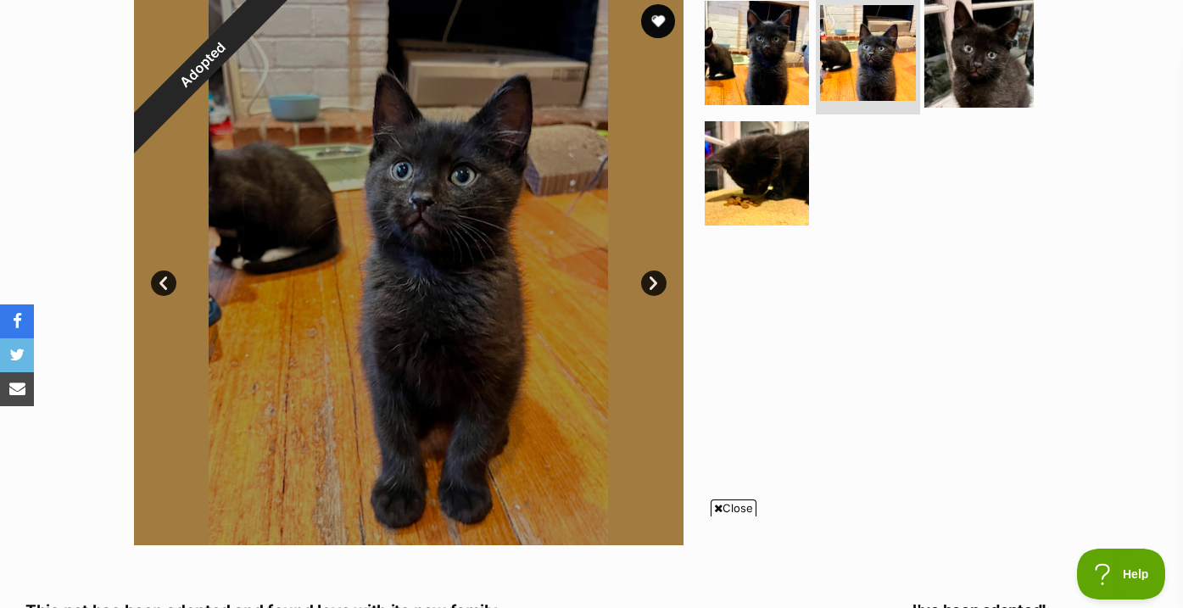
click at [963, 76] on img at bounding box center [978, 52] width 109 height 109
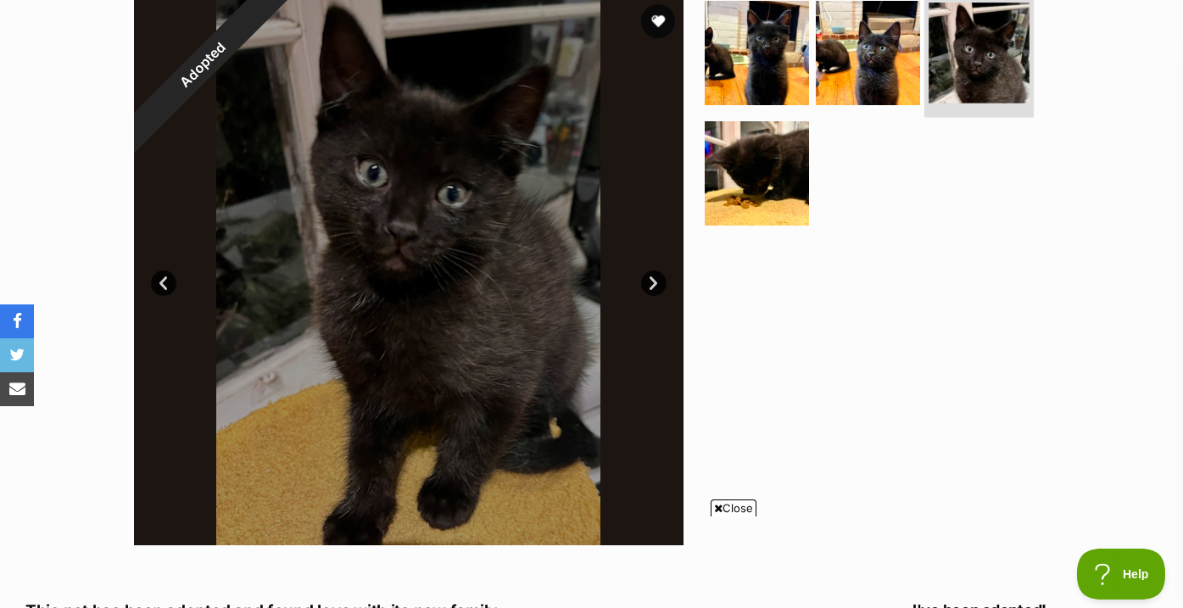
scroll to position [0, 0]
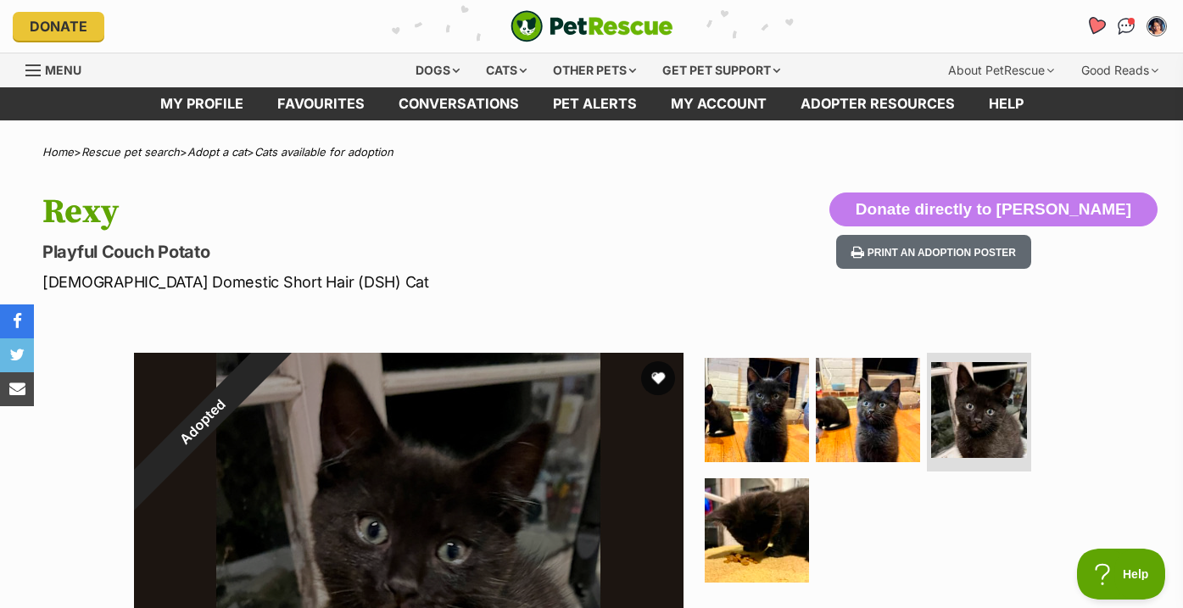
click at [1098, 25] on icon "Favourites" at bounding box center [1095, 25] width 20 height 19
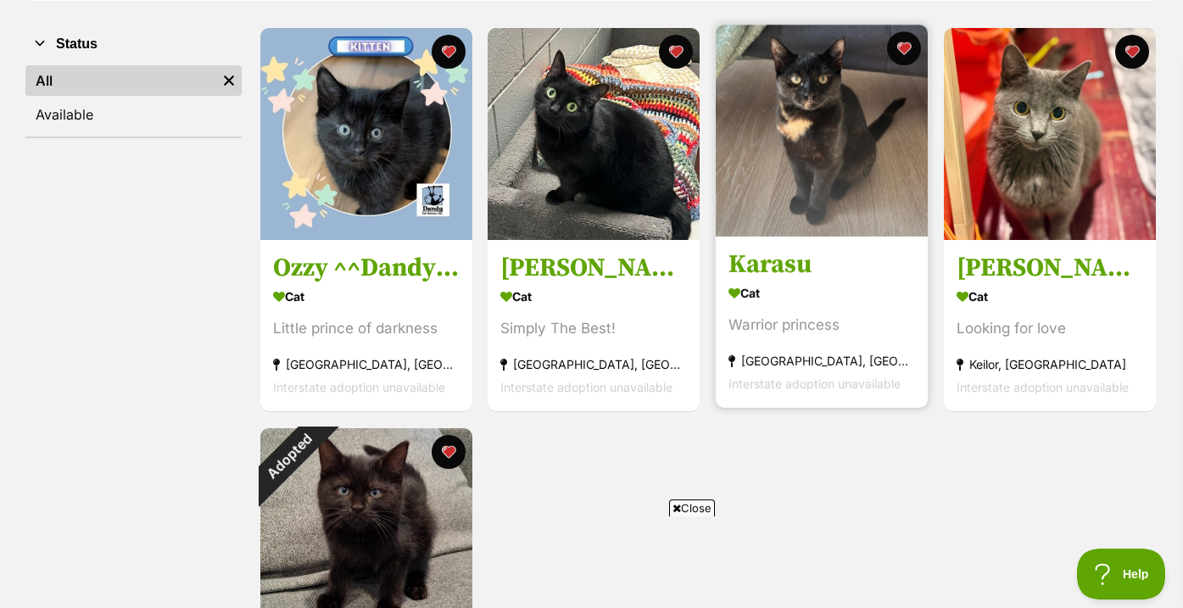
scroll to position [333, 0]
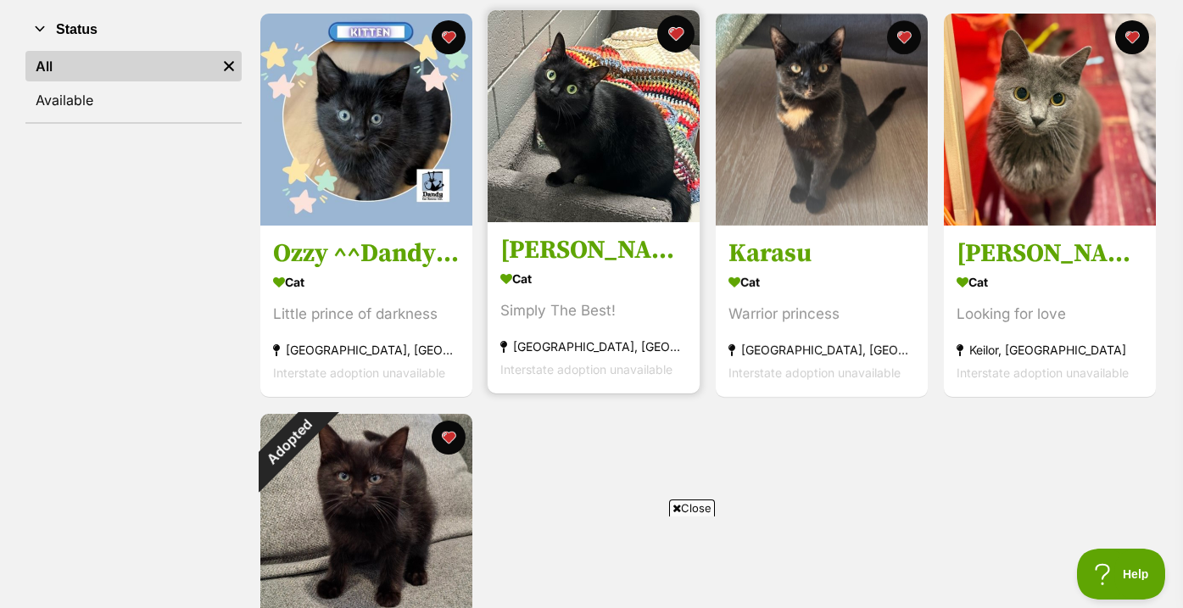
click at [673, 34] on button "favourite" at bounding box center [675, 33] width 37 height 37
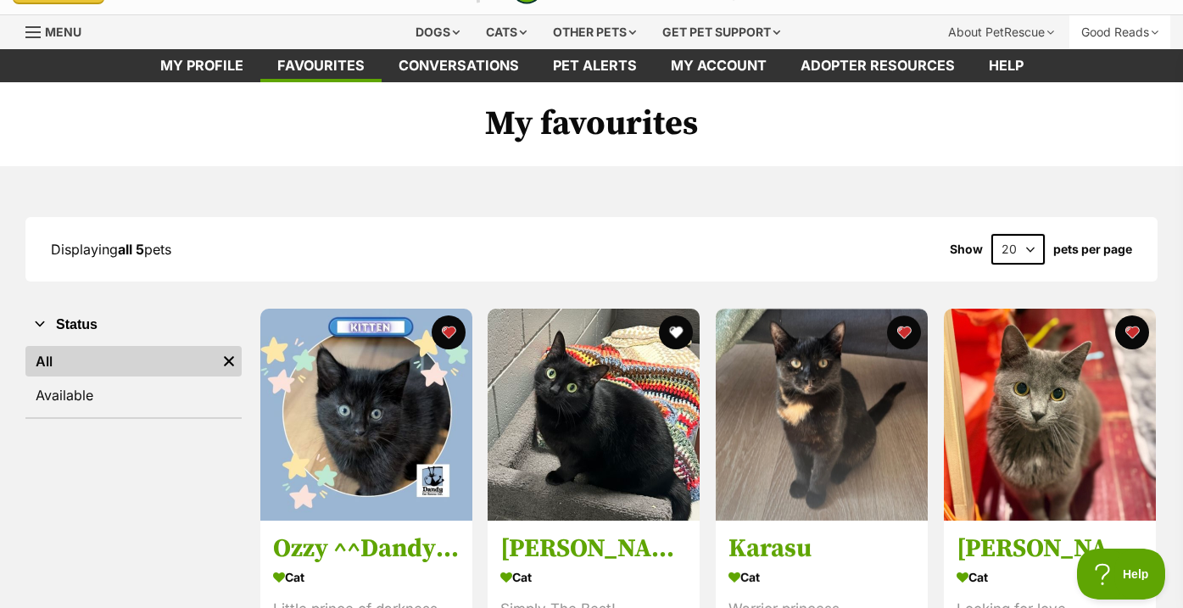
scroll to position [0, 0]
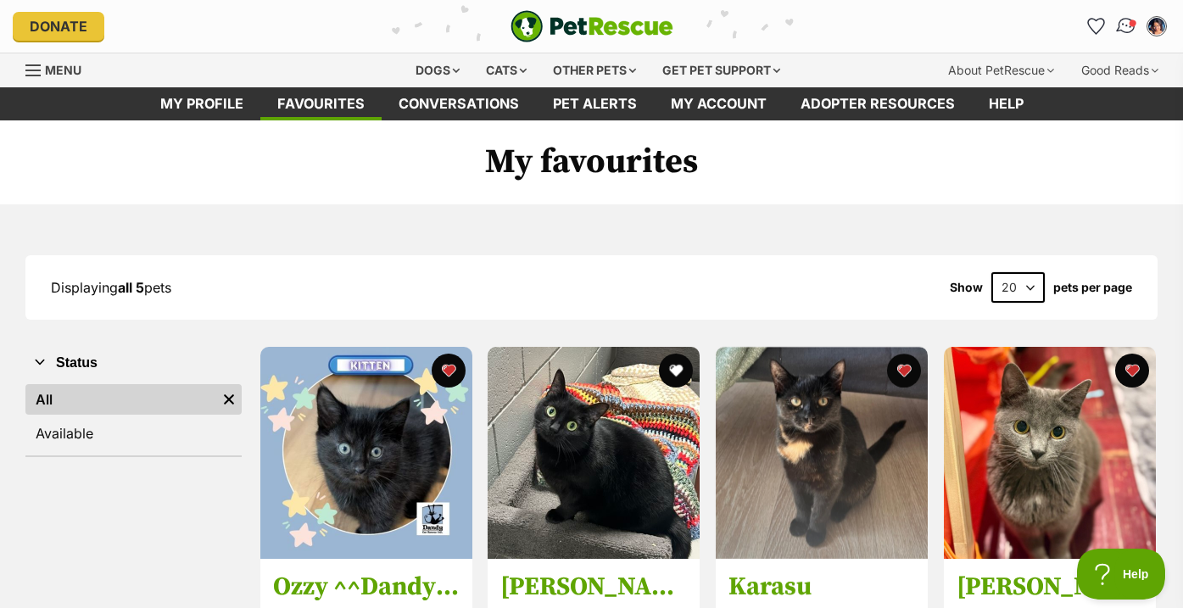
click at [1121, 21] on img "Conversations" at bounding box center [1126, 26] width 23 height 22
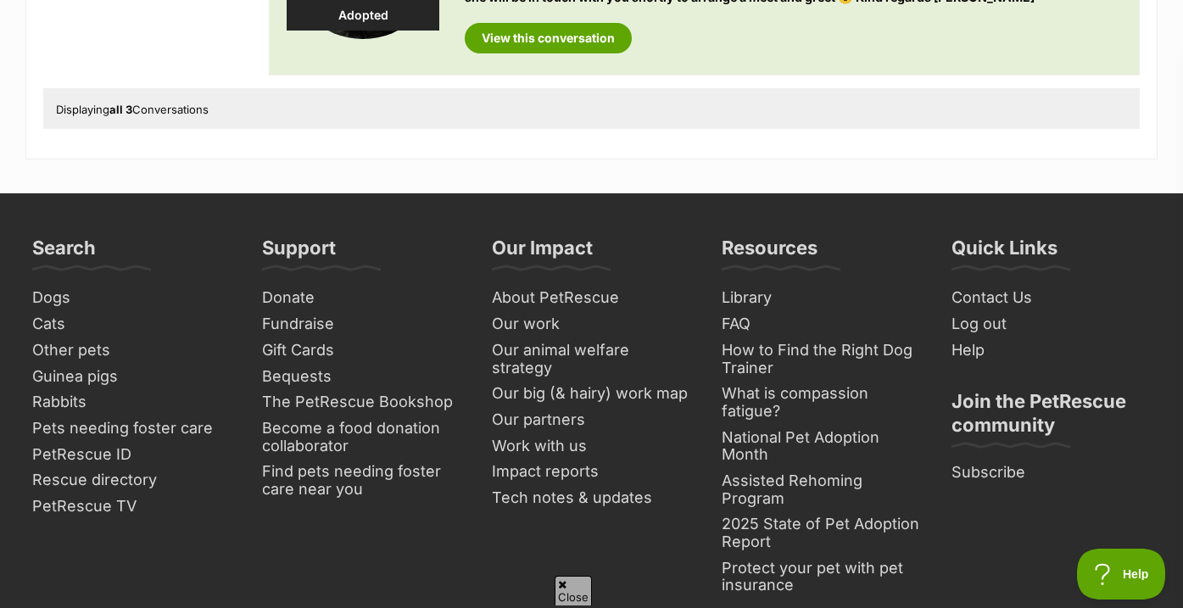
scroll to position [574, 0]
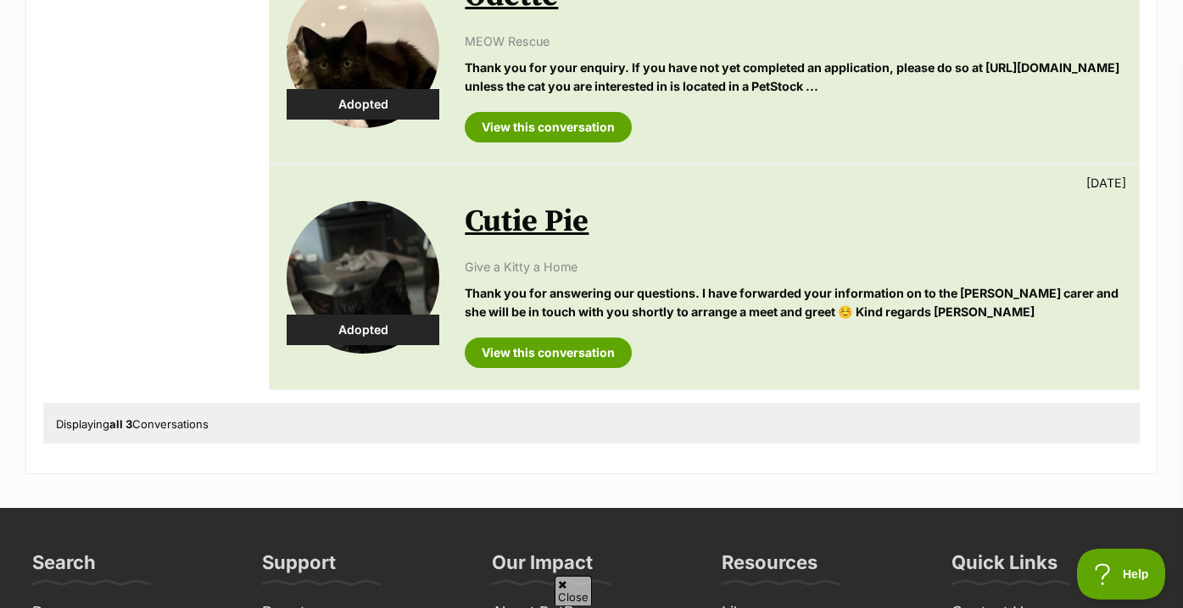
click at [259, 418] on div "Displaying all 3 Conversations" at bounding box center [591, 423] width 1096 height 41
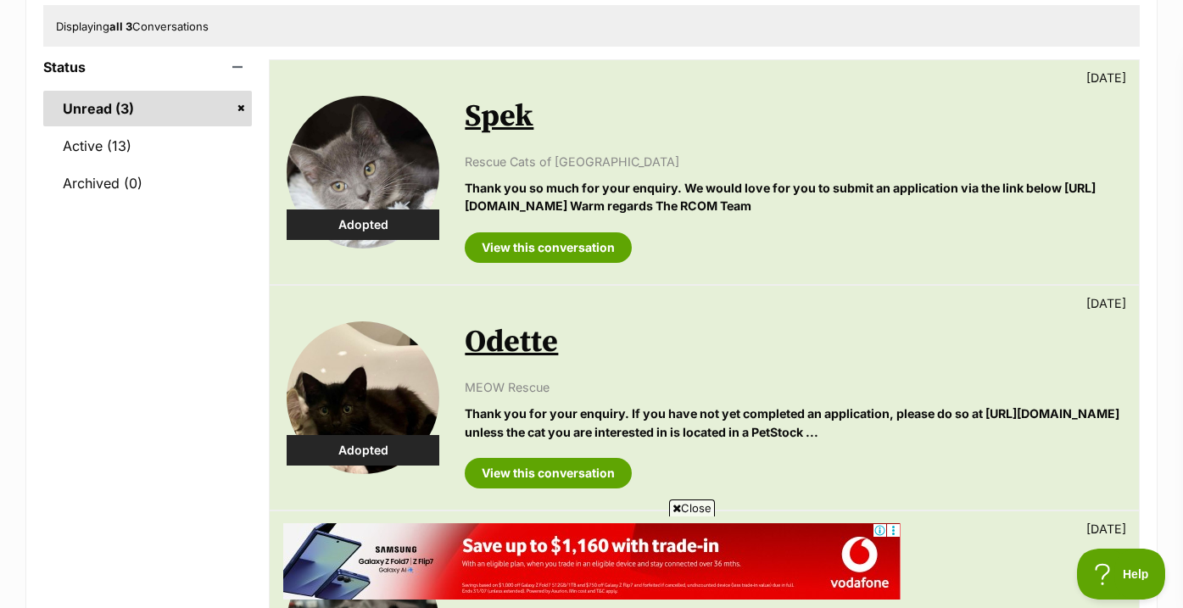
scroll to position [31, 0]
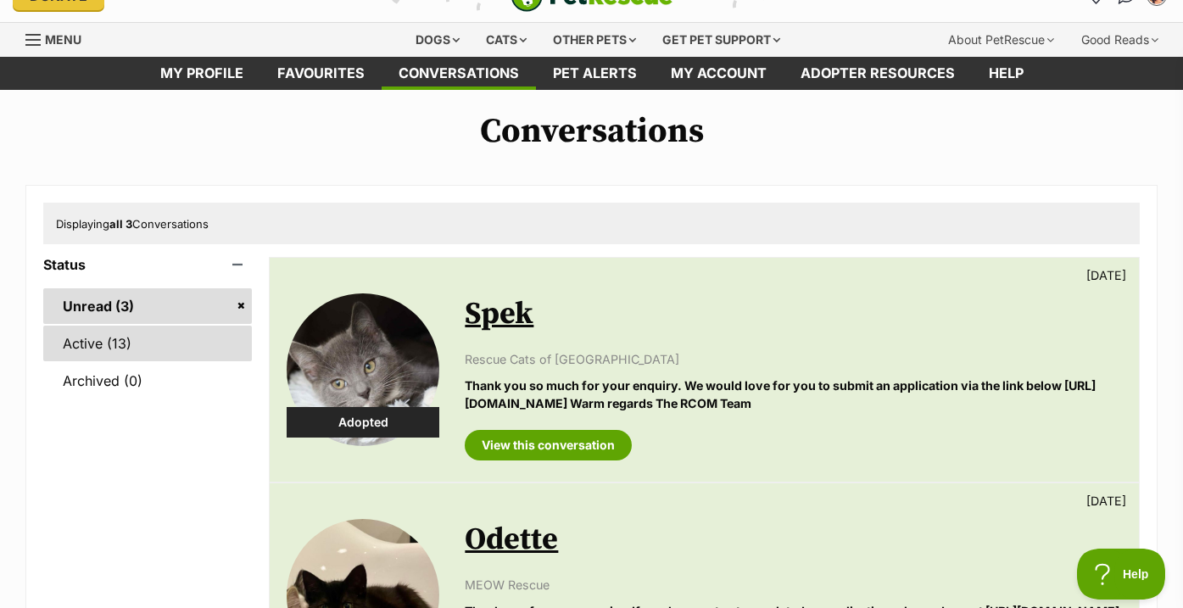
click at [189, 341] on link "Active (13)" at bounding box center [147, 344] width 209 height 36
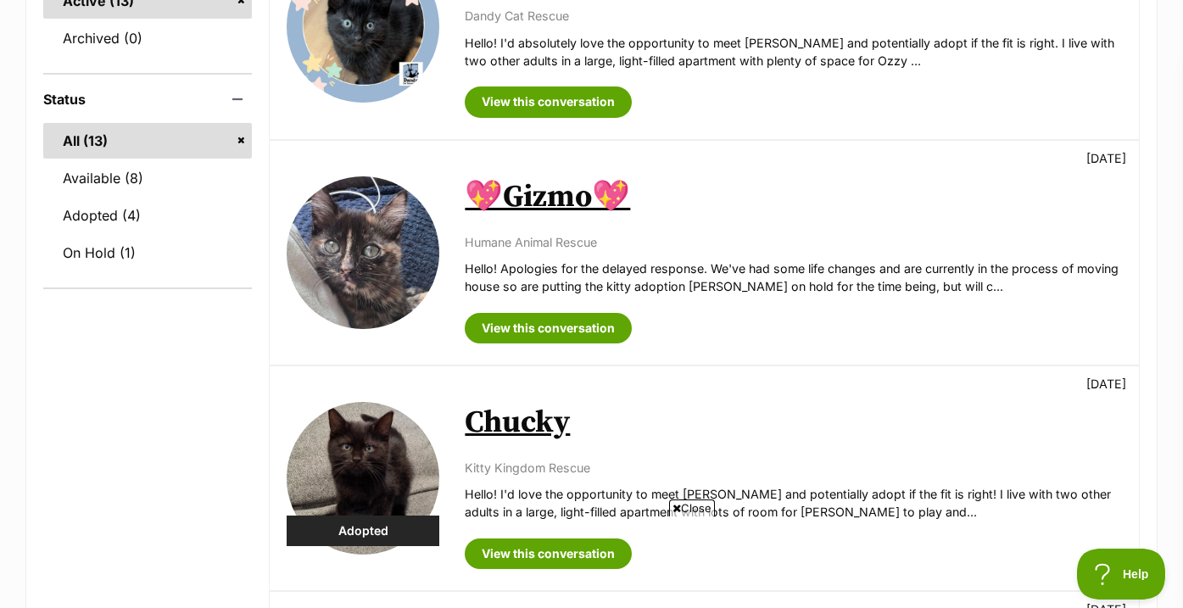
scroll to position [509, 0]
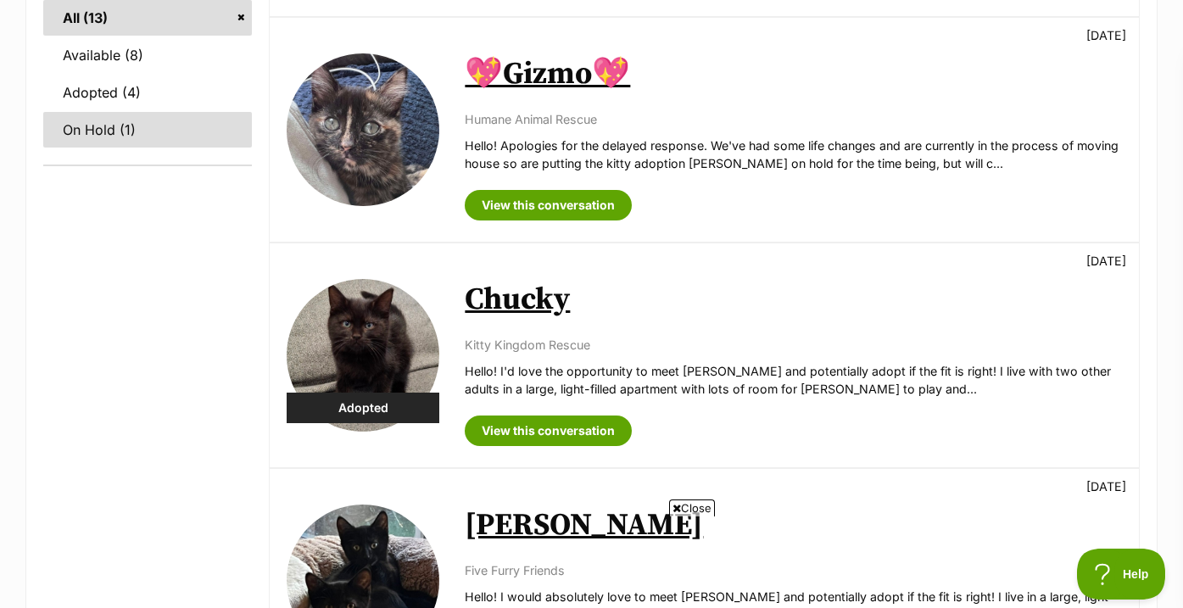
click at [135, 129] on link "On Hold (1)" at bounding box center [147, 130] width 209 height 36
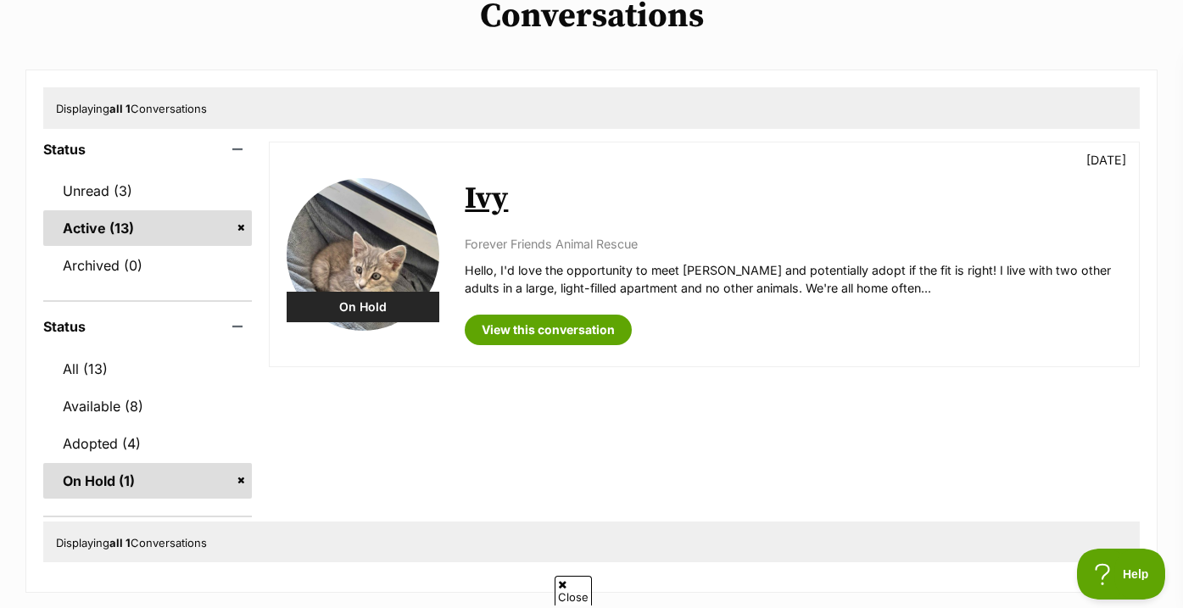
scroll to position [147, 0]
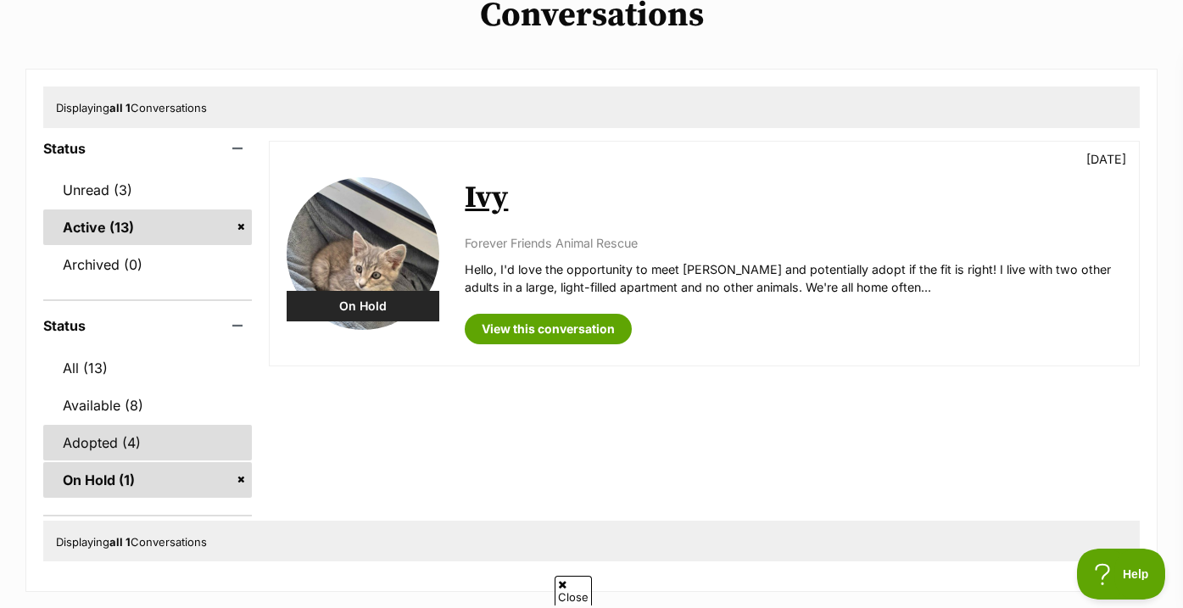
click at [120, 443] on link "Adopted (4)" at bounding box center [147, 443] width 209 height 36
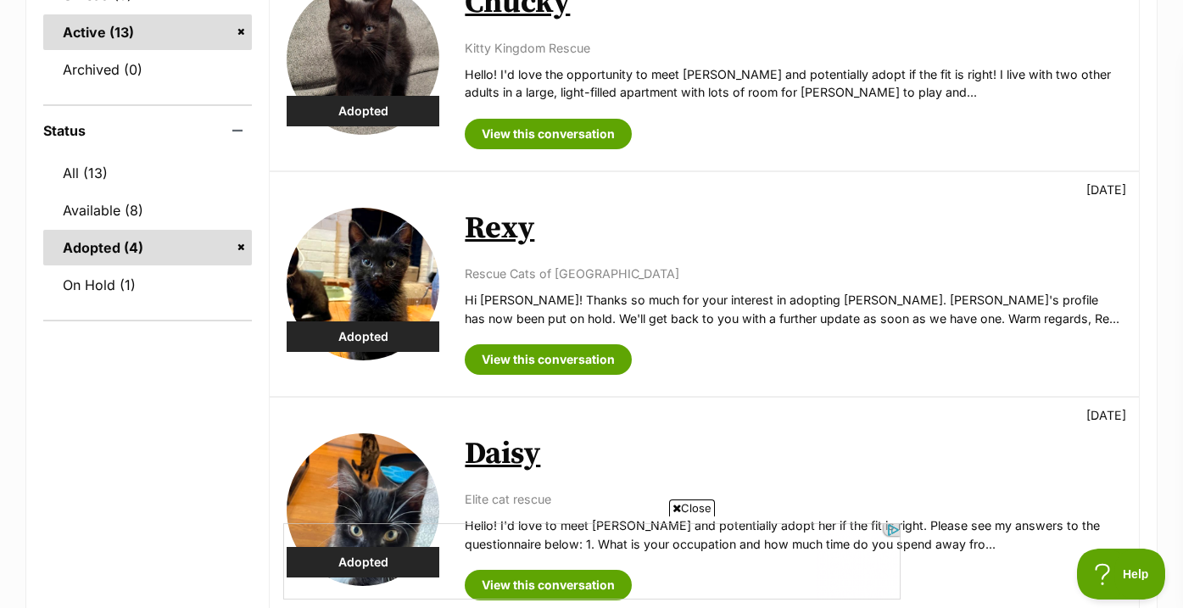
scroll to position [326, 0]
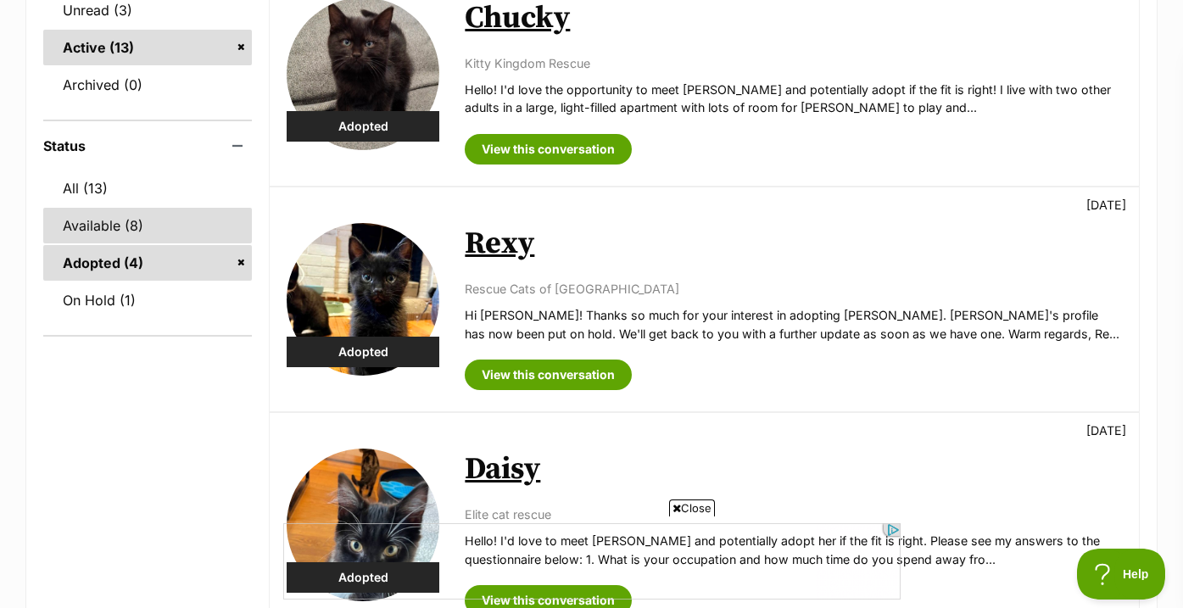
click at [158, 214] on link "Available (8)" at bounding box center [147, 226] width 209 height 36
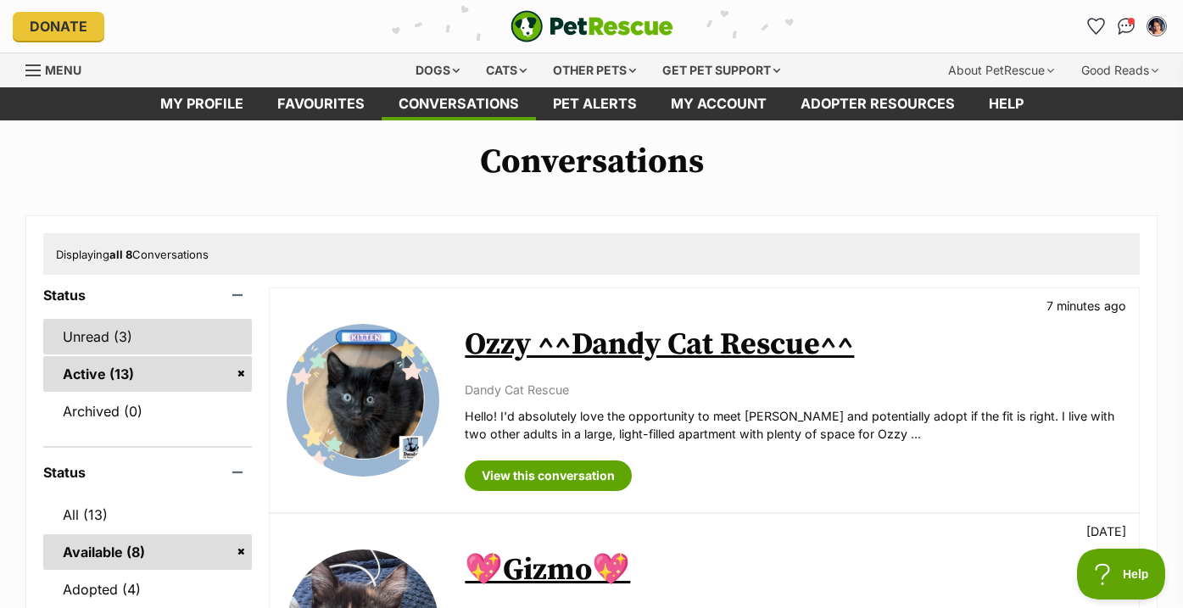
click at [107, 342] on link "Unread (3)" at bounding box center [147, 337] width 209 height 36
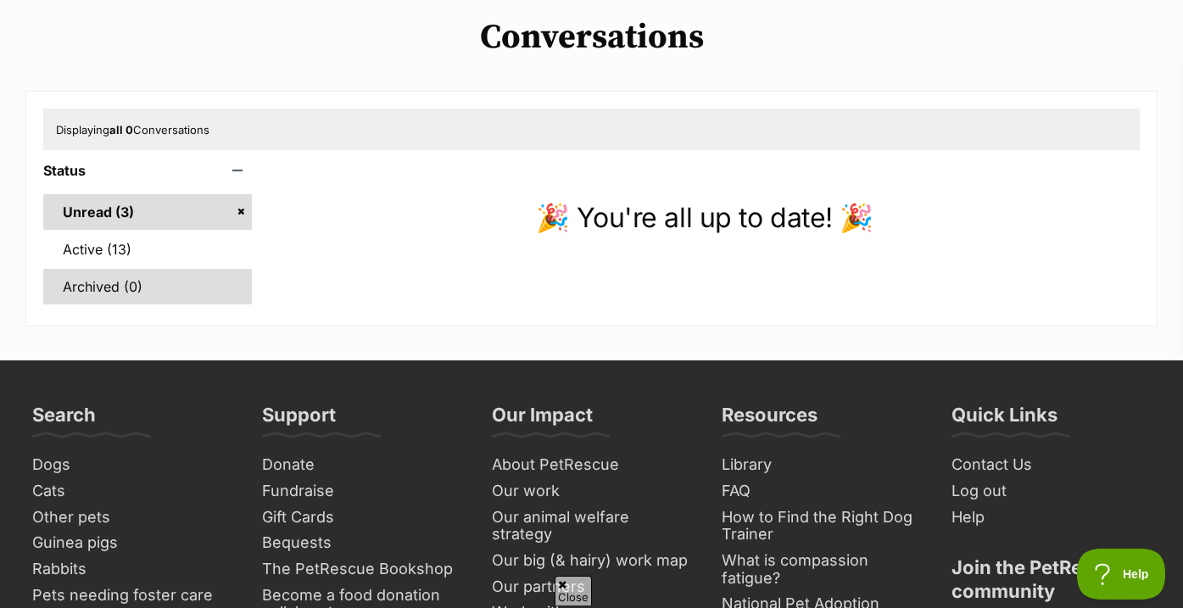
click at [159, 270] on link "Archived (0)" at bounding box center [147, 287] width 209 height 36
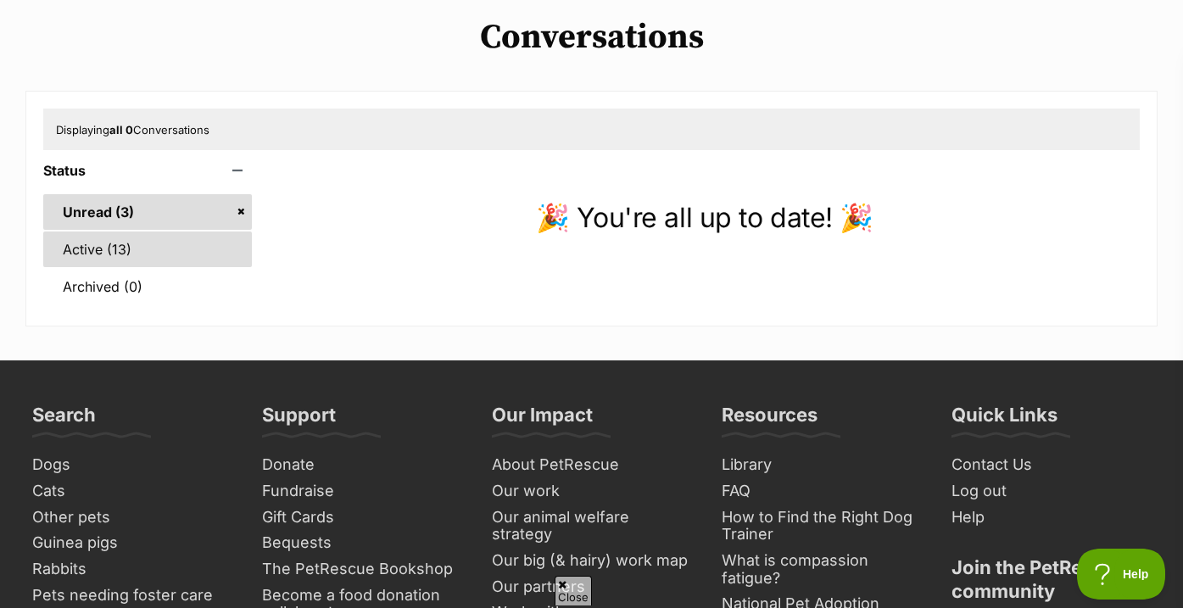
click at [156, 257] on link "Active (13)" at bounding box center [147, 249] width 209 height 36
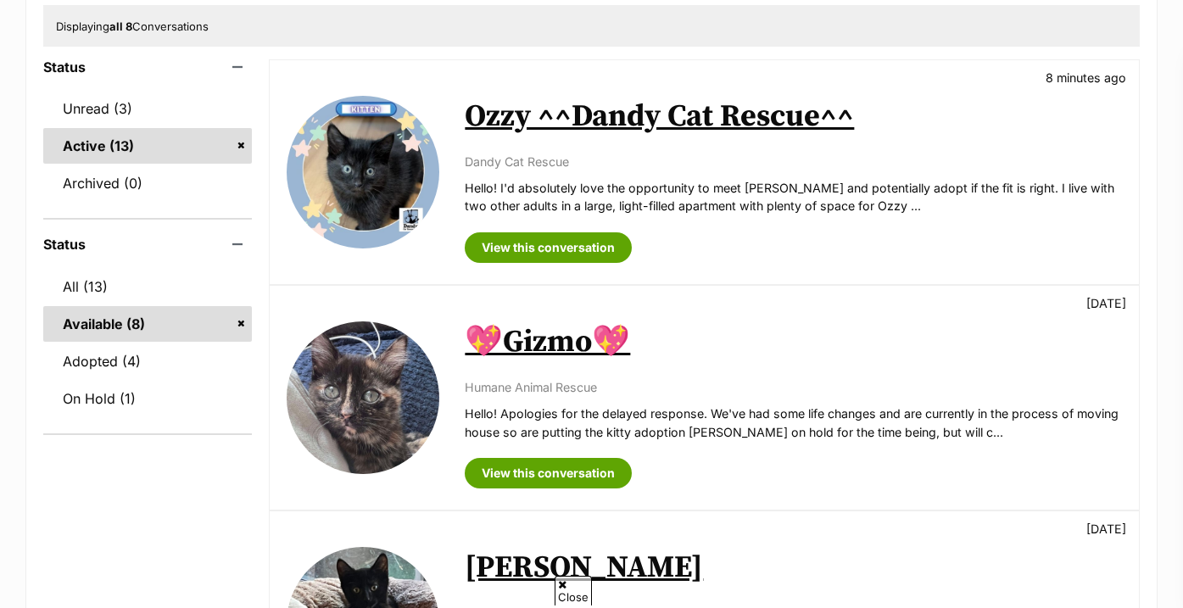
scroll to position [230, 0]
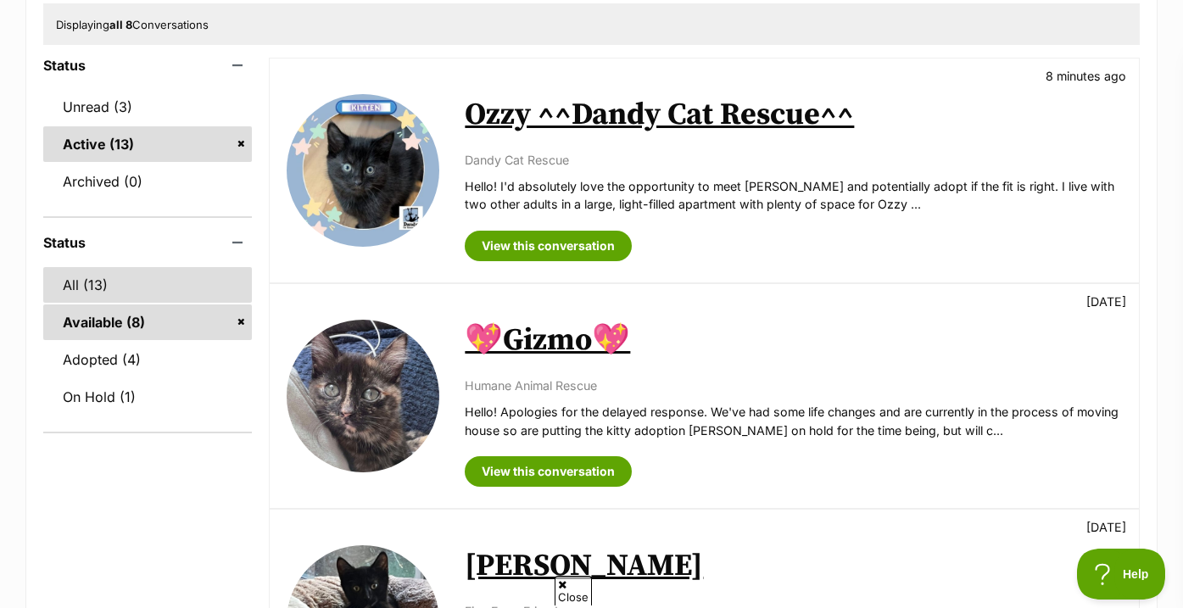
click at [156, 276] on link "All (13)" at bounding box center [147, 285] width 209 height 36
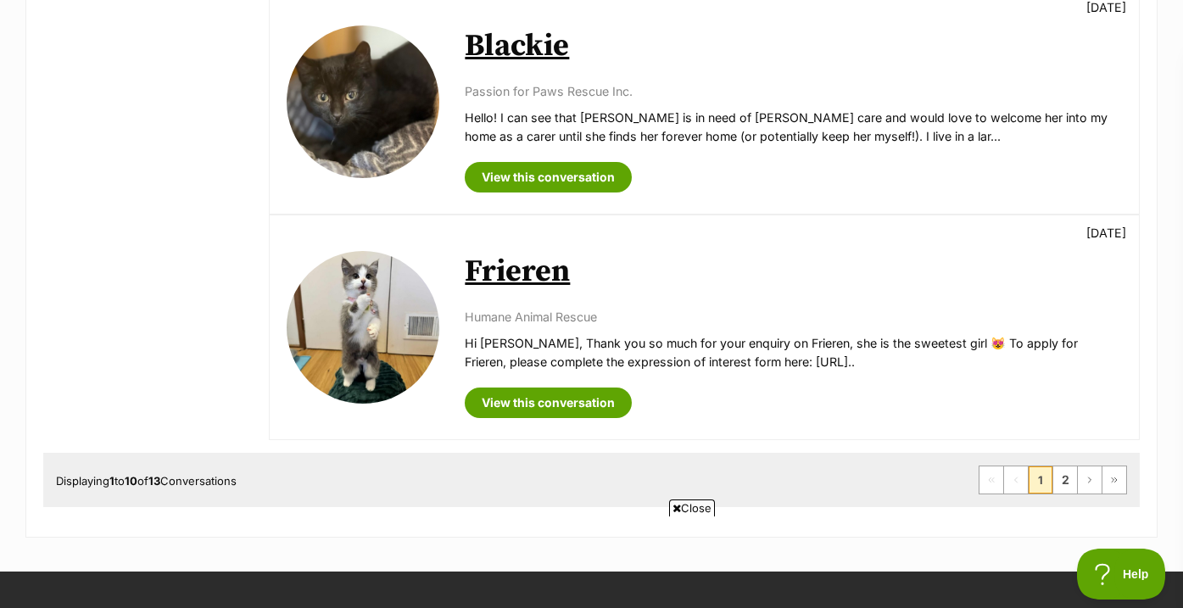
scroll to position [2132, 0]
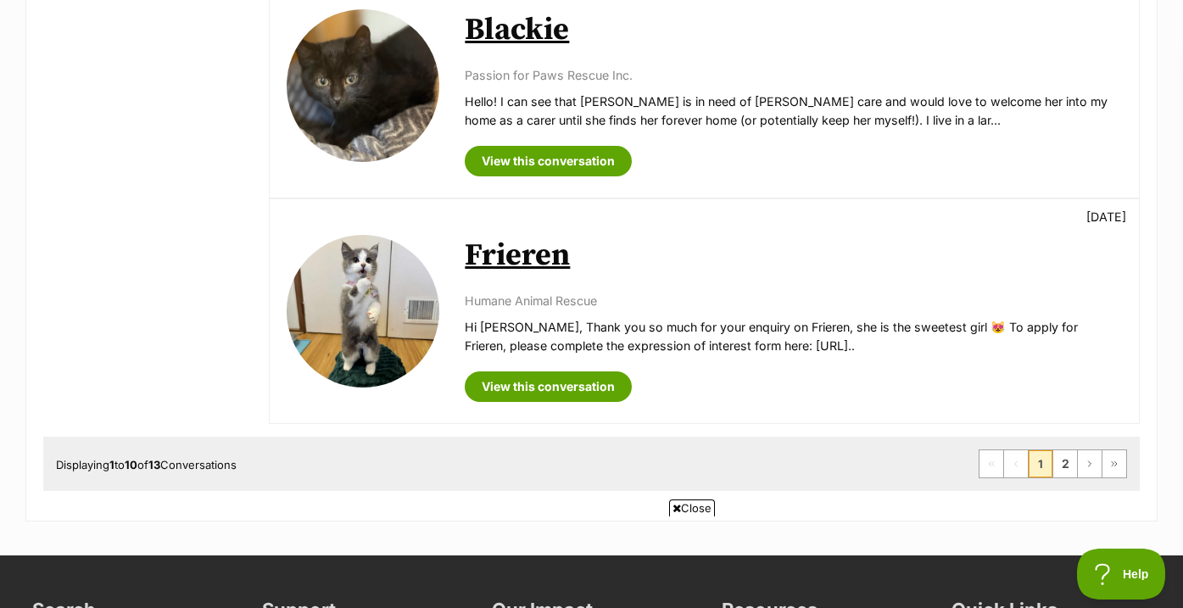
click at [540, 255] on link "Frieren" at bounding box center [517, 256] width 105 height 38
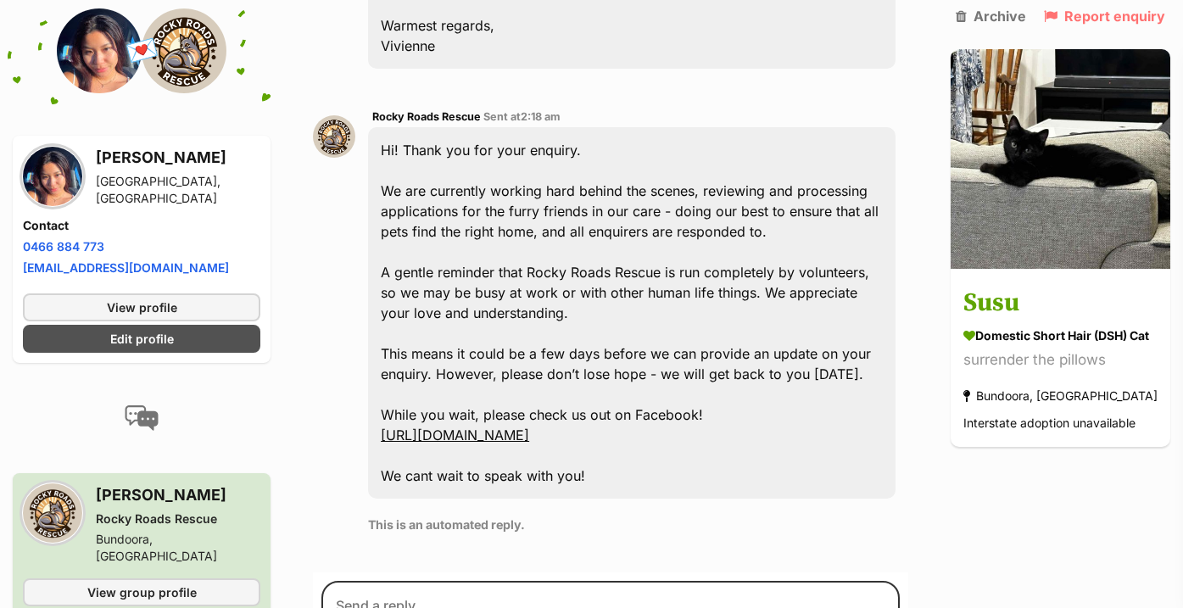
scroll to position [682, 0]
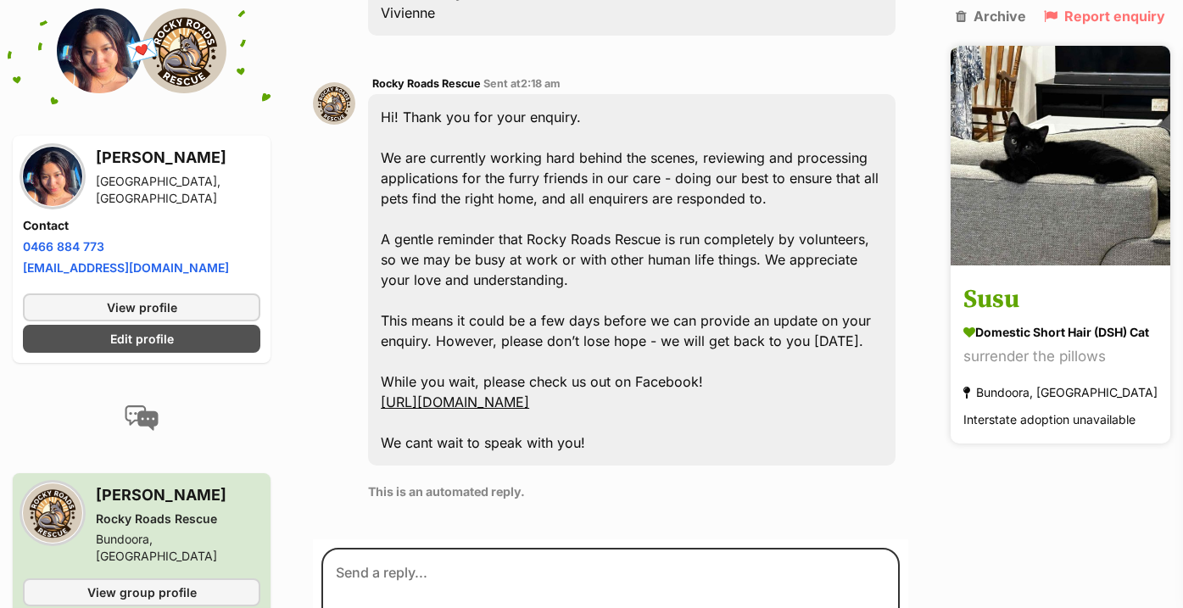
click at [1053, 253] on img at bounding box center [1060, 156] width 220 height 220
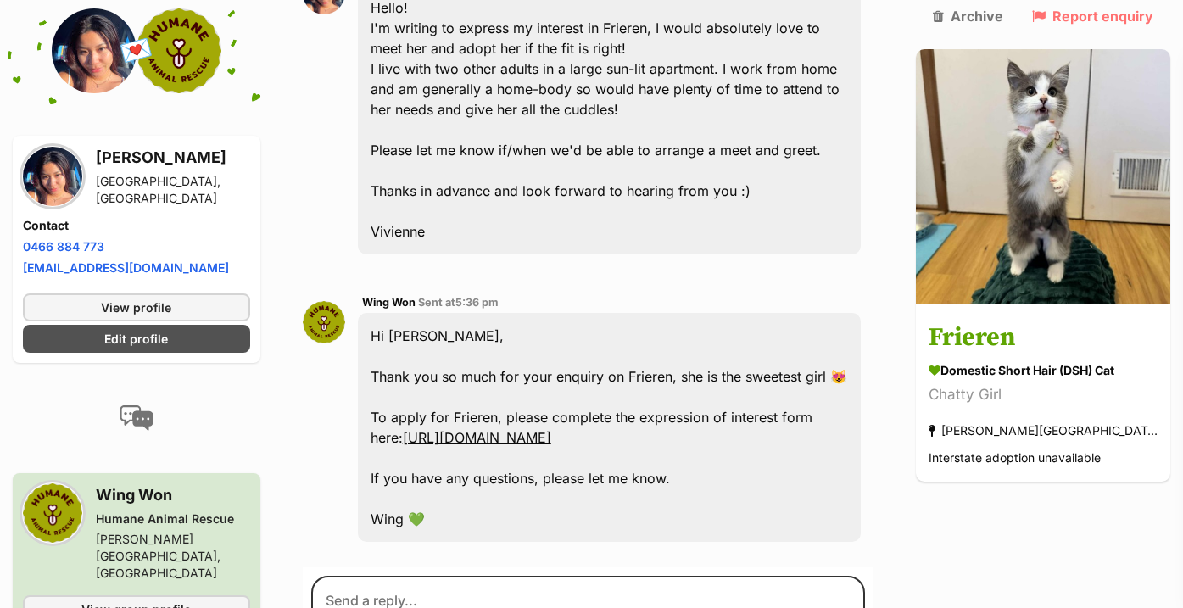
scroll to position [470, 0]
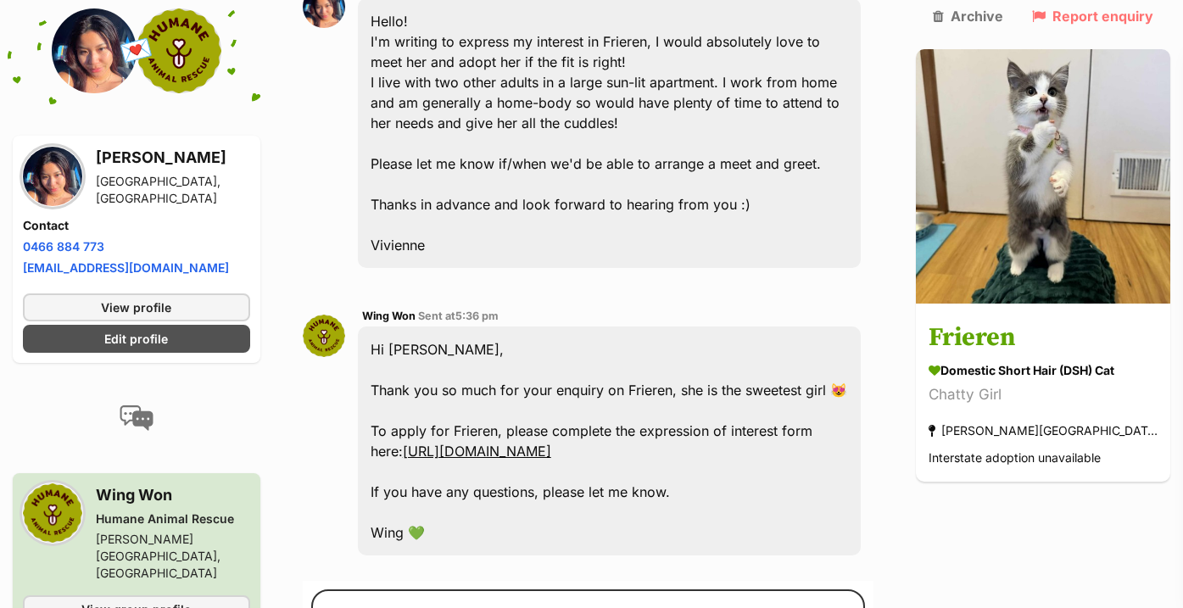
click at [652, 303] on div "Wing Won Sent at 5:36 pm Hi Vivienne, Thank you so much for your enquiry on Fri…" at bounding box center [588, 431] width 571 height 276
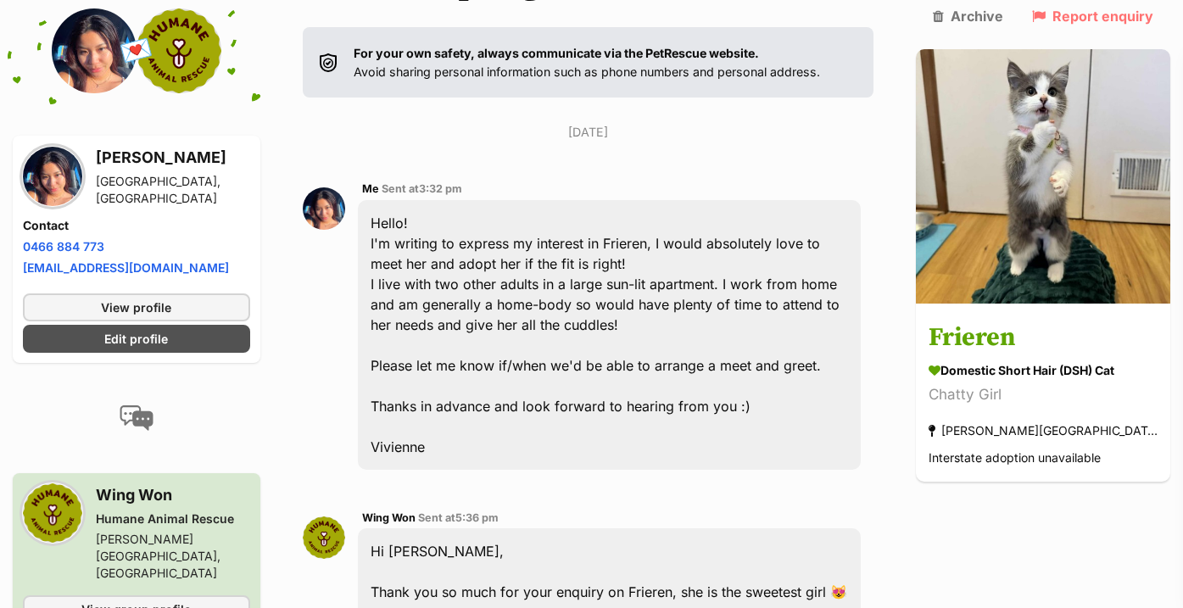
drag, startPoint x: 611, startPoint y: 450, endPoint x: 593, endPoint y: 129, distance: 321.8
click at [593, 129] on div "Sunday, 3 August 2025 Me Sent at 3:32 pm Hello! I'm writing to express my inter…" at bounding box center [588, 446] width 571 height 647
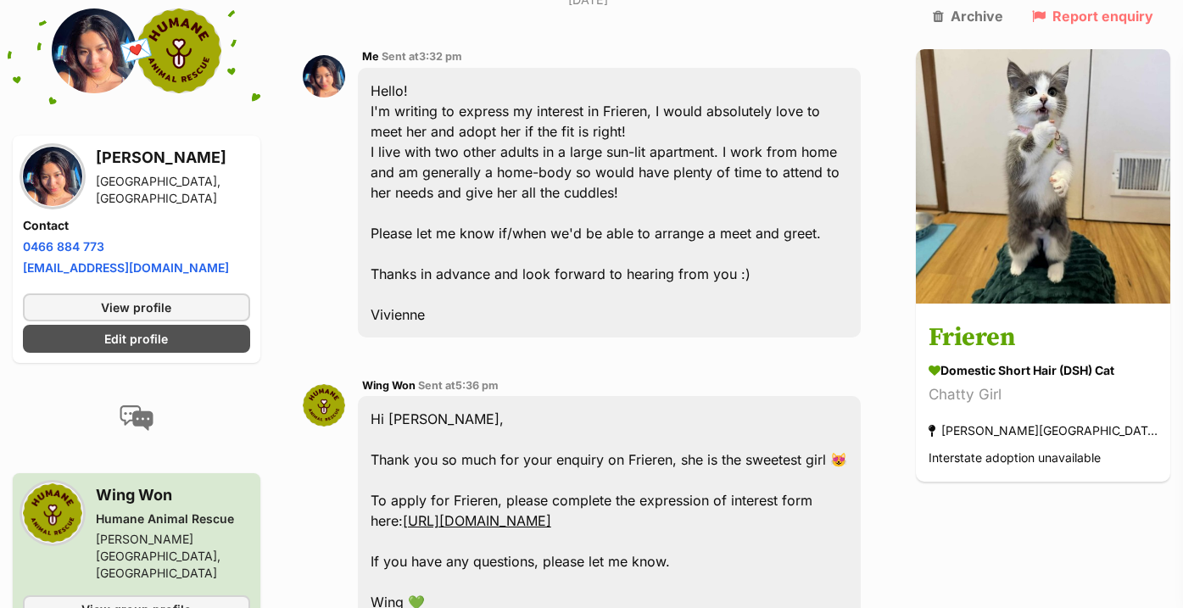
click at [594, 374] on div "Wing Won Sent at 5:36 pm Hi Vivienne, Thank you so much for your enquiry on Fri…" at bounding box center [588, 501] width 571 height 276
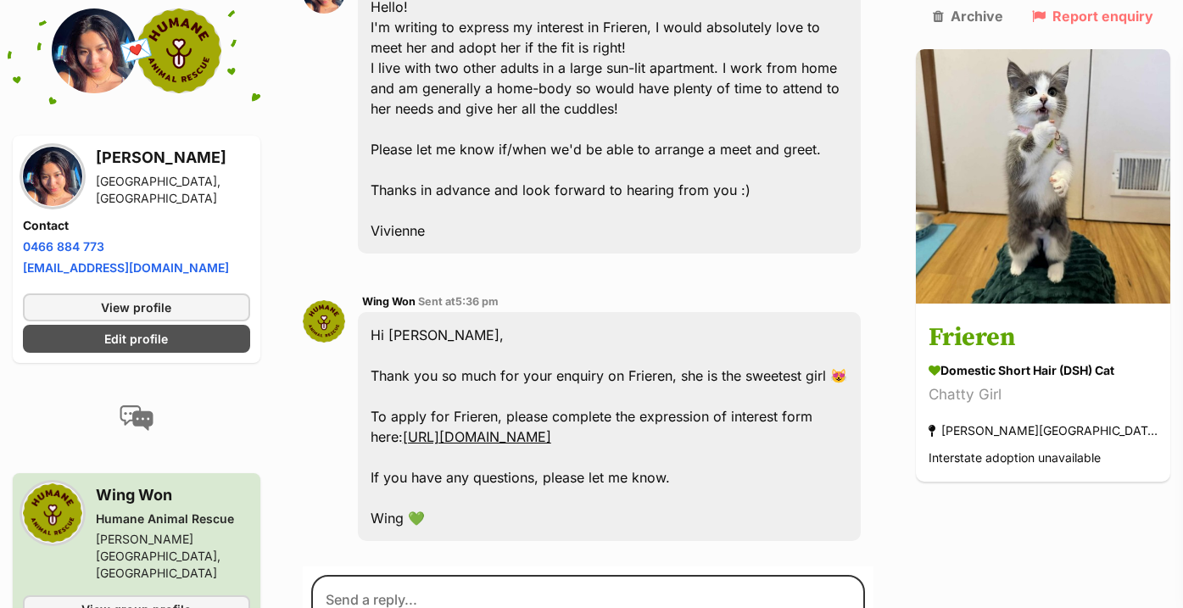
scroll to position [486, 0]
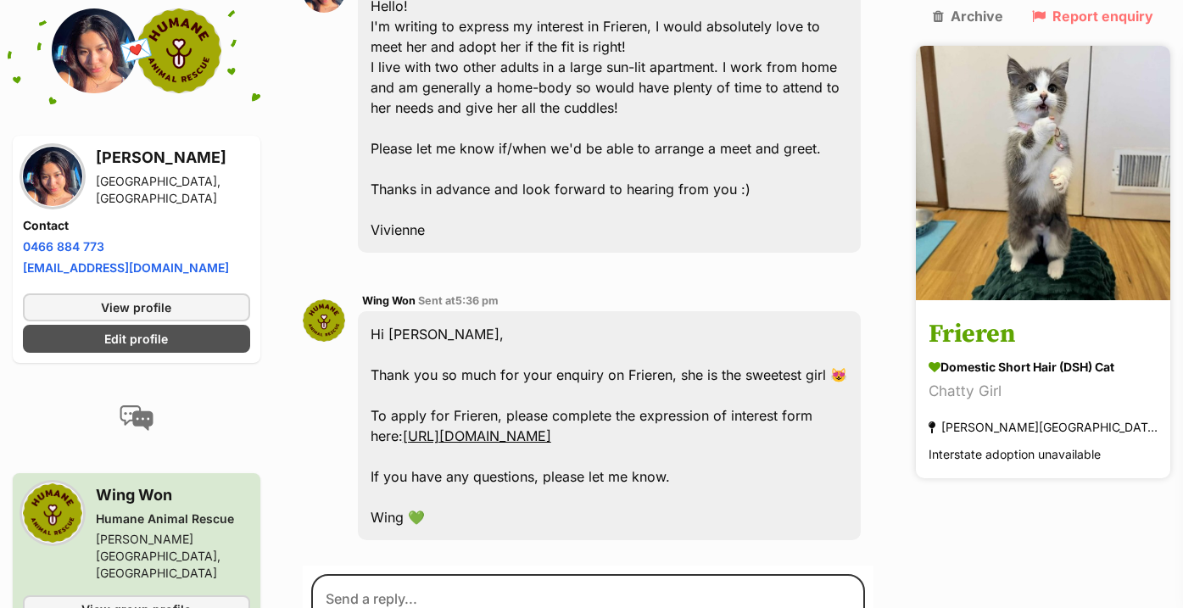
click at [1070, 167] on img at bounding box center [1043, 173] width 254 height 254
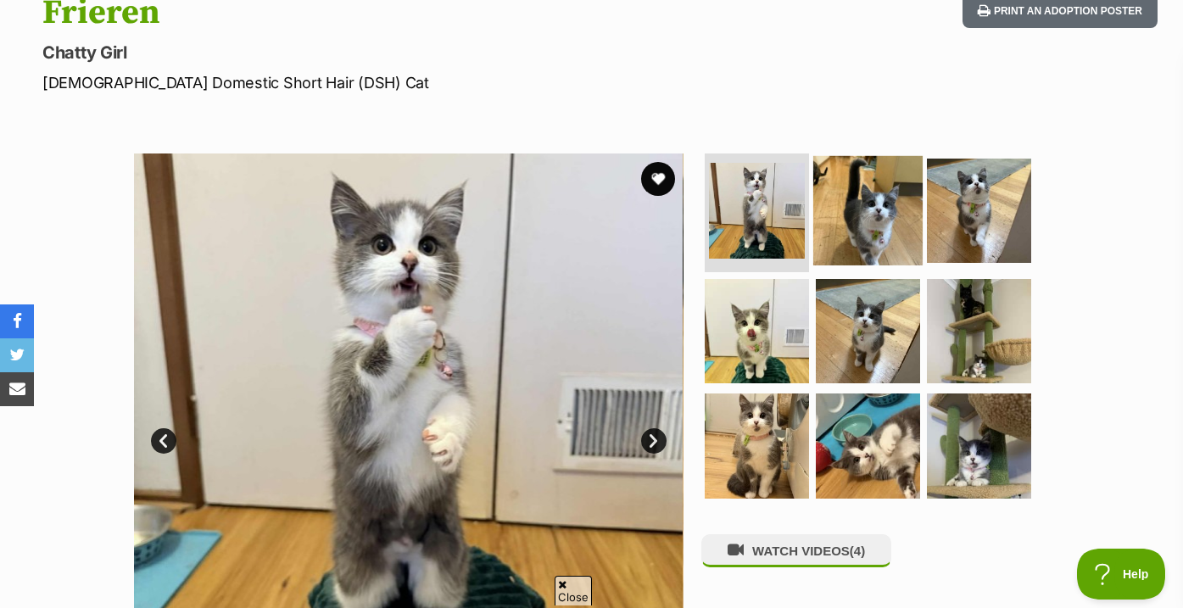
click at [871, 197] on img at bounding box center [867, 210] width 109 height 109
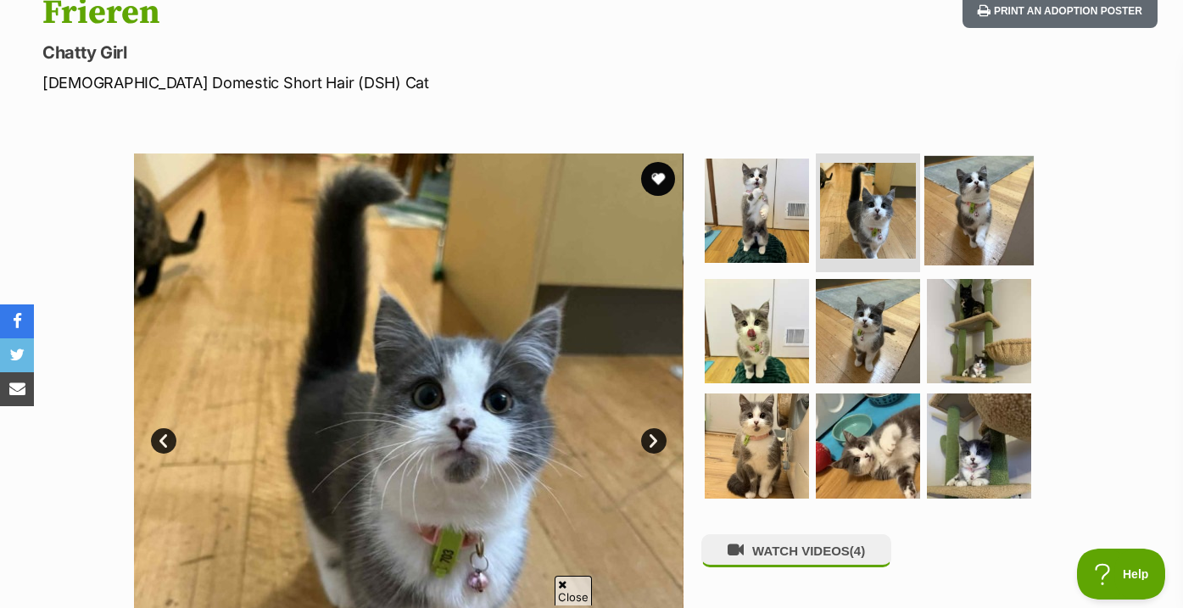
click at [945, 229] on img at bounding box center [978, 210] width 109 height 109
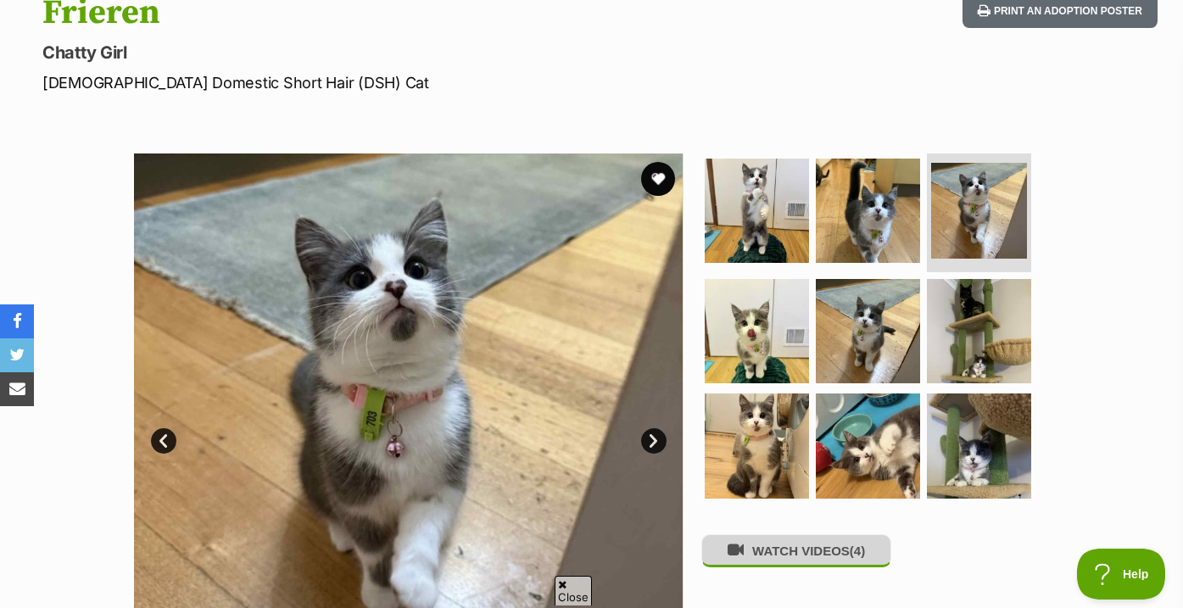
click at [764, 554] on button "WATCH VIDEOS (4)" at bounding box center [796, 550] width 190 height 33
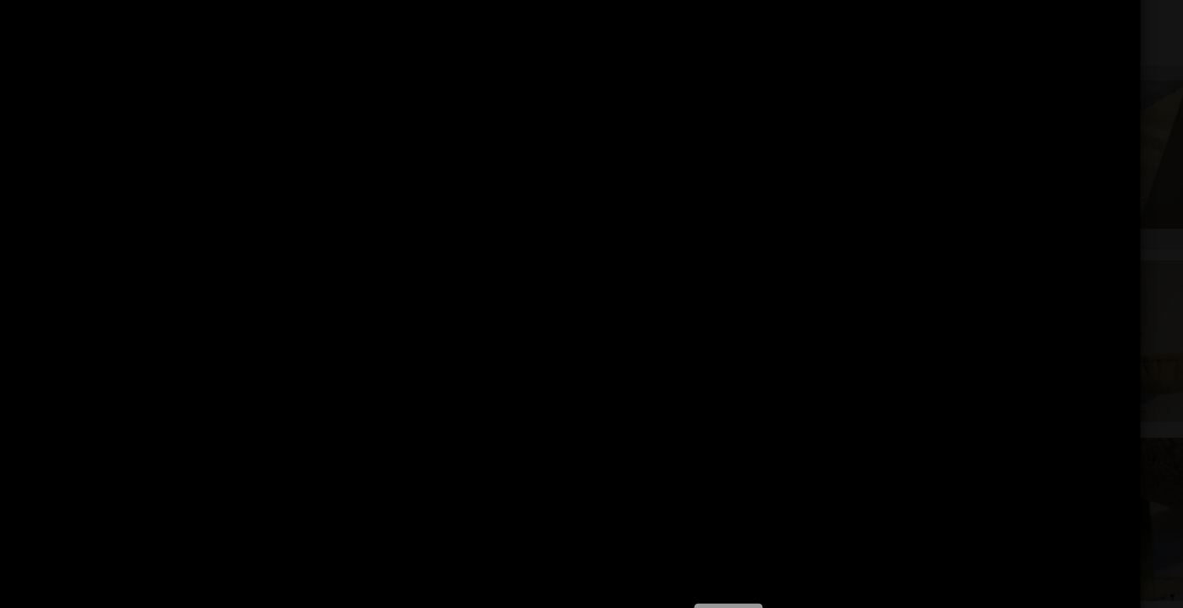
type input "100"
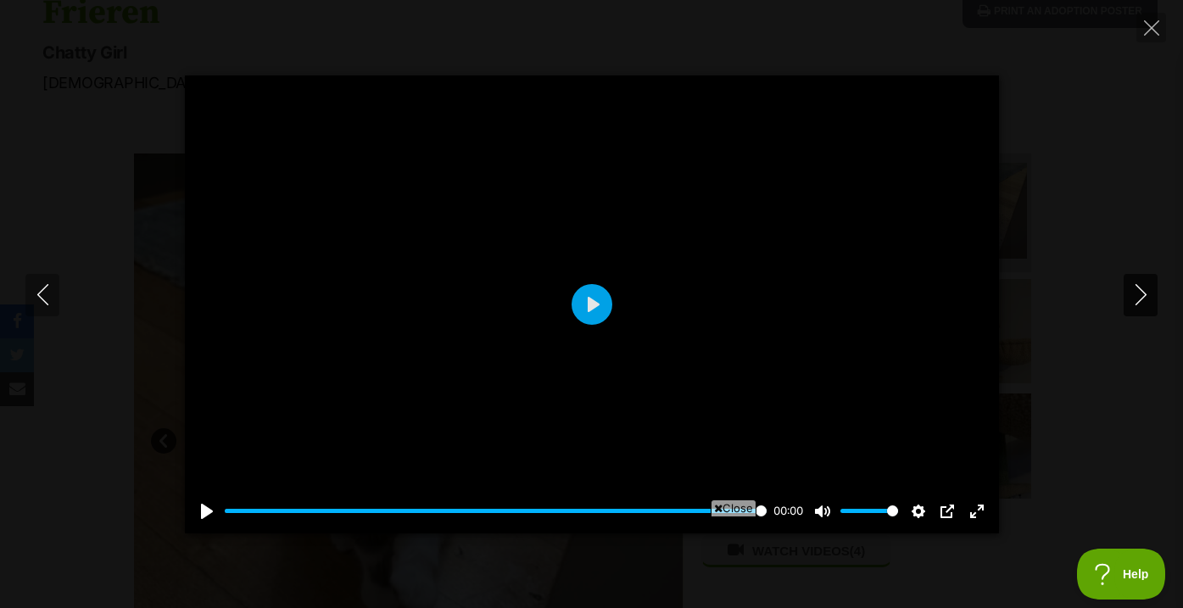
click at [1138, 296] on icon "Next" at bounding box center [1140, 294] width 21 height 21
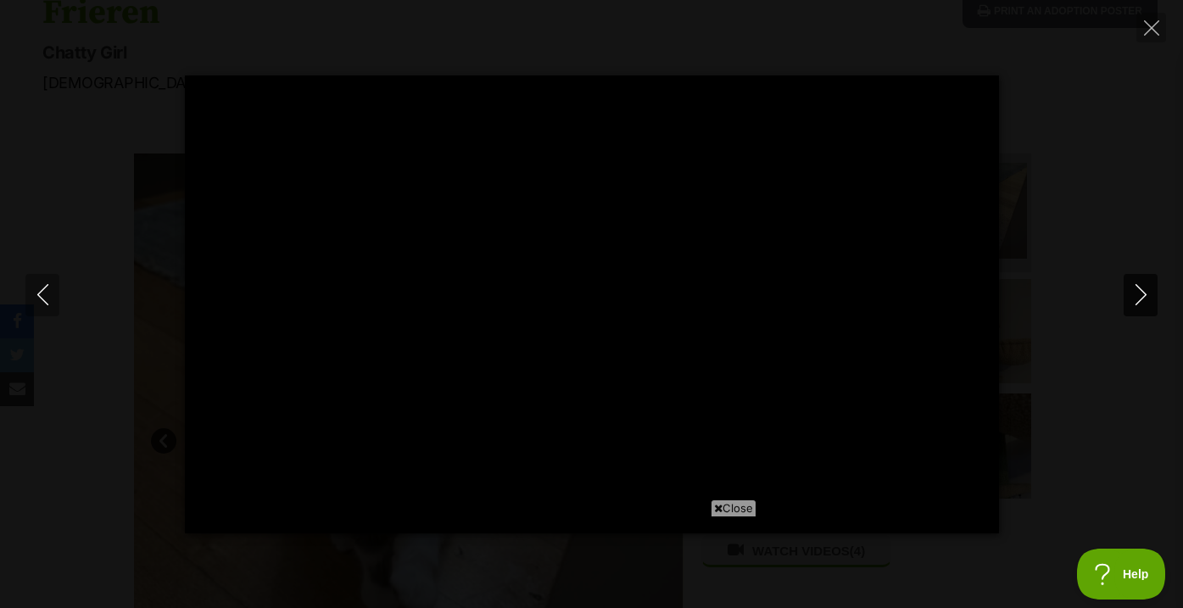
type input "100"
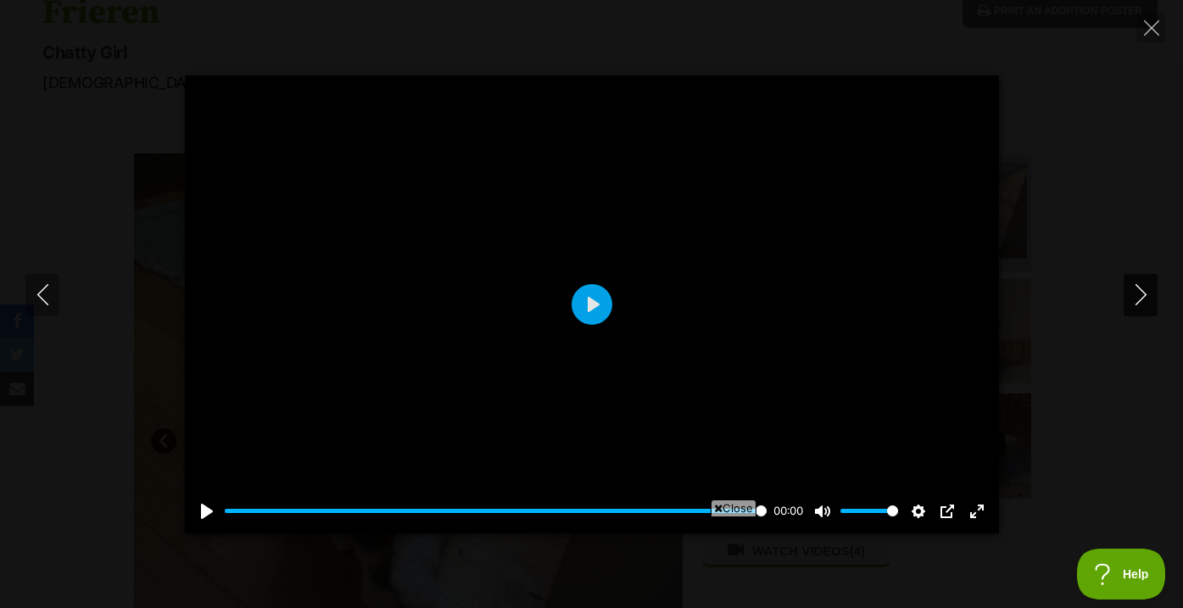
click at [1144, 289] on icon "Next" at bounding box center [1140, 294] width 21 height 21
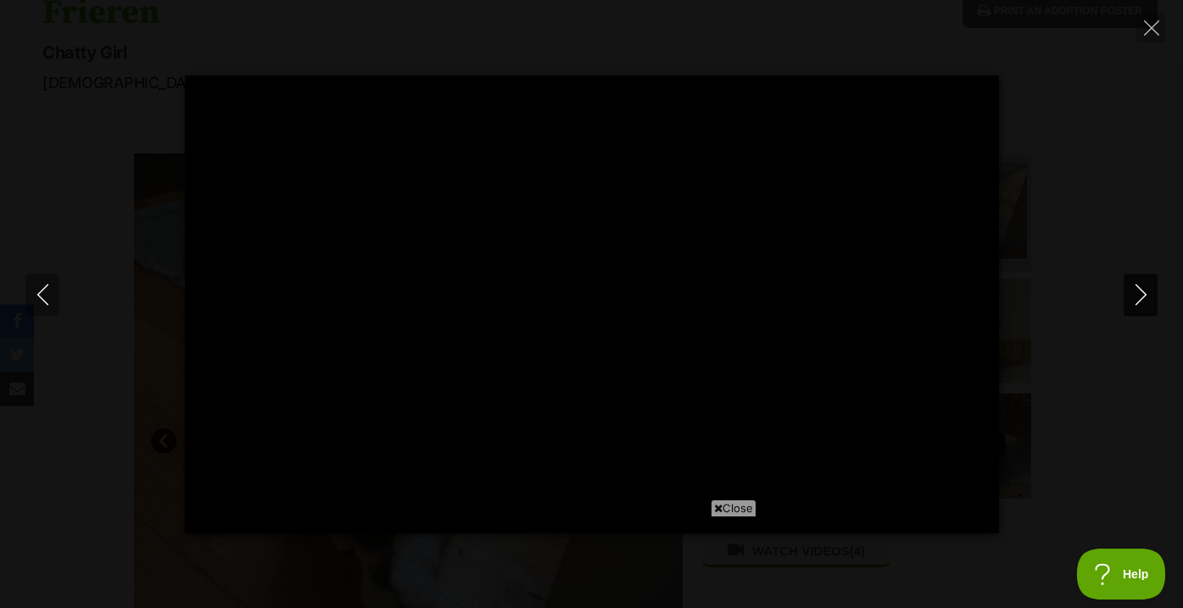
click at [1138, 302] on icon "Next" at bounding box center [1139, 294] width 11 height 21
type input "44.25"
click at [1151, 23] on icon "Close" at bounding box center [1151, 27] width 15 height 15
type input "40.38"
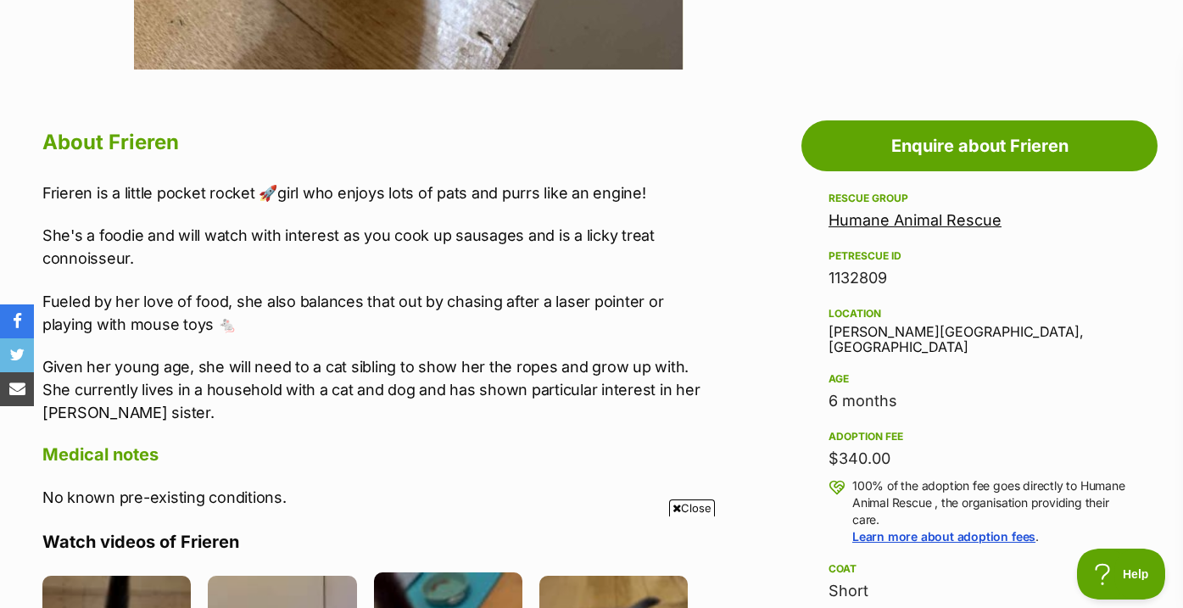
scroll to position [835, 0]
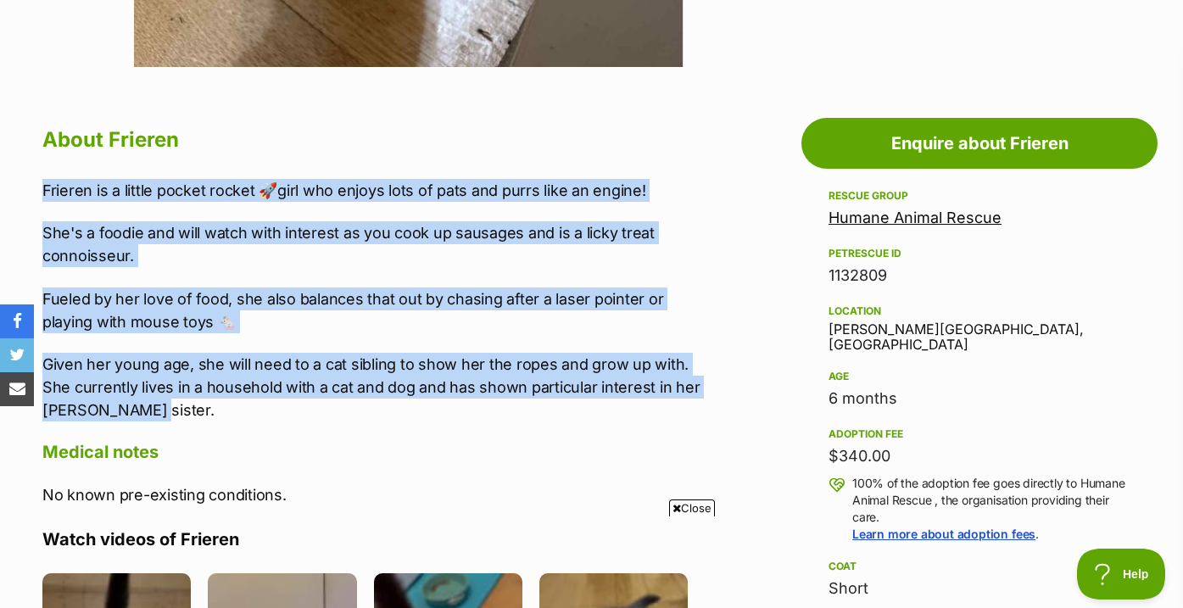
drag, startPoint x: 576, startPoint y: 175, endPoint x: 576, endPoint y: 418, distance: 242.5
click at [576, 418] on p "Given her young age, she will need to a cat sibling to show her the ropes and g…" at bounding box center [373, 387] width 662 height 69
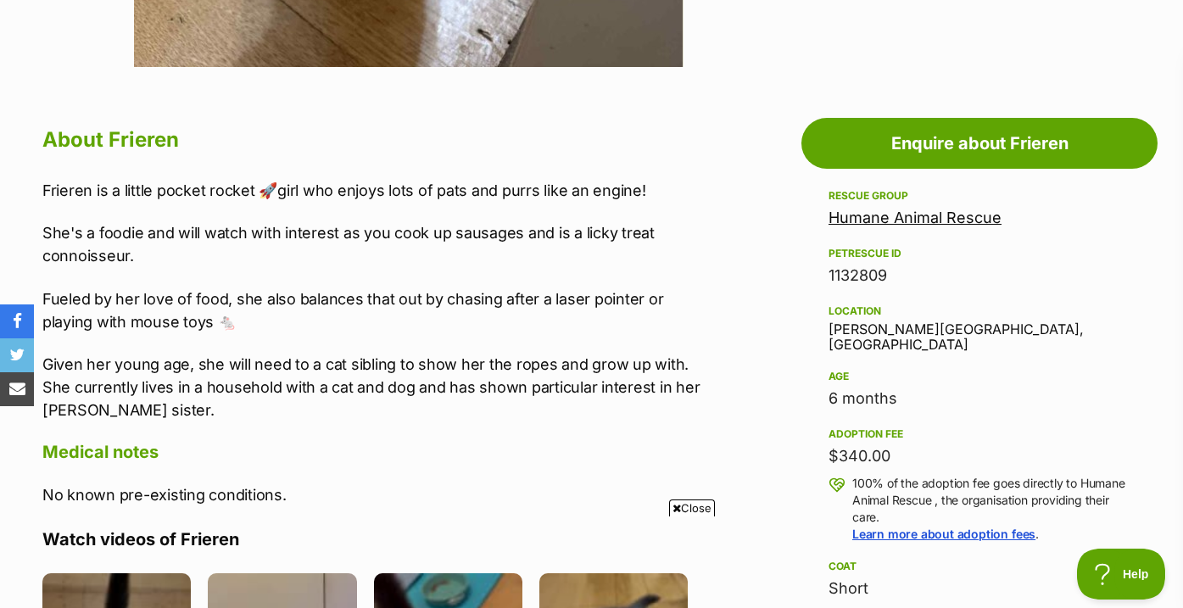
scroll to position [0, 0]
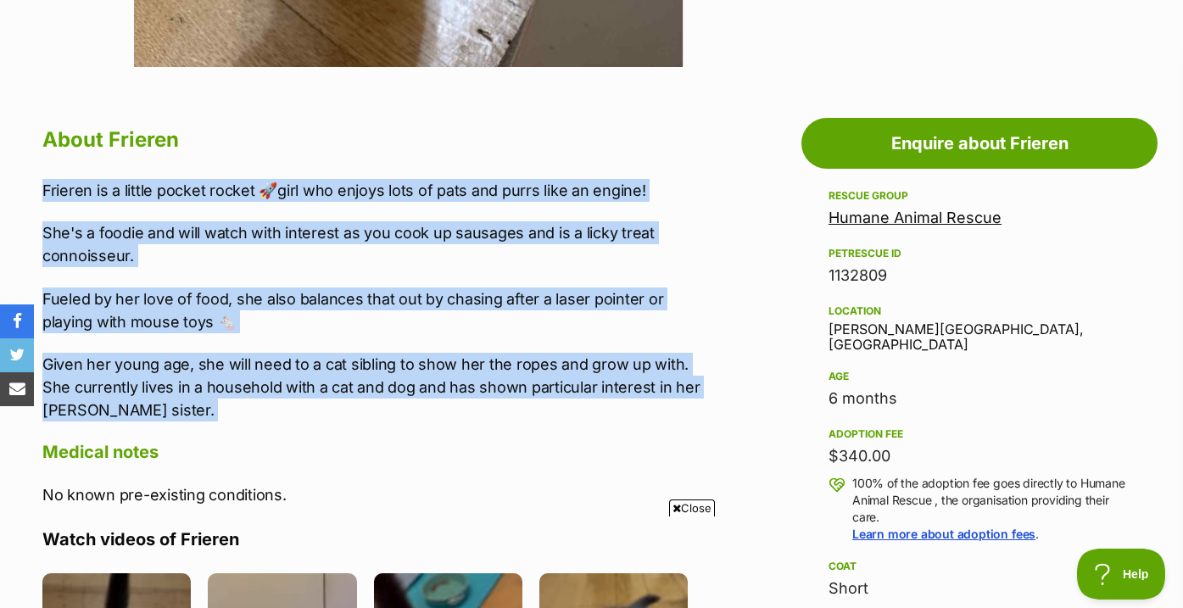
drag, startPoint x: 576, startPoint y: 418, endPoint x: 581, endPoint y: 169, distance: 249.3
drag, startPoint x: 581, startPoint y: 169, endPoint x: 562, endPoint y: 422, distance: 254.2
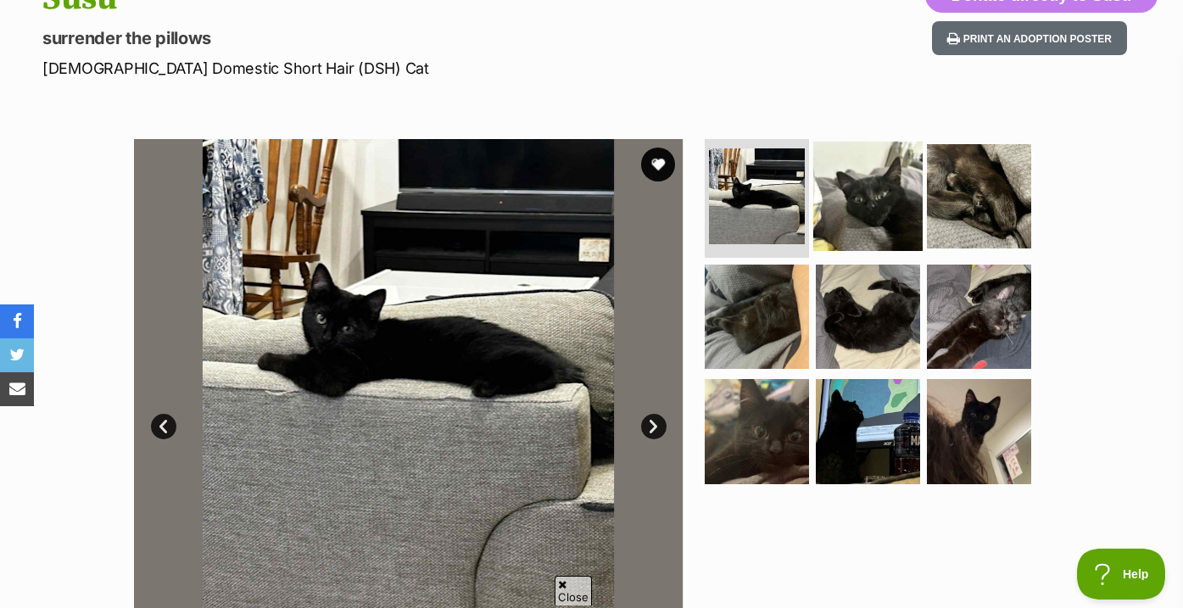
click at [860, 205] on img at bounding box center [867, 196] width 109 height 109
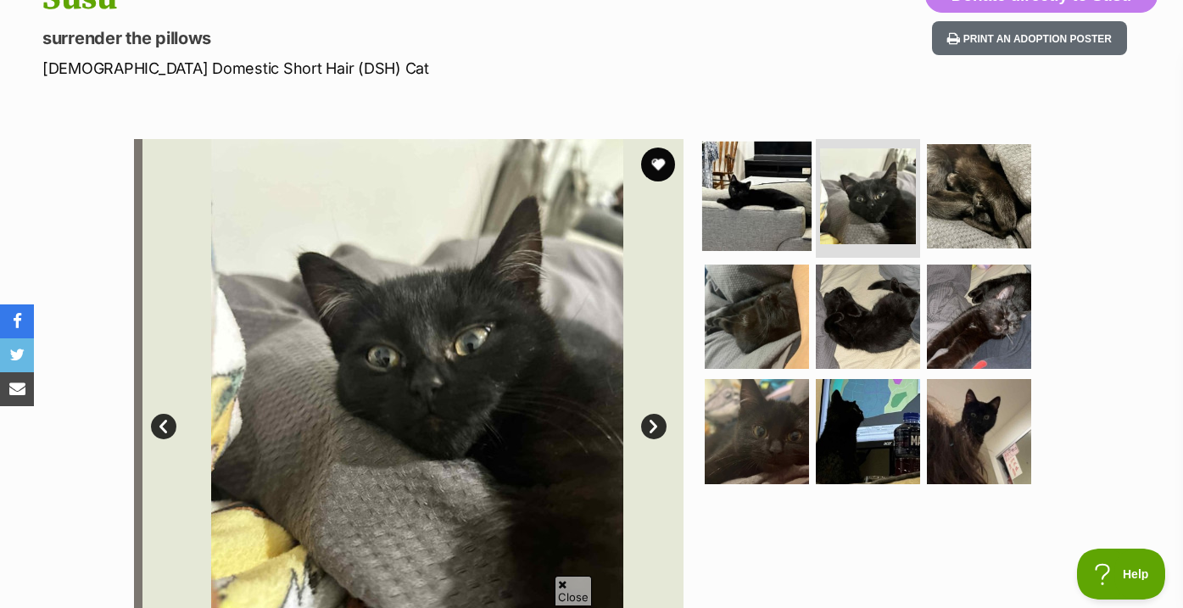
click at [782, 212] on img at bounding box center [756, 196] width 109 height 109
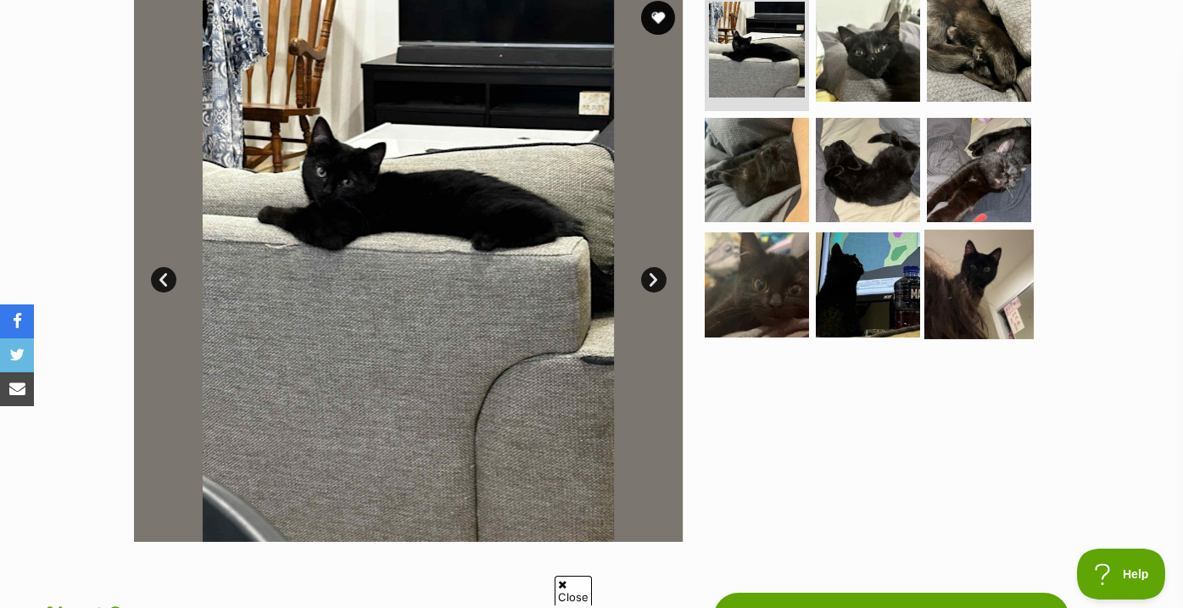
click at [988, 289] on img at bounding box center [978, 284] width 109 height 109
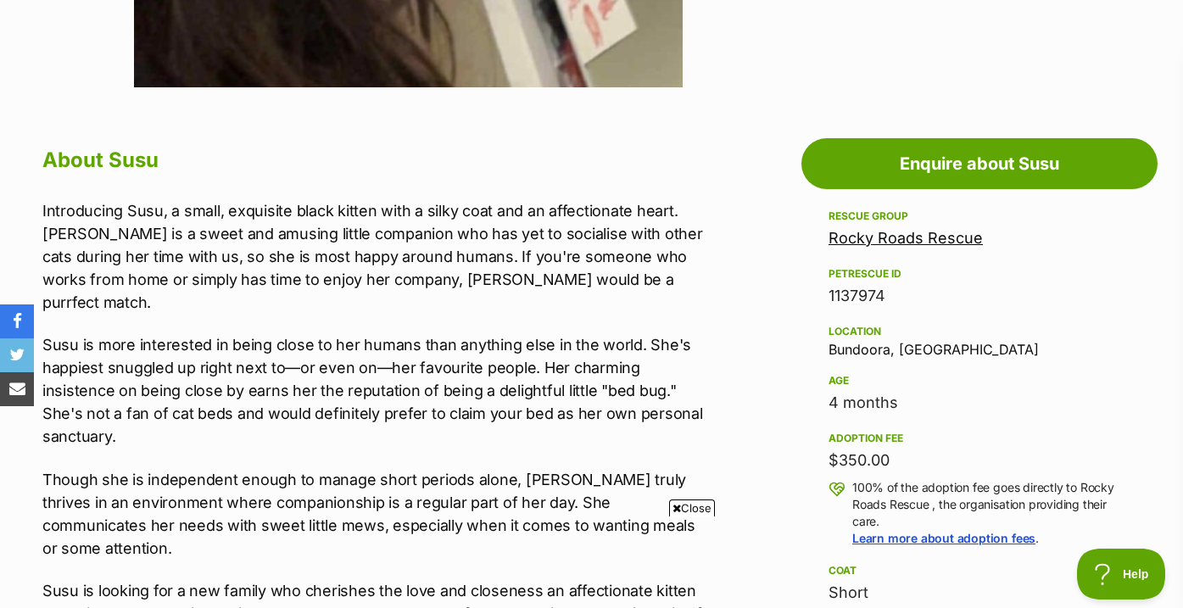
scroll to position [910, 0]
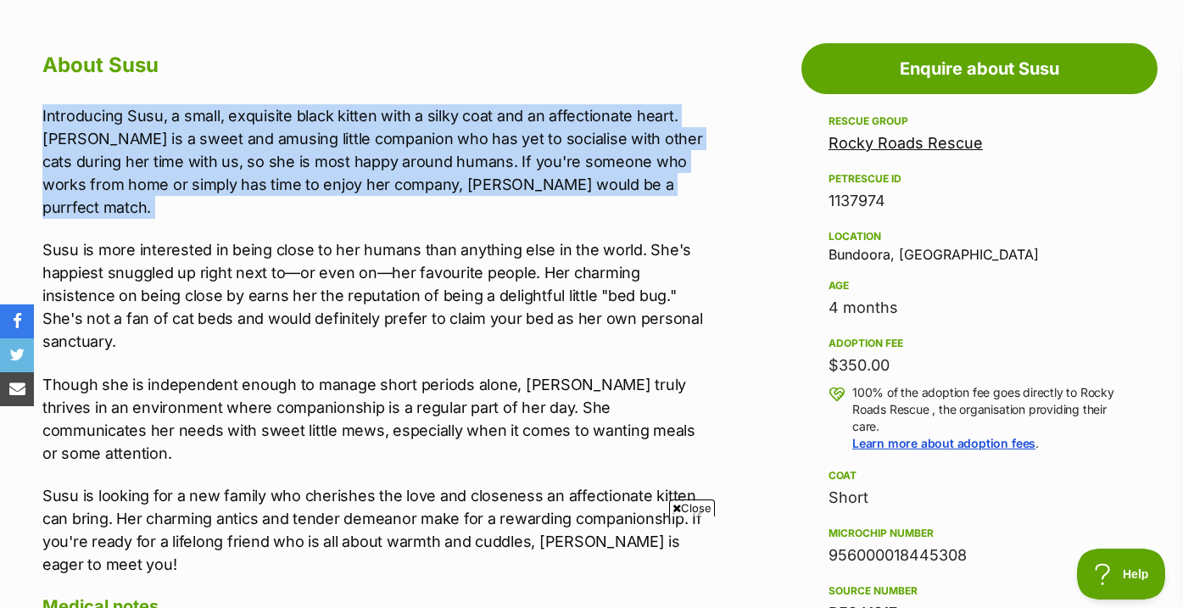
drag, startPoint x: 667, startPoint y: 102, endPoint x: 666, endPoint y: 198, distance: 96.6
click at [666, 198] on div "Introducing Susu, a small, exquisite black kitten with a silky coat and an affe…" at bounding box center [373, 339] width 662 height 471
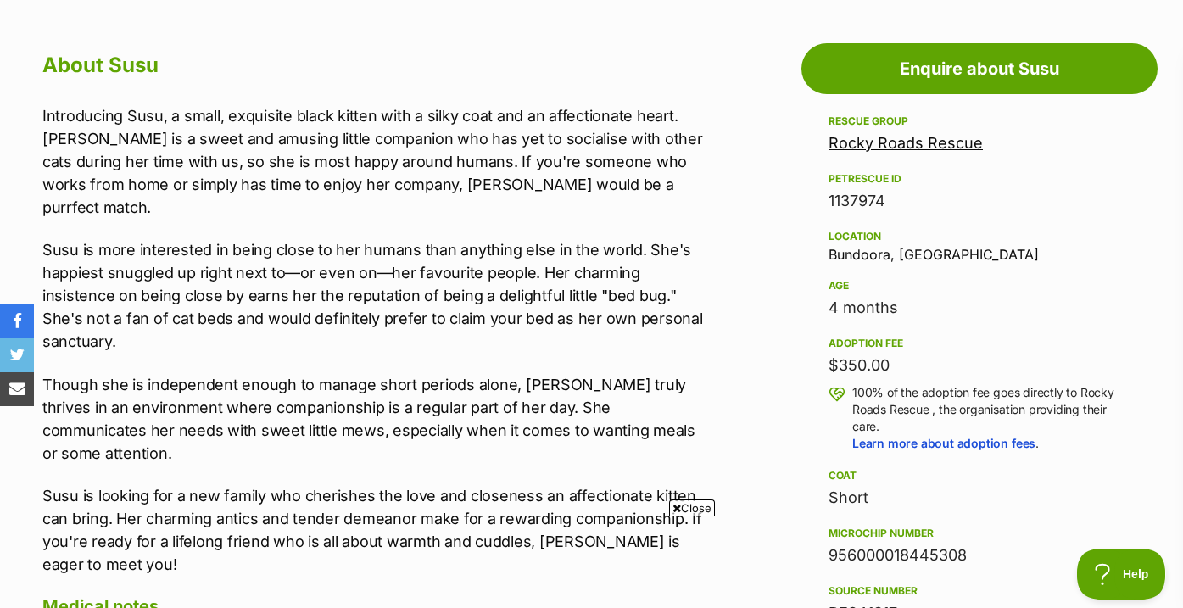
click at [923, 152] on div "Rocky Roads Rescue" at bounding box center [979, 143] width 302 height 24
click at [923, 159] on div "Rescue group Rocky Roads Rescue PetRescue ID 1137974 Location Bundoora, VIC Age…" at bounding box center [979, 396] width 302 height 571
click at [923, 148] on link "Rocky Roads Rescue" at bounding box center [905, 143] width 154 height 18
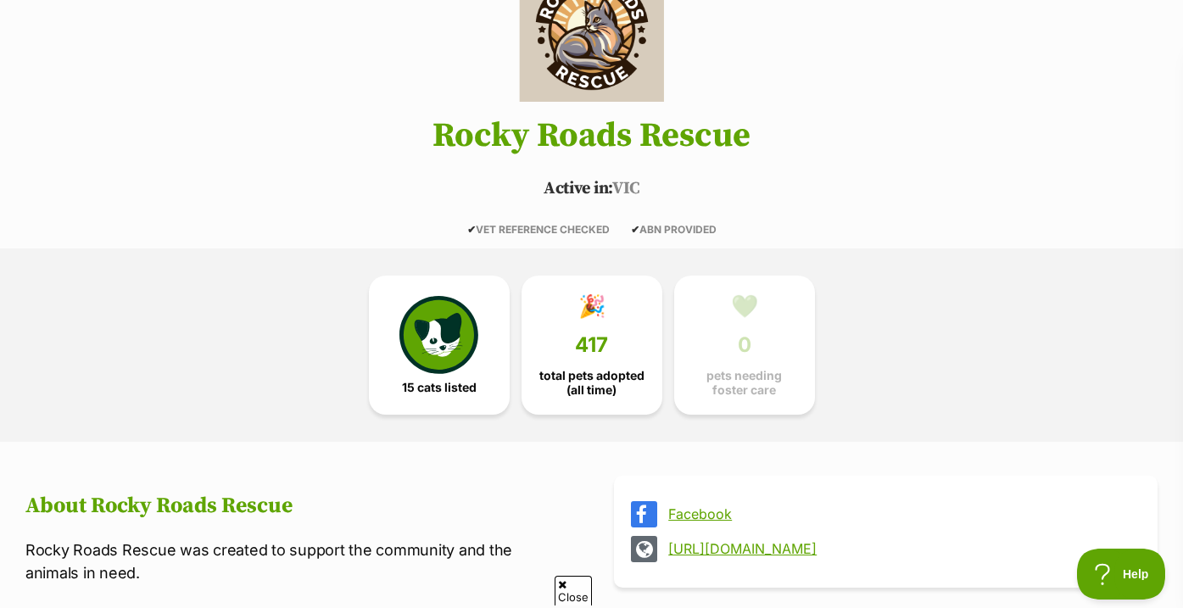
scroll to position [218, 0]
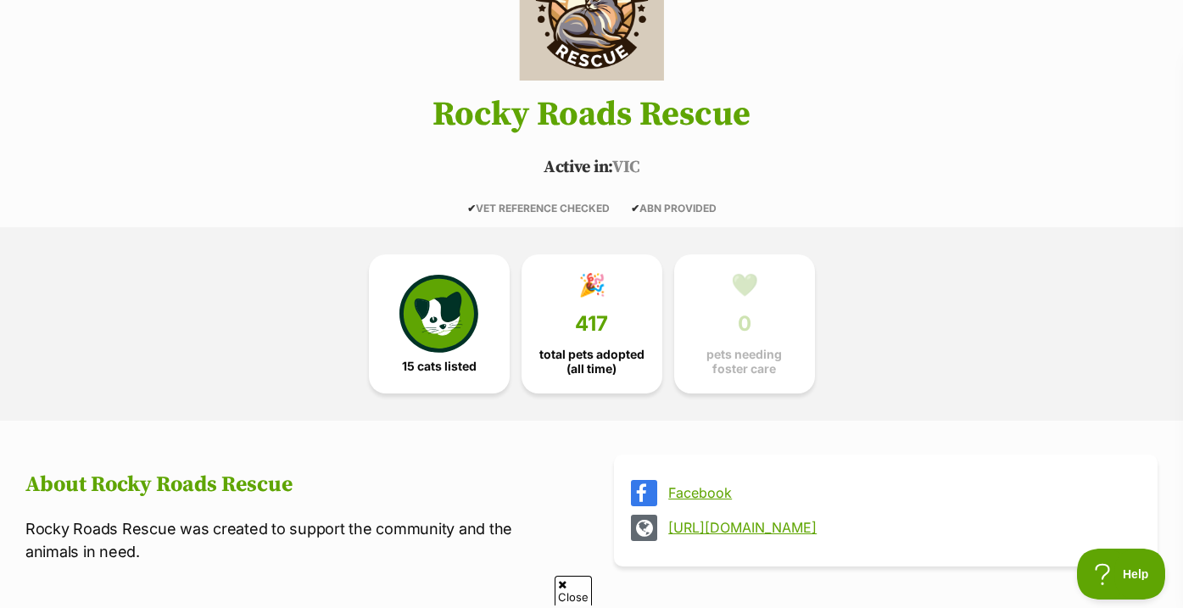
click at [505, 327] on link "15 cats listed" at bounding box center [439, 323] width 141 height 139
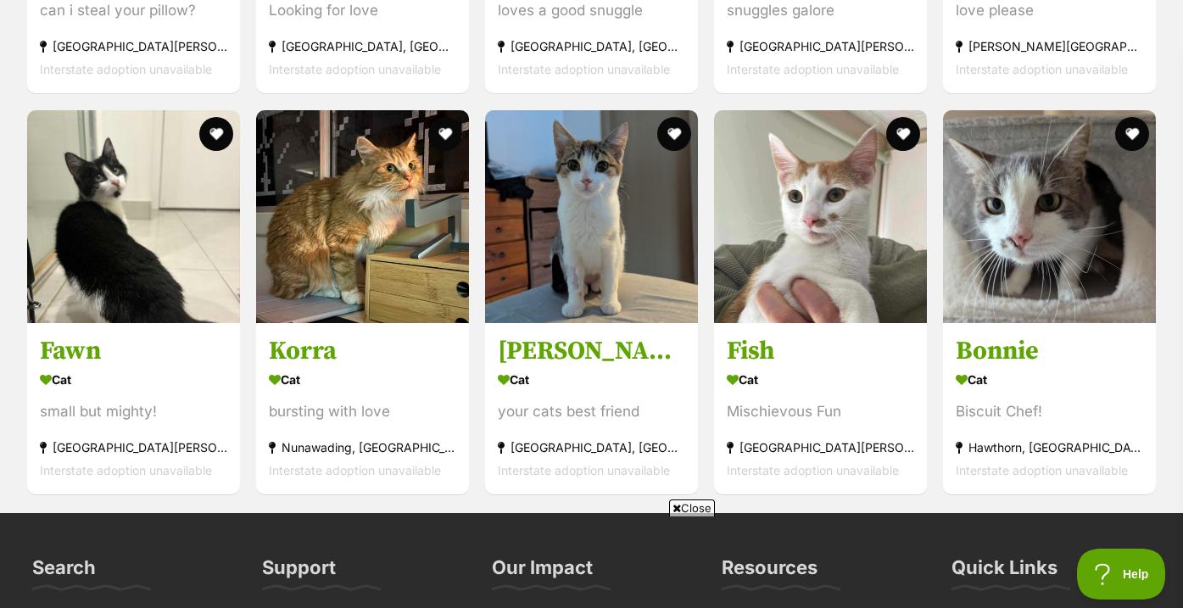
scroll to position [2338, 0]
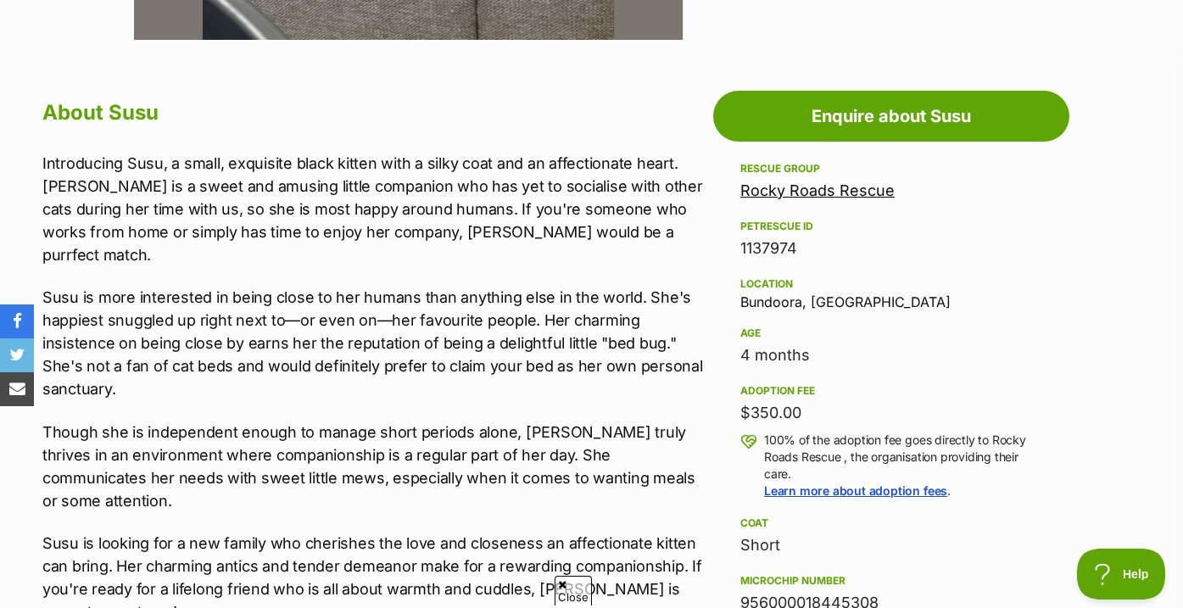
scroll to position [910, 0]
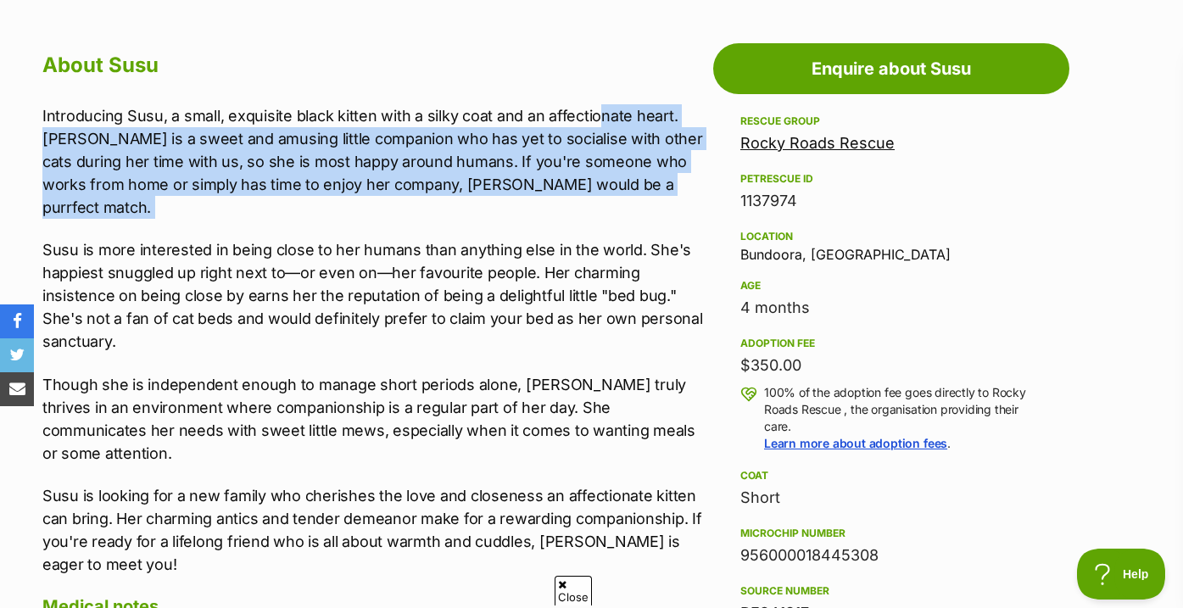
drag, startPoint x: 595, startPoint y: 104, endPoint x: 595, endPoint y: 209, distance: 104.3
click at [595, 209] on div "Introducing Susu, a small, exquisite black kitten with a silky coat and an affe…" at bounding box center [373, 339] width 662 height 471
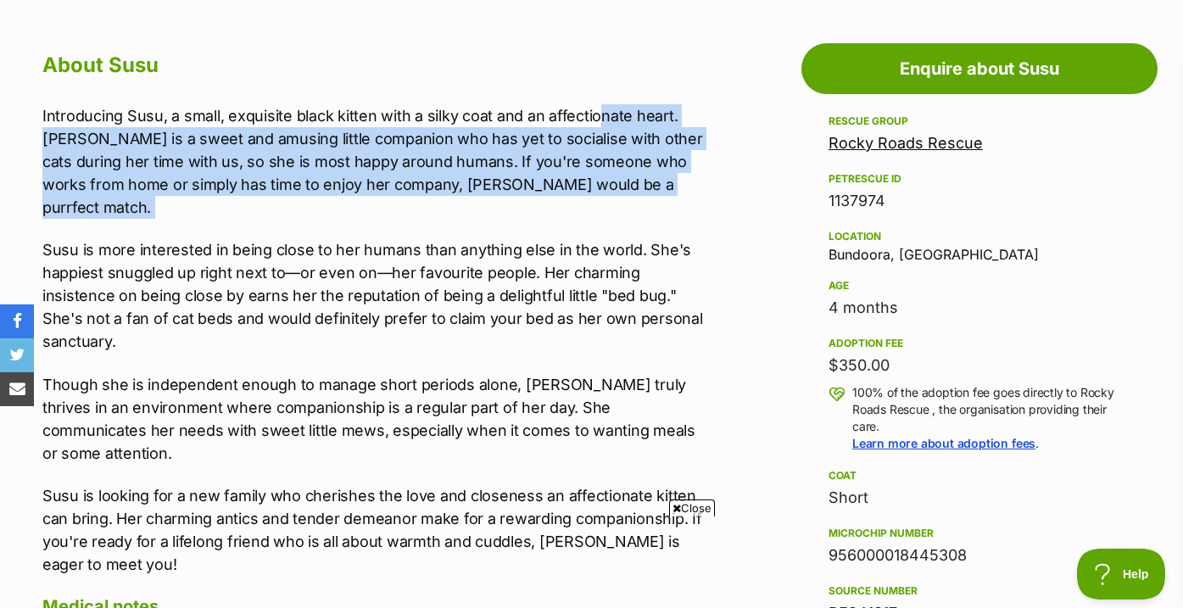
click at [595, 209] on div "Introducing Susu, a small, exquisite black kitten with a silky coat and an affe…" at bounding box center [373, 339] width 662 height 471
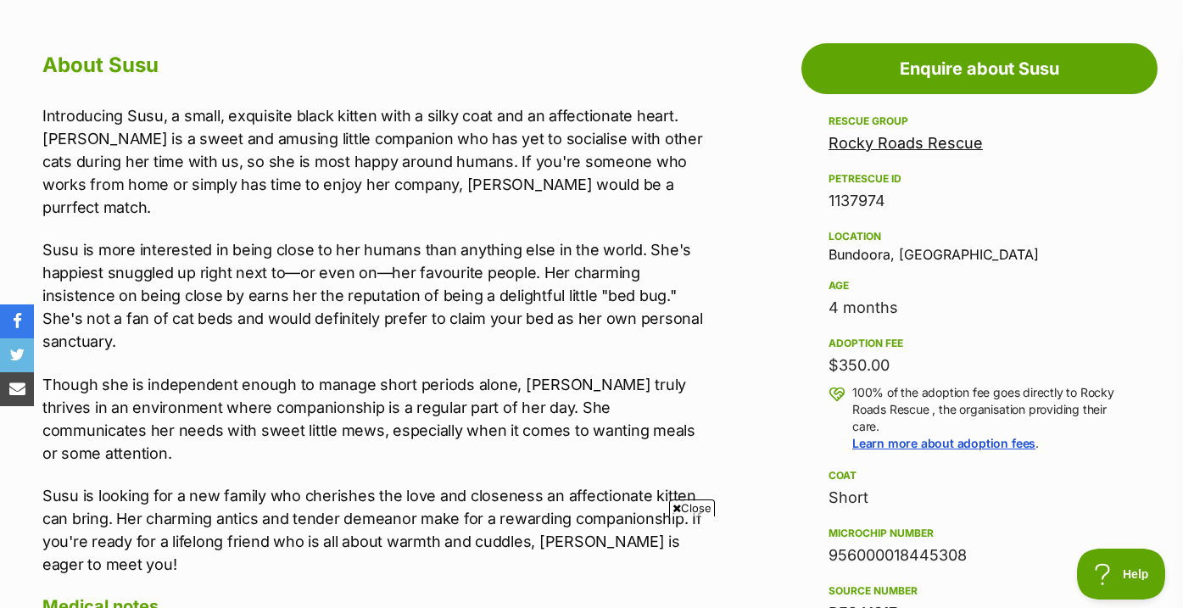
scroll to position [0, 0]
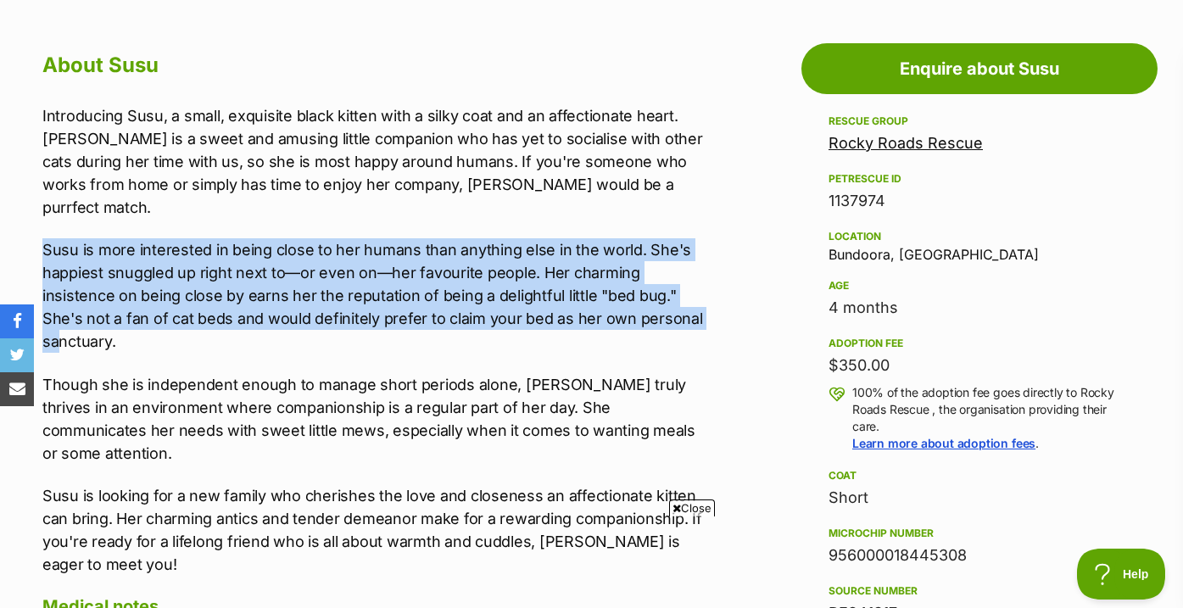
drag, startPoint x: 630, startPoint y: 203, endPoint x: 56, endPoint y: 320, distance: 585.7
click at [56, 320] on div "Introducing Susu, a small, exquisite black kitten with a silky coat and an affe…" at bounding box center [373, 339] width 662 height 471
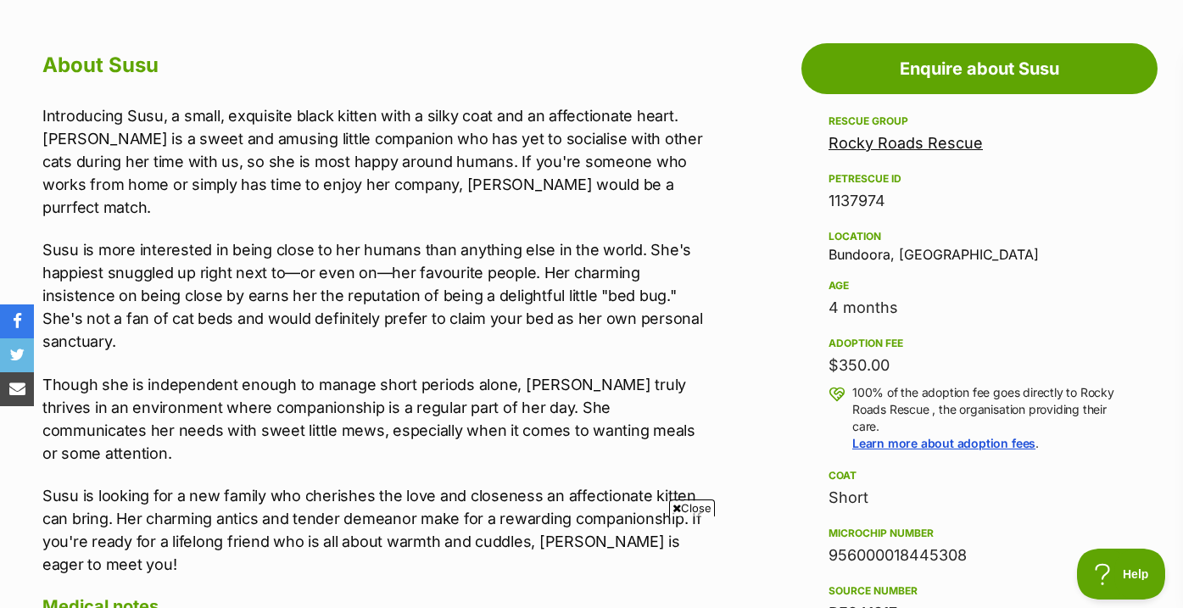
click at [159, 330] on div "Introducing Susu, a small, exquisite black kitten with a silky coat and an affe…" at bounding box center [373, 339] width 662 height 471
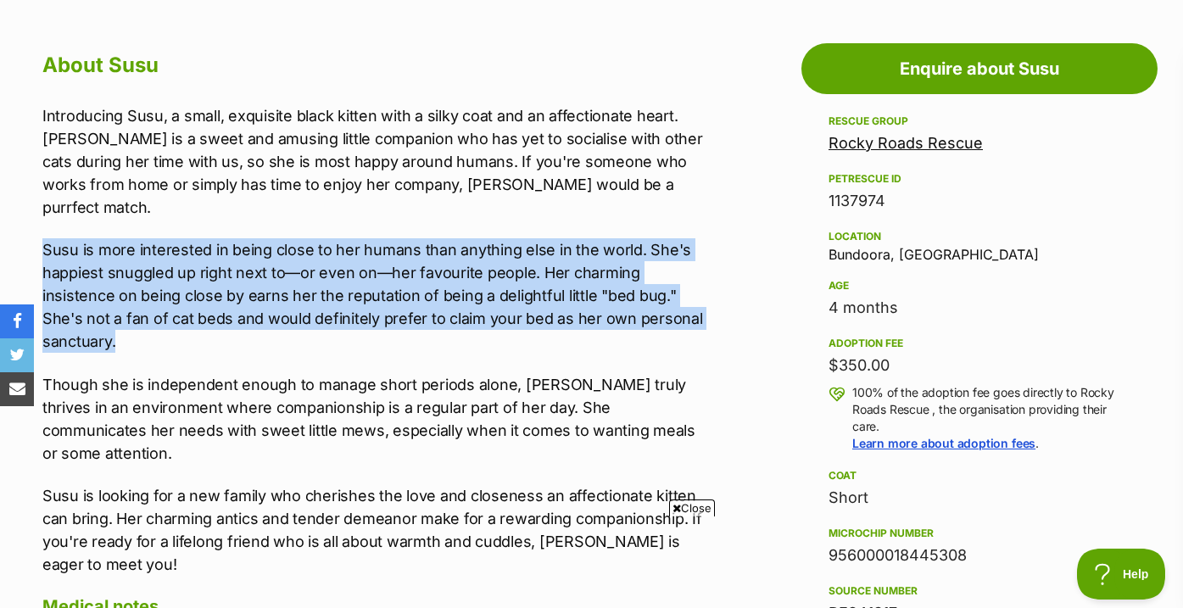
drag, startPoint x: 147, startPoint y: 309, endPoint x: 25, endPoint y: 225, distance: 148.6
drag, startPoint x: 28, startPoint y: 223, endPoint x: 169, endPoint y: 325, distance: 173.6
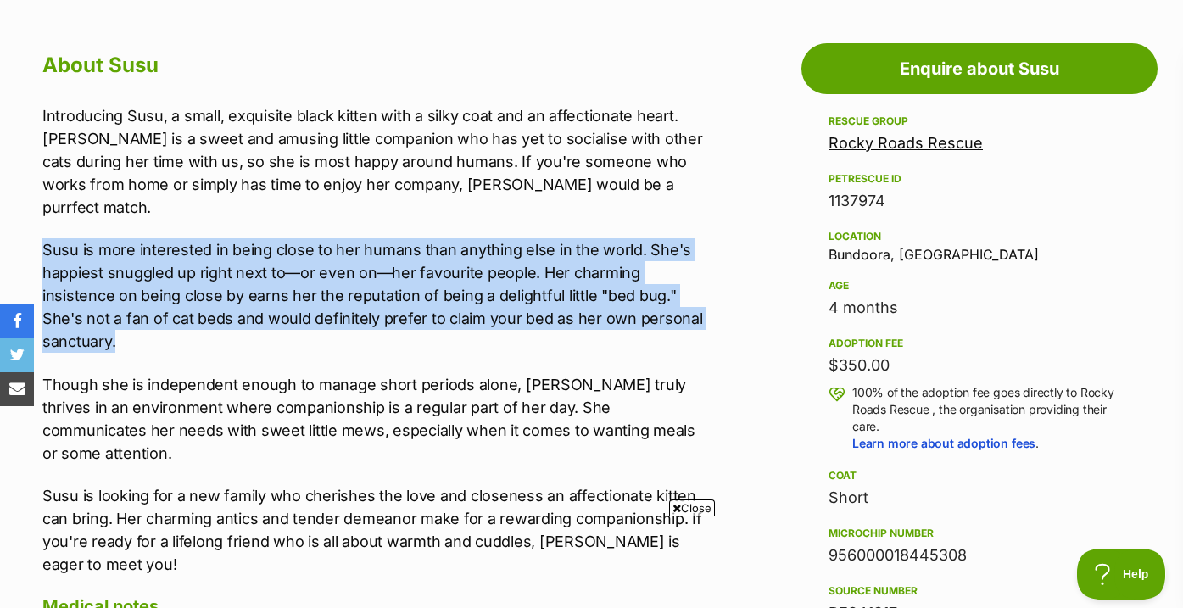
click at [169, 325] on p "Susu is more interested in being close to her humans than anything else in the …" at bounding box center [373, 295] width 662 height 114
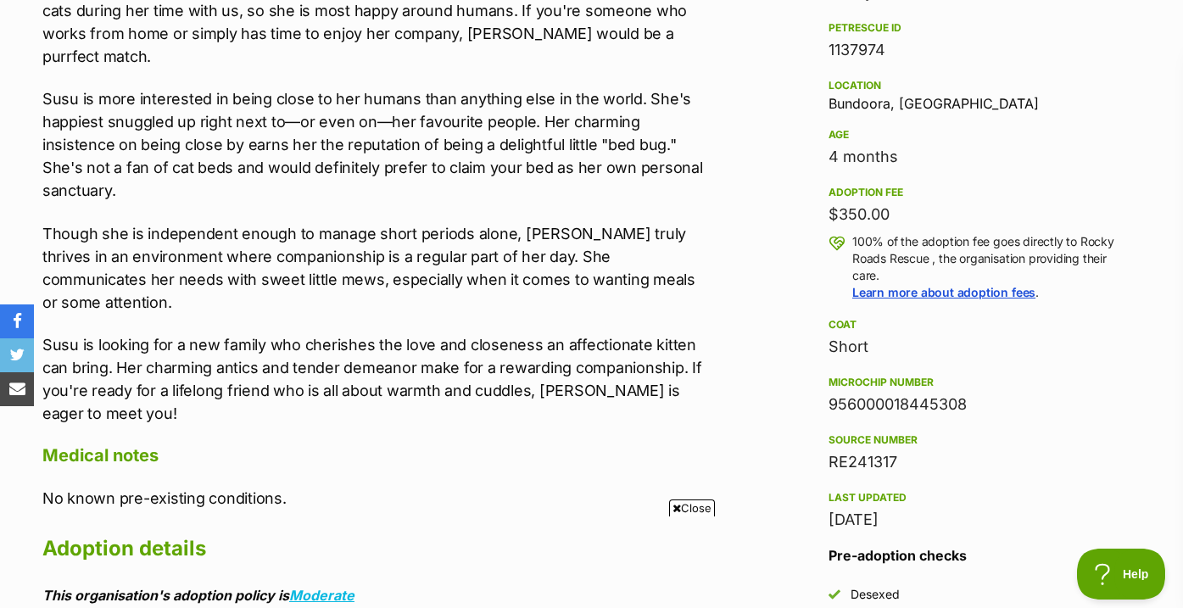
scroll to position [1061, 0]
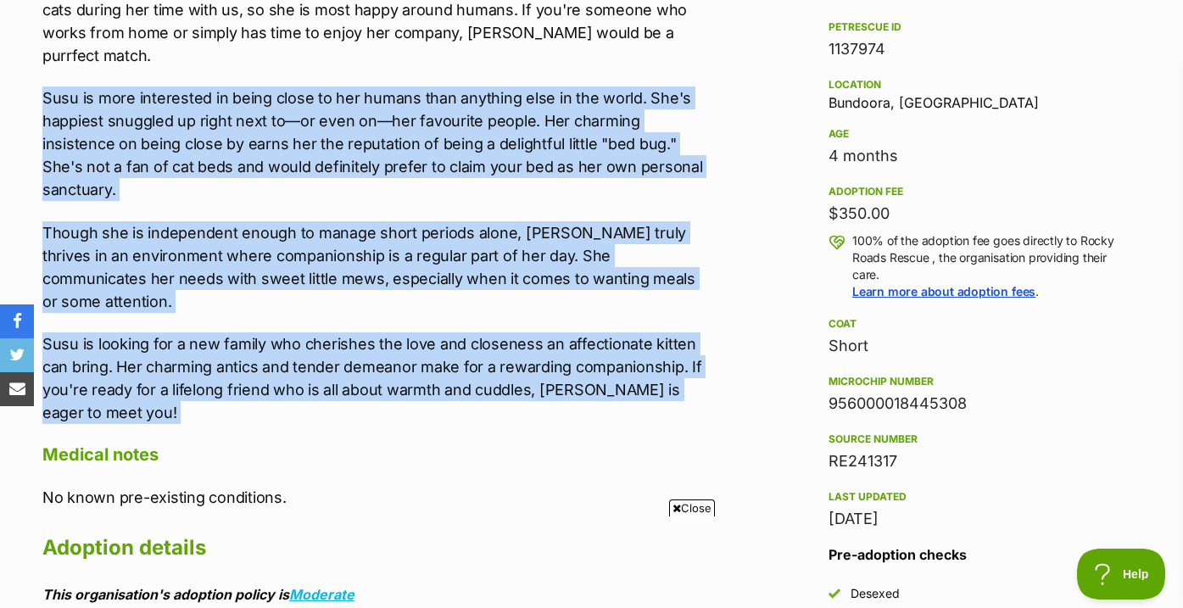
drag, startPoint x: 188, startPoint y: 386, endPoint x: 1, endPoint y: 65, distance: 371.2
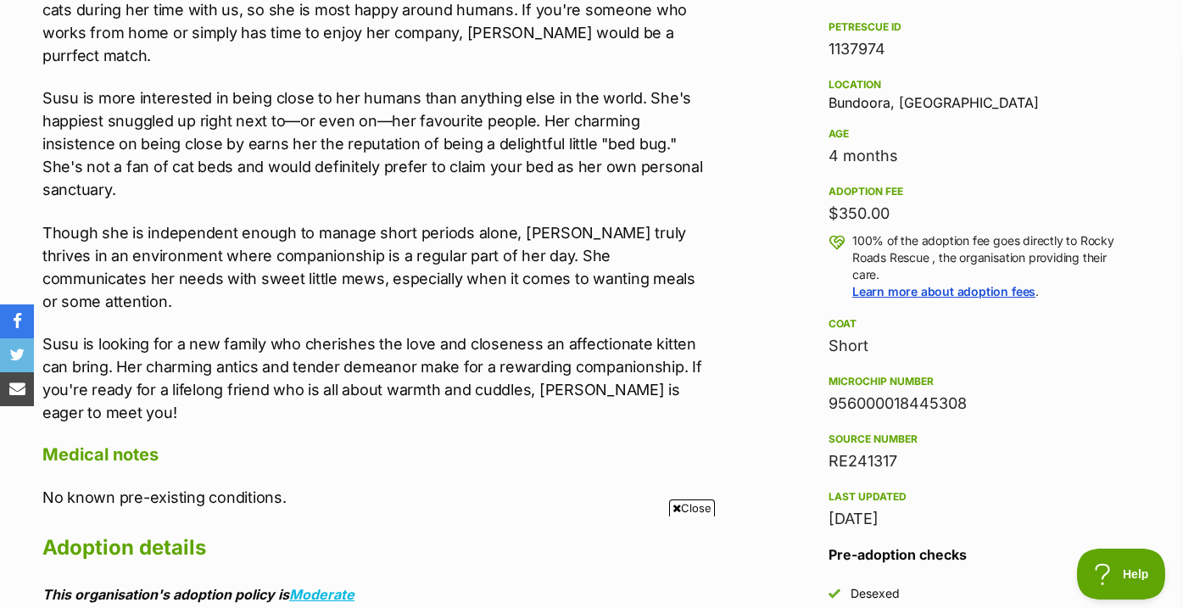
click at [47, 86] on p "Susu is more interested in being close to her humans than anything else in the …" at bounding box center [373, 143] width 662 height 114
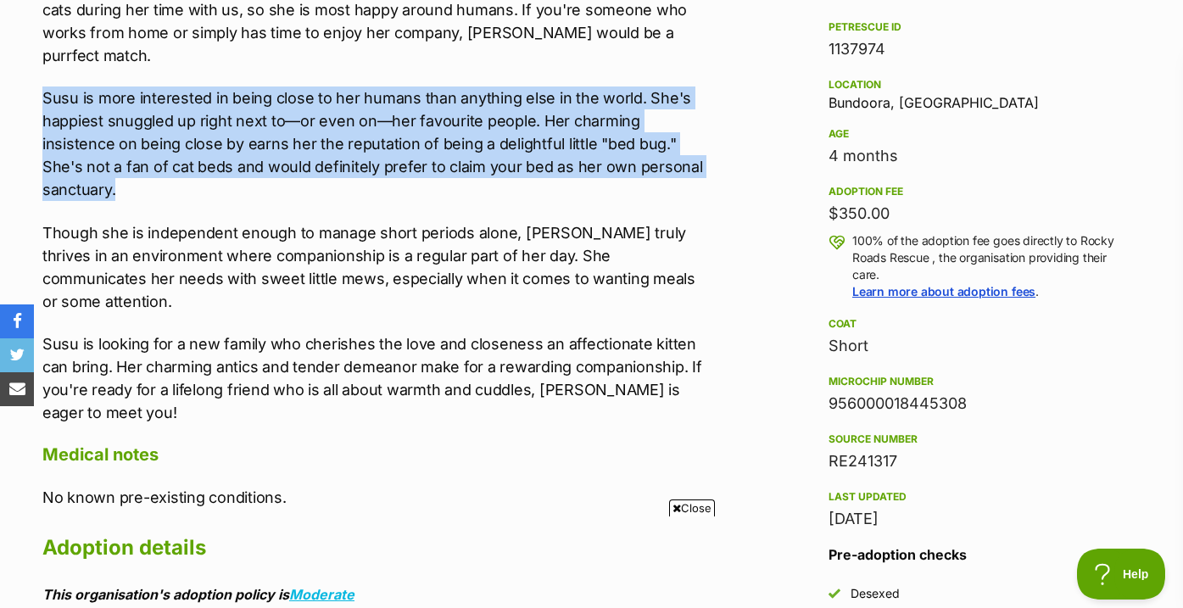
drag, startPoint x: 27, startPoint y: 75, endPoint x: 170, endPoint y: 163, distance: 167.8
click at [170, 163] on p "Susu is more interested in being close to her humans than anything else in the …" at bounding box center [373, 143] width 662 height 114
drag, startPoint x: 164, startPoint y: 175, endPoint x: 0, endPoint y: 70, distance: 194.7
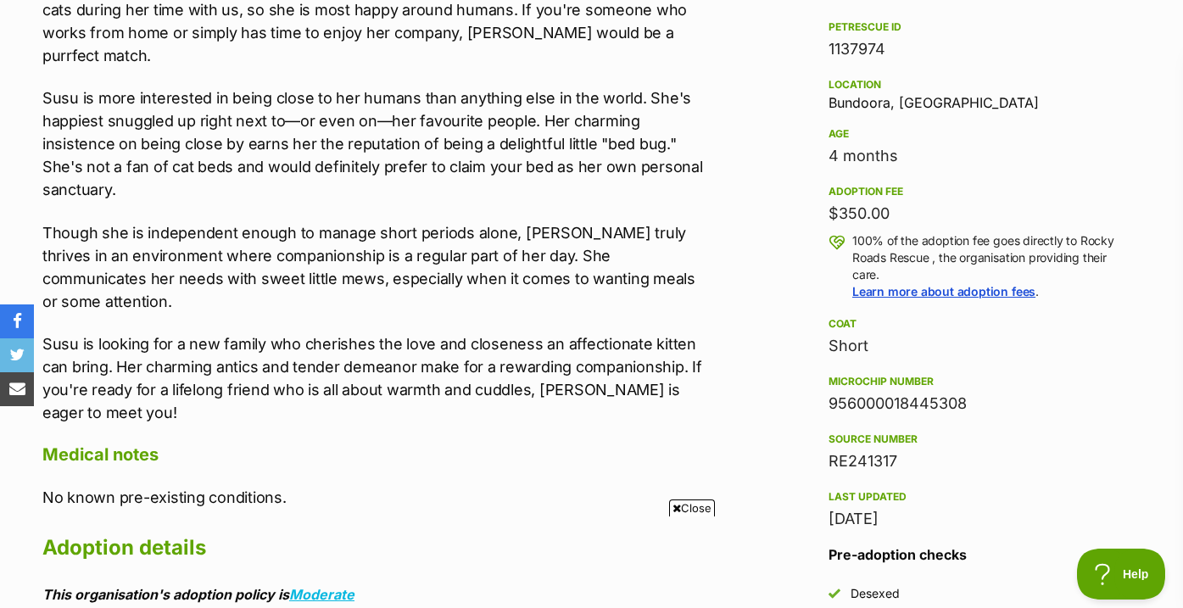
click at [109, 98] on p "Susu is more interested in being close to her humans than anything else in the …" at bounding box center [373, 143] width 662 height 114
click at [109, 131] on p "Susu is more interested in being close to her humans than anything else in the …" at bounding box center [373, 143] width 662 height 114
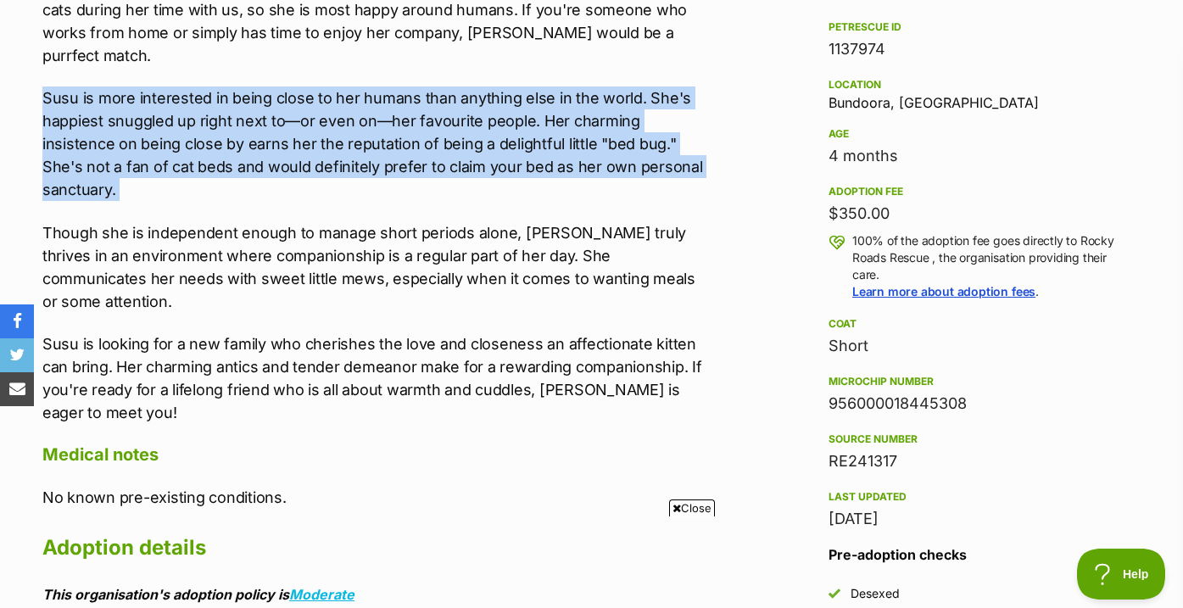
click at [109, 131] on p "Susu is more interested in being close to her humans than anything else in the …" at bounding box center [373, 143] width 662 height 114
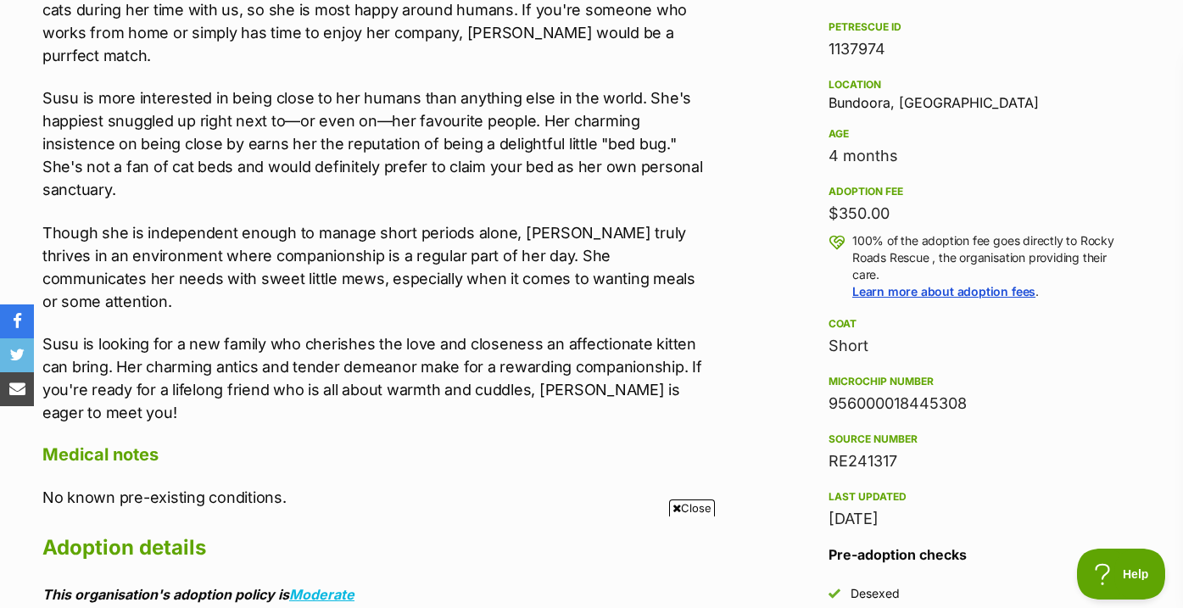
click at [145, 174] on p "Susu is more interested in being close to her humans than anything else in the …" at bounding box center [373, 143] width 662 height 114
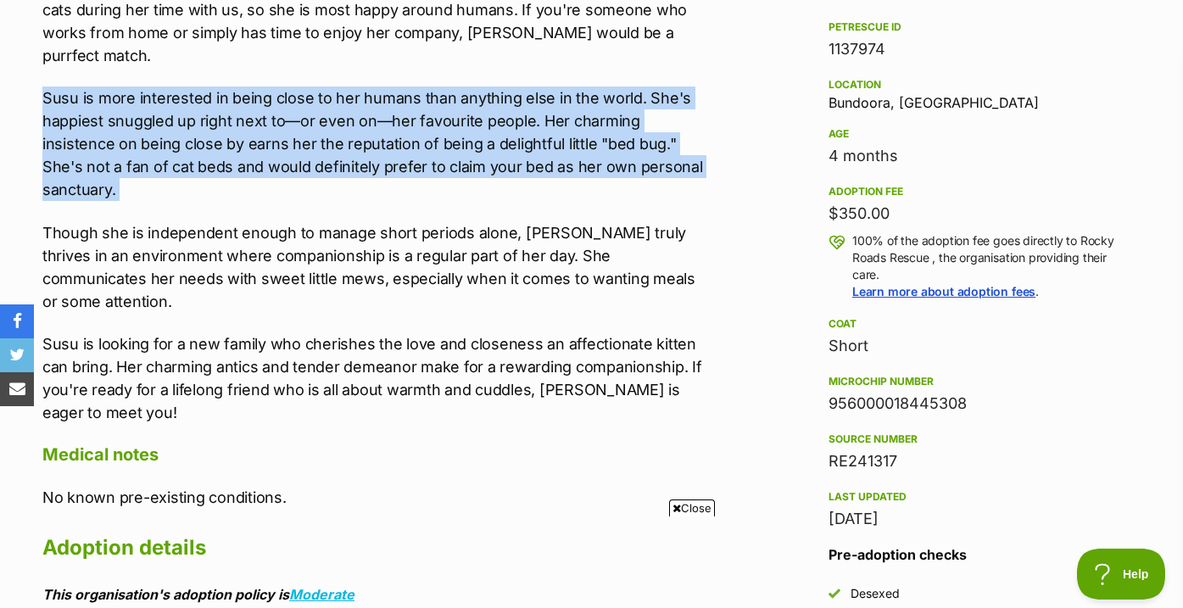
drag, startPoint x: 145, startPoint y: 174, endPoint x: 51, endPoint y: 80, distance: 133.1
click at [51, 86] on p "Susu is more interested in being close to her humans than anything else in the …" at bounding box center [373, 143] width 662 height 114
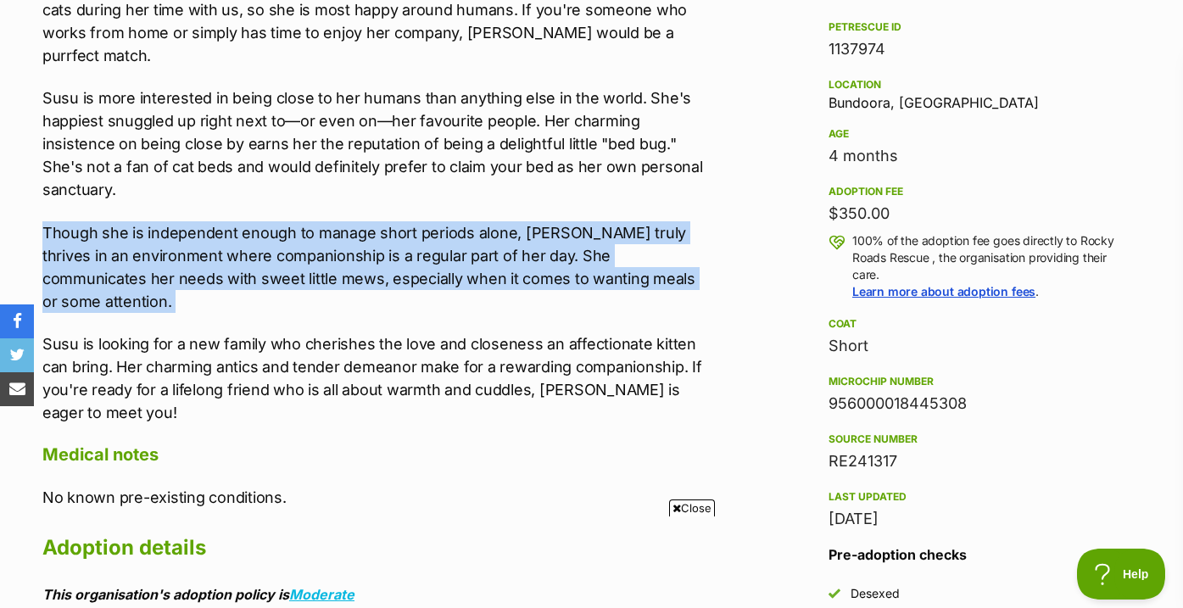
drag, startPoint x: 36, startPoint y: 191, endPoint x: 38, endPoint y: 277, distance: 86.5
click at [39, 277] on div "About Susu Introducing Susu, a small, exquisite black kitten with a silky coat …" at bounding box center [364, 530] width 679 height 1271
click at [38, 277] on div "About Susu Introducing Susu, a small, exquisite black kitten with a silky coat …" at bounding box center [364, 530] width 679 height 1271
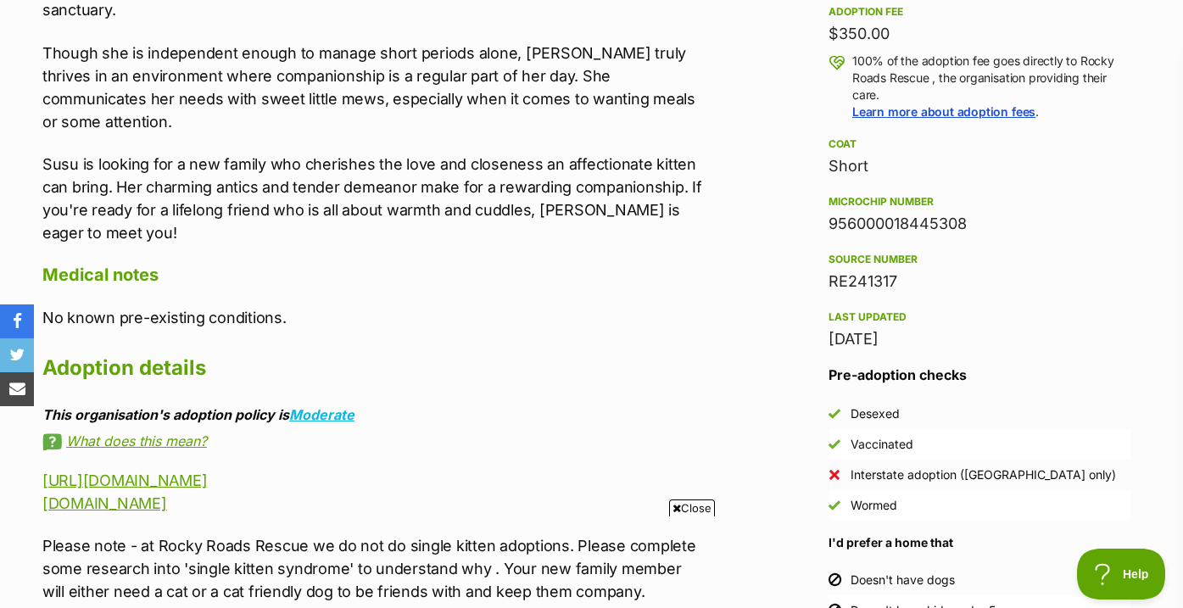
scroll to position [1242, 0]
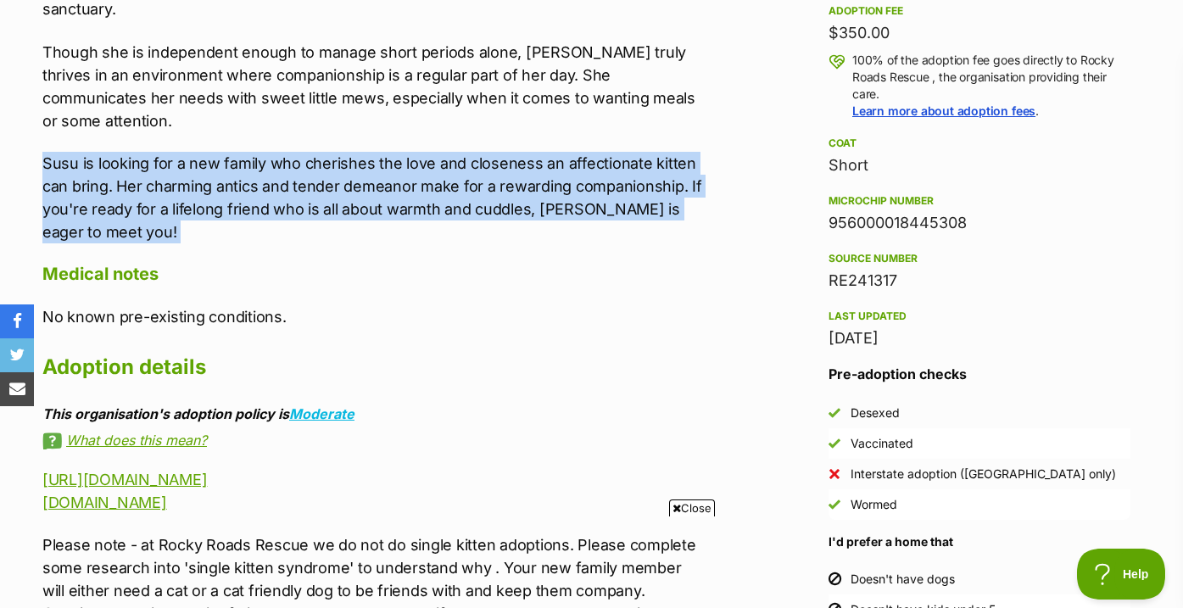
drag, startPoint x: 105, startPoint y: 201, endPoint x: 15, endPoint y: 120, distance: 120.7
drag, startPoint x: 15, startPoint y: 120, endPoint x: 114, endPoint y: 192, distance: 121.4
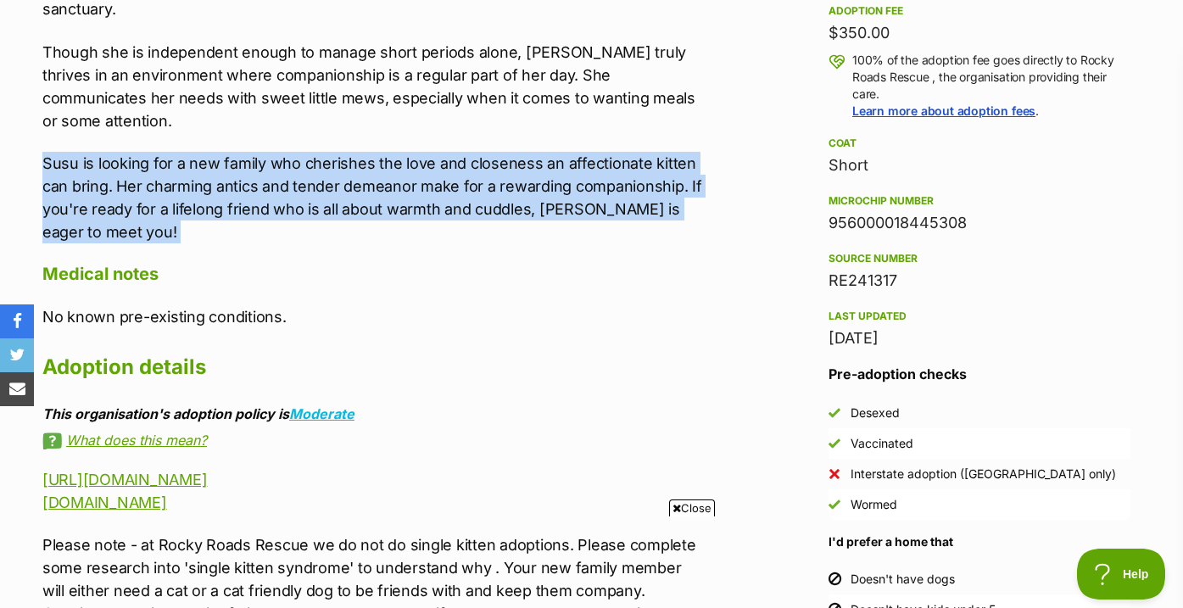
click at [114, 192] on p "Susu is looking for a new family who cherishes the love and closeness an affect…" at bounding box center [373, 198] width 662 height 92
drag, startPoint x: 114, startPoint y: 192, endPoint x: 0, endPoint y: 114, distance: 137.3
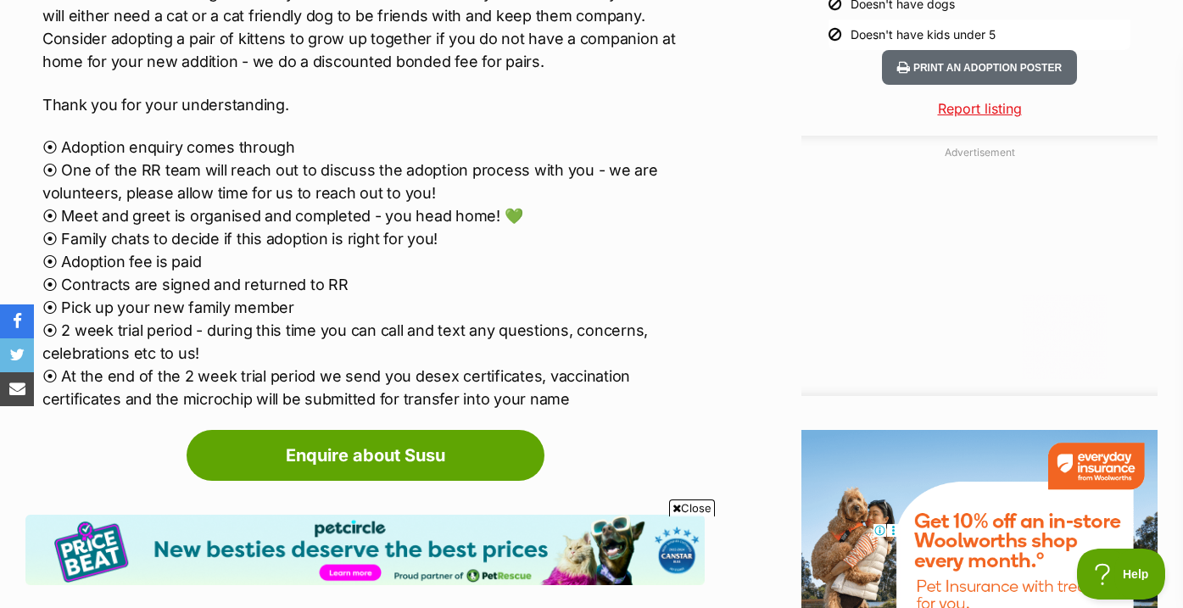
scroll to position [0, 0]
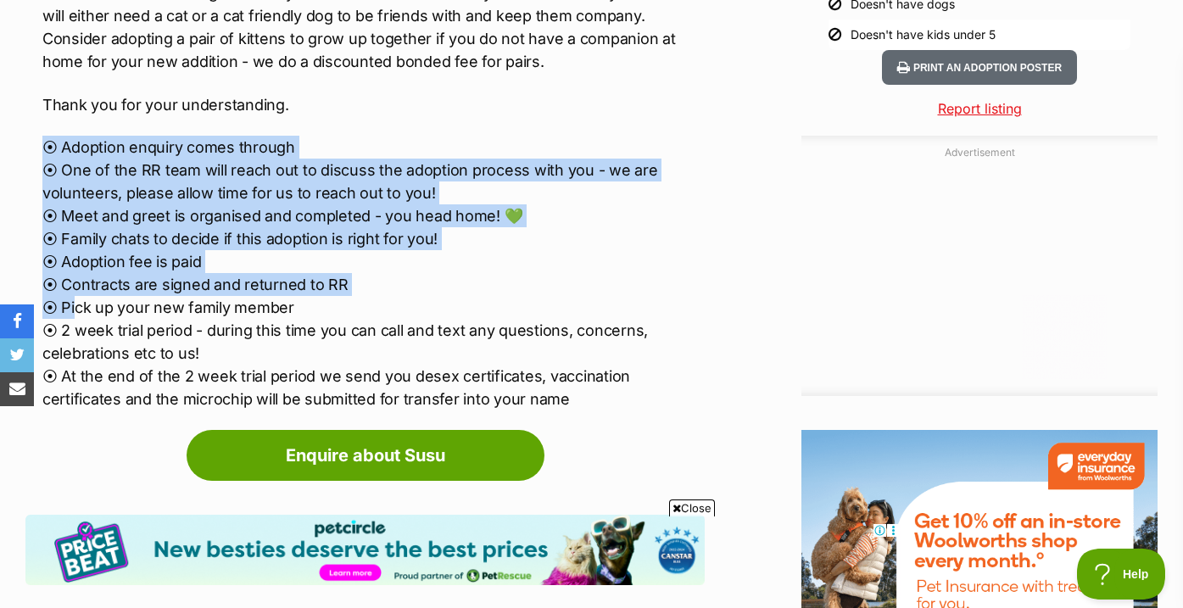
drag, startPoint x: 27, startPoint y: 289, endPoint x: 70, endPoint y: 250, distance: 57.6
click at [70, 251] on div "Donate to Susu Donate to Susu at Rocky Roads Rescue via Shout Advertisement Ado…" at bounding box center [591, 71] width 1183 height 1904
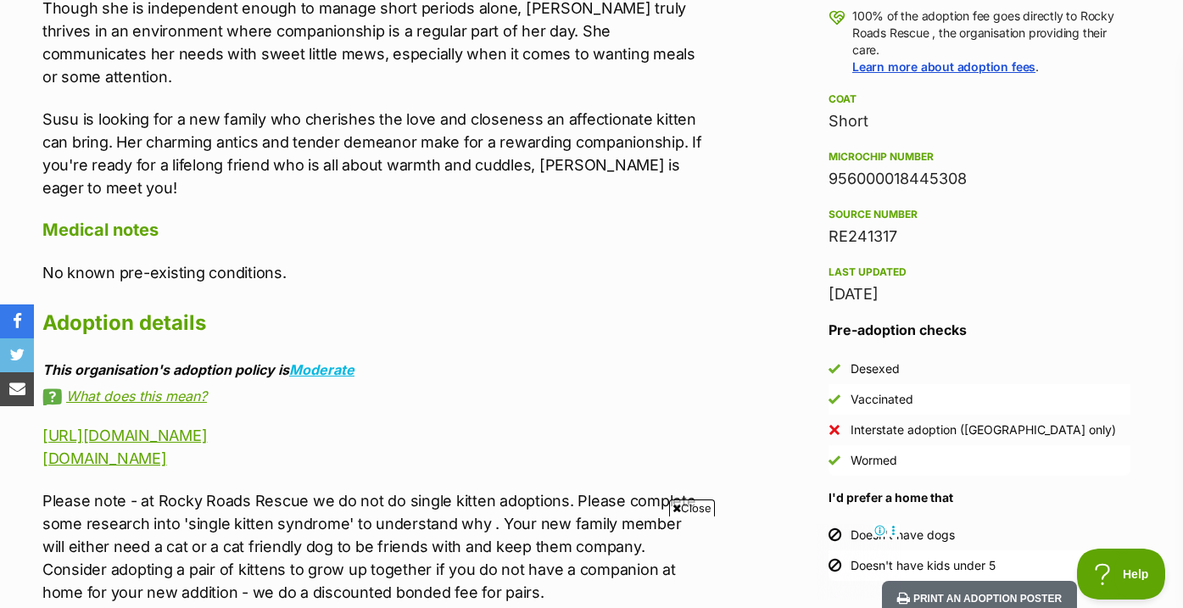
scroll to position [1689, 0]
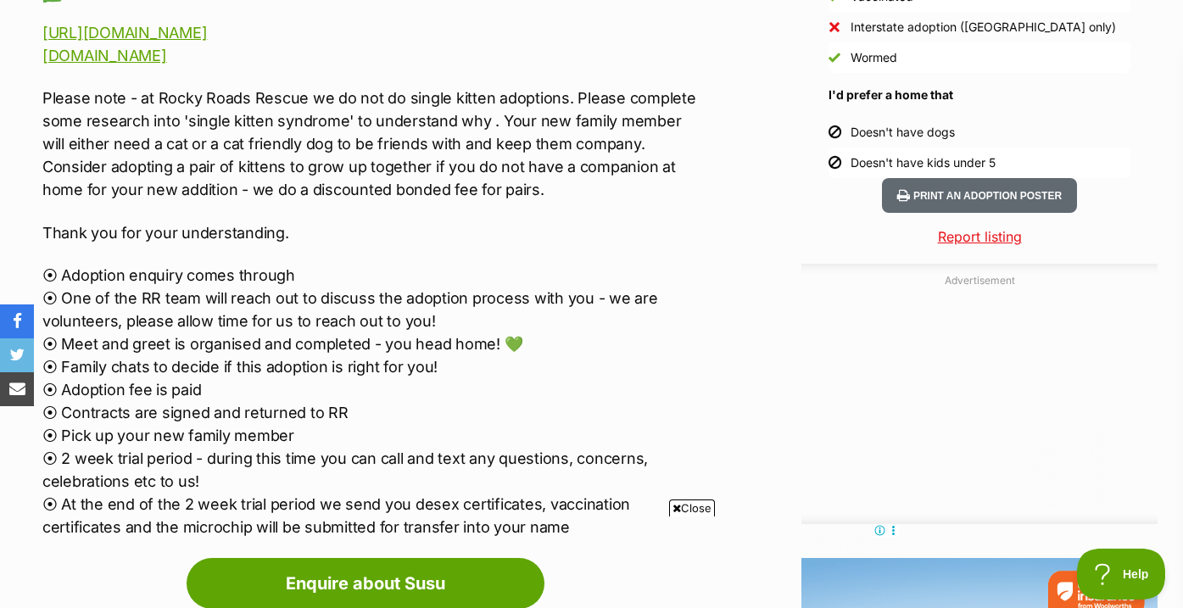
click at [73, 299] on p "⦿ Adoption enquiry comes through ⦿ One of the RR team will reach out to discuss…" at bounding box center [373, 401] width 662 height 275
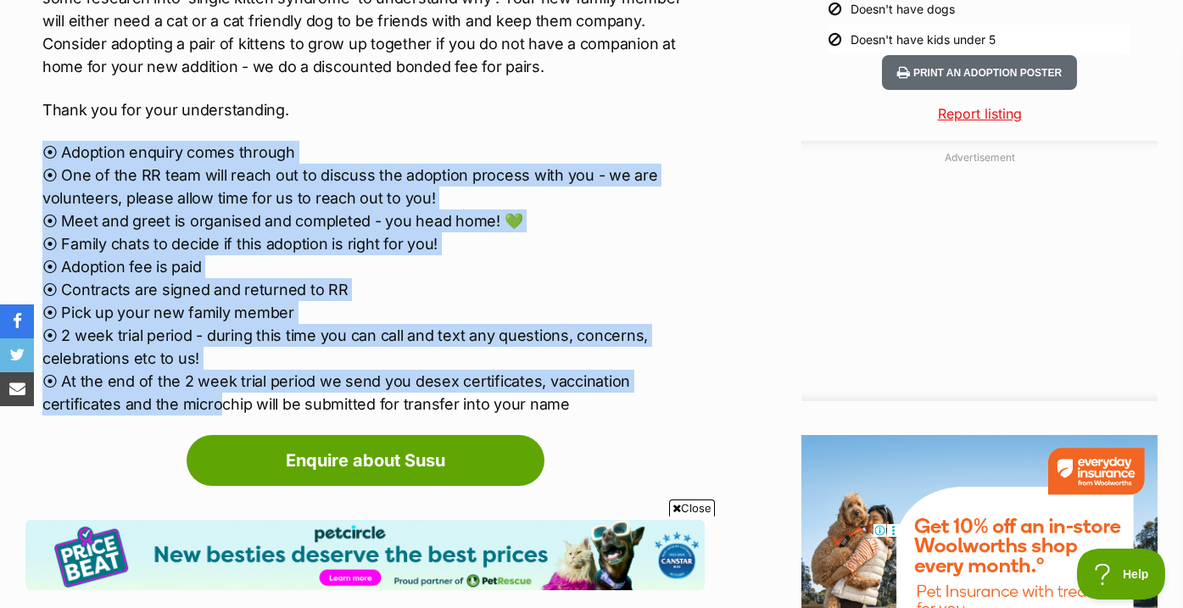
drag, startPoint x: 28, startPoint y: 87, endPoint x: 139, endPoint y: 350, distance: 285.3
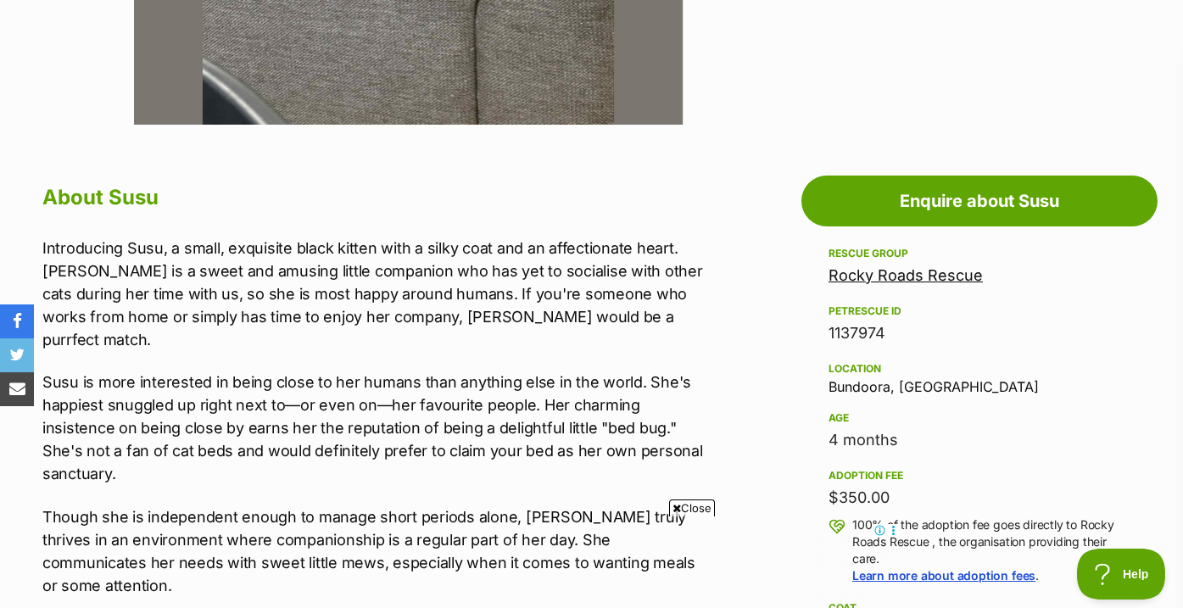
click at [408, 303] on p "Introducing Susu, a small, exquisite black kitten with a silky coat and an affe…" at bounding box center [373, 294] width 662 height 114
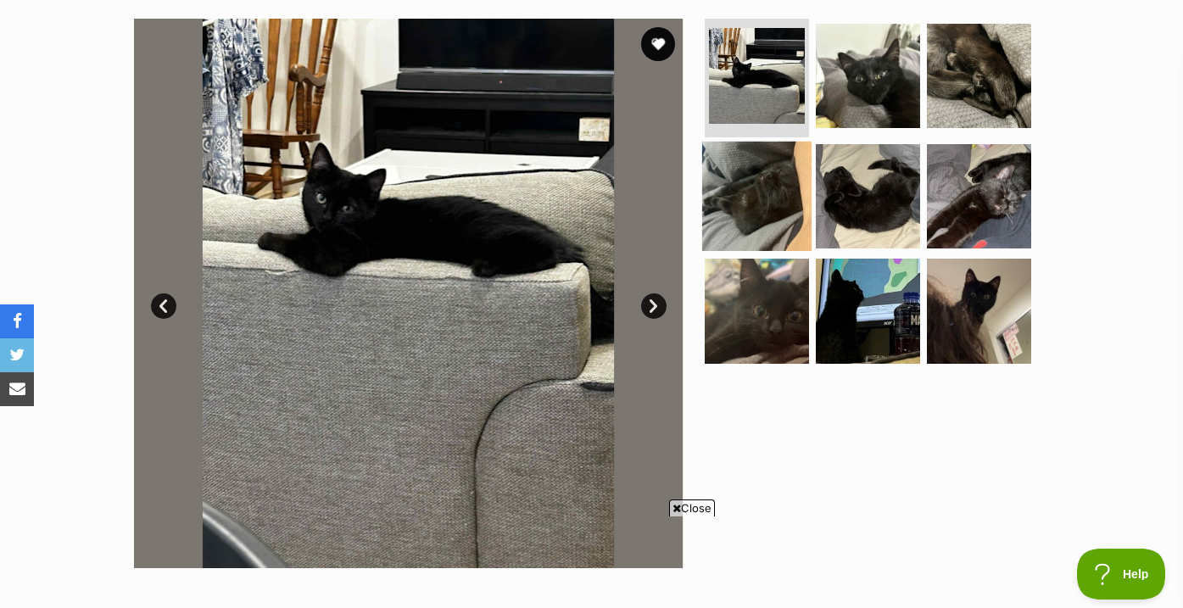
scroll to position [346, 0]
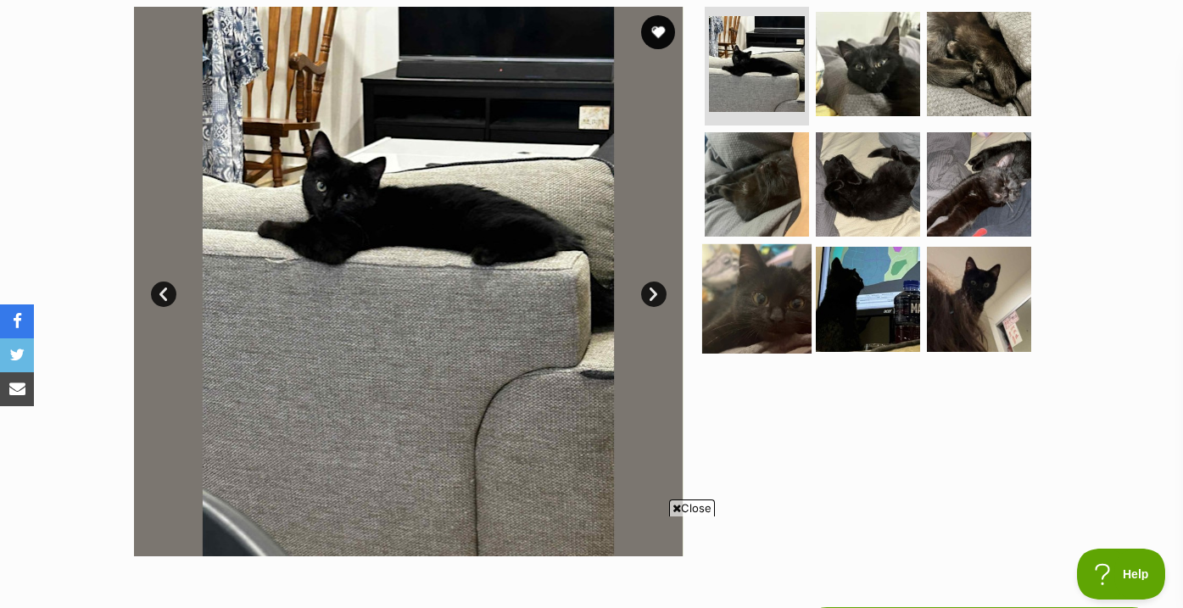
click at [743, 330] on img at bounding box center [756, 298] width 109 height 109
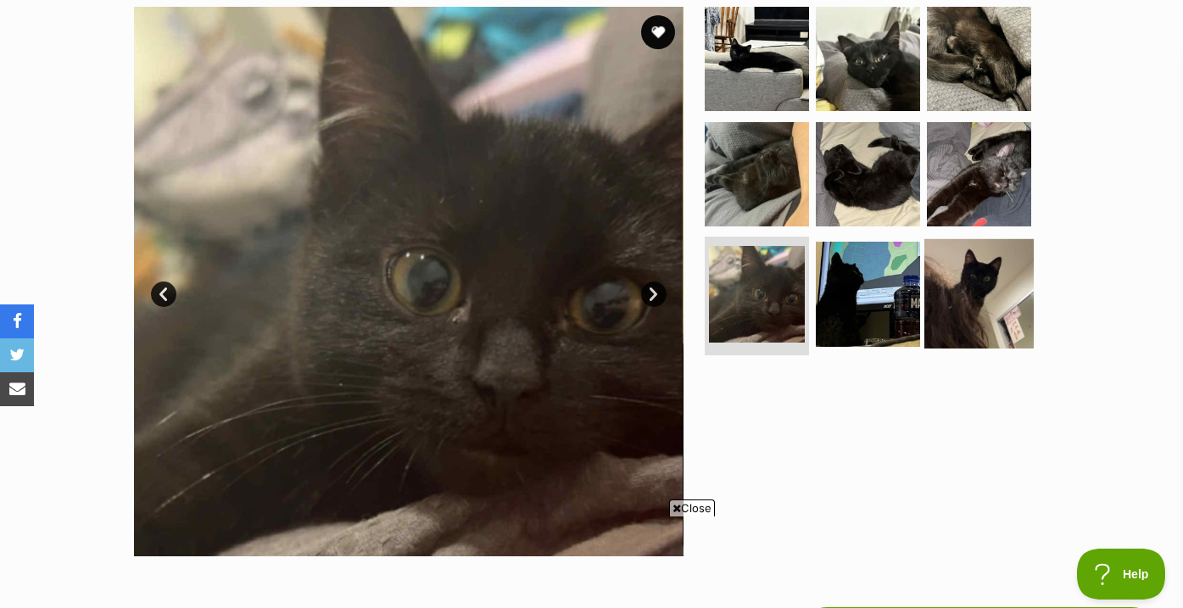
click at [963, 299] on img at bounding box center [978, 293] width 109 height 109
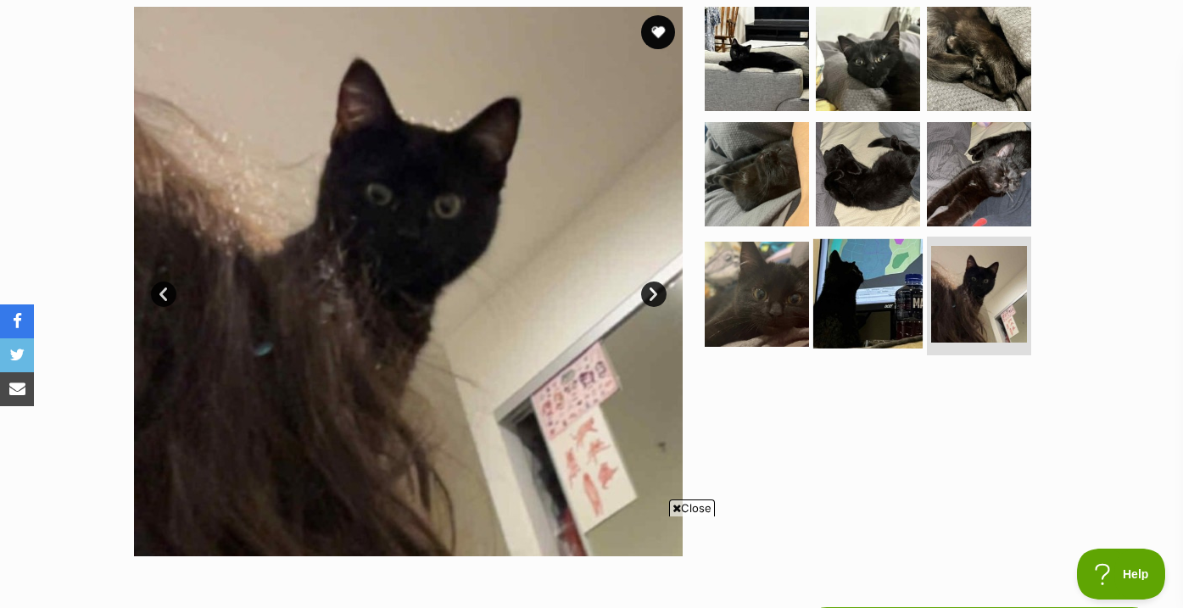
click at [886, 294] on img at bounding box center [867, 293] width 109 height 109
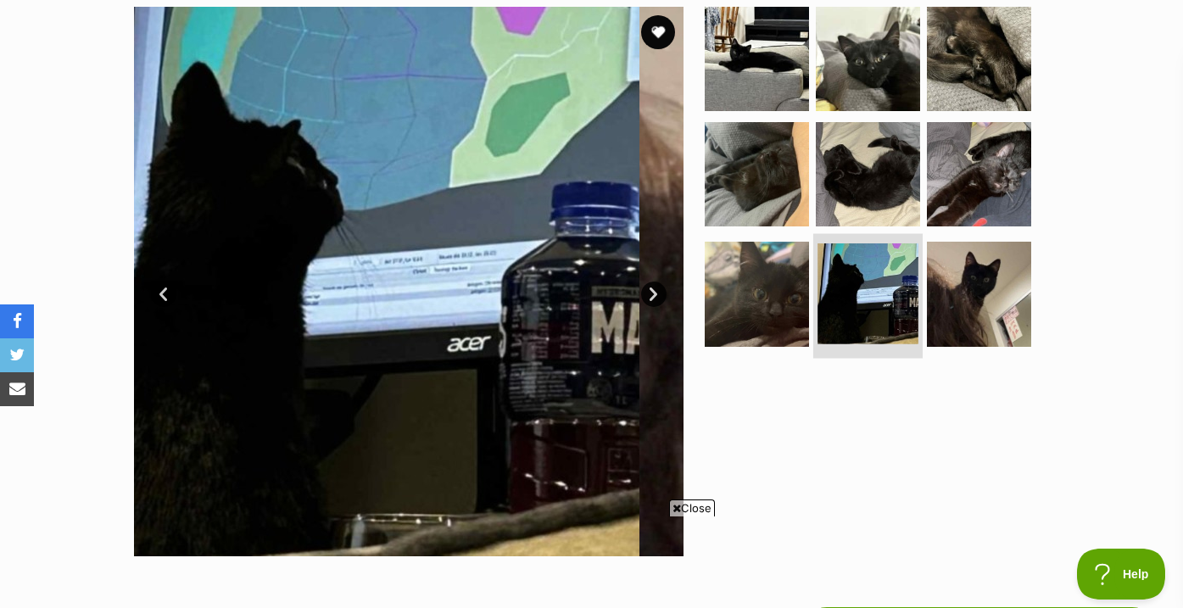
scroll to position [259, 0]
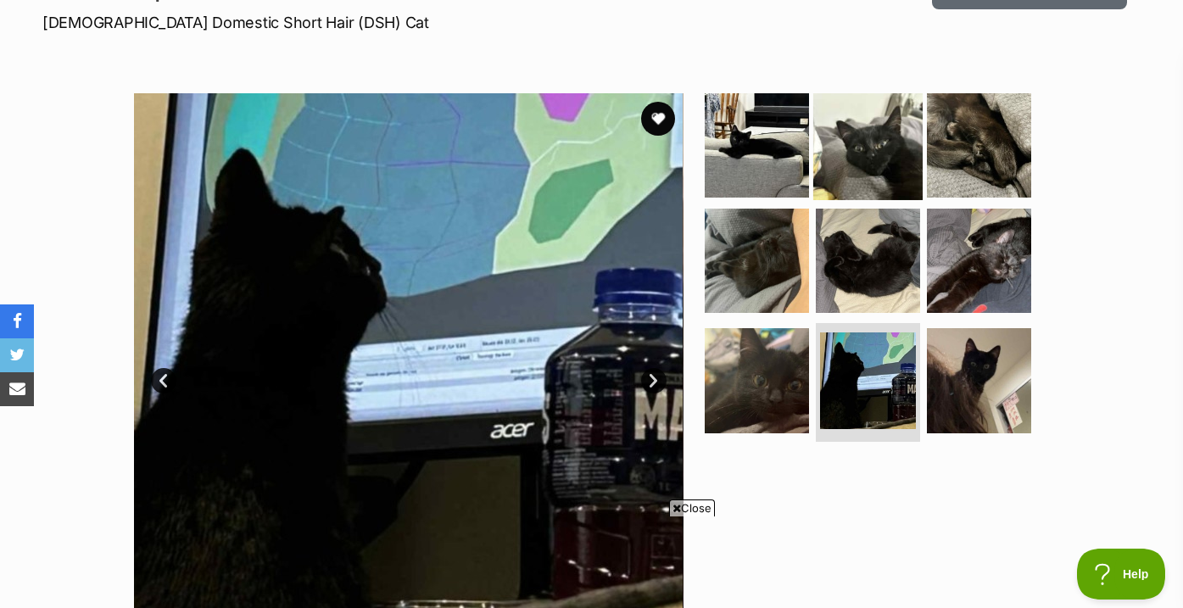
click at [882, 142] on img at bounding box center [867, 145] width 109 height 109
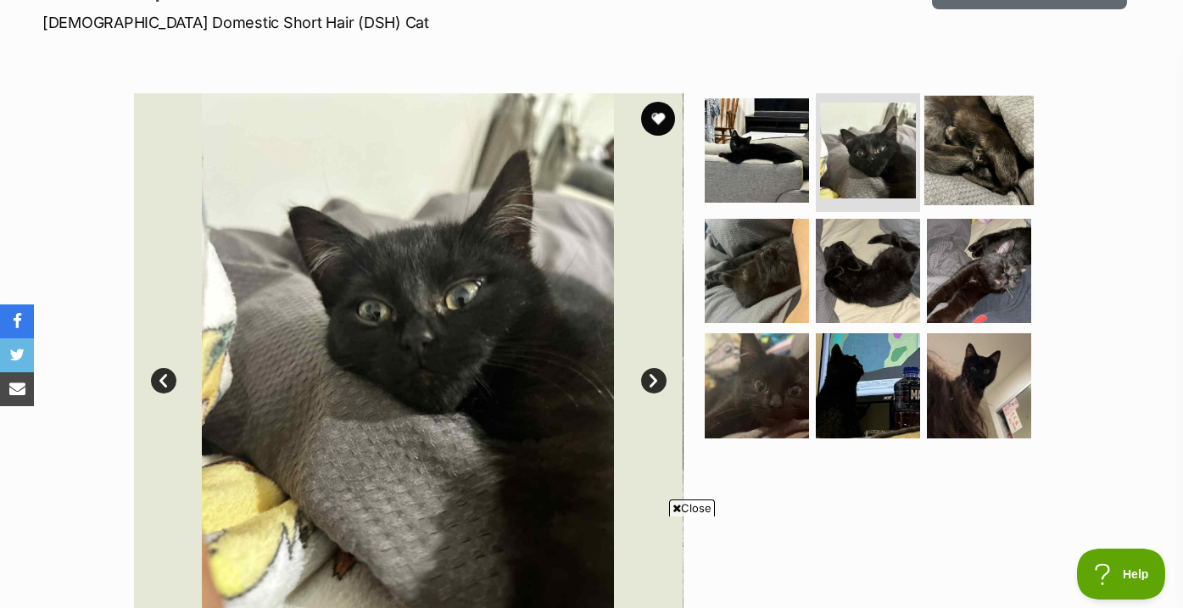
click at [947, 162] on img at bounding box center [978, 150] width 109 height 109
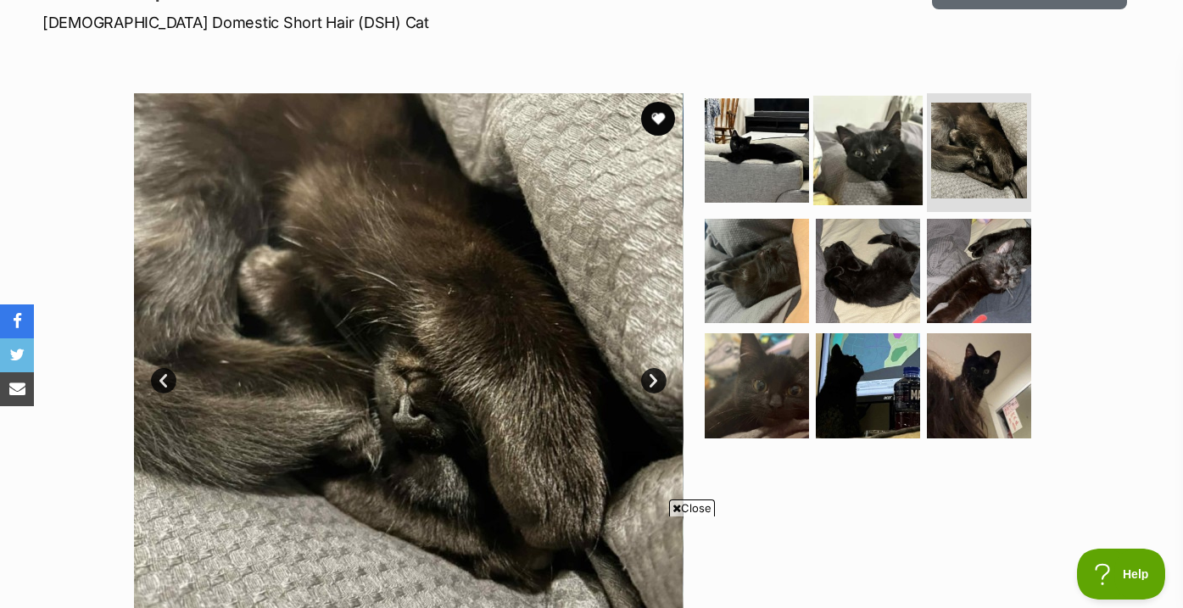
click at [845, 149] on img at bounding box center [867, 150] width 109 height 109
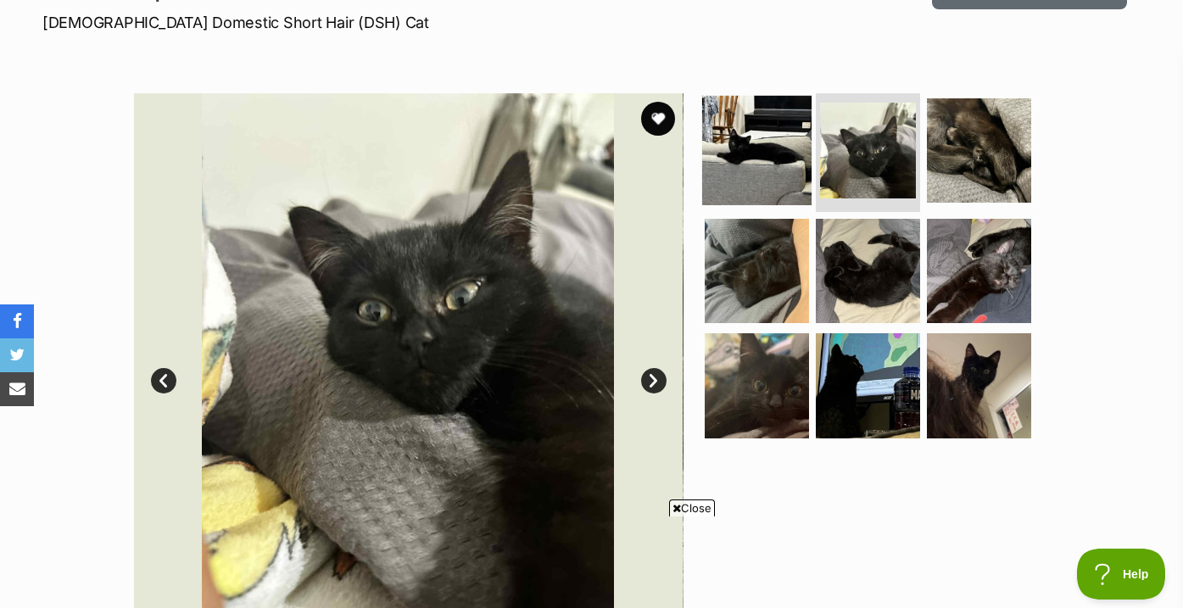
click at [762, 160] on img at bounding box center [756, 150] width 109 height 109
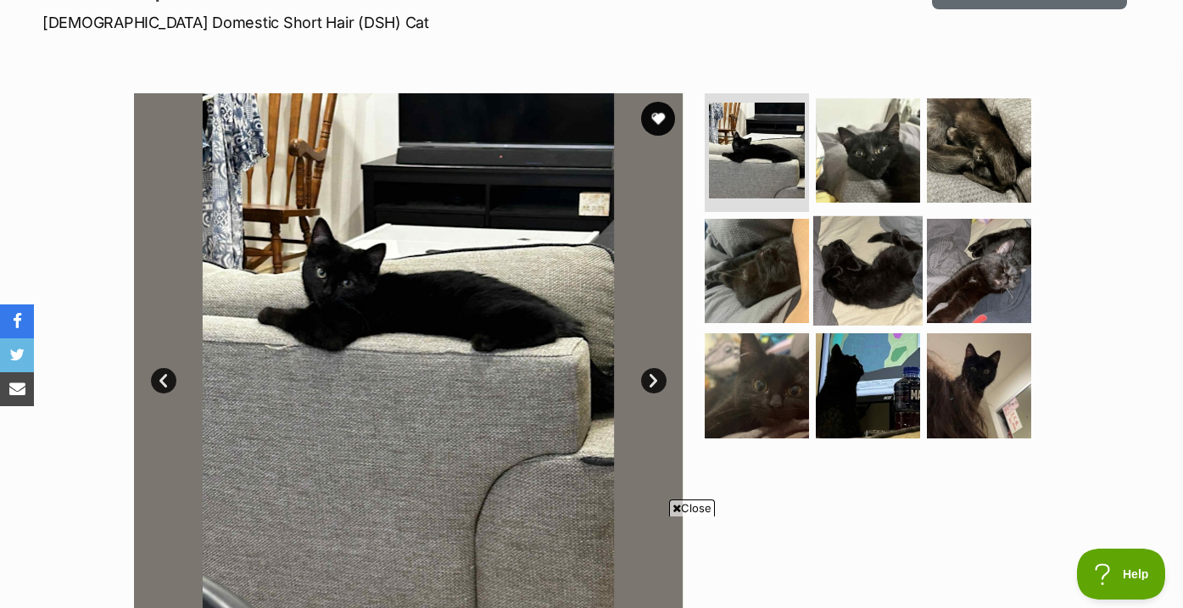
click at [822, 300] on img at bounding box center [867, 269] width 109 height 109
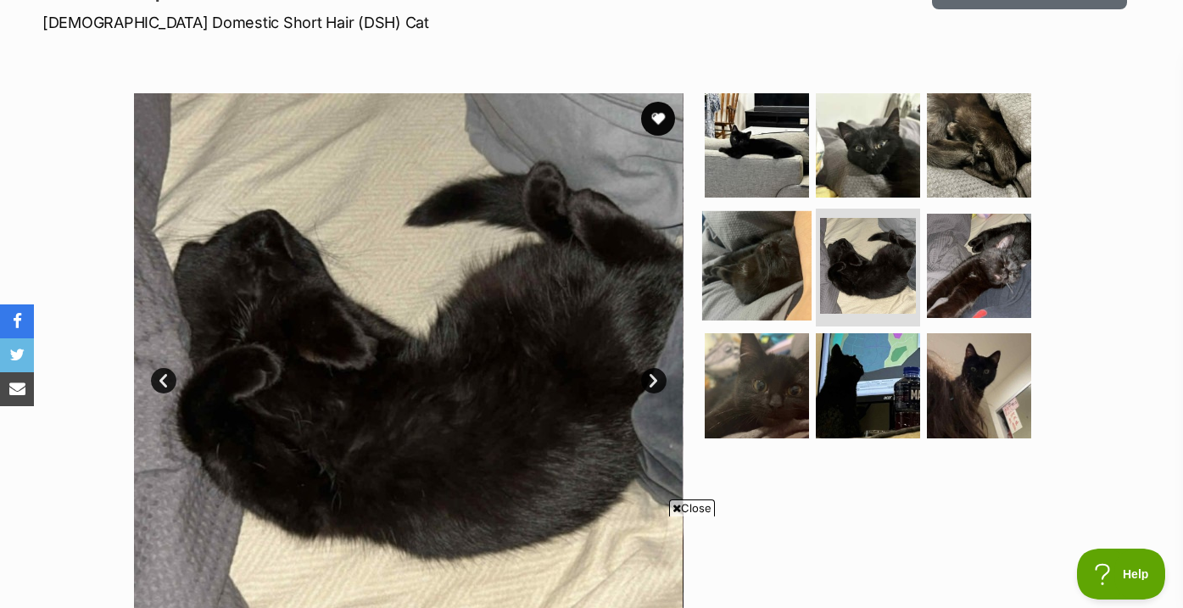
click at [728, 292] on img at bounding box center [756, 264] width 109 height 109
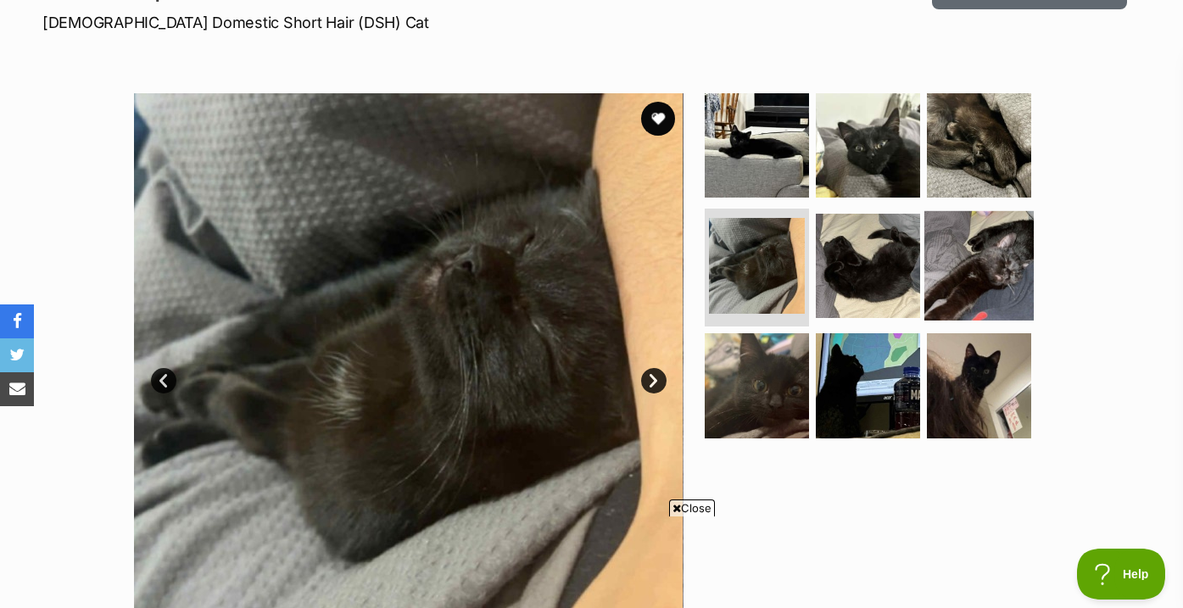
click at [969, 276] on img at bounding box center [978, 264] width 109 height 109
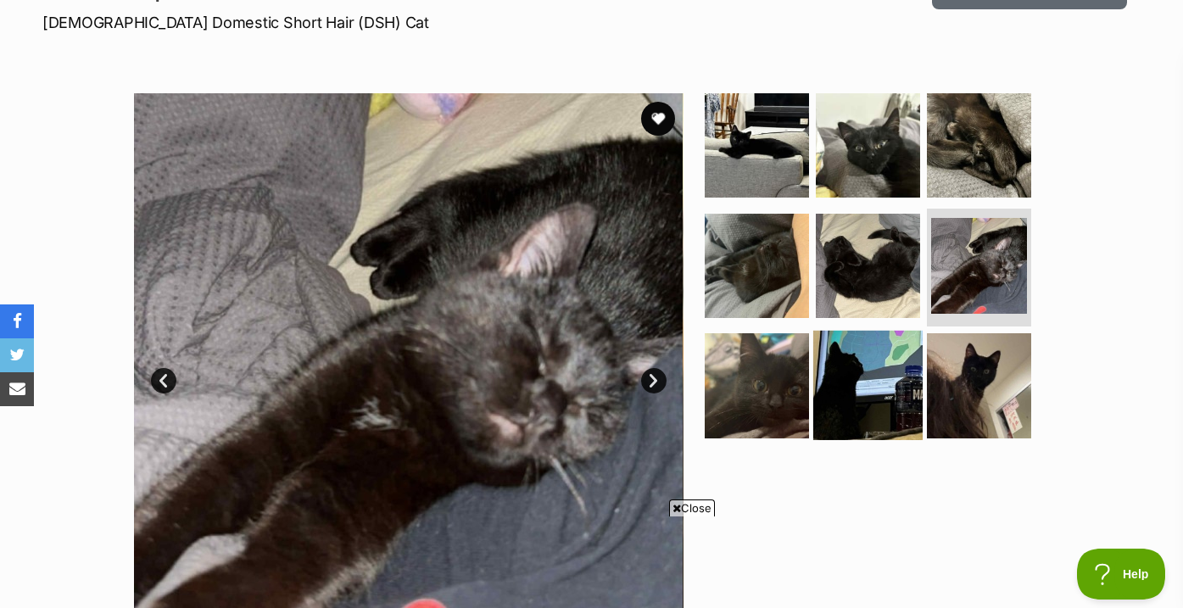
scroll to position [0, 0]
click at [884, 379] on img at bounding box center [867, 385] width 109 height 109
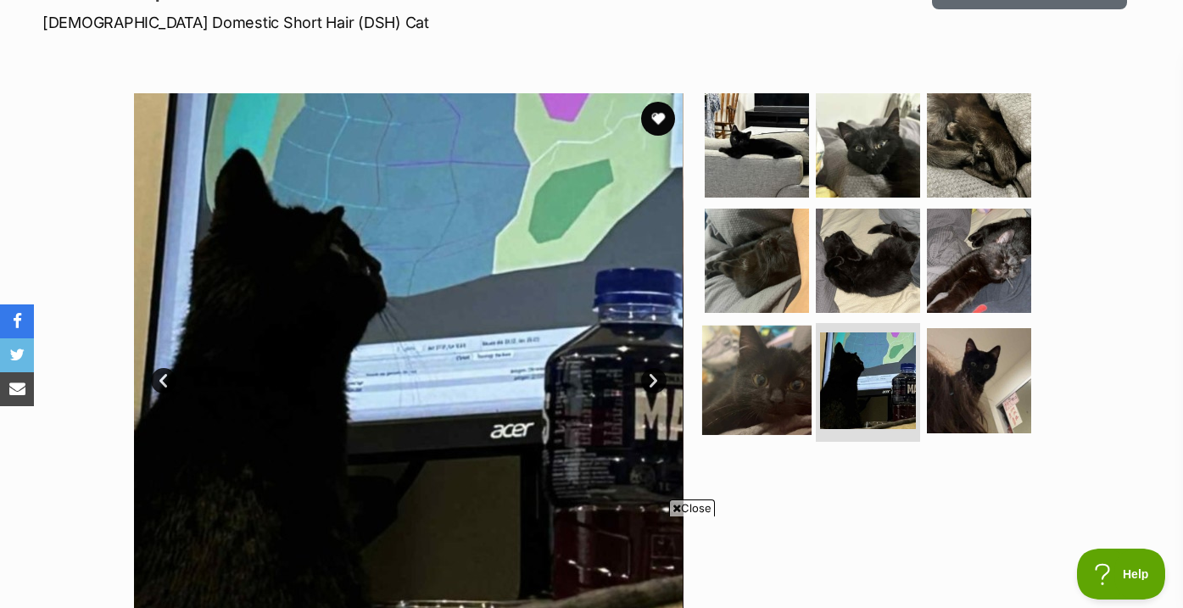
click at [792, 388] on img at bounding box center [756, 380] width 109 height 109
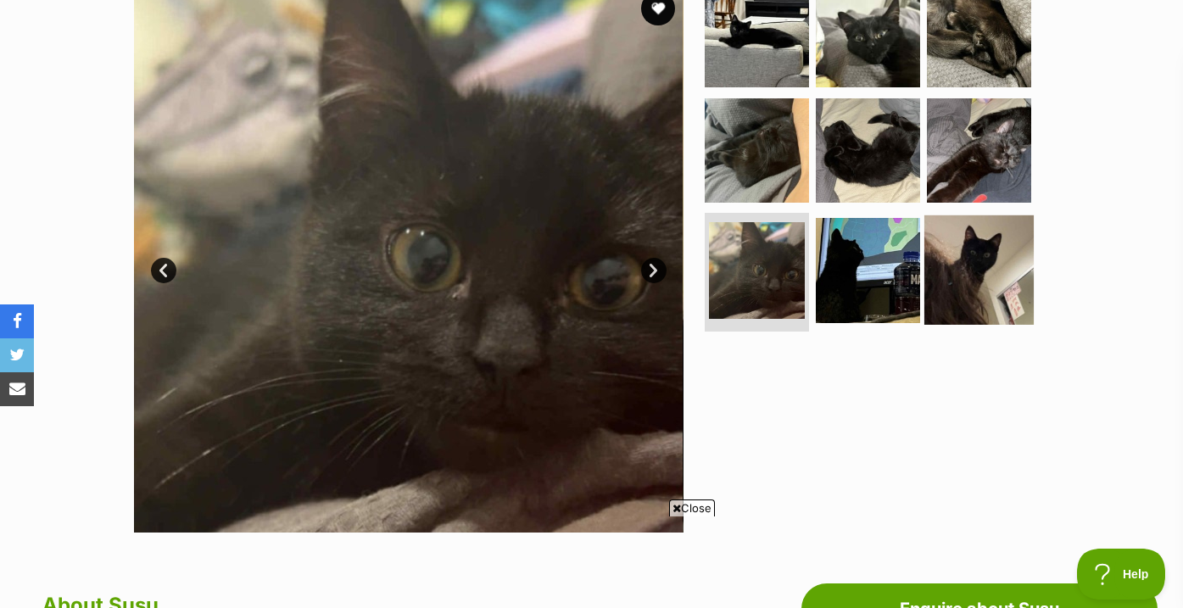
scroll to position [369, 0]
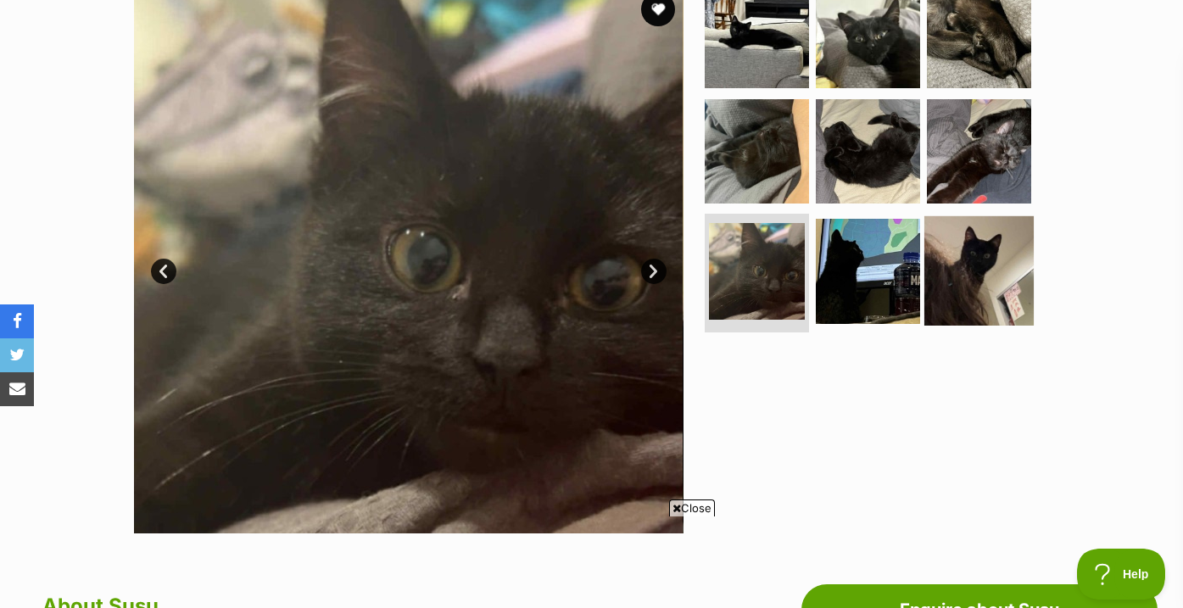
click at [983, 264] on img at bounding box center [978, 270] width 109 height 109
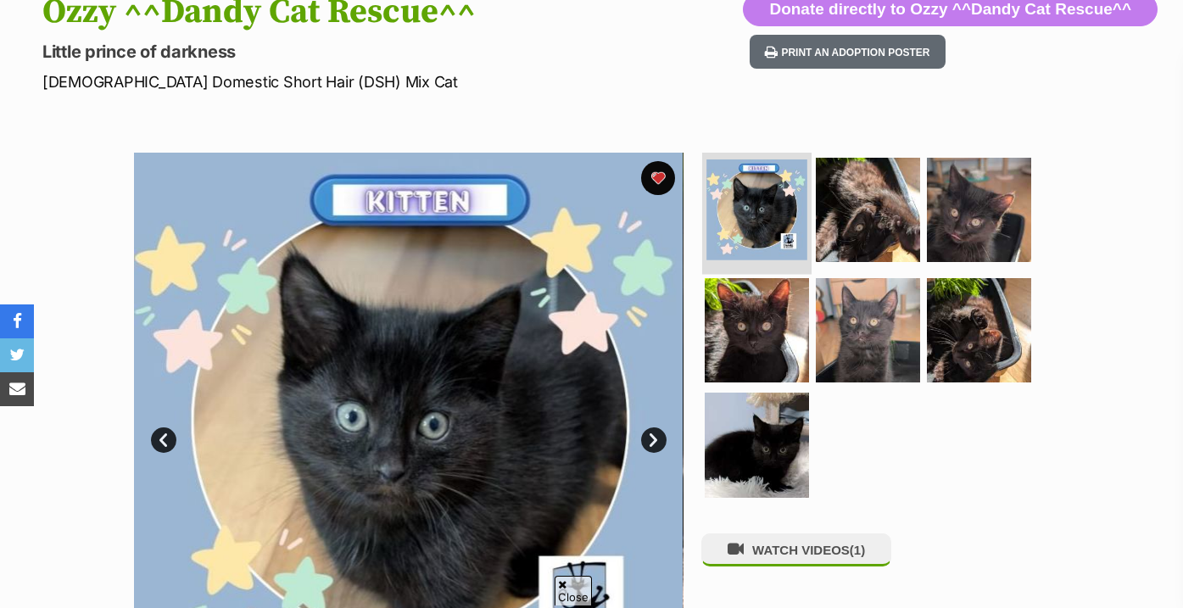
click at [751, 244] on img at bounding box center [756, 209] width 101 height 101
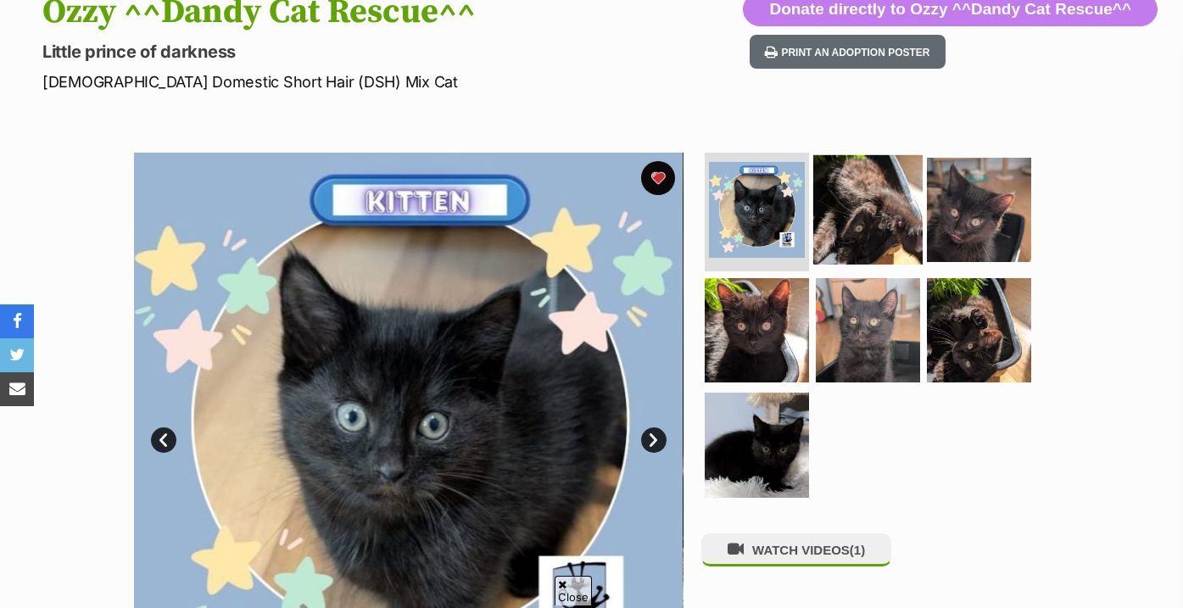
click at [882, 238] on img at bounding box center [867, 209] width 109 height 109
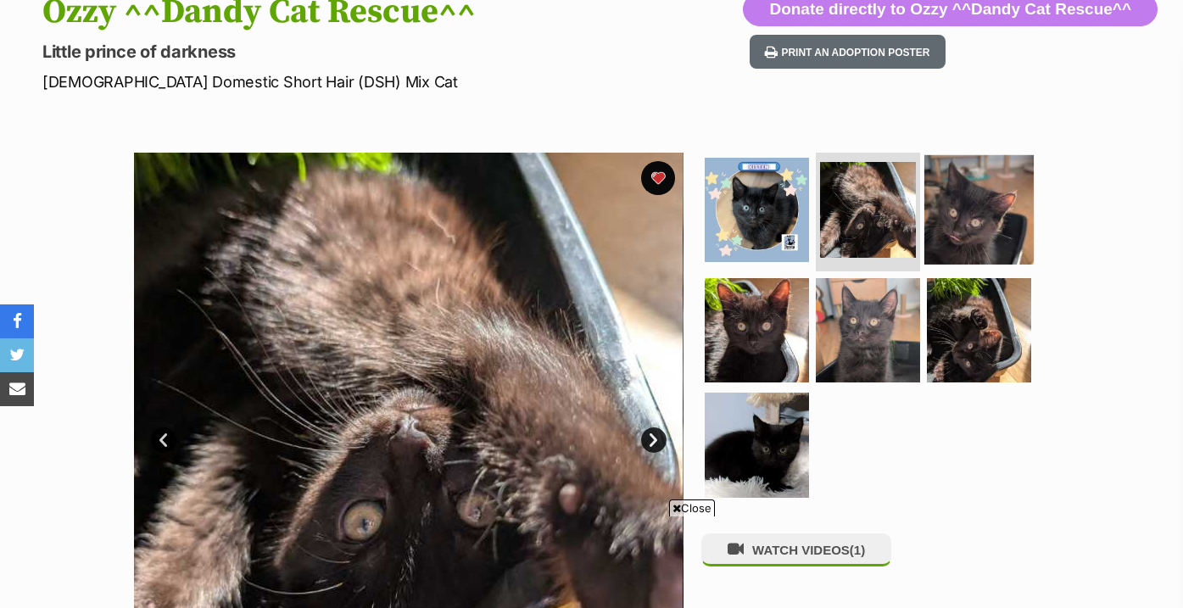
click at [994, 220] on img at bounding box center [978, 209] width 109 height 109
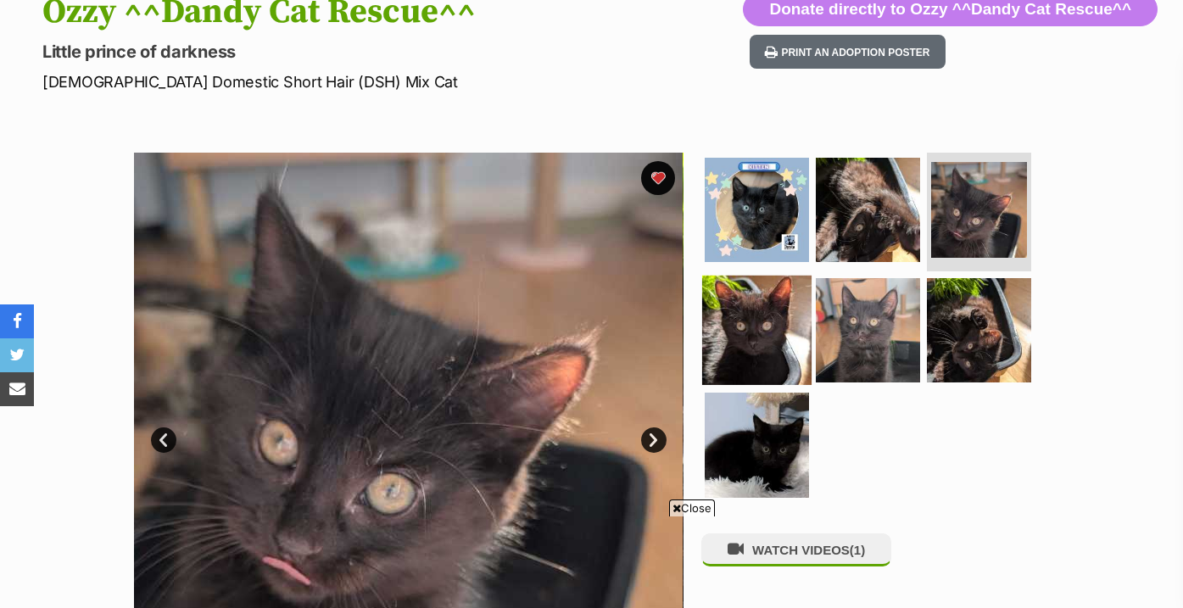
click at [787, 338] on img at bounding box center [756, 329] width 109 height 109
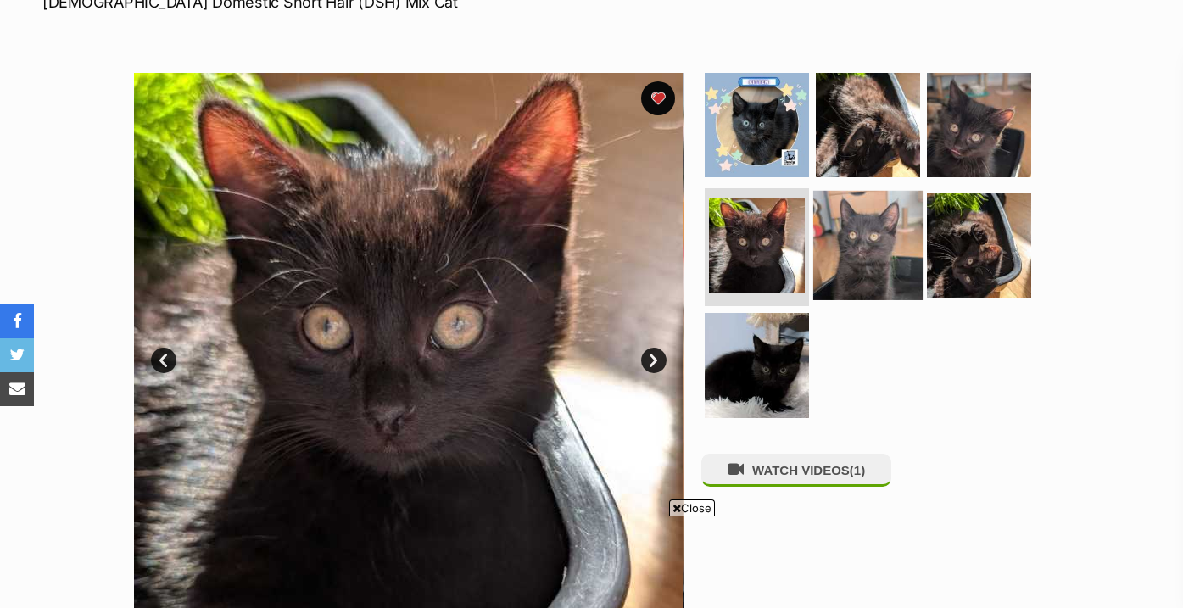
click at [883, 220] on img at bounding box center [867, 244] width 109 height 109
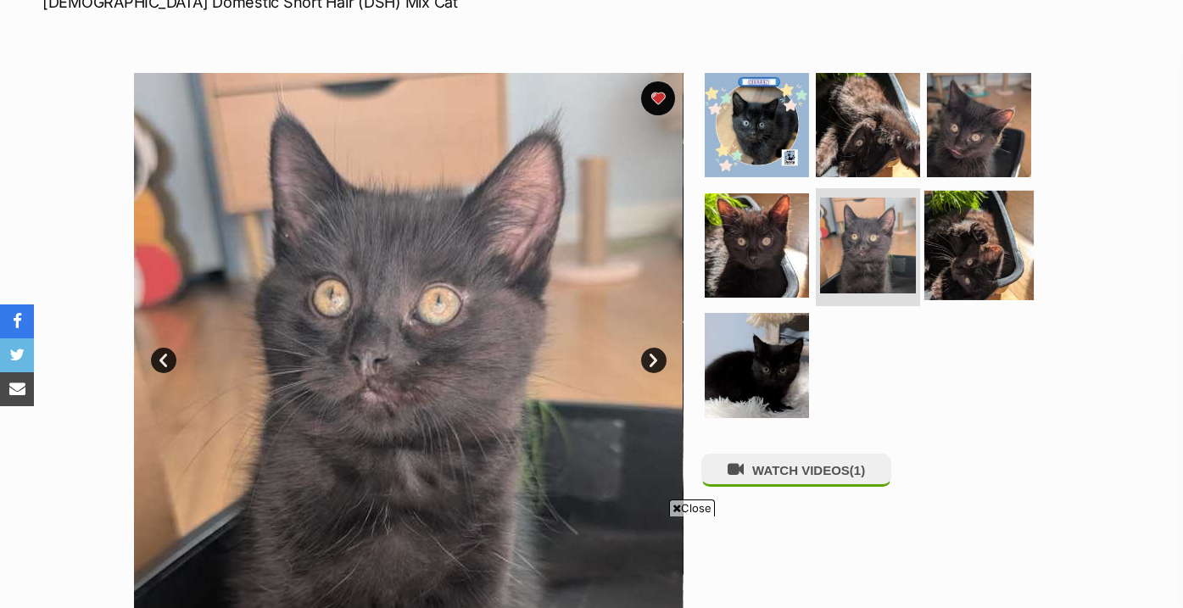
click at [958, 241] on img at bounding box center [978, 244] width 109 height 109
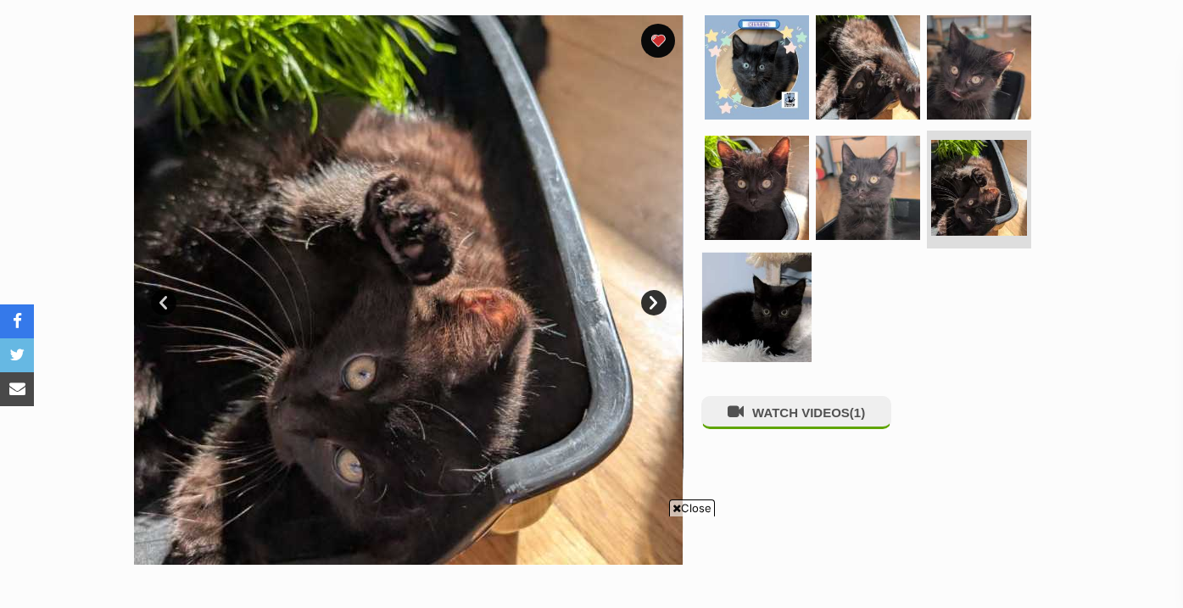
scroll to position [348, 0]
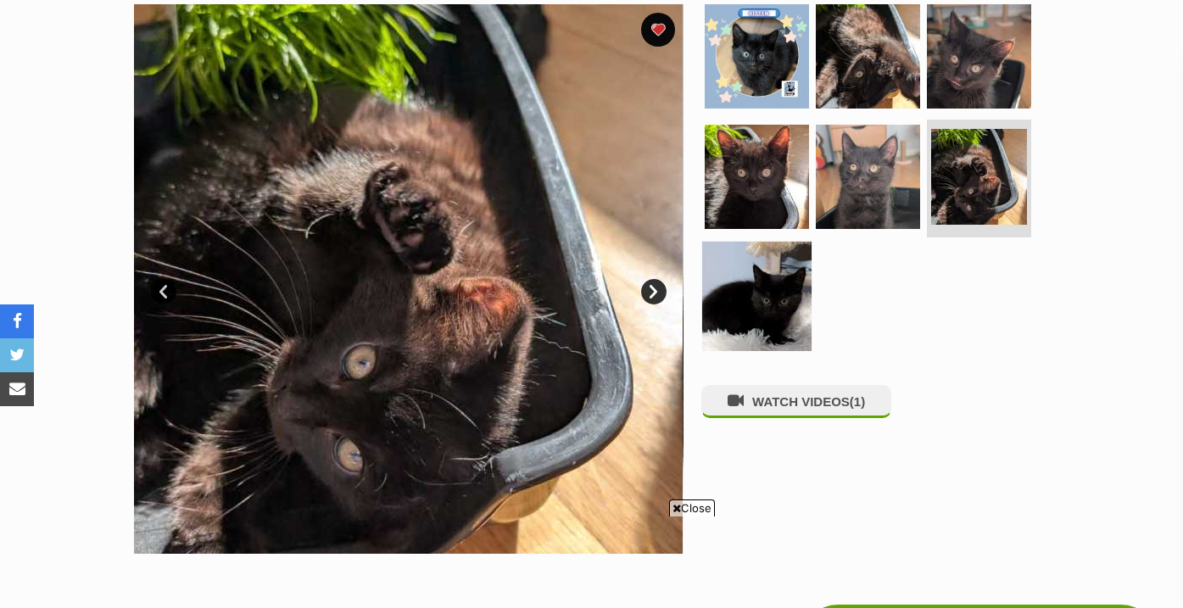
click at [737, 322] on img at bounding box center [756, 296] width 109 height 109
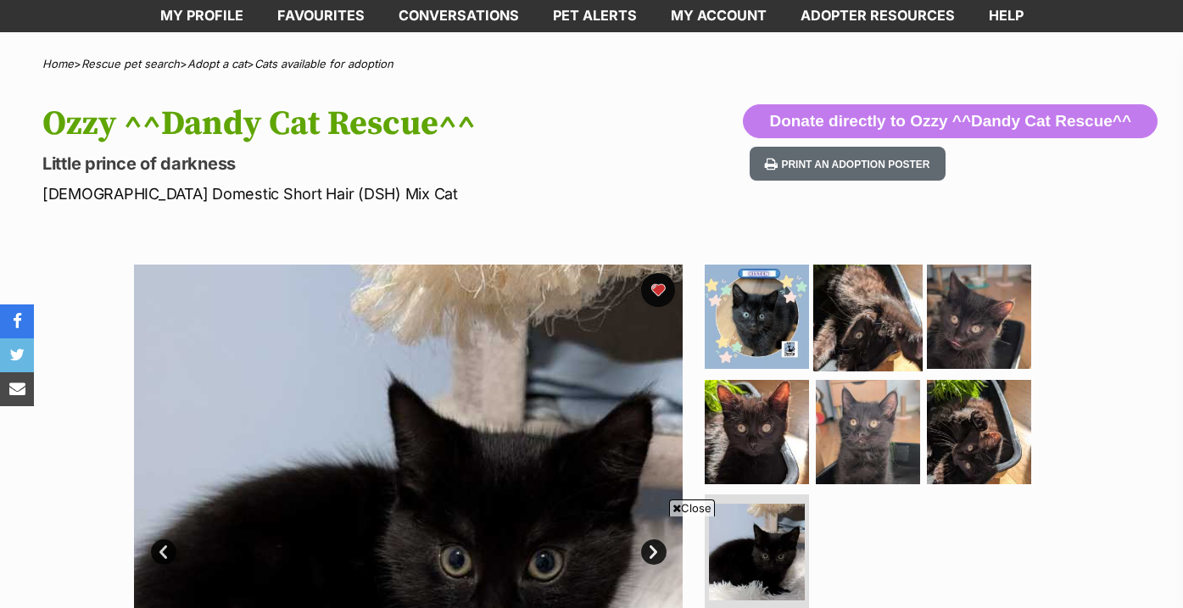
scroll to position [0, 0]
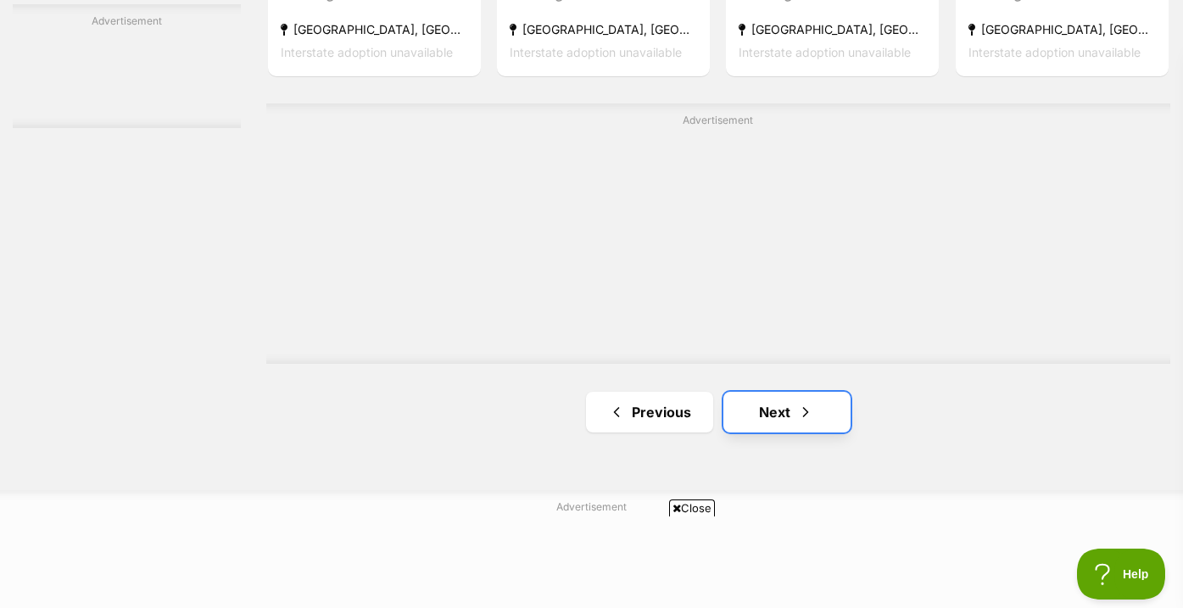
click at [790, 411] on link "Next" at bounding box center [786, 412] width 127 height 41
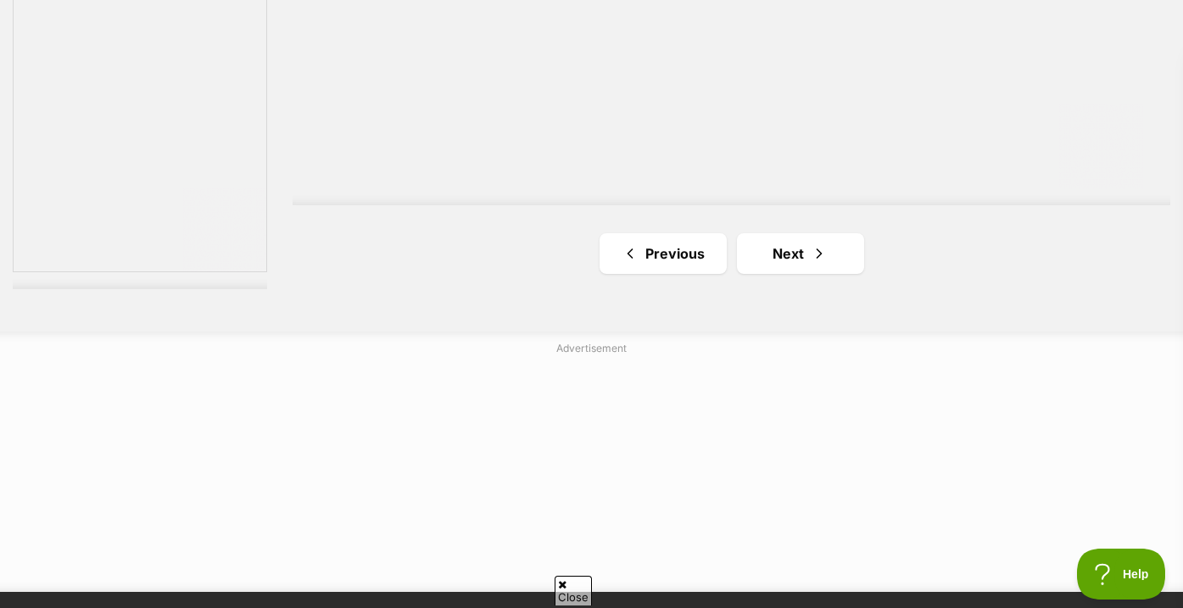
scroll to position [3160, 0]
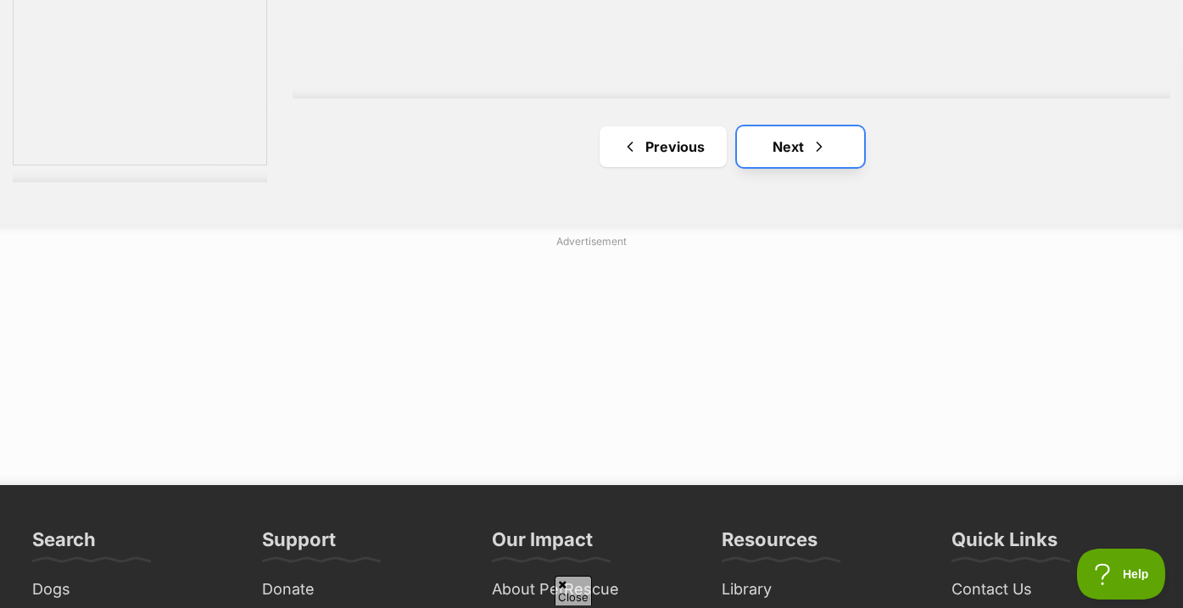
click at [814, 151] on span "Next page" at bounding box center [818, 146] width 17 height 20
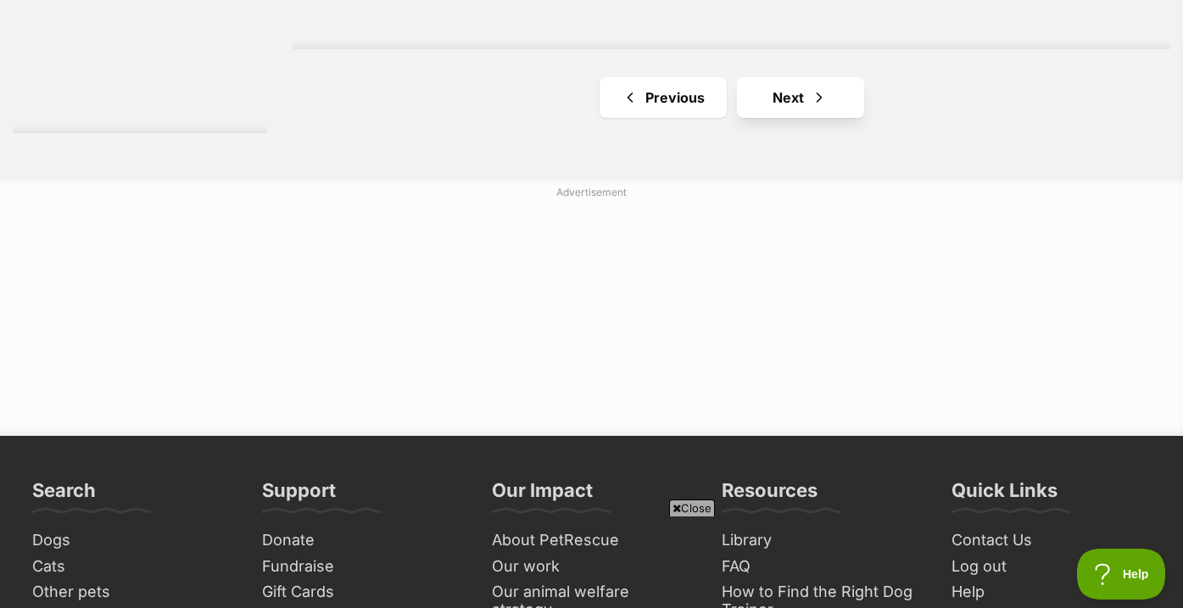
scroll to position [3210, 0]
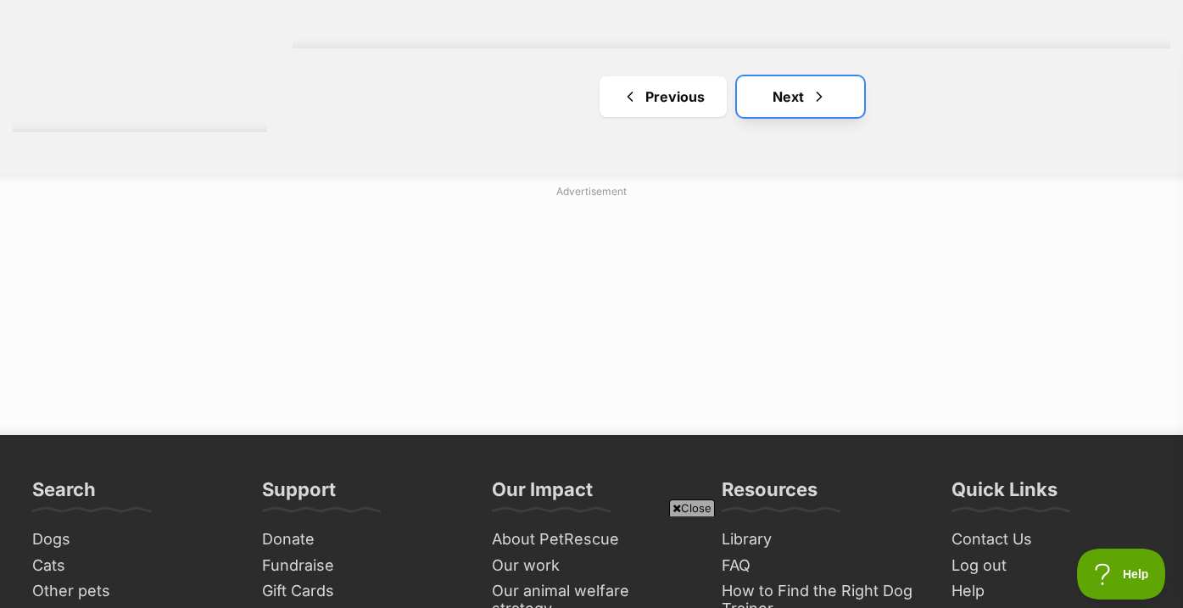
click at [815, 95] on span "Next page" at bounding box center [818, 96] width 17 height 20
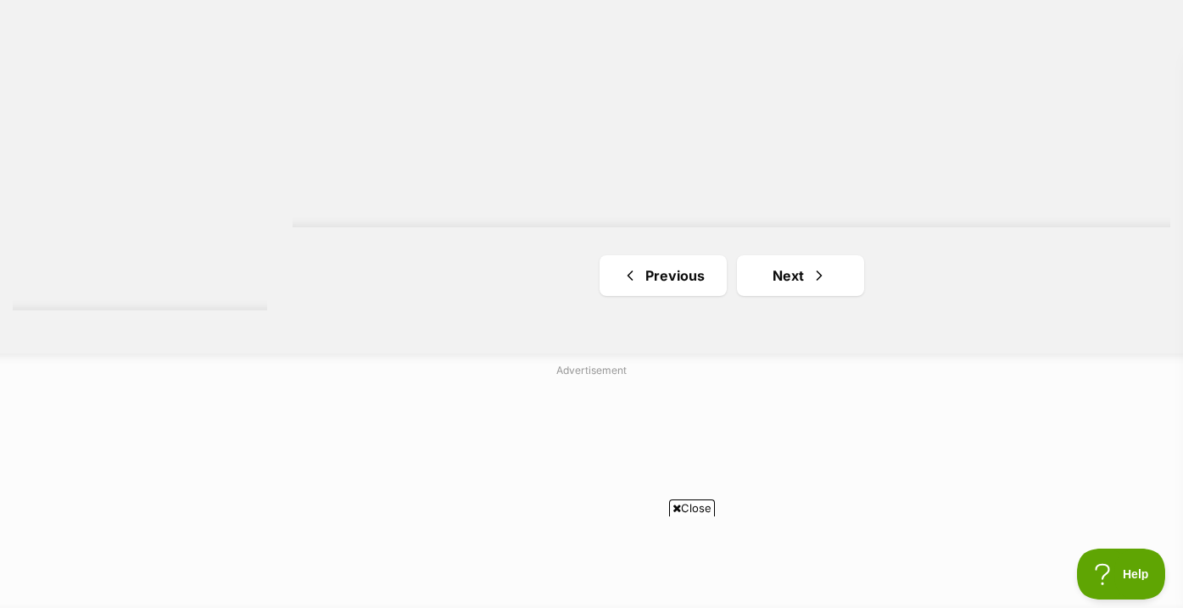
scroll to position [3351, 0]
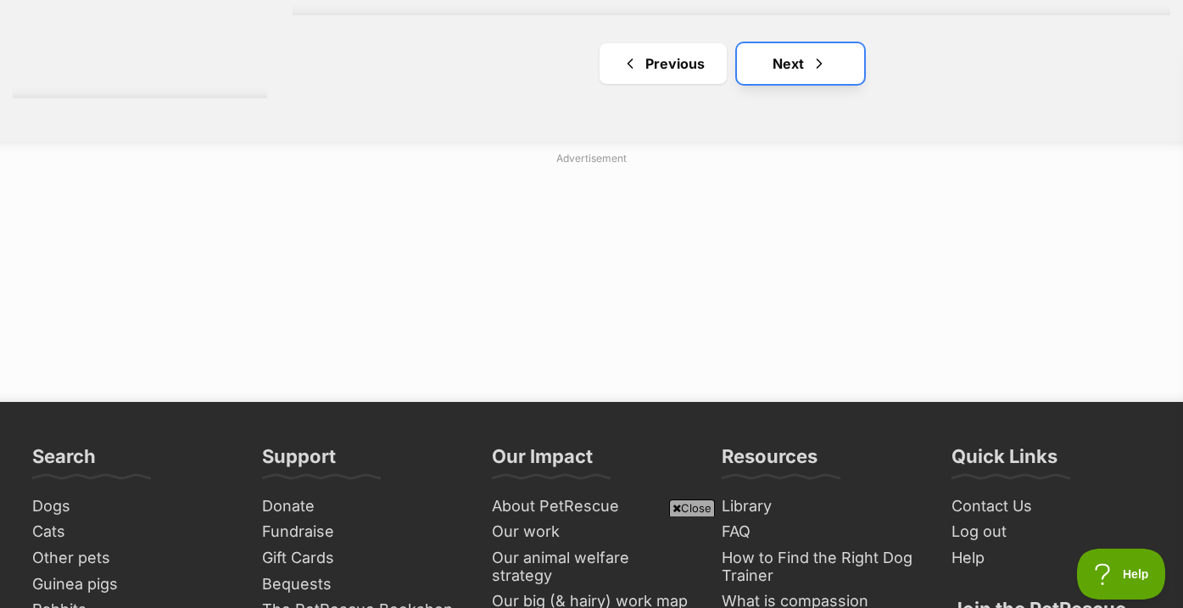
click at [802, 69] on link "Next" at bounding box center [800, 63] width 127 height 41
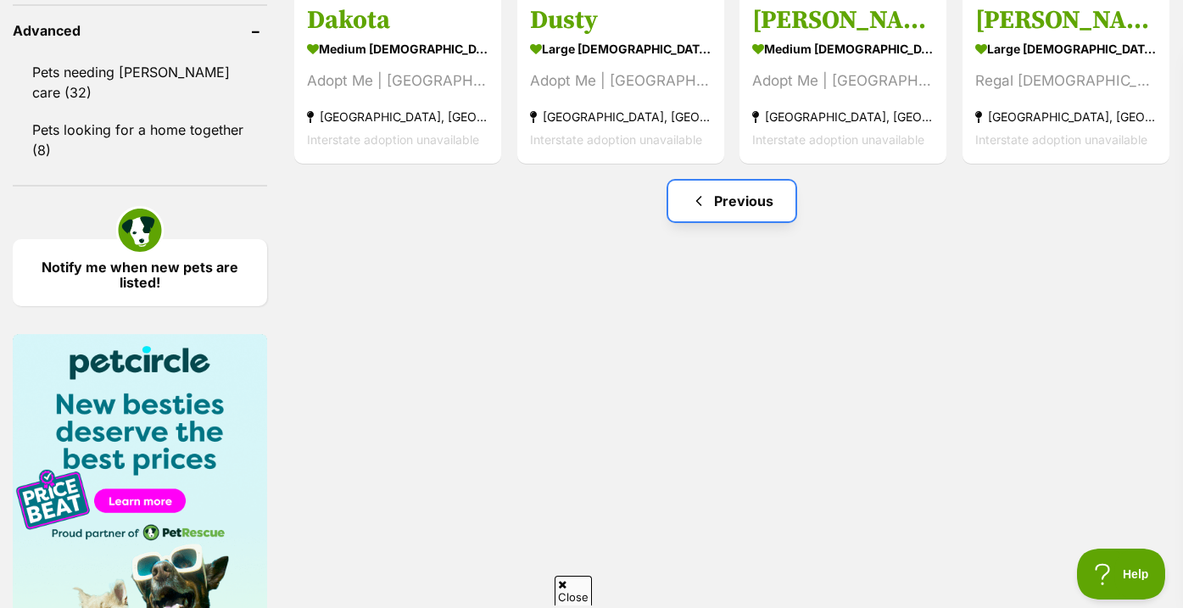
click at [747, 207] on link "Previous" at bounding box center [731, 201] width 127 height 41
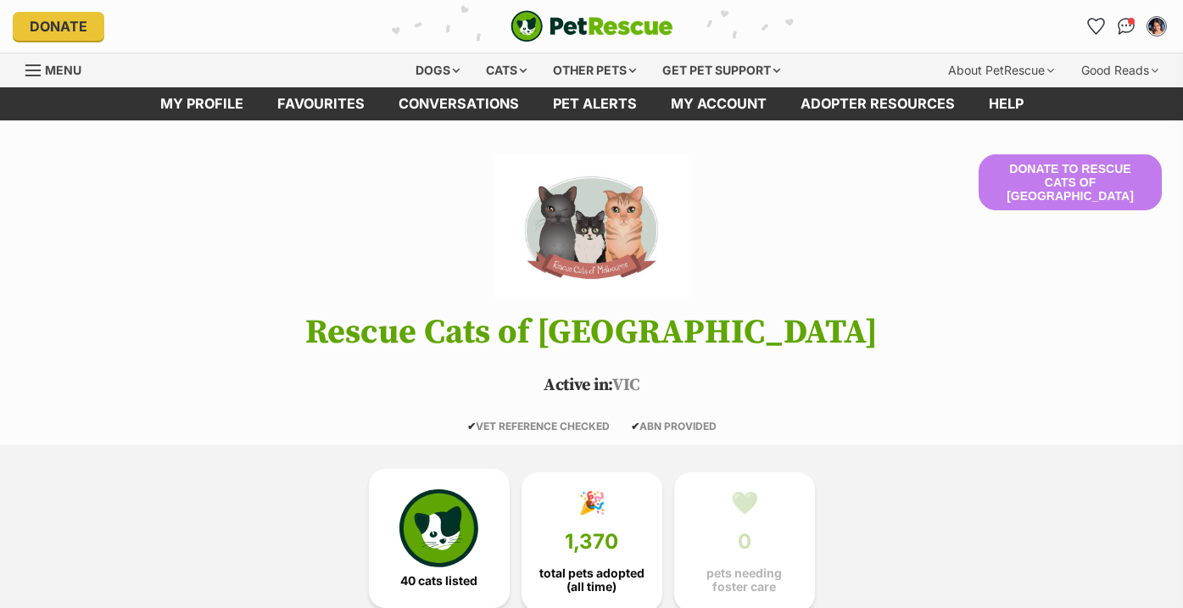
click at [426, 528] on img at bounding box center [438, 528] width 78 height 78
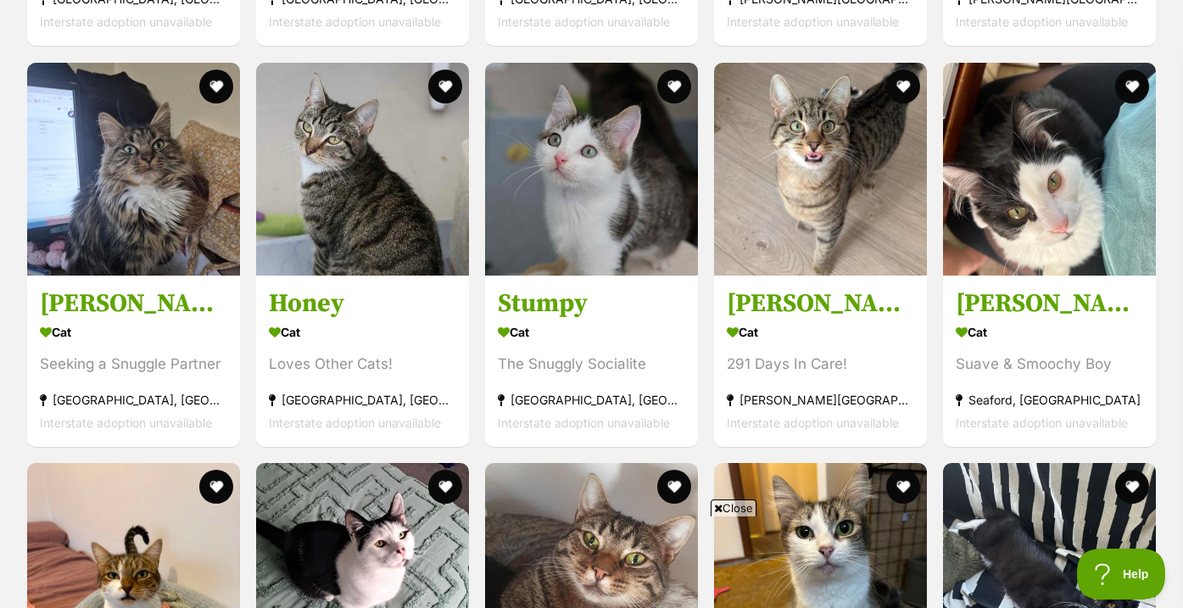
scroll to position [2325, 0]
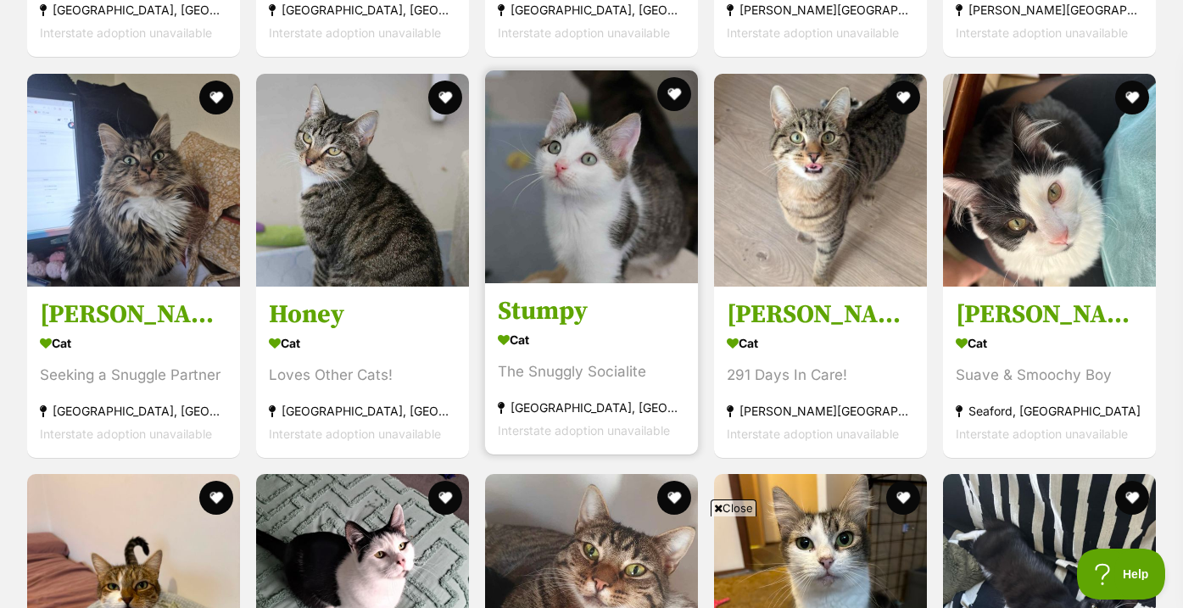
click at [604, 225] on img at bounding box center [591, 176] width 213 height 213
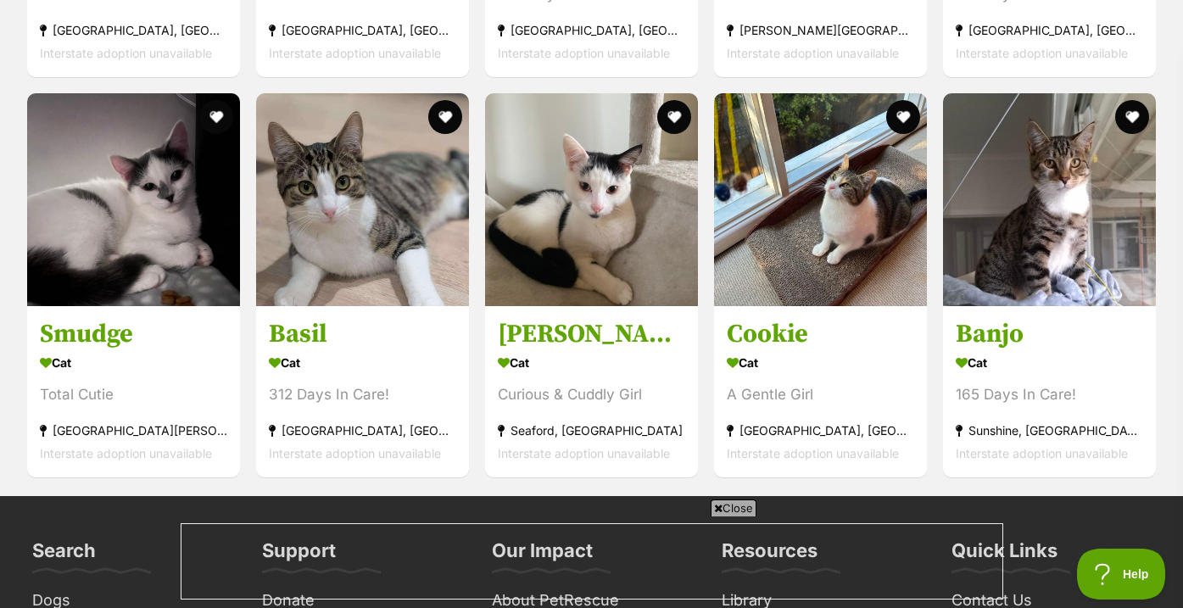
scroll to position [0, 0]
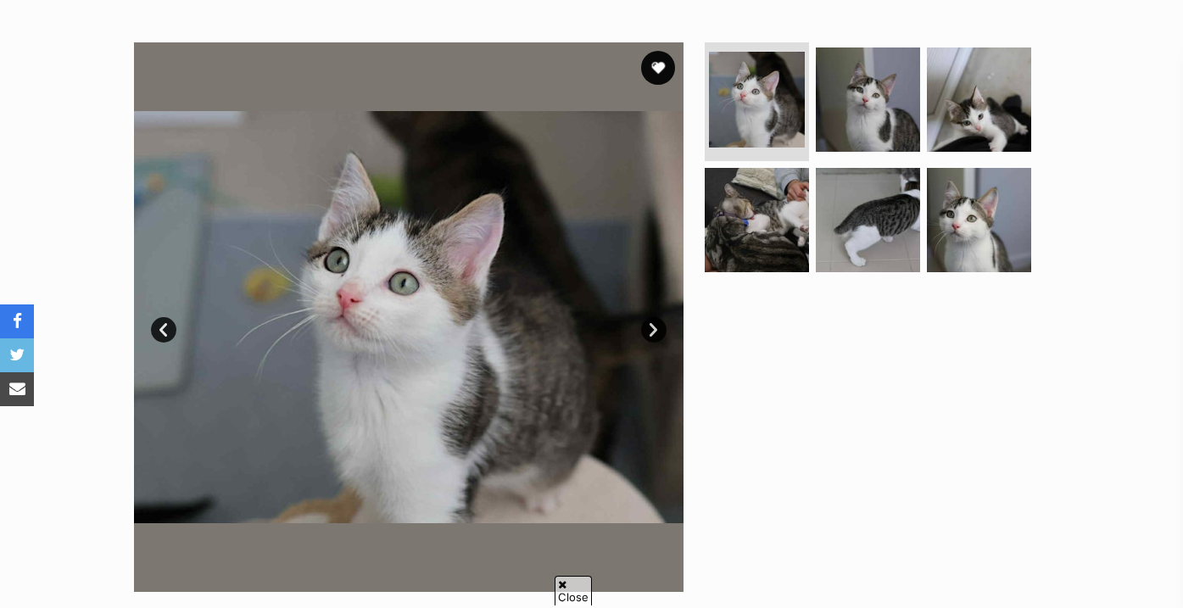
scroll to position [310, 0]
click at [830, 173] on img at bounding box center [867, 218] width 109 height 109
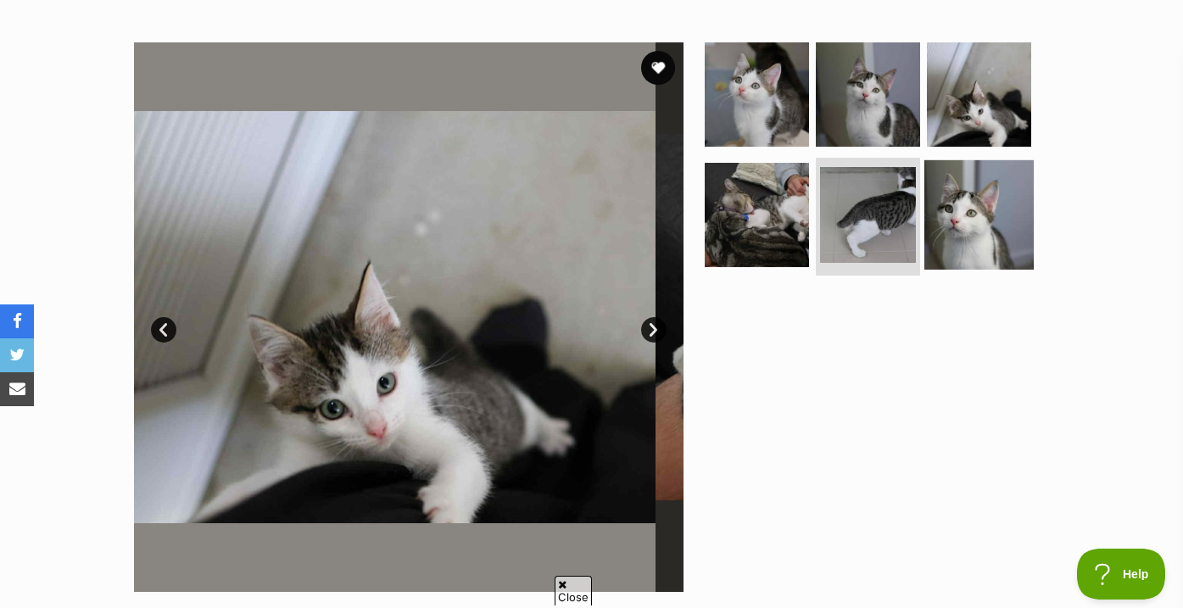
scroll to position [0, 0]
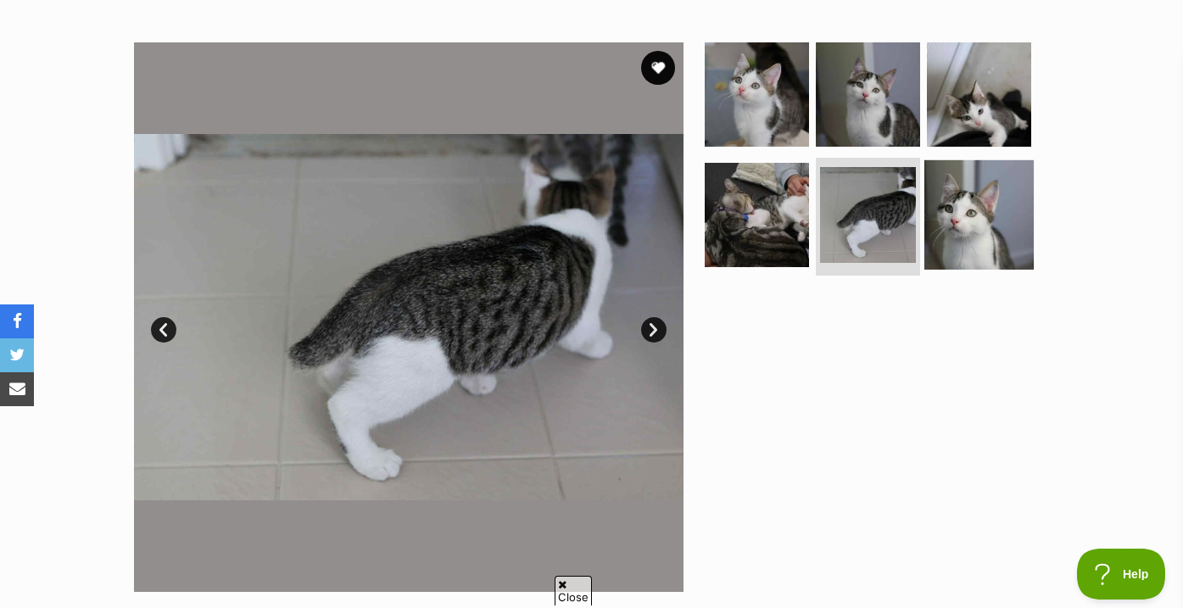
click at [971, 198] on img at bounding box center [978, 213] width 109 height 109
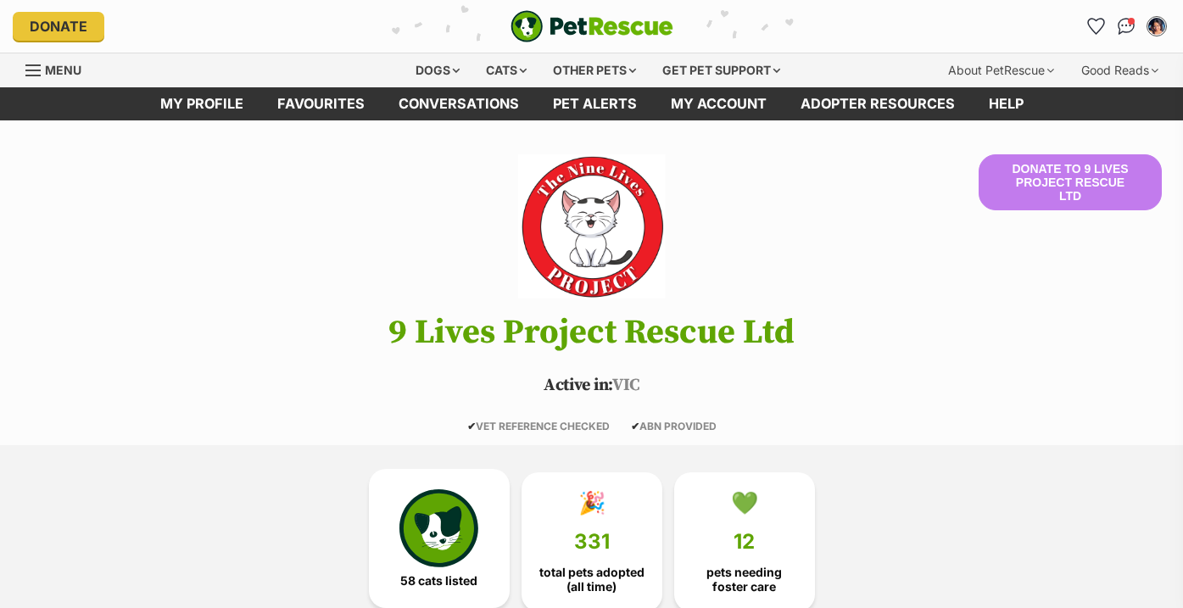
click at [414, 532] on img at bounding box center [438, 528] width 78 height 78
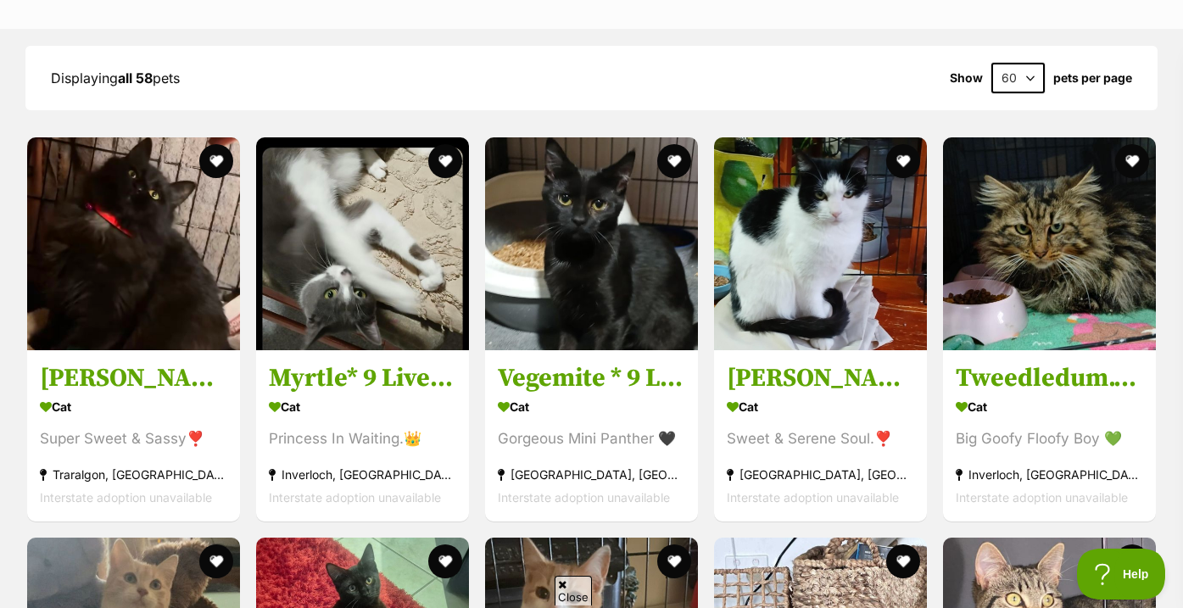
scroll to position [1930, 0]
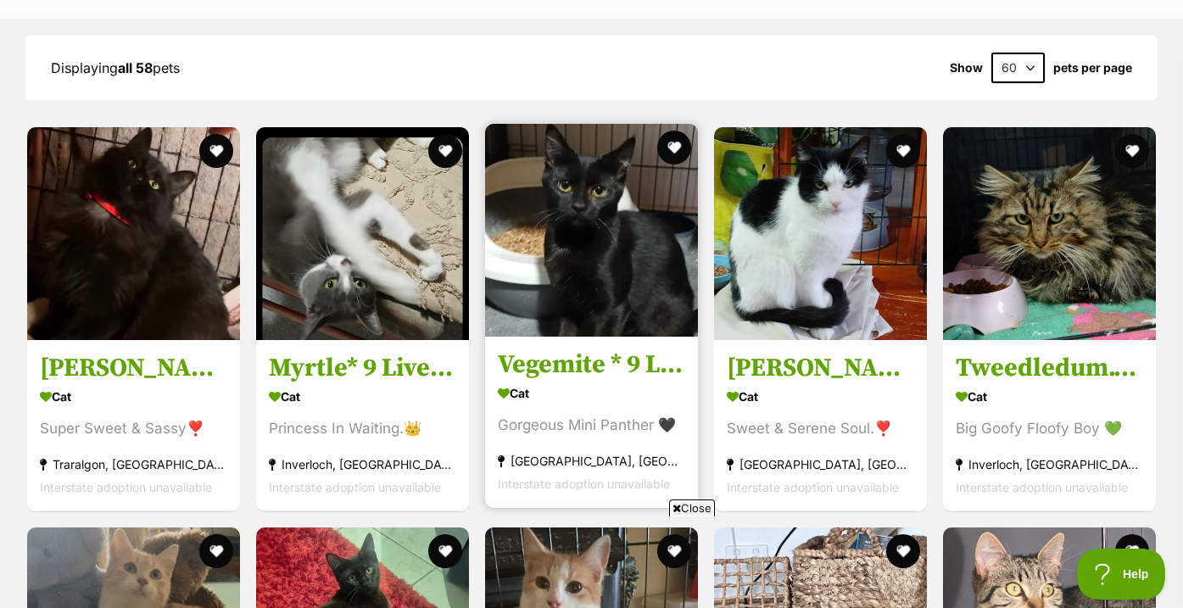
click at [557, 281] on img at bounding box center [591, 230] width 213 height 213
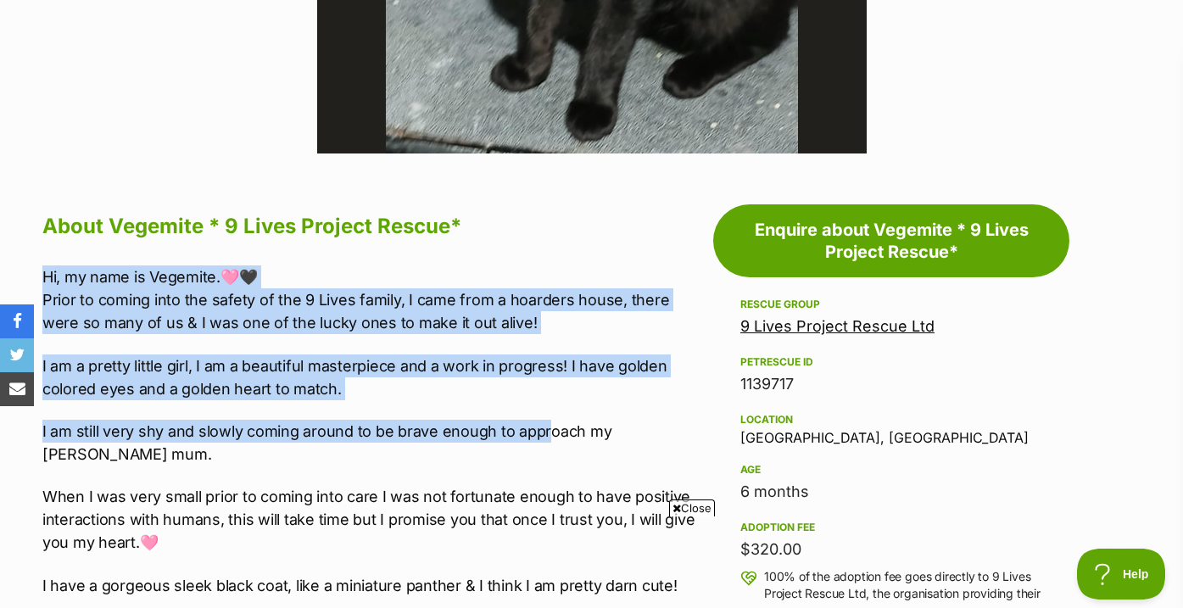
drag, startPoint x: 0, startPoint y: 0, endPoint x: 549, endPoint y: 424, distance: 693.9
click at [549, 424] on div "Hi, my name is Vegemite.🩷🖤 Prior to coming into the safety of the 9 Lives famil…" at bounding box center [373, 595] width 662 height 660
click at [549, 424] on p "I am still very shy and slowly coming around to be brave enough to approach my …" at bounding box center [373, 443] width 662 height 46
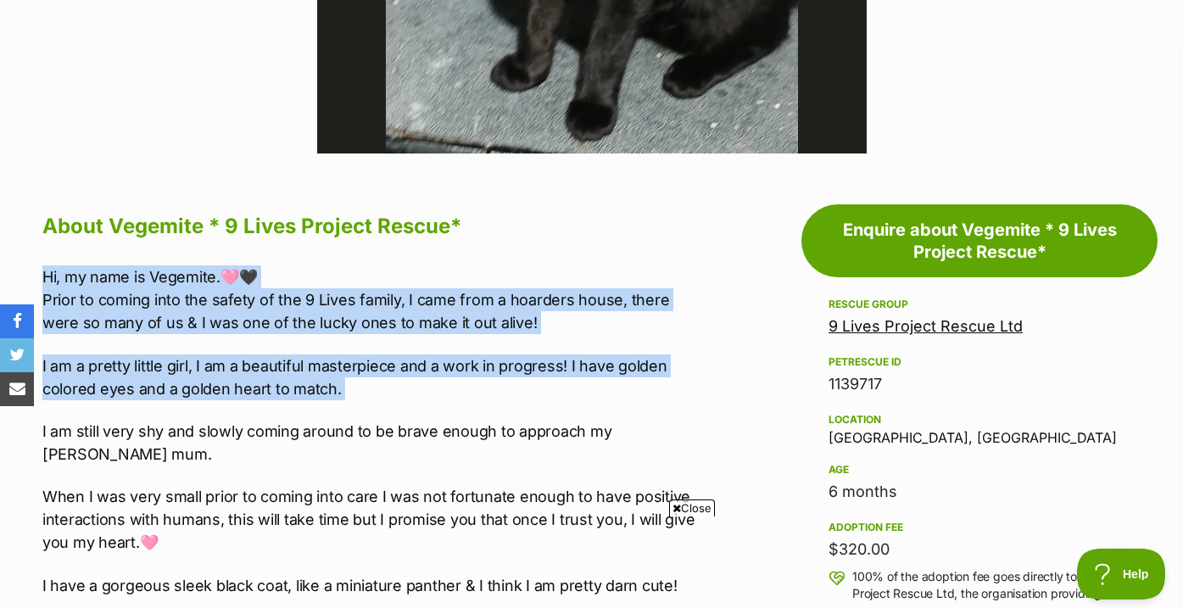
drag, startPoint x: 574, startPoint y: 408, endPoint x: 576, endPoint y: 260, distance: 147.5
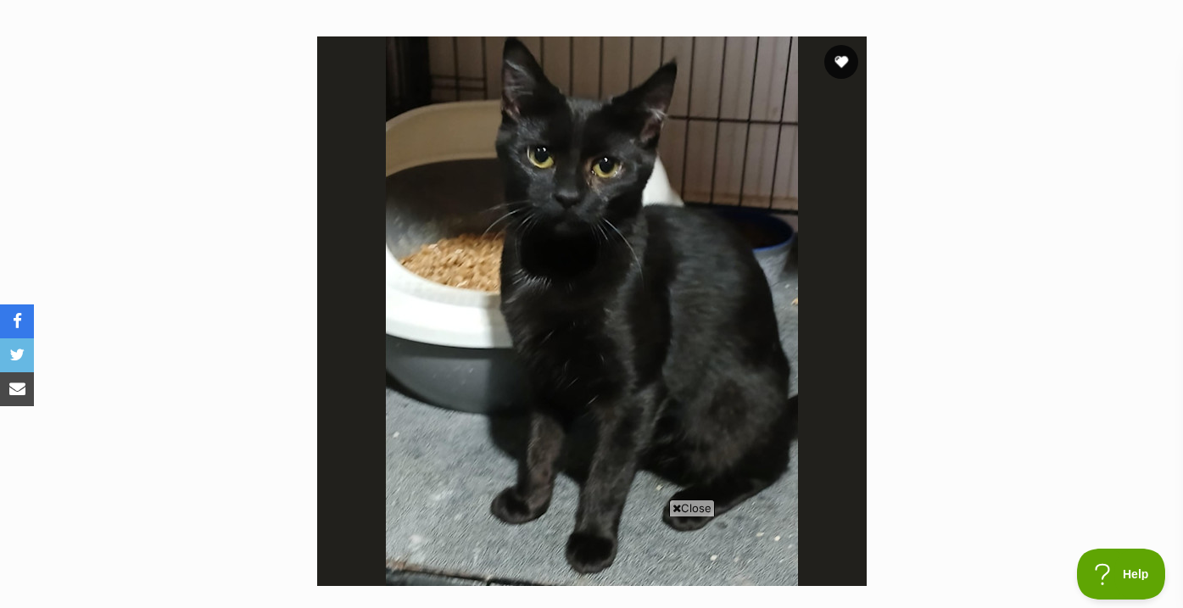
scroll to position [315, 0]
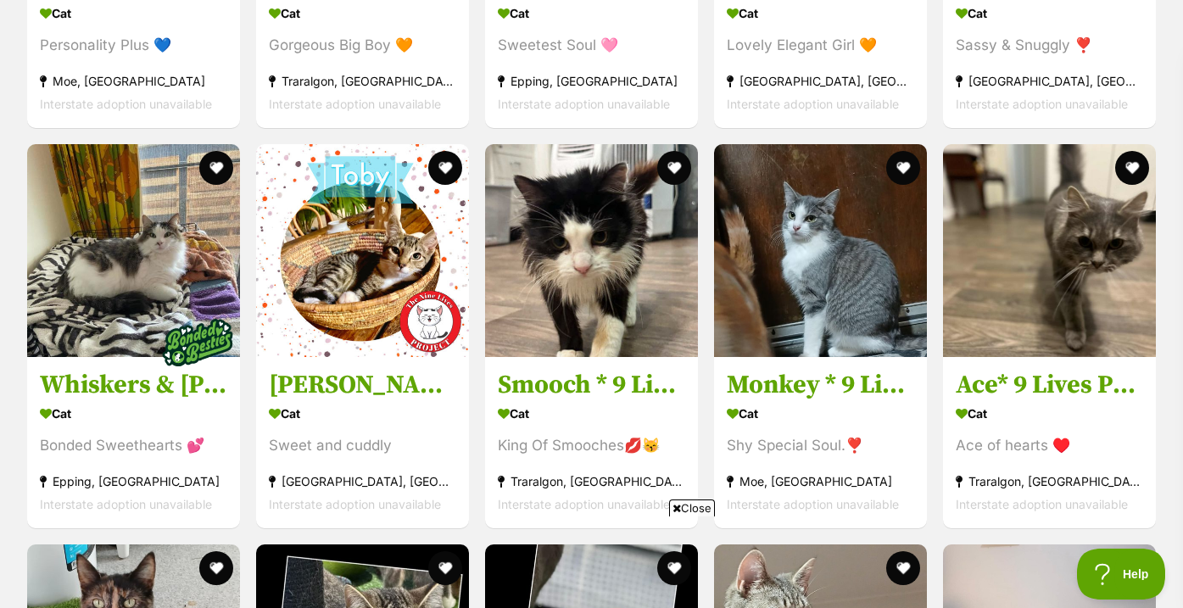
scroll to position [3121, 0]
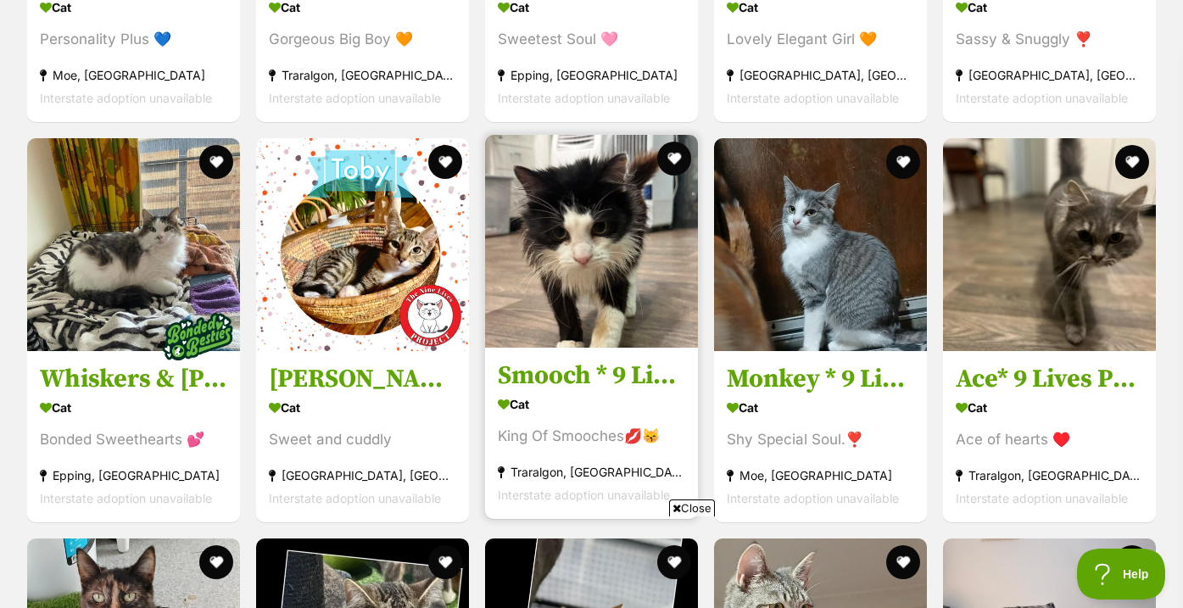
click at [633, 374] on h3 "Smooch * 9 Lives Project Rescue*" at bounding box center [591, 375] width 187 height 32
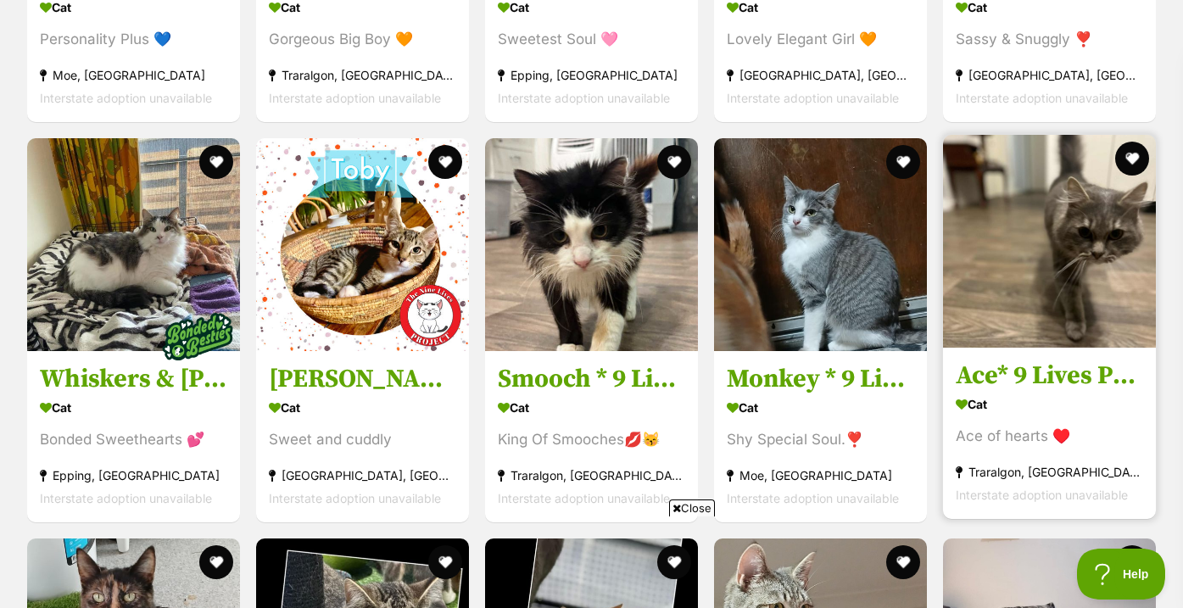
click at [1065, 313] on img at bounding box center [1049, 241] width 213 height 213
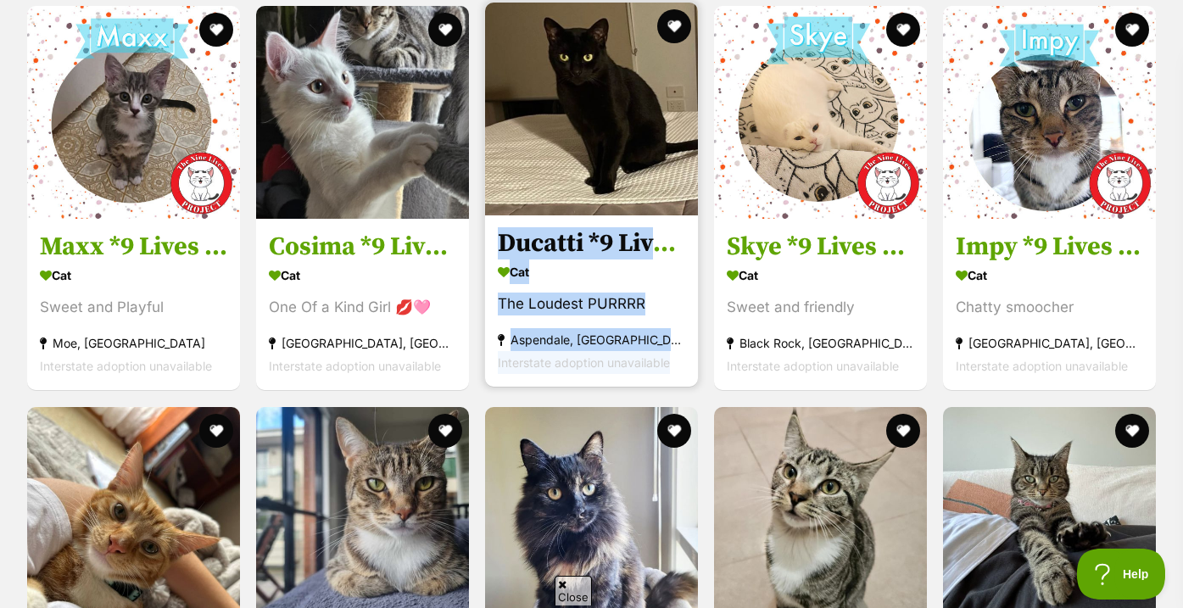
scroll to position [0, 0]
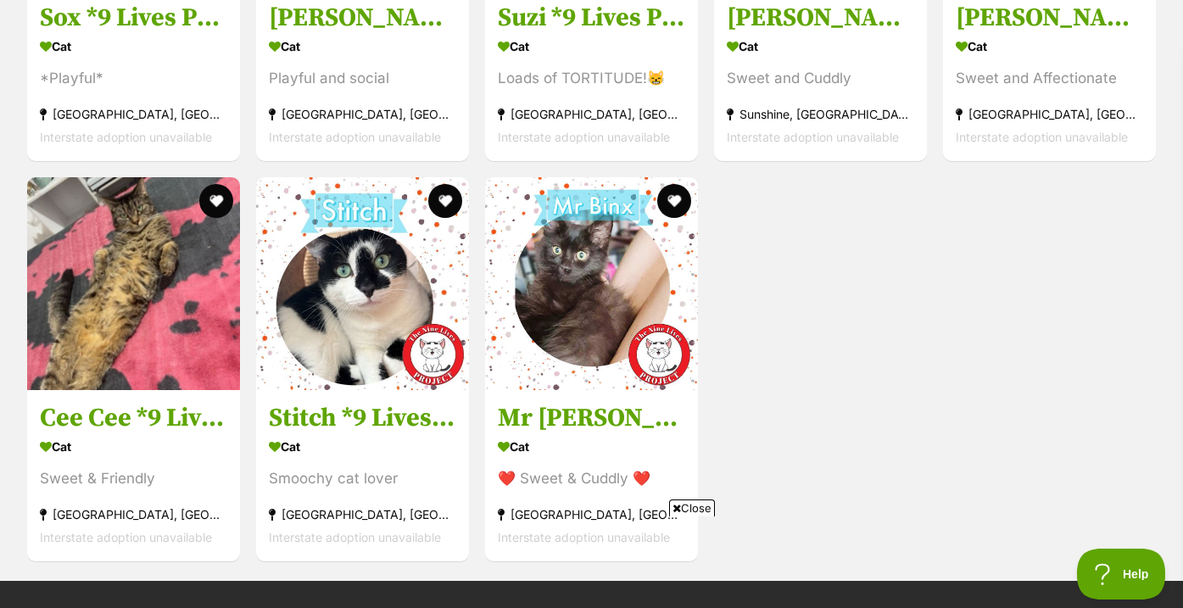
scroll to position [6367, 0]
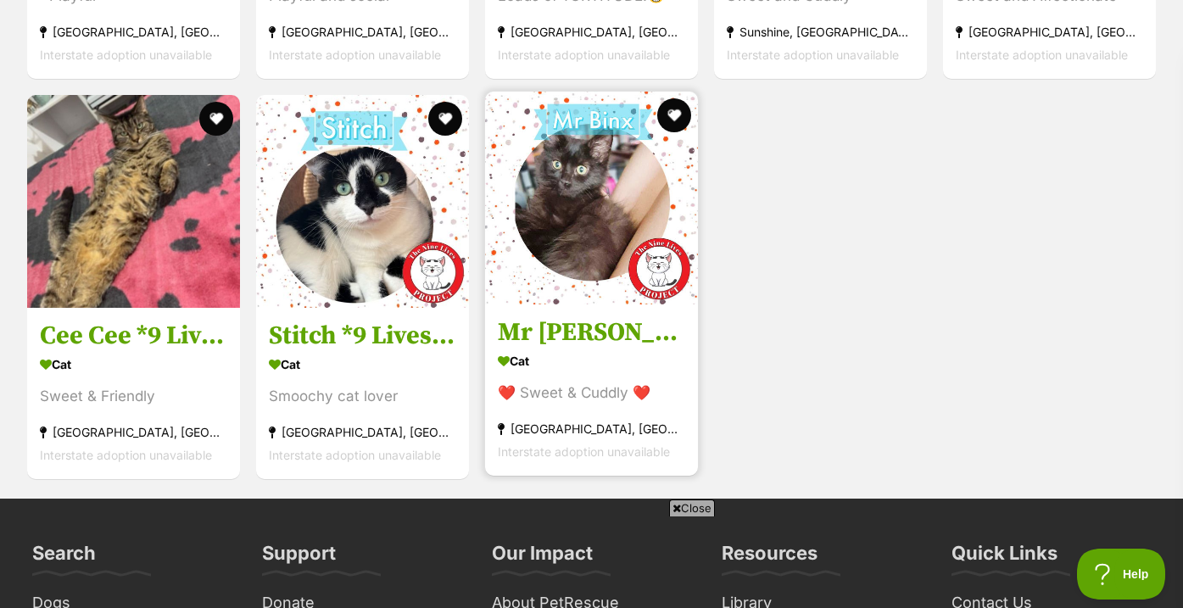
click at [632, 262] on img at bounding box center [591, 198] width 213 height 213
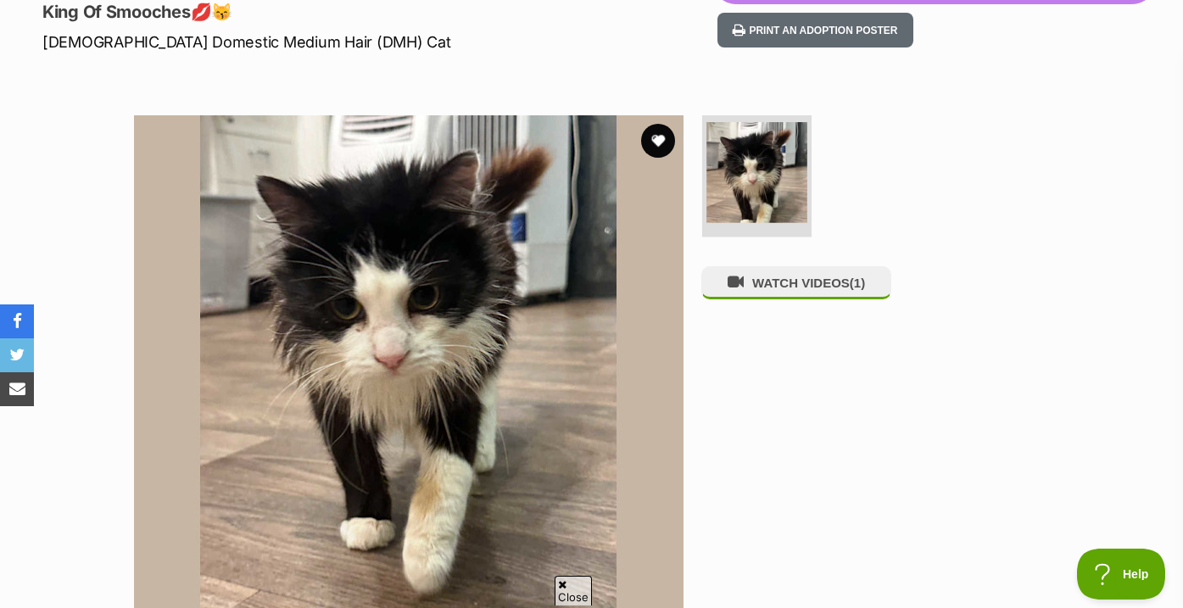
click at [784, 195] on img at bounding box center [756, 172] width 101 height 101
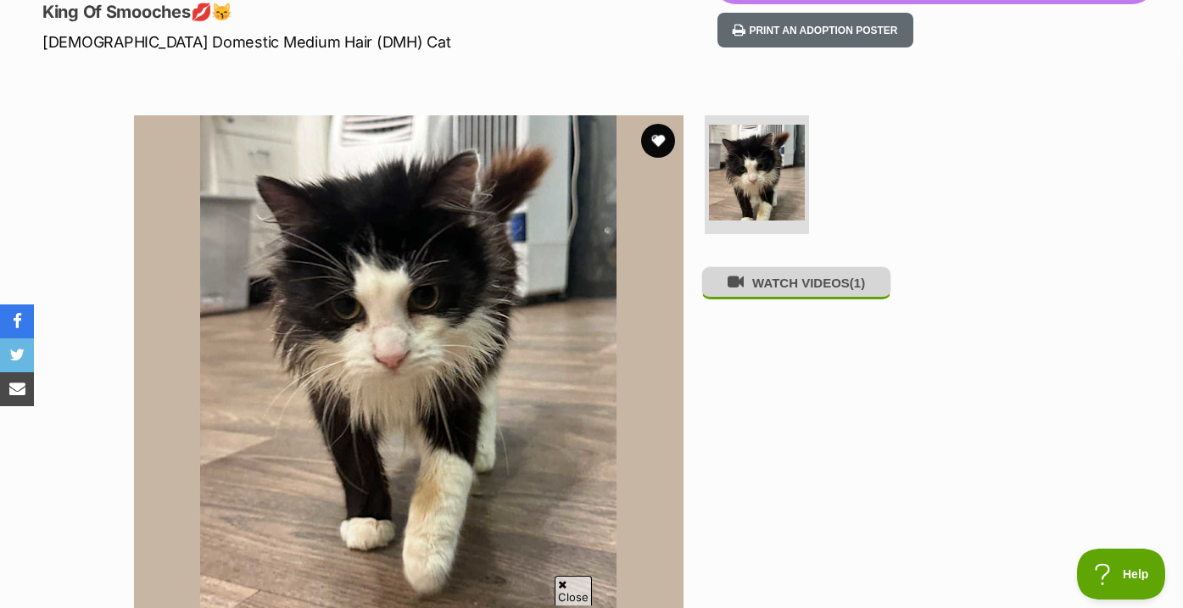
click at [796, 299] on button "WATCH VIDEOS (1)" at bounding box center [796, 282] width 190 height 33
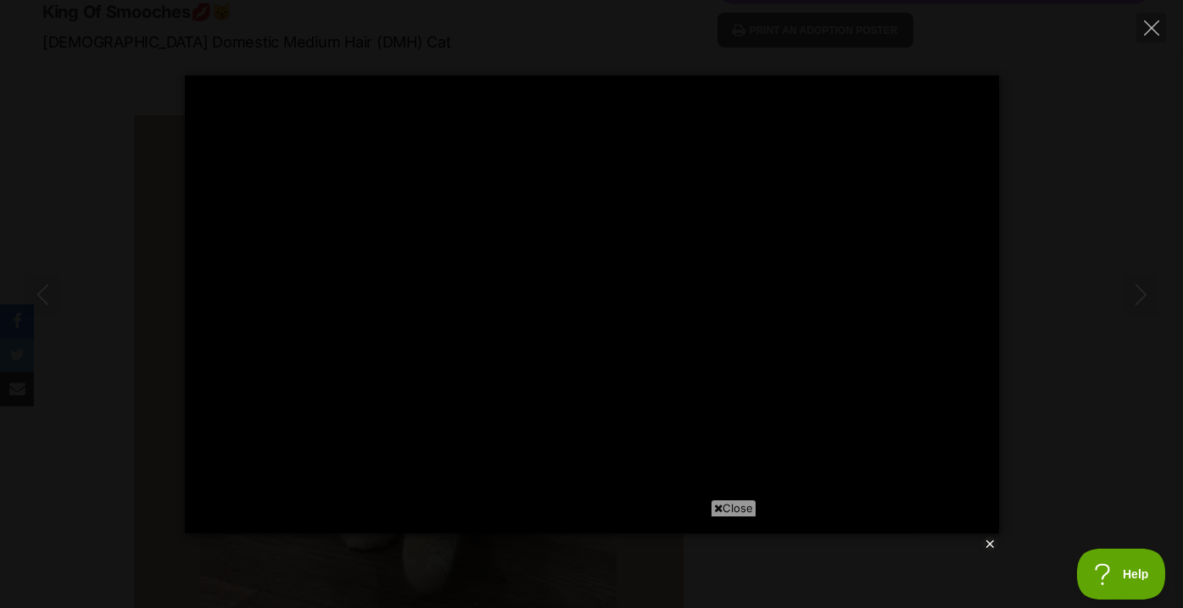
click at [1074, 264] on div "Pause Play % buffered 00:00 -00:10 Unmute Mute Disable captions Enable captions…" at bounding box center [591, 304] width 1183 height 458
type input "8.18"
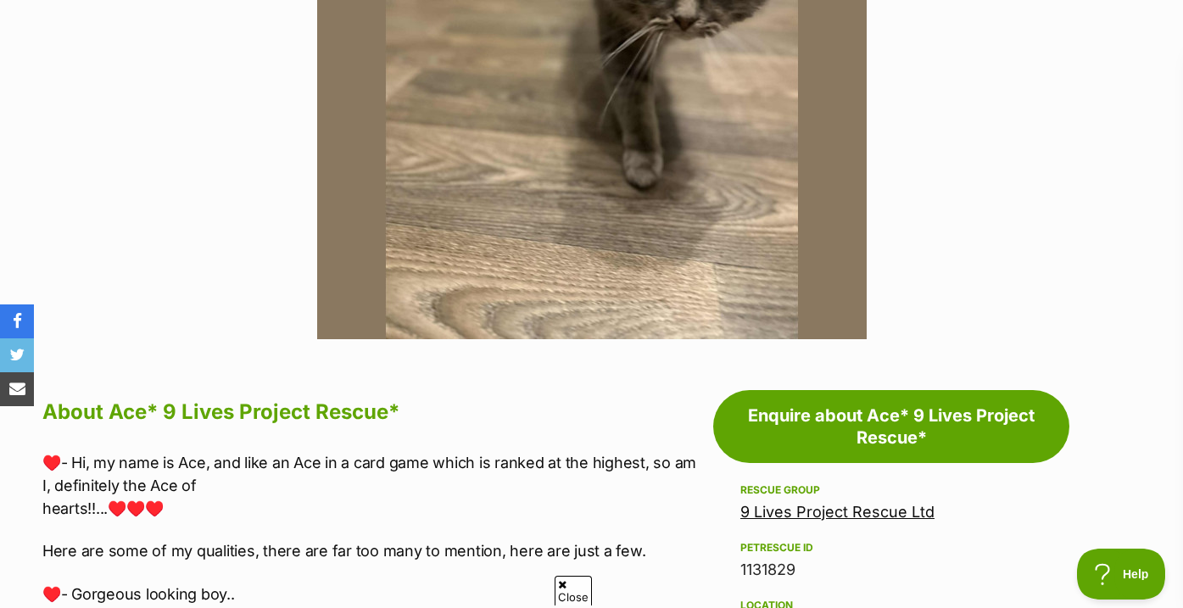
scroll to position [565, 0]
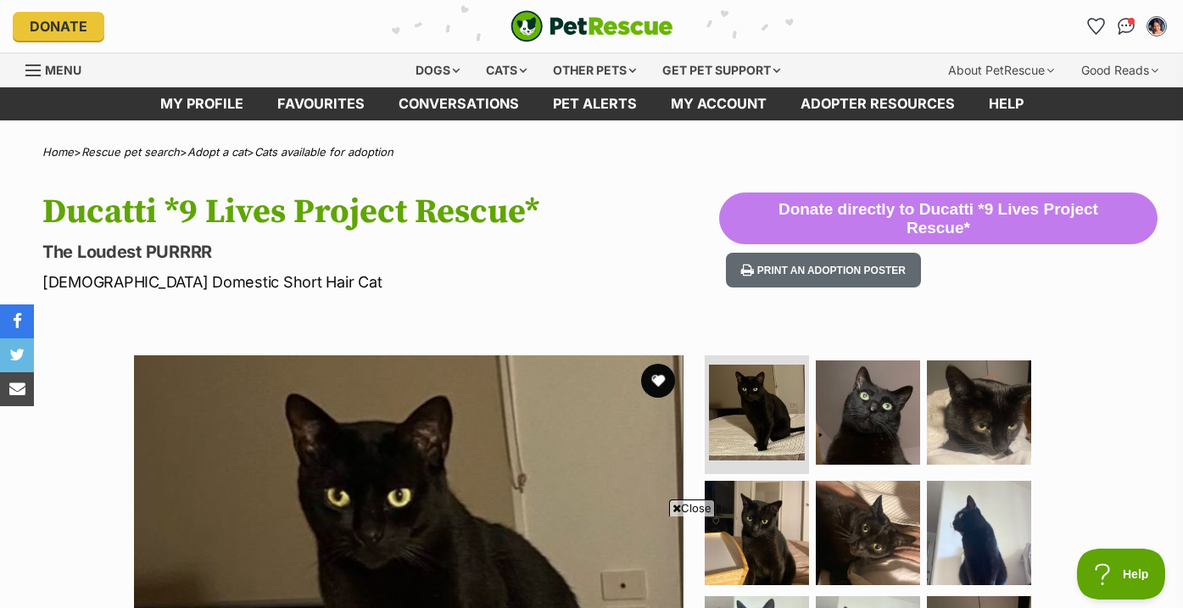
scroll to position [221, 0]
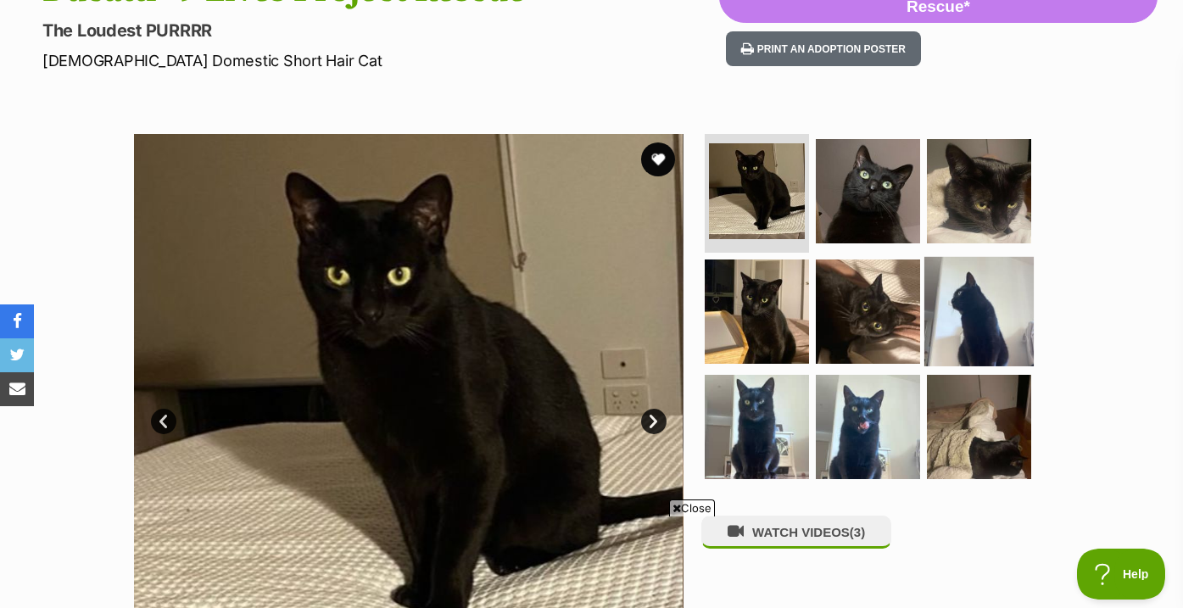
click at [983, 291] on img at bounding box center [978, 311] width 109 height 109
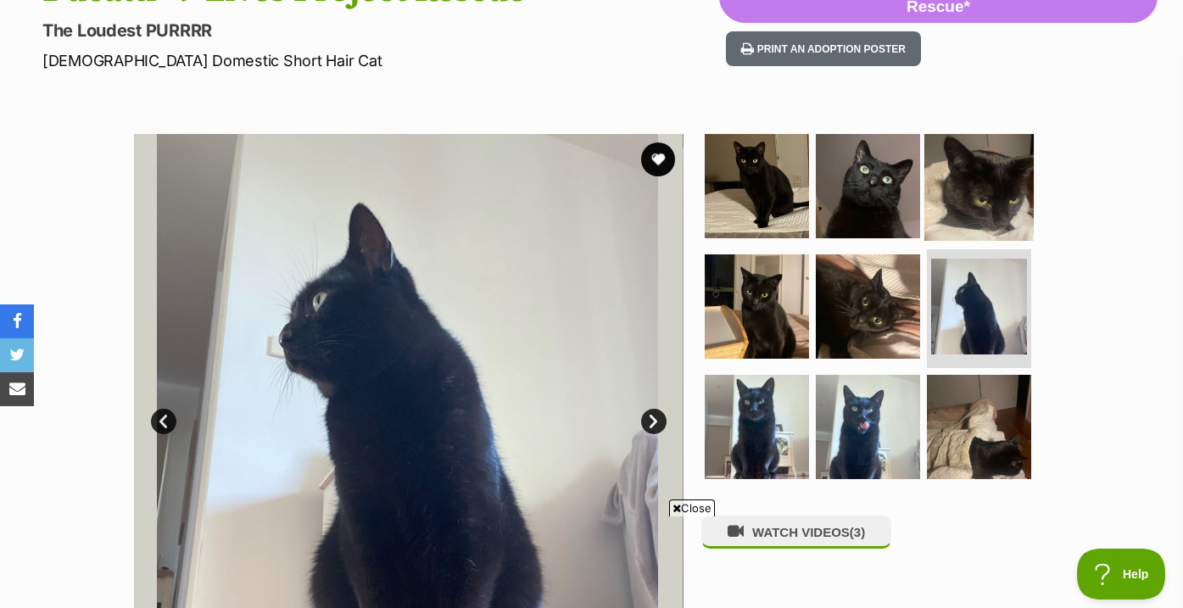
click at [973, 189] on img at bounding box center [978, 185] width 109 height 109
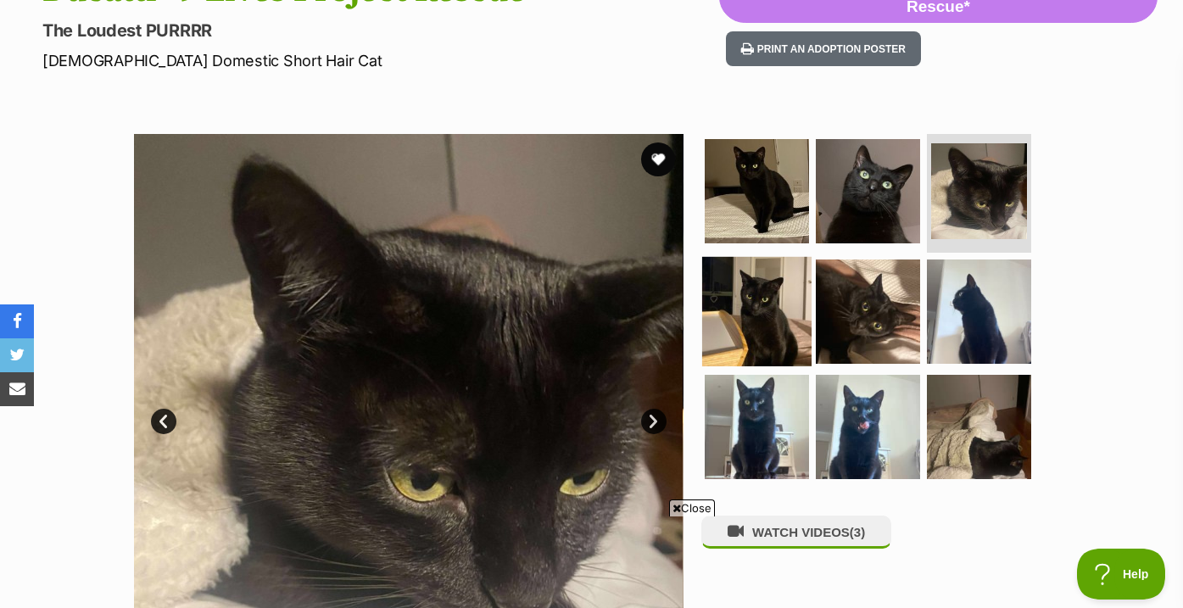
click at [781, 314] on img at bounding box center [756, 311] width 109 height 109
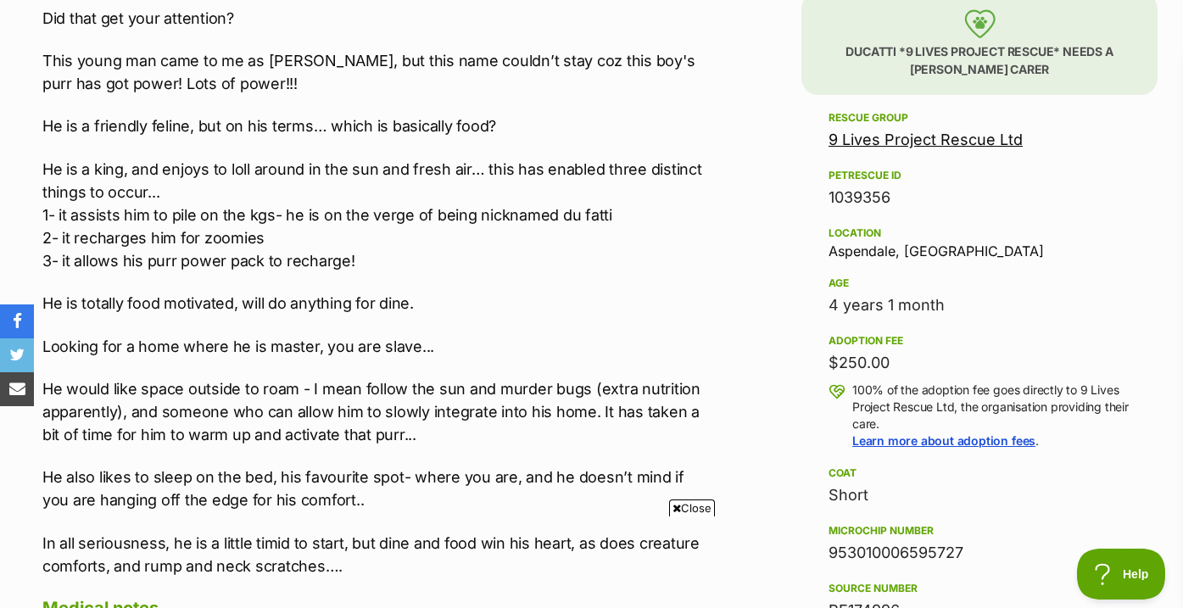
scroll to position [922, 0]
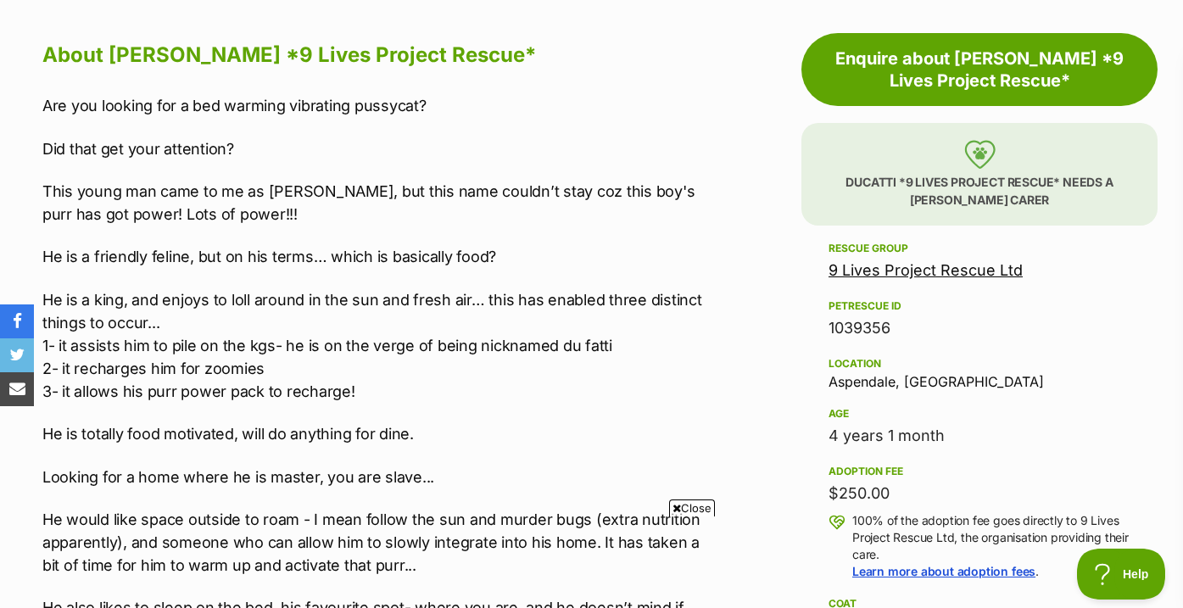
click at [910, 175] on p "Ducatti *9 Lives Project Rescue* needs a [PERSON_NAME] carer" at bounding box center [979, 174] width 356 height 103
click at [963, 175] on p "Ducatti *9 Lives Project Rescue* needs a [PERSON_NAME] carer" at bounding box center [979, 174] width 356 height 103
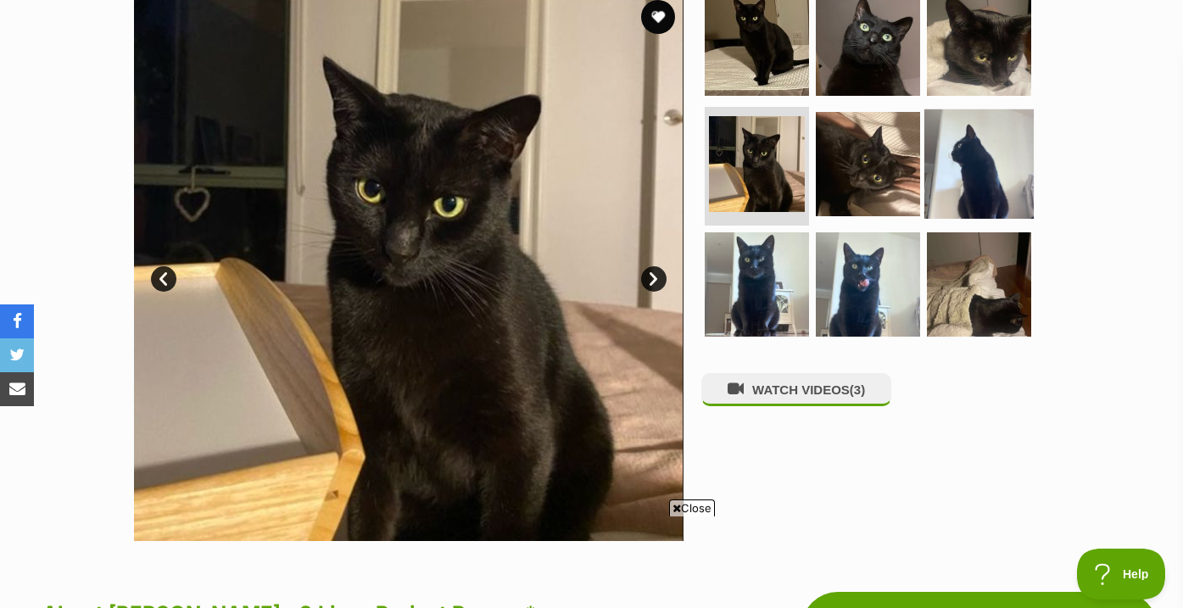
scroll to position [359, 0]
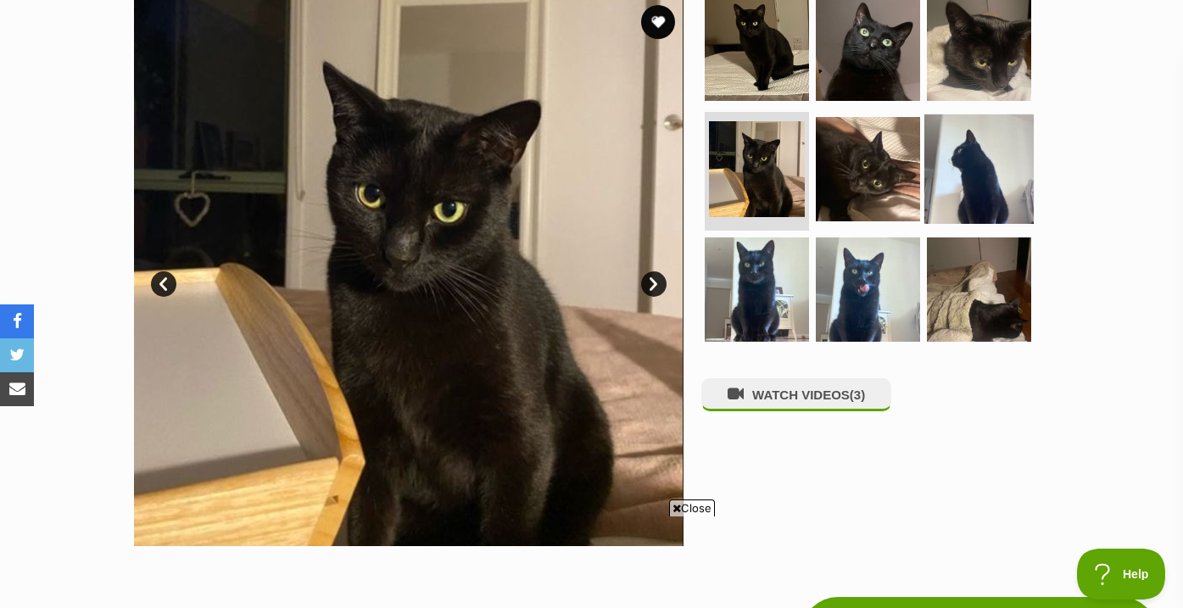
click at [963, 176] on img at bounding box center [978, 168] width 109 height 109
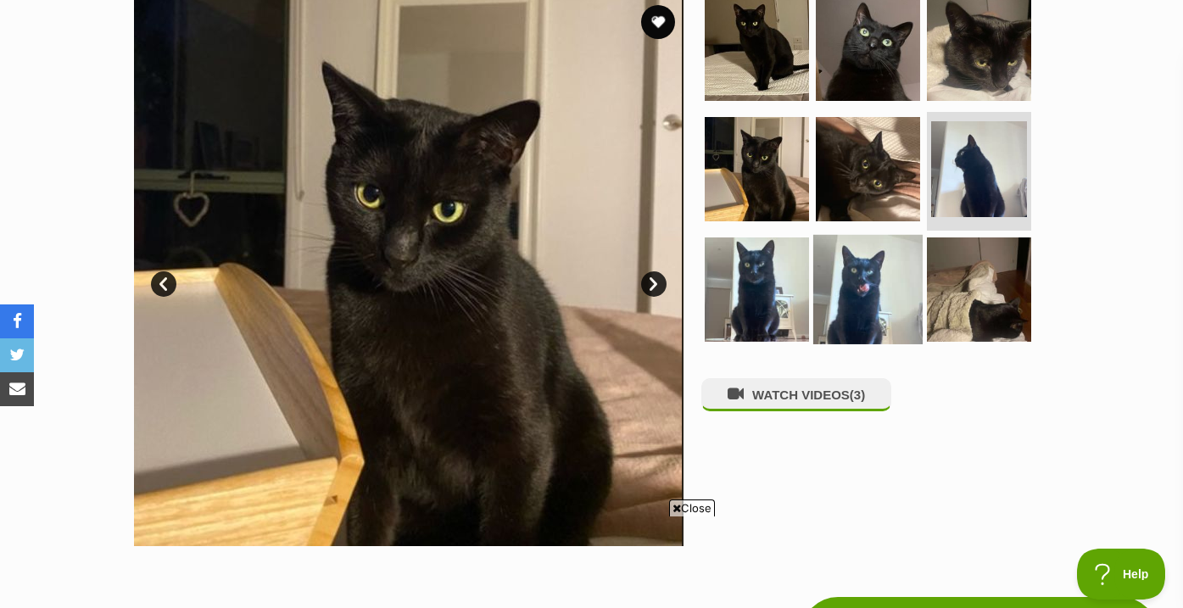
scroll to position [0, 0]
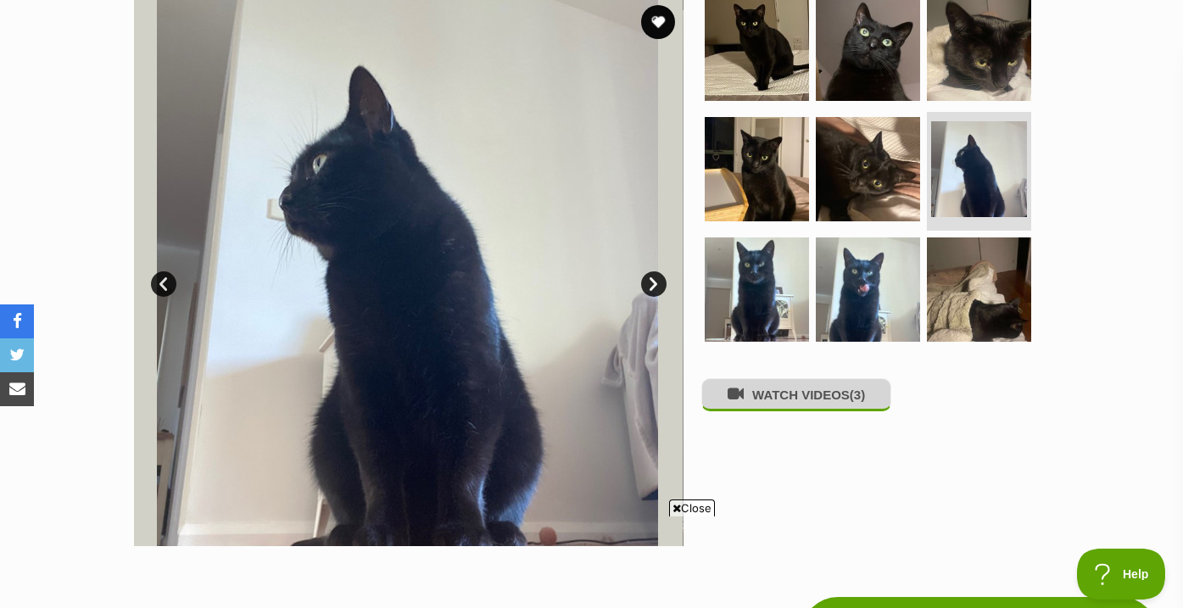
click at [840, 392] on button "WATCH VIDEOS (3)" at bounding box center [796, 394] width 190 height 33
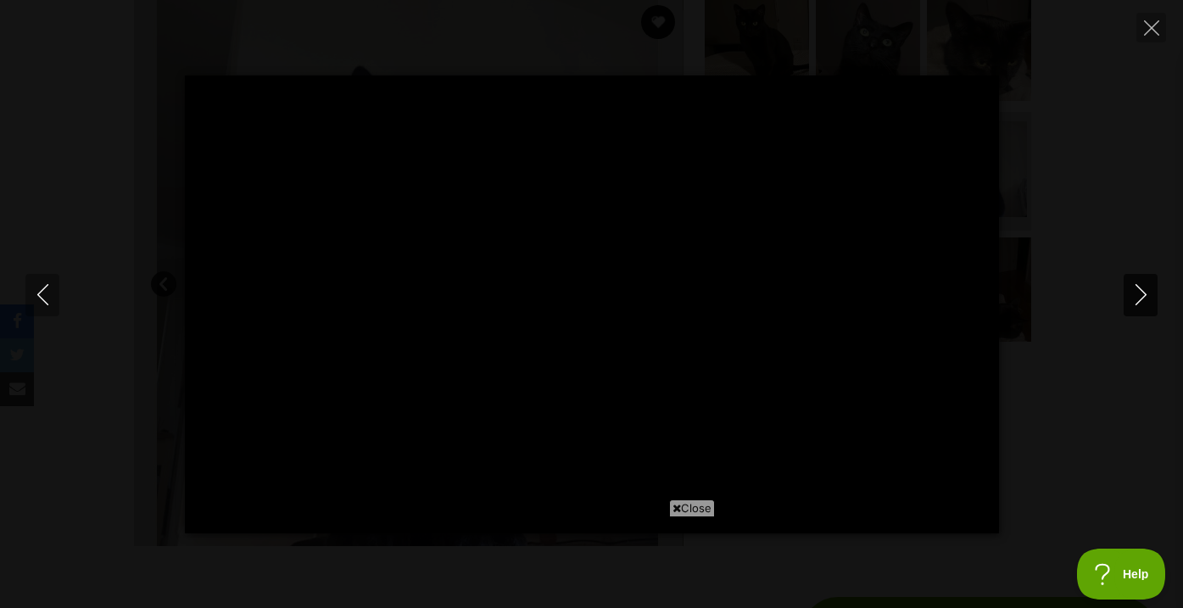
type input "100"
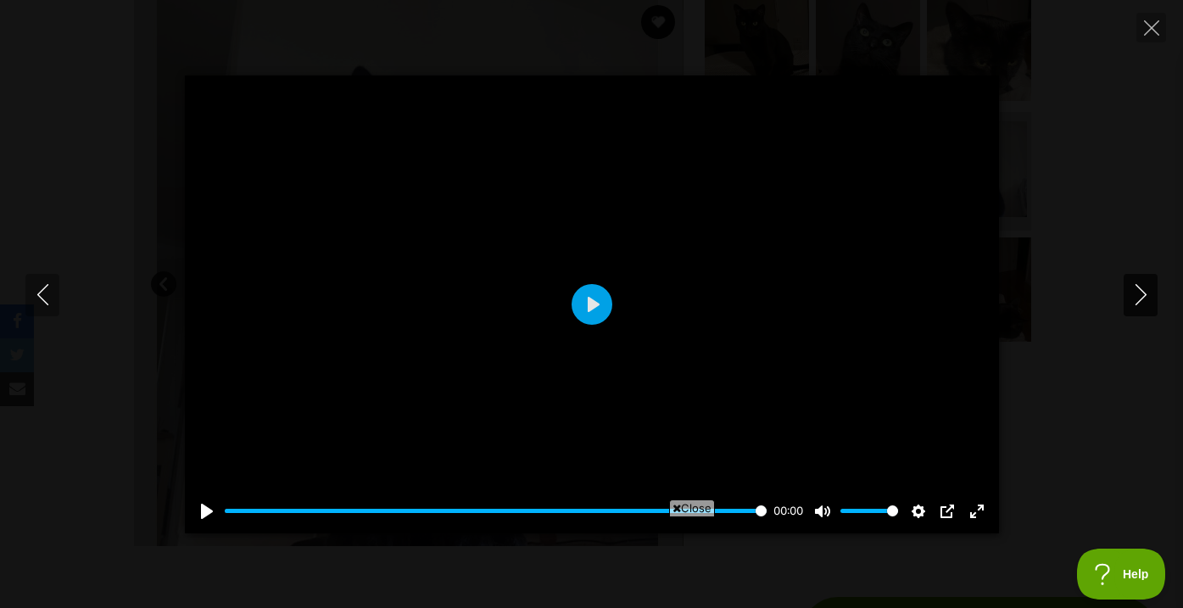
click at [1133, 291] on icon "Next" at bounding box center [1140, 294] width 21 height 21
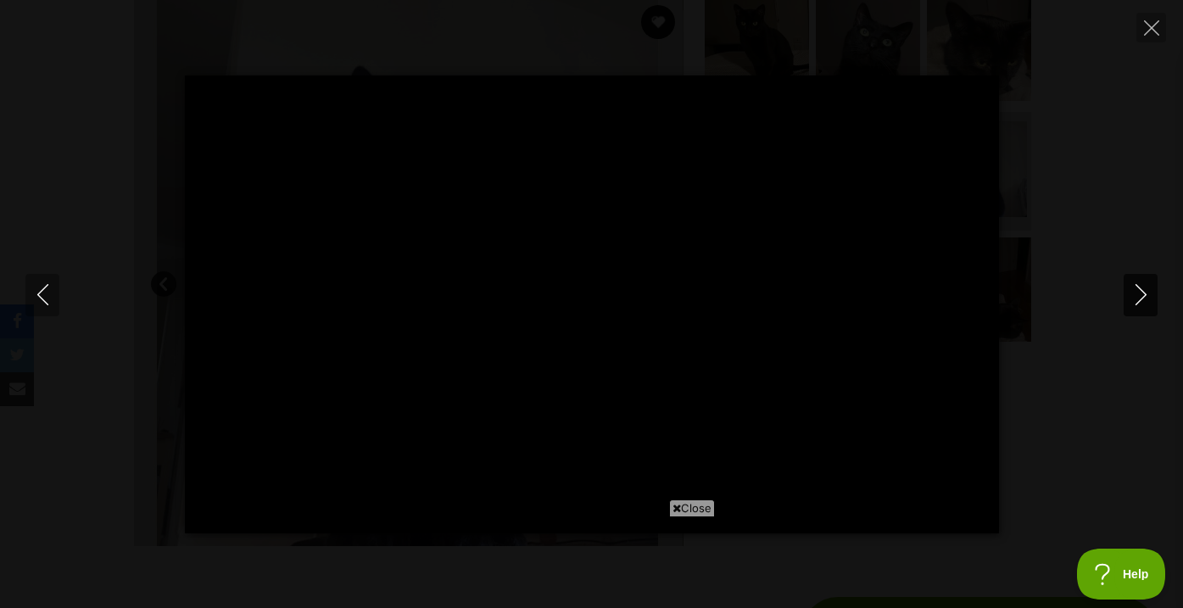
click at [1145, 289] on icon "Next" at bounding box center [1140, 294] width 21 height 21
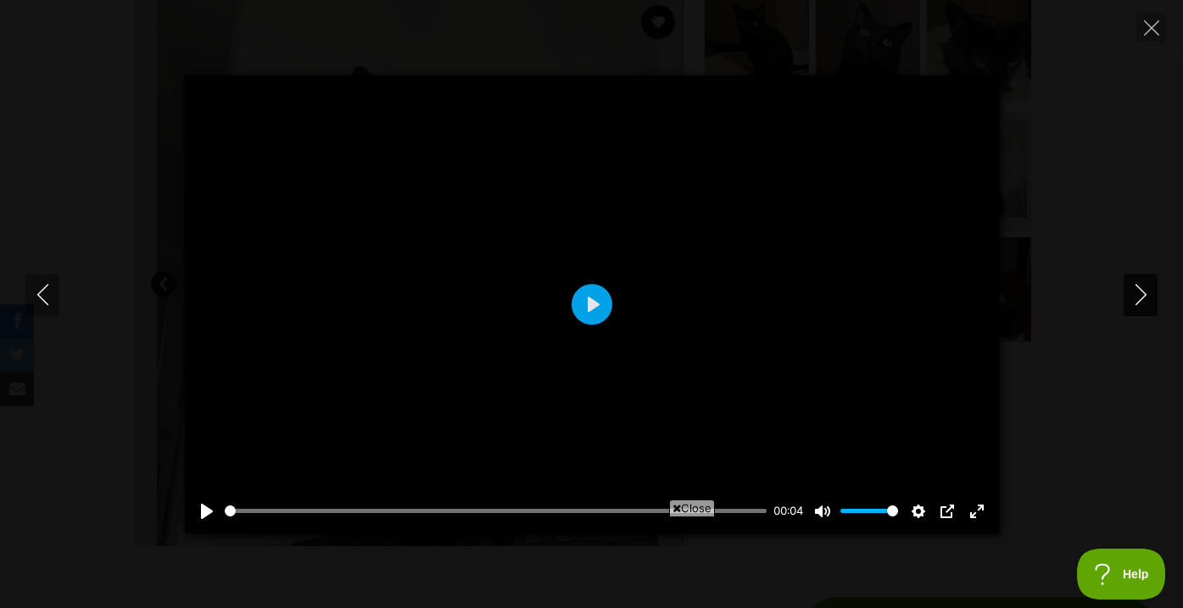
type input "25.49"
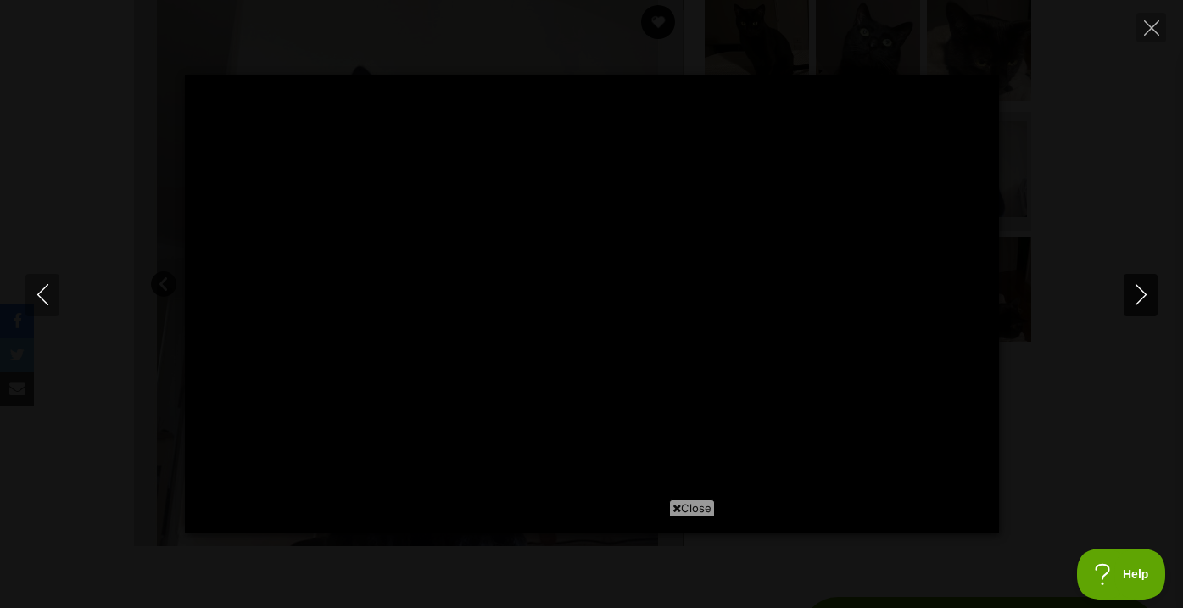
click at [1145, 289] on icon "Next" at bounding box center [1140, 294] width 21 height 21
type input "29.91"
click at [1144, 23] on icon "Close" at bounding box center [1151, 27] width 15 height 15
type input "22.81"
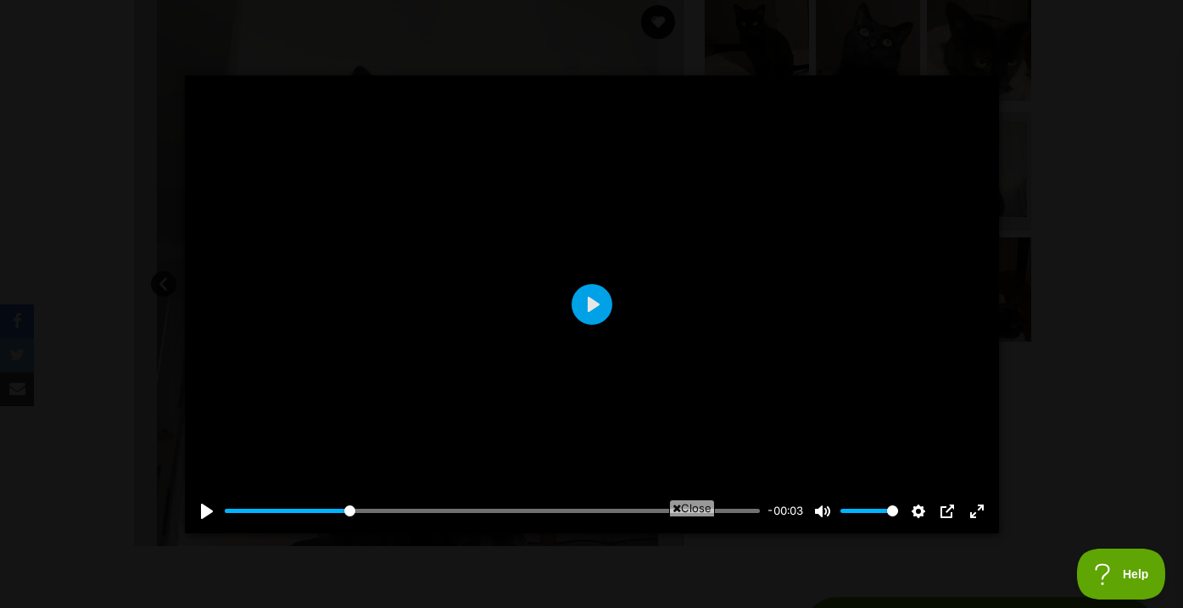
click at [919, 240] on div at bounding box center [592, 304] width 814 height 458
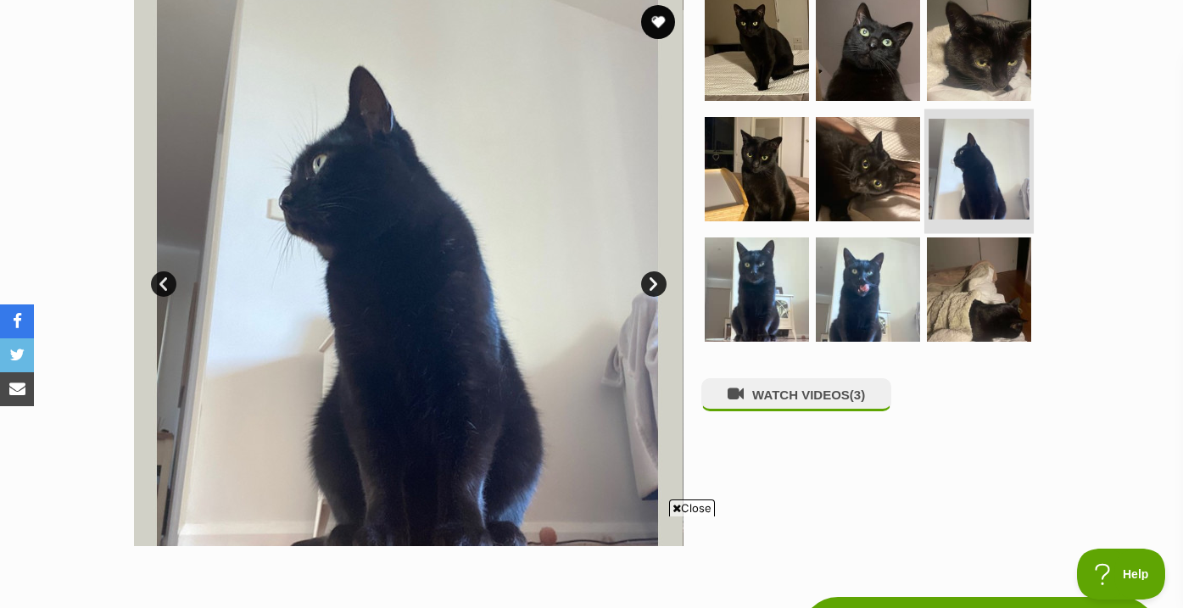
click at [954, 198] on img at bounding box center [978, 169] width 101 height 101
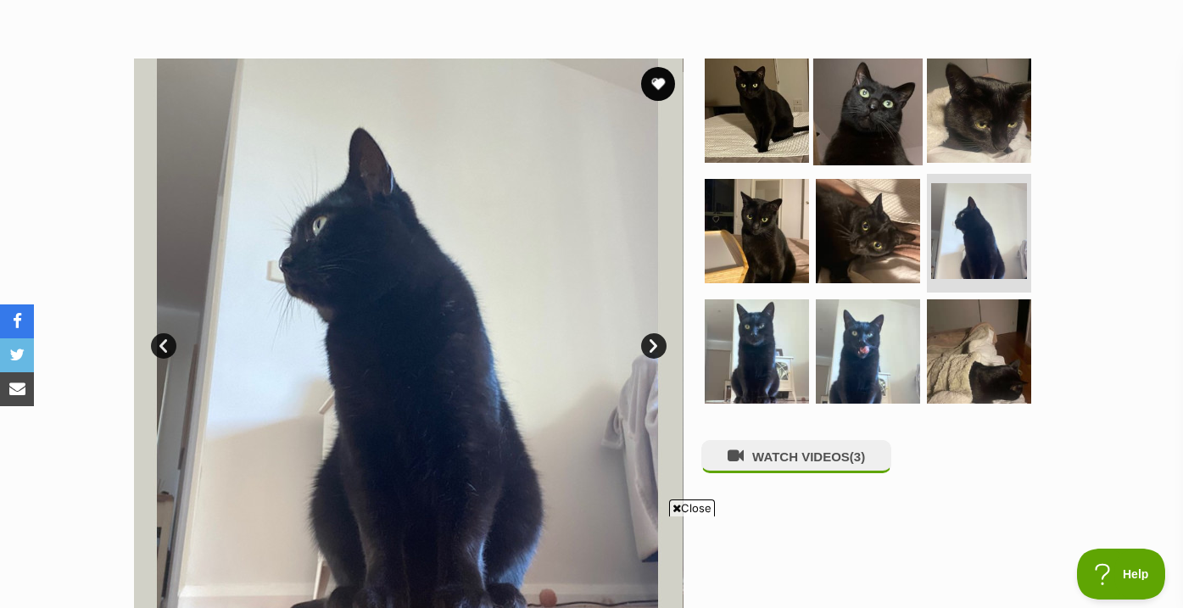
scroll to position [290, 0]
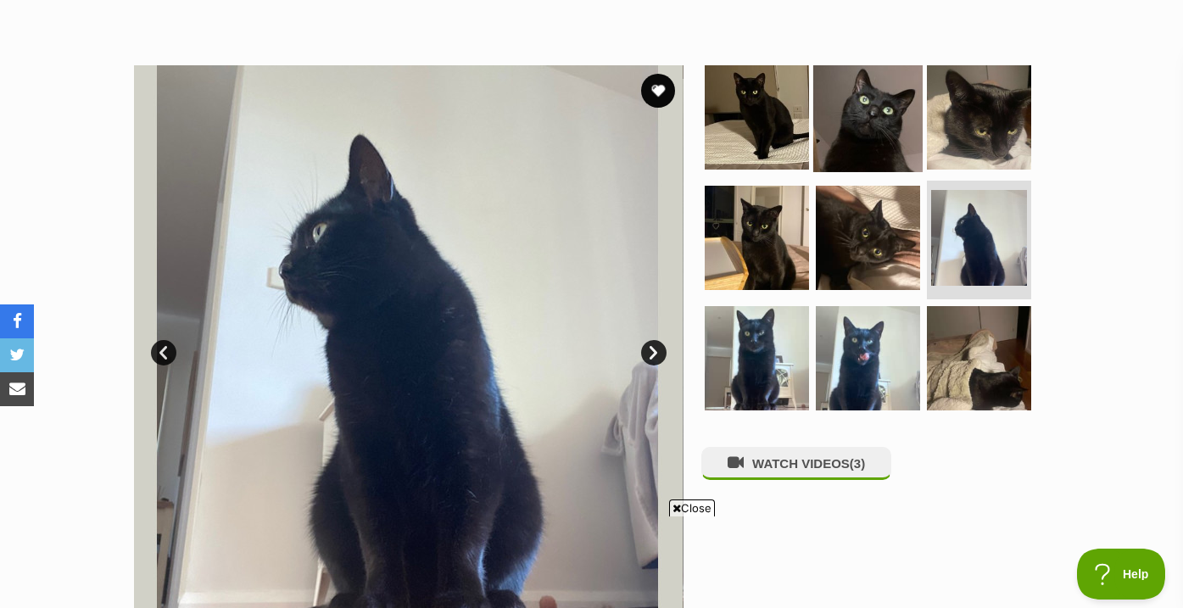
click at [856, 120] on img at bounding box center [867, 117] width 109 height 109
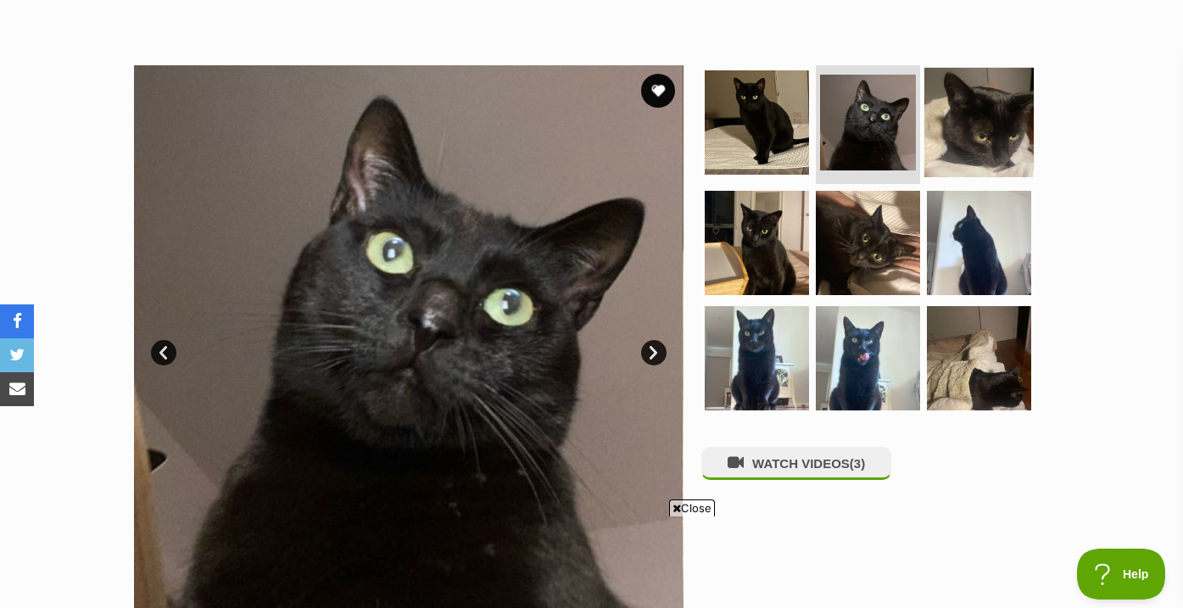
click at [946, 143] on img at bounding box center [978, 122] width 109 height 109
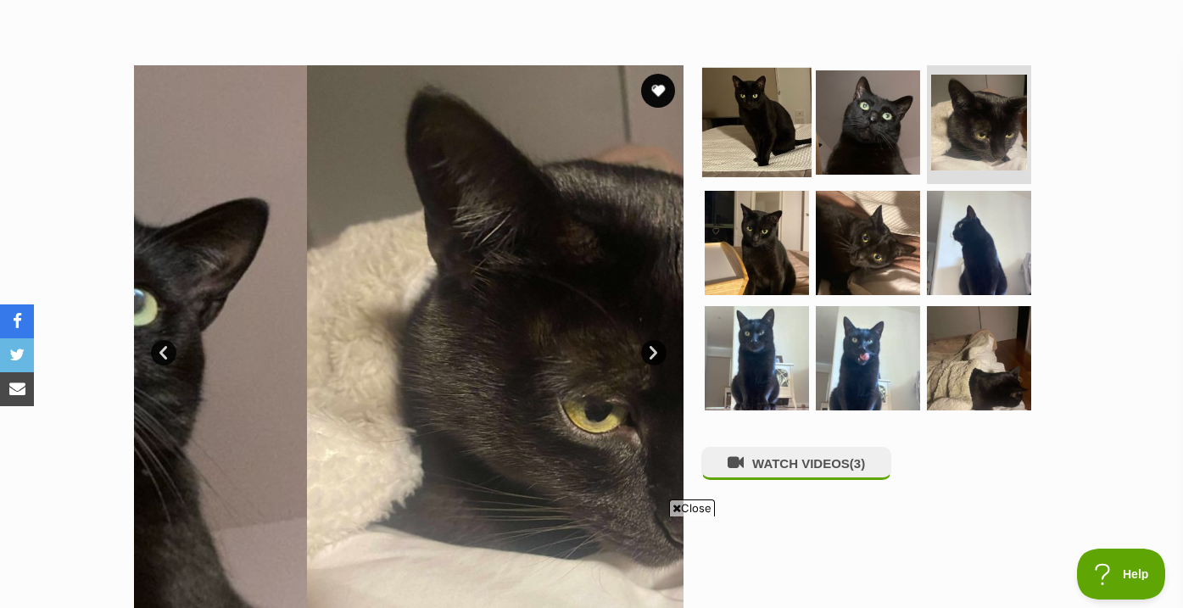
click at [723, 137] on img at bounding box center [756, 122] width 109 height 109
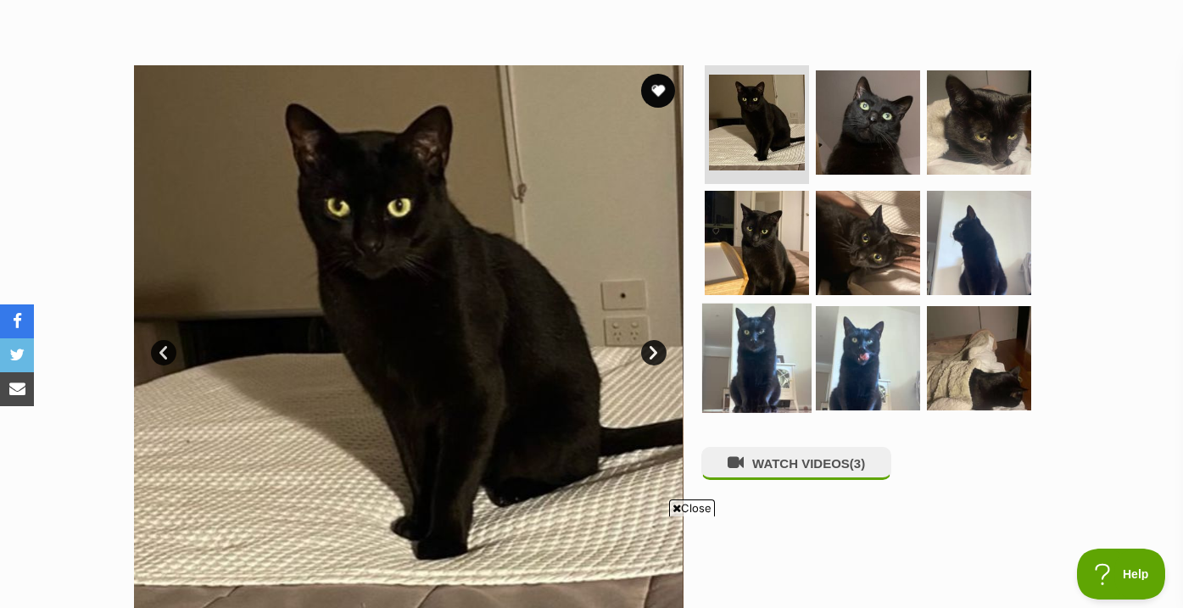
click at [737, 375] on img at bounding box center [756, 357] width 109 height 109
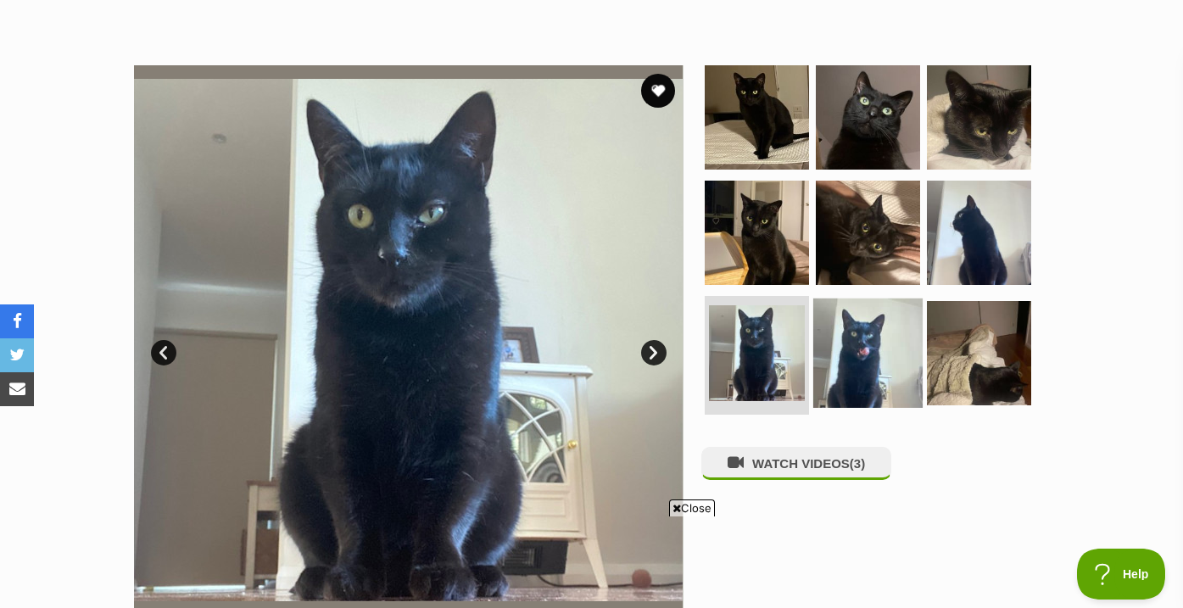
click at [829, 339] on img at bounding box center [867, 352] width 109 height 109
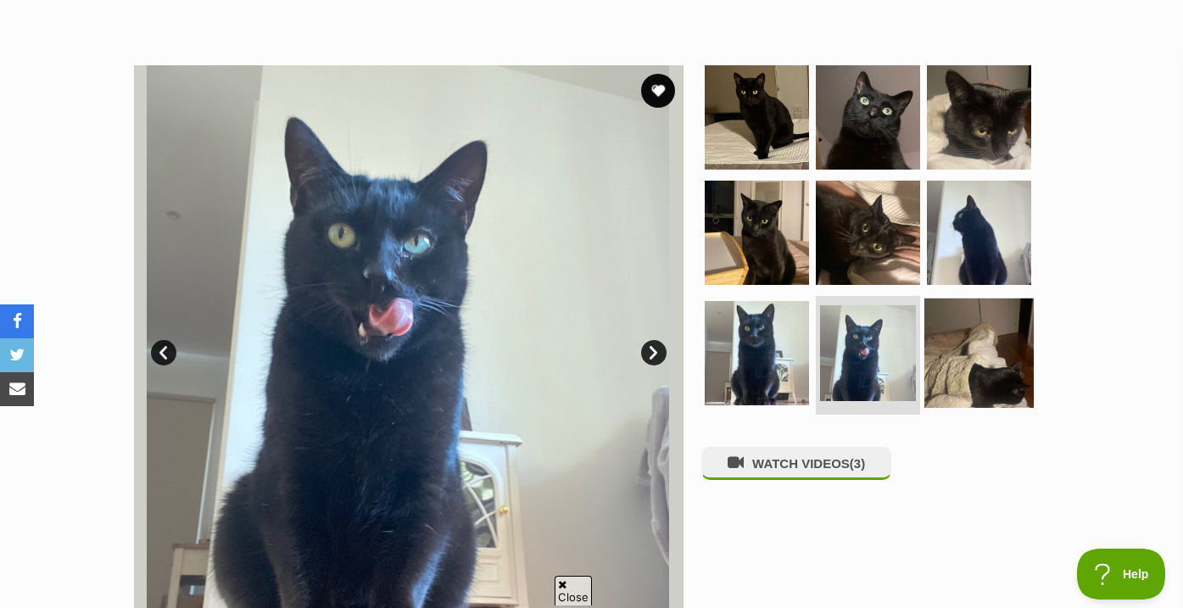
click at [979, 358] on img at bounding box center [978, 352] width 109 height 109
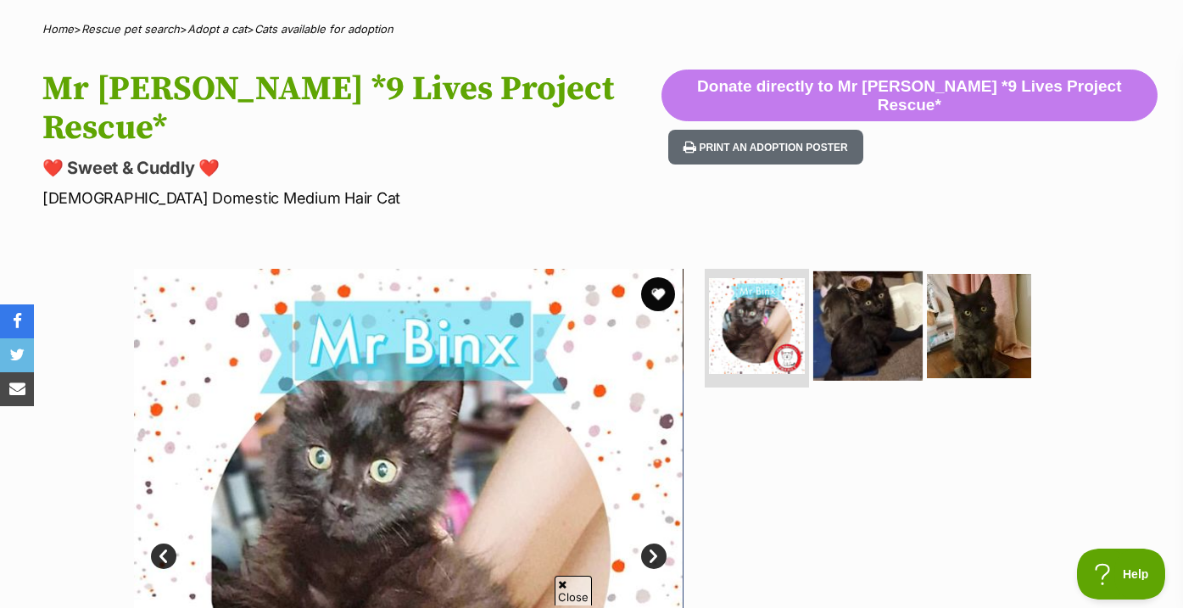
click at [903, 338] on img at bounding box center [867, 325] width 109 height 109
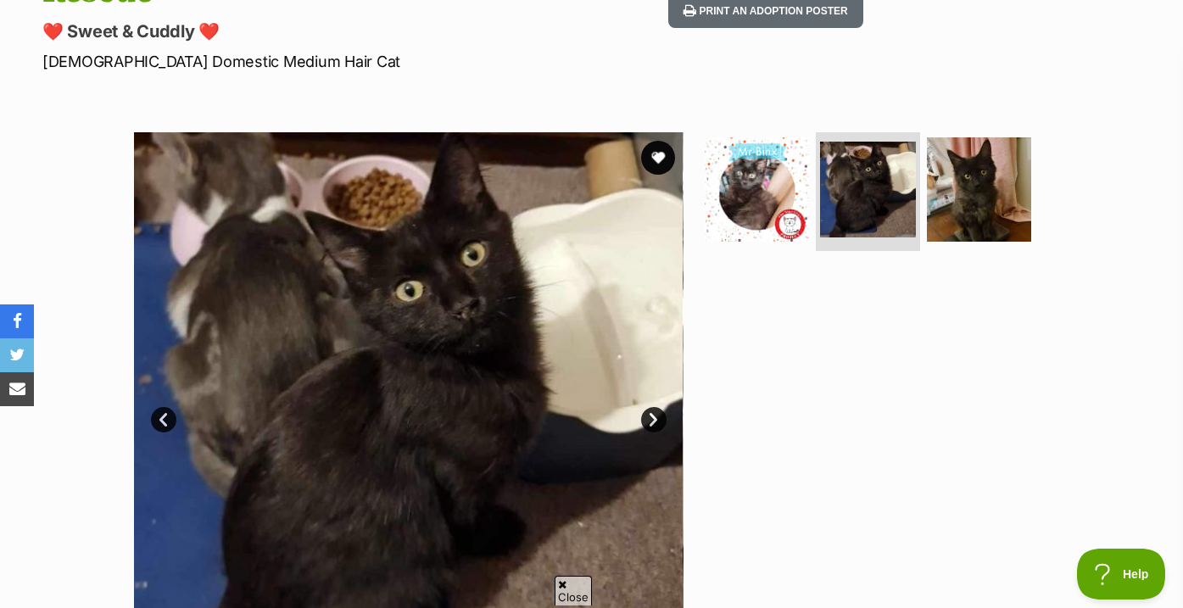
scroll to position [281, 0]
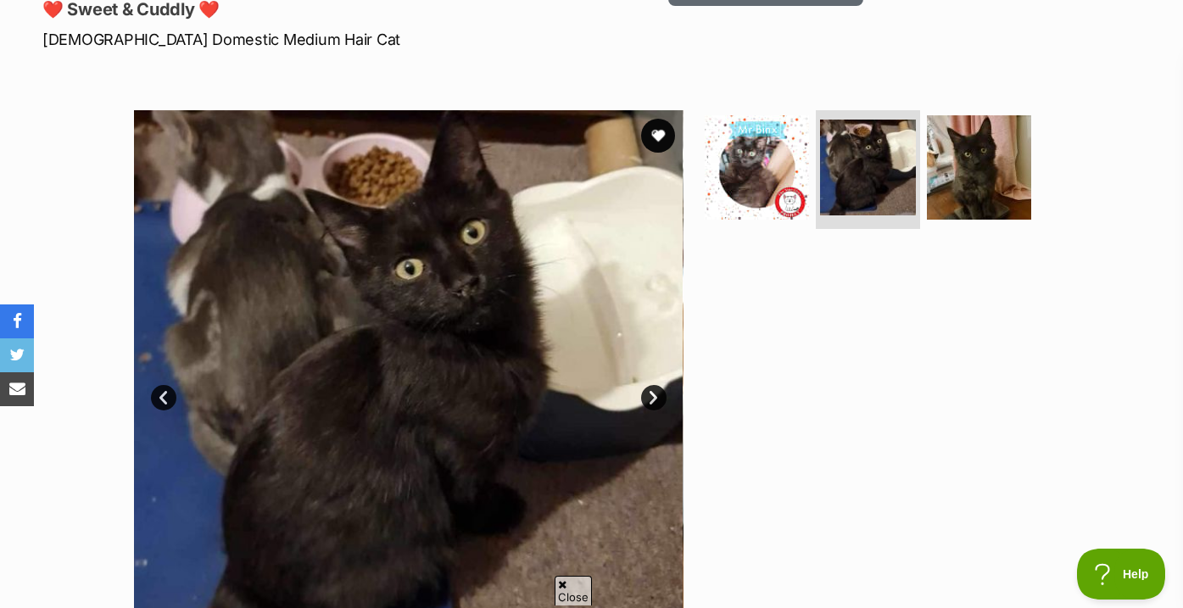
click at [974, 187] on ul at bounding box center [875, 172] width 348 height 125
click at [962, 161] on img at bounding box center [978, 167] width 109 height 109
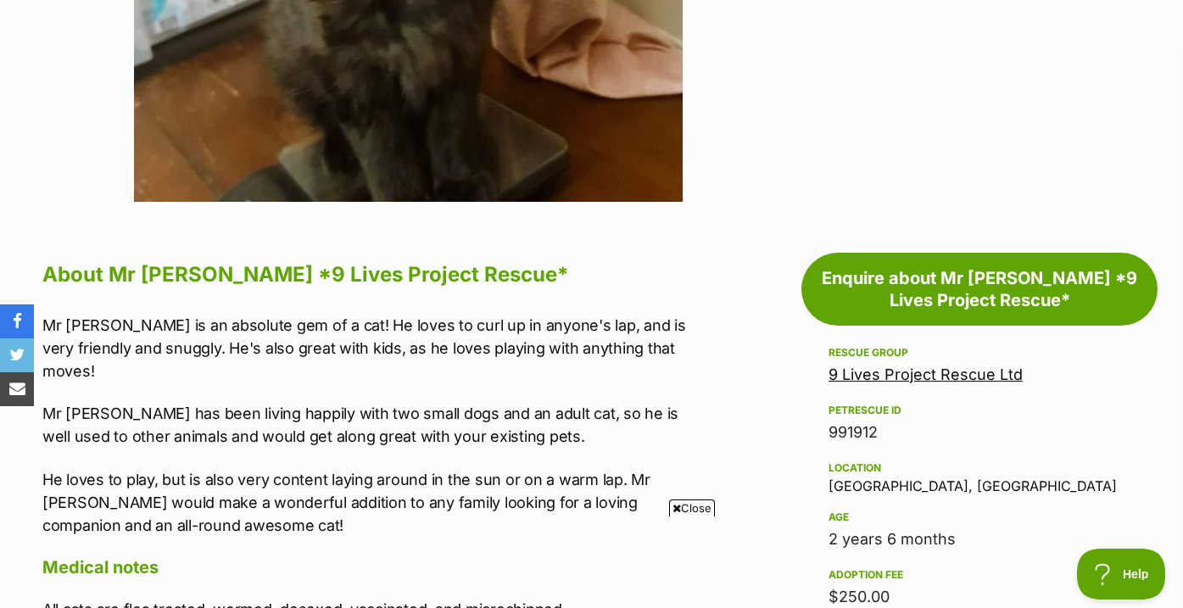
scroll to position [899, 0]
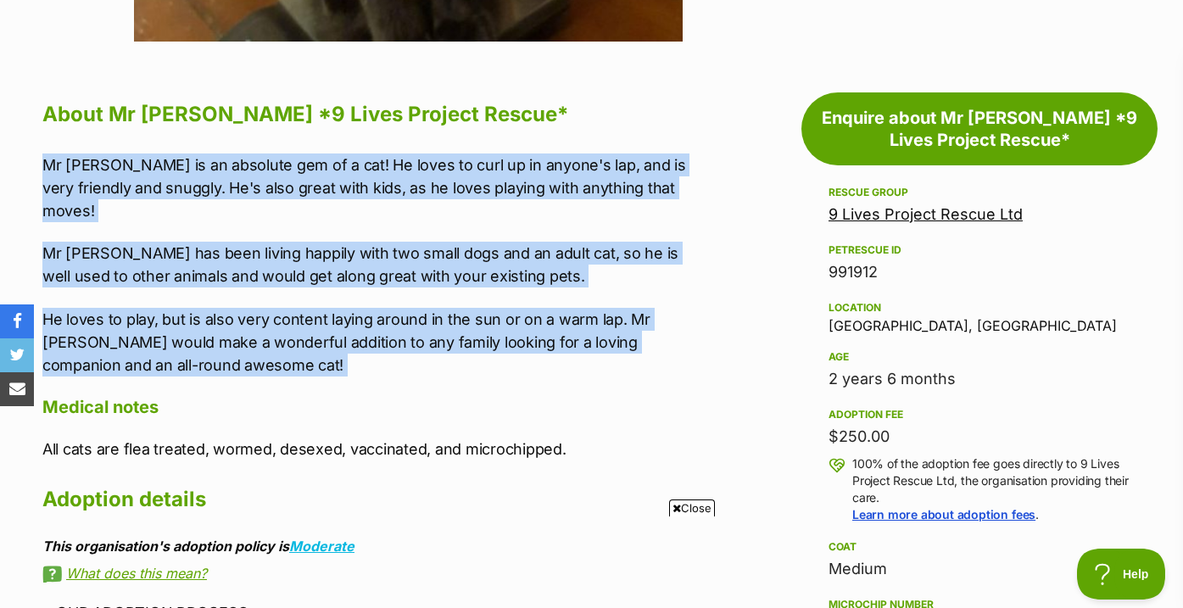
drag, startPoint x: 702, startPoint y: 97, endPoint x: 702, endPoint y: 333, distance: 235.7
click at [702, 333] on div "About Mr Binx *9 Lives Project Rescue* Mr Binx is an absolute gem of a cat! He …" at bounding box center [373, 602] width 662 height 1013
drag, startPoint x: 701, startPoint y: 334, endPoint x: 701, endPoint y: 75, distance: 258.6
click at [701, 96] on div "About Mr Binx *9 Lives Project Rescue* Mr Binx is an absolute gem of a cat! He …" at bounding box center [373, 602] width 662 height 1013
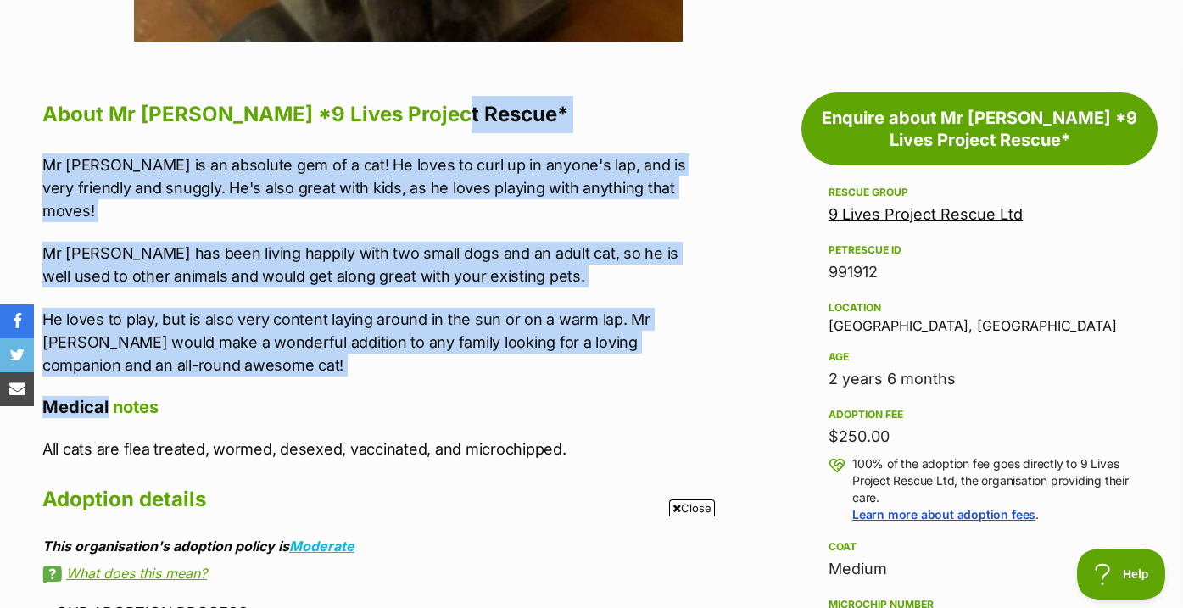
click at [701, 96] on h2 "About Mr Binx *9 Lives Project Rescue*" at bounding box center [373, 114] width 662 height 37
drag, startPoint x: 693, startPoint y: 90, endPoint x: 684, endPoint y: 308, distance: 218.1
click at [684, 308] on div "About Mr Binx *9 Lives Project Rescue* Mr Binx is an absolute gem of a cat! He …" at bounding box center [373, 602] width 662 height 1013
click at [684, 308] on p "He loves to play, but is also very content laying around in the sun or on a war…" at bounding box center [373, 342] width 662 height 69
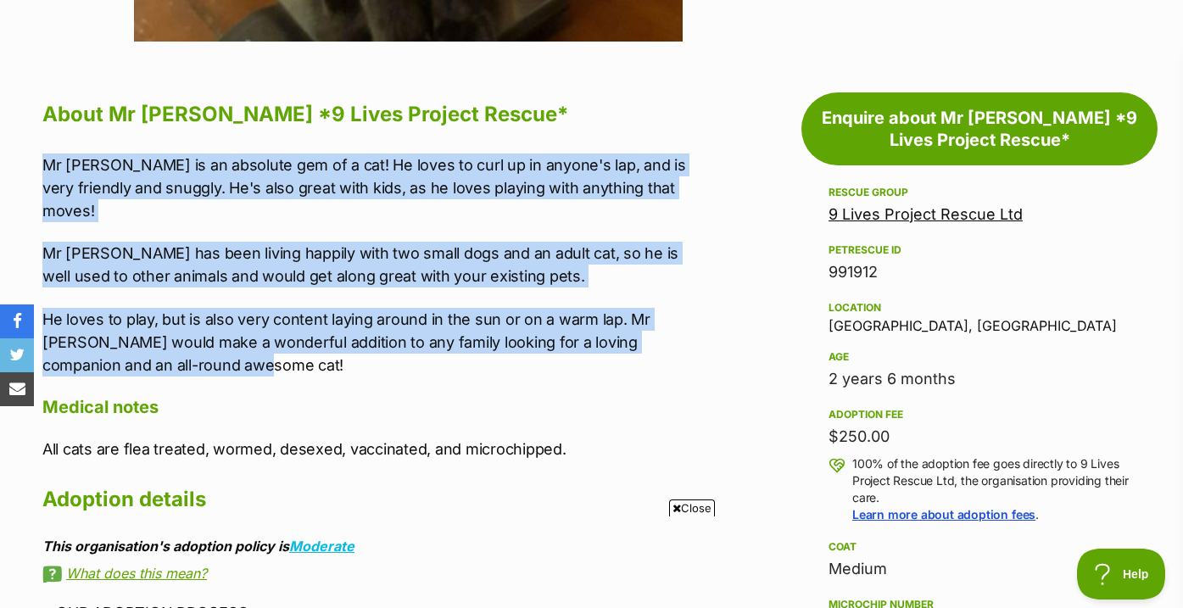
drag, startPoint x: 684, startPoint y: 311, endPoint x: 682, endPoint y: 113, distance: 198.4
click at [683, 113] on div "About Mr Binx *9 Lives Project Rescue* Mr Binx is an absolute gem of a cat! He …" at bounding box center [373, 602] width 662 height 1013
click at [682, 113] on div "About Mr Binx *9 Lives Project Rescue* Mr Binx is an absolute gem of a cat! He …" at bounding box center [373, 602] width 662 height 1013
drag, startPoint x: 682, startPoint y: 113, endPoint x: 678, endPoint y: 296, distance: 183.2
click at [678, 296] on div "About Mr Binx *9 Lives Project Rescue* Mr Binx is an absolute gem of a cat! He …" at bounding box center [373, 602] width 662 height 1013
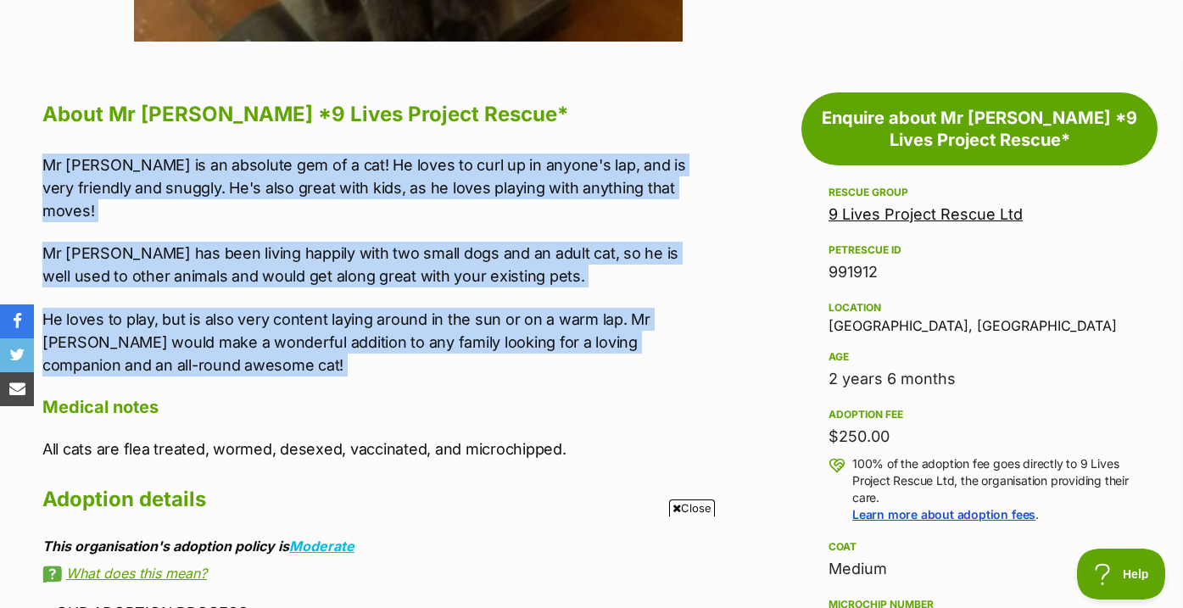
click at [678, 308] on p "He loves to play, but is also very content laying around in the sun or on a war…" at bounding box center [373, 342] width 662 height 69
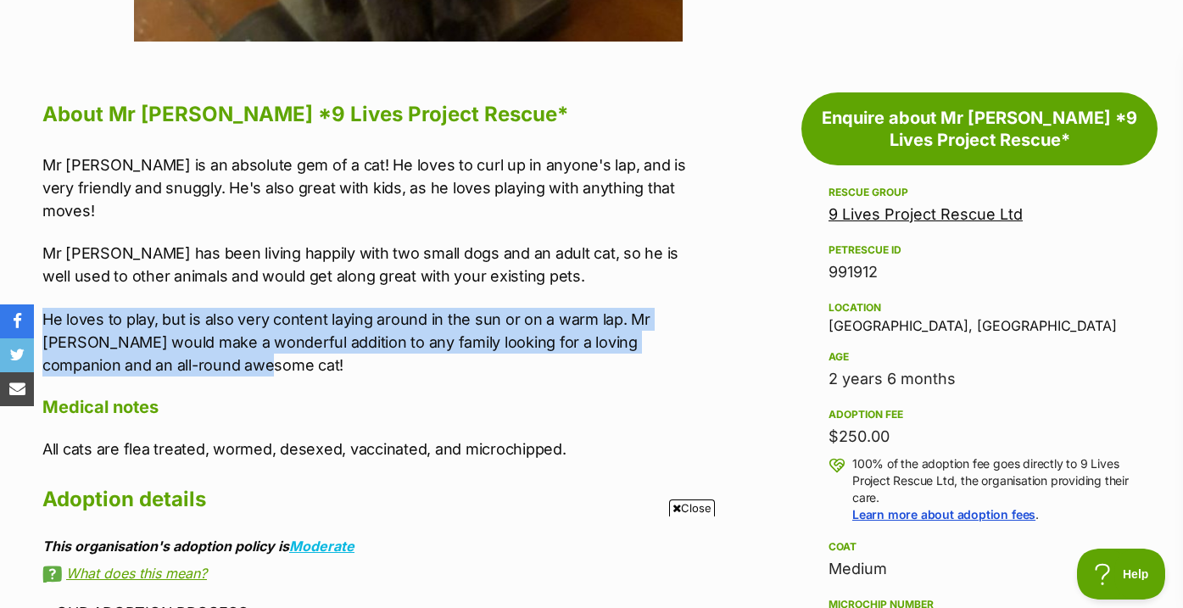
drag, startPoint x: 678, startPoint y: 312, endPoint x: 670, endPoint y: 239, distance: 73.4
click at [670, 239] on div "Mr Binx is an absolute gem of a cat! He loves to curl up in anyone's lap, and i…" at bounding box center [373, 264] width 662 height 223
drag, startPoint x: 670, startPoint y: 239, endPoint x: 670, endPoint y: 323, distance: 83.9
click at [670, 323] on div "About Mr Binx *9 Lives Project Rescue* Mr Binx is an absolute gem of a cat! He …" at bounding box center [373, 602] width 662 height 1013
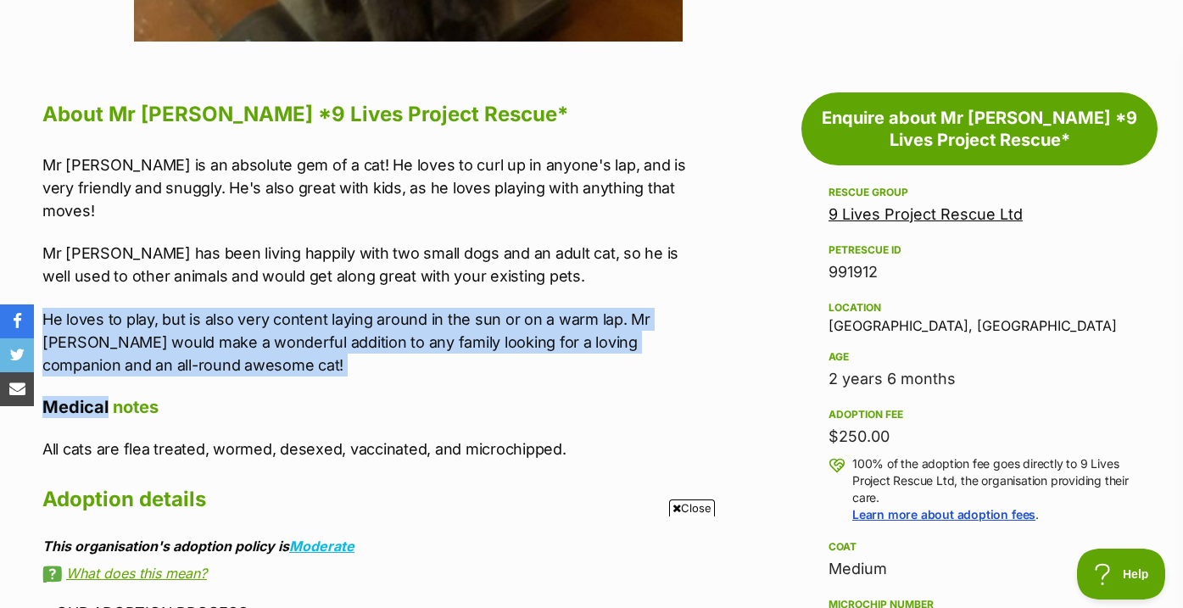
click at [670, 323] on div "About Mr Binx *9 Lives Project Rescue* Mr Binx is an absolute gem of a cat! He …" at bounding box center [373, 602] width 662 height 1013
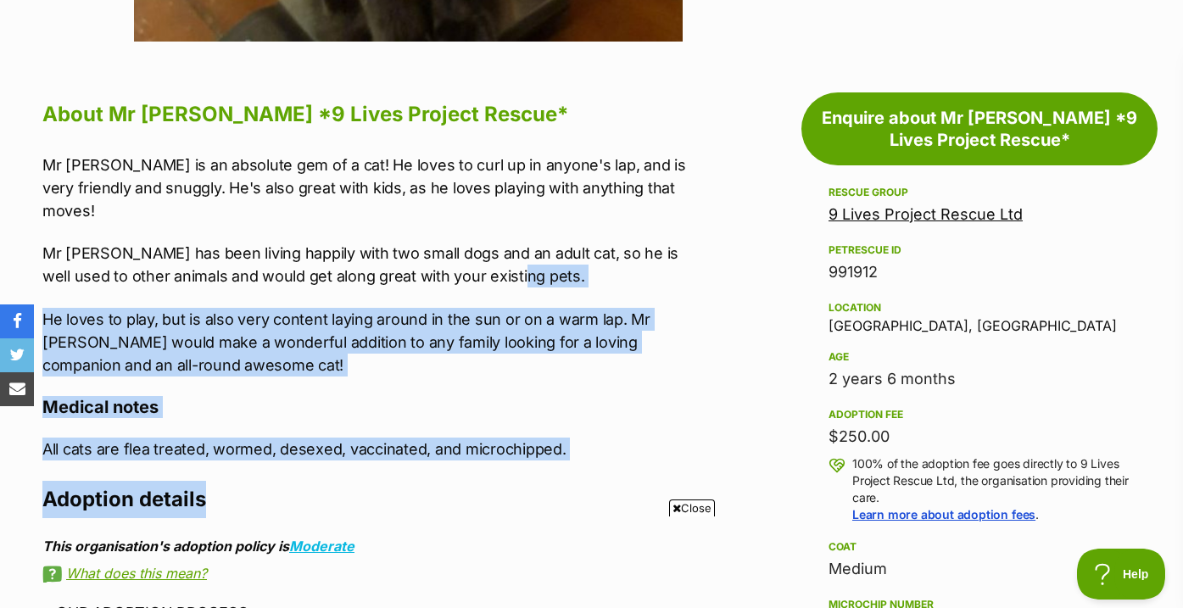
drag, startPoint x: 655, startPoint y: 421, endPoint x: 663, endPoint y: 216, distance: 205.3
click at [663, 216] on div "About Mr Binx *9 Lives Project Rescue* Mr Binx is an absolute gem of a cat! He …" at bounding box center [373, 602] width 662 height 1013
click at [663, 242] on p "Mr Binx has been living happily with two small dogs and an adult cat, so he is …" at bounding box center [373, 265] width 662 height 46
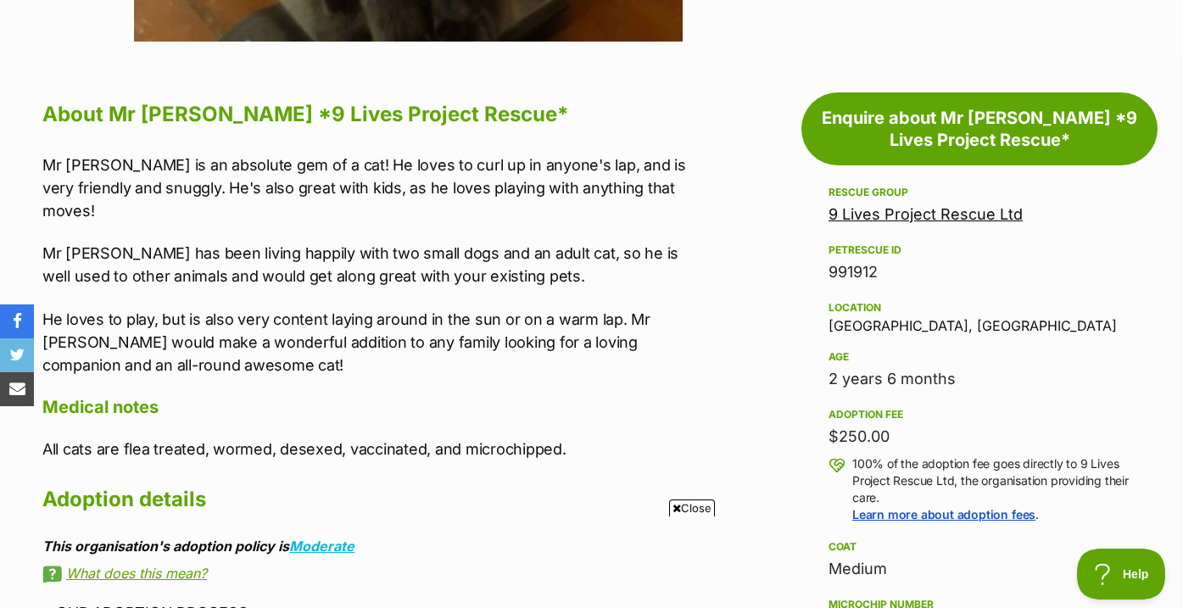
drag, startPoint x: 661, startPoint y: 228, endPoint x: 661, endPoint y: 421, distance: 193.3
click at [661, 421] on div "About Mr Binx *9 Lives Project Rescue* Mr Binx is an absolute gem of a cat! He …" at bounding box center [373, 602] width 662 height 1013
click at [661, 481] on h2 "Adoption details" at bounding box center [373, 499] width 662 height 37
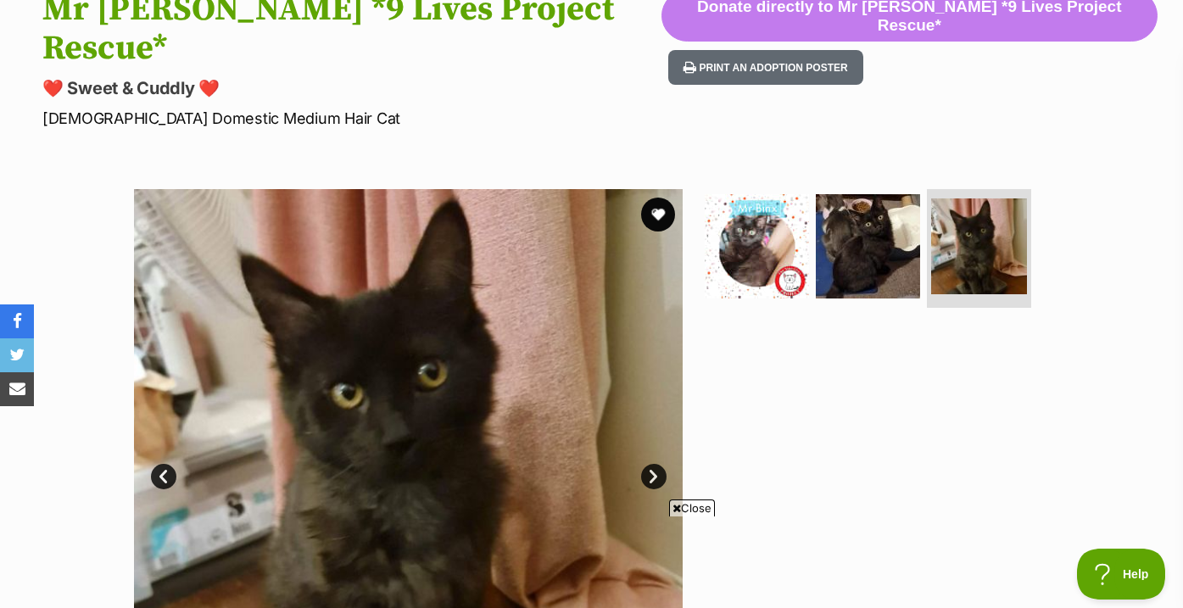
scroll to position [197, 0]
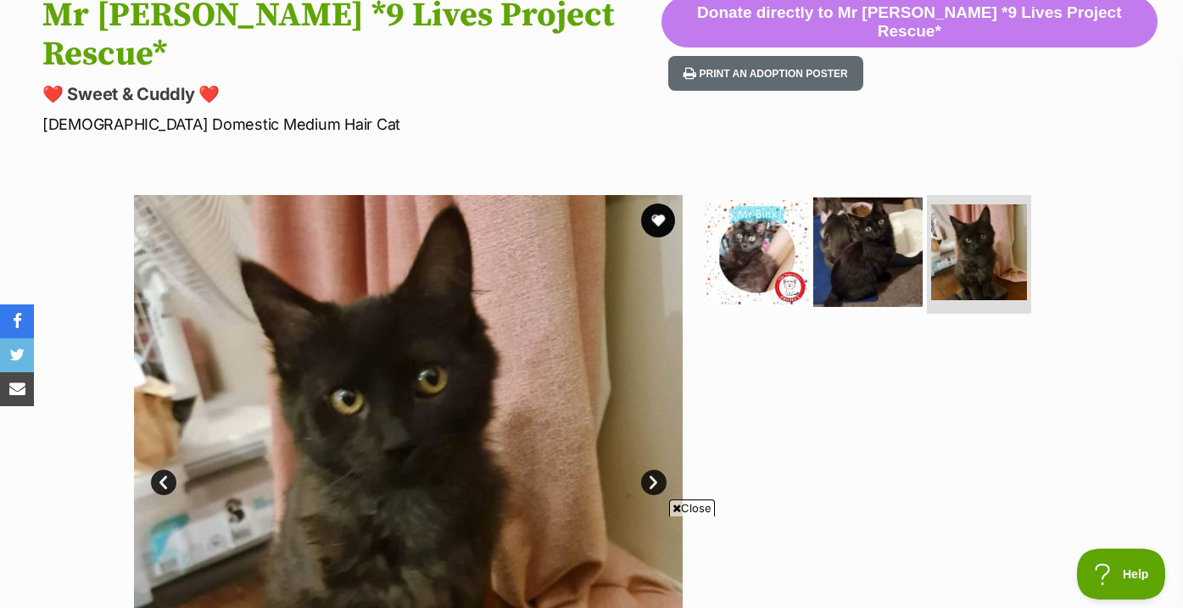
click at [826, 239] on img at bounding box center [867, 252] width 109 height 109
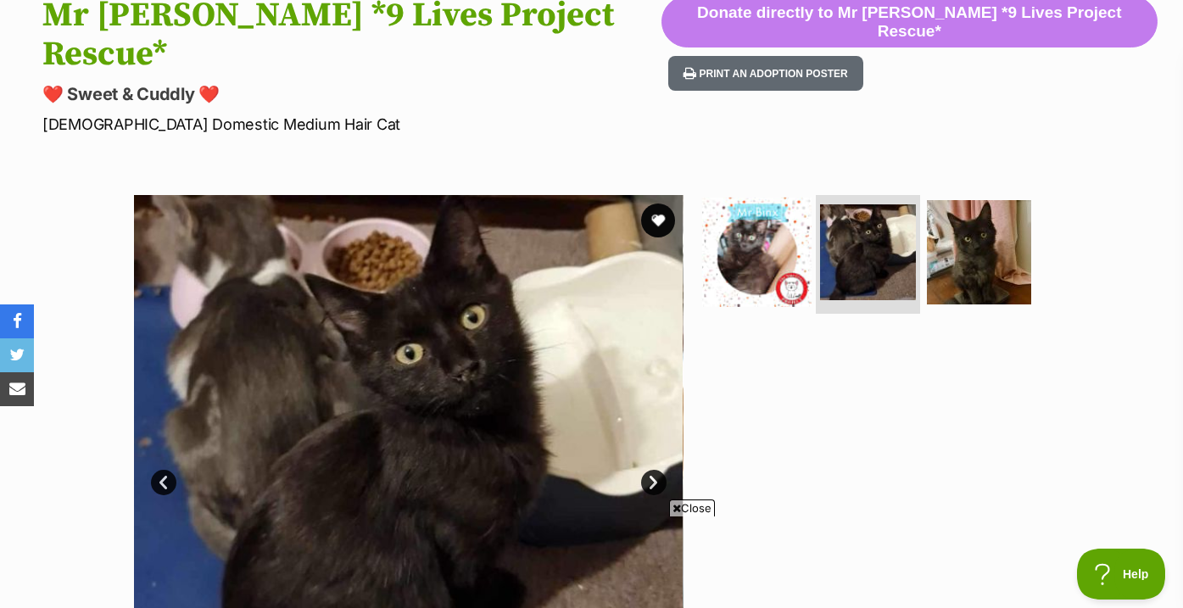
click at [762, 237] on img at bounding box center [756, 252] width 109 height 109
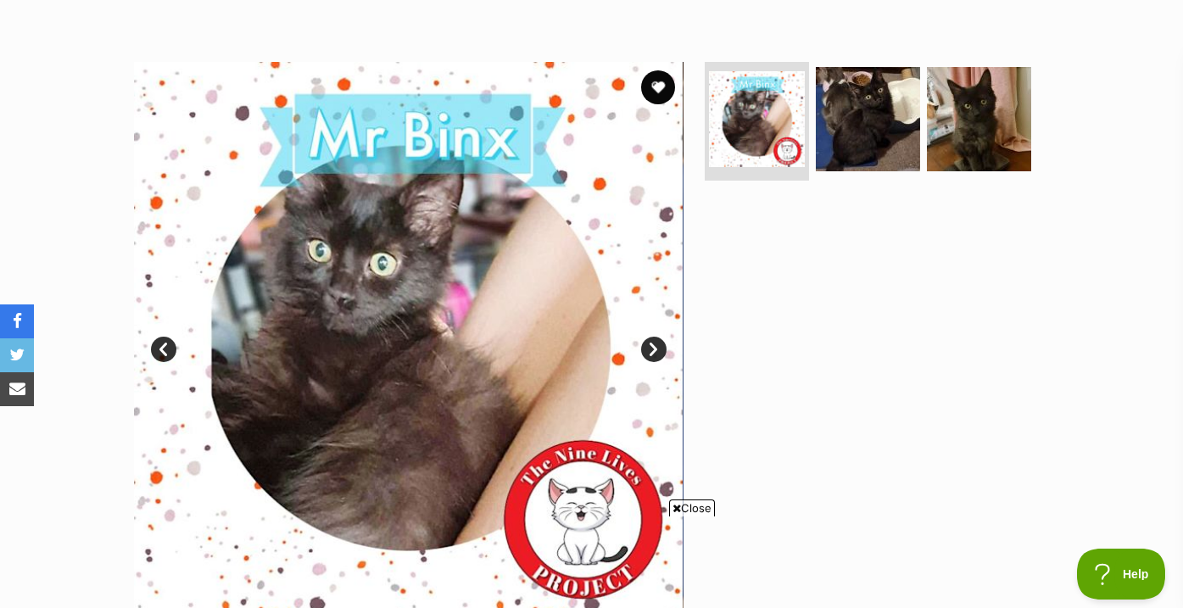
scroll to position [302, 0]
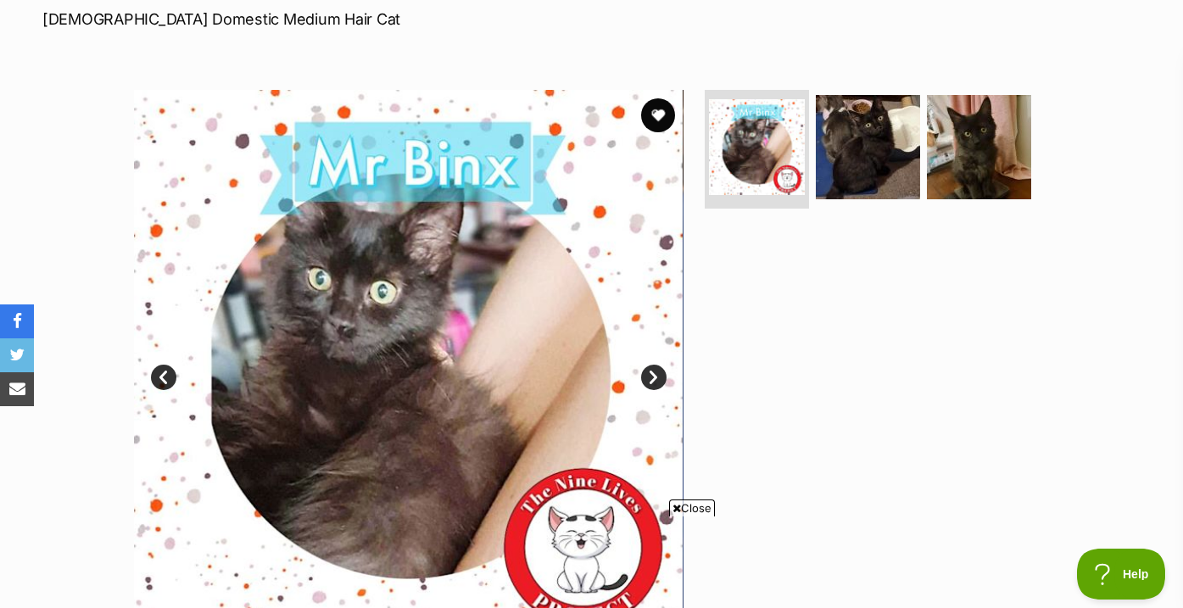
click at [950, 175] on ul at bounding box center [875, 152] width 348 height 125
click at [961, 115] on img at bounding box center [978, 146] width 109 height 109
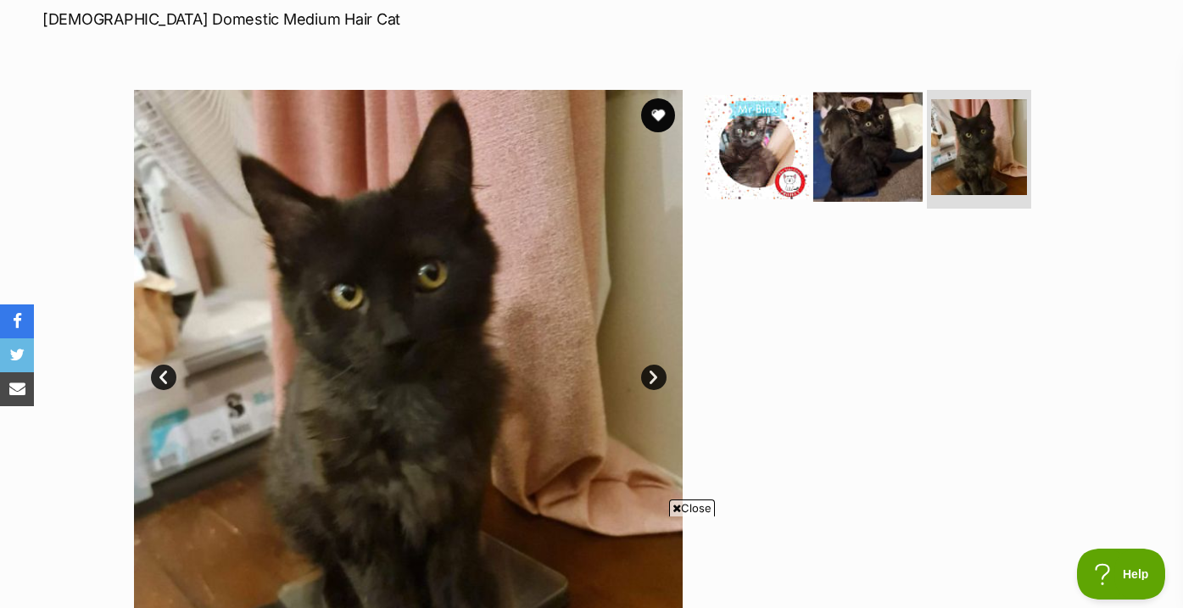
click at [865, 120] on img at bounding box center [867, 146] width 109 height 109
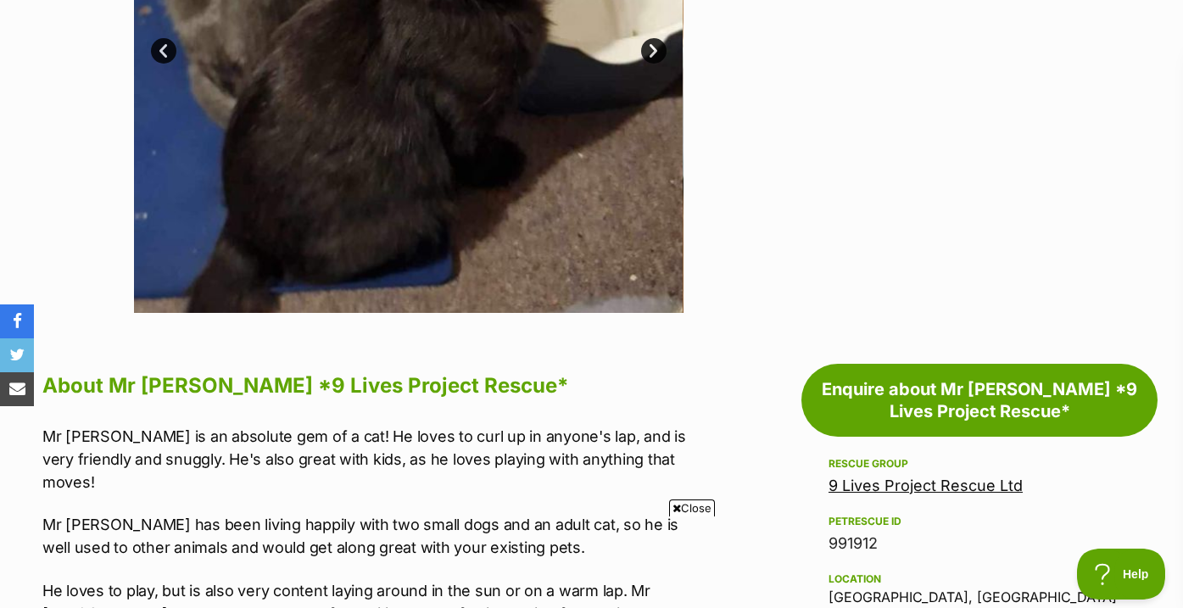
scroll to position [446, 0]
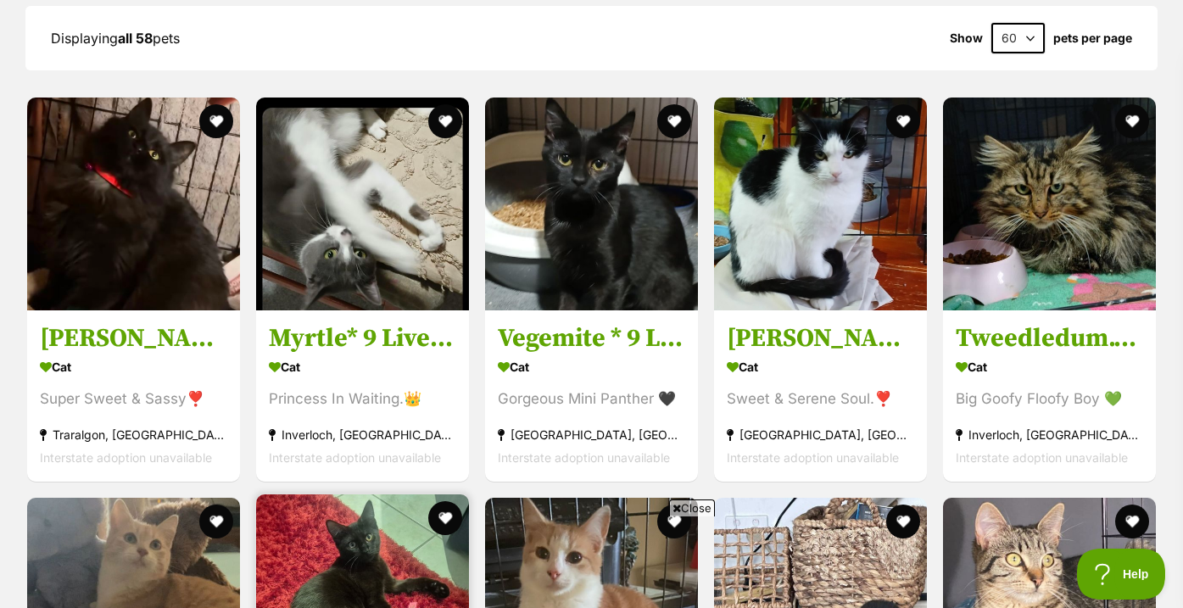
scroll to position [1935, 0]
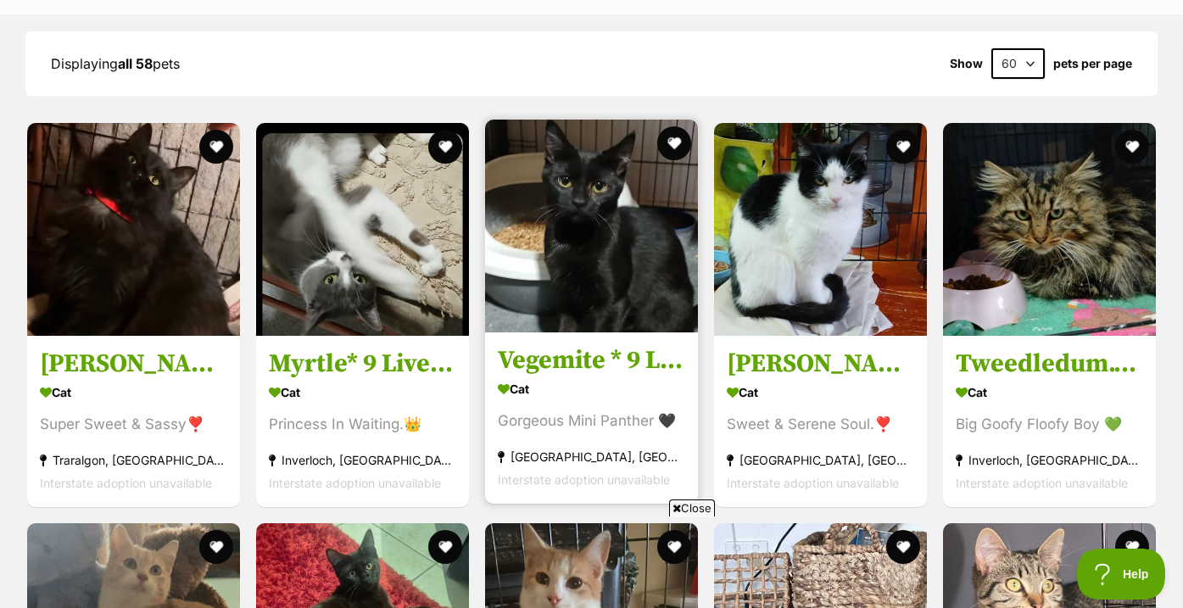
click at [622, 231] on img at bounding box center [591, 226] width 213 height 213
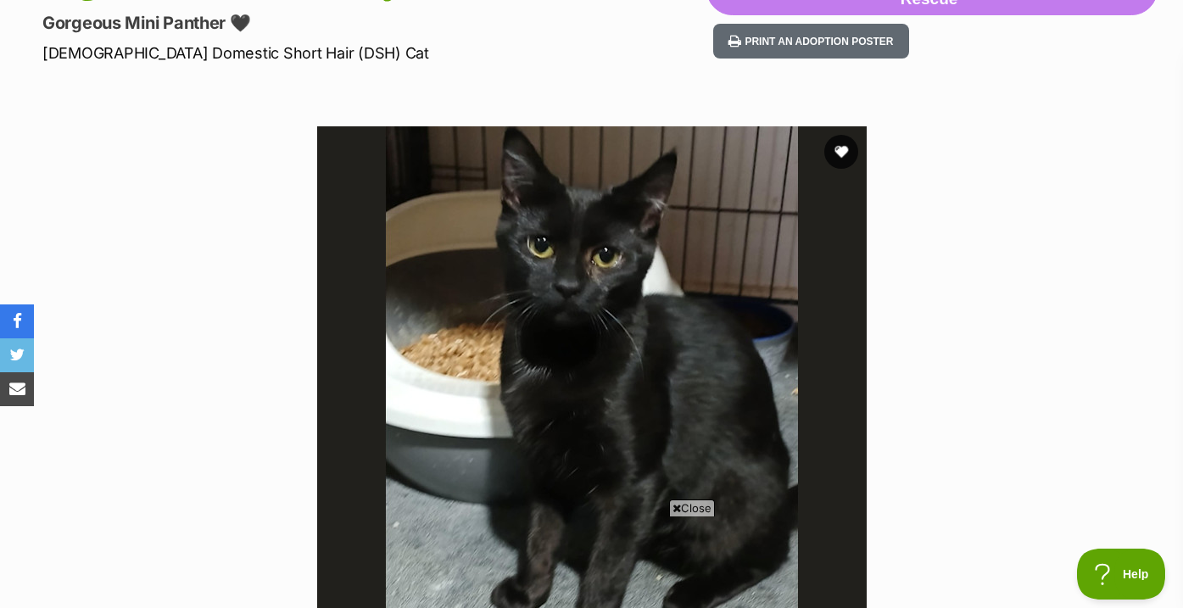
scroll to position [219, 0]
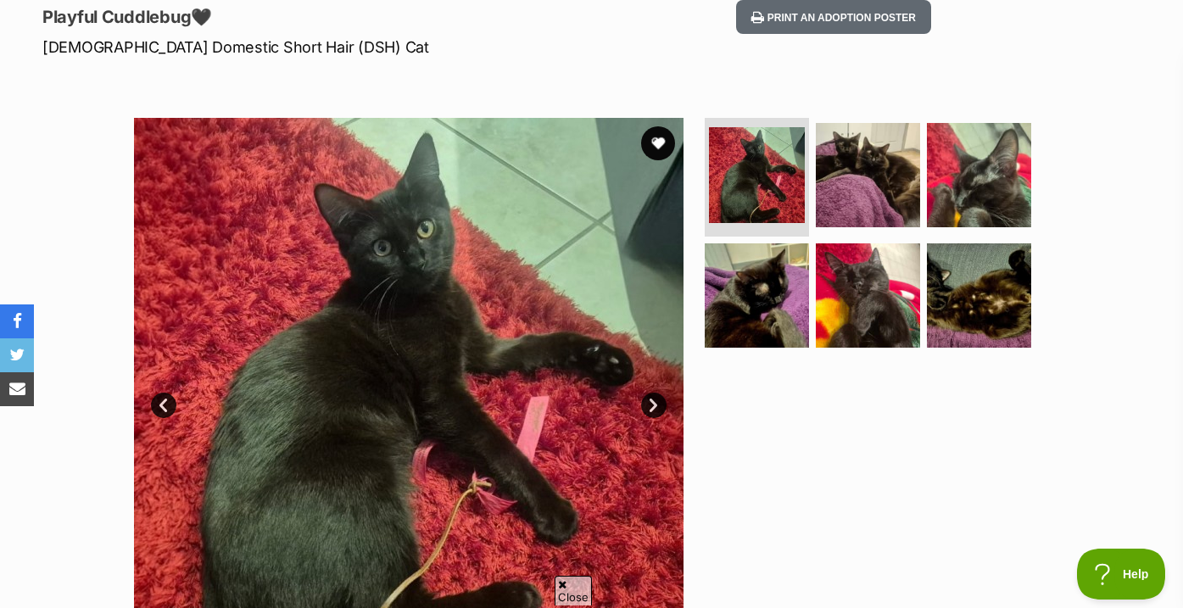
scroll to position [255, 0]
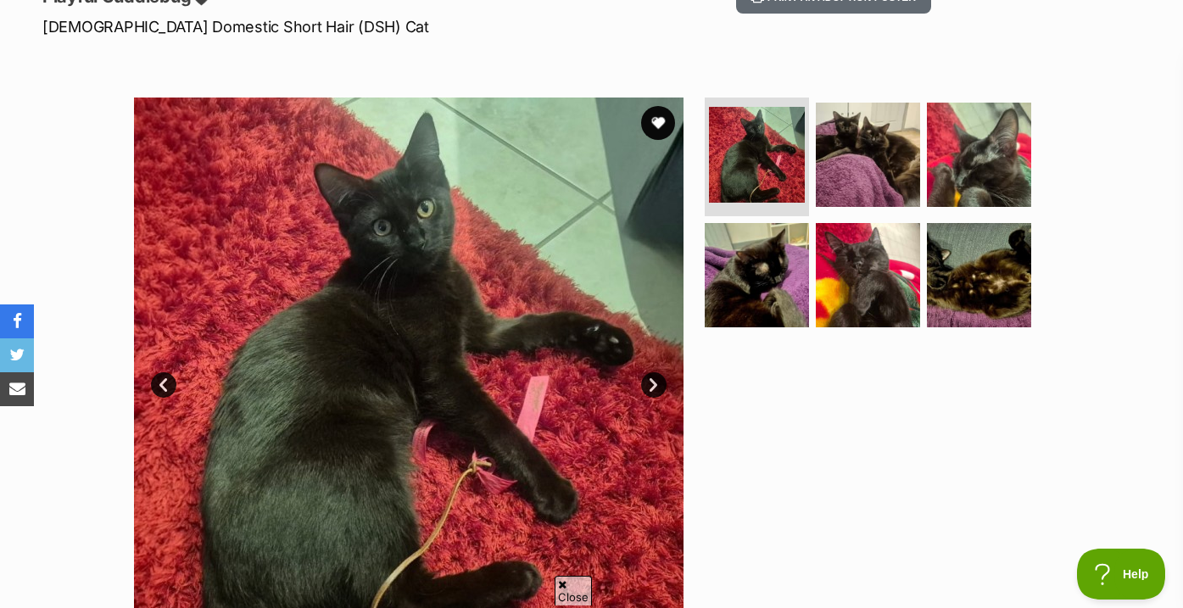
click at [854, 201] on img at bounding box center [868, 155] width 104 height 104
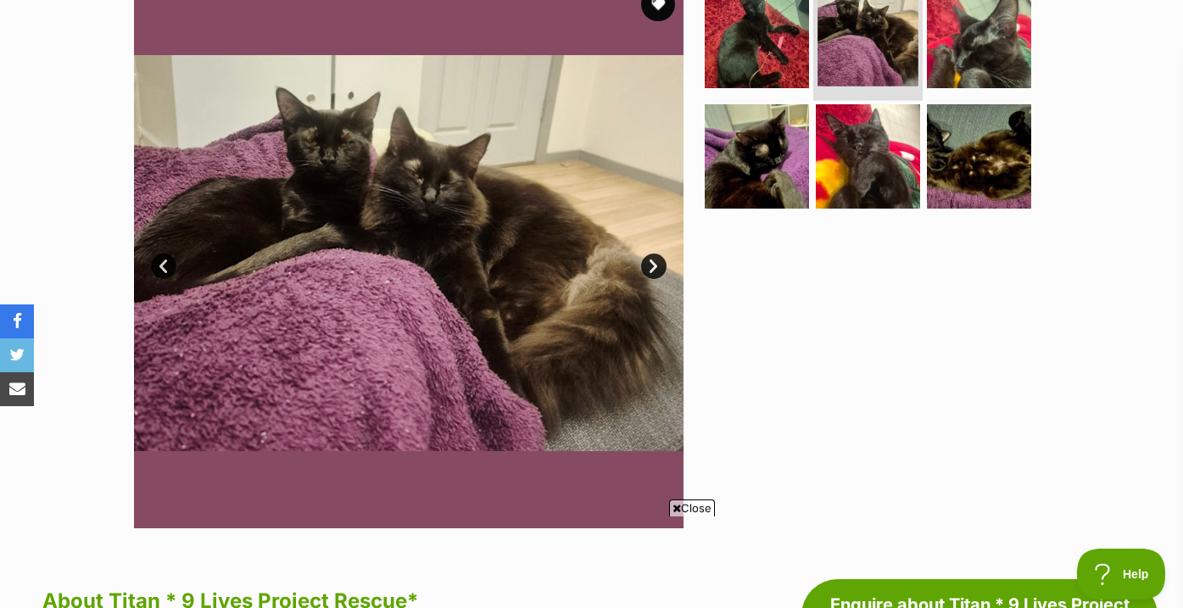
scroll to position [369, 0]
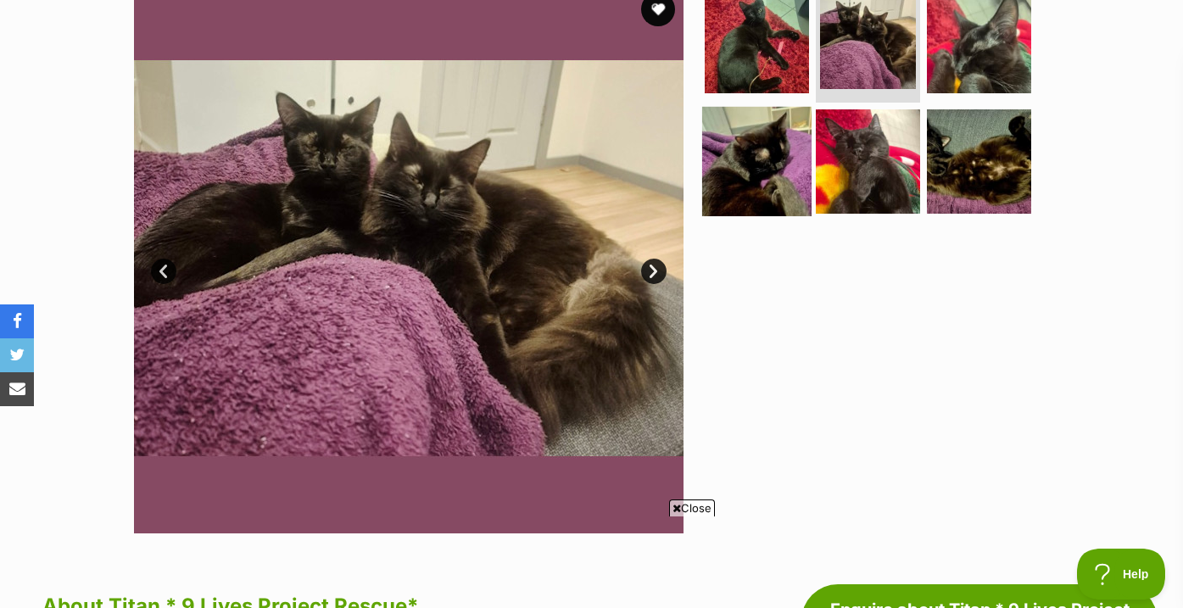
click at [805, 123] on img at bounding box center [756, 160] width 109 height 109
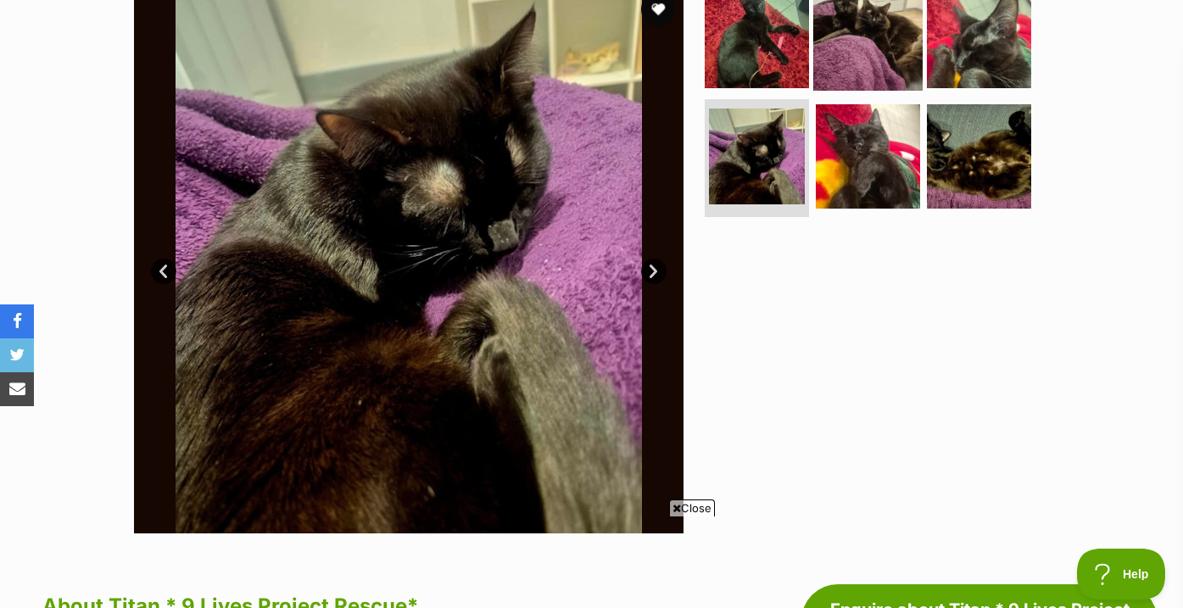
click at [859, 64] on img at bounding box center [867, 35] width 109 height 109
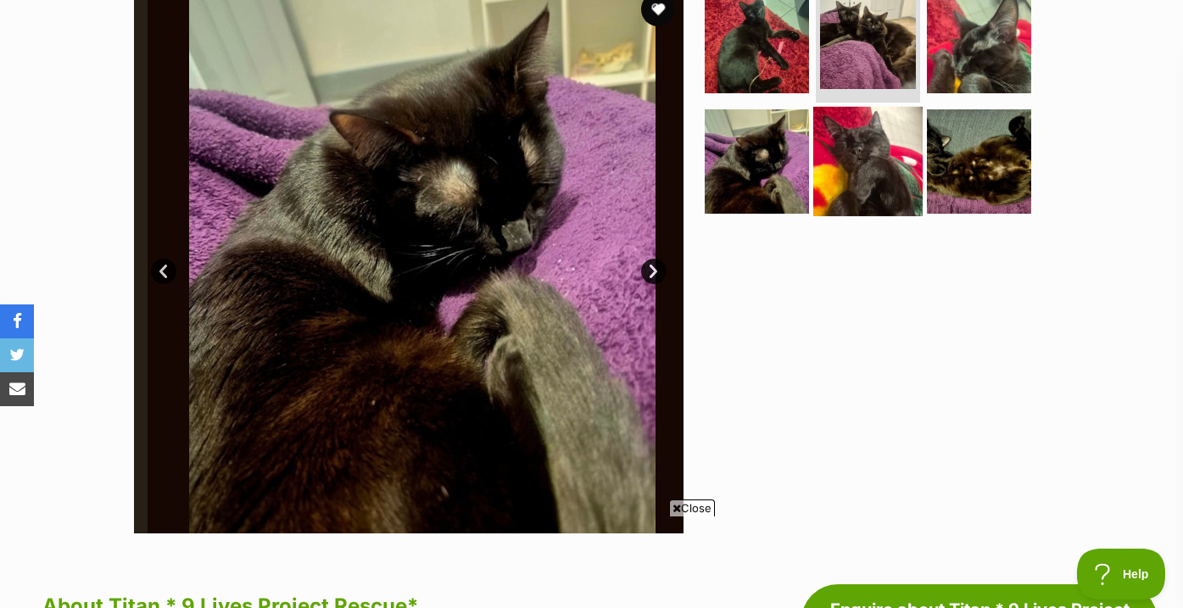
click at [861, 135] on img at bounding box center [867, 160] width 109 height 109
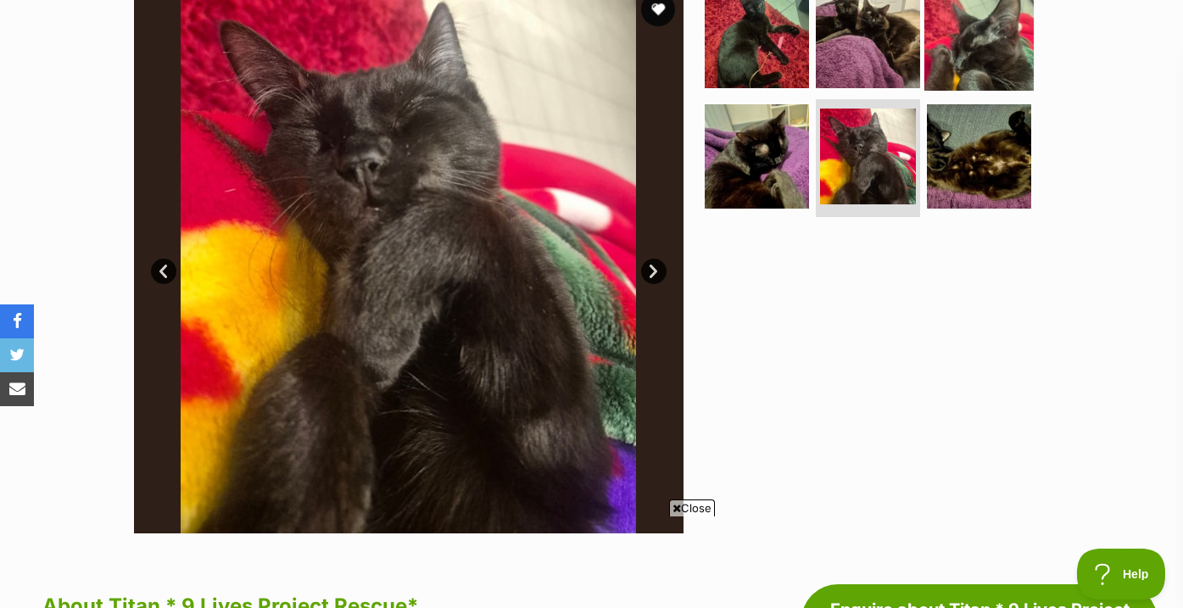
click at [986, 67] on img at bounding box center [978, 35] width 109 height 109
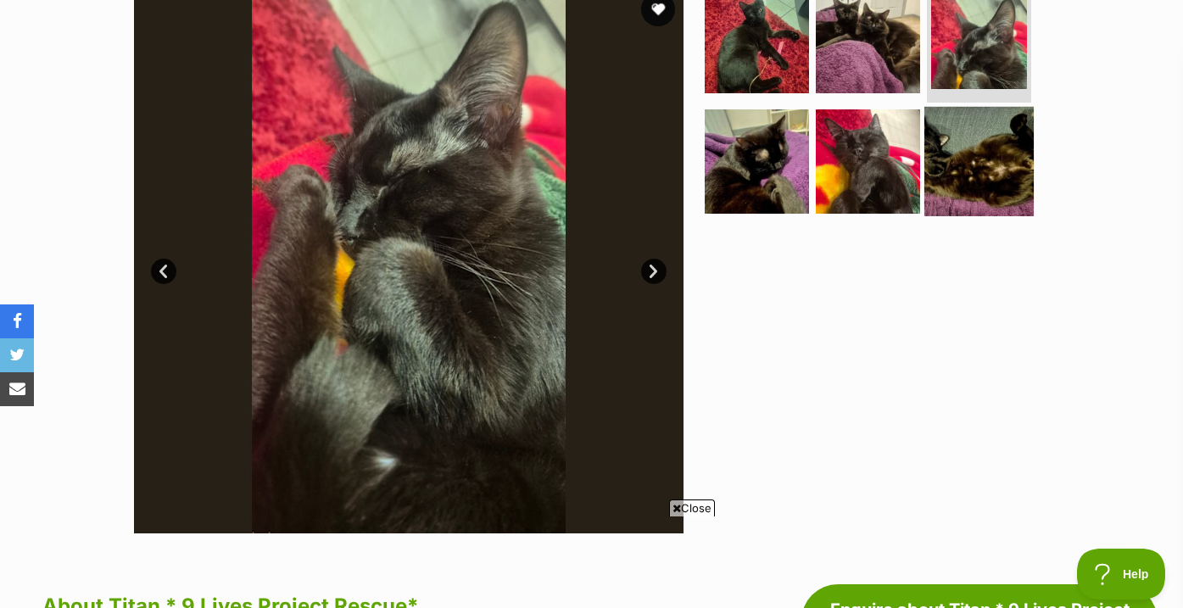
click at [983, 175] on img at bounding box center [978, 160] width 109 height 109
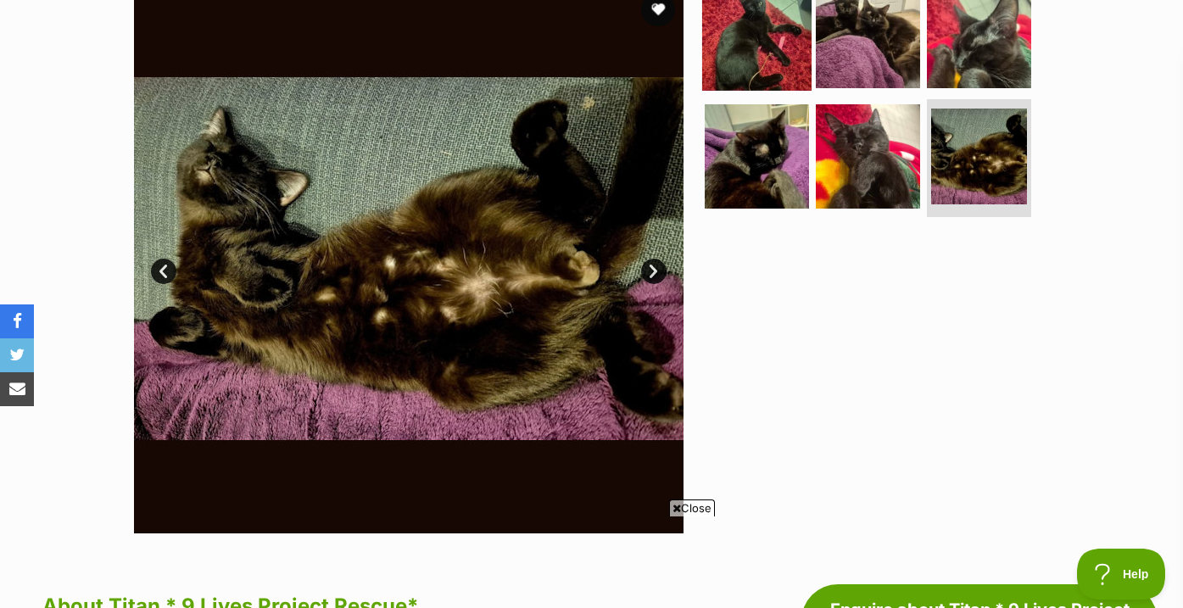
click at [754, 57] on img at bounding box center [756, 35] width 109 height 109
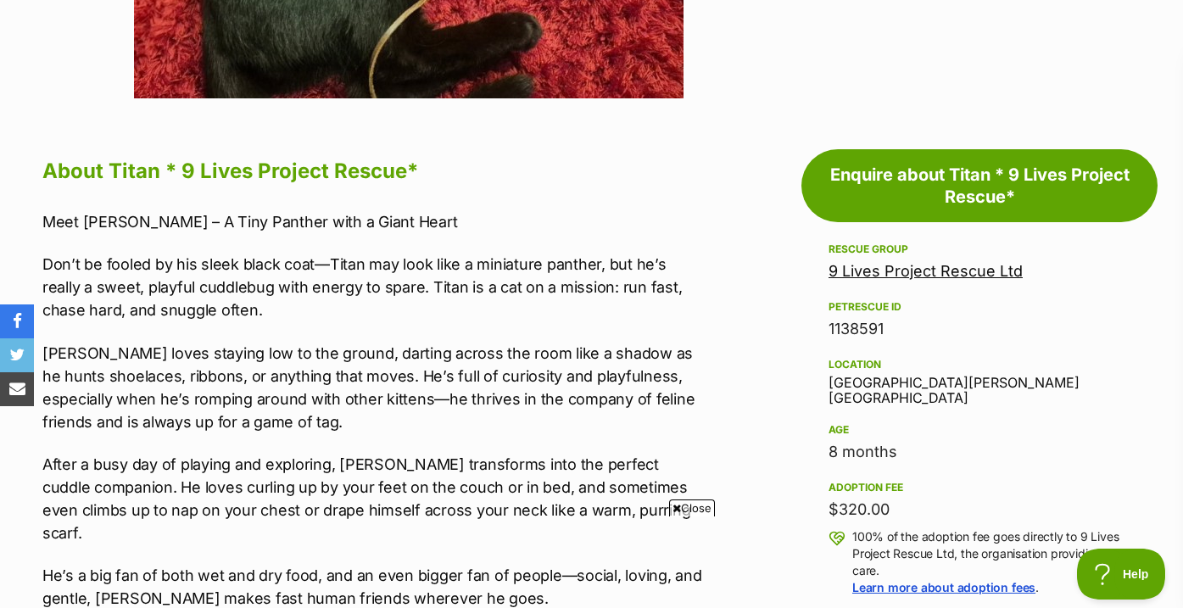
scroll to position [881, 0]
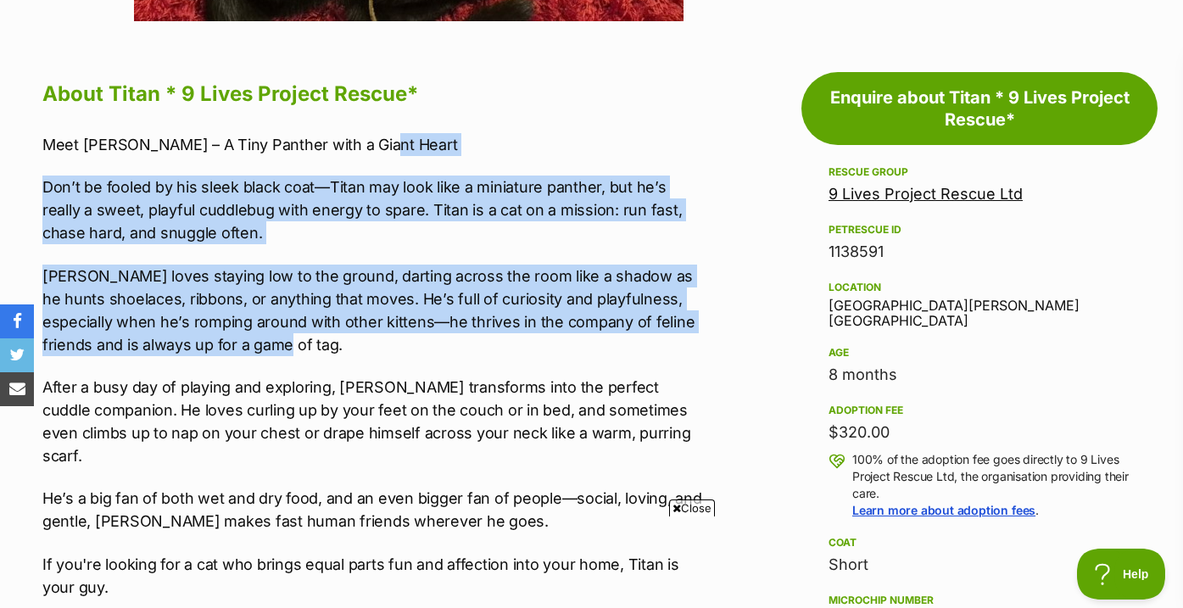
drag, startPoint x: 732, startPoint y: 140, endPoint x: 727, endPoint y: 348, distance: 208.6
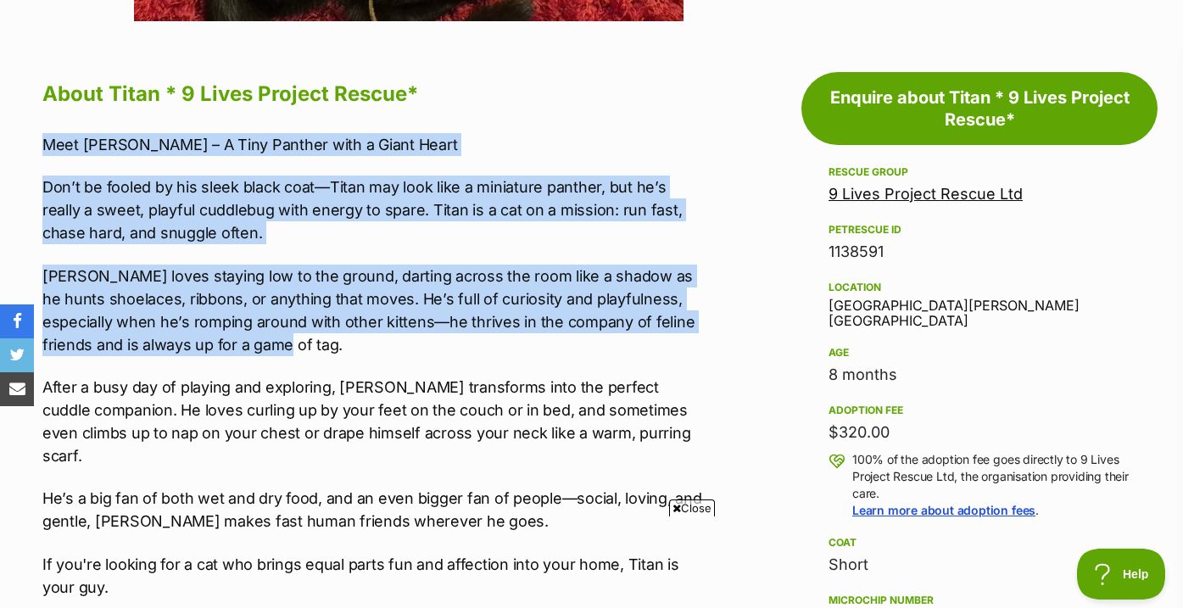
drag, startPoint x: 726, startPoint y: 348, endPoint x: 725, endPoint y: 121, distance: 227.2
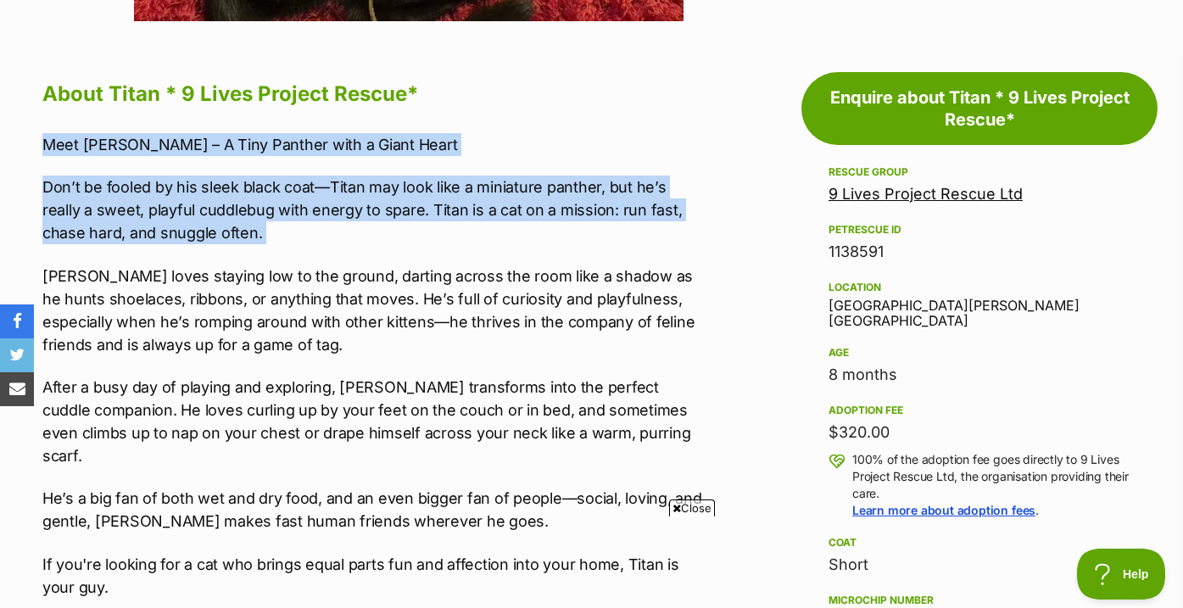
drag, startPoint x: 709, startPoint y: 125, endPoint x: 709, endPoint y: 247, distance: 121.2
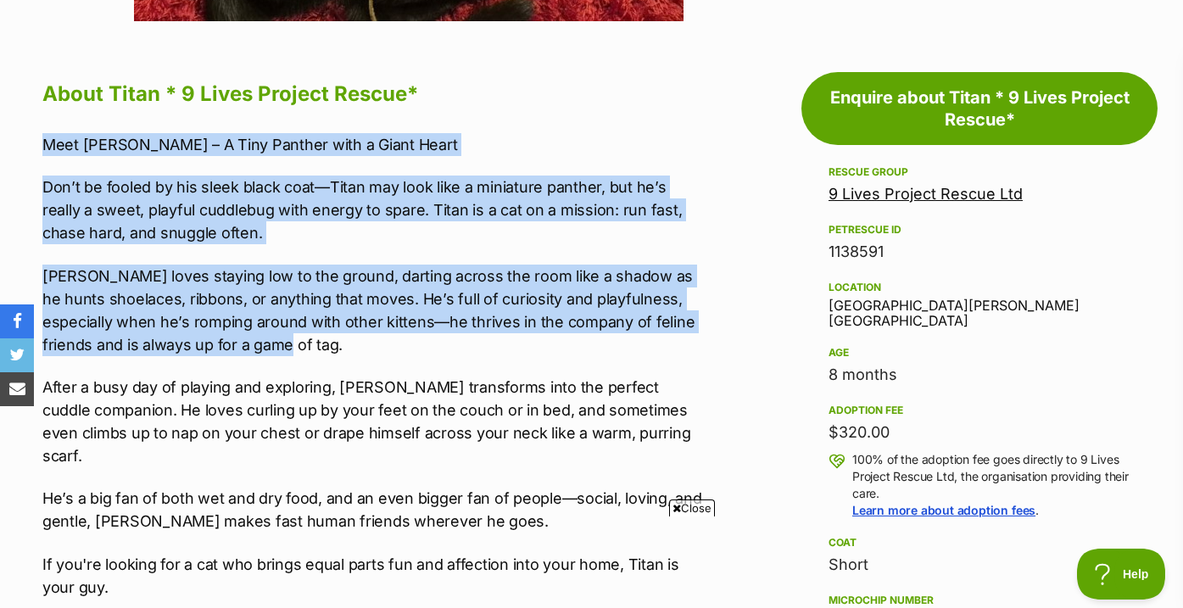
drag, startPoint x: 730, startPoint y: 350, endPoint x: 727, endPoint y: 129, distance: 221.3
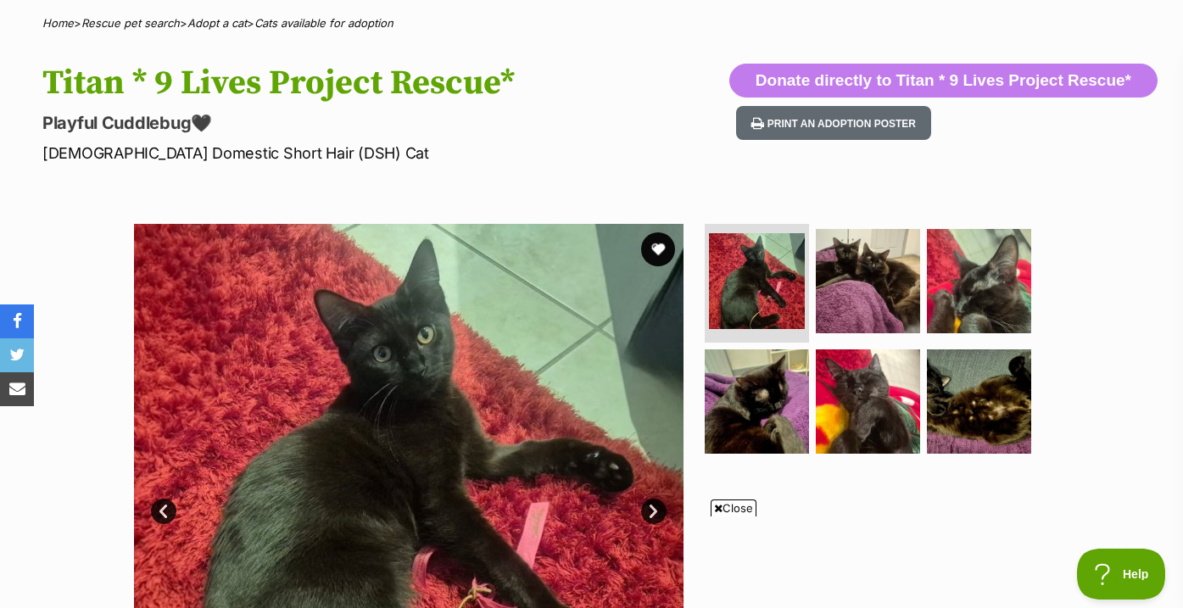
scroll to position [128, 0]
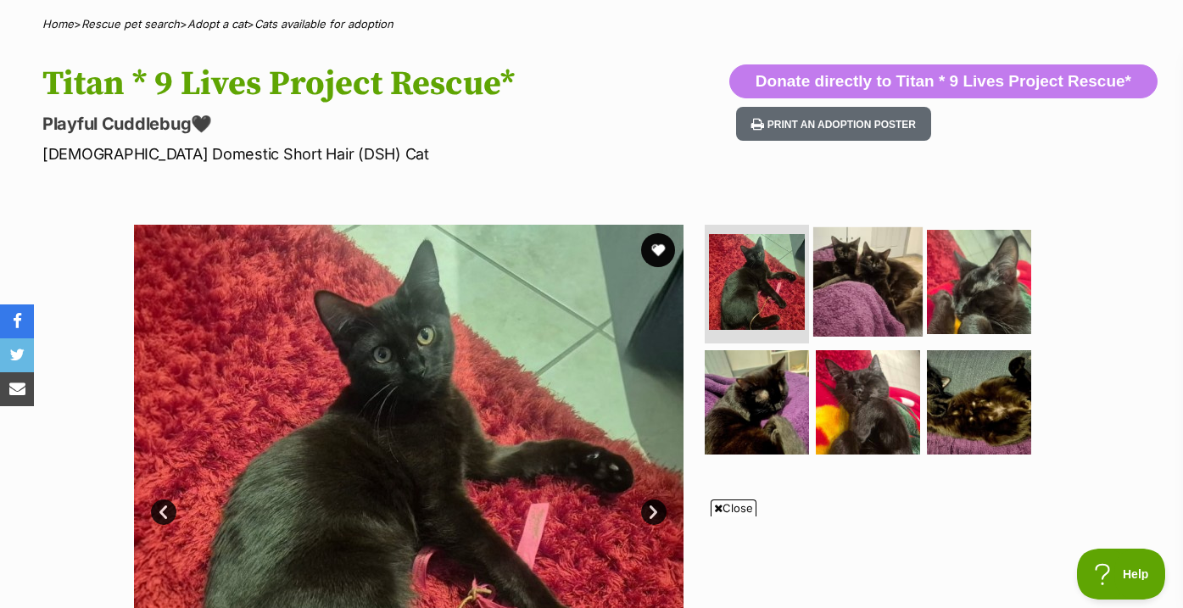
click at [909, 303] on img at bounding box center [867, 281] width 109 height 109
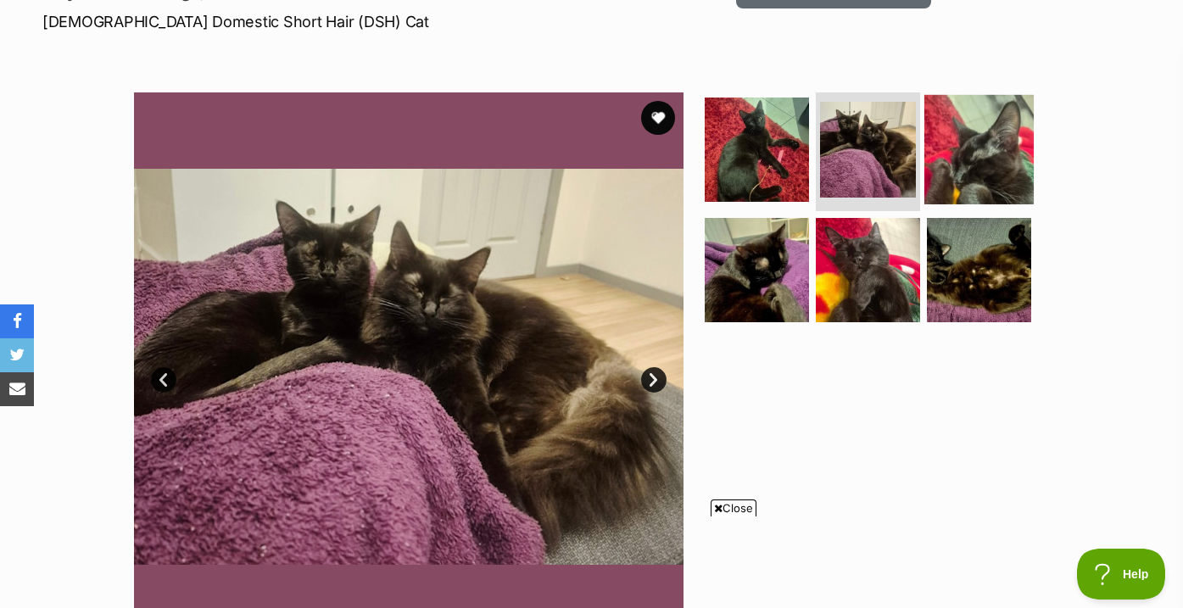
scroll to position [276, 0]
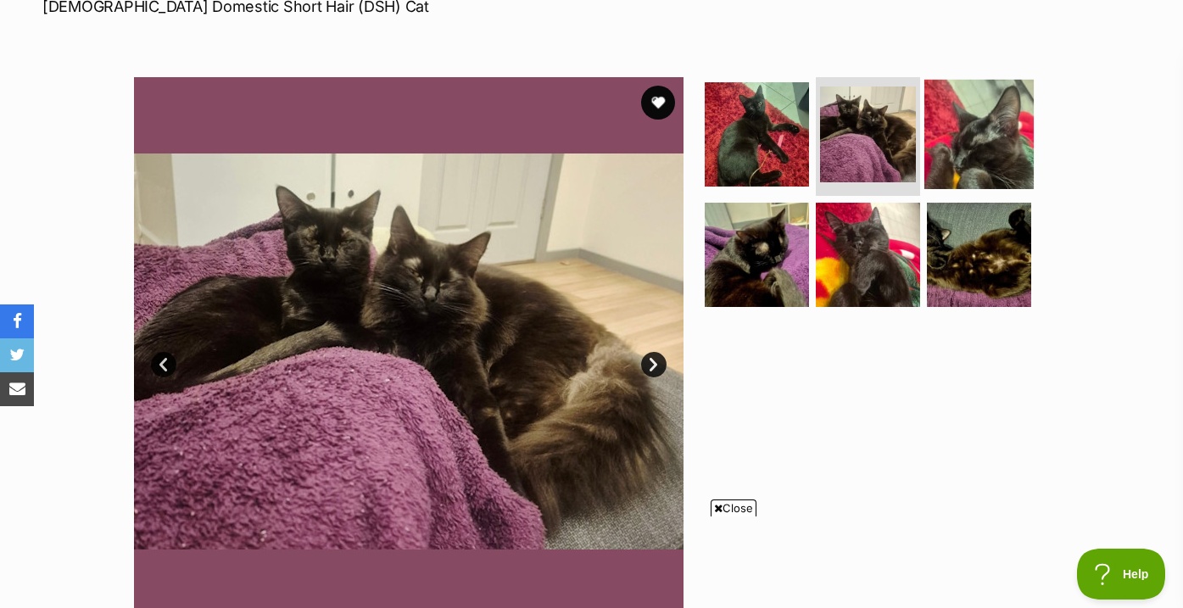
click at [999, 101] on img at bounding box center [978, 134] width 109 height 109
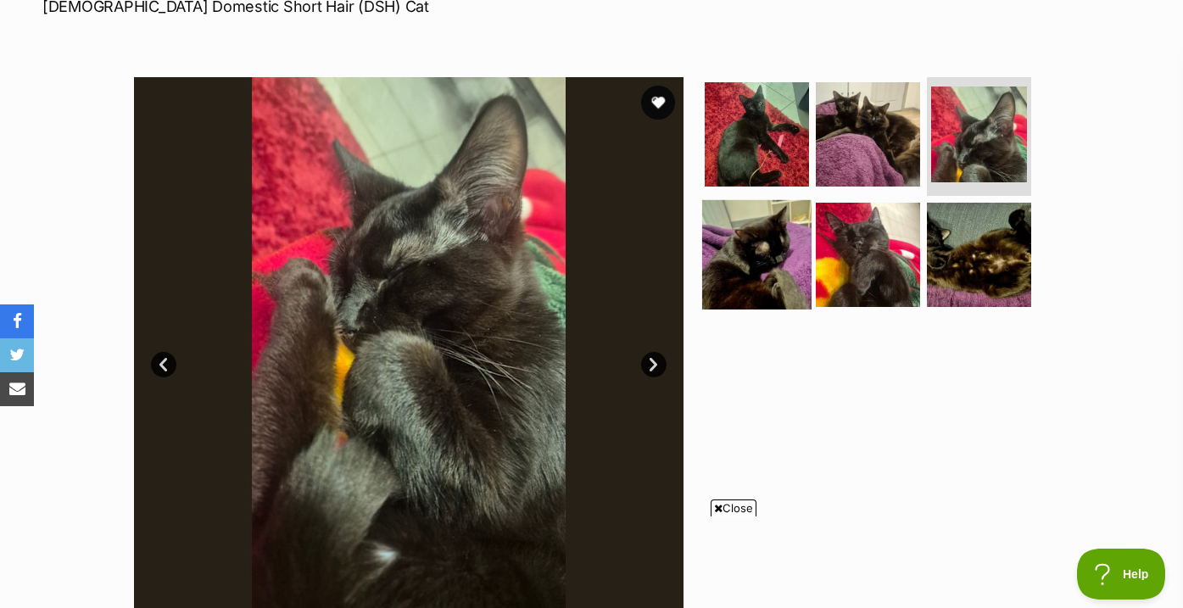
click at [747, 281] on img at bounding box center [756, 253] width 109 height 109
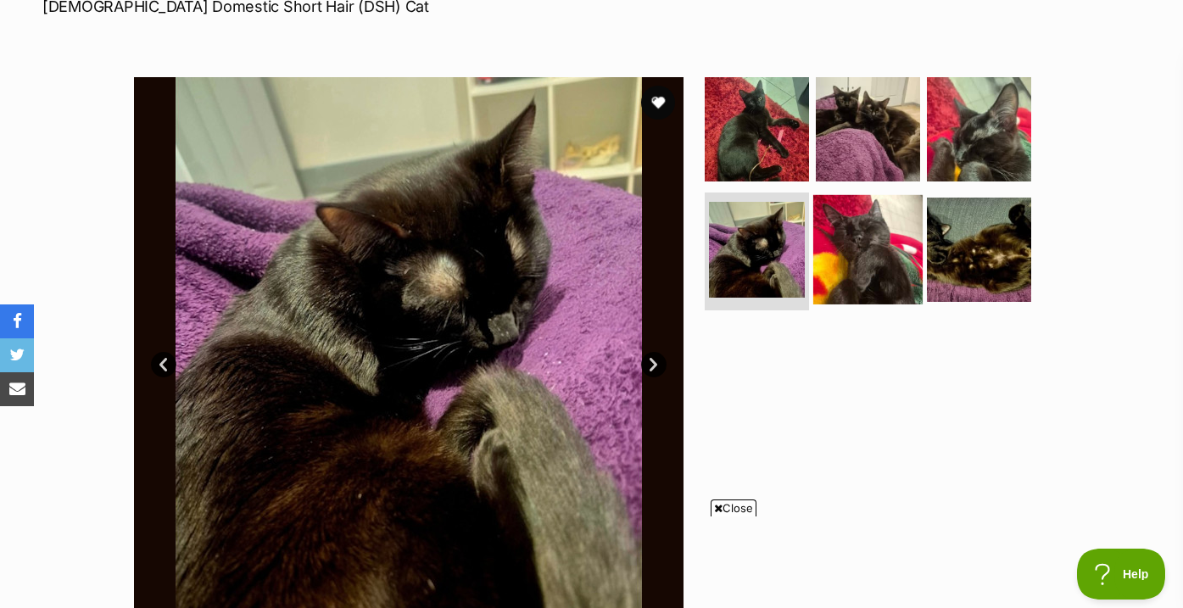
click at [895, 253] on img at bounding box center [867, 248] width 109 height 109
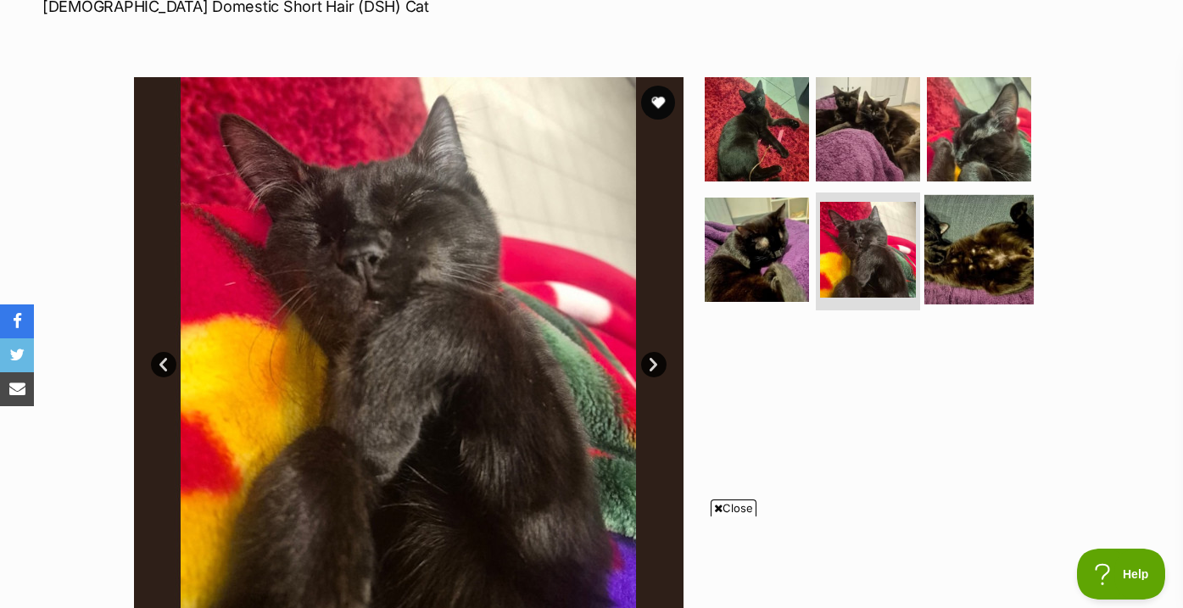
click at [983, 258] on img at bounding box center [978, 248] width 109 height 109
